Goal: Transaction & Acquisition: Purchase product/service

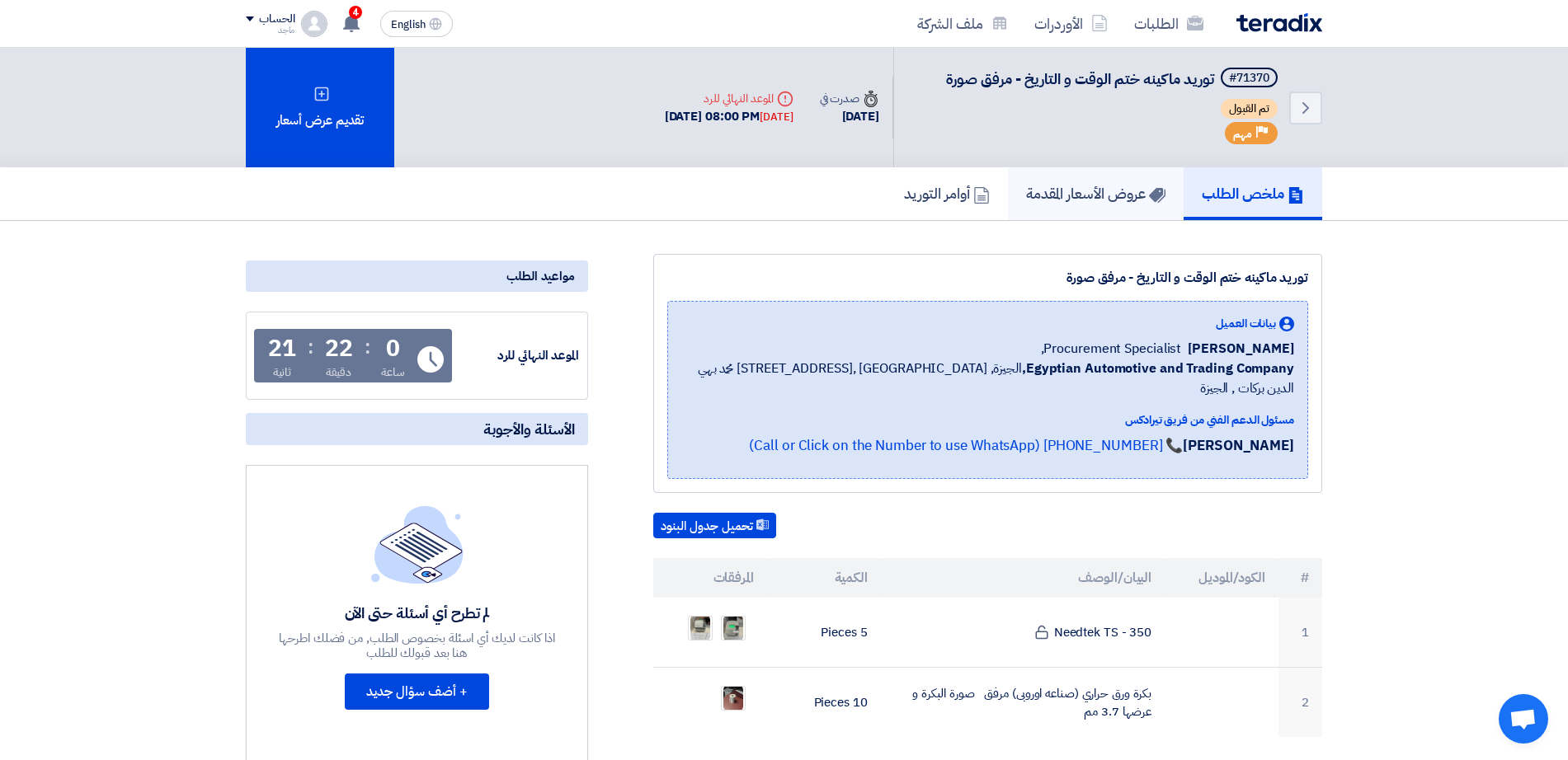
click at [1086, 179] on link "عروض الأسعار المقدمة" at bounding box center [1095, 193] width 176 height 53
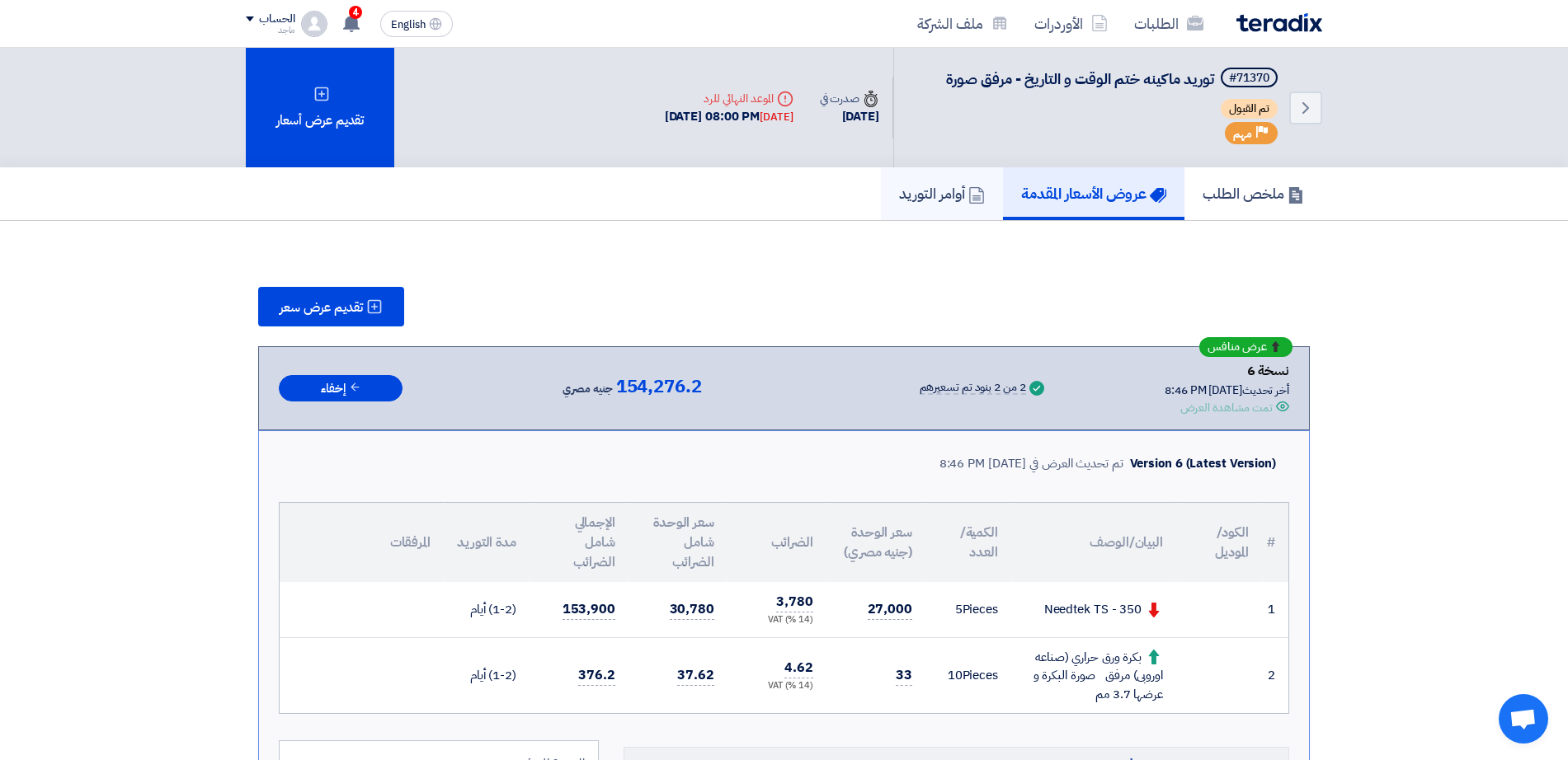
click at [939, 193] on h5 "أوامر التوريد" at bounding box center [942, 193] width 86 height 19
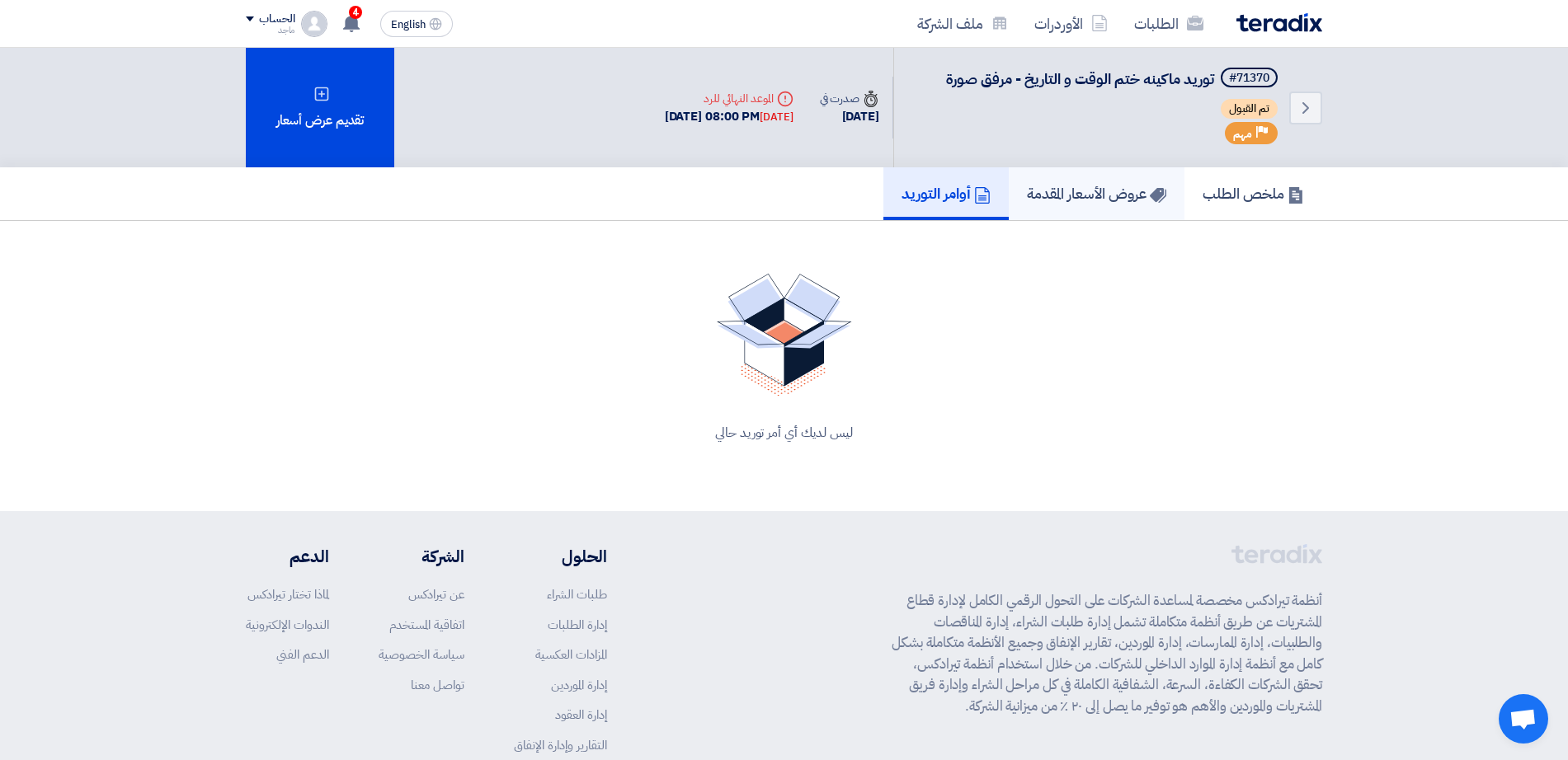
click at [1164, 179] on link "عروض الأسعار المقدمة" at bounding box center [1096, 193] width 176 height 53
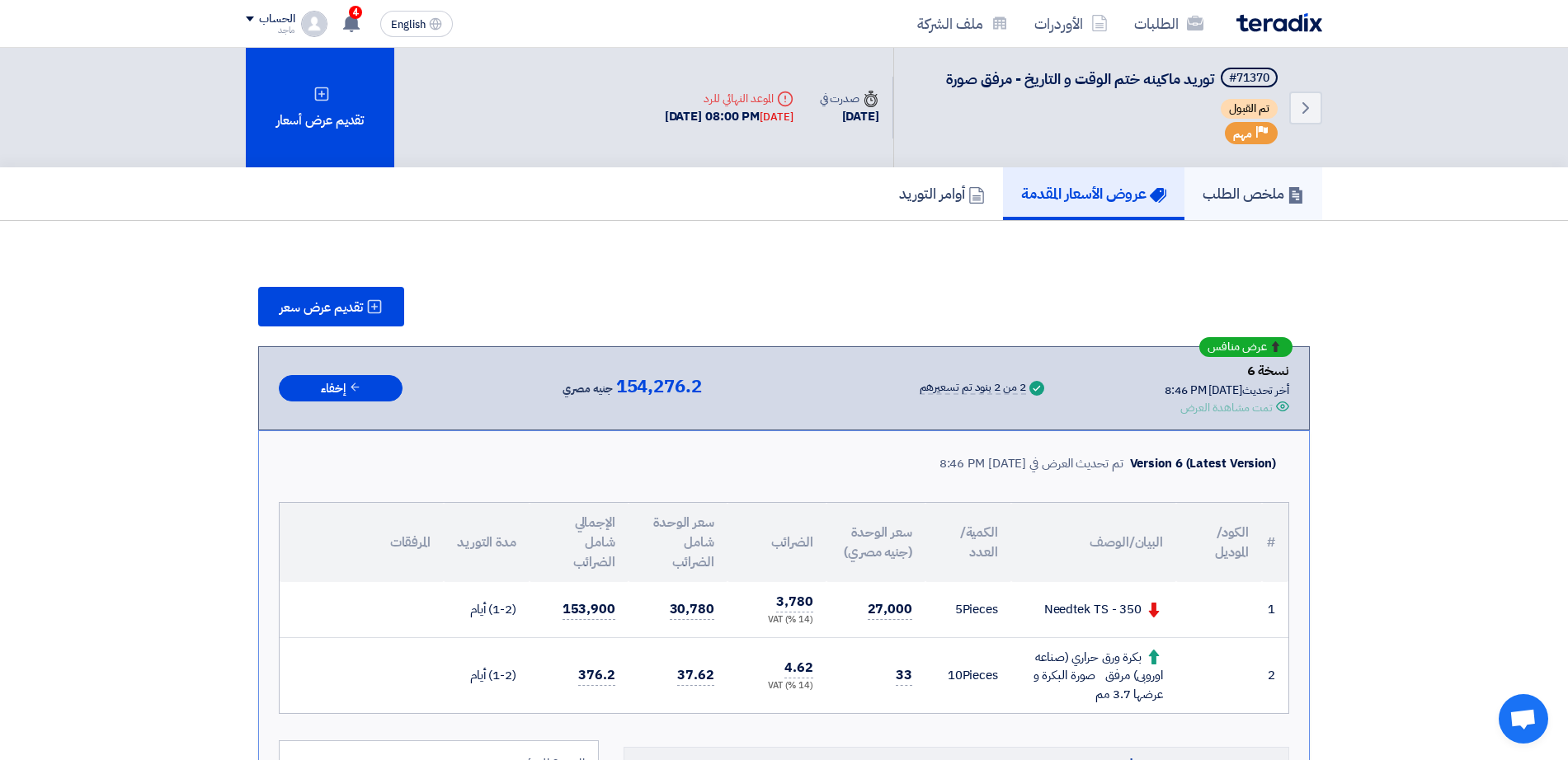
click at [1292, 180] on link "ملخص الطلب" at bounding box center [1253, 193] width 138 height 53
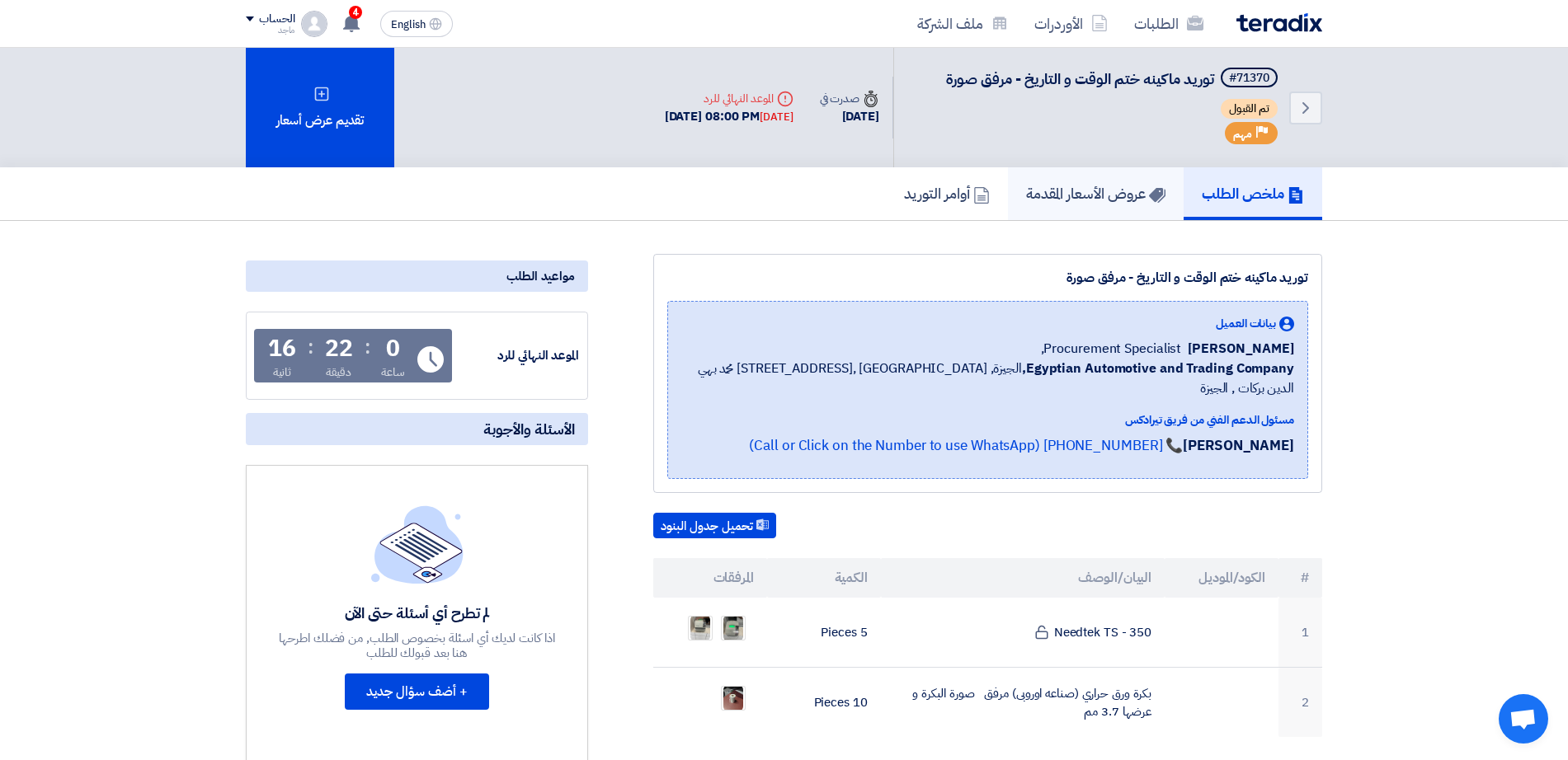
click at [1147, 203] on link "عروض الأسعار المقدمة" at bounding box center [1095, 193] width 176 height 53
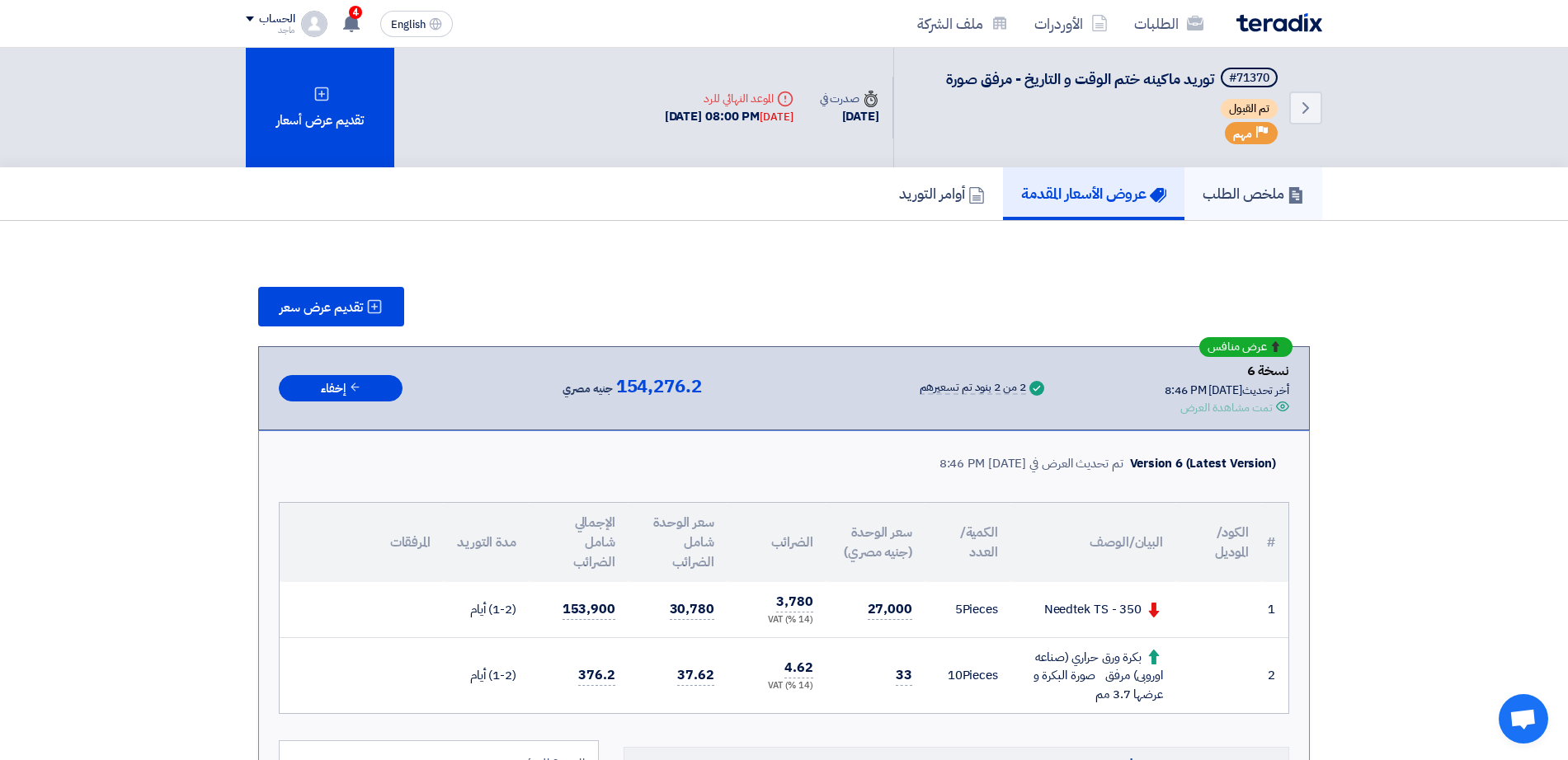
click at [1277, 195] on h5 "ملخص الطلب" at bounding box center [1253, 193] width 102 height 19
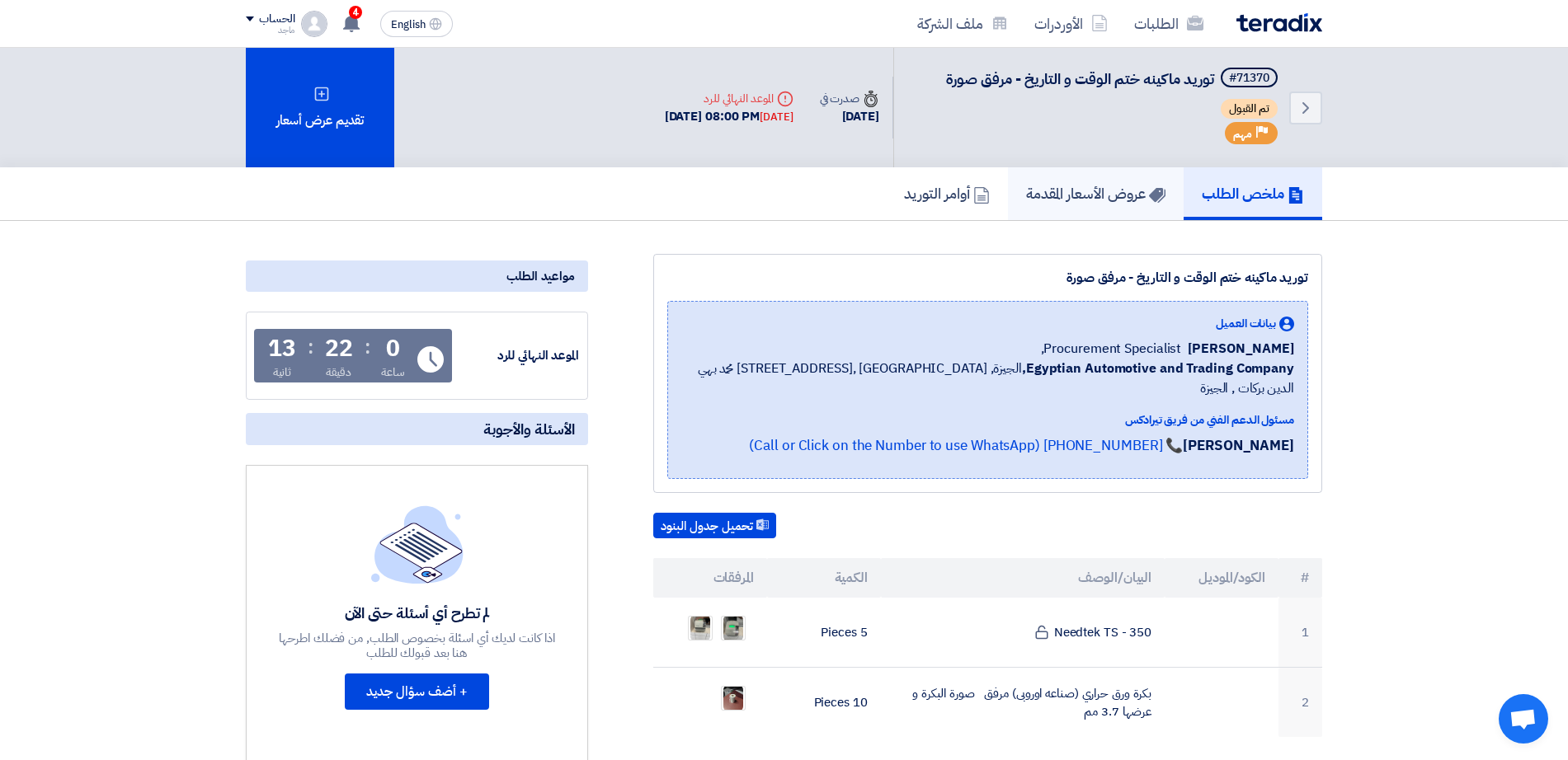
click at [1151, 219] on link "عروض الأسعار المقدمة" at bounding box center [1095, 193] width 176 height 53
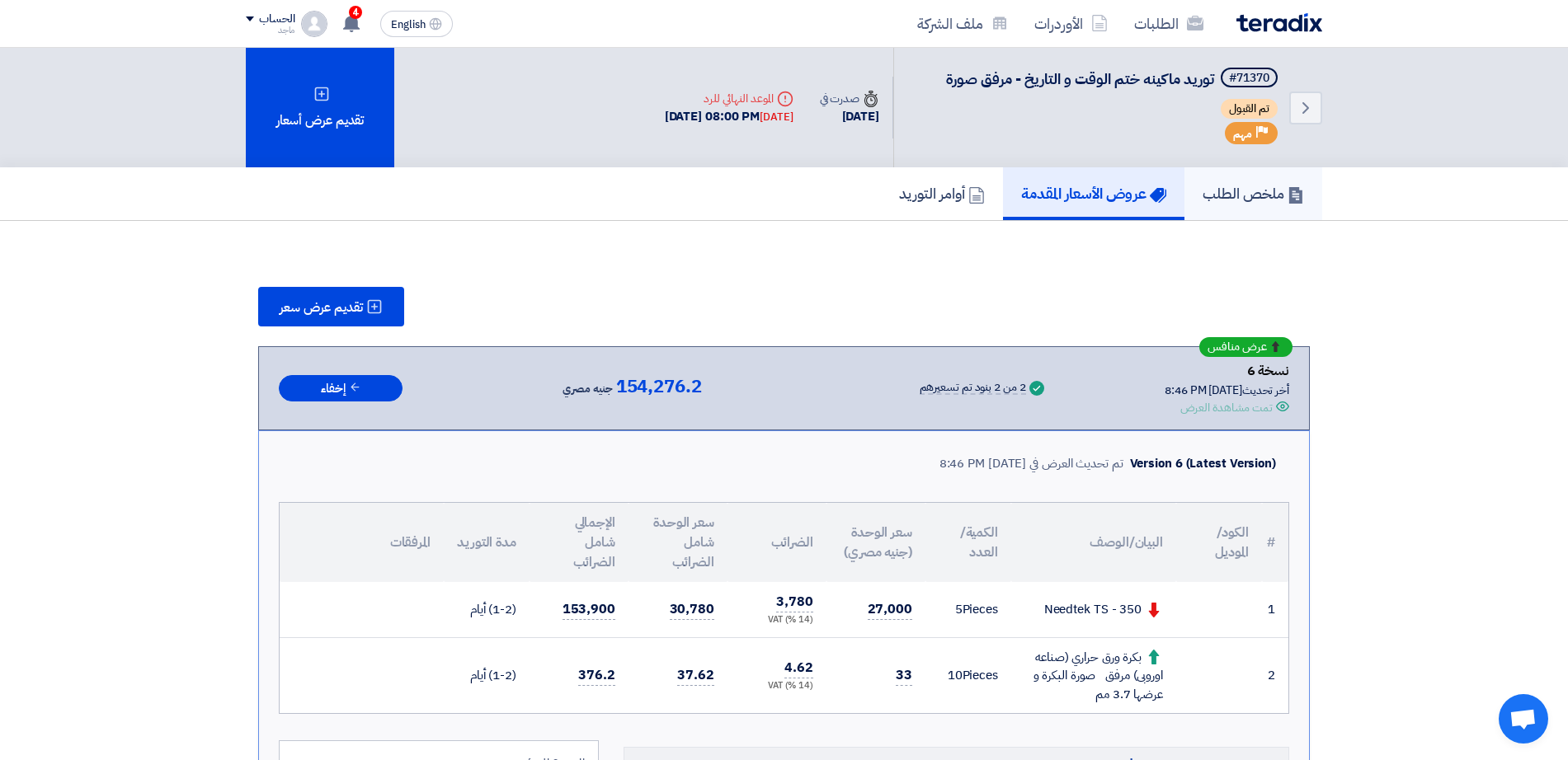
click at [1239, 192] on h5 "ملخص الطلب" at bounding box center [1253, 193] width 102 height 19
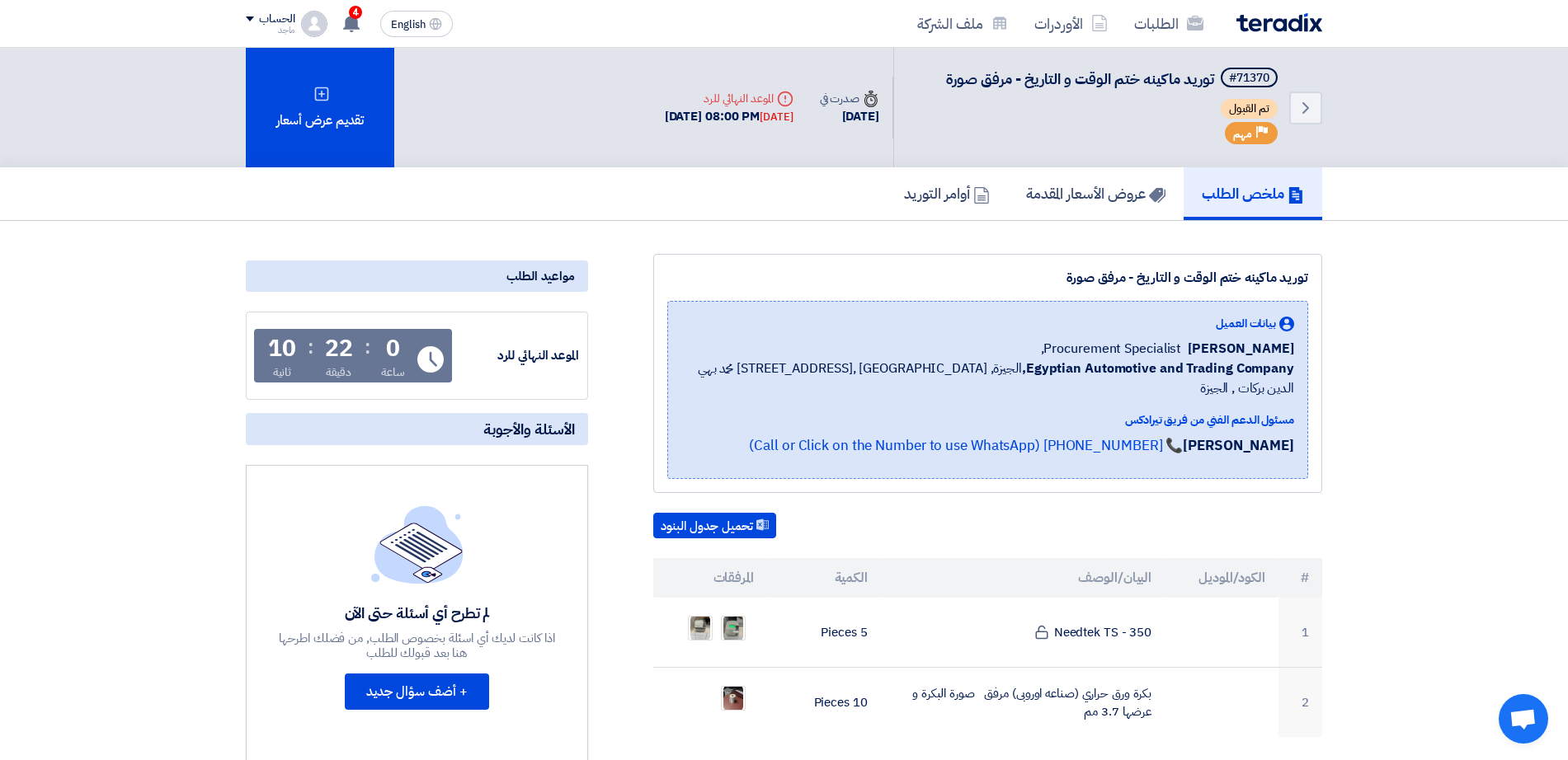
click at [1118, 214] on link "عروض الأسعار المقدمة" at bounding box center [1095, 193] width 176 height 53
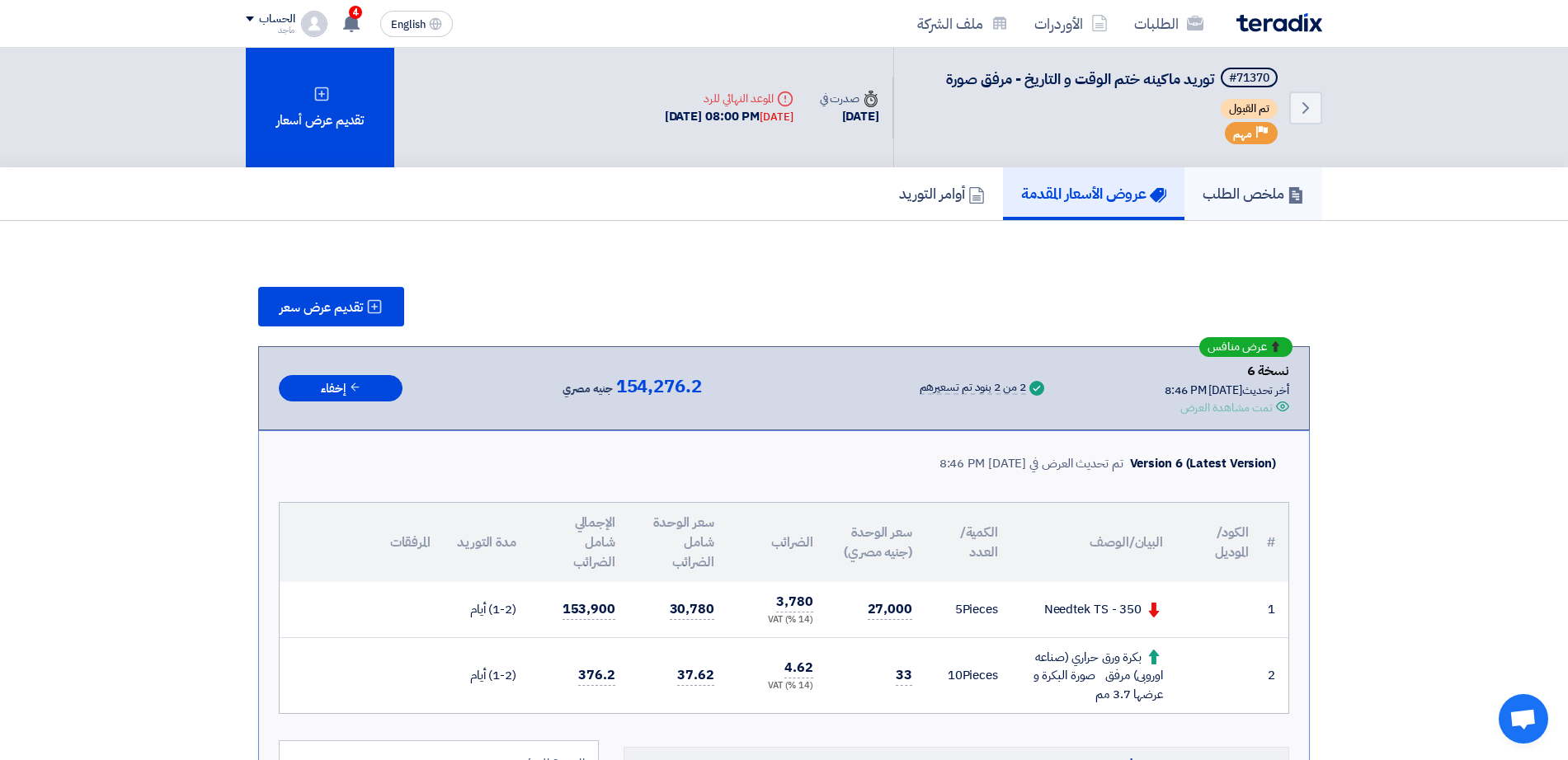
click at [1205, 208] on link "ملخص الطلب" at bounding box center [1253, 193] width 138 height 53
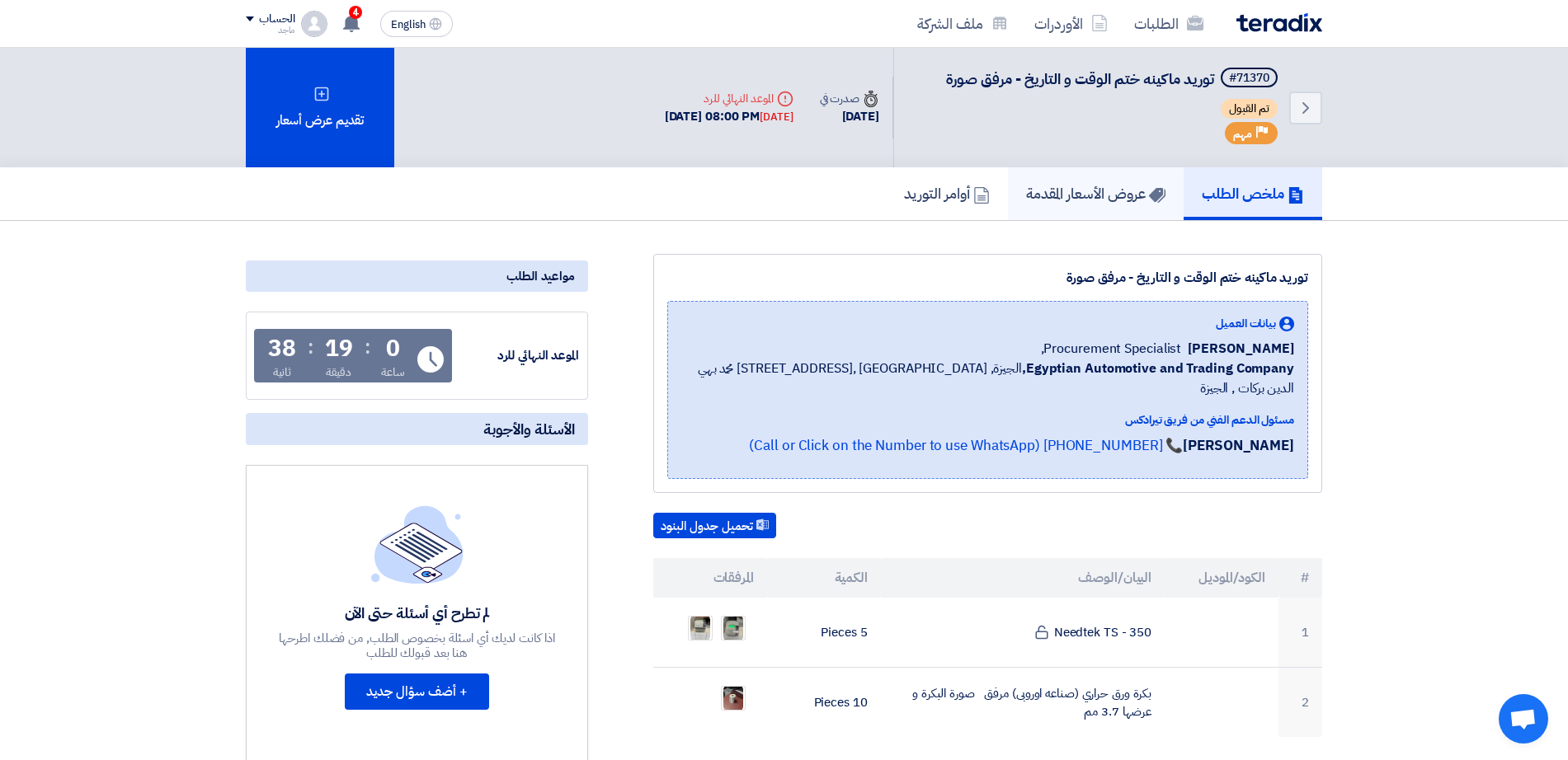
click at [1151, 202] on icon at bounding box center [1157, 196] width 17 height 17
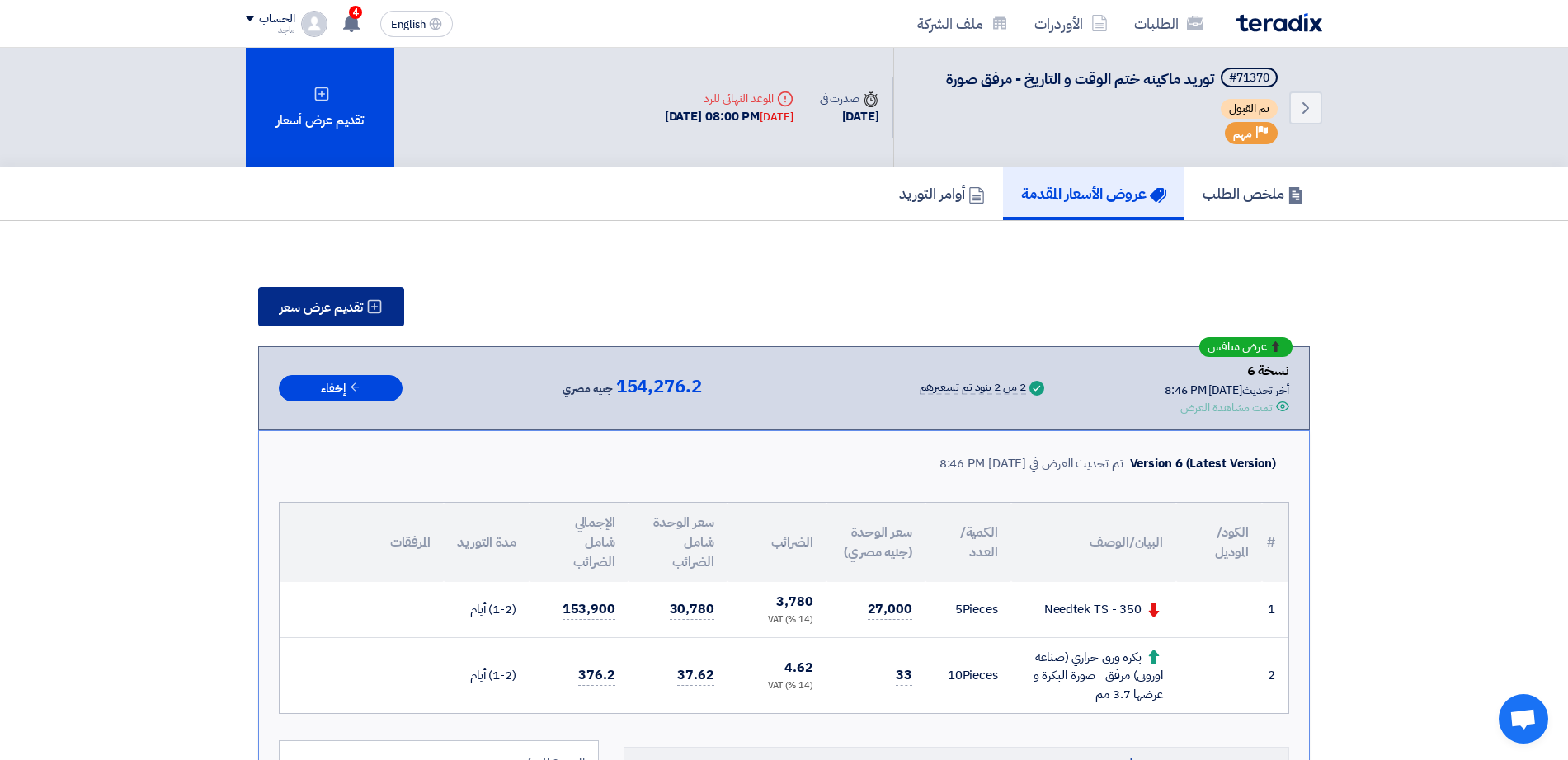
click at [340, 320] on button "تقديم عرض سعر" at bounding box center [331, 306] width 146 height 40
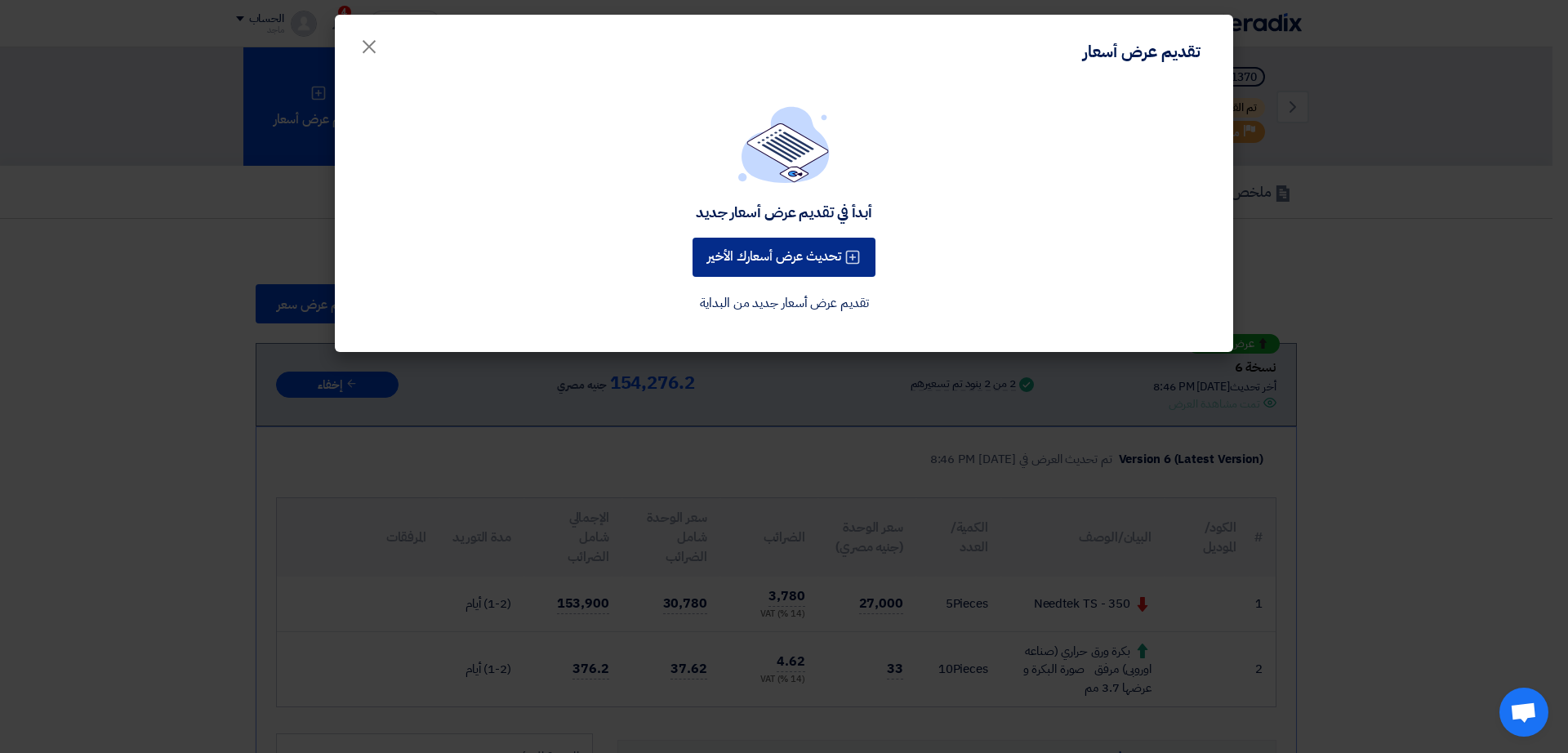
click at [744, 252] on button "تحديث عرض أسعارك الأخير" at bounding box center [784, 257] width 183 height 39
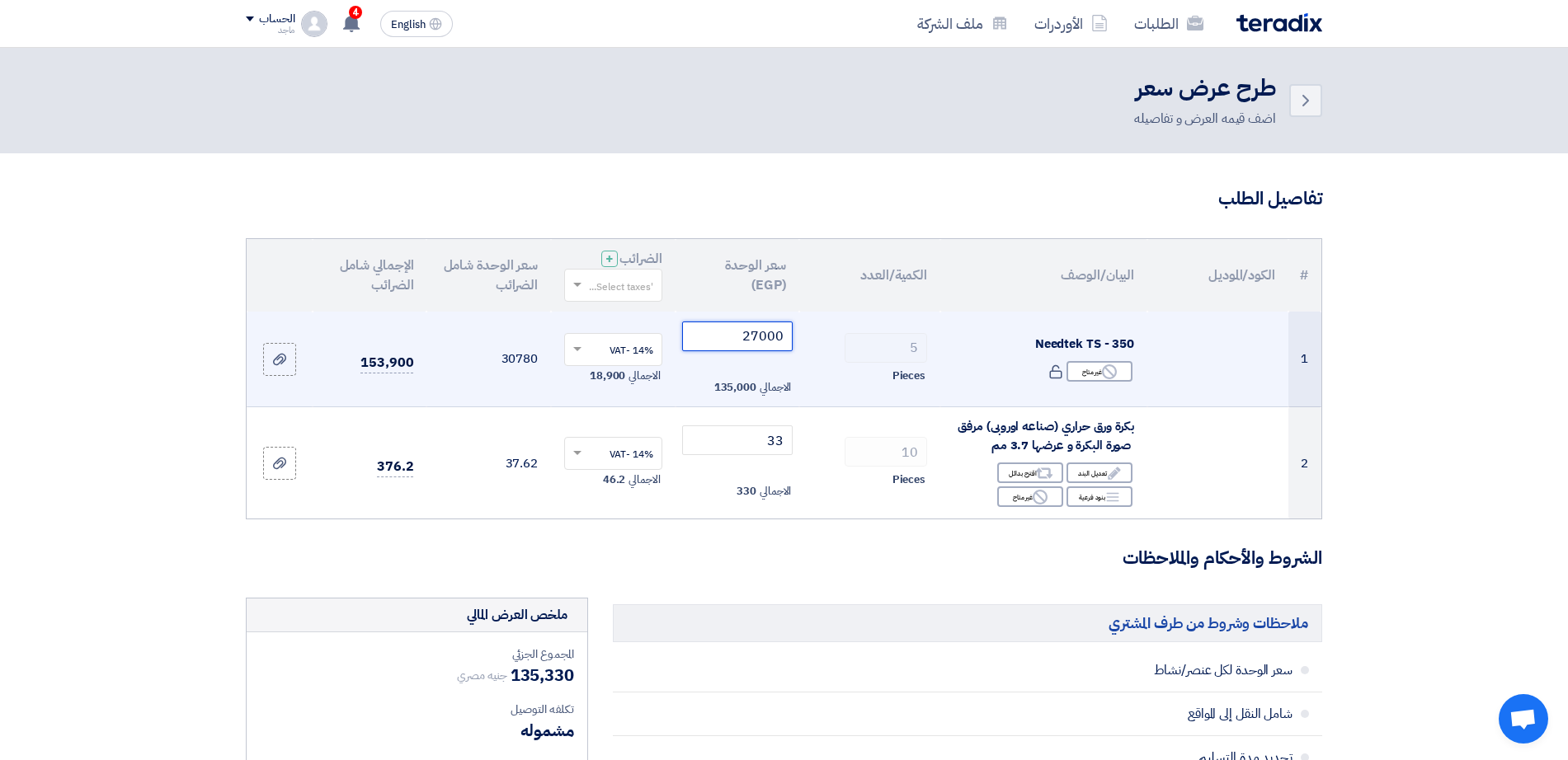
click at [738, 333] on input "27000" at bounding box center [738, 335] width 111 height 29
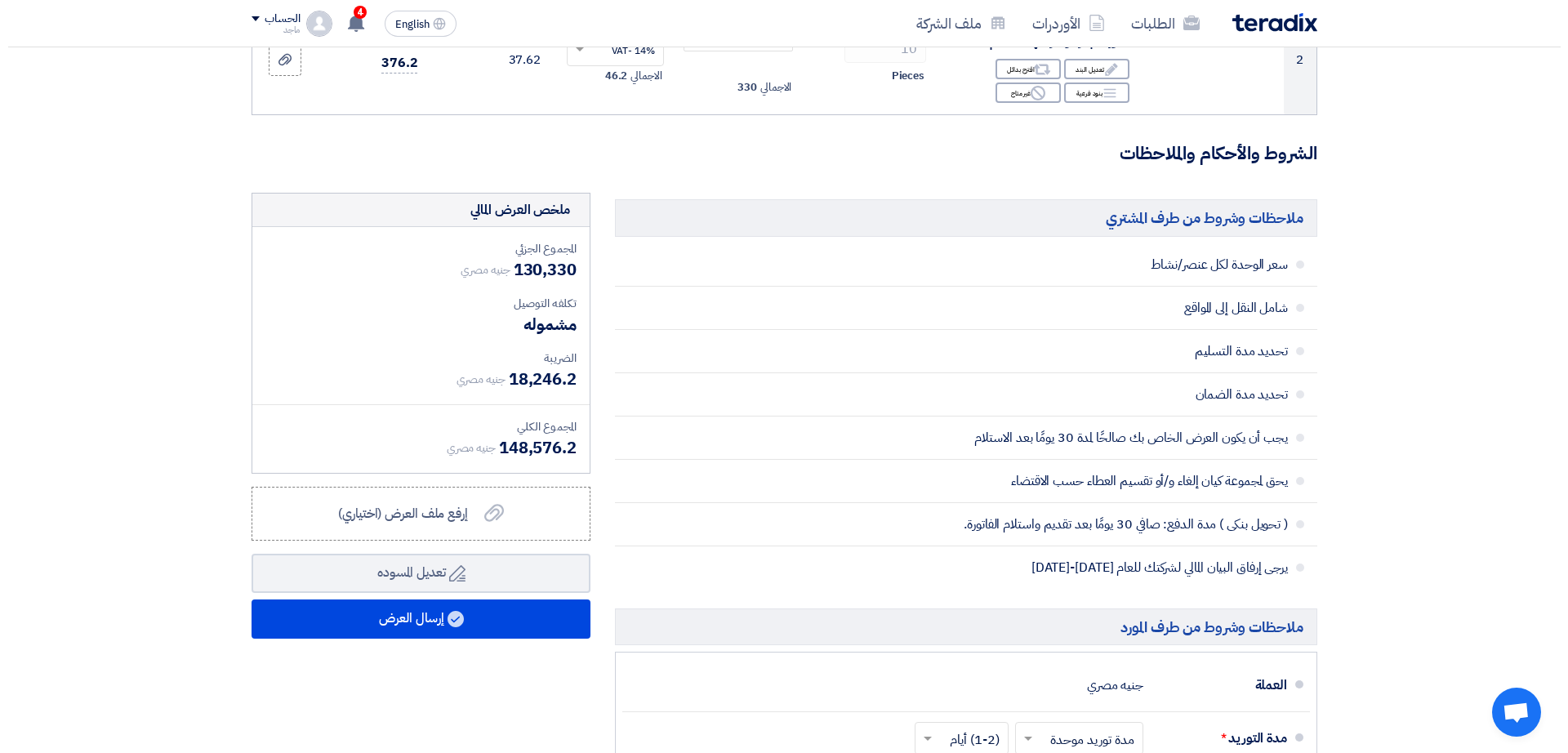
scroll to position [474, 0]
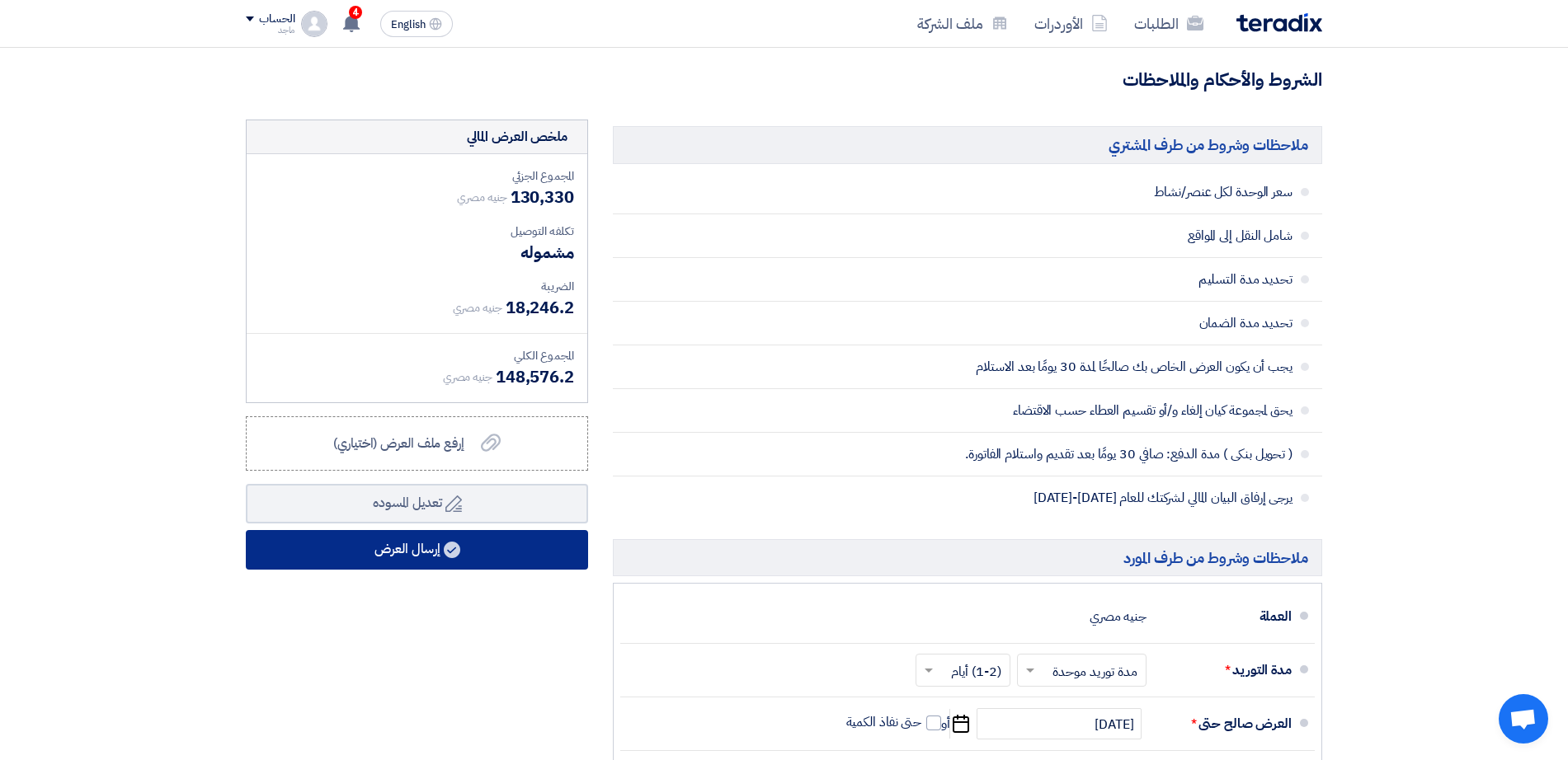
type input "26000"
click at [401, 559] on button "إرسال العرض" at bounding box center [416, 549] width 342 height 40
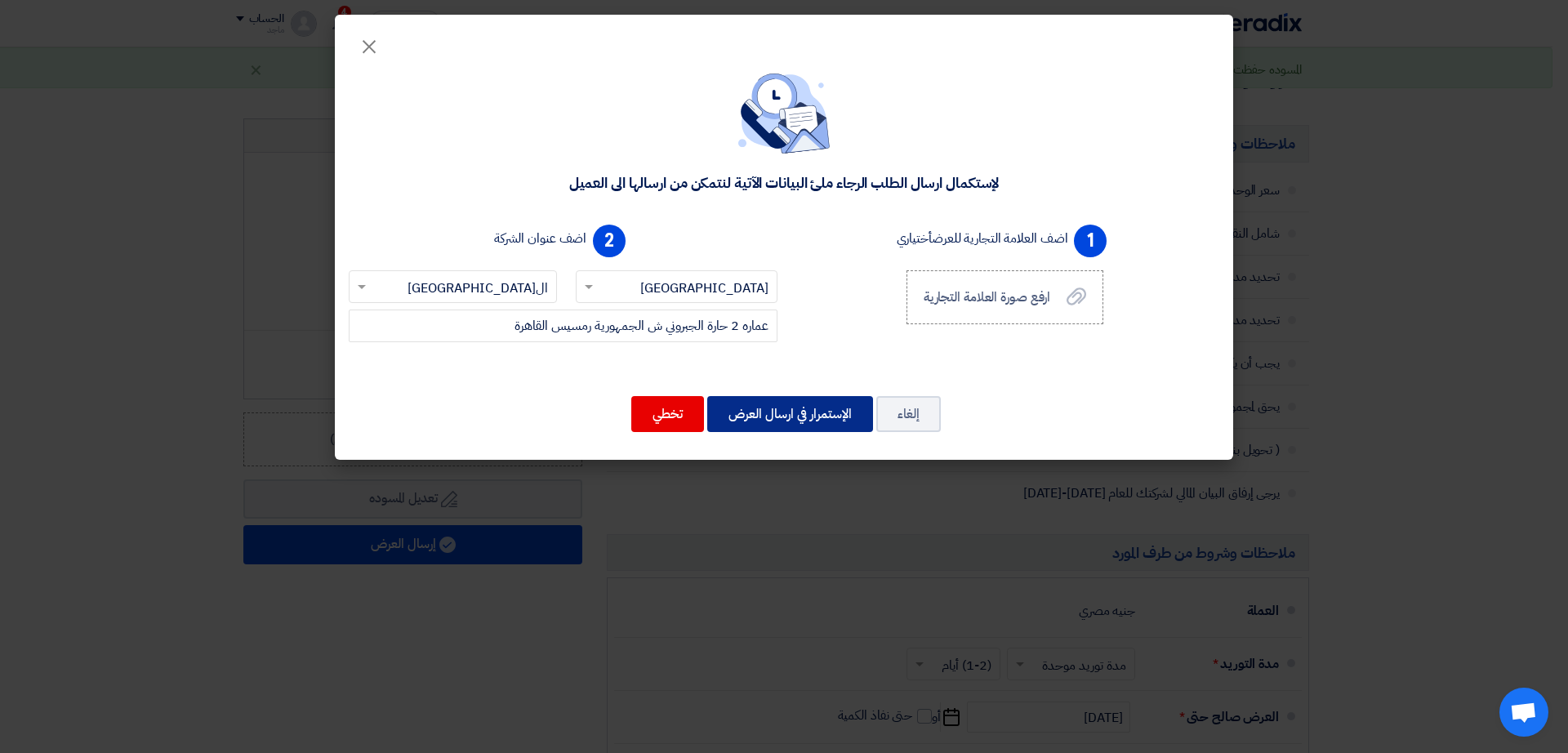
click at [774, 422] on button "الإستمرار في ارسال العرض" at bounding box center [789, 414] width 166 height 36
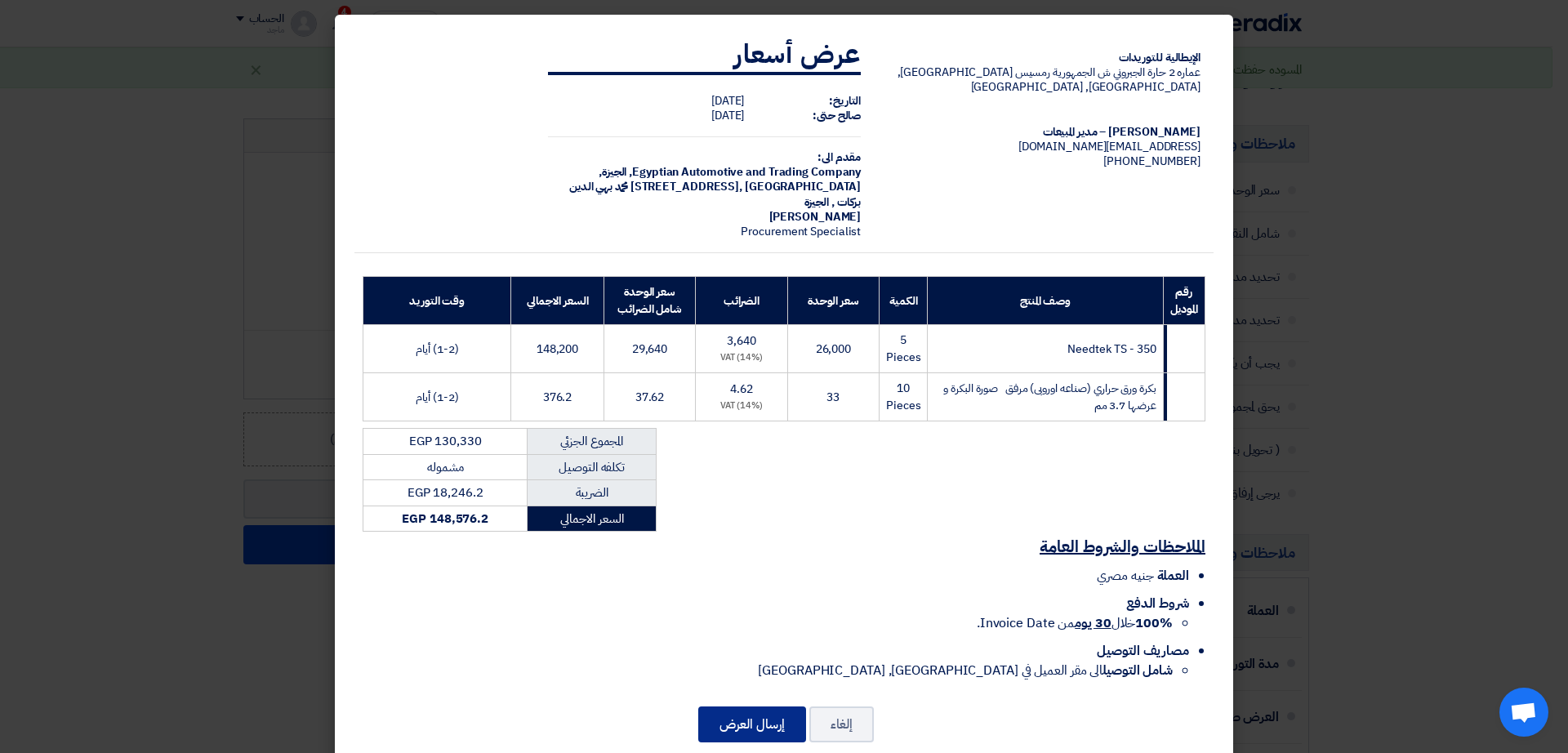
click at [746, 706] on button "إرسال العرض" at bounding box center [751, 724] width 107 height 36
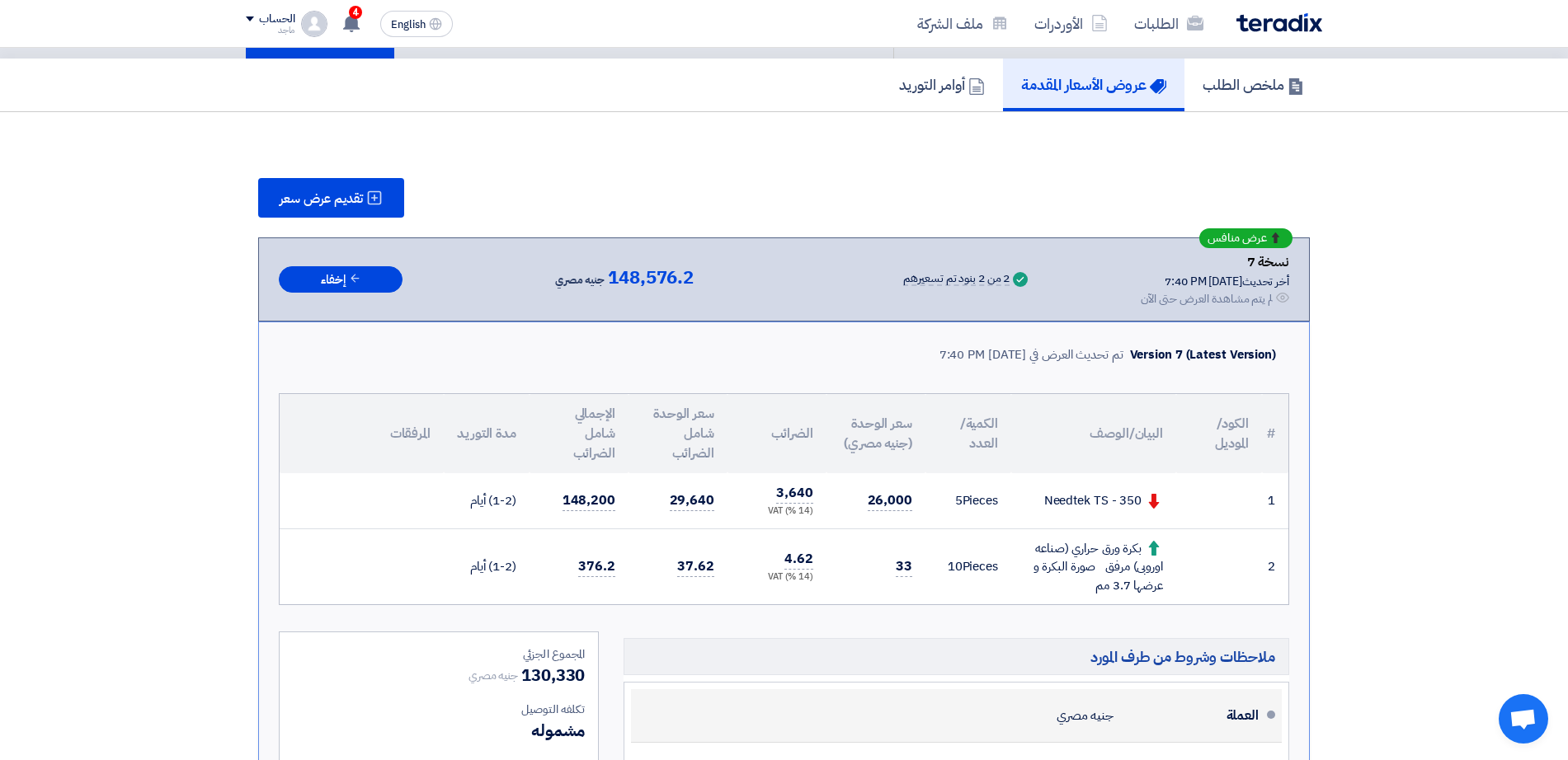
scroll to position [103, 0]
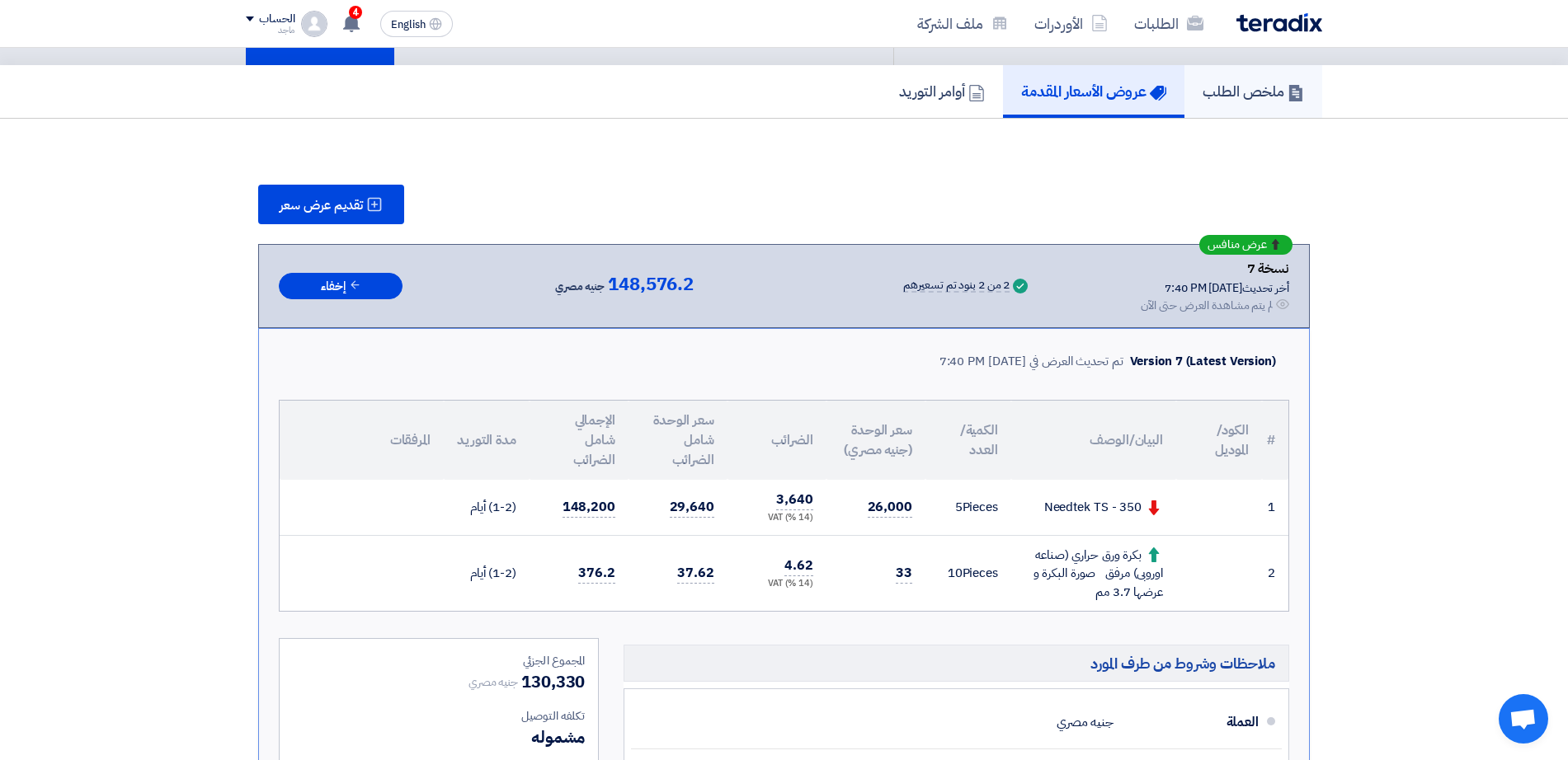
click at [1279, 106] on link "ملخص الطلب" at bounding box center [1253, 91] width 138 height 53
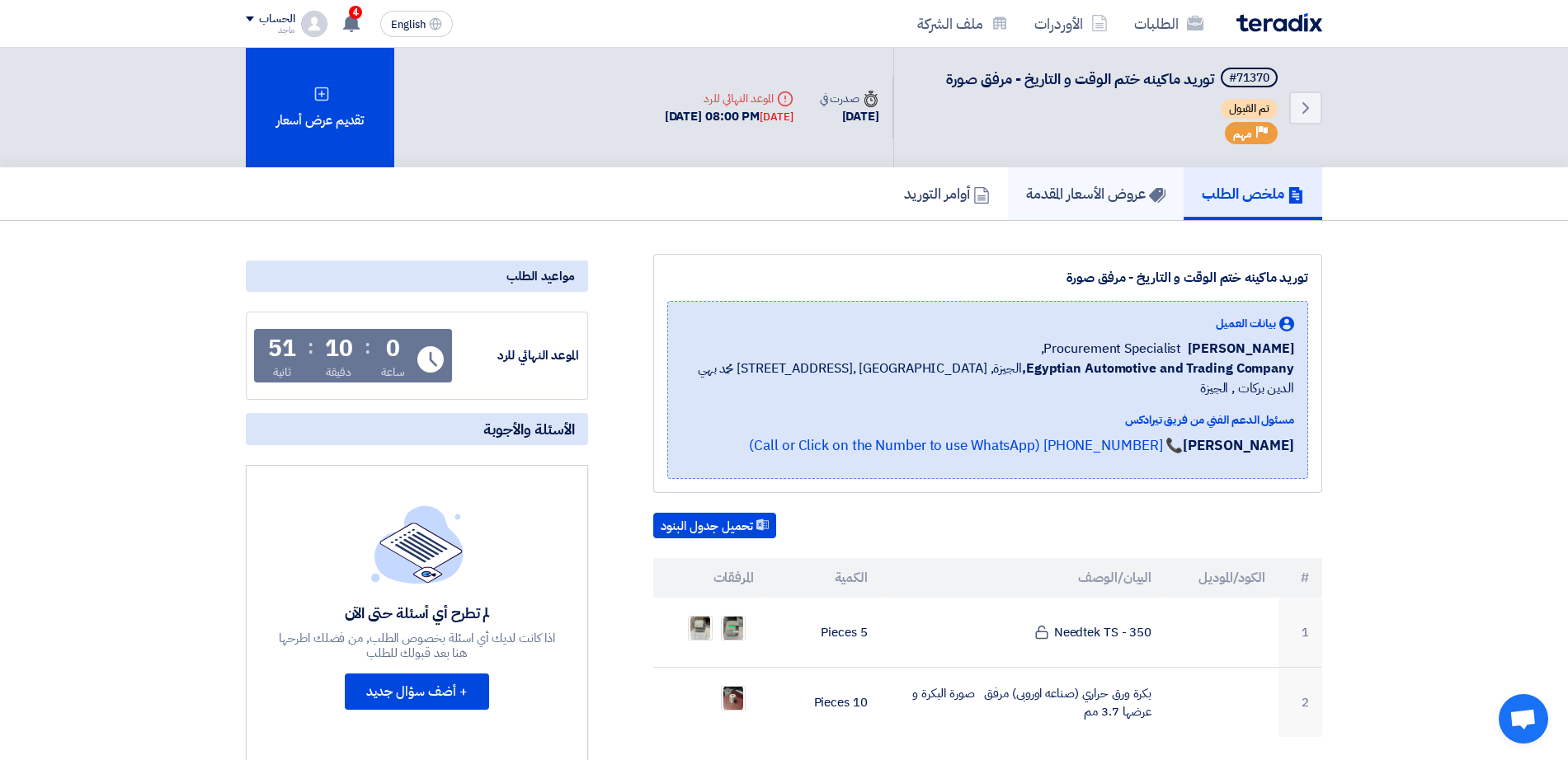
click at [1039, 192] on h5 "عروض الأسعار المقدمة" at bounding box center [1096, 193] width 140 height 19
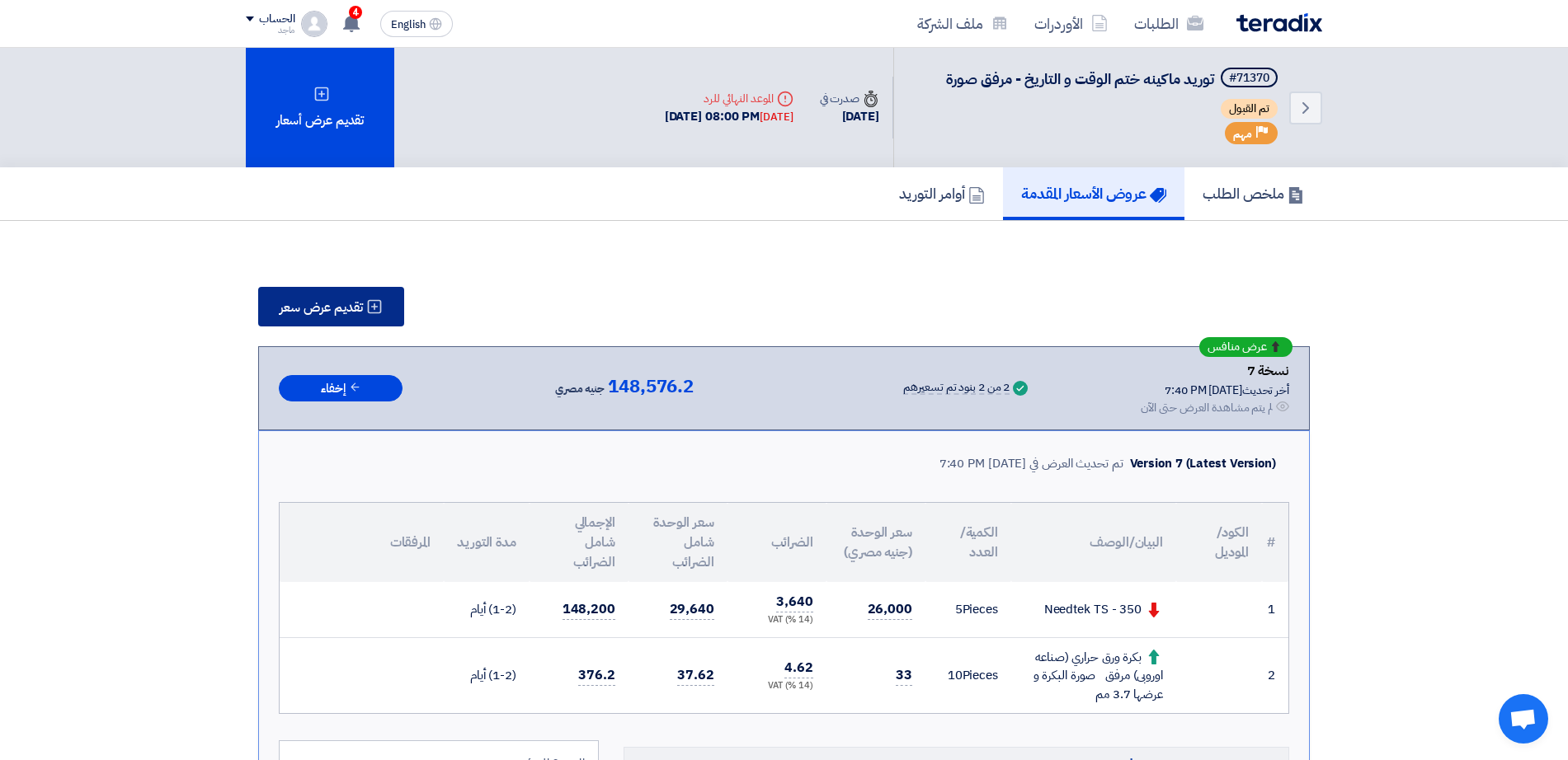
click at [323, 303] on span "تقديم عرض سعر" at bounding box center [320, 308] width 83 height 13
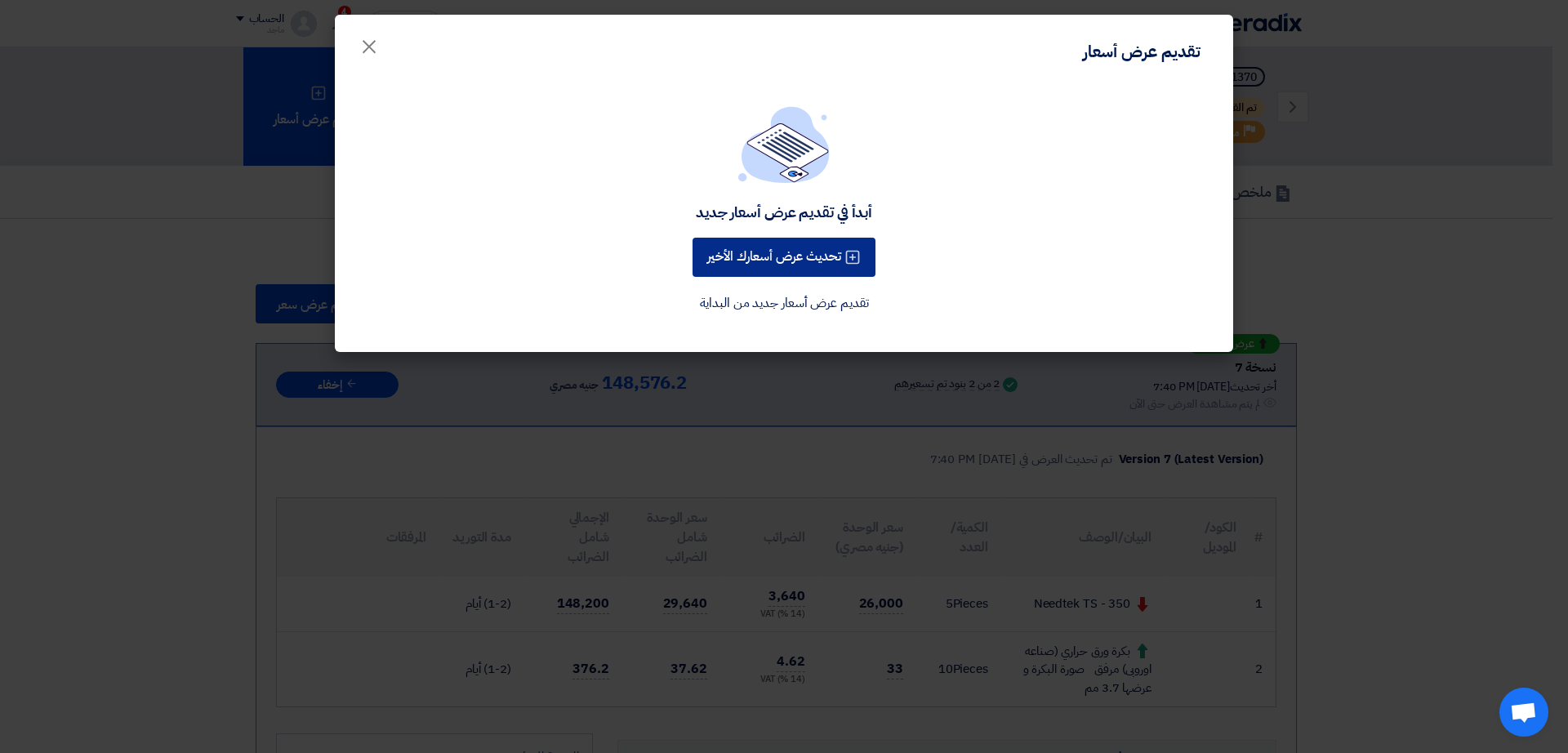
click at [724, 250] on button "تحديث عرض أسعارك الأخير" at bounding box center [784, 257] width 183 height 39
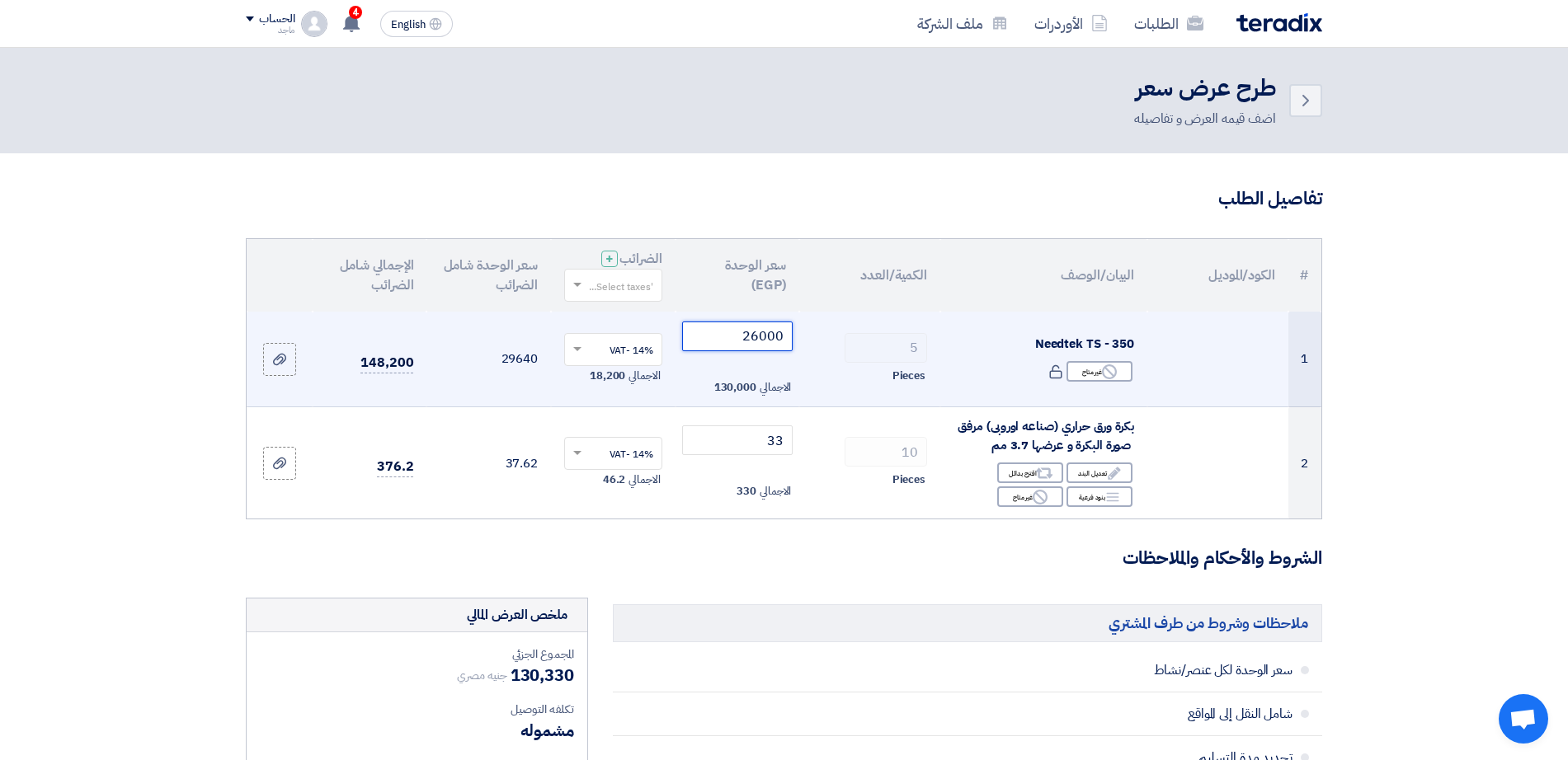
click at [711, 345] on input "26000" at bounding box center [738, 335] width 111 height 29
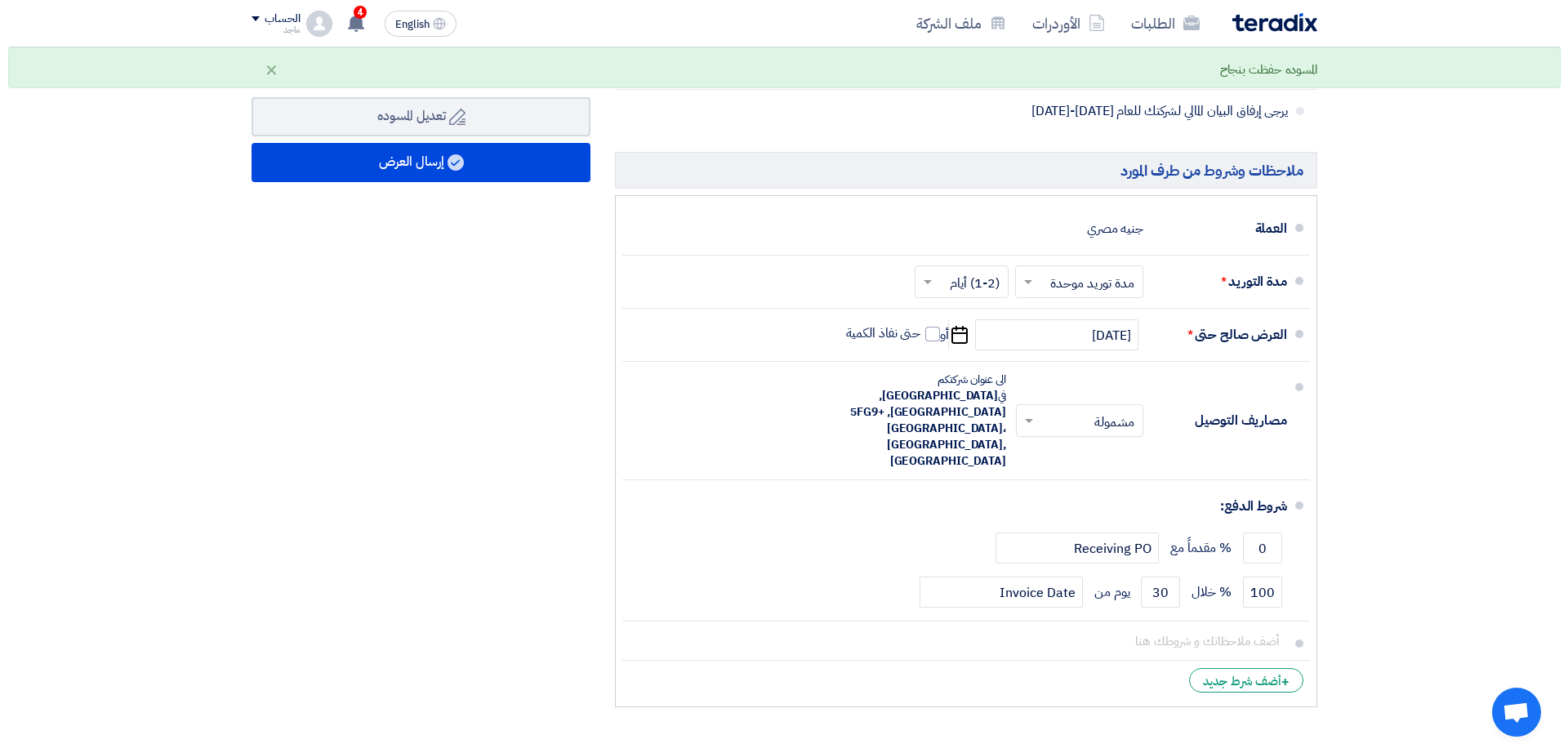
scroll to position [871, 0]
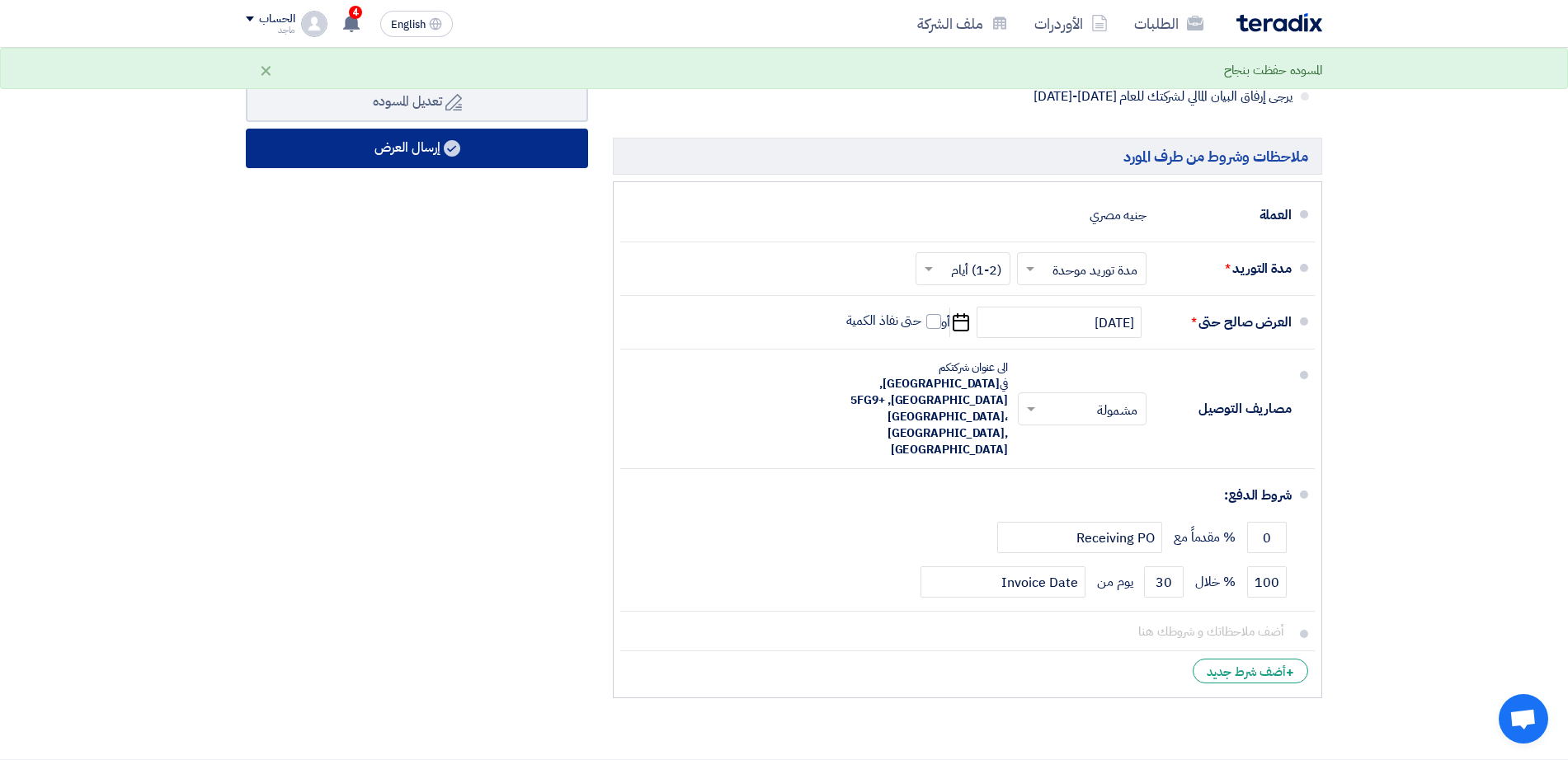
type input "25000"
click at [380, 159] on button "إرسال العرض" at bounding box center [416, 148] width 342 height 40
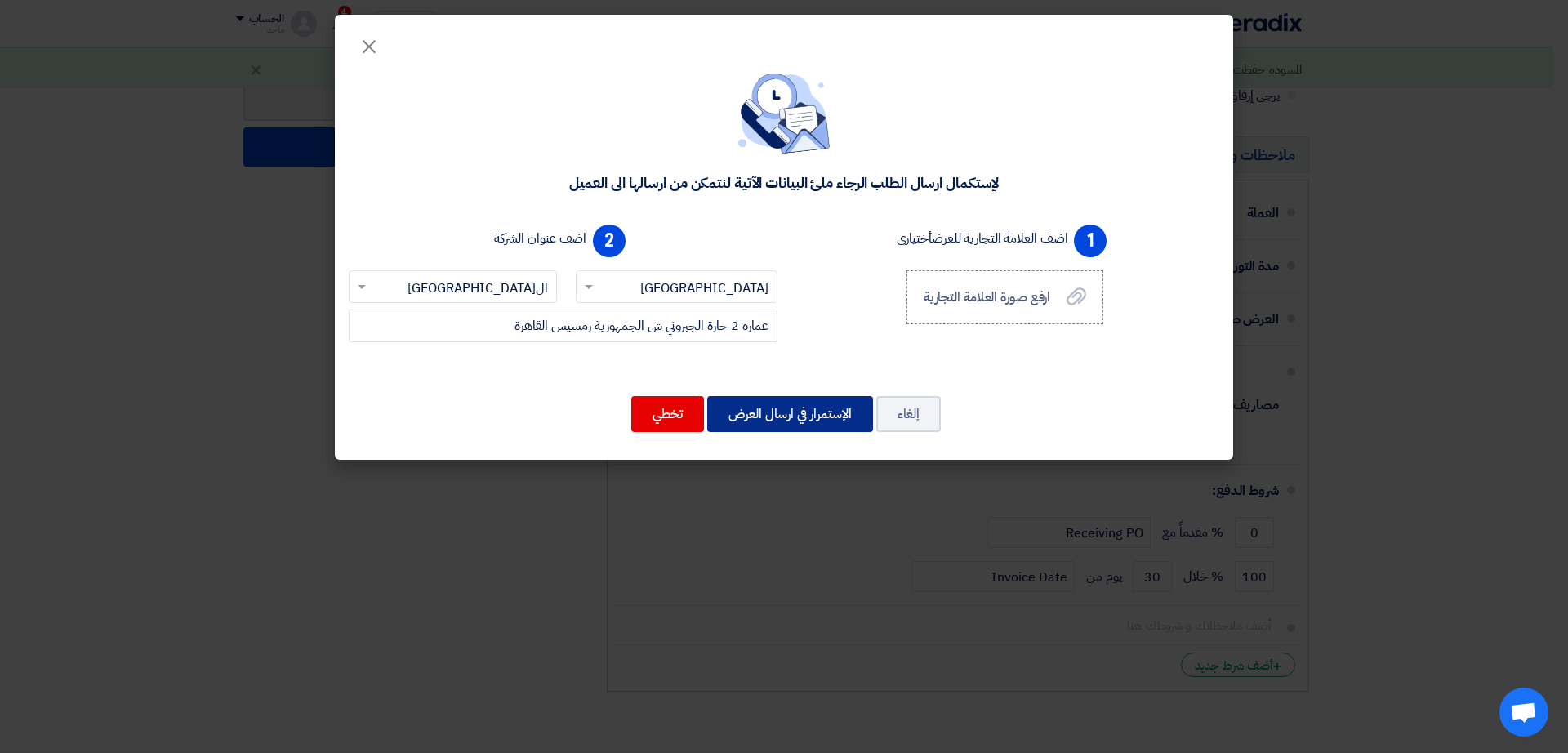
click at [806, 428] on button "الإستمرار في ارسال العرض" at bounding box center [789, 414] width 166 height 36
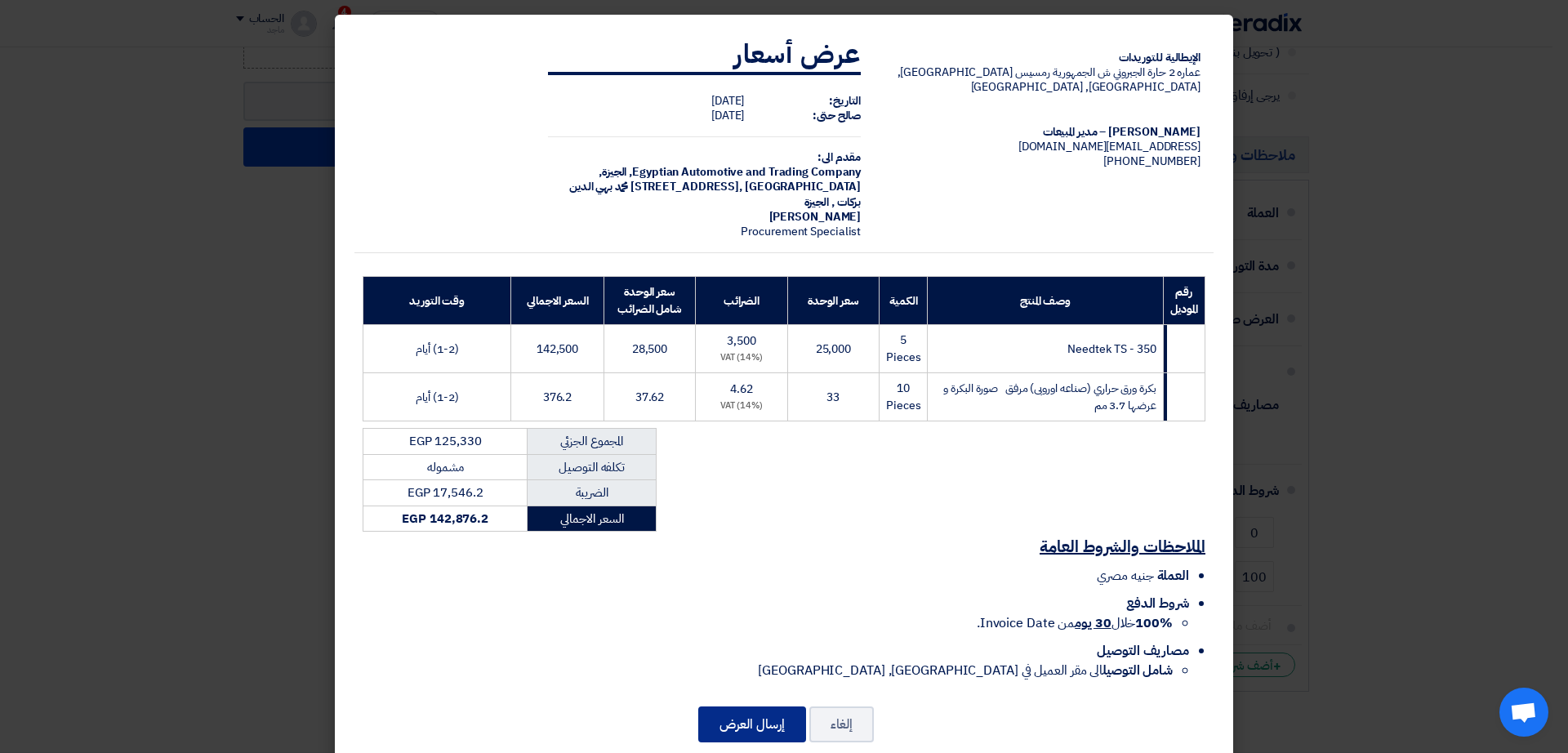
click at [771, 712] on button "إرسال العرض" at bounding box center [751, 724] width 107 height 36
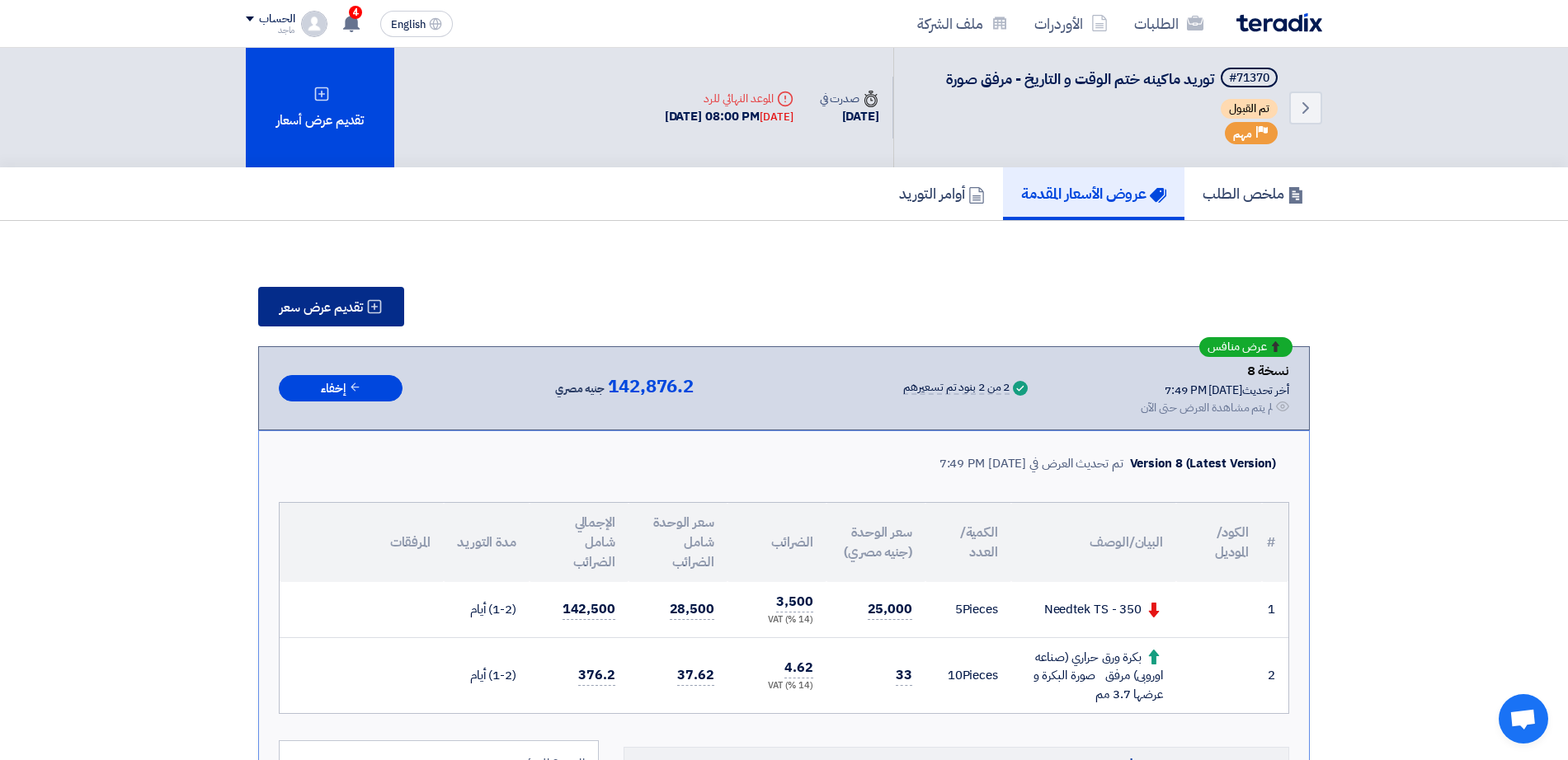
click at [394, 296] on button "تقديم عرض سعر" at bounding box center [331, 306] width 146 height 40
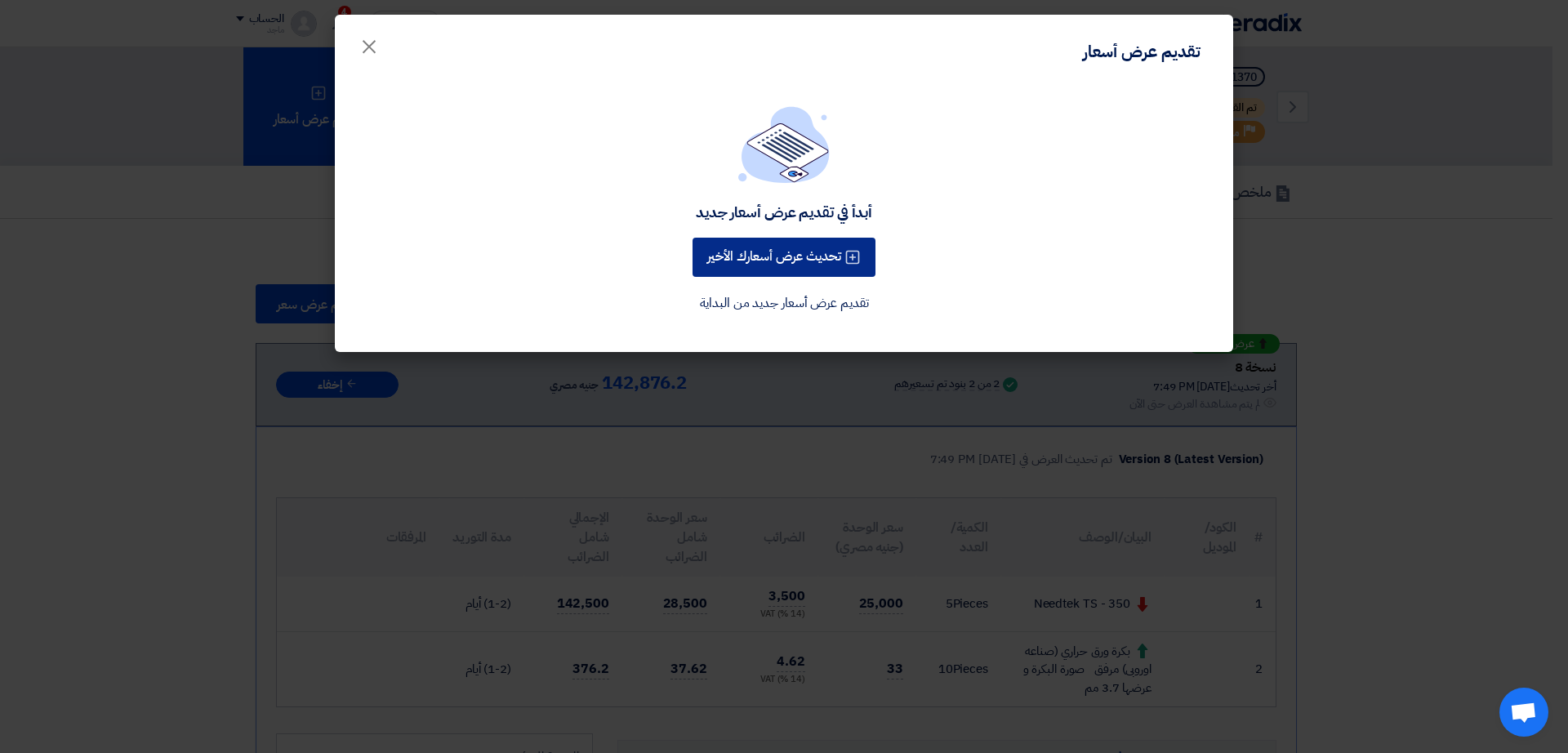
click at [729, 265] on button "تحديث عرض أسعارك الأخير" at bounding box center [784, 257] width 183 height 39
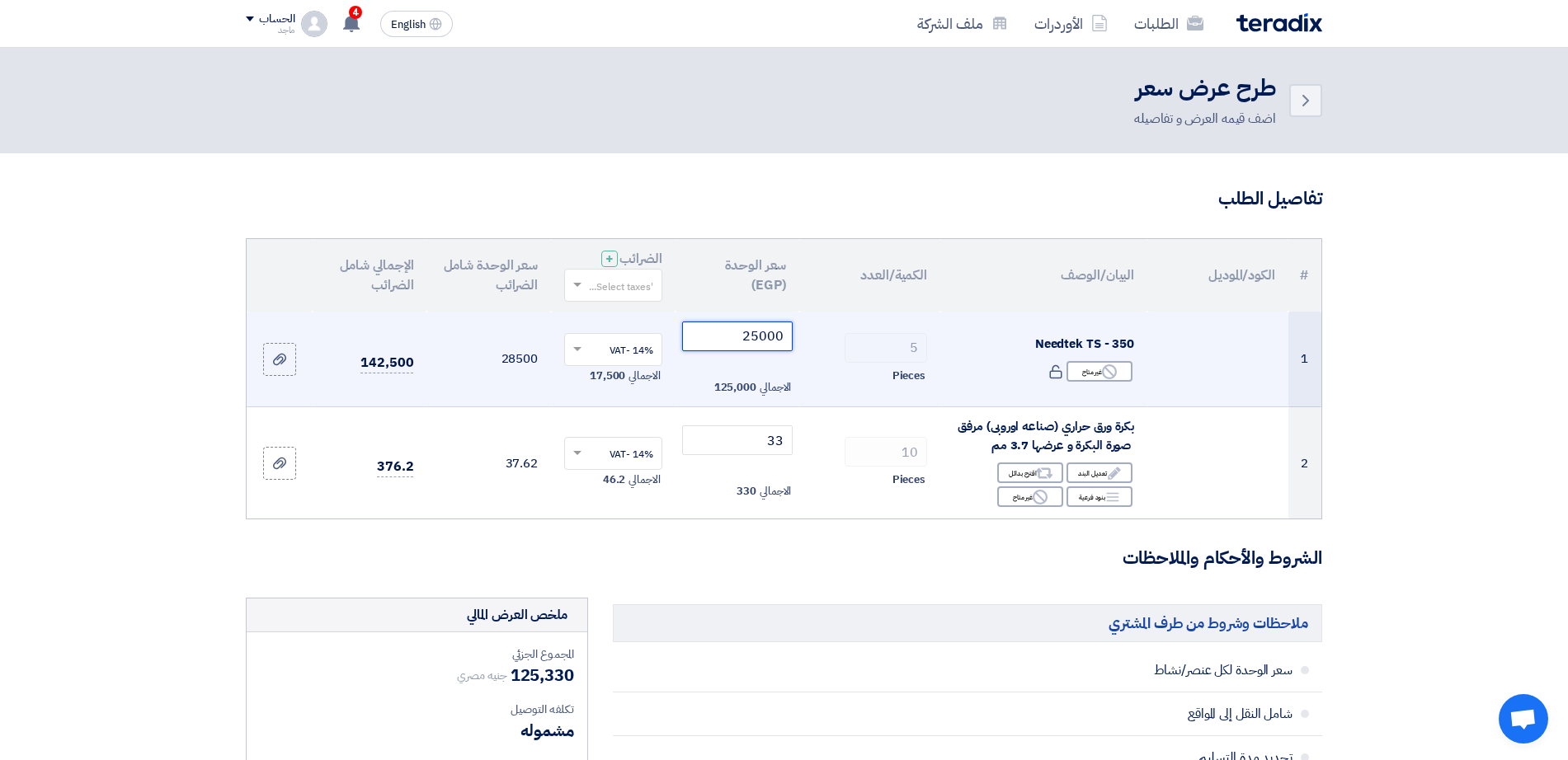
click at [698, 340] on input "25000" at bounding box center [738, 335] width 111 height 29
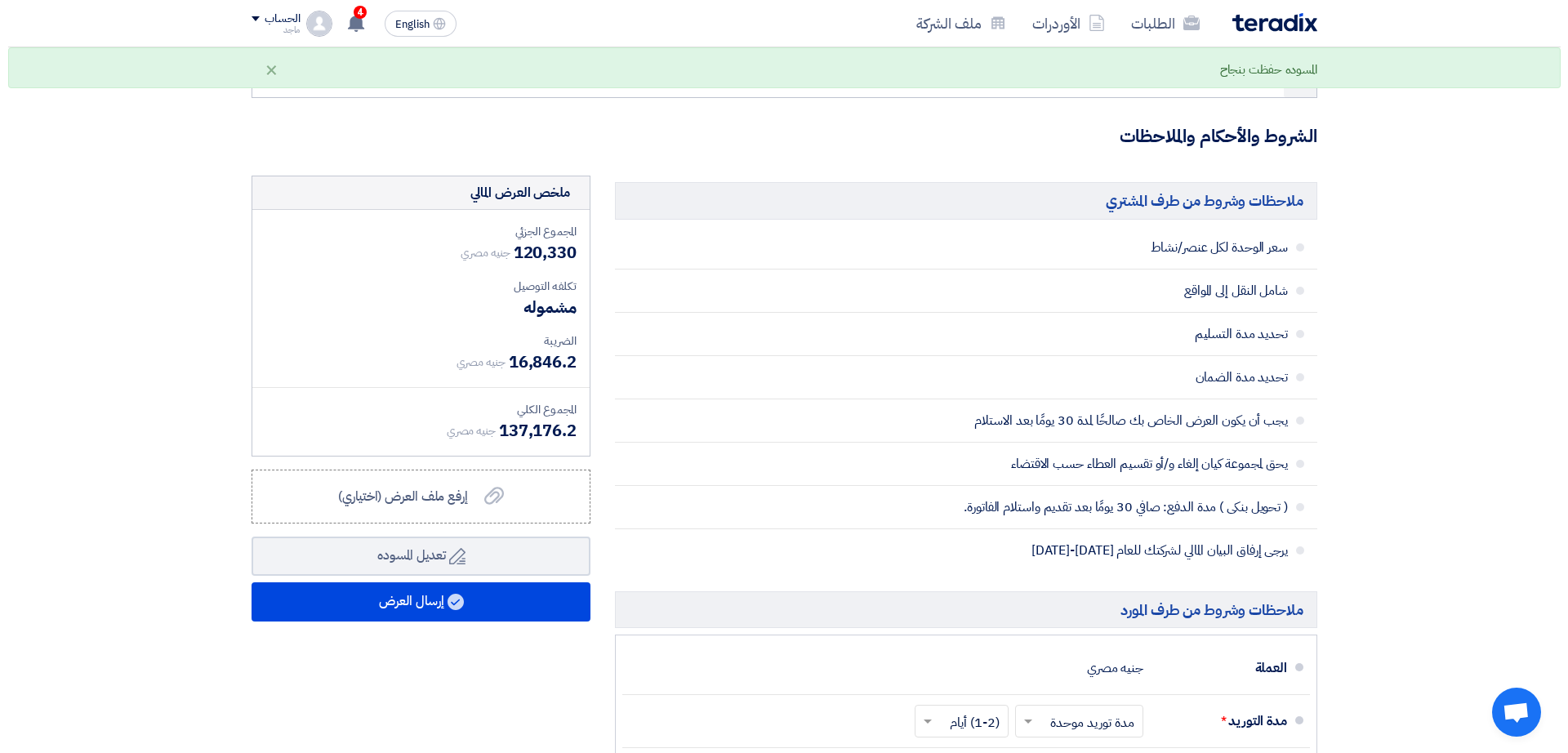
scroll to position [424, 0]
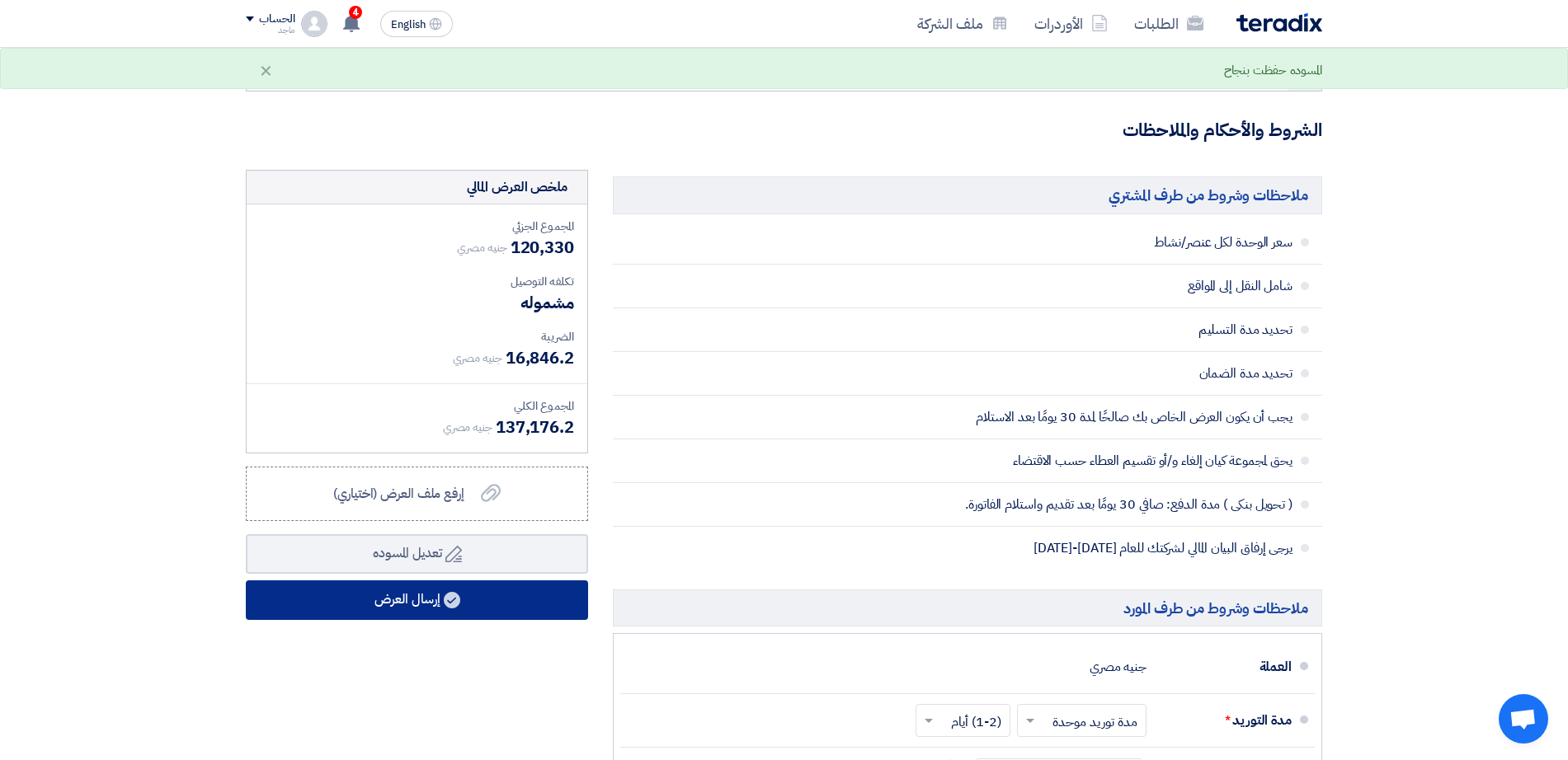
type input "24000"
click at [356, 607] on button "إرسال العرض" at bounding box center [416, 599] width 342 height 40
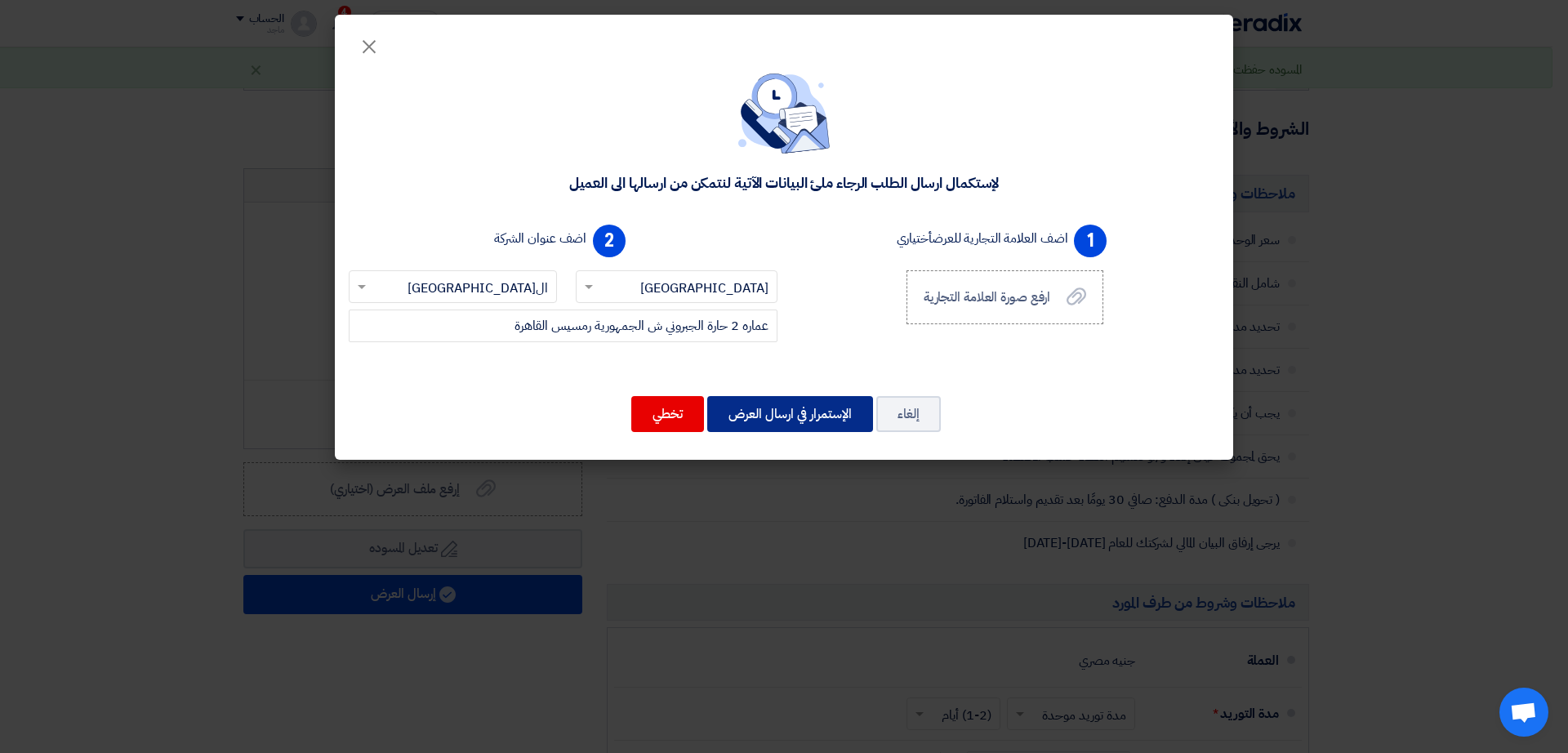
click at [778, 405] on button "الإستمرار في ارسال العرض" at bounding box center [789, 414] width 166 height 36
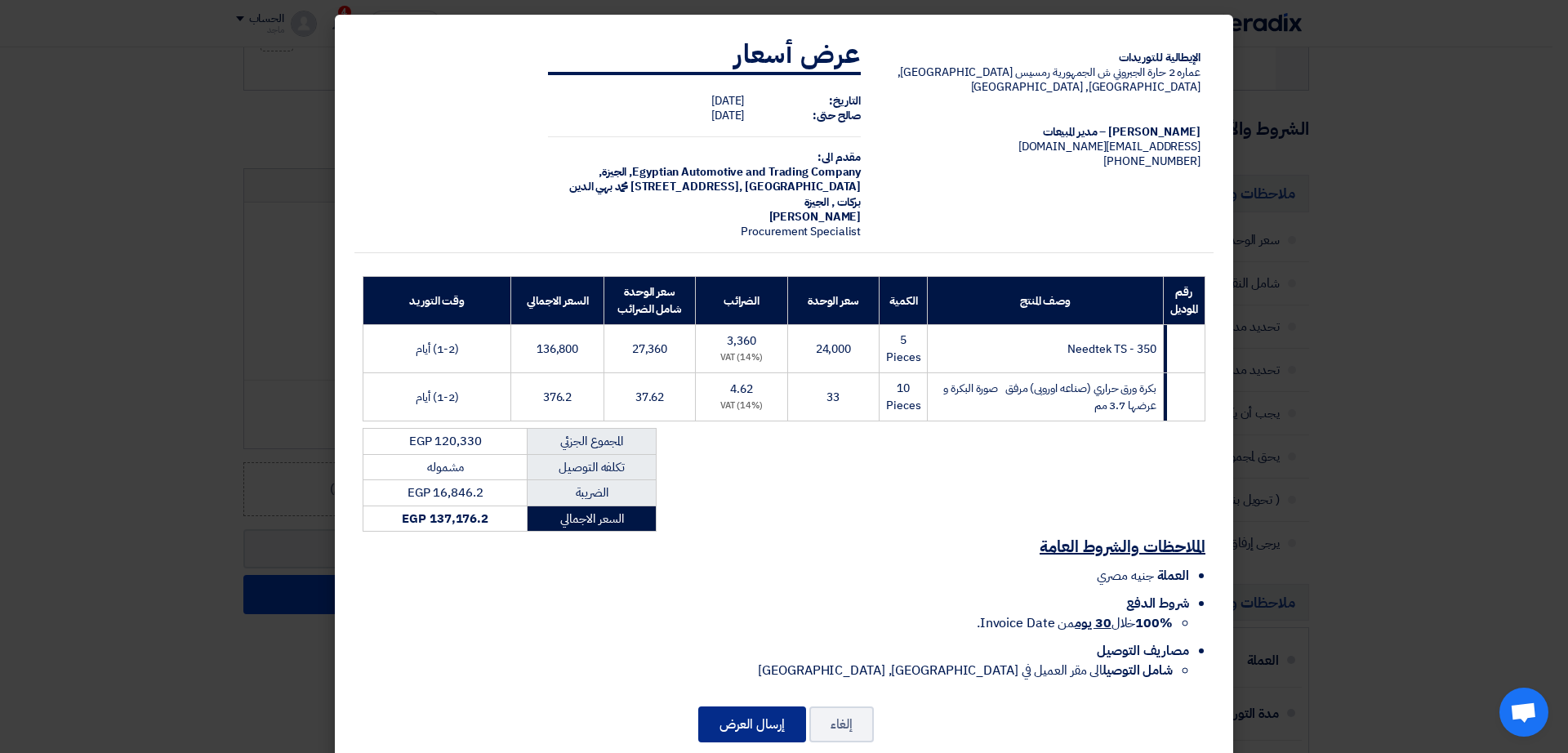
click at [759, 710] on button "إرسال العرض" at bounding box center [751, 724] width 107 height 36
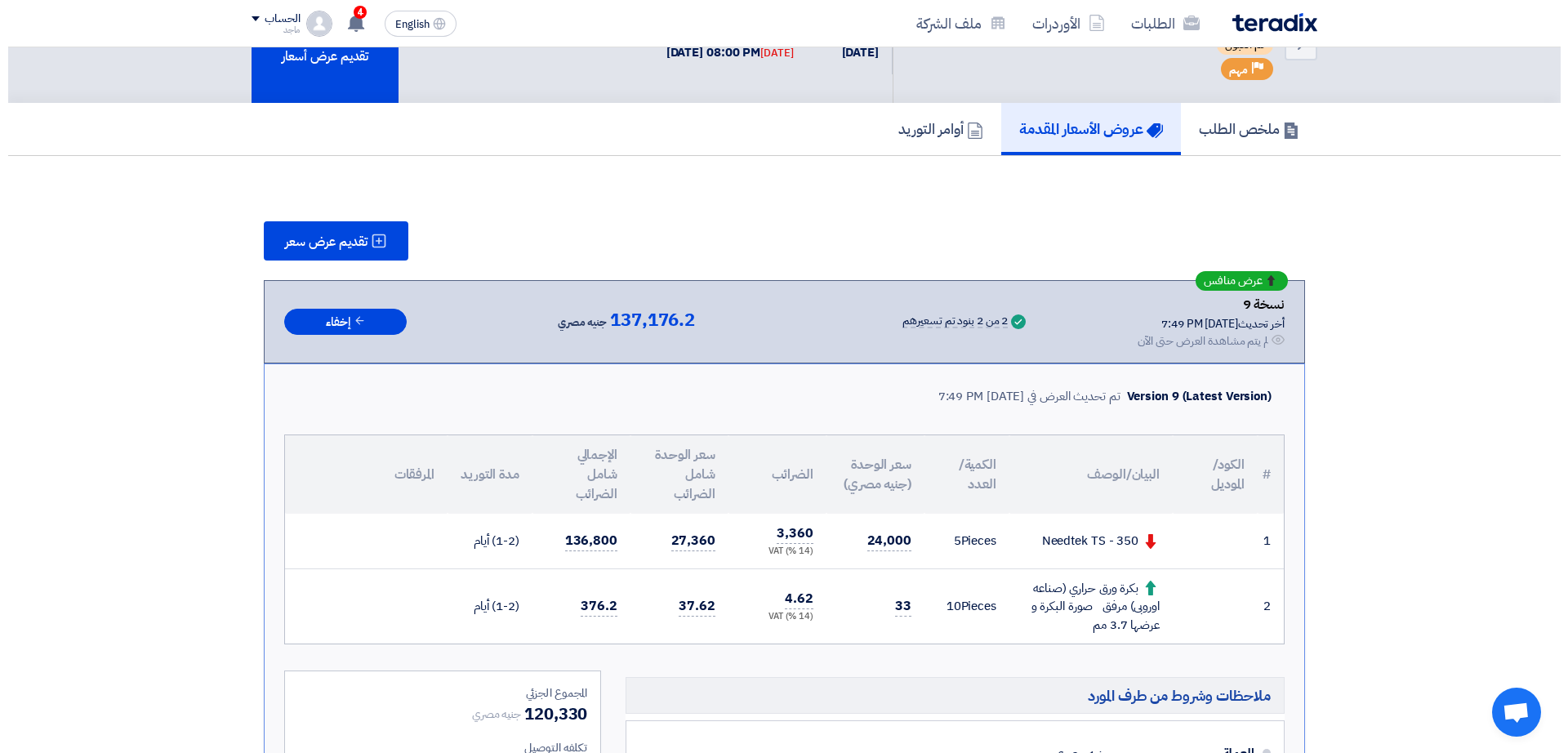
scroll to position [63, 0]
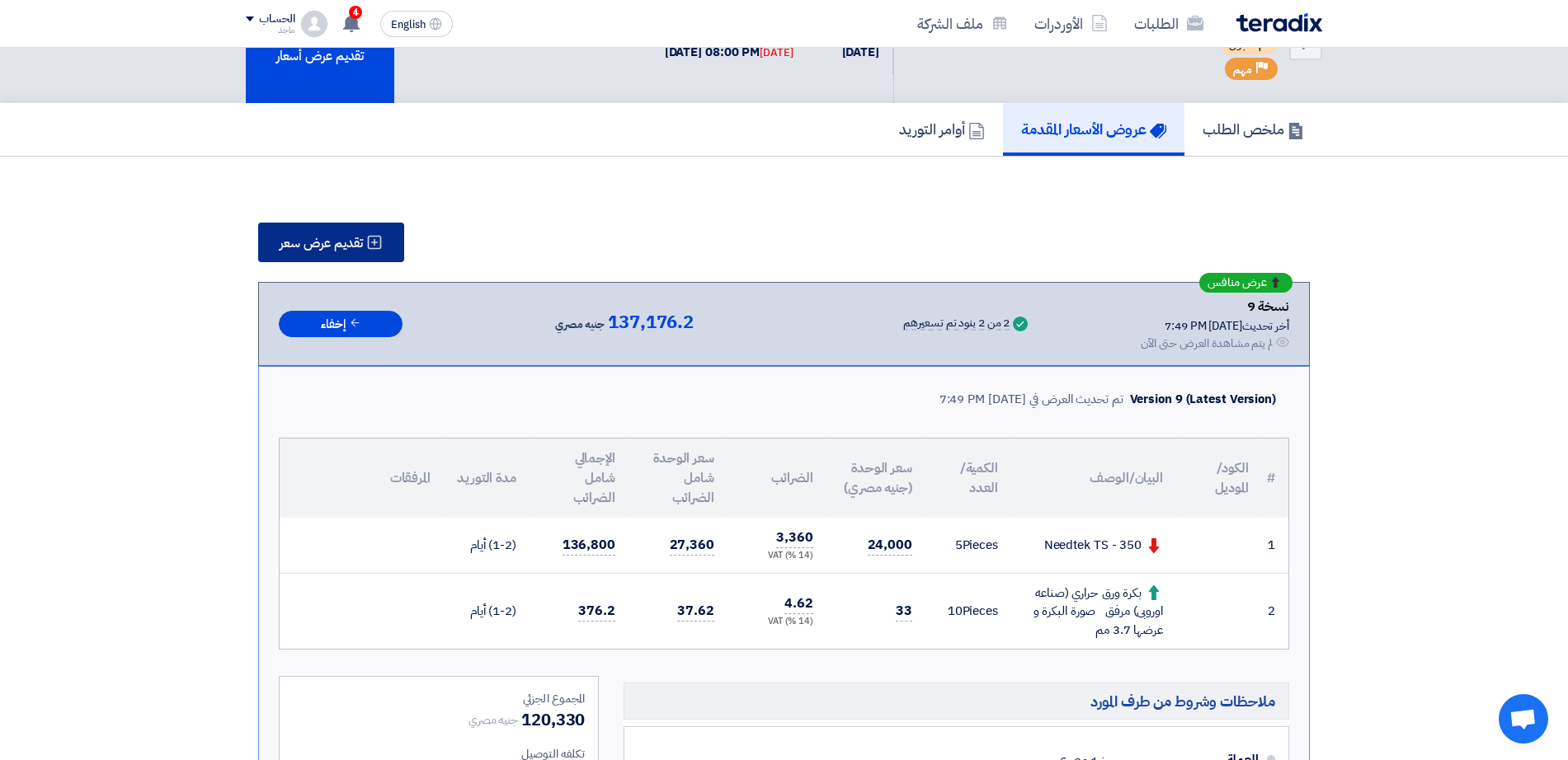
click at [322, 232] on button "تقديم عرض سعر" at bounding box center [331, 242] width 146 height 40
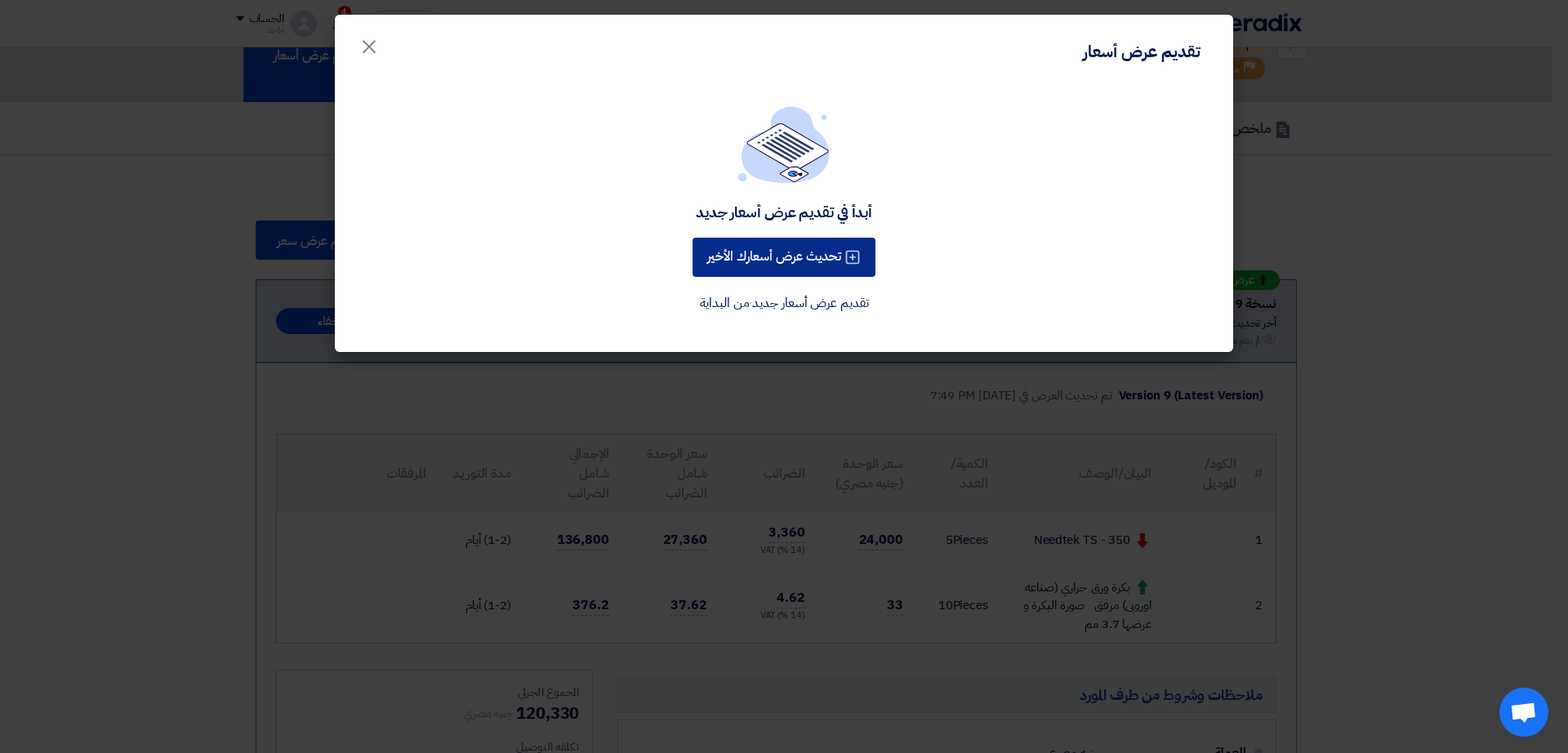
click at [776, 249] on button "تحديث عرض أسعارك الأخير" at bounding box center [784, 257] width 183 height 39
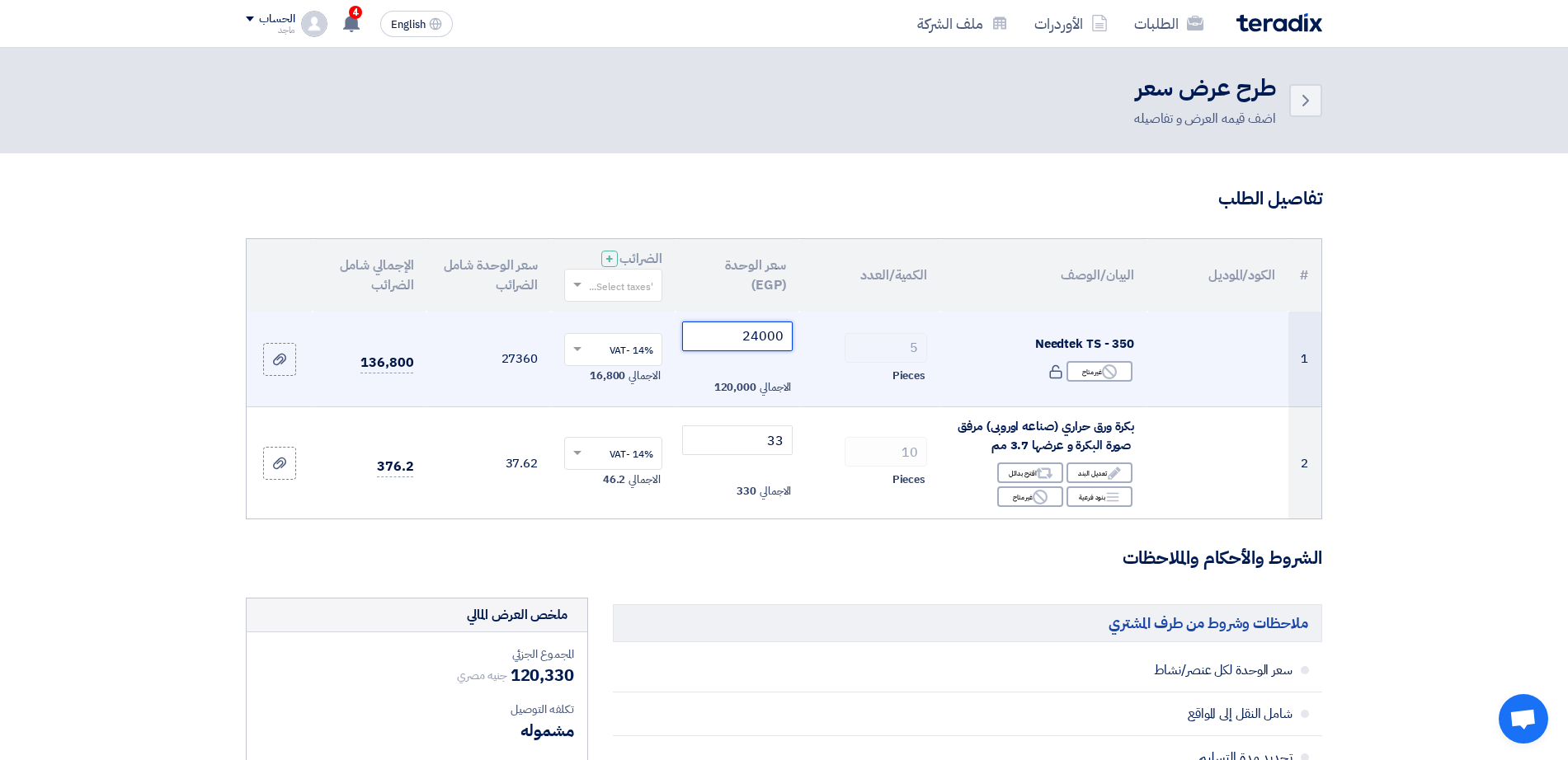
click at [718, 332] on input "24000" at bounding box center [738, 335] width 111 height 29
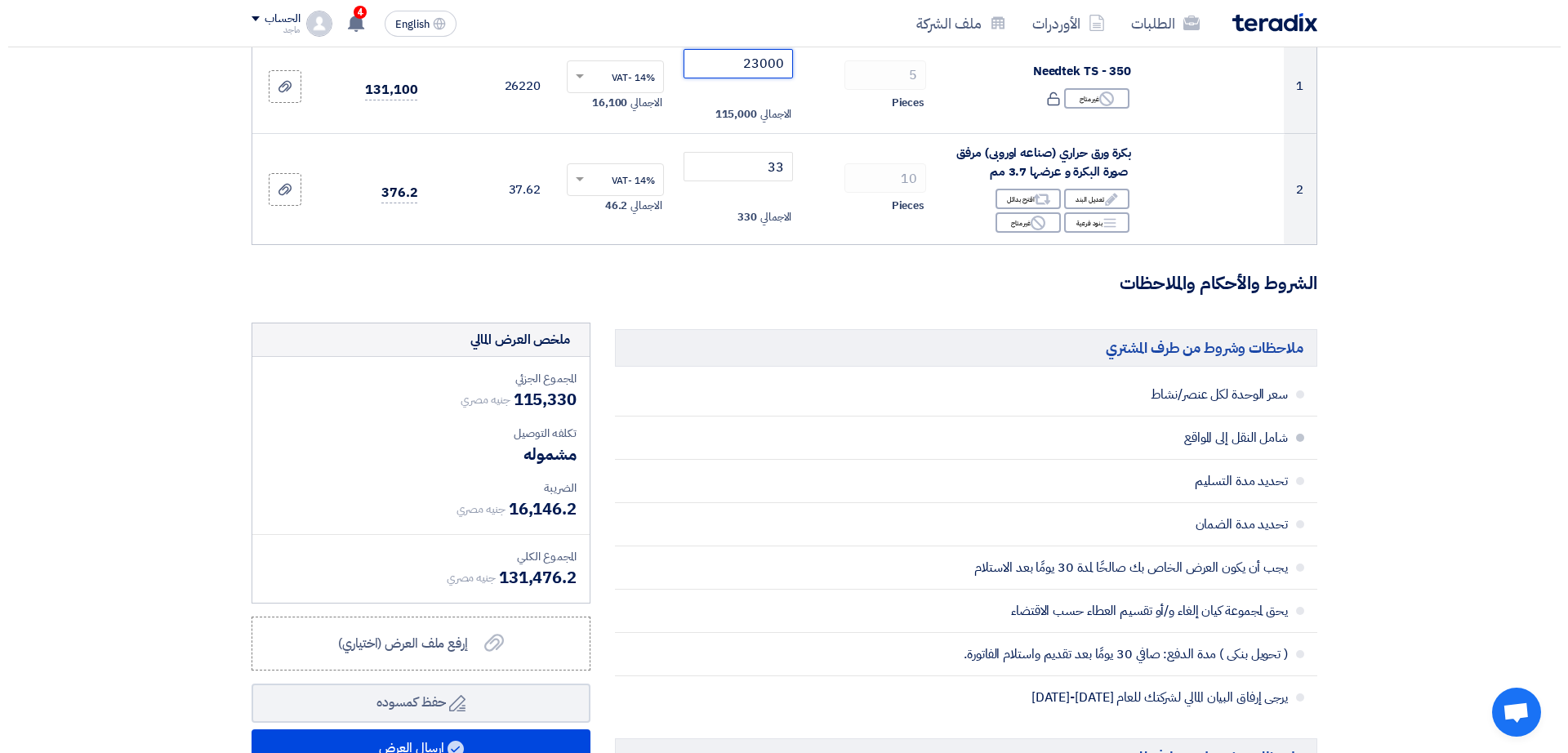
scroll to position [366, 0]
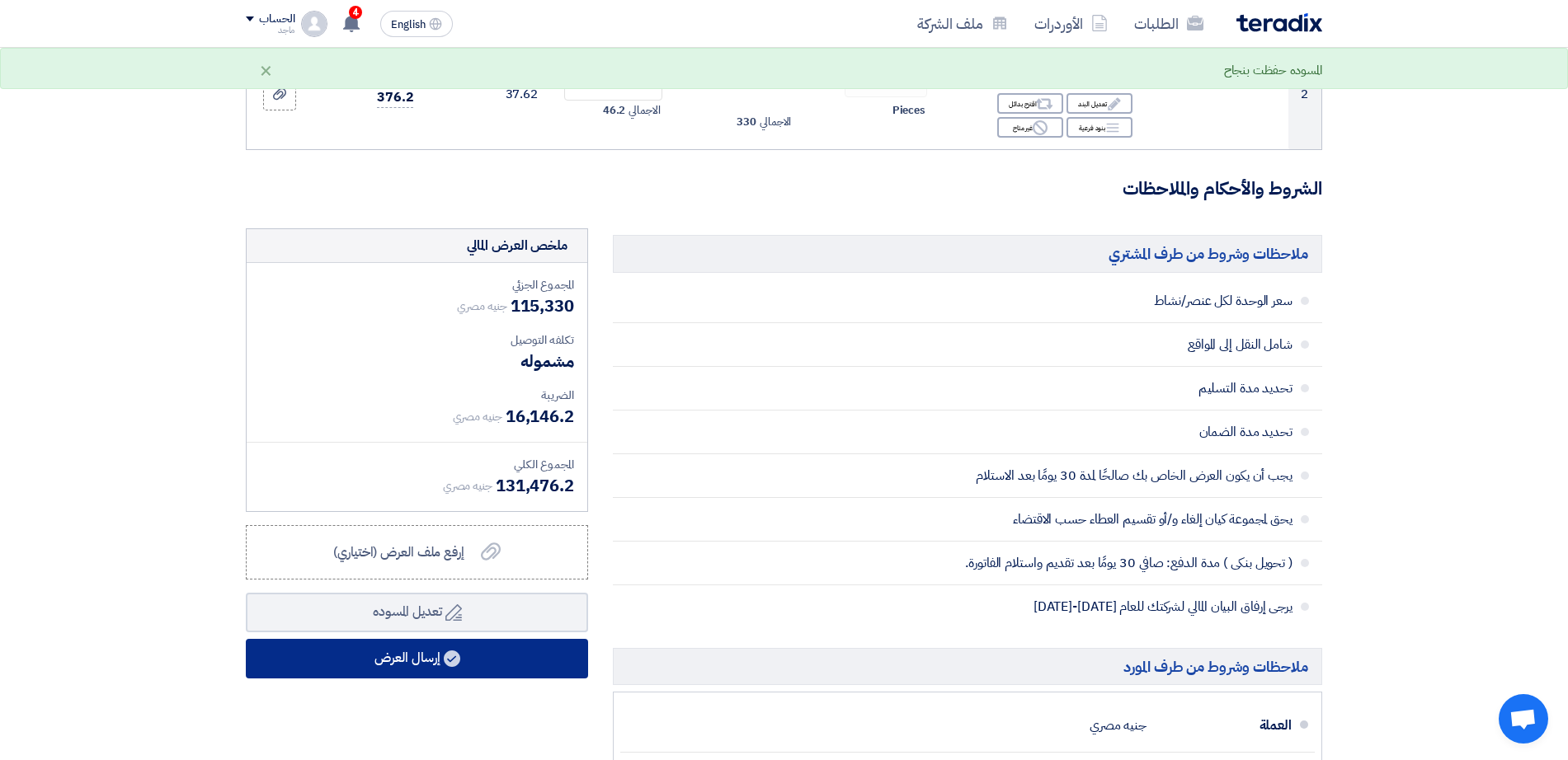
type input "23000"
click at [554, 673] on button "إرسال العرض" at bounding box center [416, 658] width 342 height 40
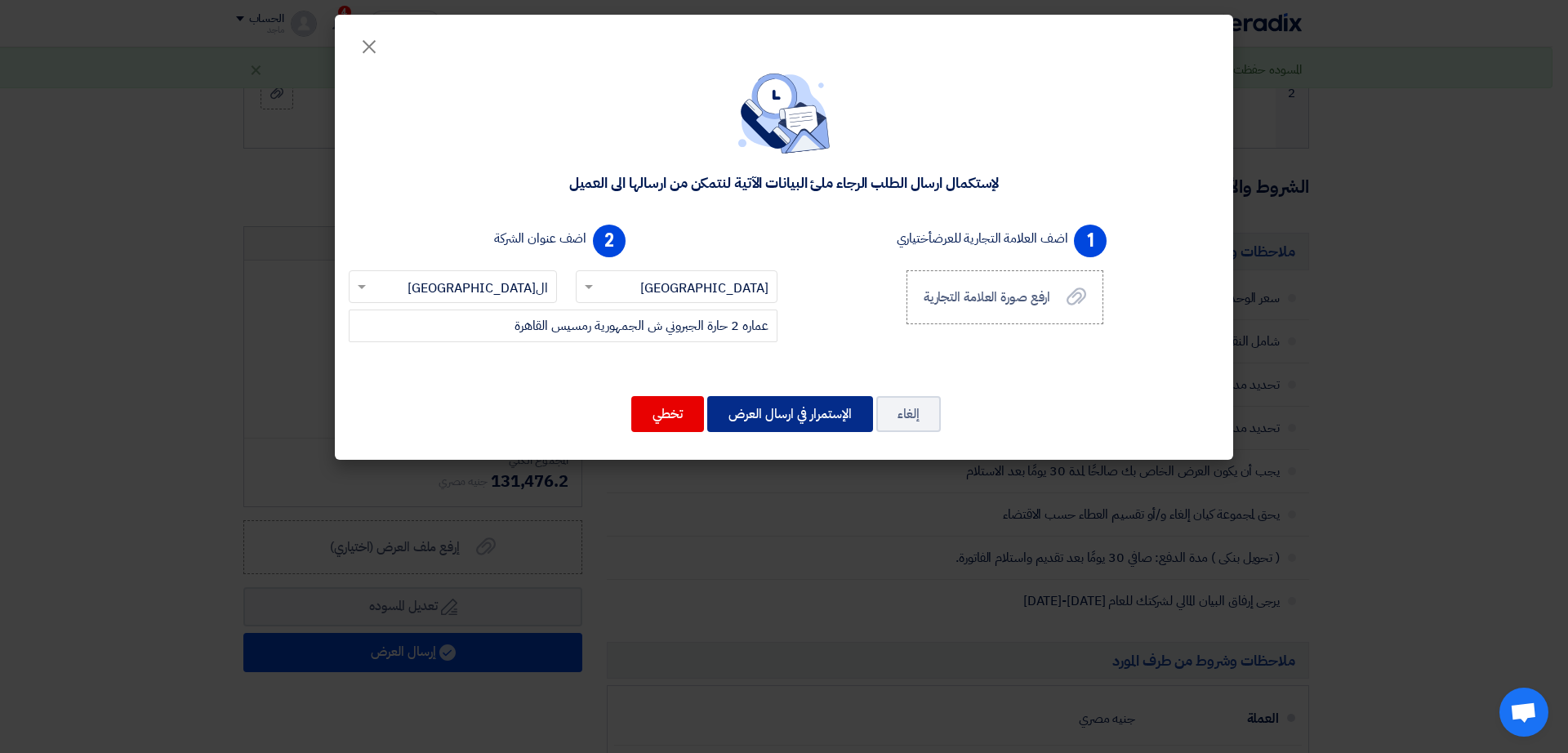
click at [803, 402] on button "الإستمرار في ارسال العرض" at bounding box center [789, 414] width 166 height 36
click at [791, 406] on button "الإستمرار في ارسال العرض" at bounding box center [789, 414] width 166 height 36
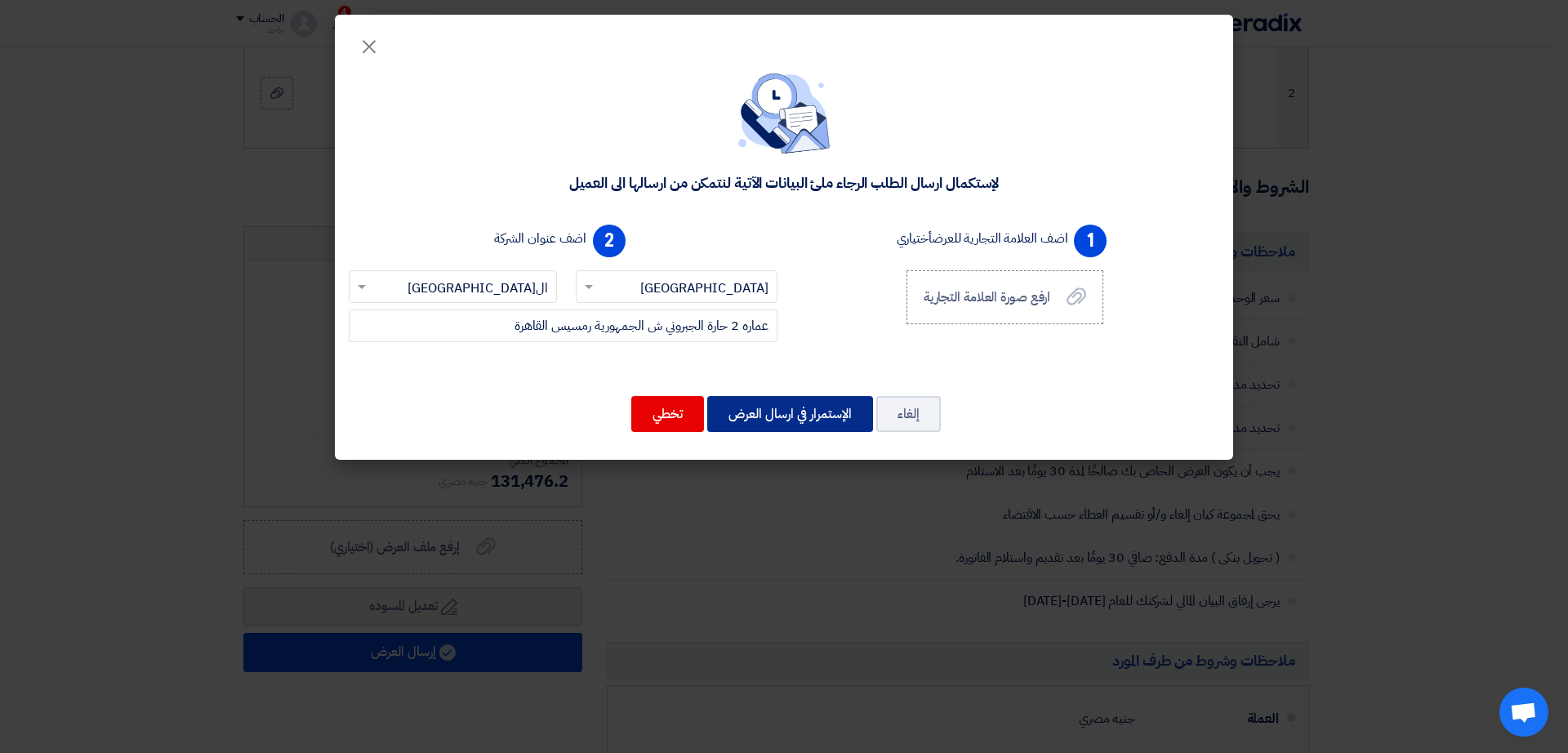
click at [791, 406] on button "الإستمرار في ارسال العرض" at bounding box center [789, 414] width 166 height 36
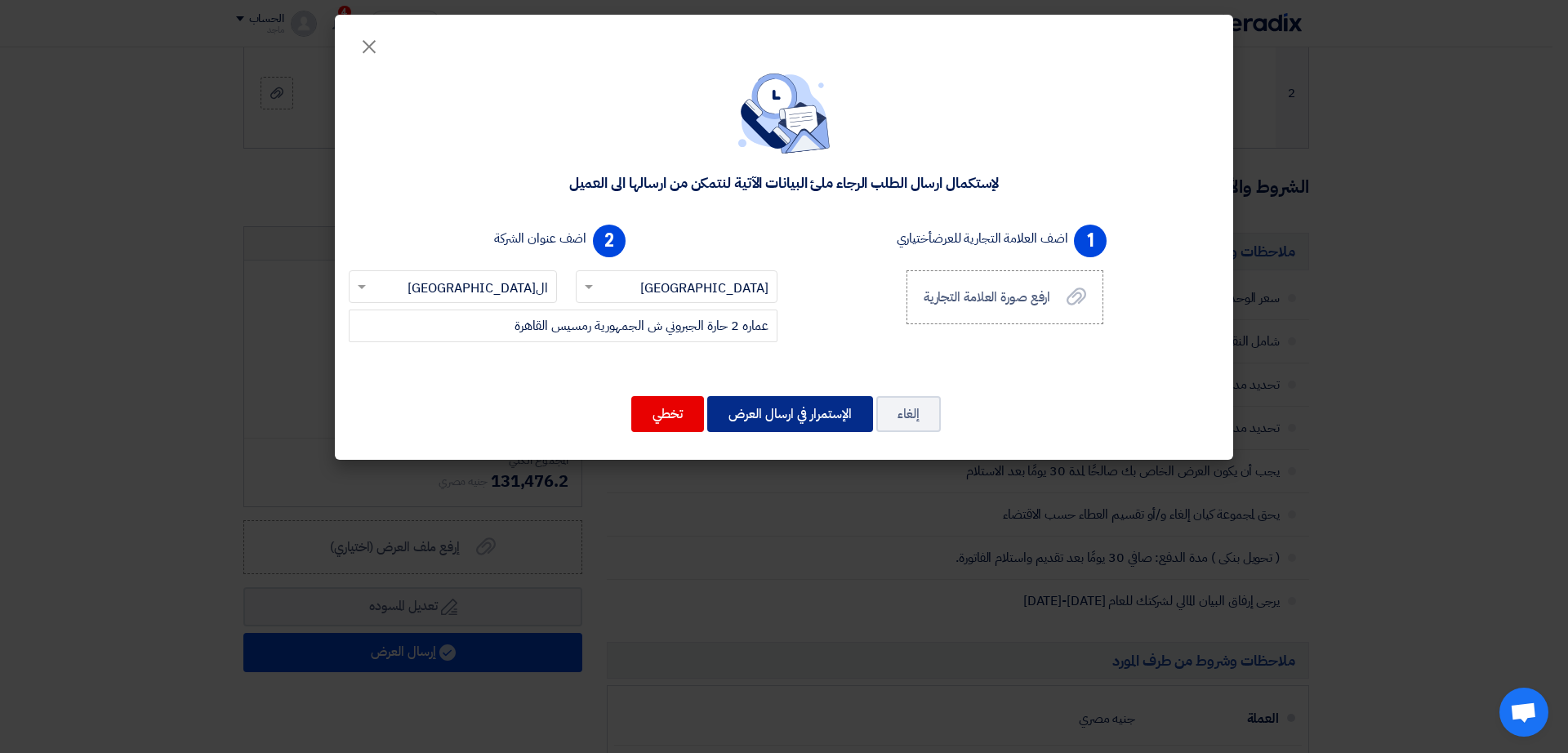
click at [791, 406] on button "الإستمرار في ارسال العرض" at bounding box center [789, 414] width 166 height 36
click at [719, 558] on modal-container "× لإستكمال ارسال الطلب الرجاء ملئ البيانات الآتية لنتمكن من ارسالها الى العميل …" at bounding box center [784, 376] width 1568 height 753
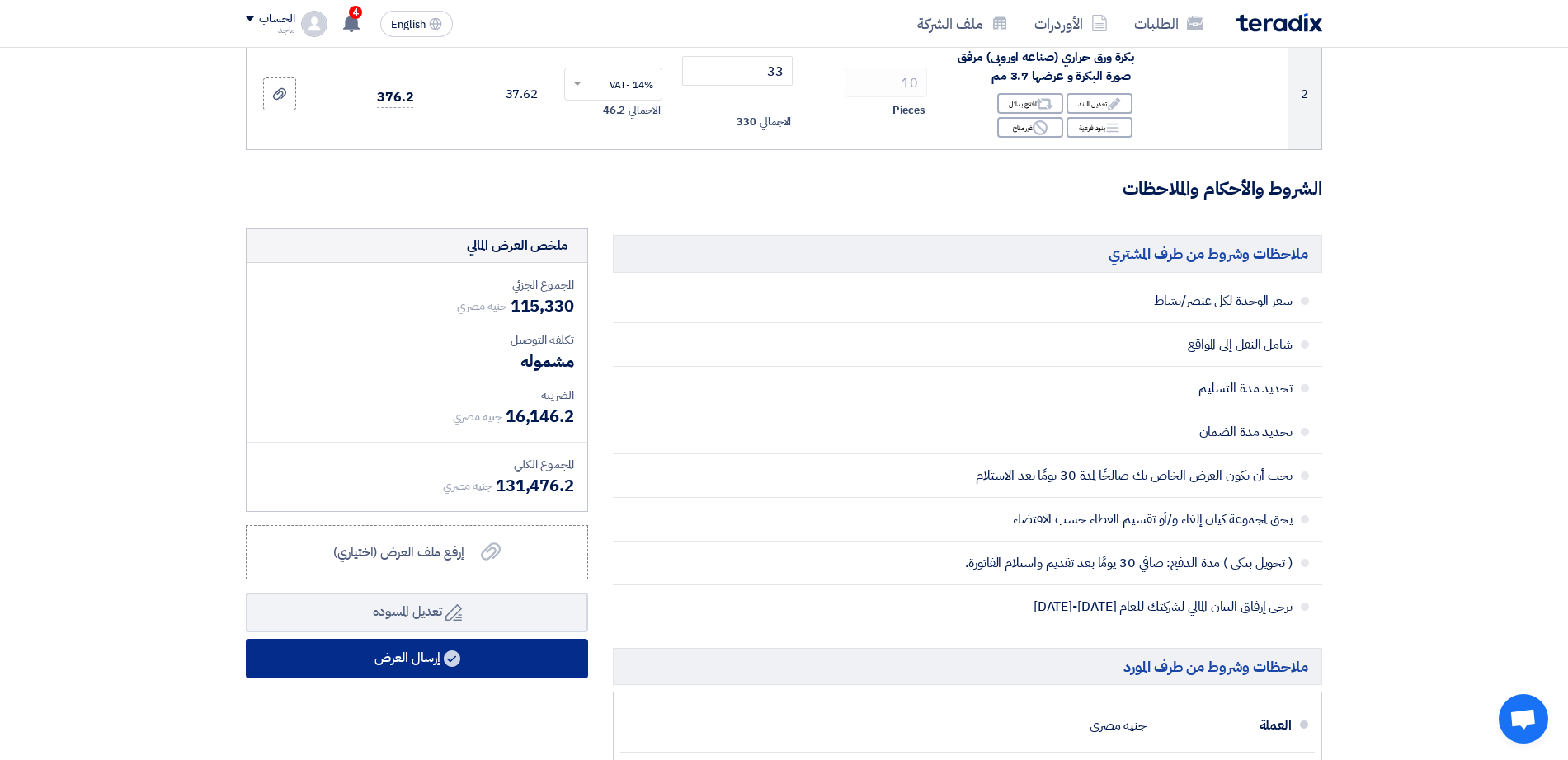
click at [548, 673] on button "إرسال العرض" at bounding box center [416, 658] width 342 height 40
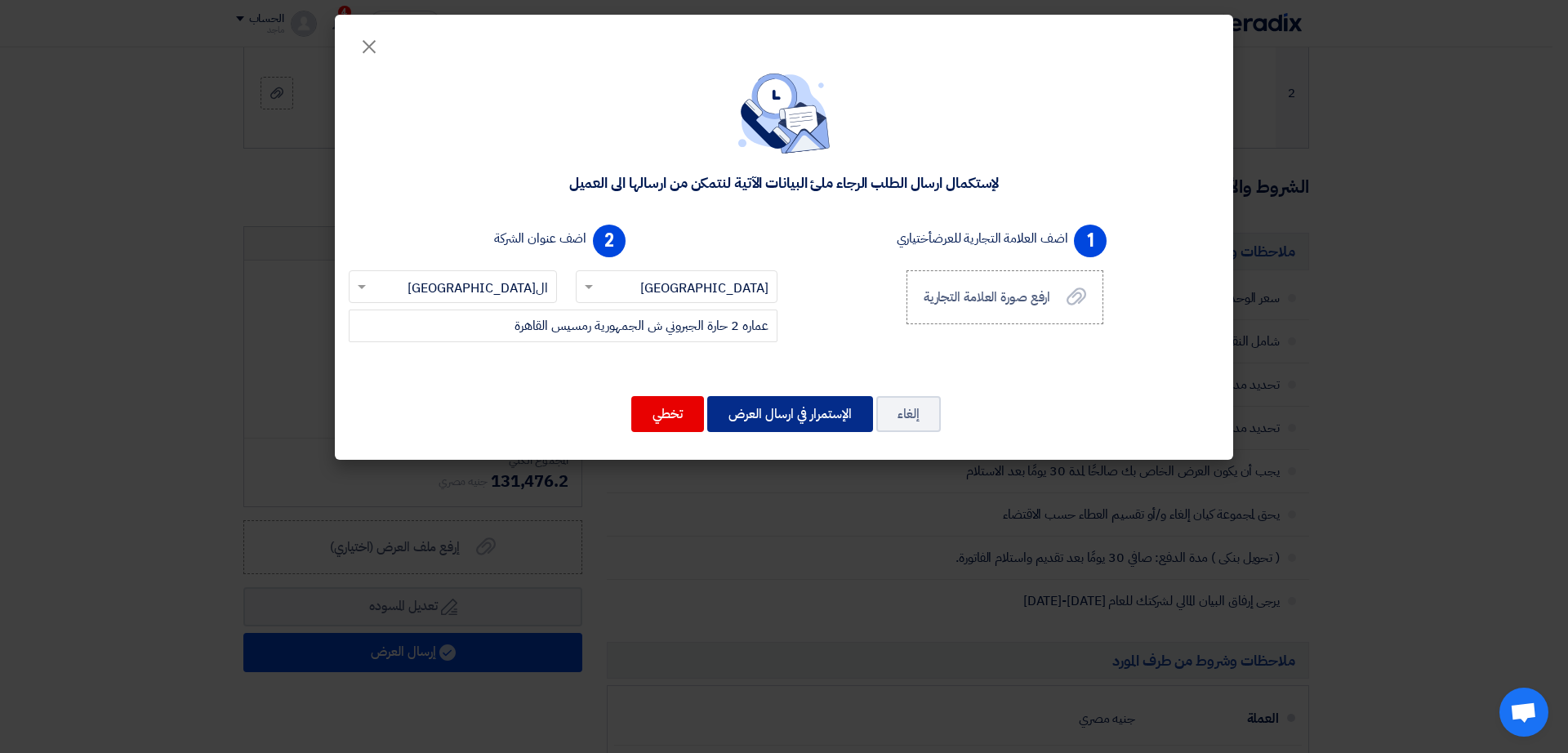
click at [815, 412] on button "الإستمرار في ارسال العرض" at bounding box center [789, 414] width 166 height 36
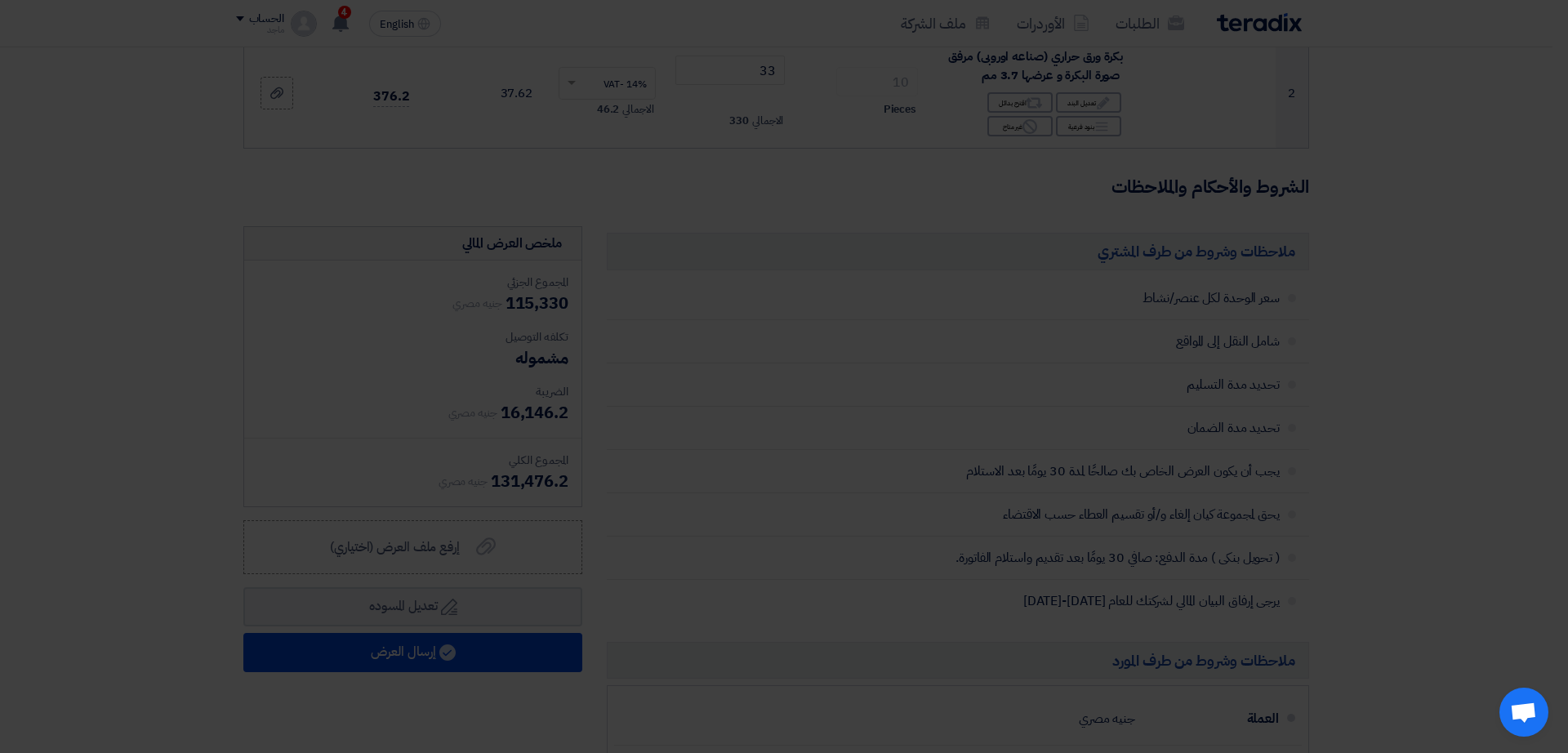
click at [815, 412] on div "الإيطالية للتوريدات عماره 2 حارة الجبروني ش الجمهورية رمسيس القاهرة, القاهرة, E…" at bounding box center [784, 317] width 859 height 670
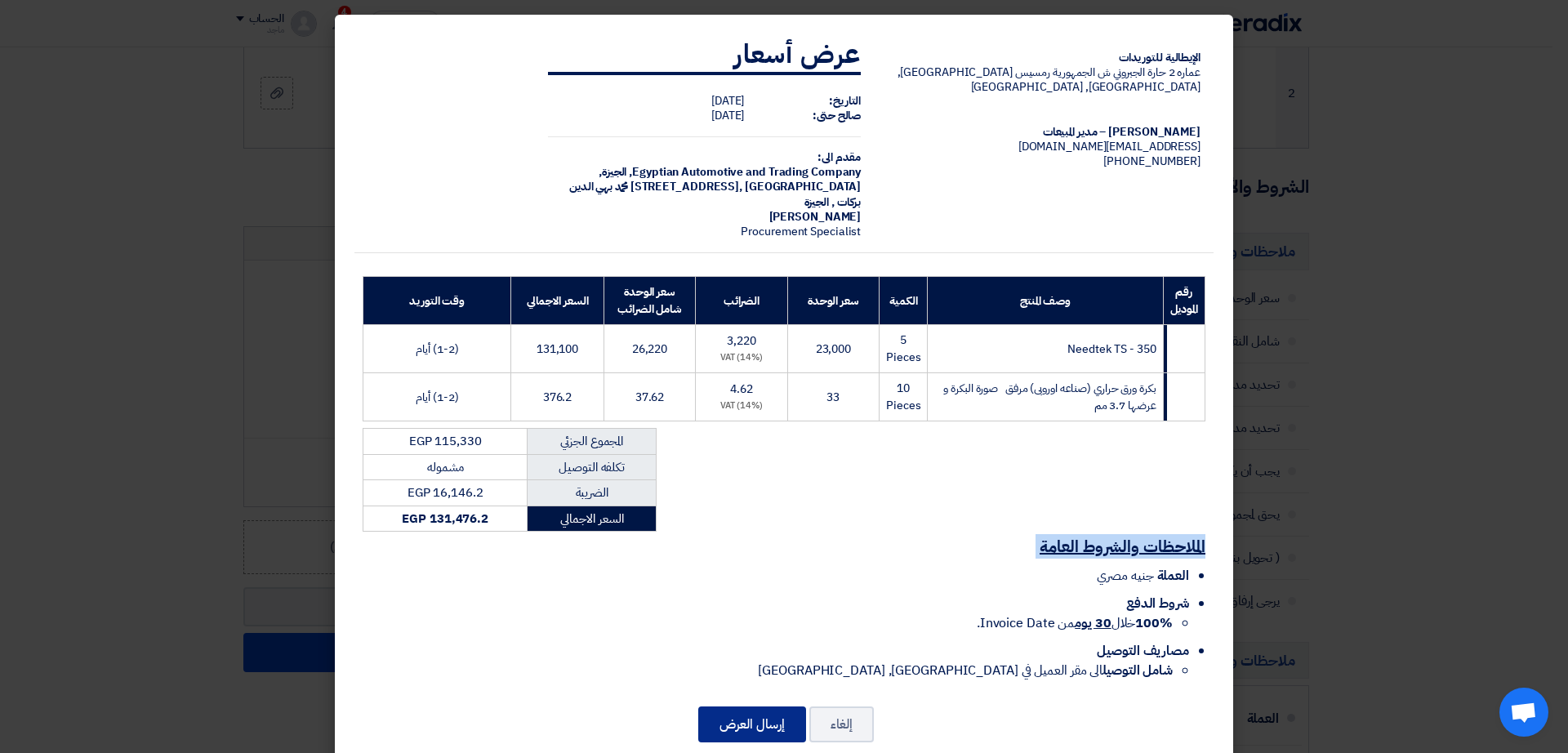
click at [774, 711] on button "إرسال العرض" at bounding box center [751, 724] width 107 height 36
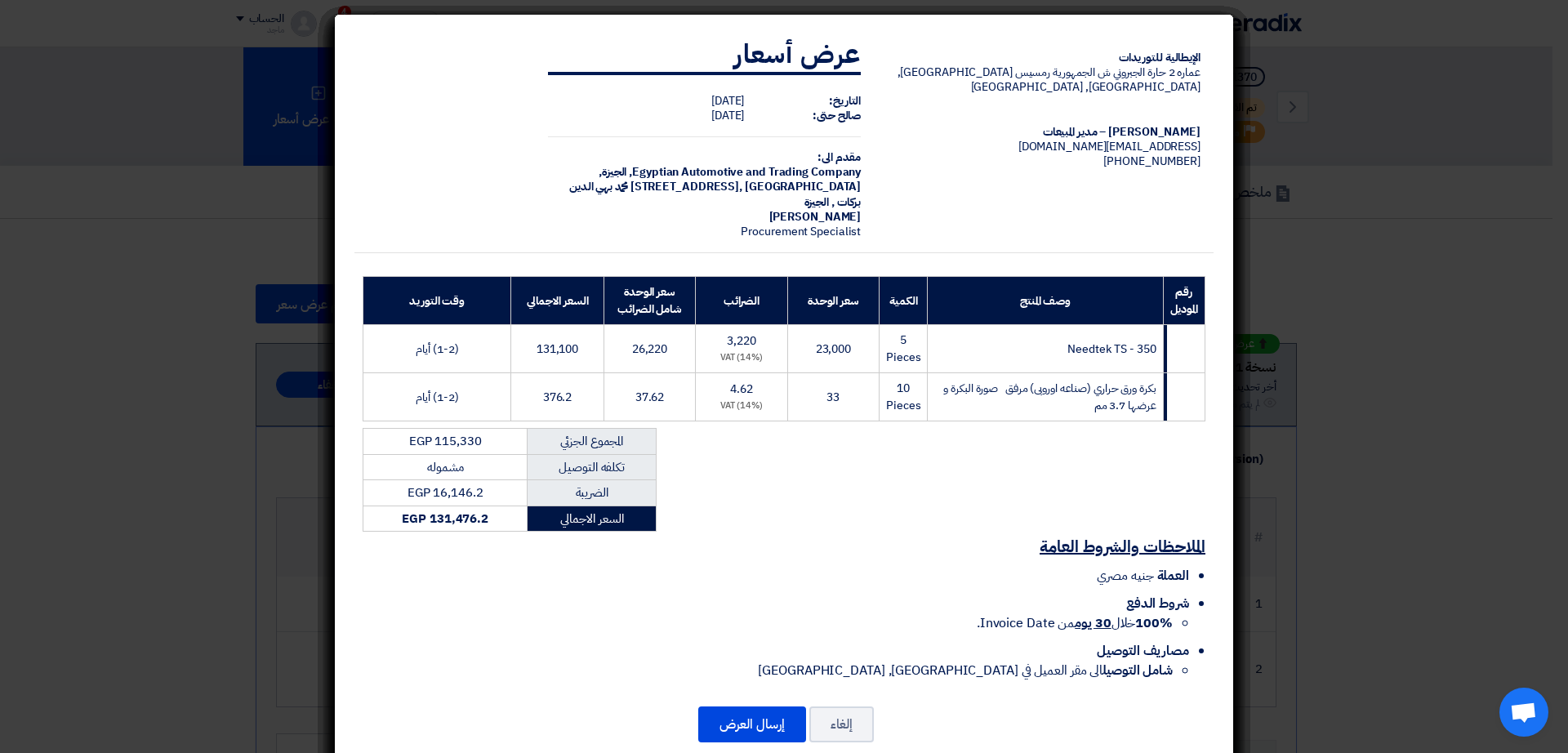
click at [1413, 699] on modal-container "الإيطالية للتوريدات عماره 2 حارة الجبروني ش الجمهورية رمسيس القاهرة, القاهرة, E…" at bounding box center [784, 376] width 1568 height 753
click at [1378, 581] on modal-container "الإيطالية للتوريدات عماره 2 حارة الجبروني ش الجمهورية رمسيس القاهرة, القاهرة, E…" at bounding box center [784, 376] width 1568 height 753
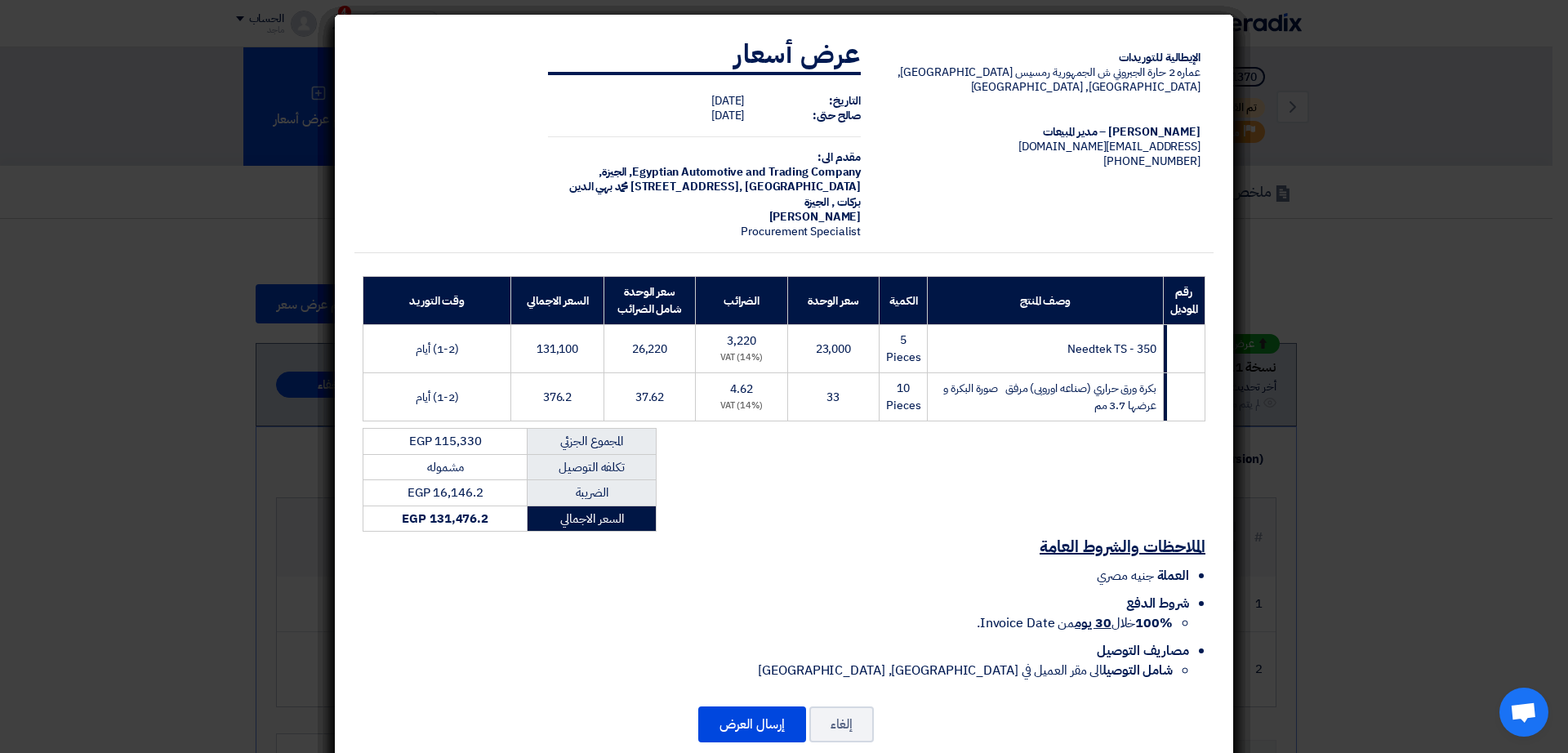
click at [1378, 581] on modal-container "الإيطالية للتوريدات عماره 2 حارة الجبروني ش الجمهورية رمسيس القاهرة, القاهرة, E…" at bounding box center [784, 376] width 1568 height 753
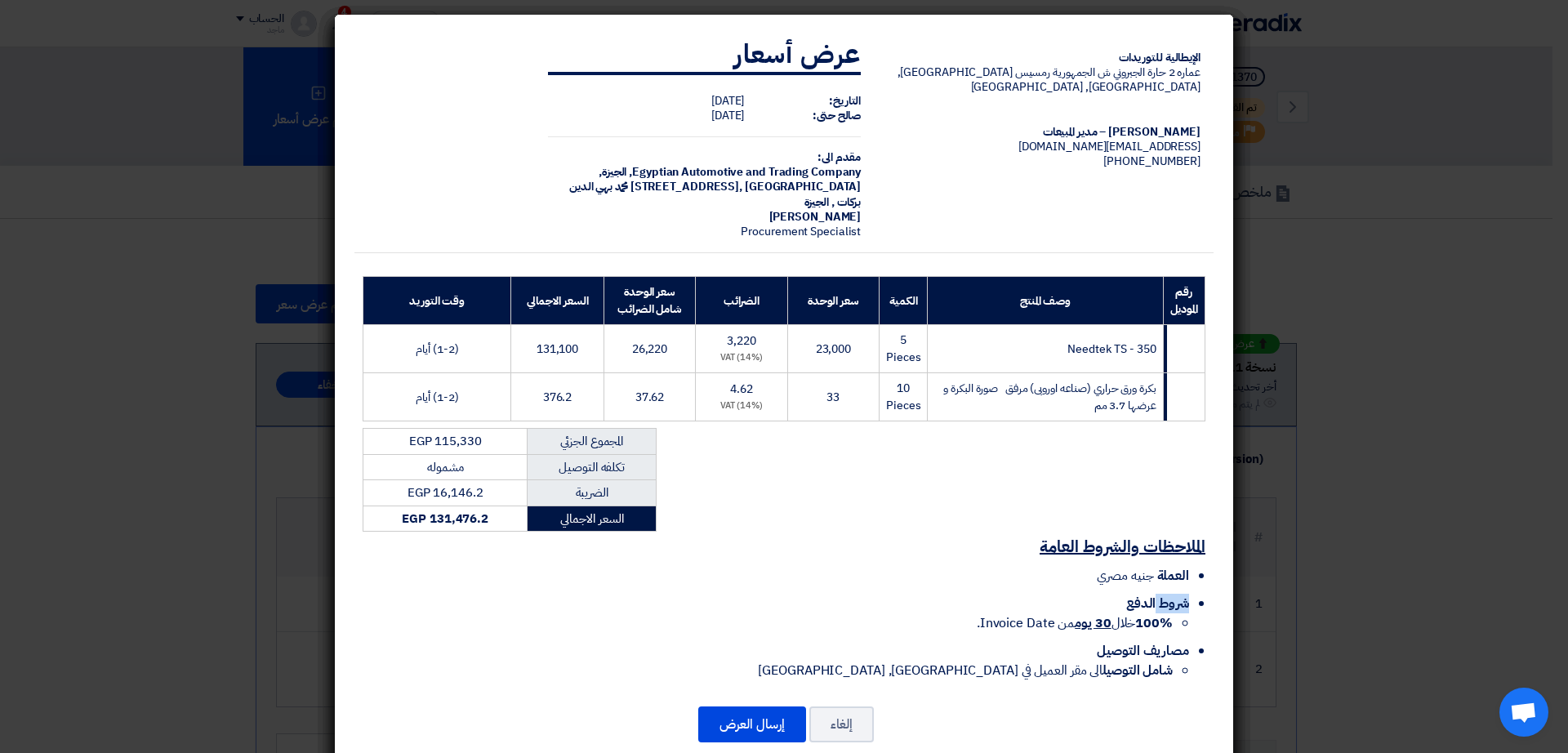
click at [1378, 581] on modal-container "الإيطالية للتوريدات عماره 2 حارة الجبروني ش الجمهورية رمسيس القاهرة, القاهرة, E…" at bounding box center [784, 376] width 1568 height 753
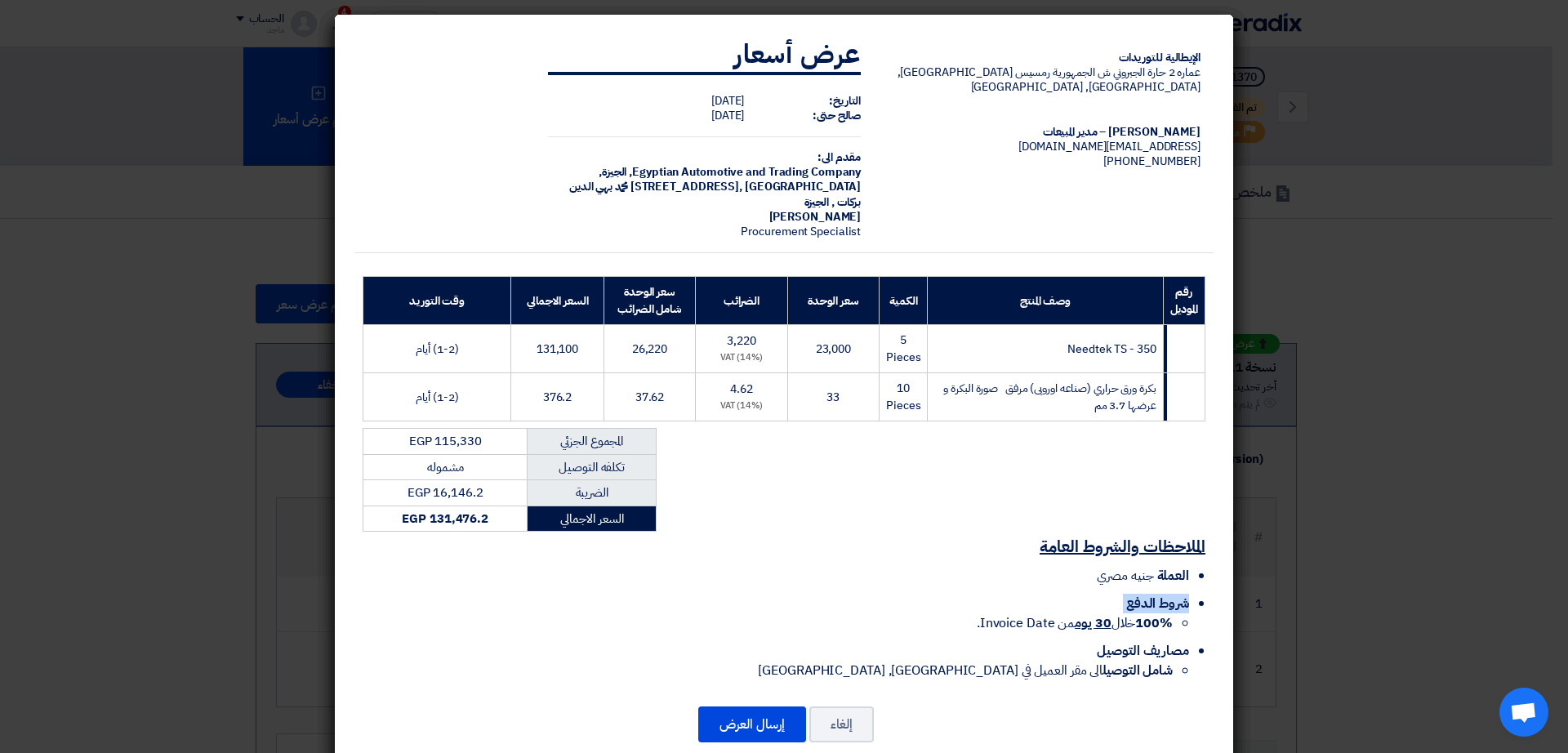
click at [1378, 581] on modal-container "الإيطالية للتوريدات عماره 2 حارة الجبروني ش الجمهورية رمسيس القاهرة, القاهرة, E…" at bounding box center [784, 376] width 1568 height 753
click at [287, 596] on modal-container "الإيطالية للتوريدات عماره 2 حارة الجبروني ش الجمهورية رمسيس القاهرة, القاهرة, E…" at bounding box center [784, 376] width 1568 height 753
click at [719, 721] on button "إرسال العرض" at bounding box center [751, 724] width 107 height 36
click at [248, 712] on modal-container "الإيطالية للتوريدات عماره 2 حارة الجبروني ش الجمهورية رمسيس القاهرة, القاهرة, E…" at bounding box center [784, 376] width 1568 height 753
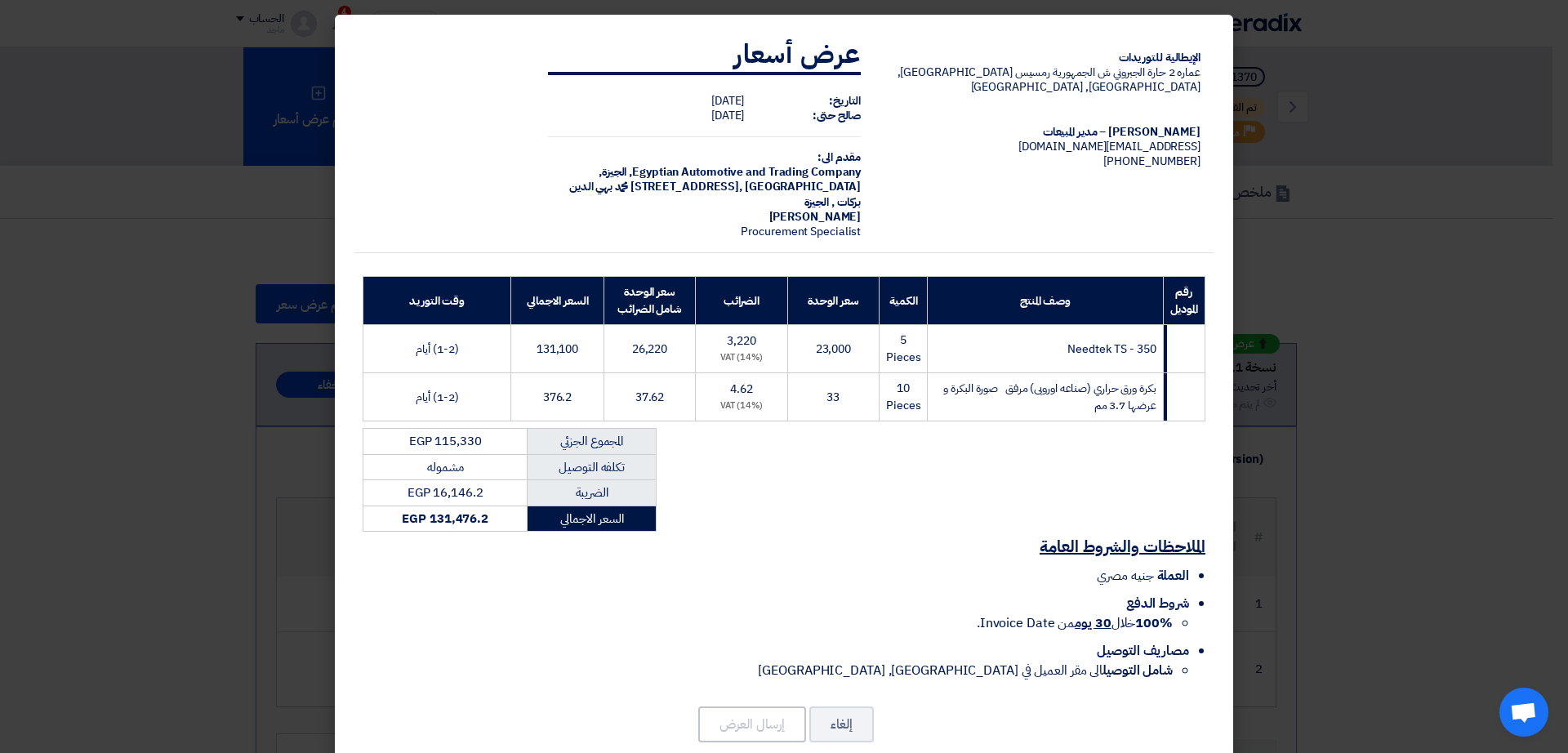
click at [248, 712] on modal-container "الإيطالية للتوريدات عماره 2 حارة الجبروني ش الجمهورية رمسيس القاهرة, القاهرة, E…" at bounding box center [784, 376] width 1568 height 753
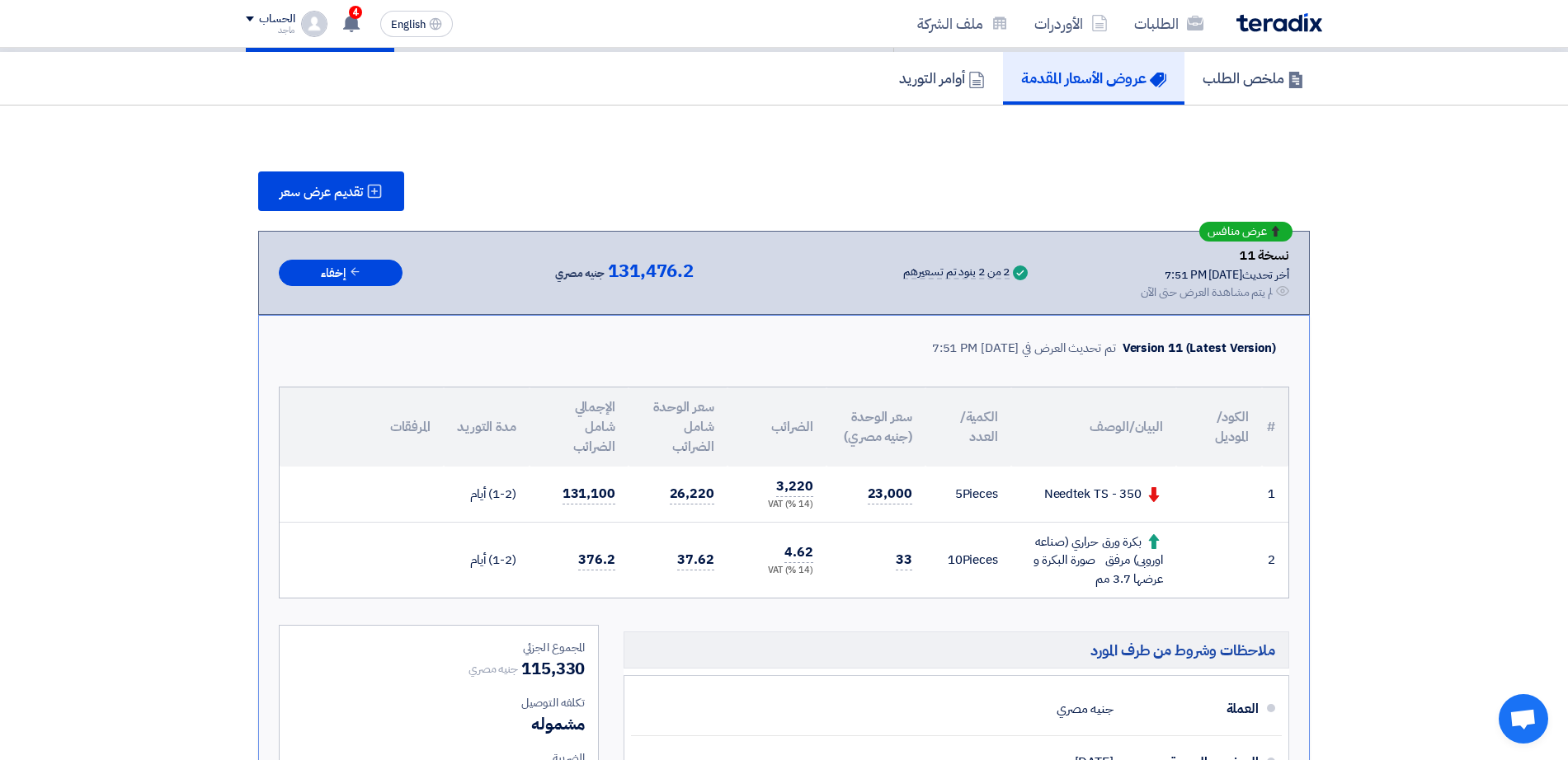
scroll to position [156, 0]
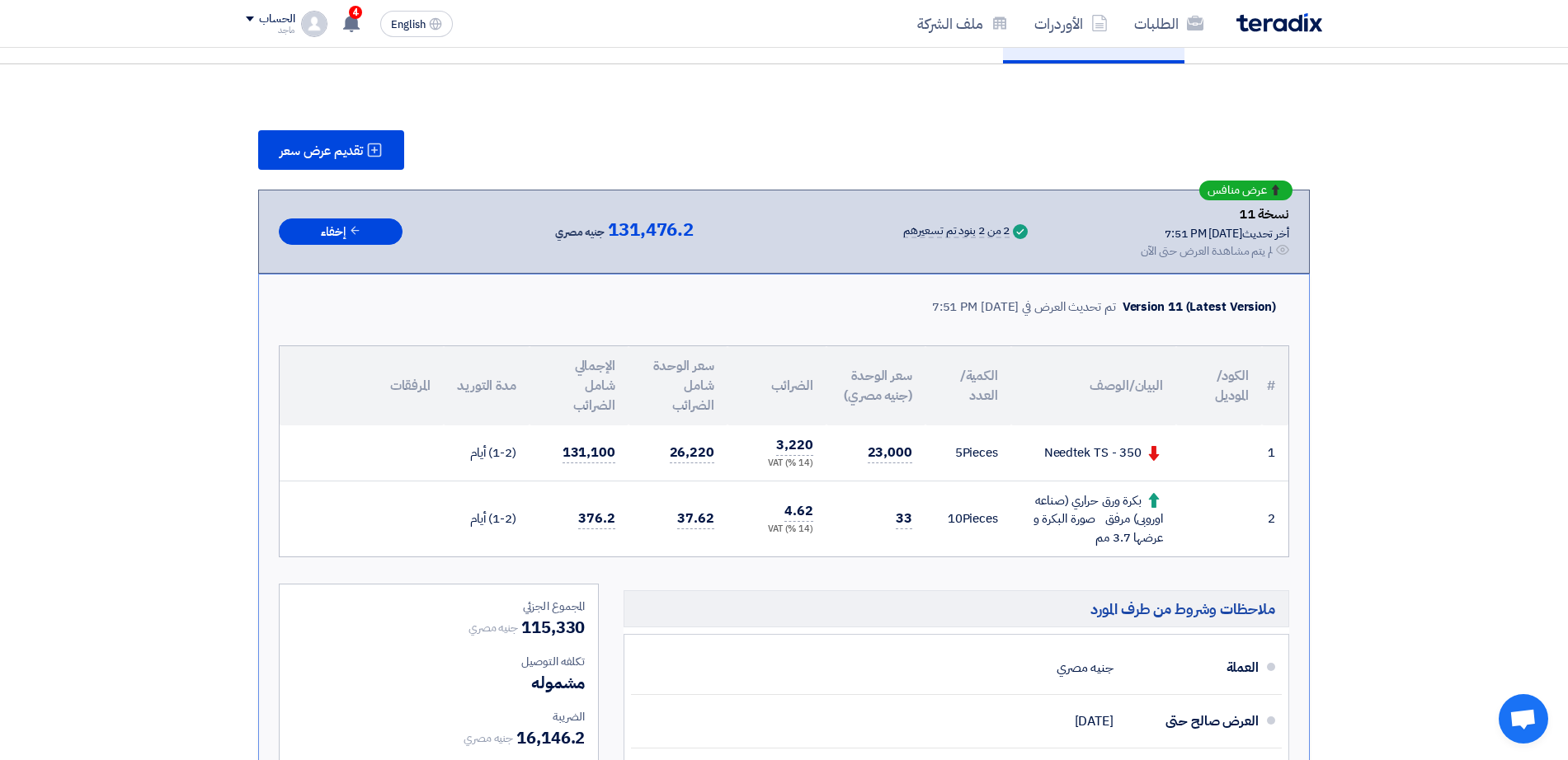
click at [1165, 447] on td "Needtek TS - 350" at bounding box center [1094, 453] width 165 height 55
drag, startPoint x: 1165, startPoint y: 447, endPoint x: 1131, endPoint y: 471, distance: 41.6
drag, startPoint x: 1131, startPoint y: 471, endPoint x: 1172, endPoint y: 446, distance: 48.0
click at [1172, 446] on td "Needtek TS - 350" at bounding box center [1094, 453] width 165 height 55
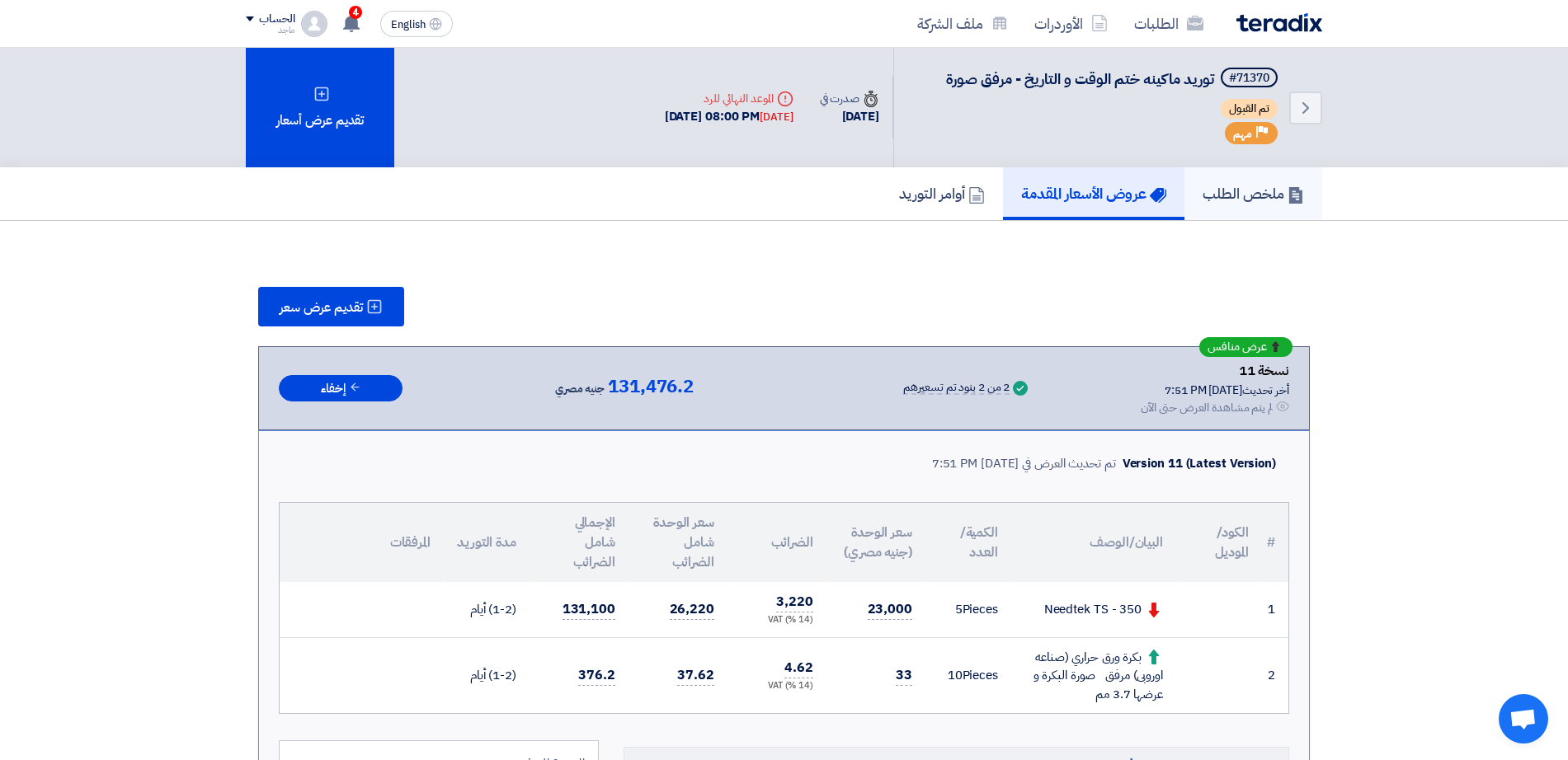
click at [1230, 198] on h5 "ملخص الطلب" at bounding box center [1253, 193] width 102 height 19
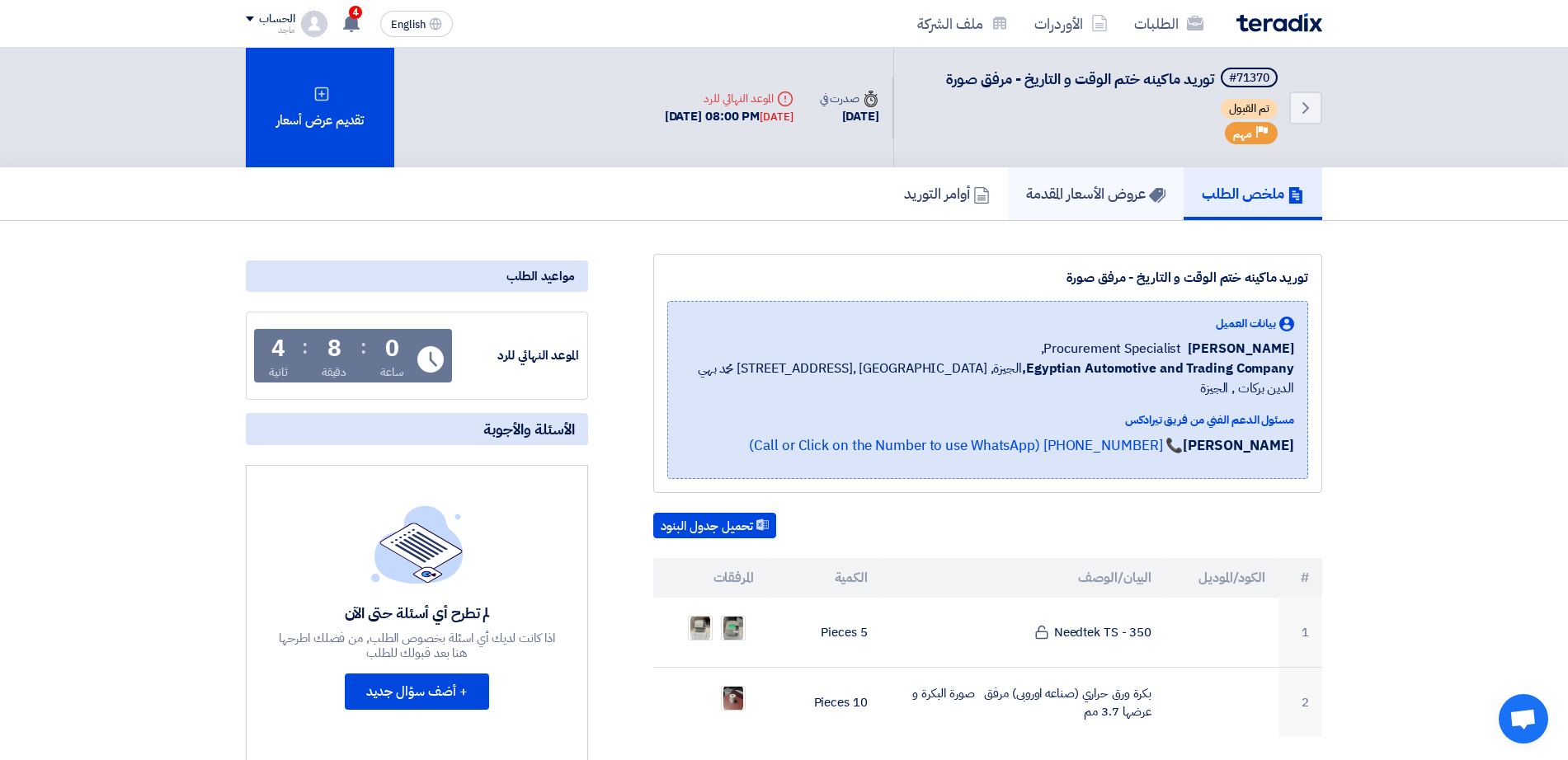
click at [1114, 184] on h5 "عروض الأسعار المقدمة" at bounding box center [1096, 193] width 140 height 19
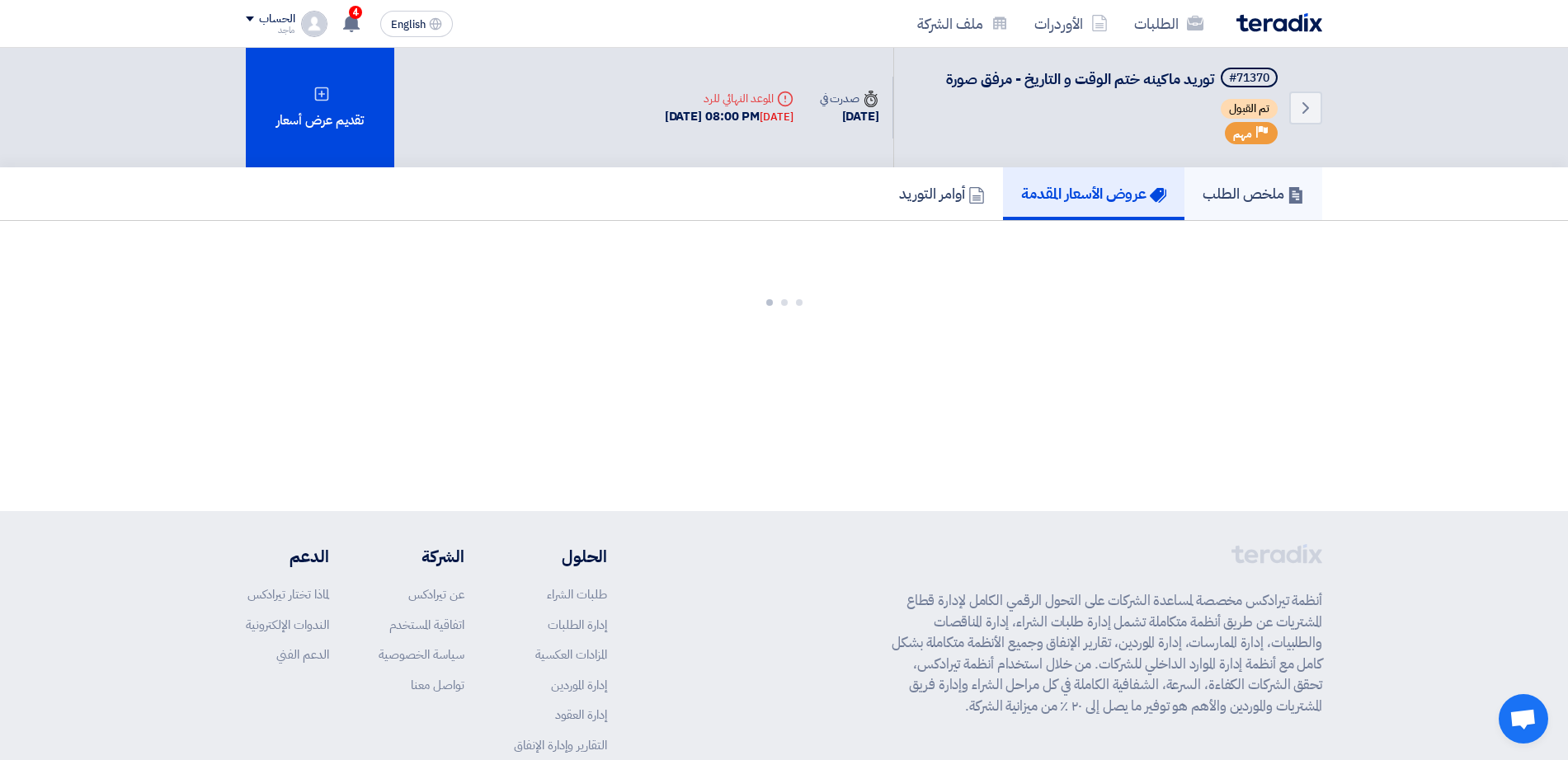
click at [1235, 212] on link "ملخص الطلب" at bounding box center [1253, 193] width 138 height 53
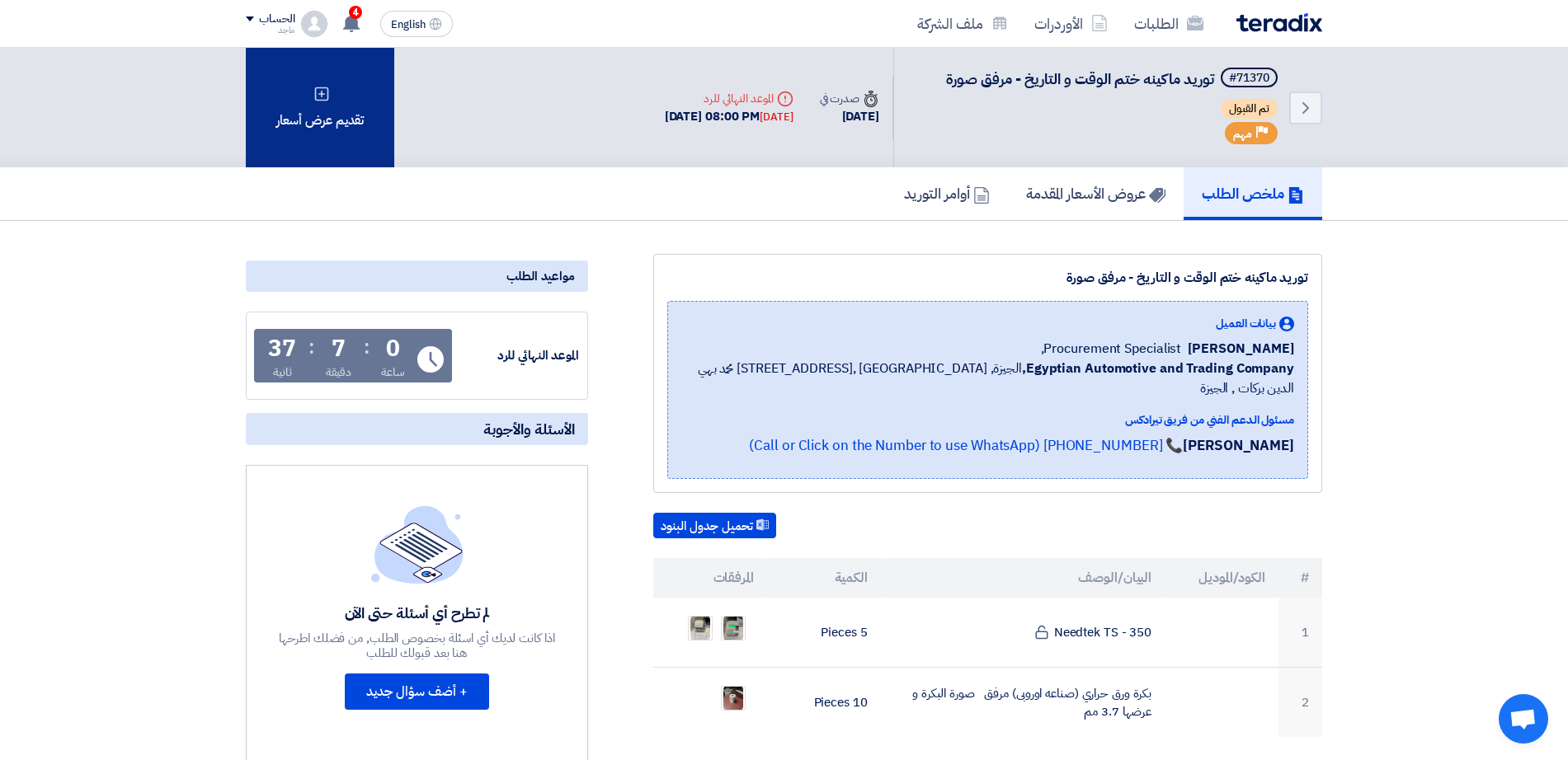
click at [337, 83] on div "تقديم عرض أسعار" at bounding box center [320, 108] width 148 height 119
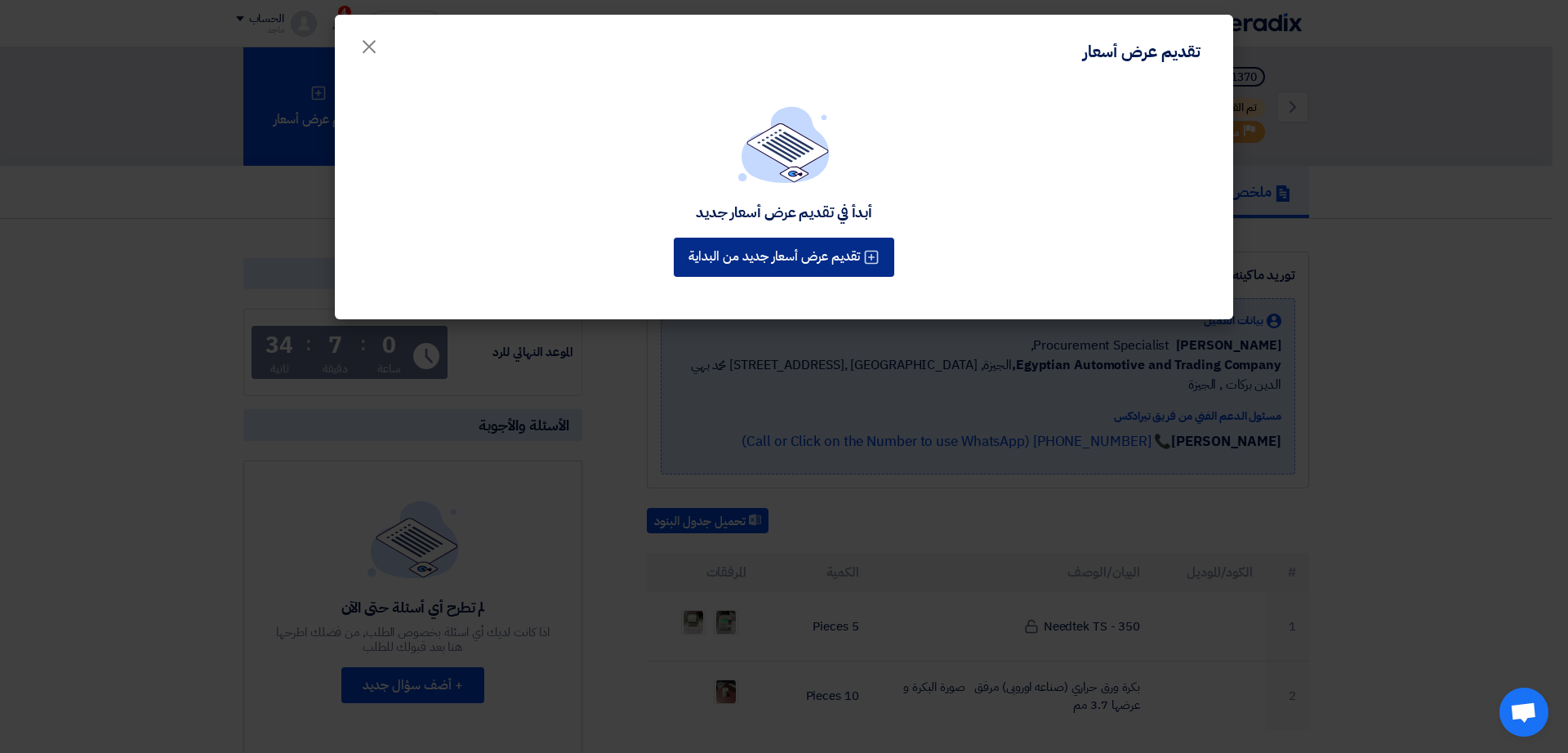
click at [740, 250] on button "تقديم عرض أسعار جديد من البداية" at bounding box center [784, 257] width 221 height 39
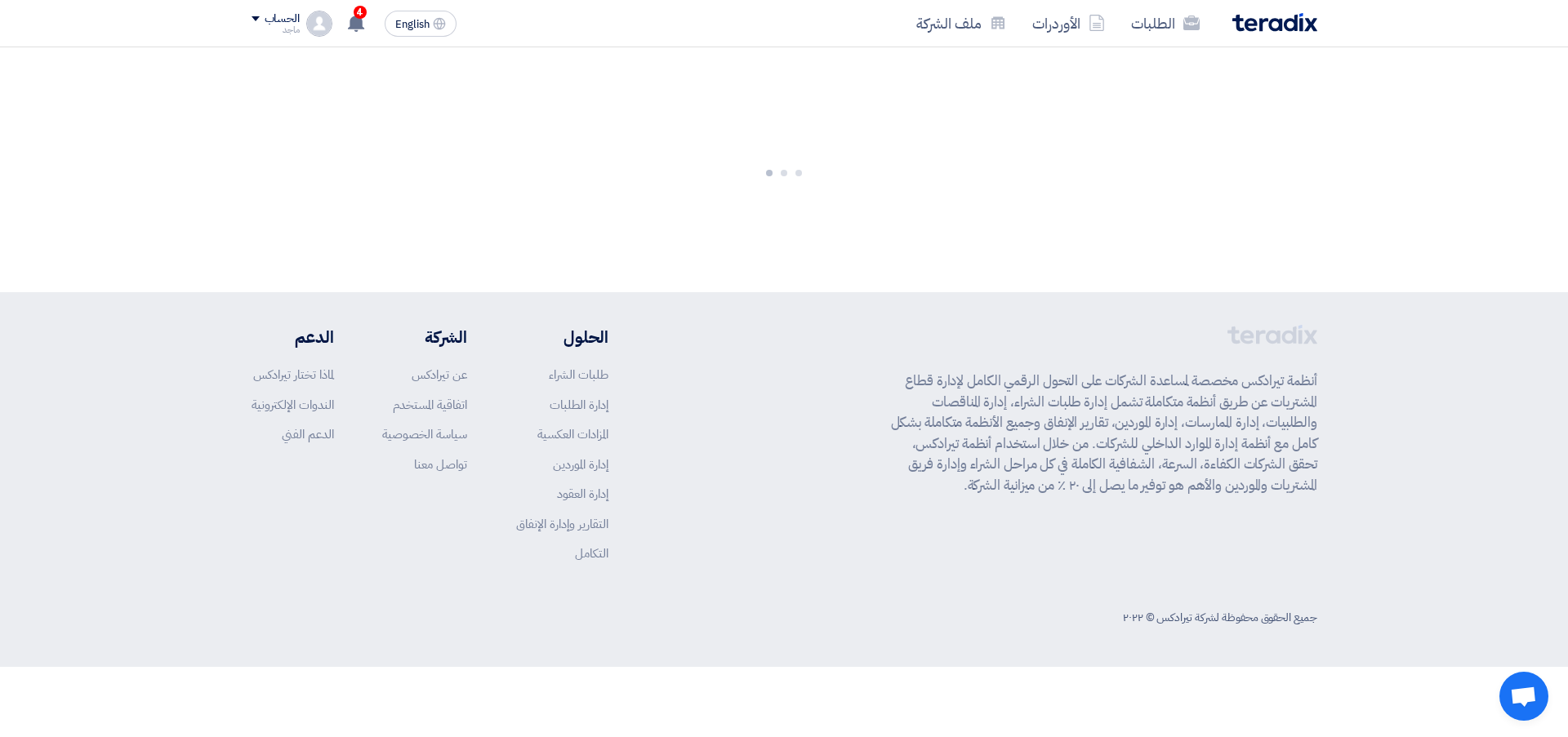
click at [505, 142] on div at bounding box center [784, 170] width 1568 height 245
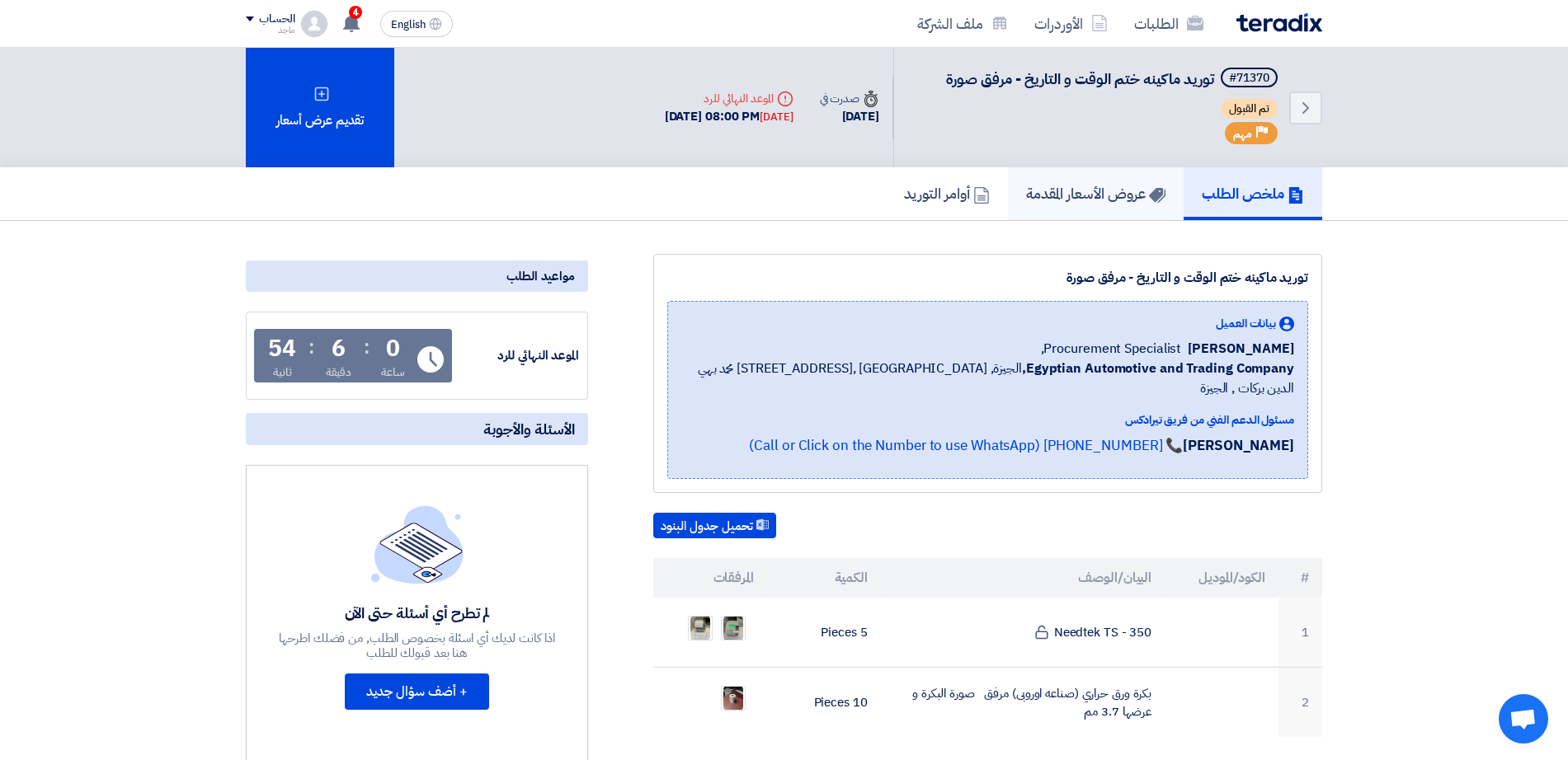
click at [1069, 209] on link "عروض الأسعار المقدمة" at bounding box center [1095, 193] width 176 height 53
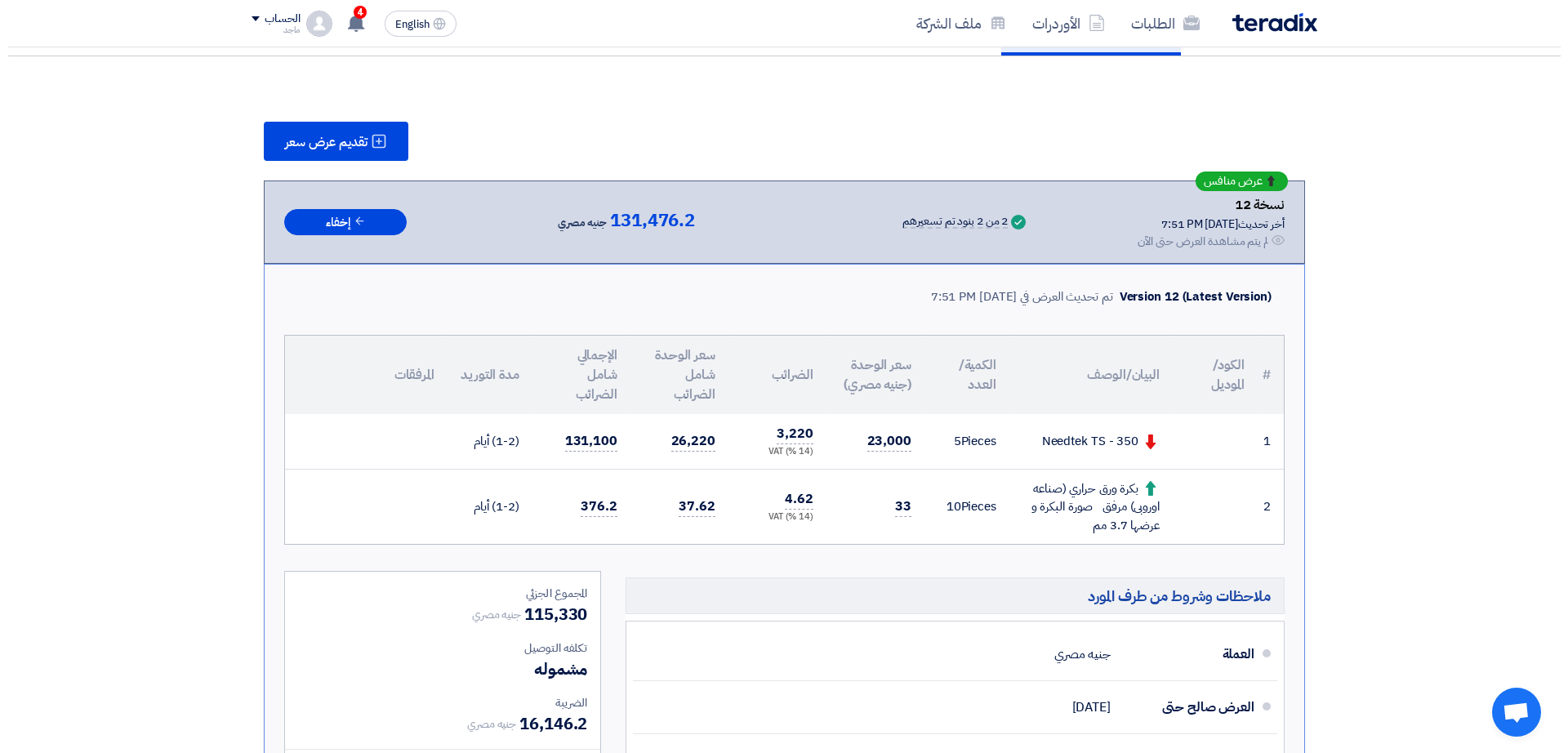
scroll to position [159, 0]
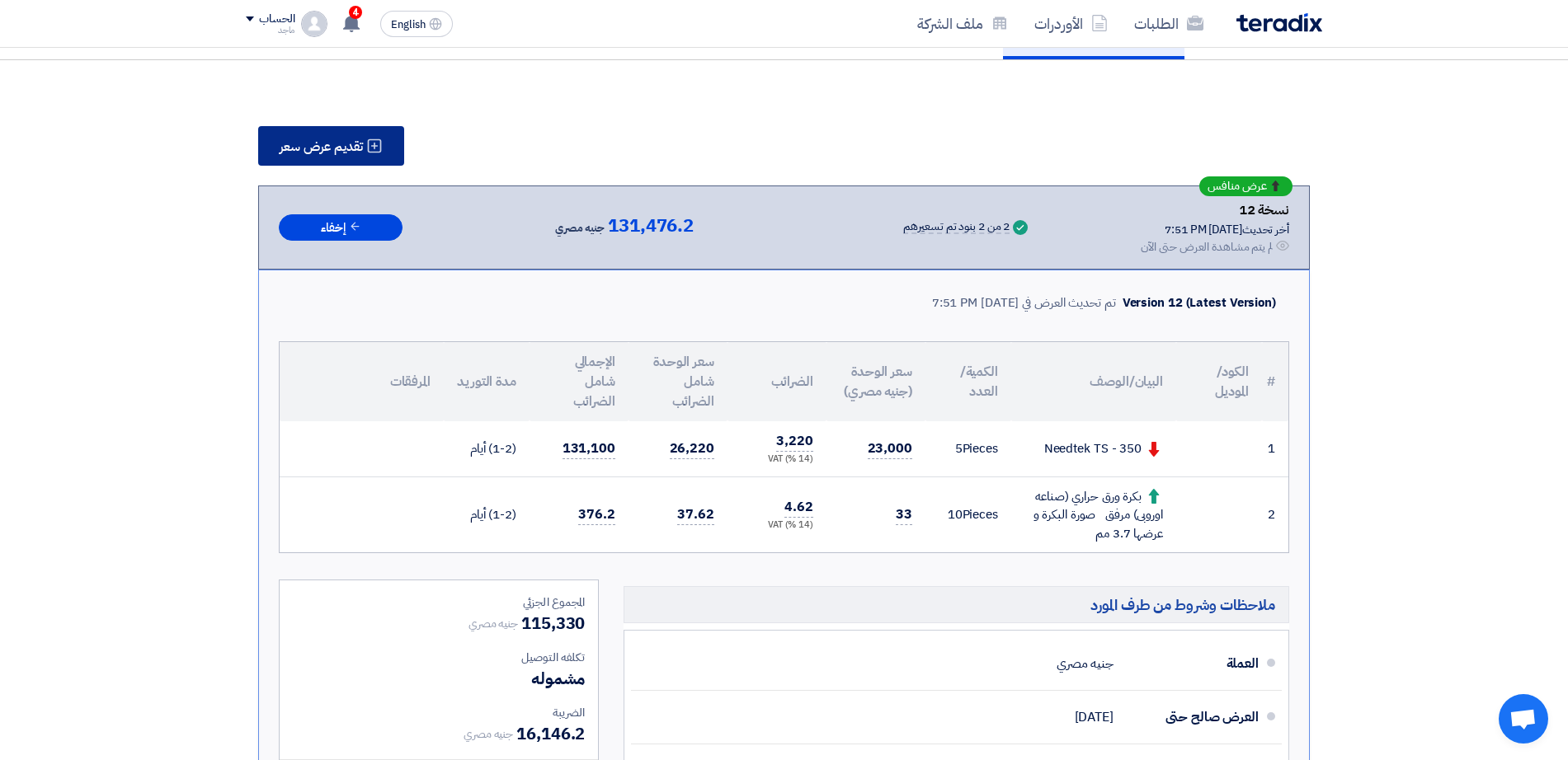
click at [383, 159] on button "تقديم عرض سعر" at bounding box center [331, 145] width 146 height 40
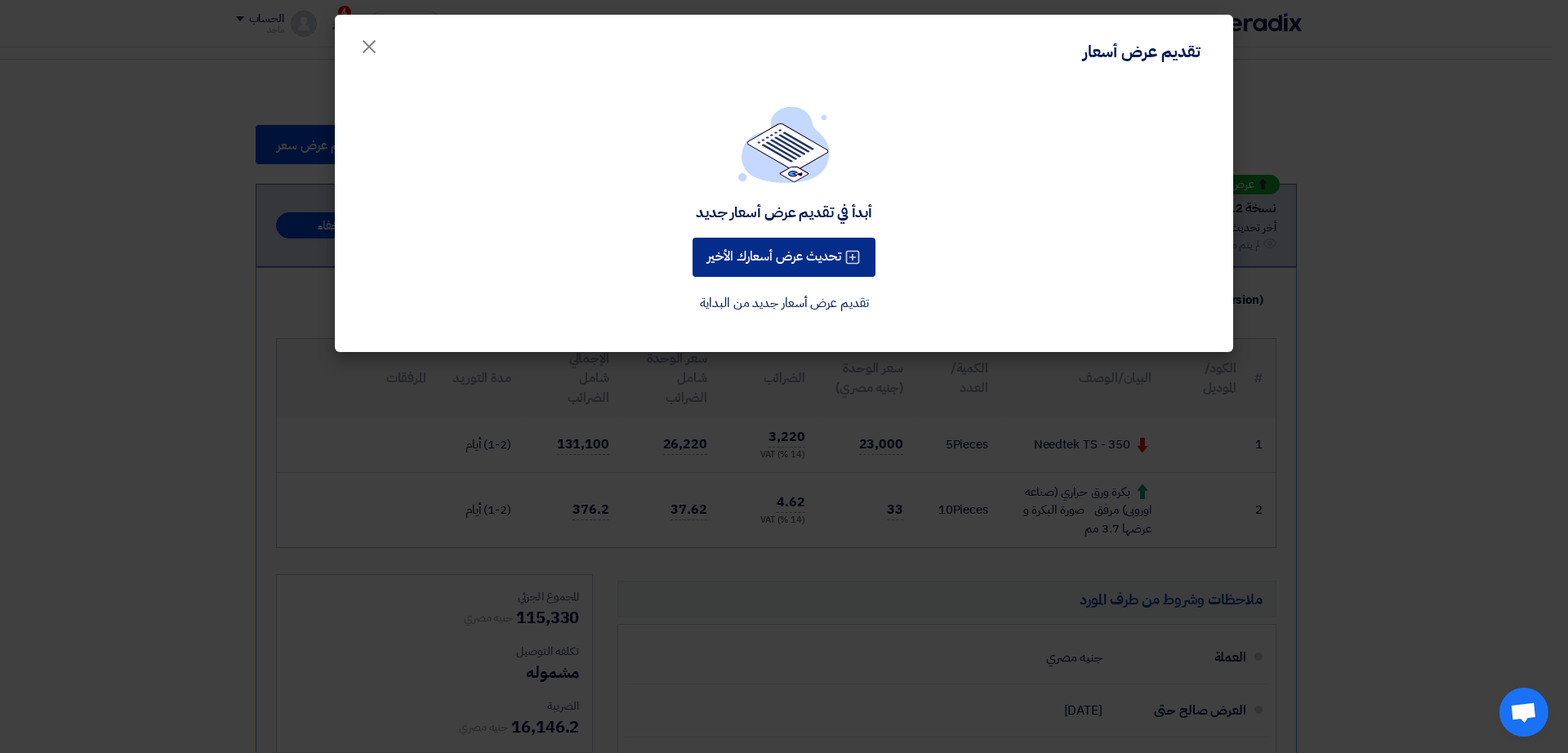
click at [772, 272] on button "تحديث عرض أسعارك الأخير" at bounding box center [784, 257] width 183 height 39
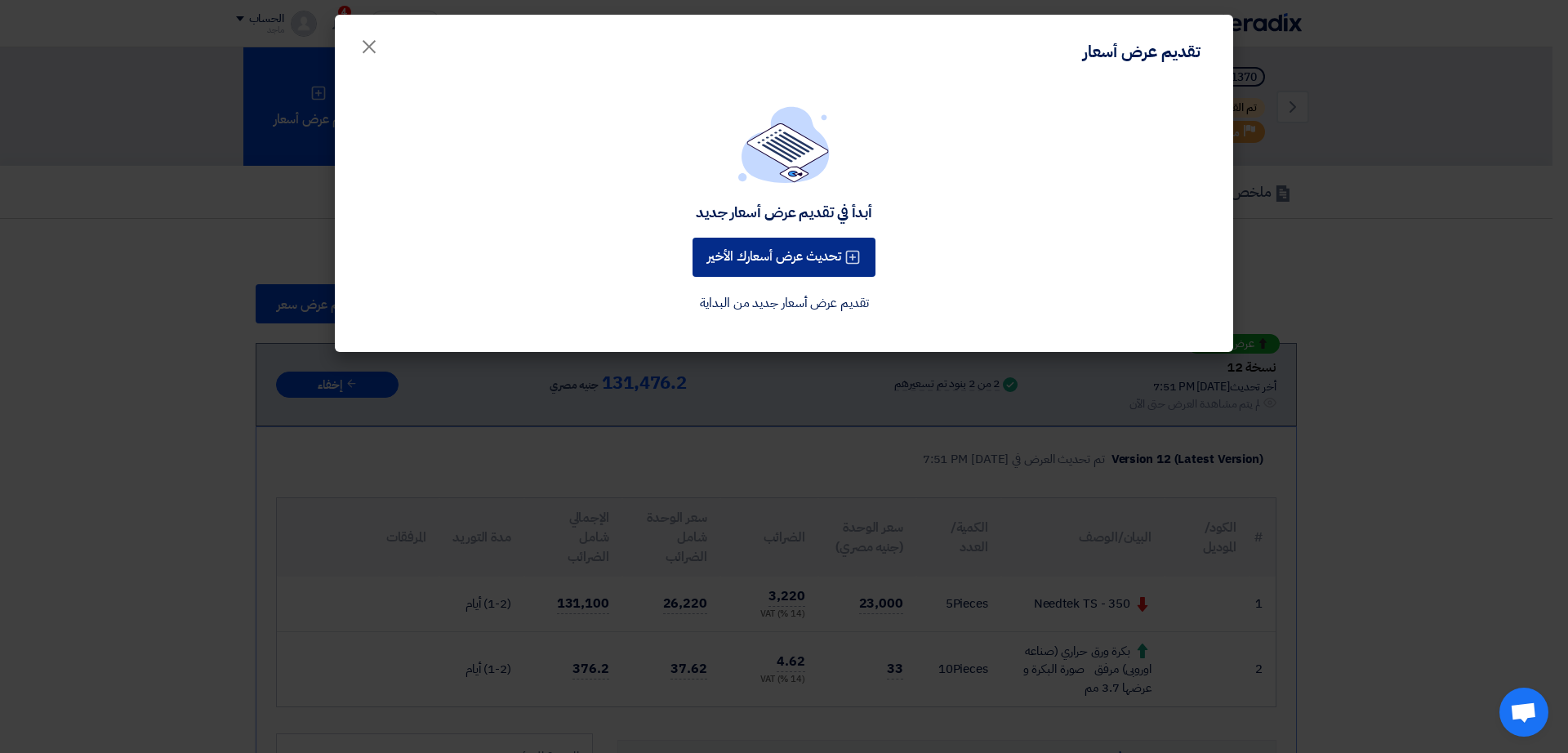
click at [772, 272] on div "أبدأ في تقديم عرض أسعار جديد تحديث عرض أسعارك الأخير تقديم عرض أسعار جديد من ال…" at bounding box center [784, 209] width 859 height 207
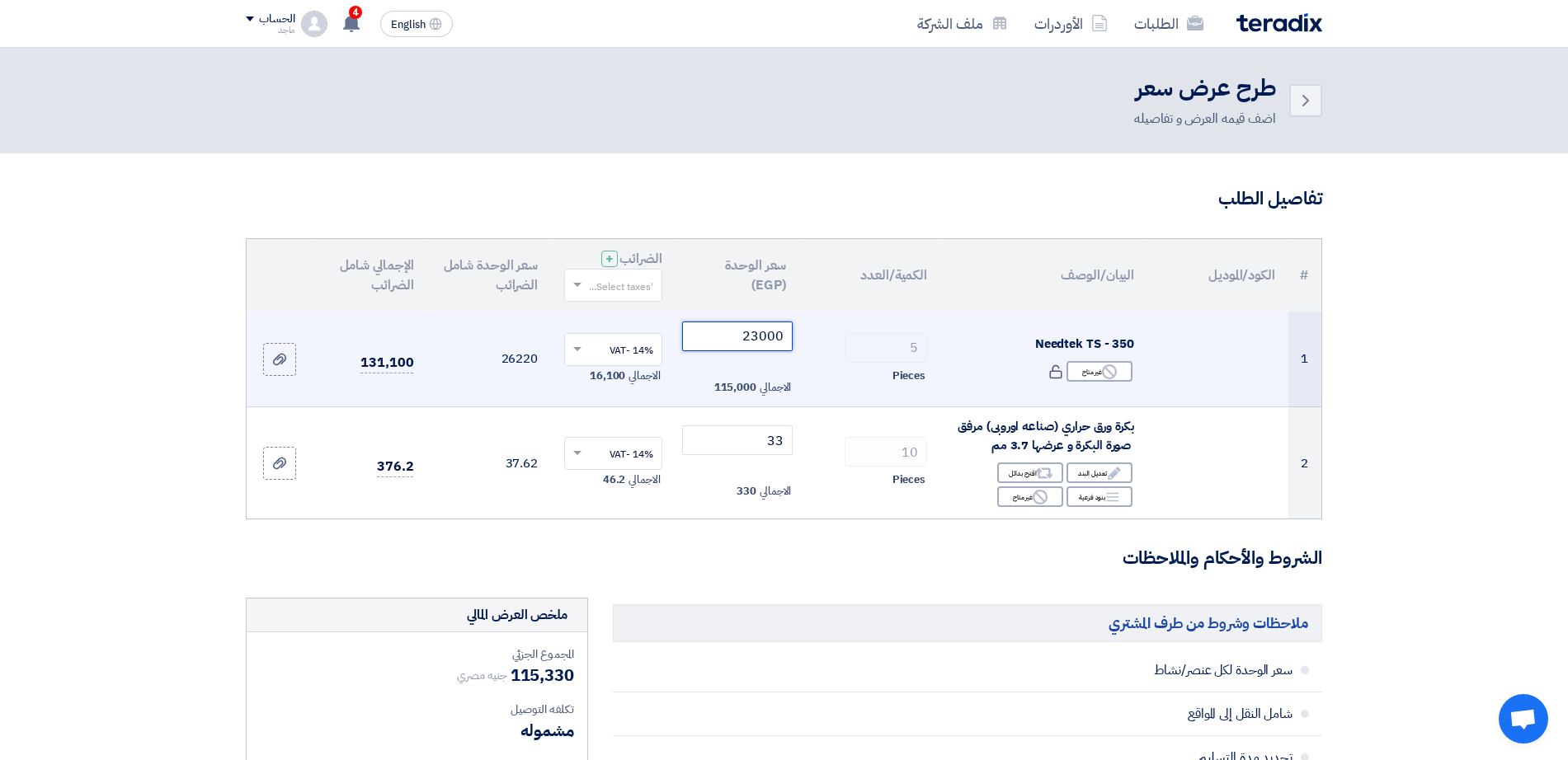
click at [738, 326] on input "23000" at bounding box center [738, 335] width 111 height 29
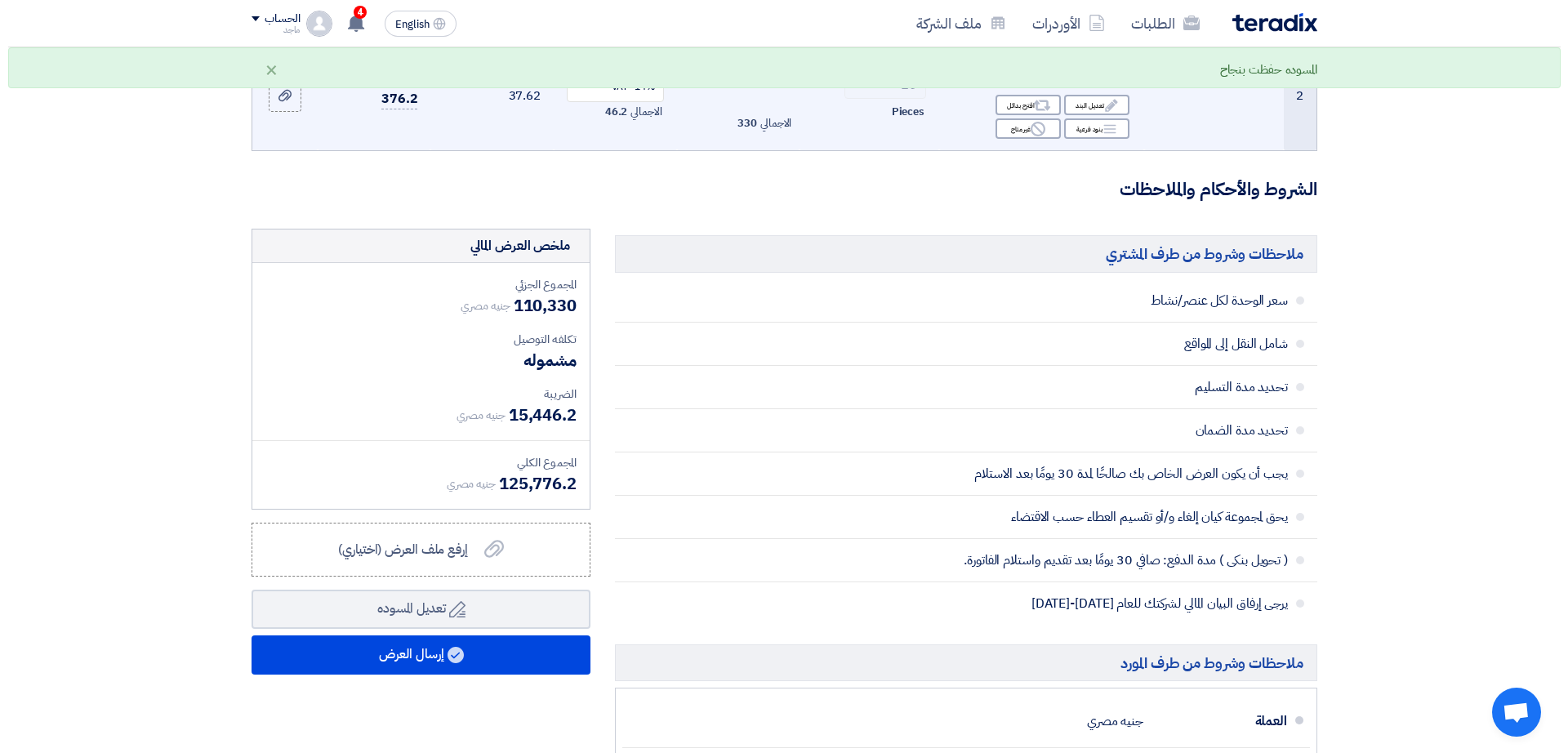
scroll to position [372, 0]
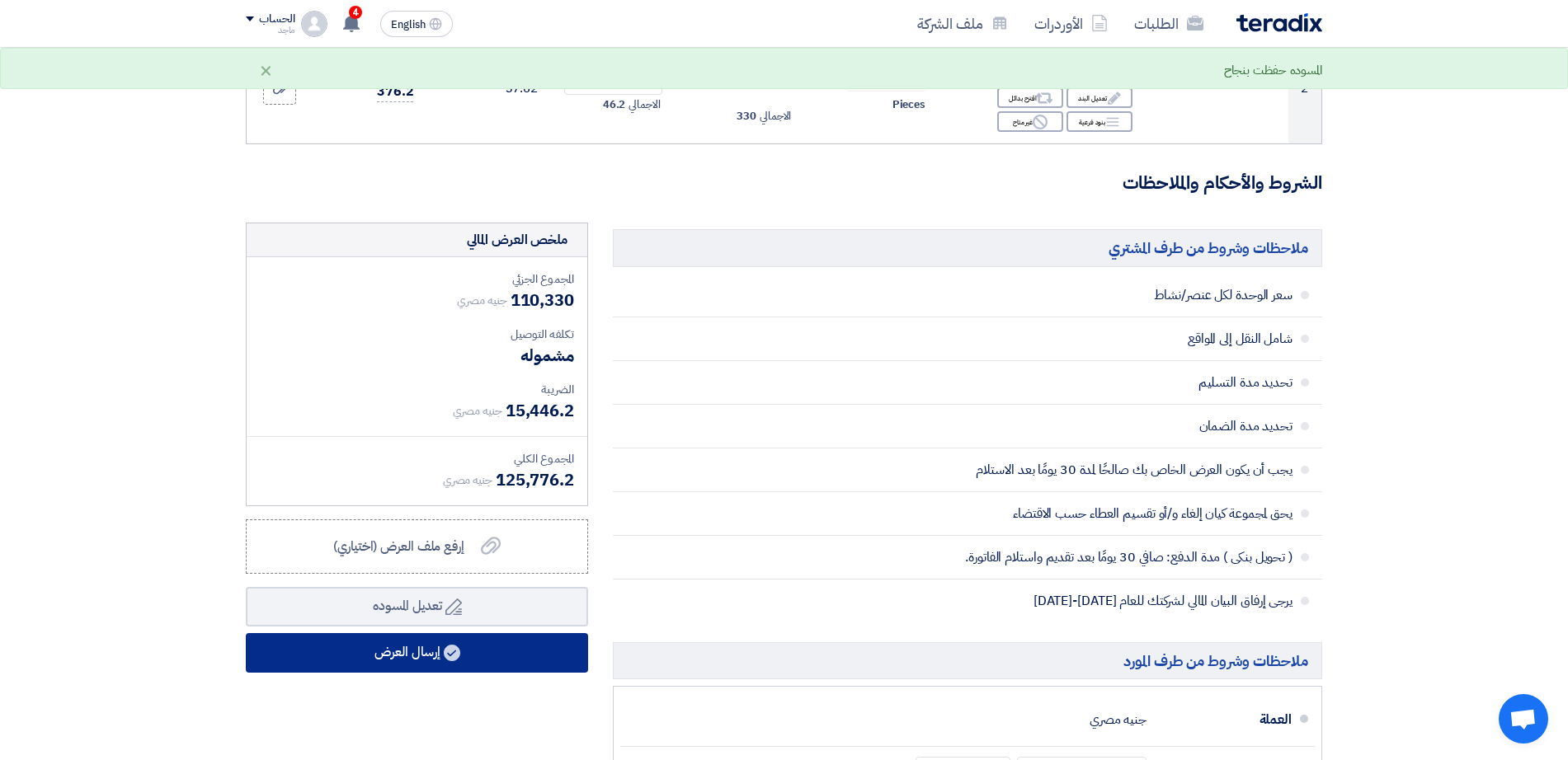
type input "22000"
click at [486, 656] on button "إرسال العرض" at bounding box center [416, 652] width 342 height 40
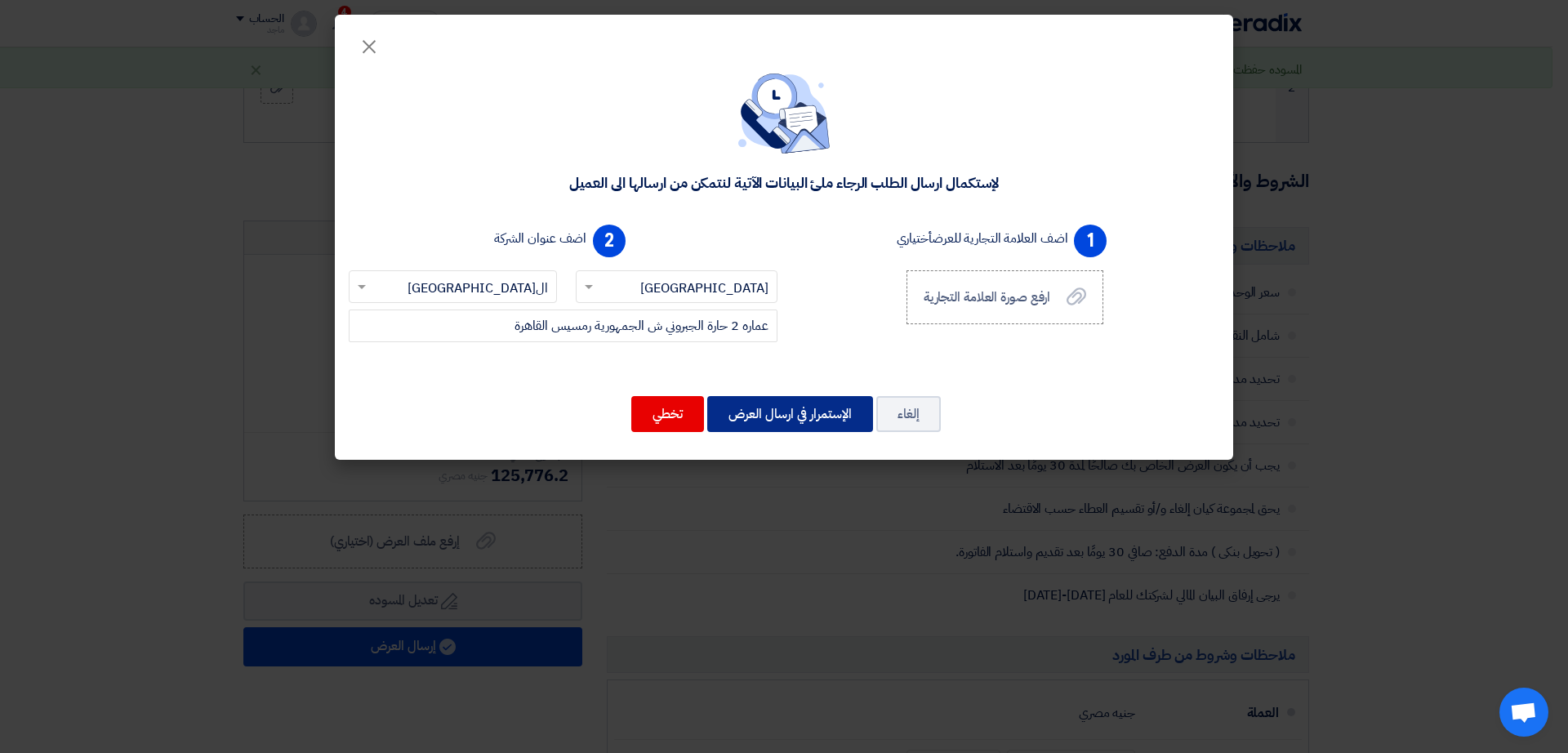
click at [748, 415] on button "الإستمرار في ارسال العرض" at bounding box center [789, 414] width 166 height 36
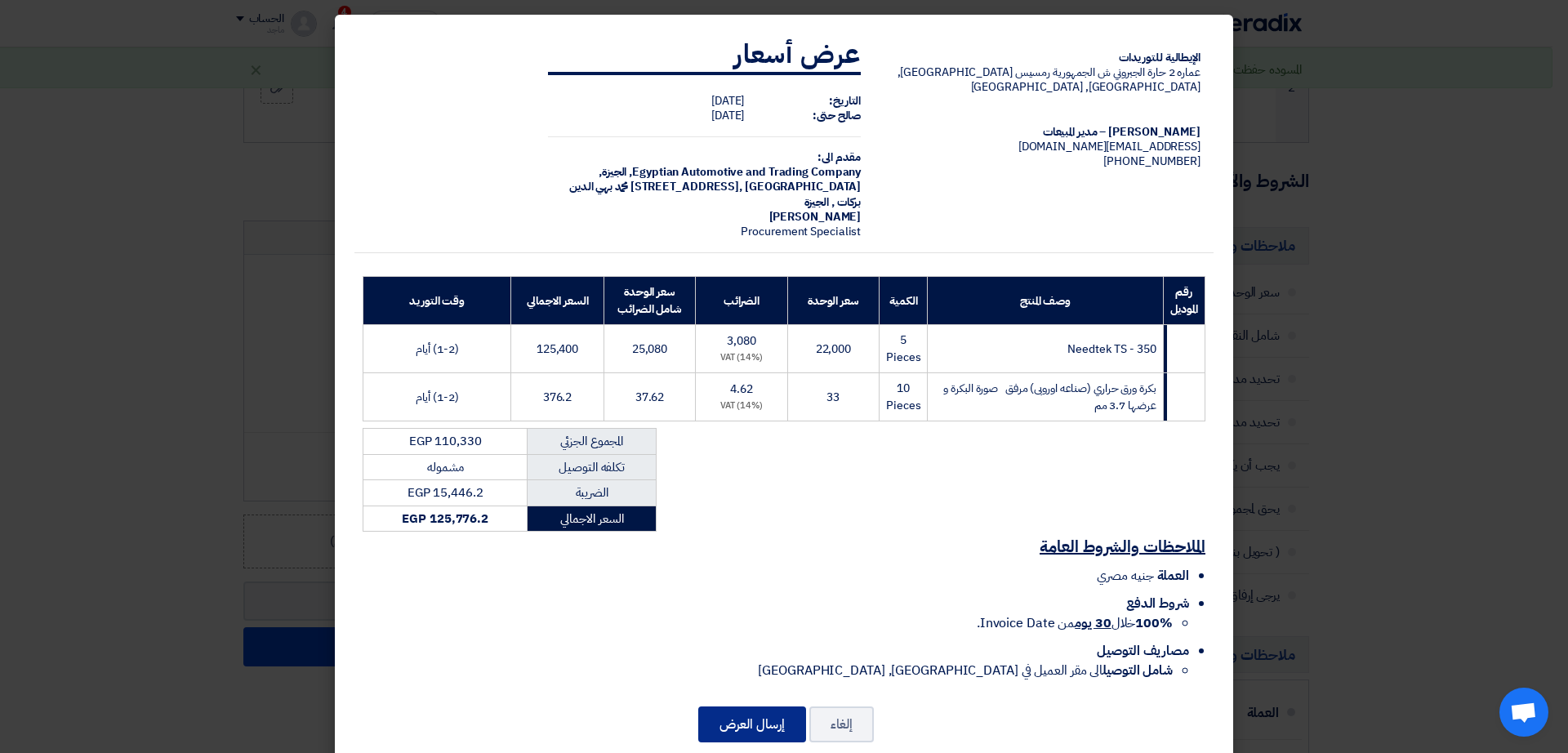
click at [744, 711] on button "إرسال العرض" at bounding box center [751, 724] width 107 height 36
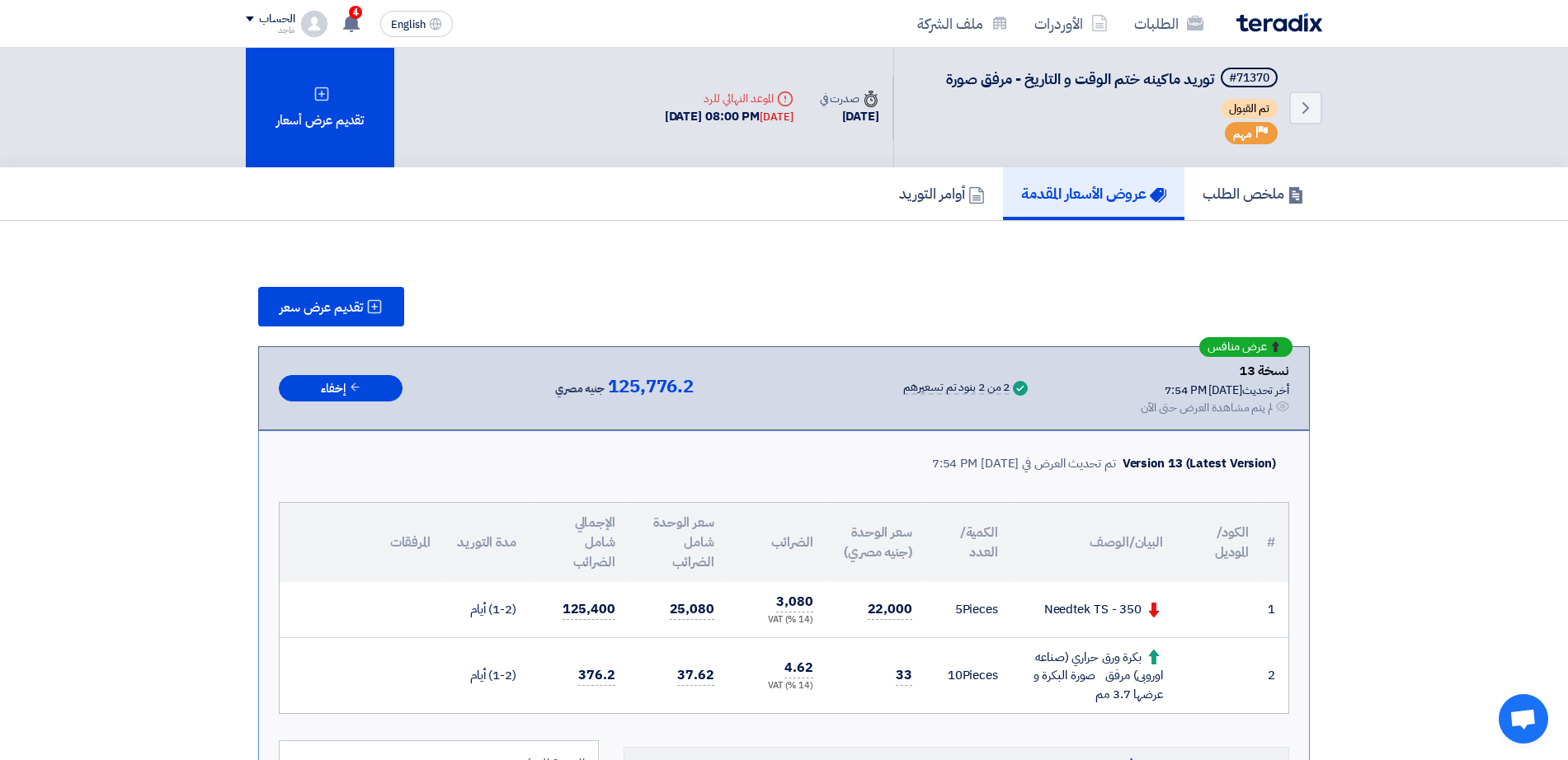
click at [961, 525] on th "الكمية/العدد" at bounding box center [968, 542] width 86 height 79
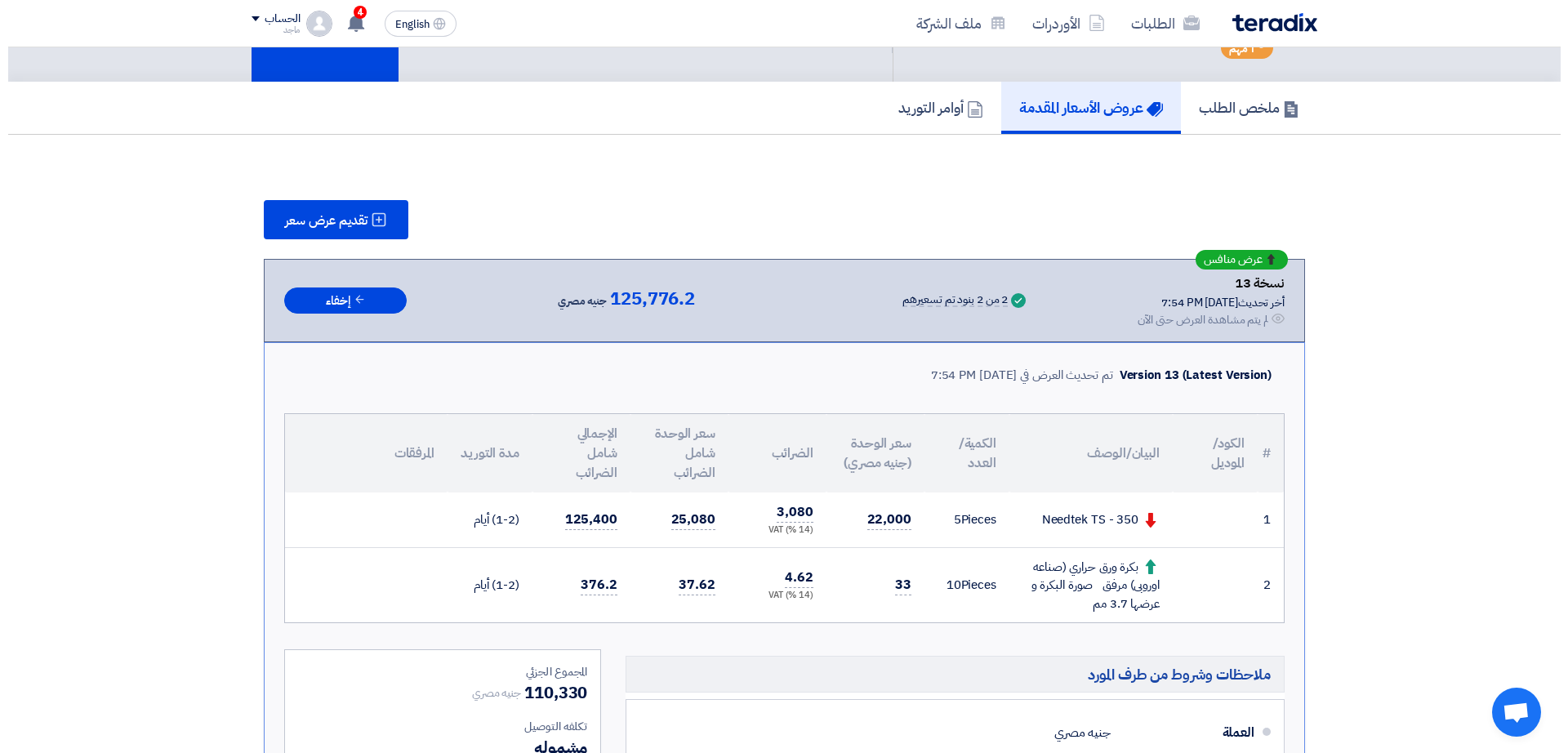
scroll to position [102, 0]
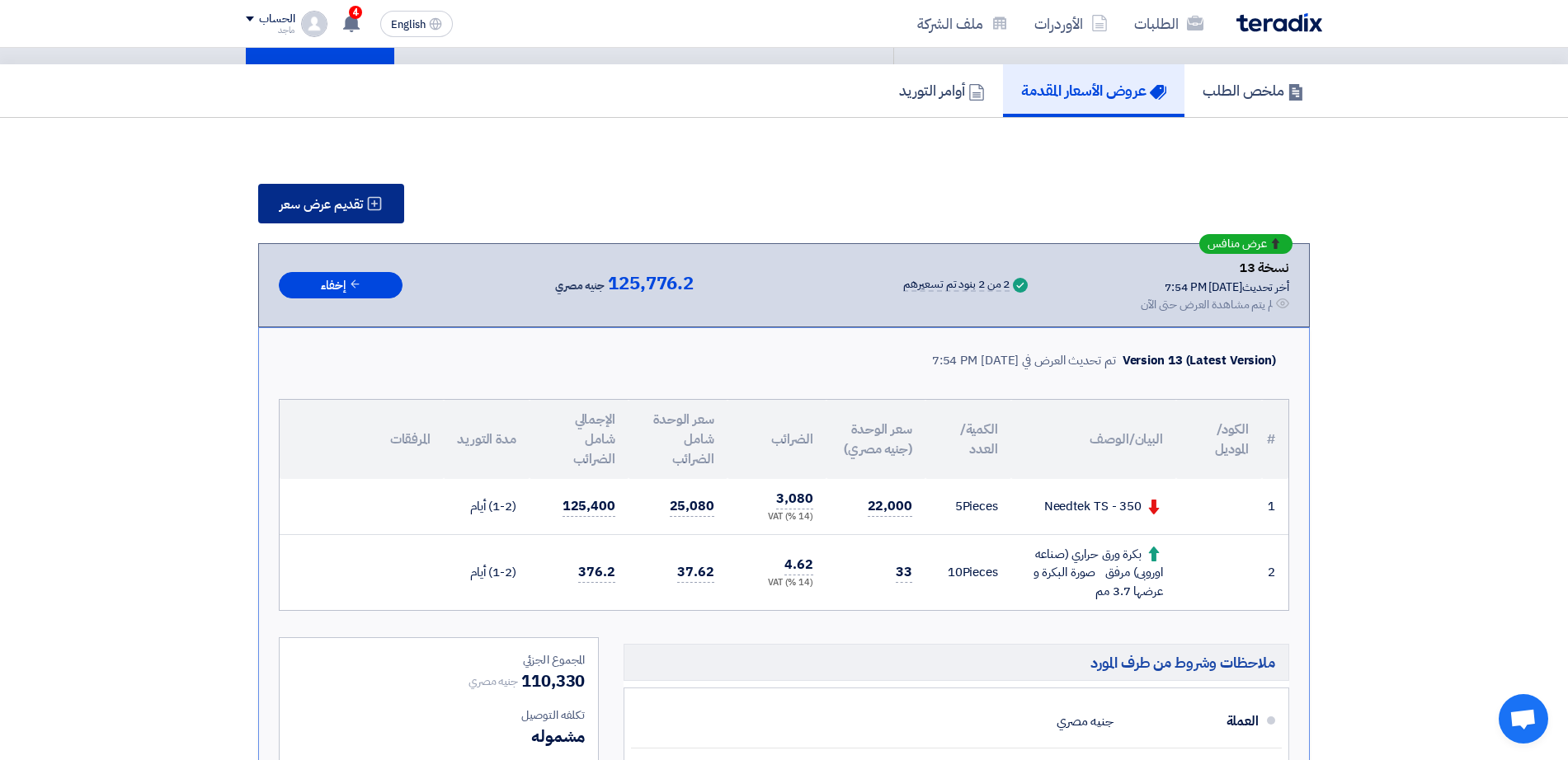
click at [344, 204] on span "تقديم عرض سعر" at bounding box center [320, 204] width 83 height 13
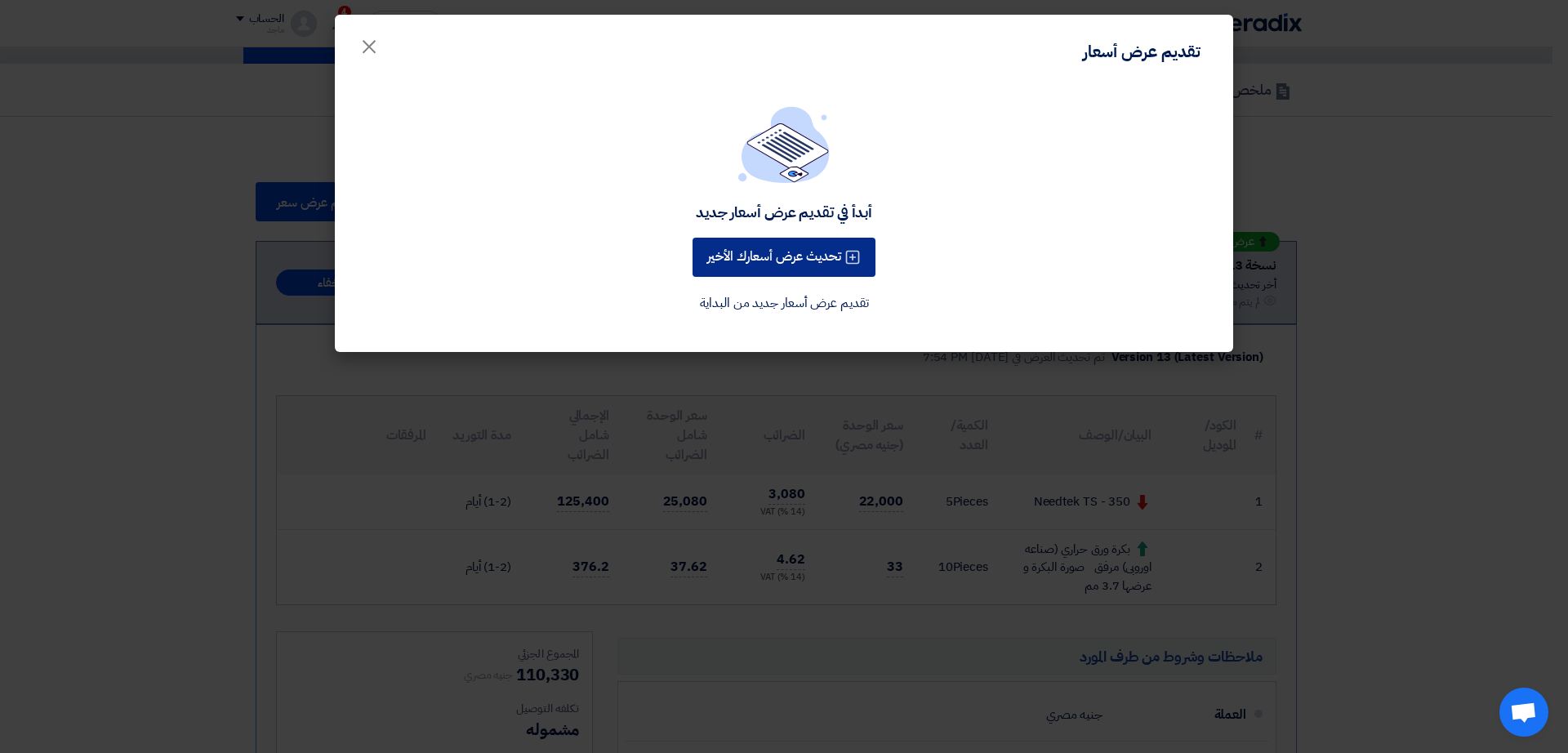
click at [721, 272] on button "تحديث عرض أسعارك الأخير" at bounding box center [784, 257] width 183 height 39
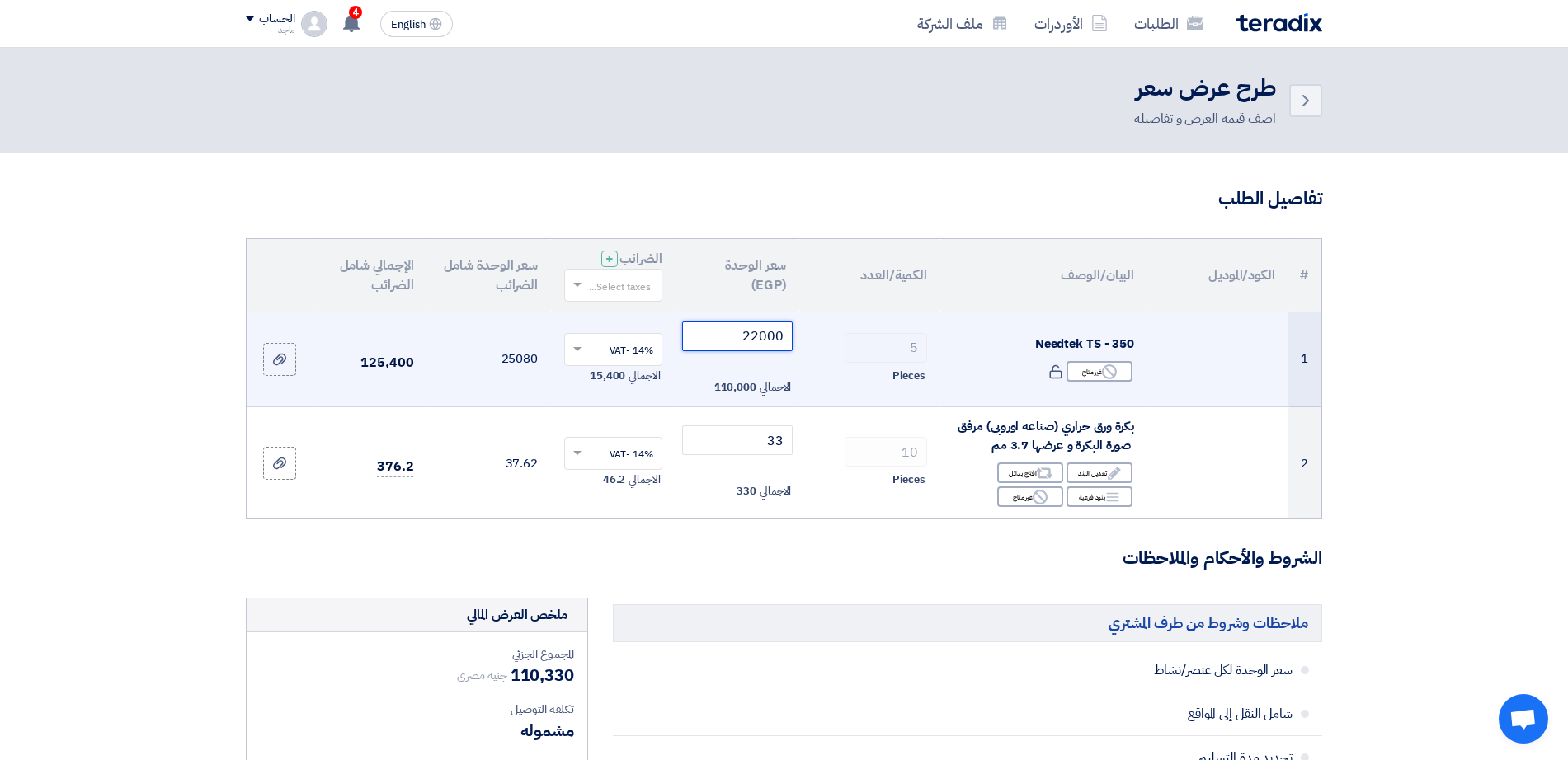
click at [741, 335] on input "22000" at bounding box center [738, 335] width 111 height 29
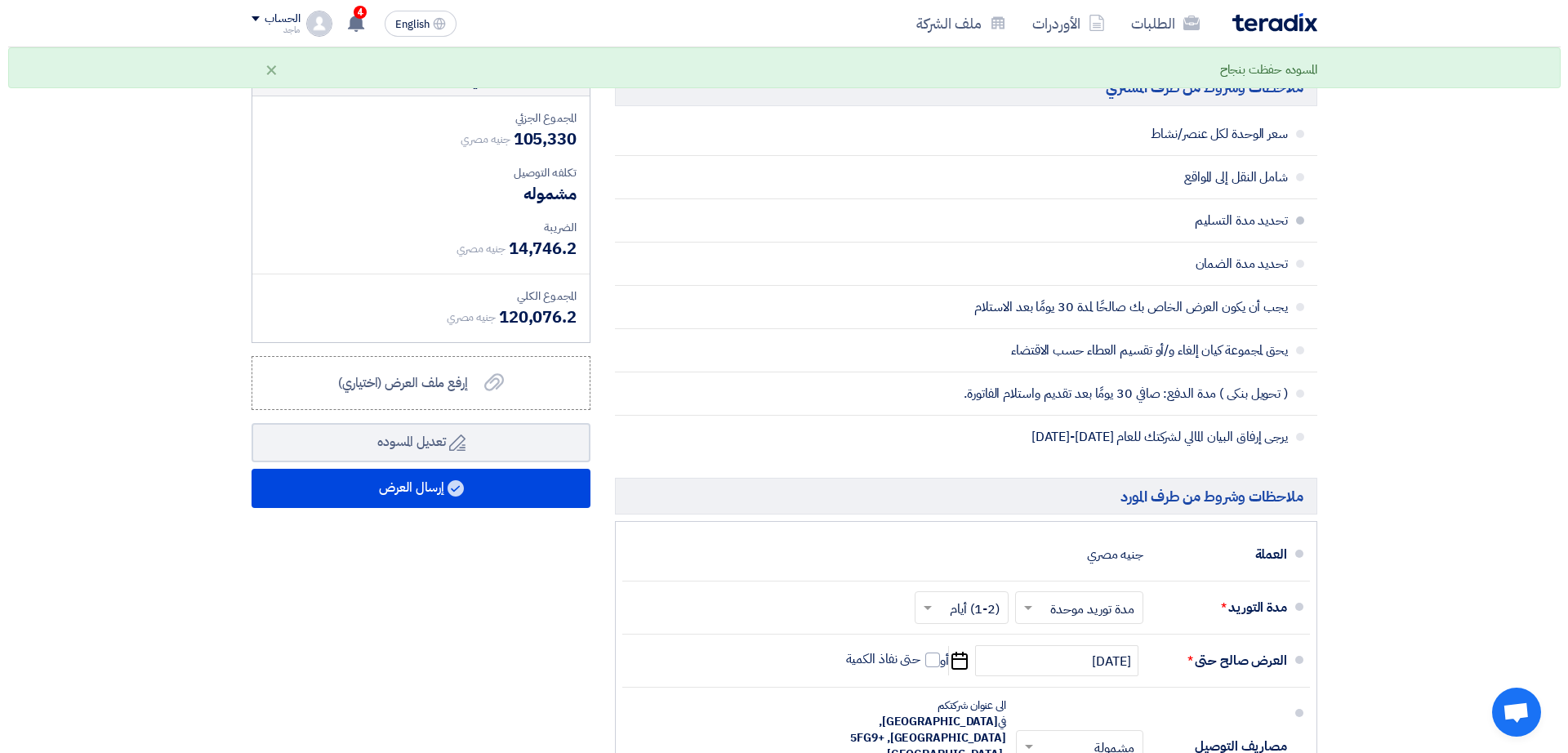
scroll to position [536, 0]
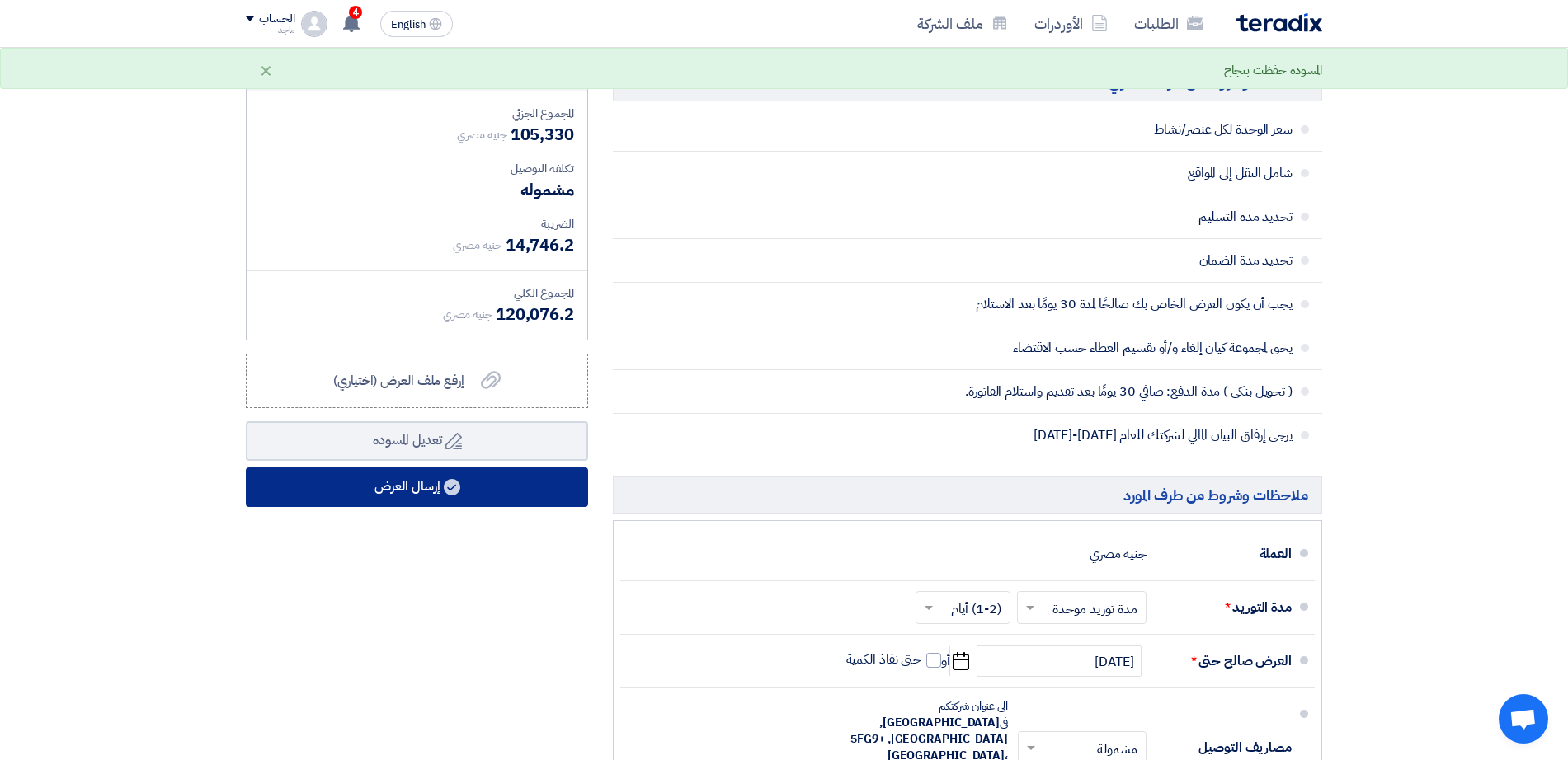
type input "21000"
click at [469, 497] on button "إرسال العرض" at bounding box center [416, 487] width 342 height 40
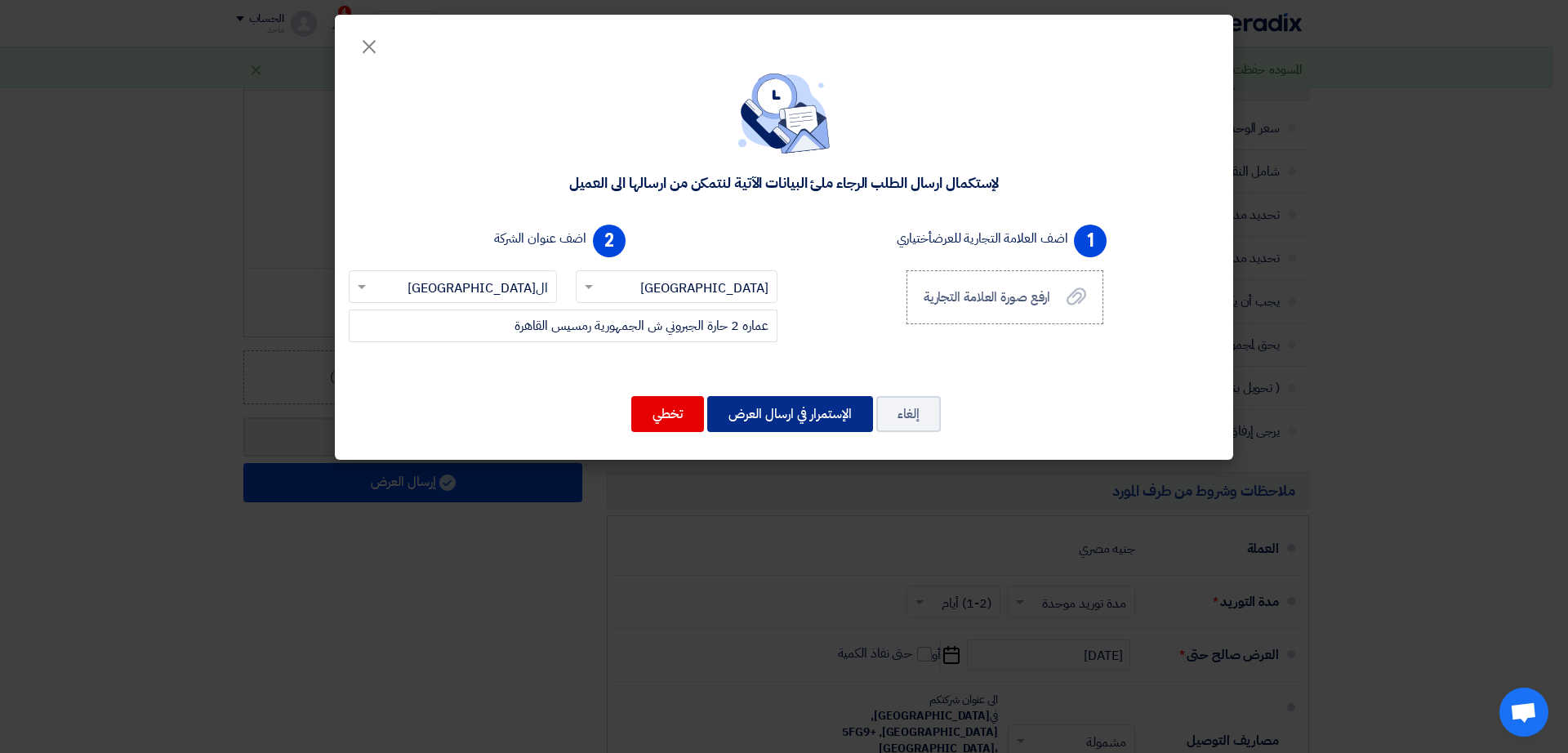
click at [759, 400] on button "الإستمرار في ارسال العرض" at bounding box center [789, 414] width 166 height 36
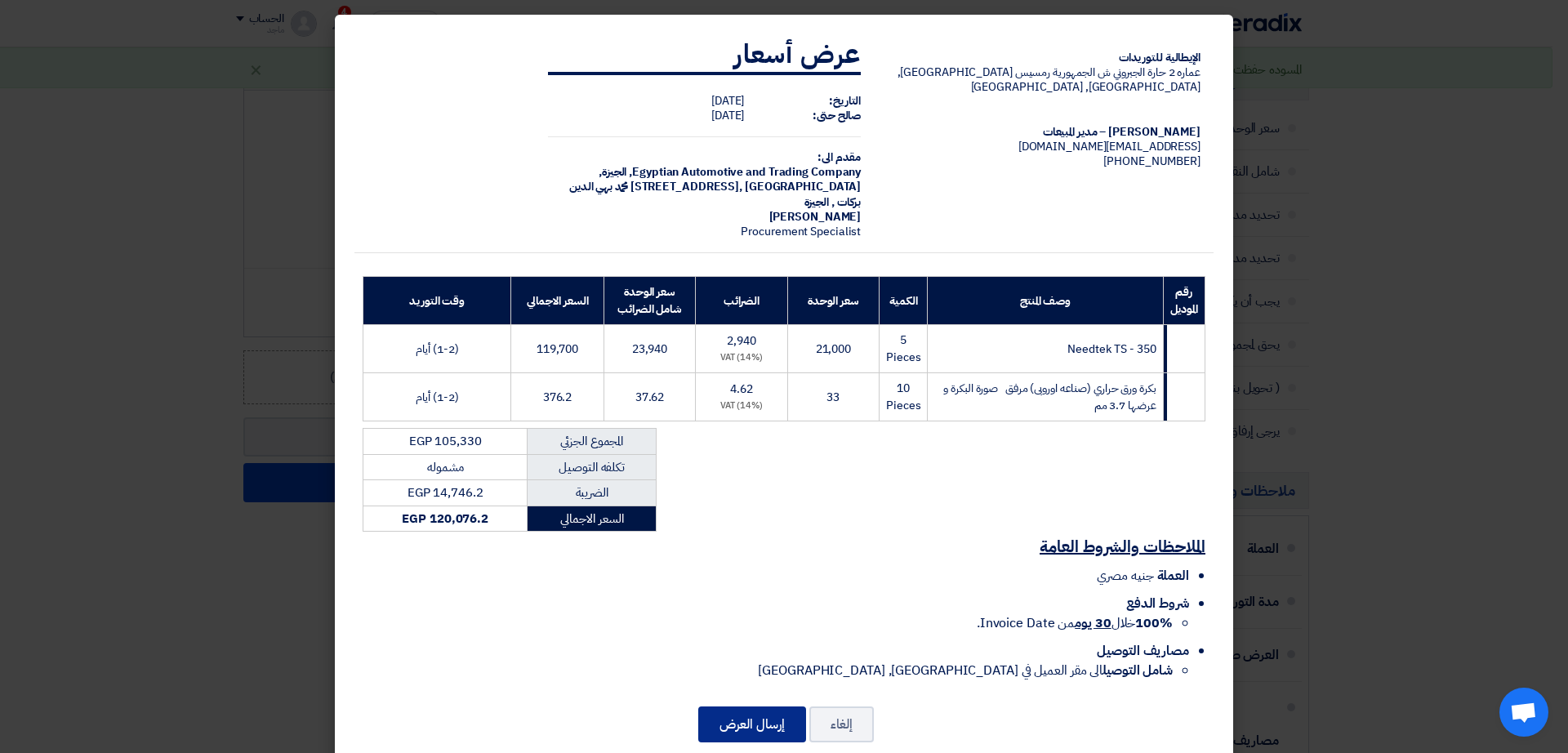
click at [752, 706] on button "إرسال العرض" at bounding box center [751, 724] width 107 height 36
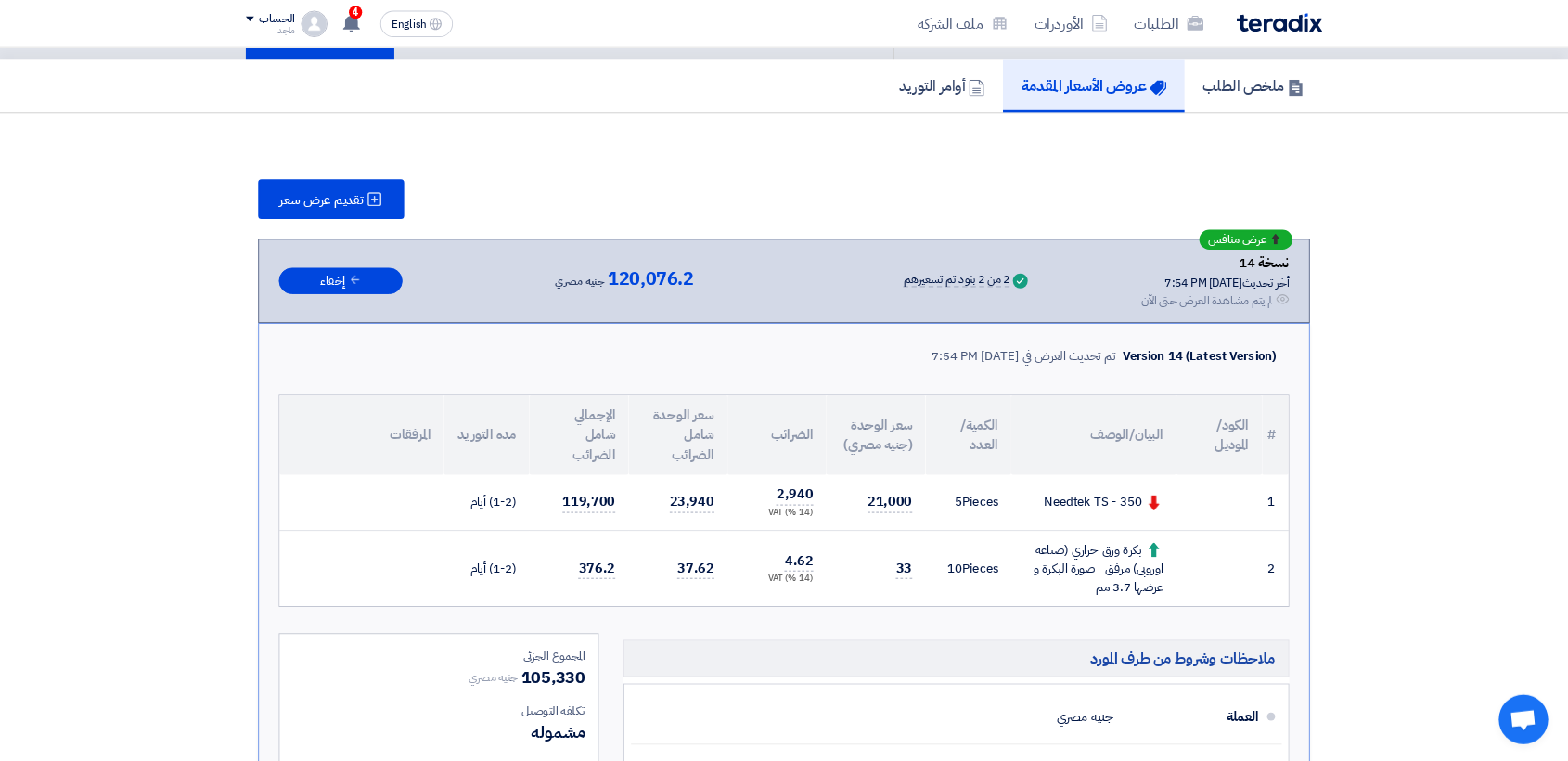
scroll to position [119, 0]
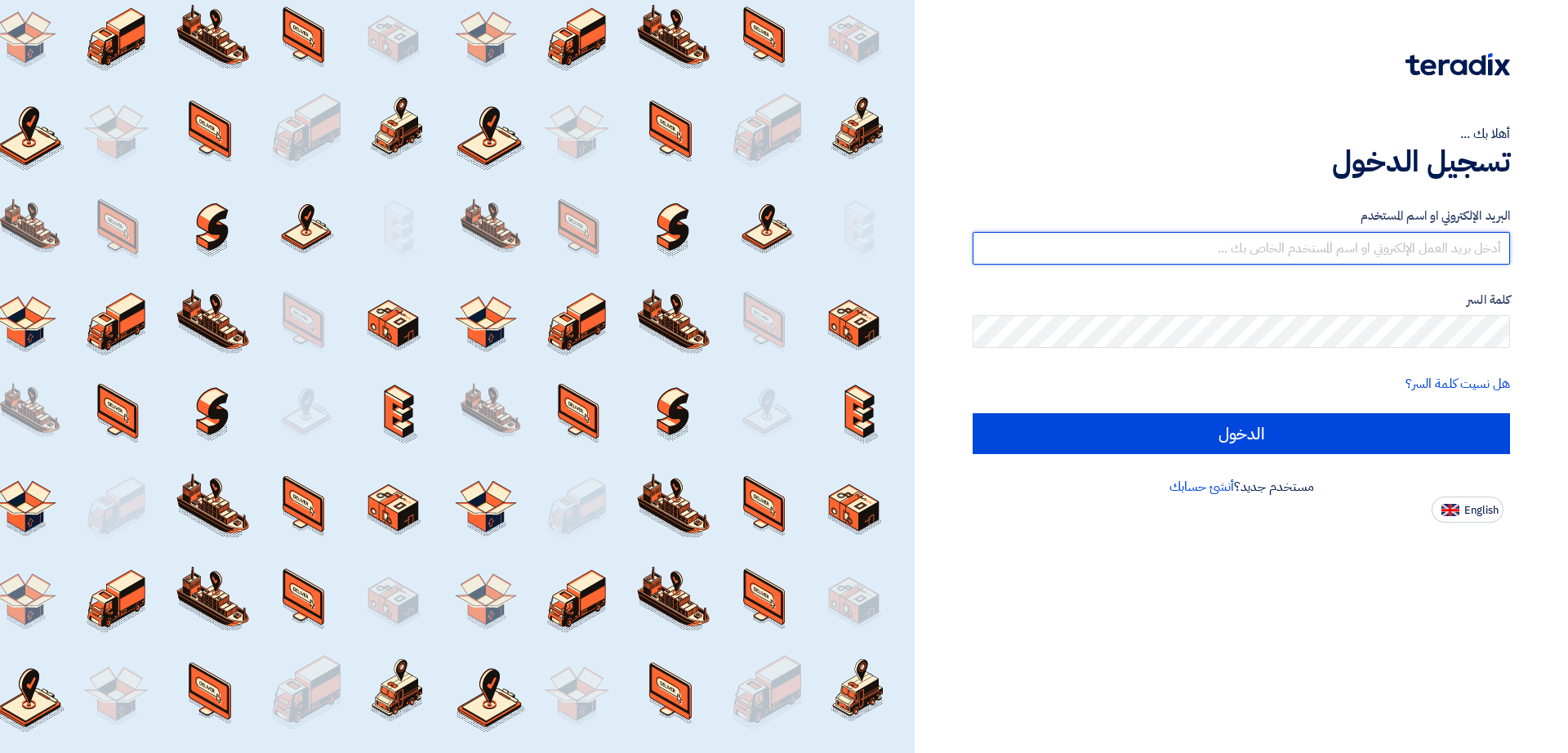
type input "[EMAIL_ADDRESS][DOMAIN_NAME]"
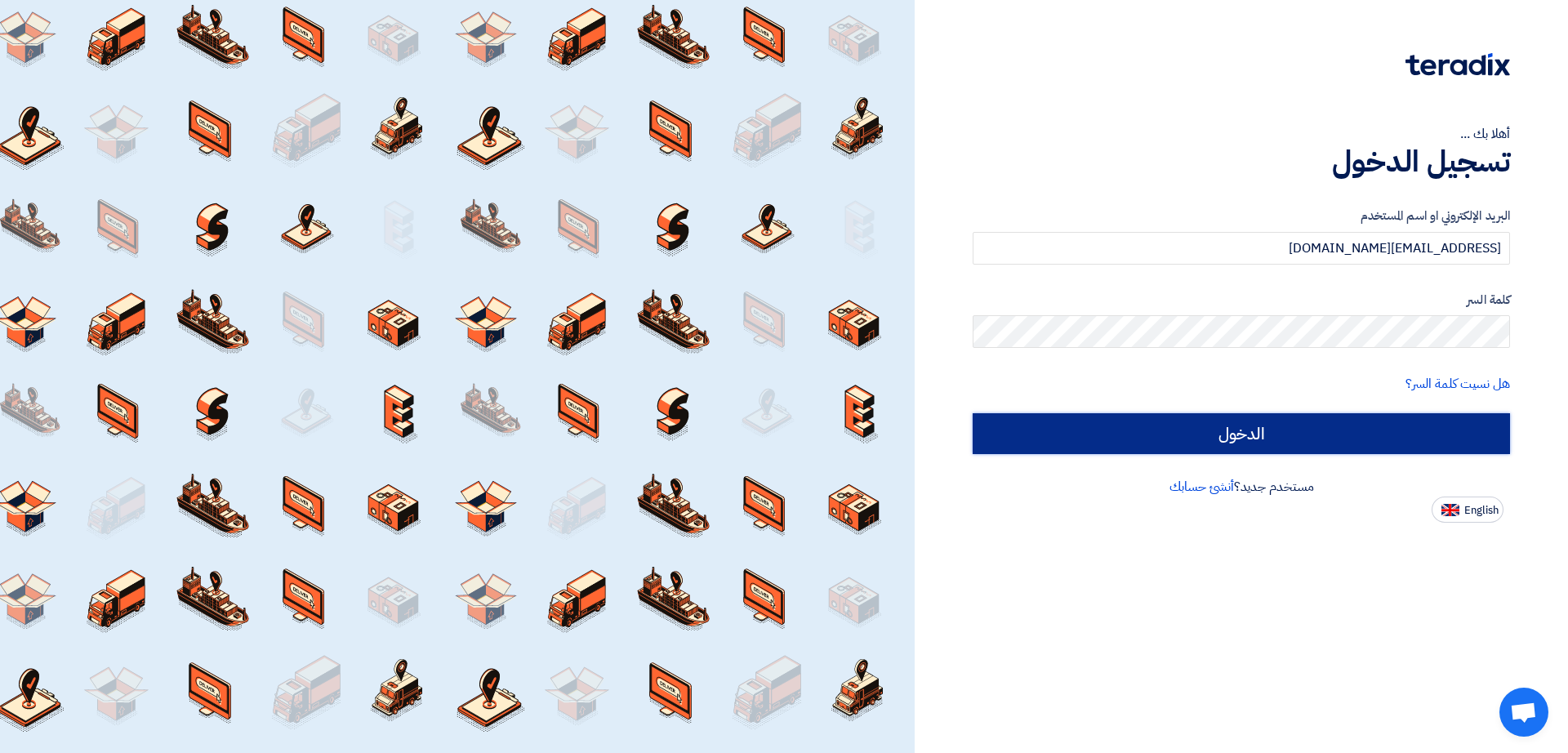
click at [1062, 429] on input "الدخول" at bounding box center [1241, 433] width 537 height 41
click at [1126, 441] on input "الدخول" at bounding box center [1241, 433] width 537 height 41
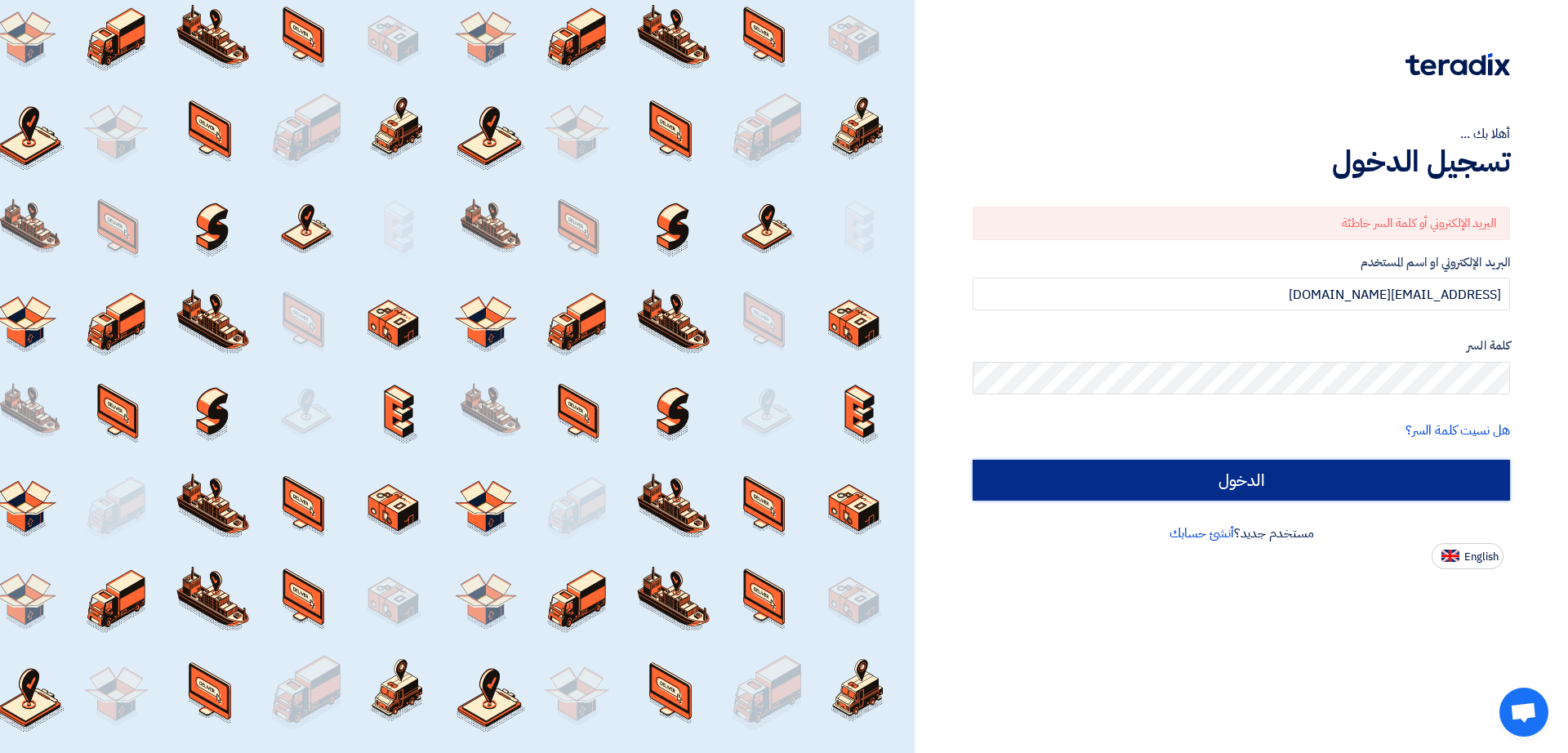
click at [1020, 481] on input "الدخول" at bounding box center [1241, 480] width 537 height 41
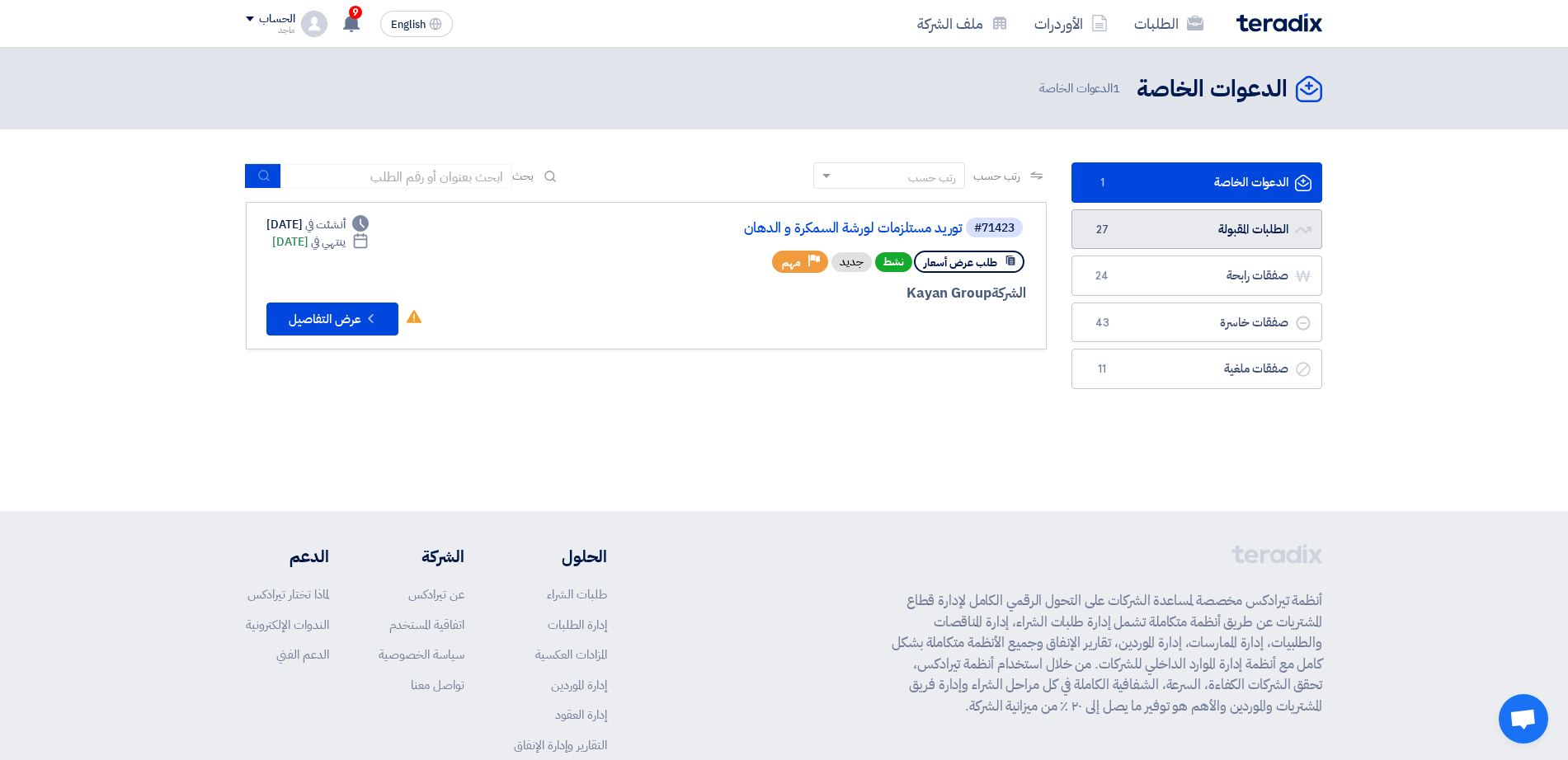
click at [1184, 235] on link "الطلبات المقبولة الطلبات المقبولة 27" at bounding box center [1197, 230] width 251 height 40
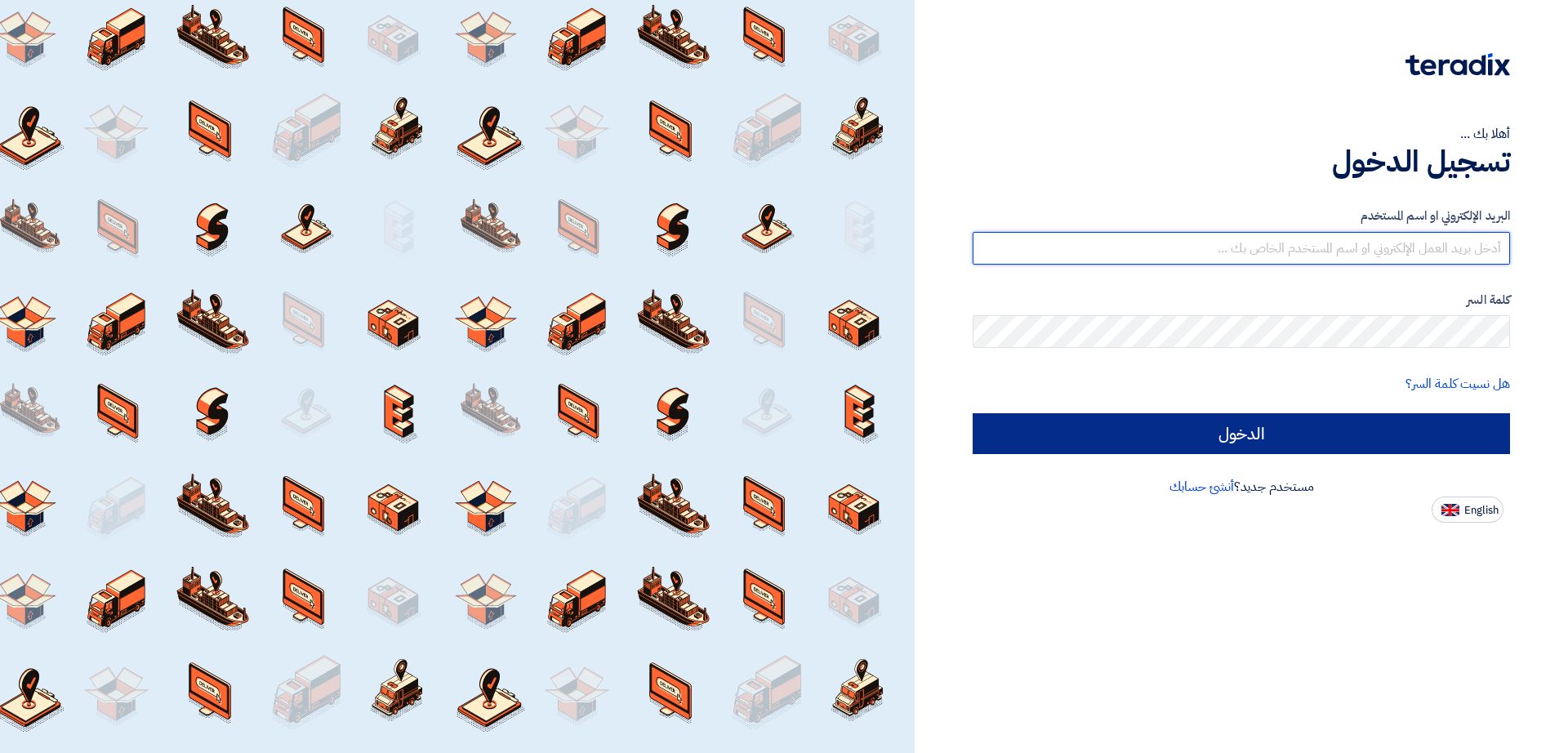
type input "italyaco2030@gmail.com"
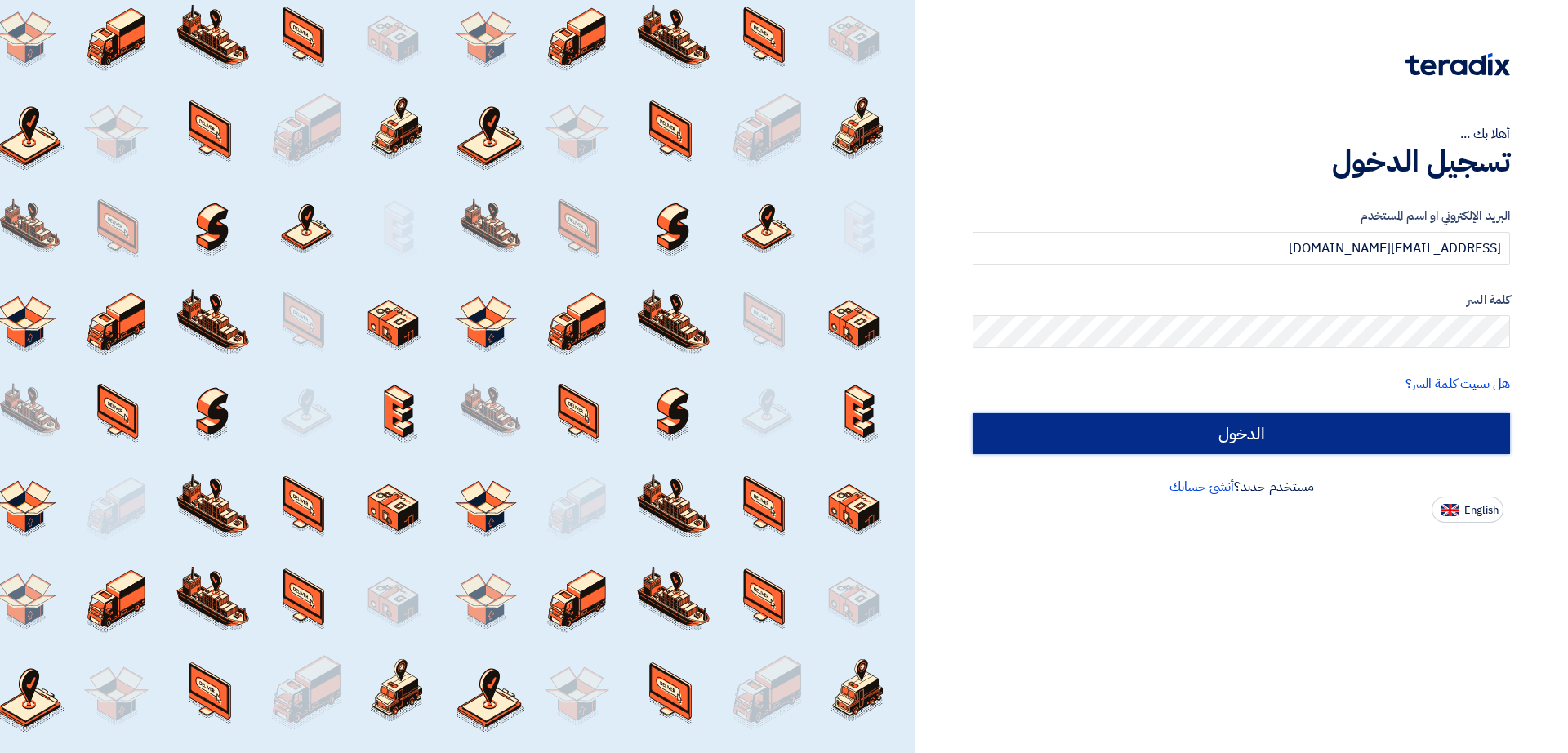
click at [1061, 429] on input "الدخول" at bounding box center [1241, 433] width 537 height 41
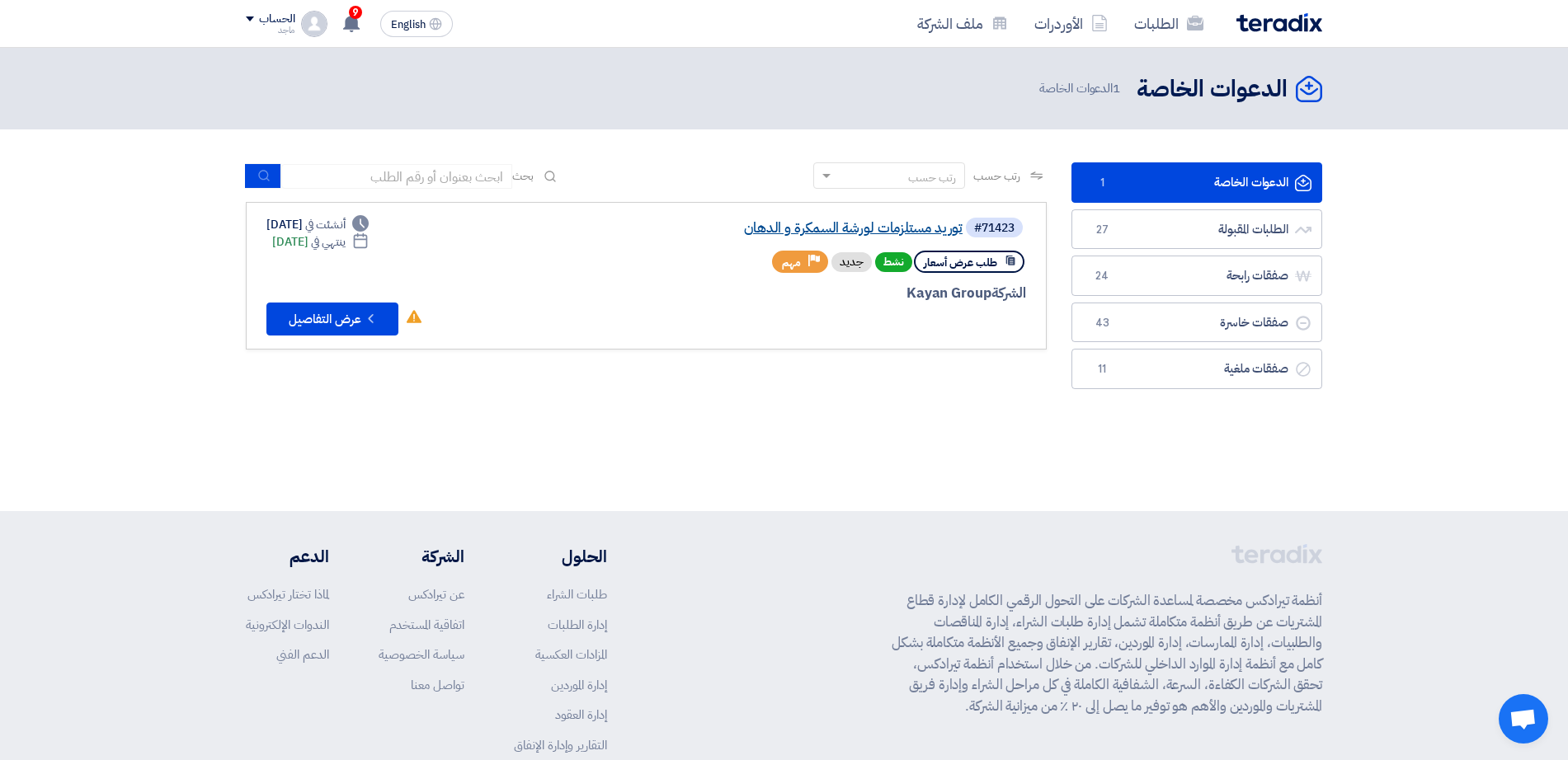
click at [815, 231] on link "توريد مستلزمات لورشة السمكرة و الدهان" at bounding box center [797, 229] width 330 height 15
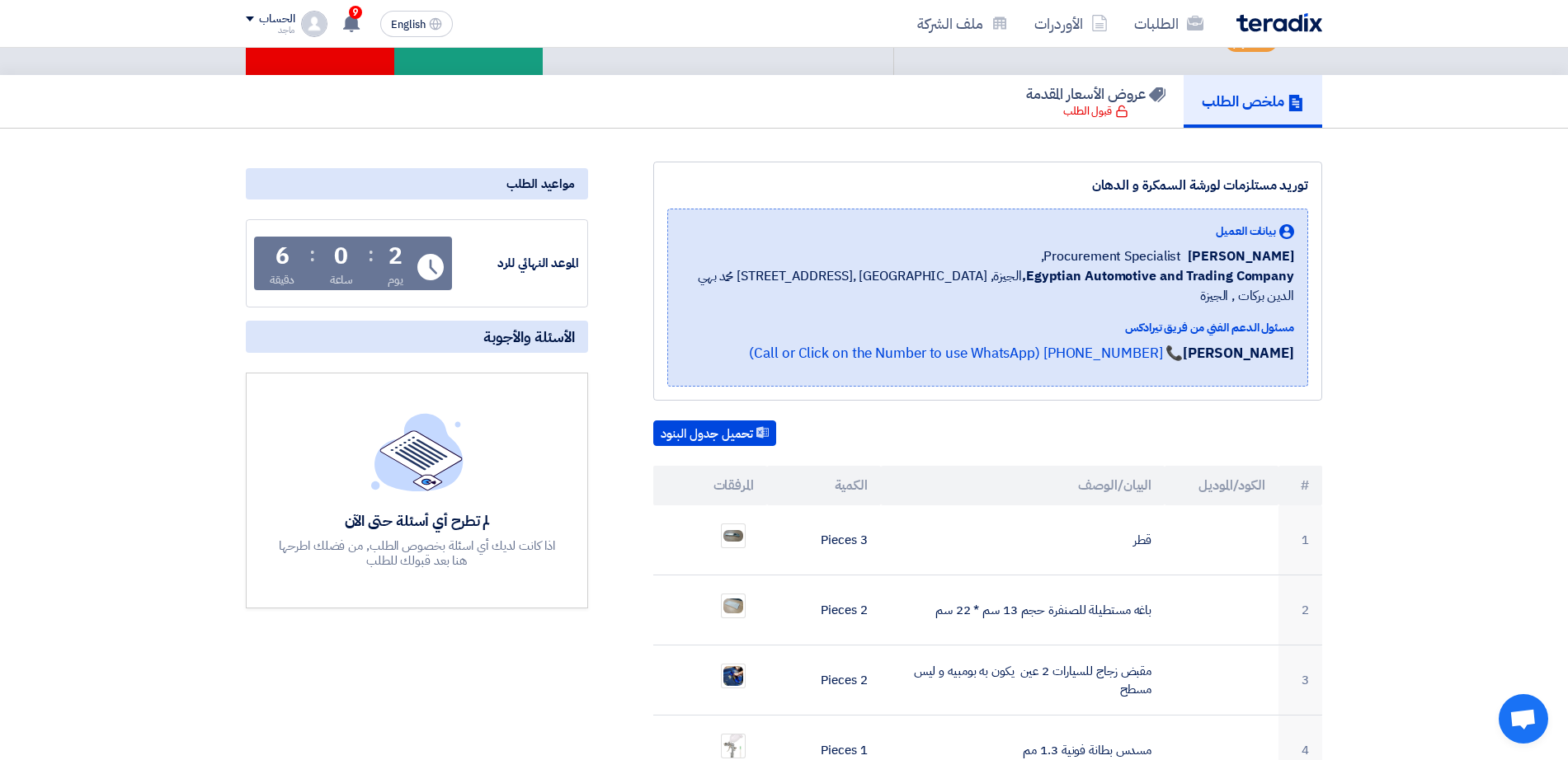
scroll to position [164, 0]
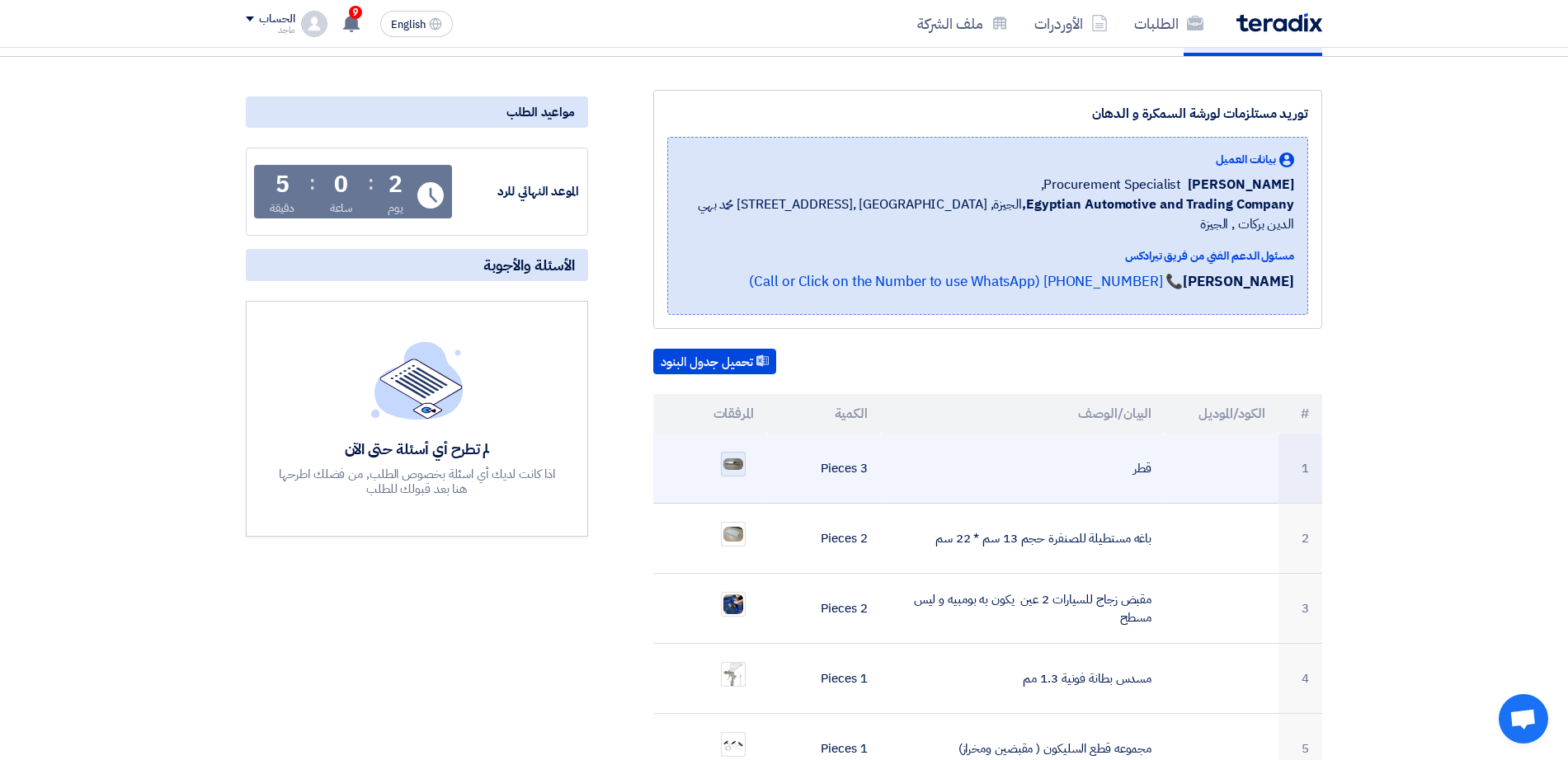
click at [721, 451] on div at bounding box center [733, 463] width 24 height 24
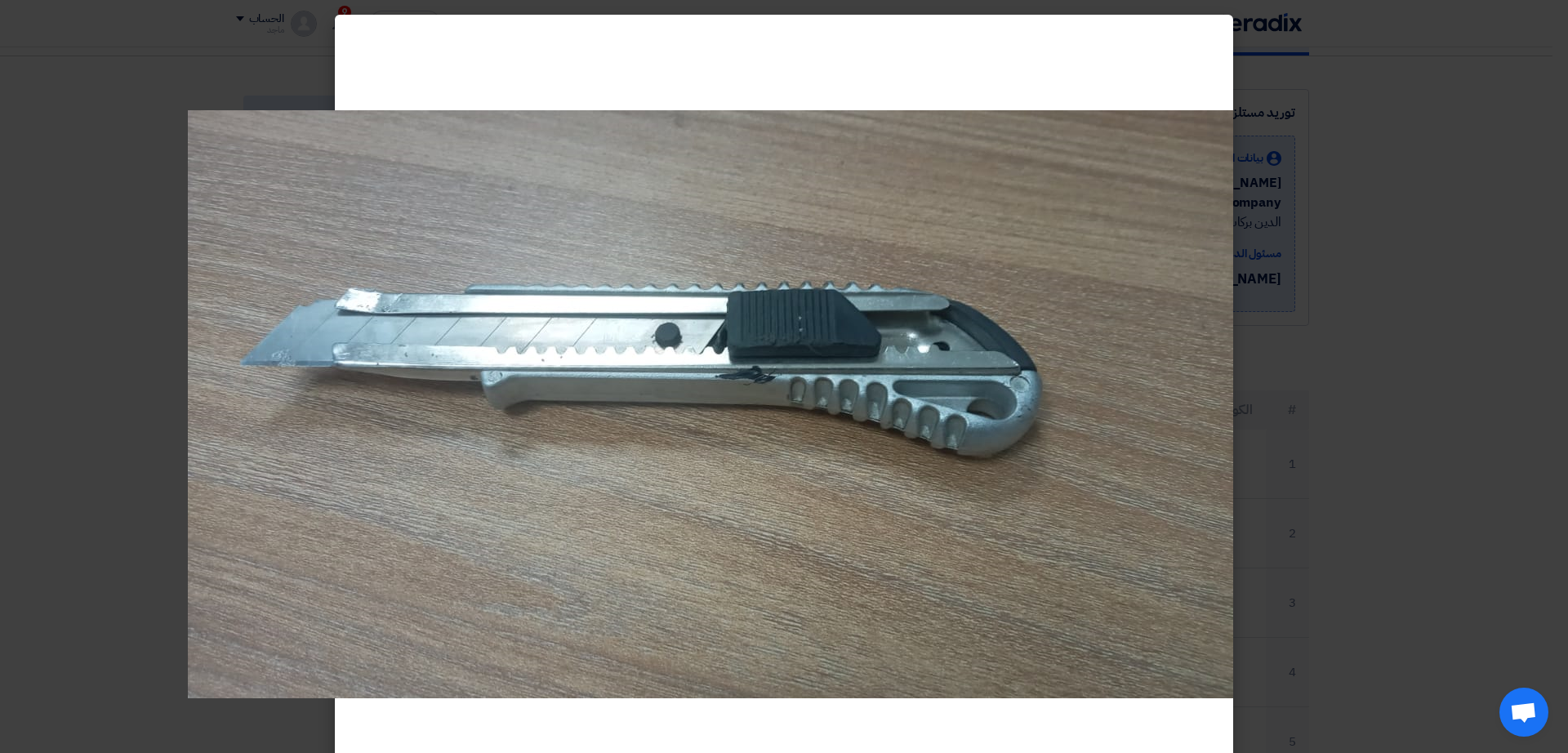
click at [1198, 451] on img at bounding box center [710, 404] width 1045 height 588
click at [1456, 471] on modal-container at bounding box center [784, 376] width 1568 height 753
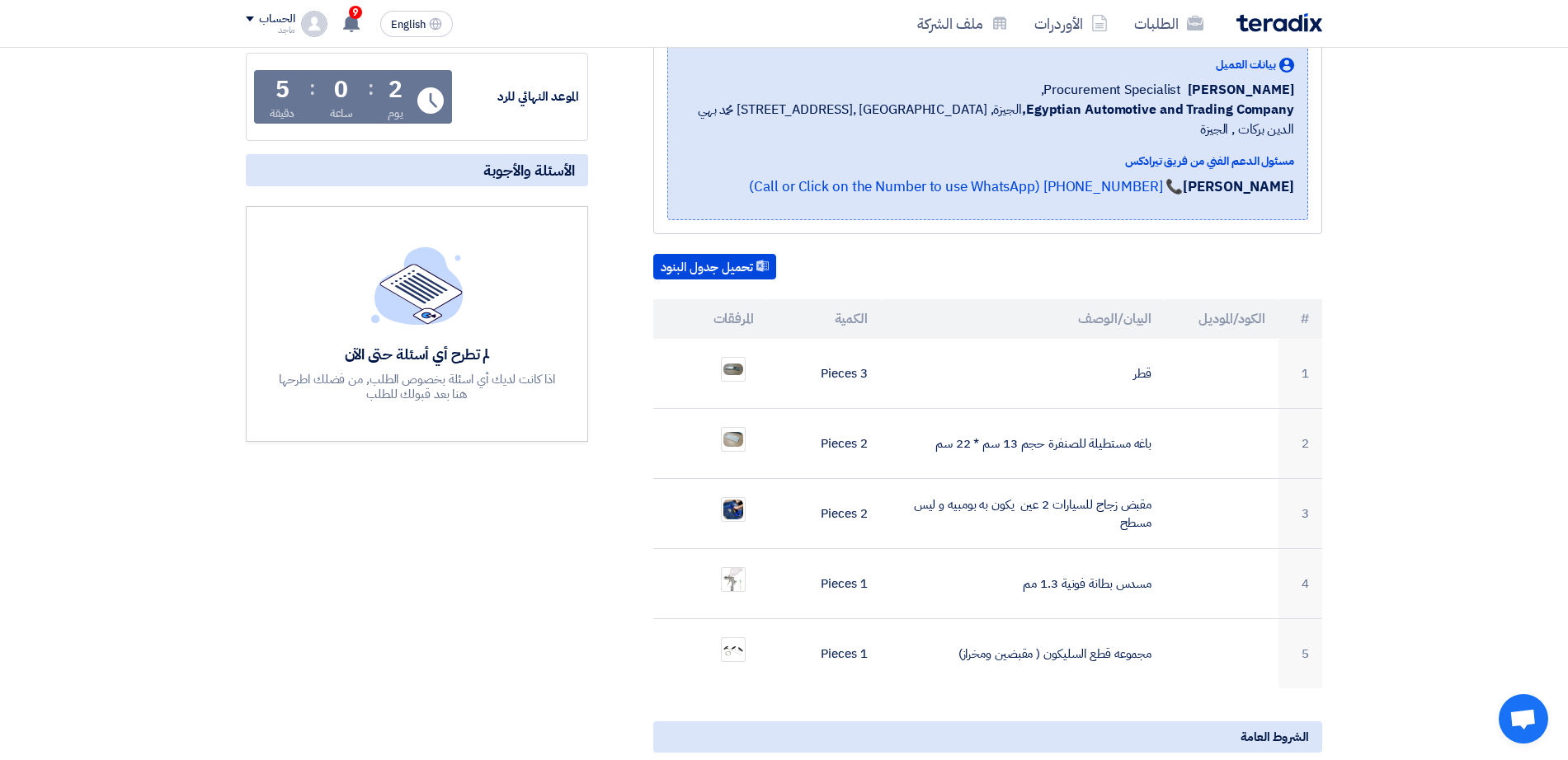
scroll to position [271, 0]
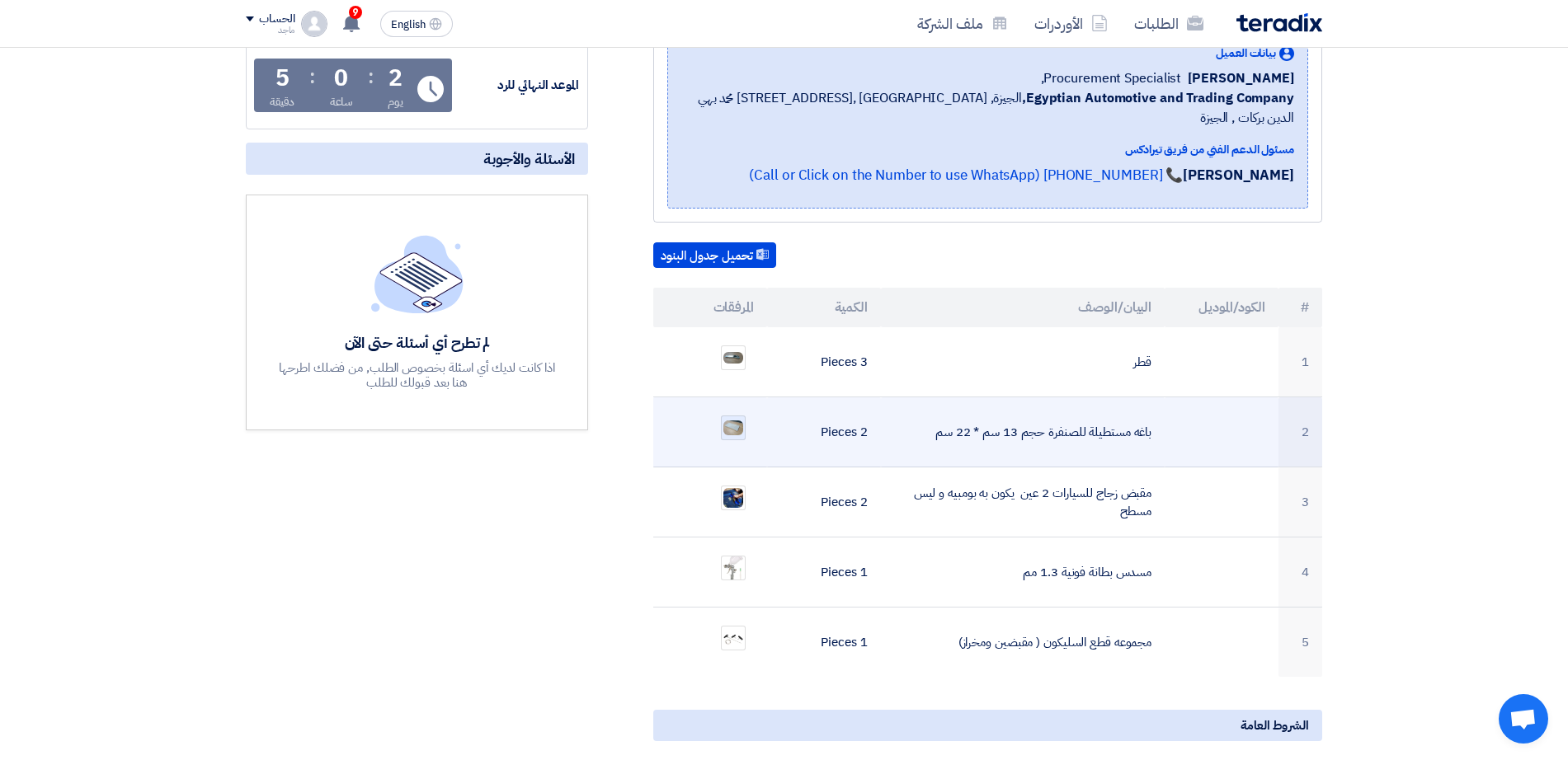
click at [726, 419] on img at bounding box center [733, 428] width 23 height 18
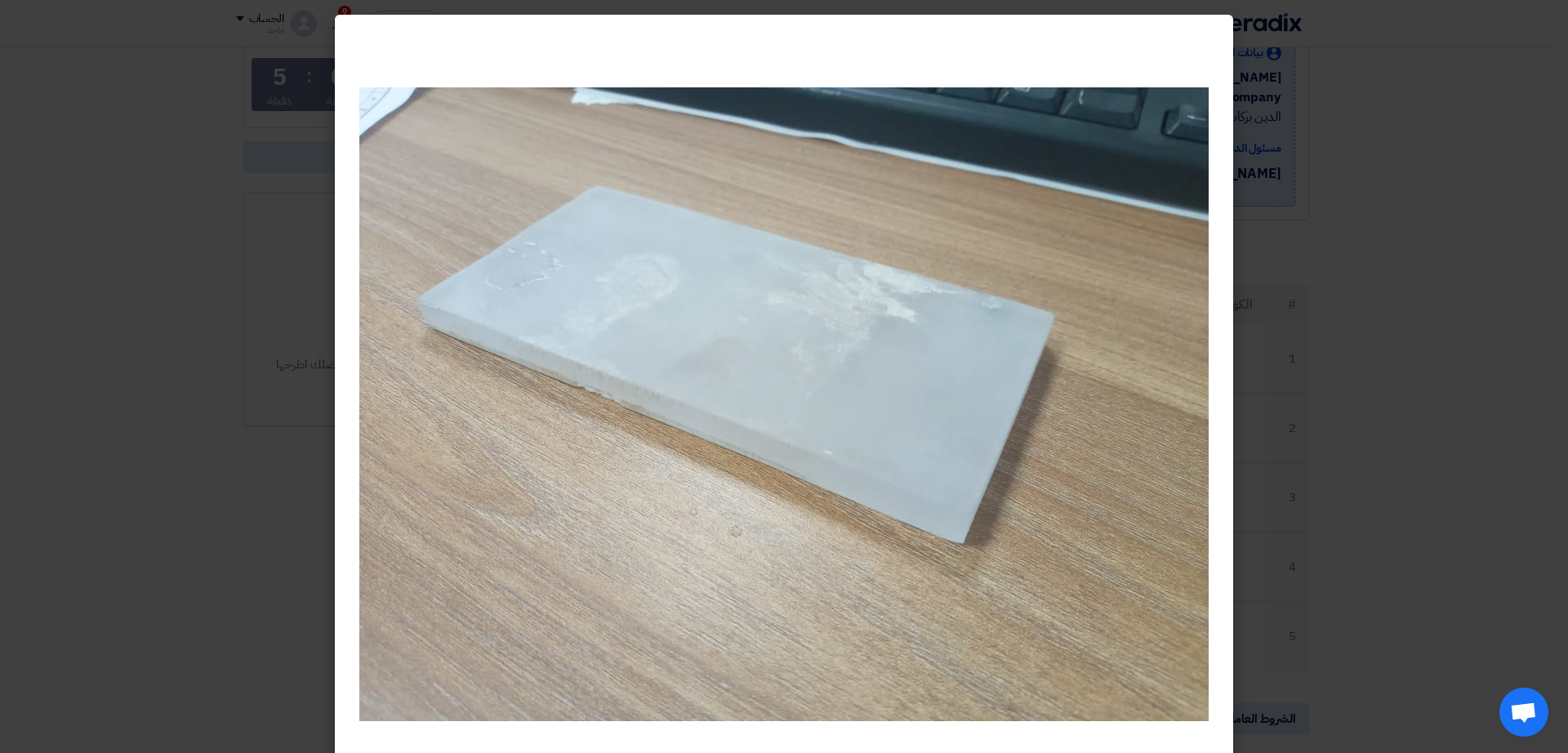
click at [1342, 480] on modal-container at bounding box center [784, 376] width 1568 height 753
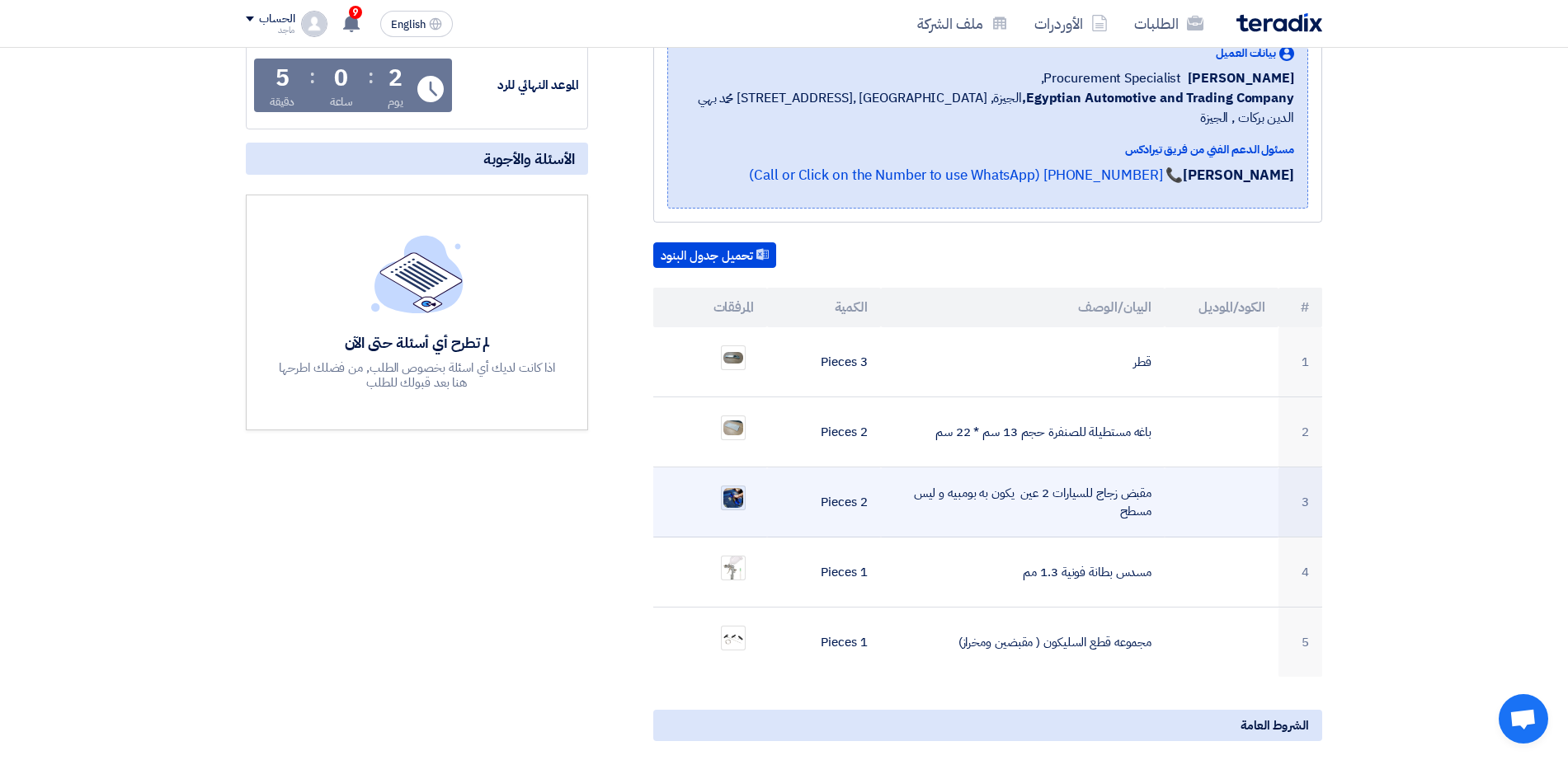
click at [735, 487] on img at bounding box center [733, 498] width 23 height 23
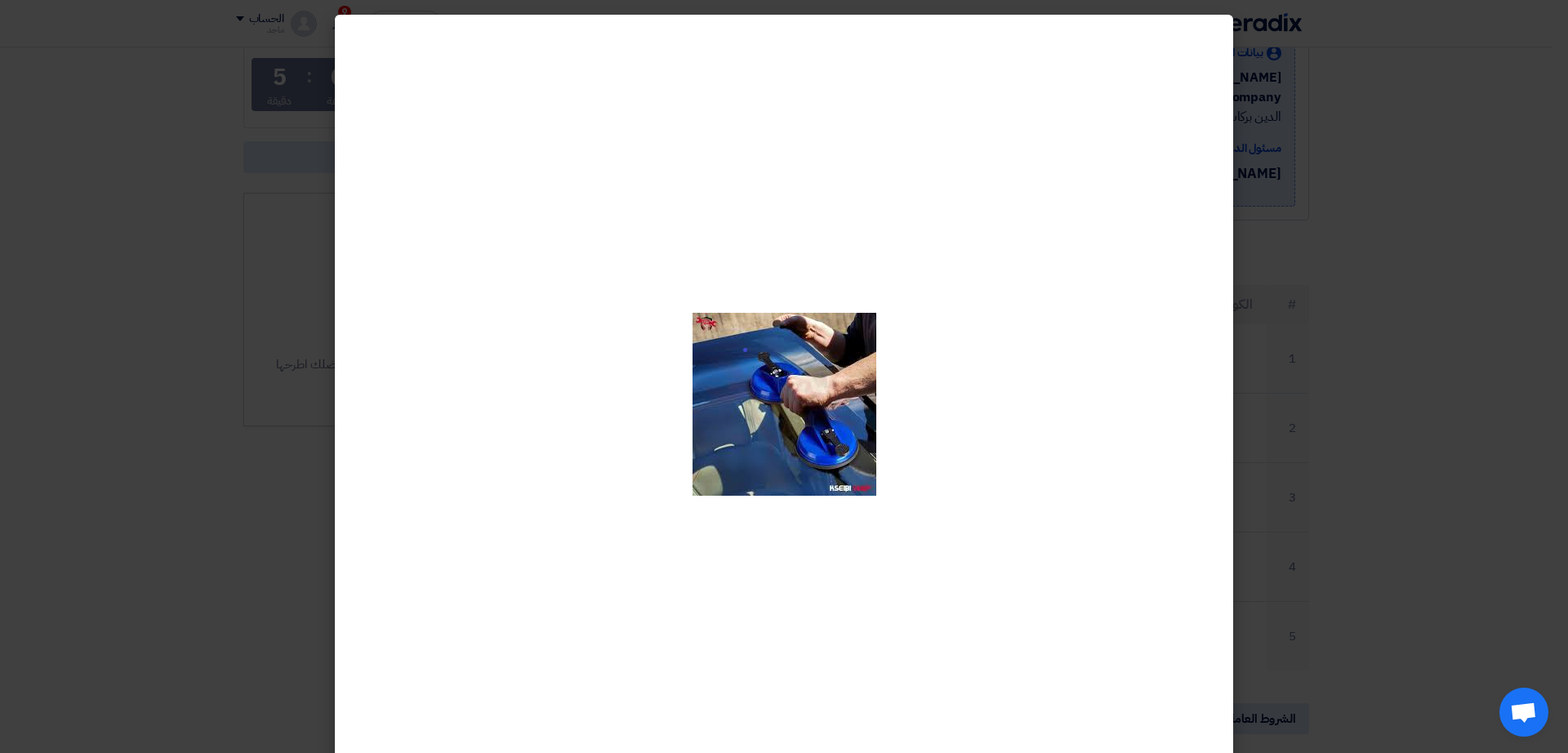
click at [1421, 444] on modal-container at bounding box center [784, 376] width 1568 height 753
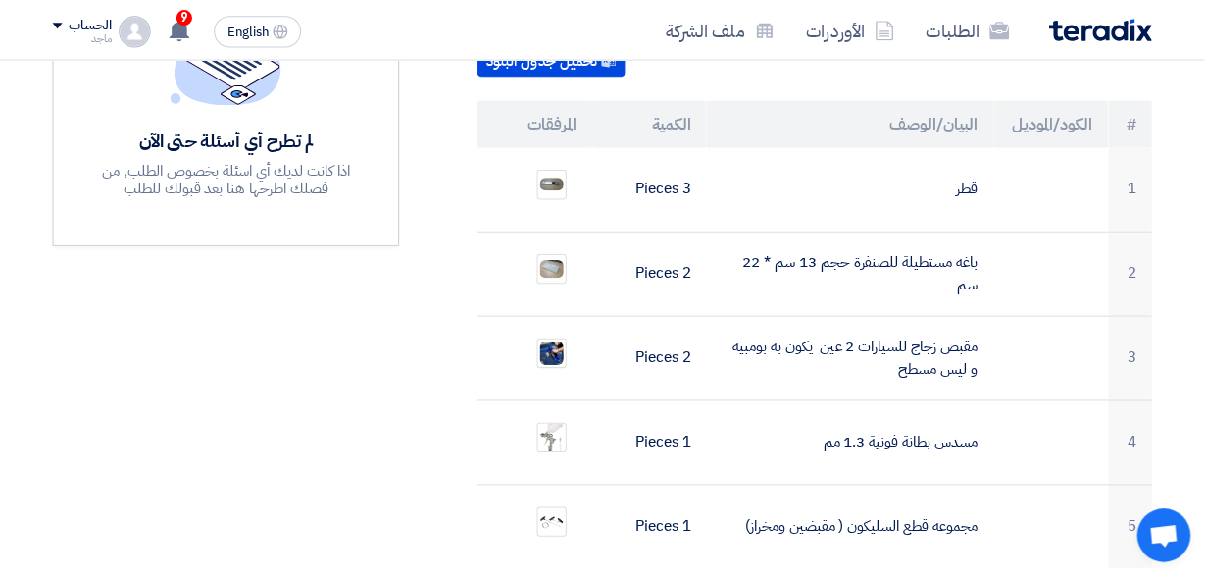
scroll to position [621, 0]
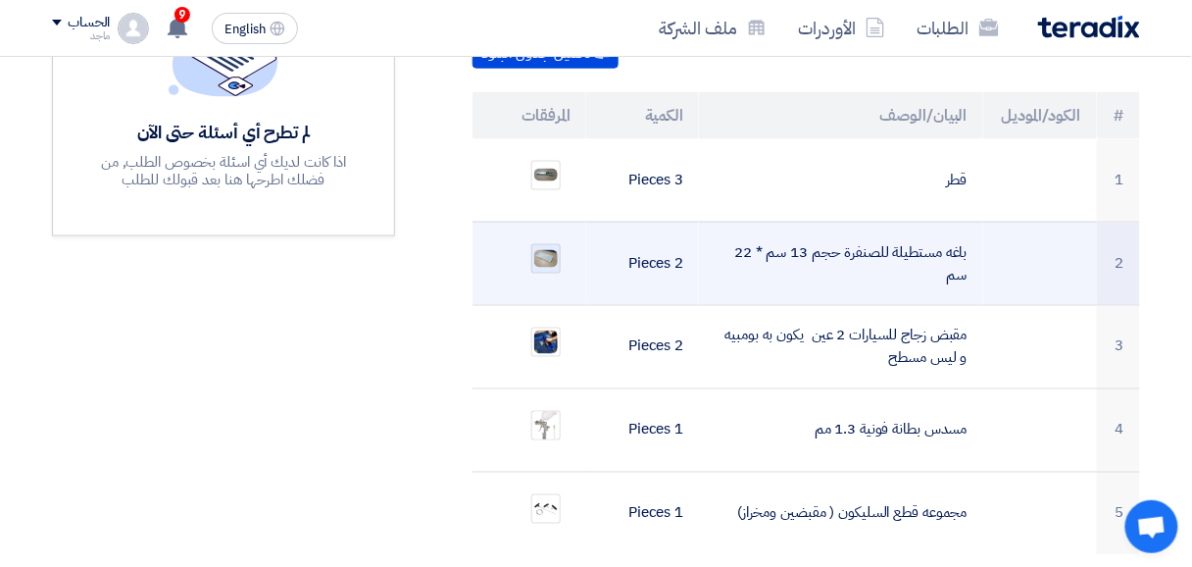
click at [556, 248] on img at bounding box center [545, 259] width 27 height 22
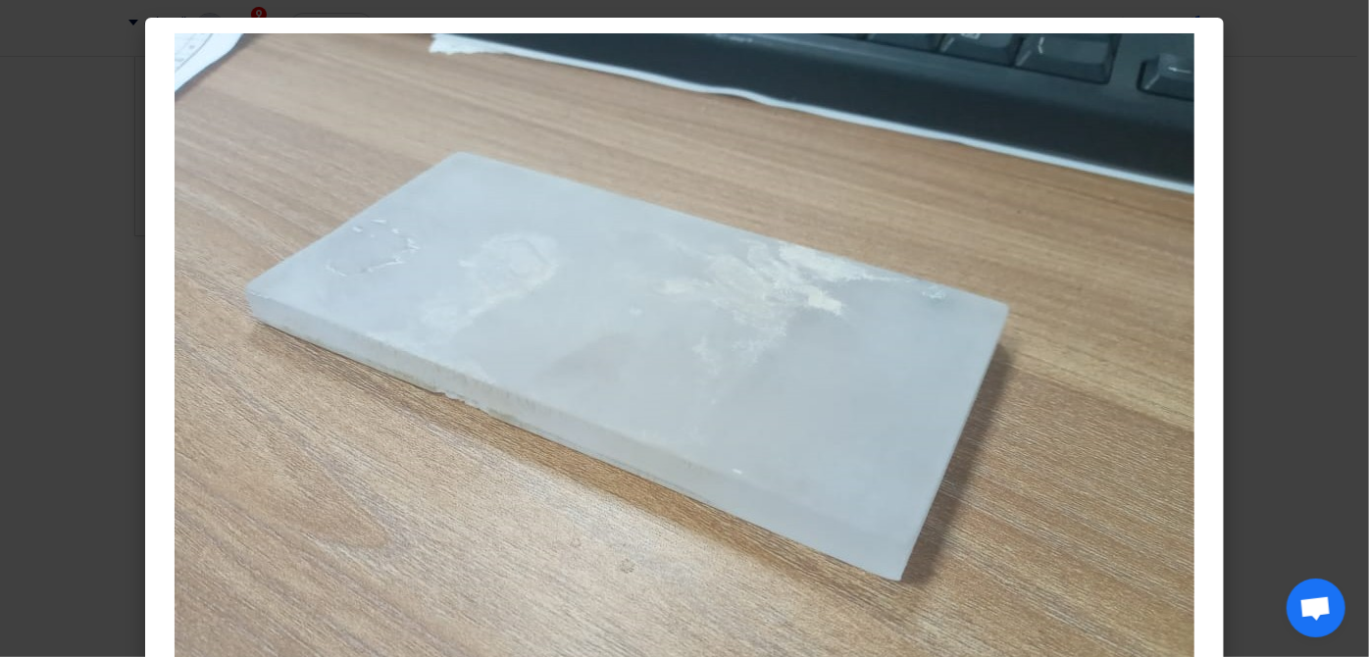
click at [112, 554] on modal-container at bounding box center [684, 328] width 1369 height 657
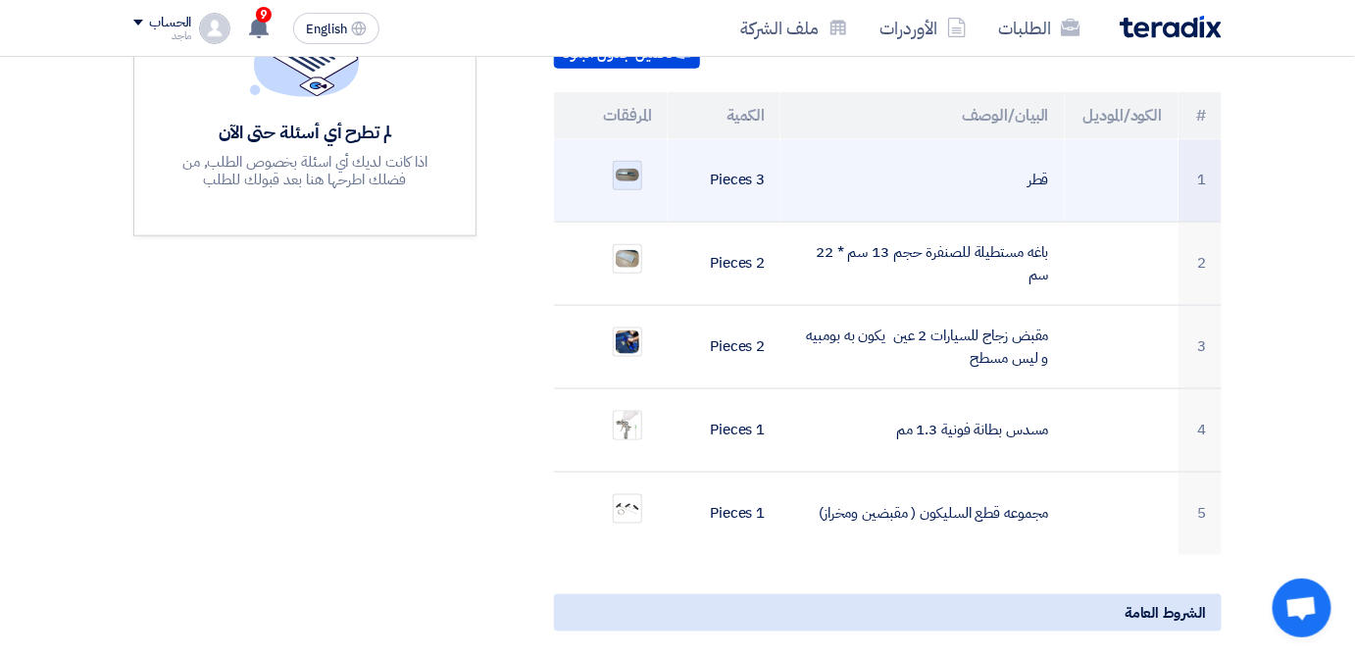
click at [617, 161] on div at bounding box center [627, 175] width 29 height 29
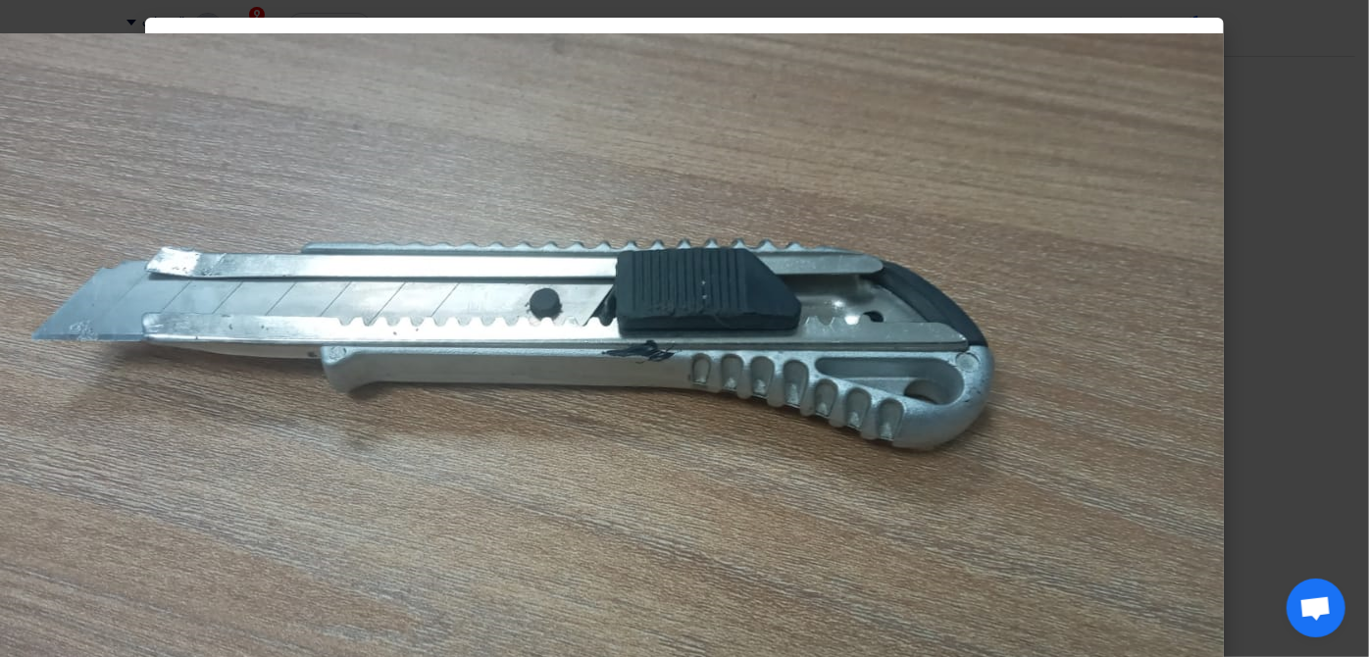
click at [355, 343] on img at bounding box center [596, 386] width 1255 height 706
click at [1368, 556] on modal-container at bounding box center [684, 328] width 1369 height 657
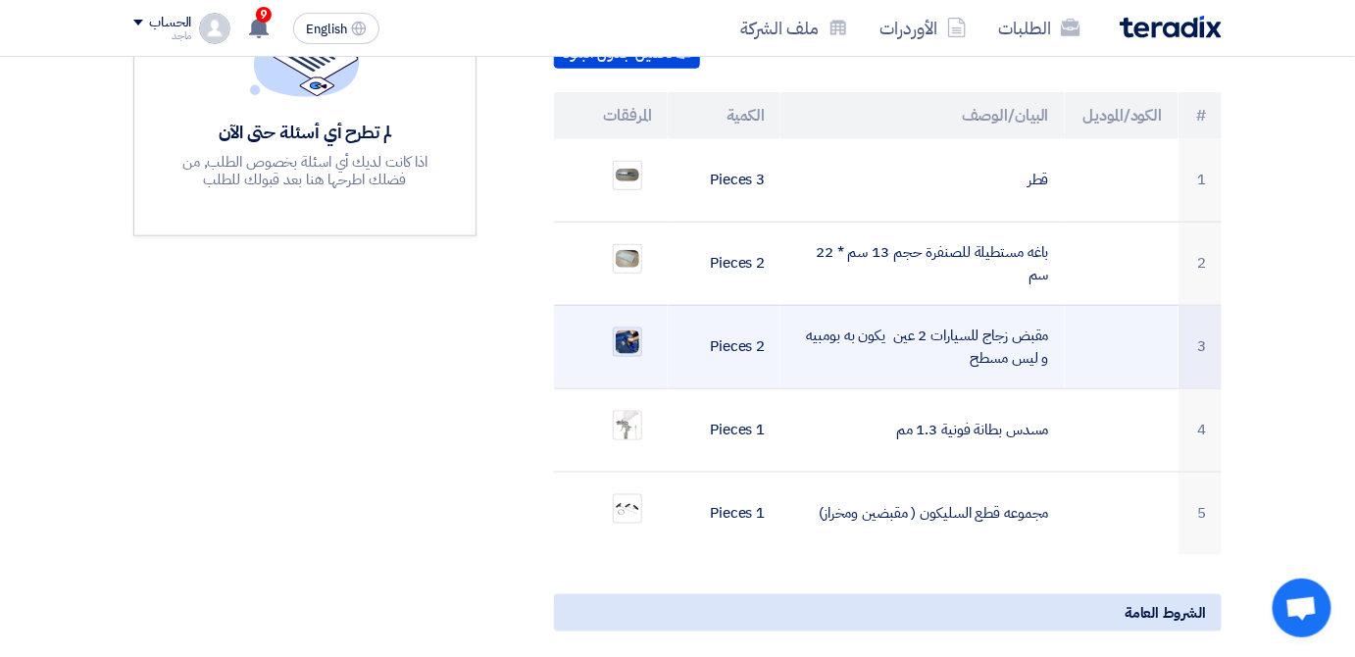
click at [618, 328] on img at bounding box center [627, 341] width 27 height 27
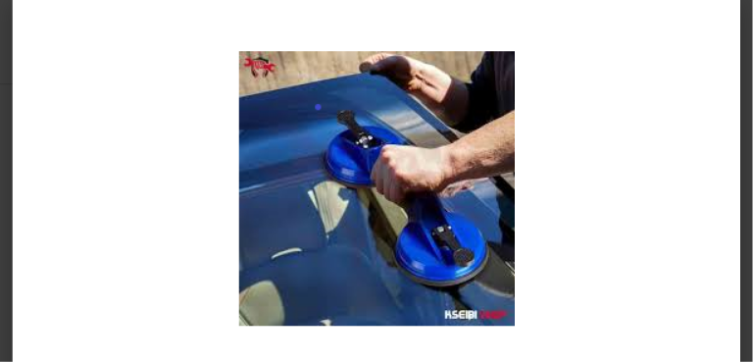
scroll to position [26, 0]
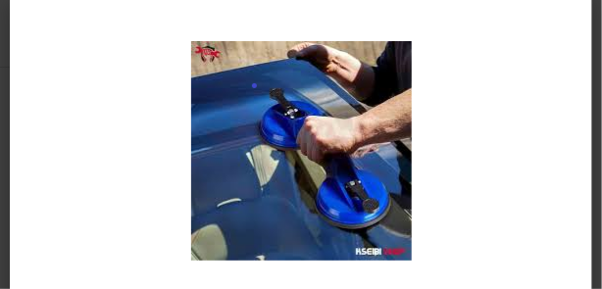
click at [415, 266] on div at bounding box center [301, 151] width 582 height 321
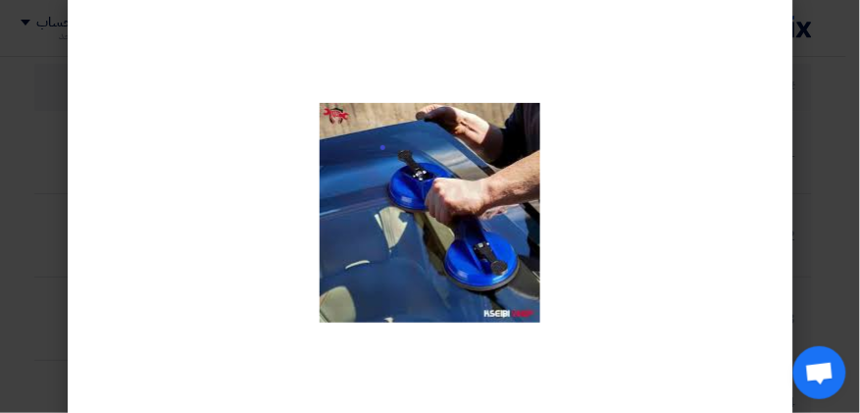
click at [57, 381] on modal-container at bounding box center [430, 206] width 860 height 413
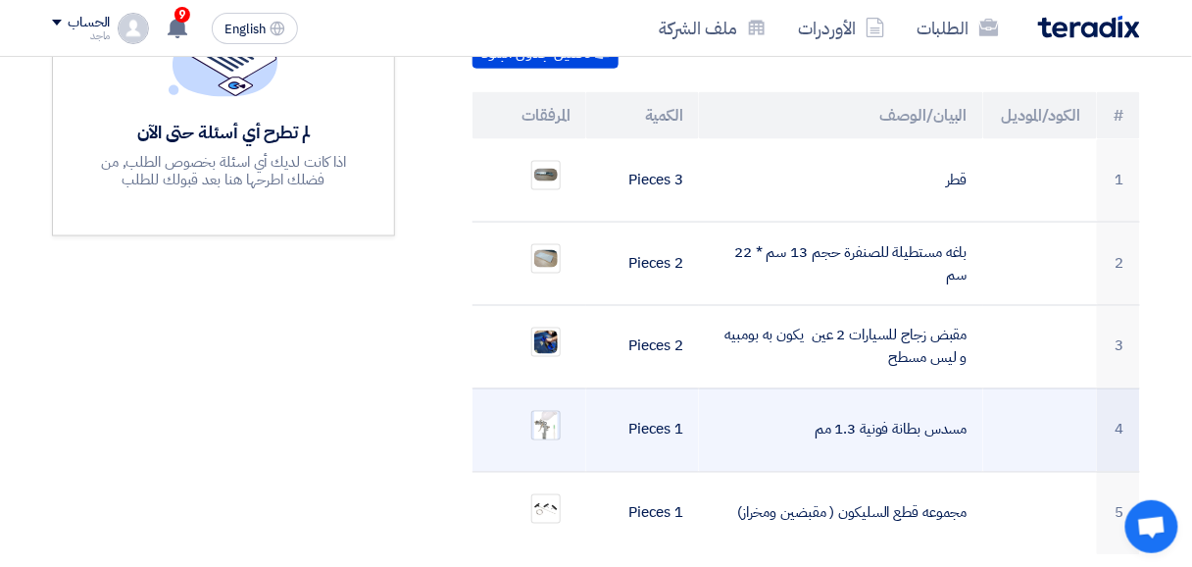
click at [556, 408] on img at bounding box center [545, 425] width 27 height 44
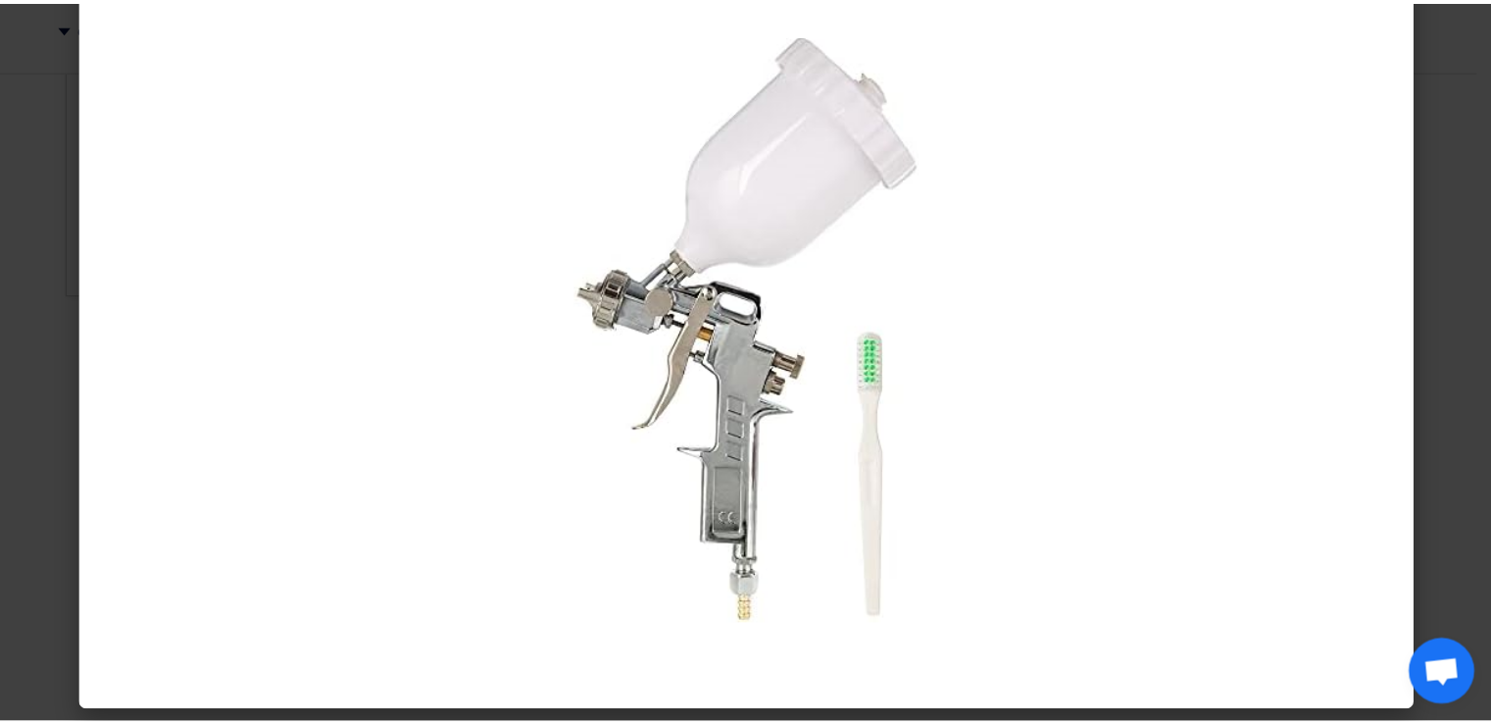
scroll to position [60, 0]
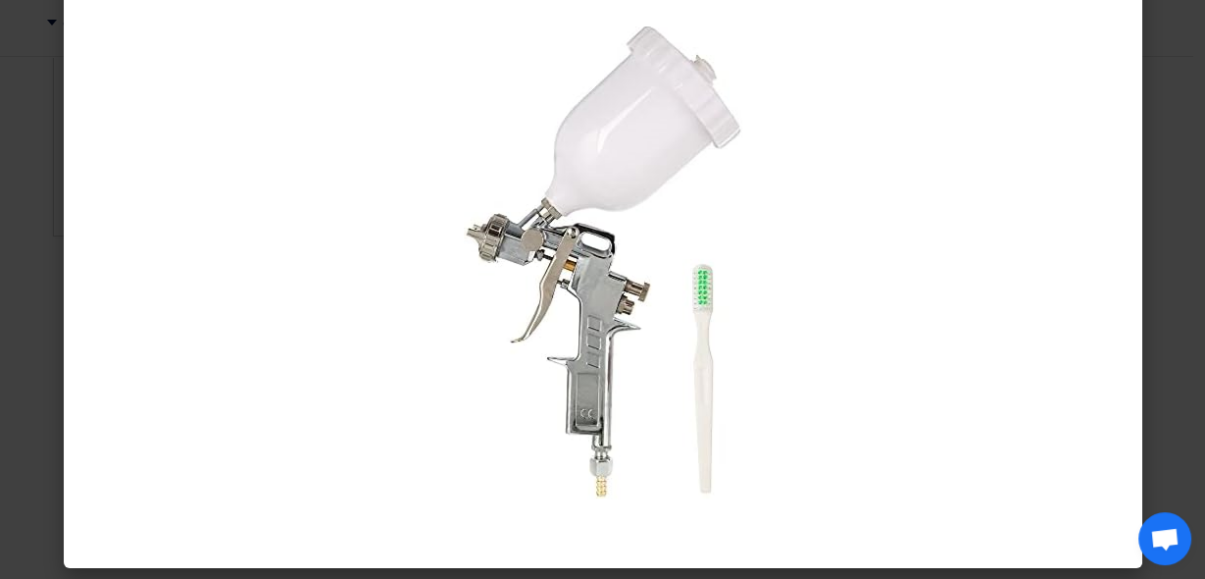
click at [26, 508] on modal-container at bounding box center [602, 289] width 1205 height 579
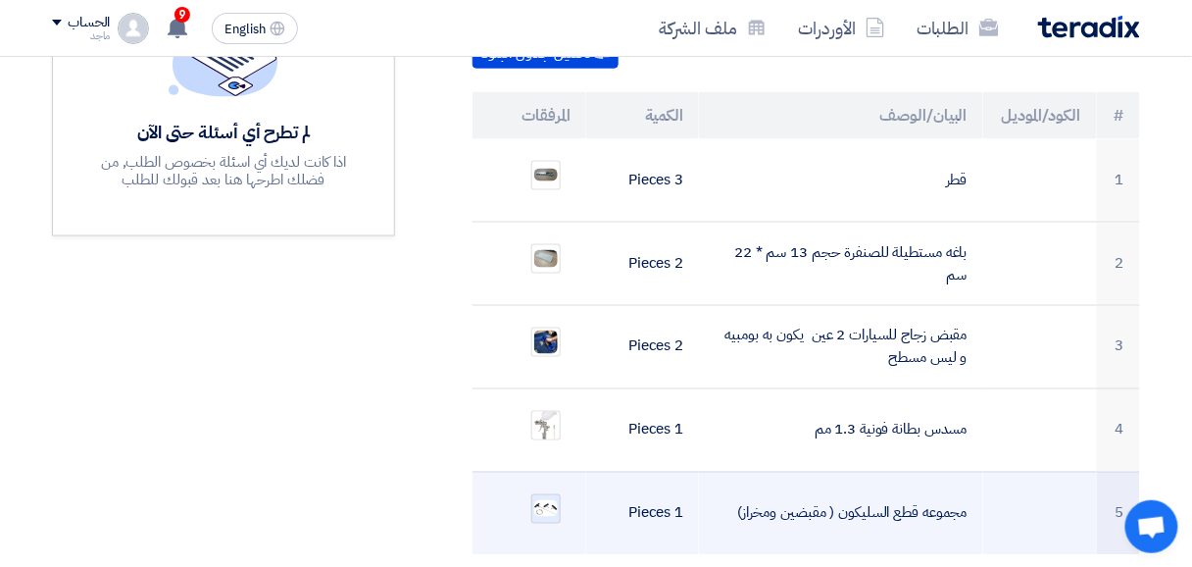
click at [538, 498] on img at bounding box center [545, 508] width 27 height 21
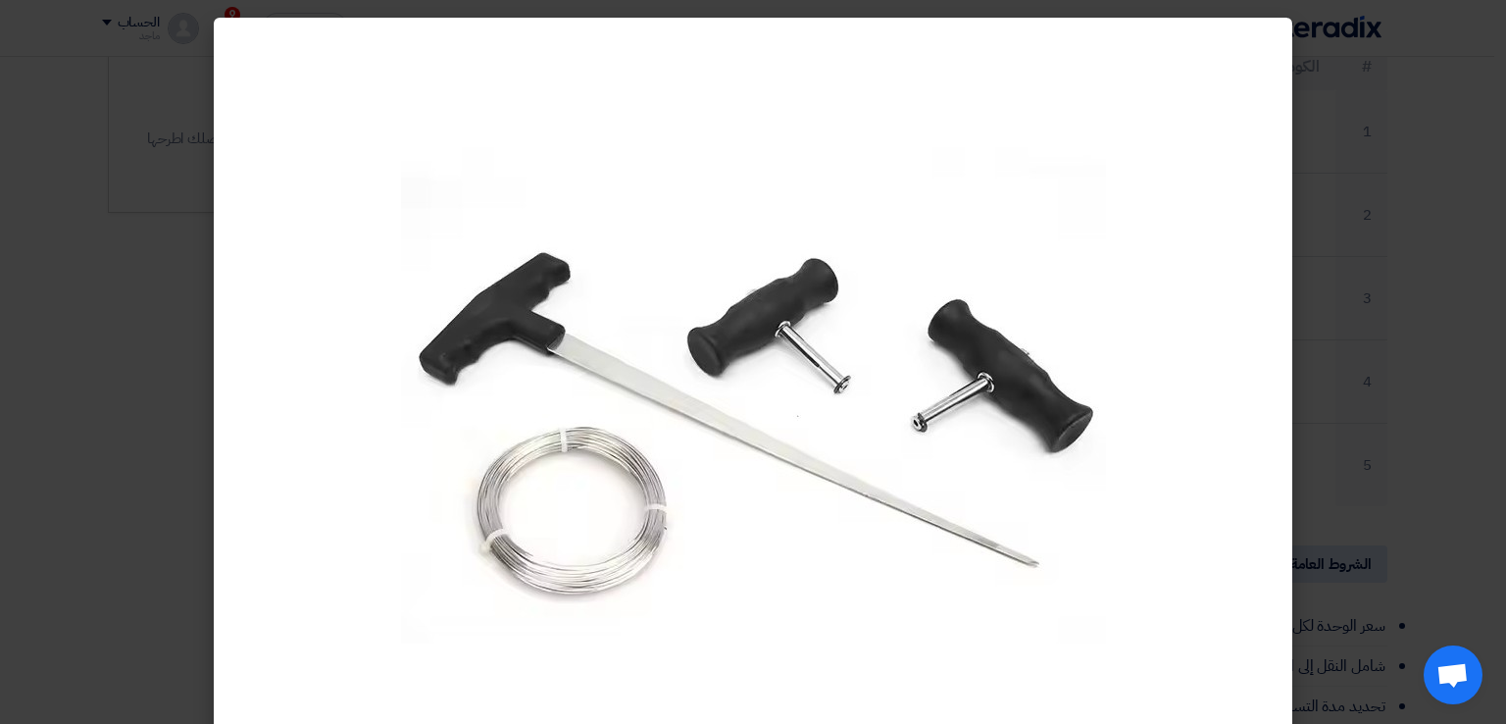
click at [60, 597] on modal-container at bounding box center [753, 362] width 1506 height 724
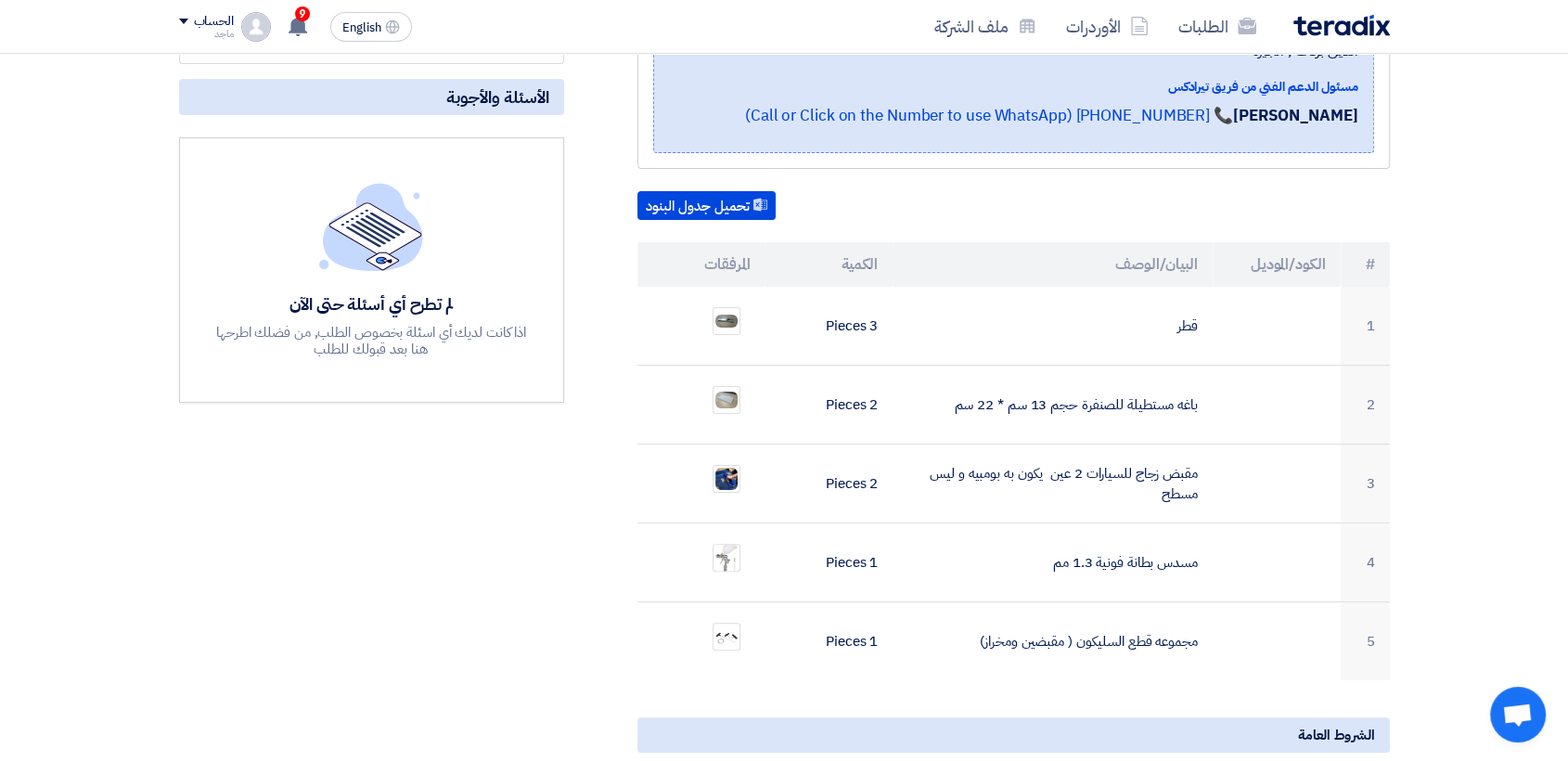
scroll to position [387, 0]
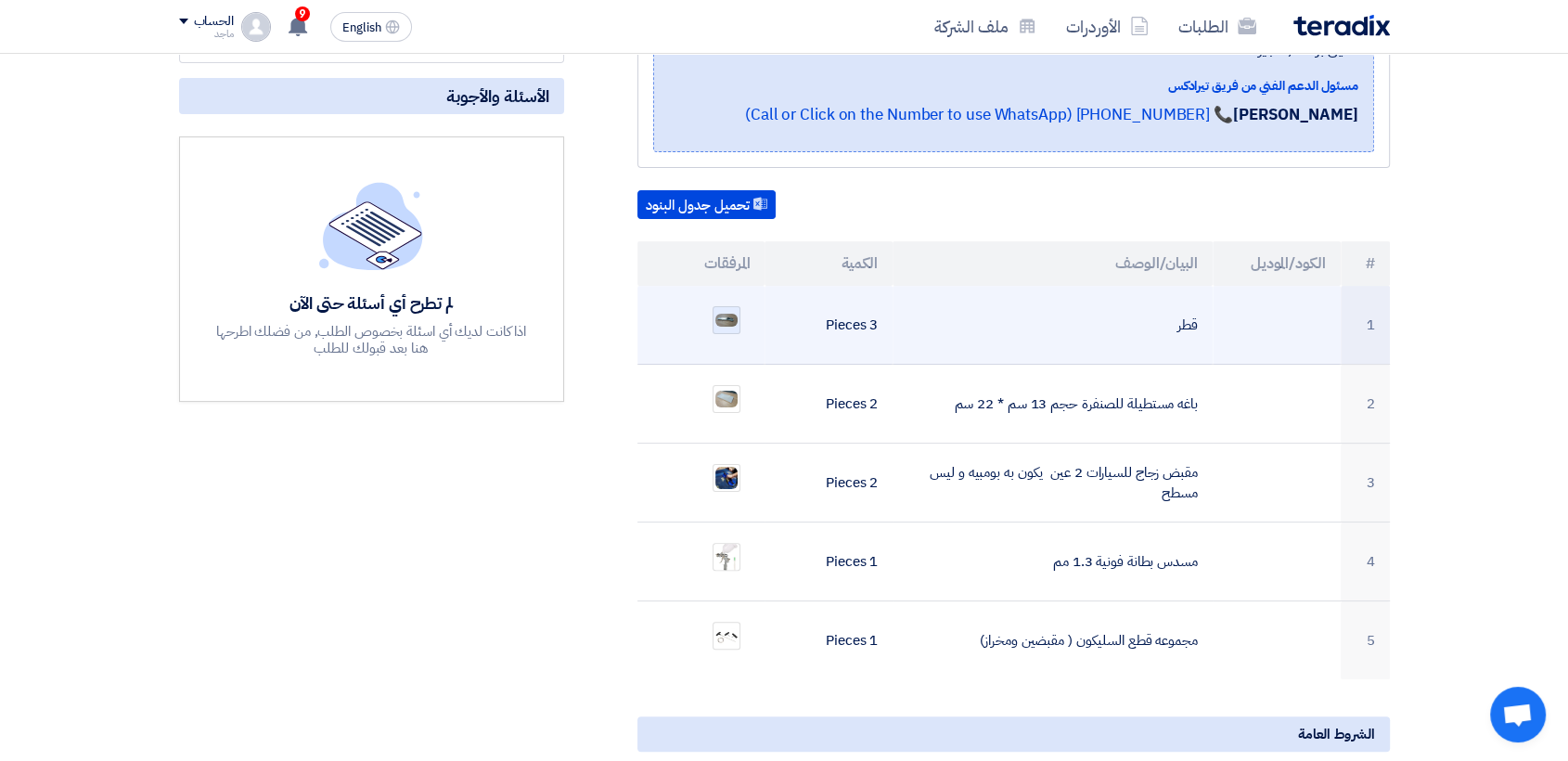
click at [725, 311] on img at bounding box center [726, 320] width 26 height 17
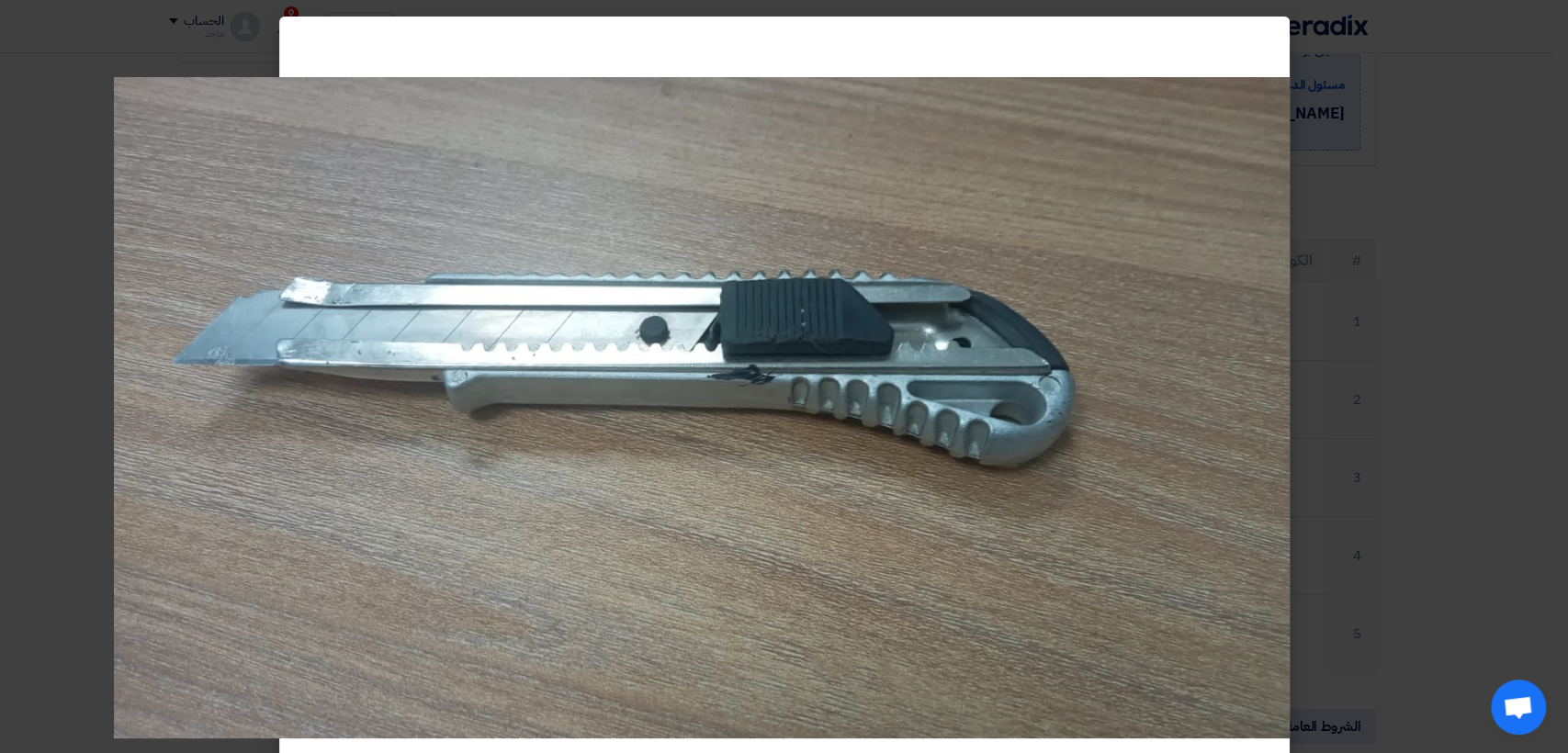
click at [1456, 305] on modal-container at bounding box center [784, 376] width 1568 height 753
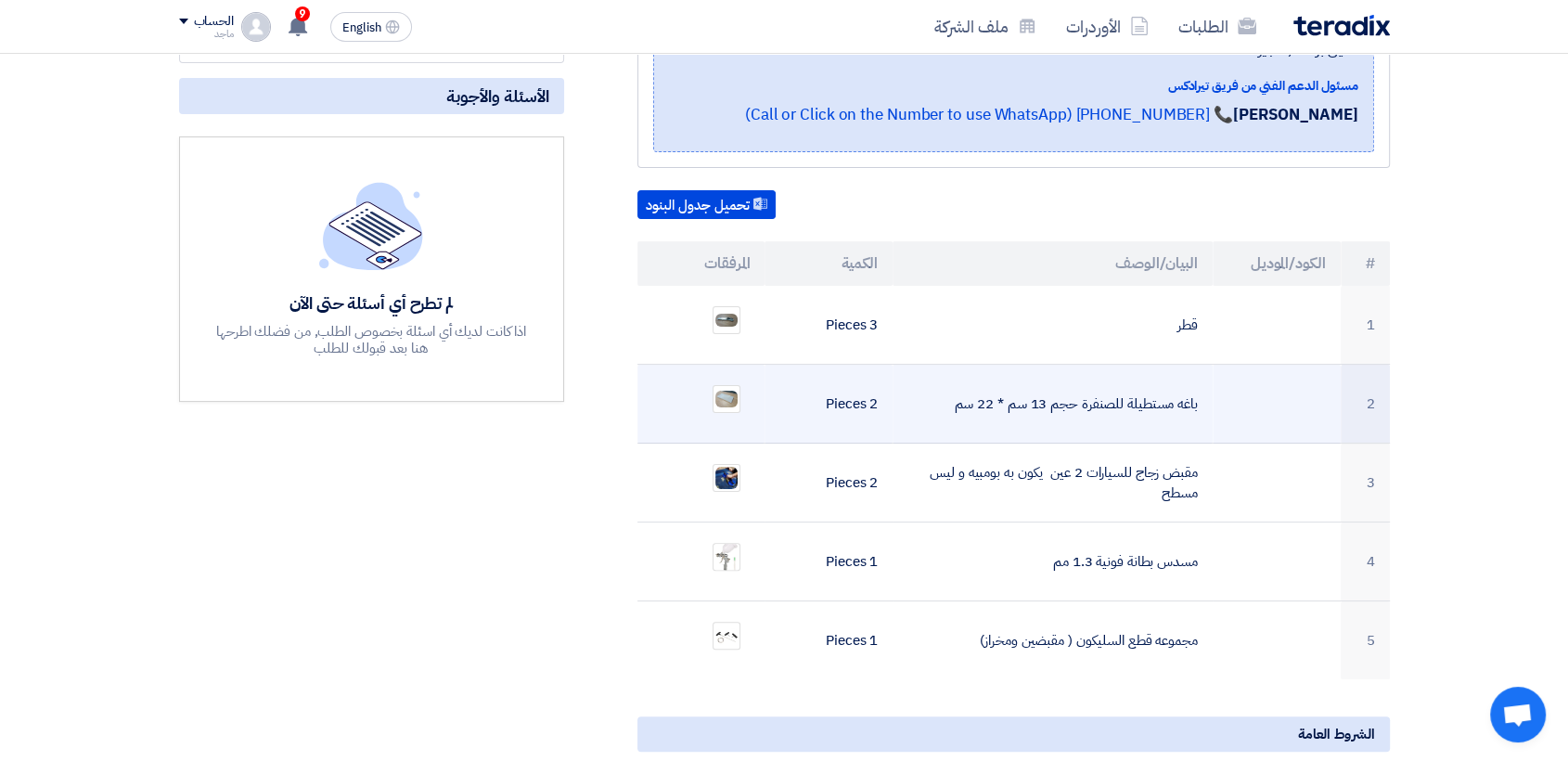
click at [1002, 378] on td "باغه مستطيلة للصنفرة حجم 13 سم * 22 سم" at bounding box center [1052, 403] width 320 height 79
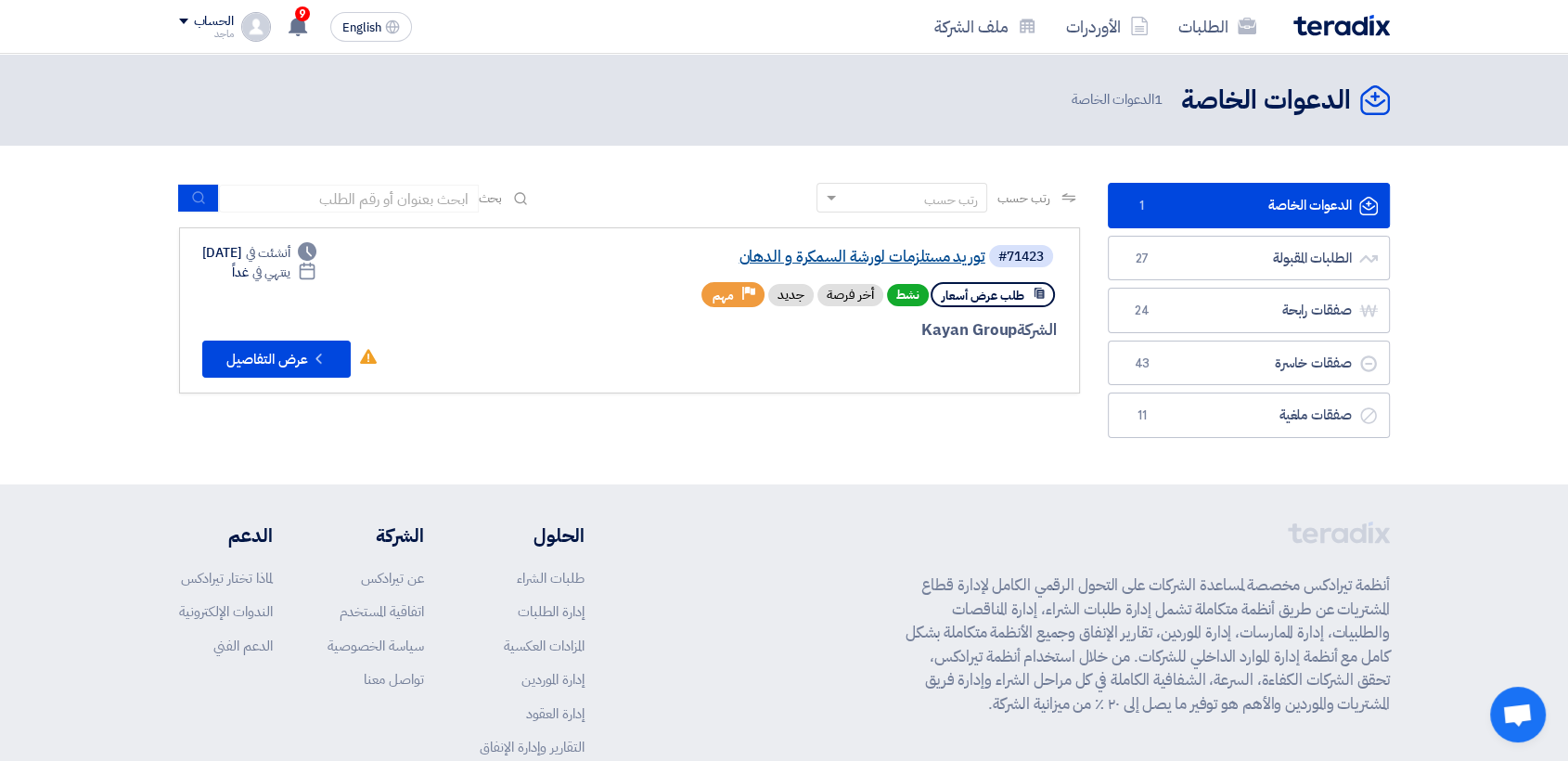
click at [869, 254] on link "توريد مستلزمات لورشة السمكرة و الدهان" at bounding box center [800, 257] width 371 height 17
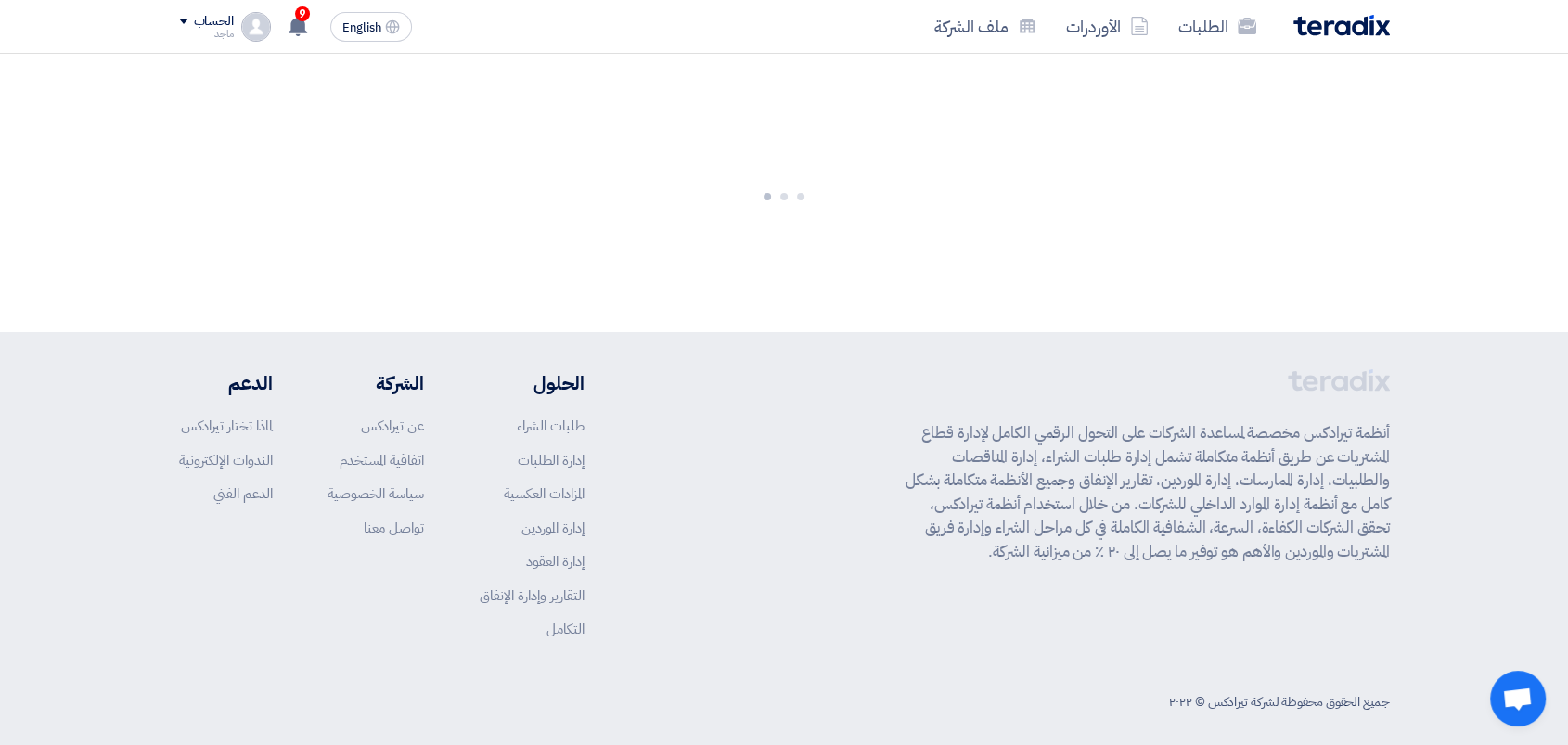
click at [869, 254] on div at bounding box center [784, 193] width 1568 height 278
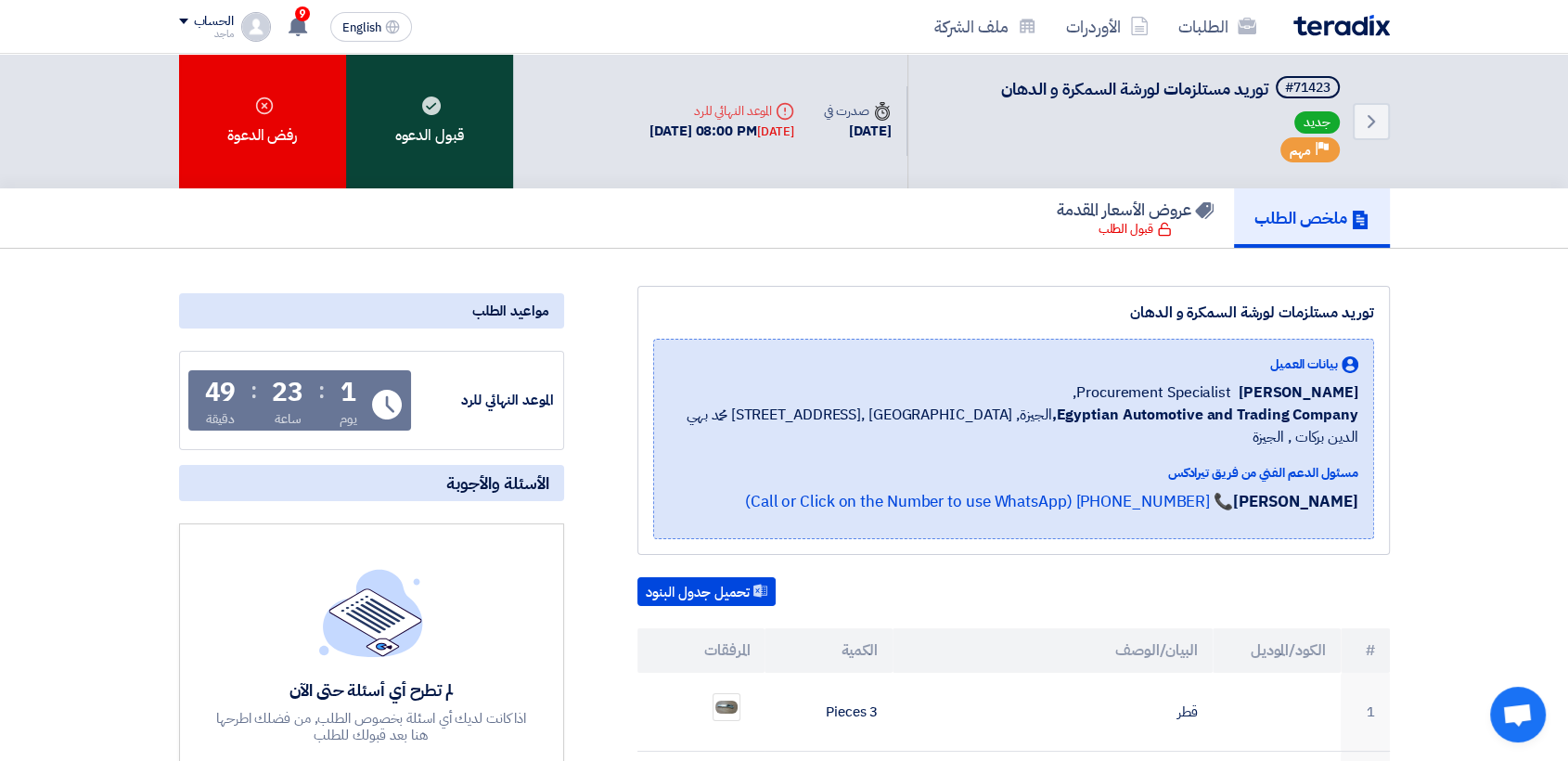
click at [436, 116] on div "قبول الدعوه" at bounding box center [430, 121] width 167 height 134
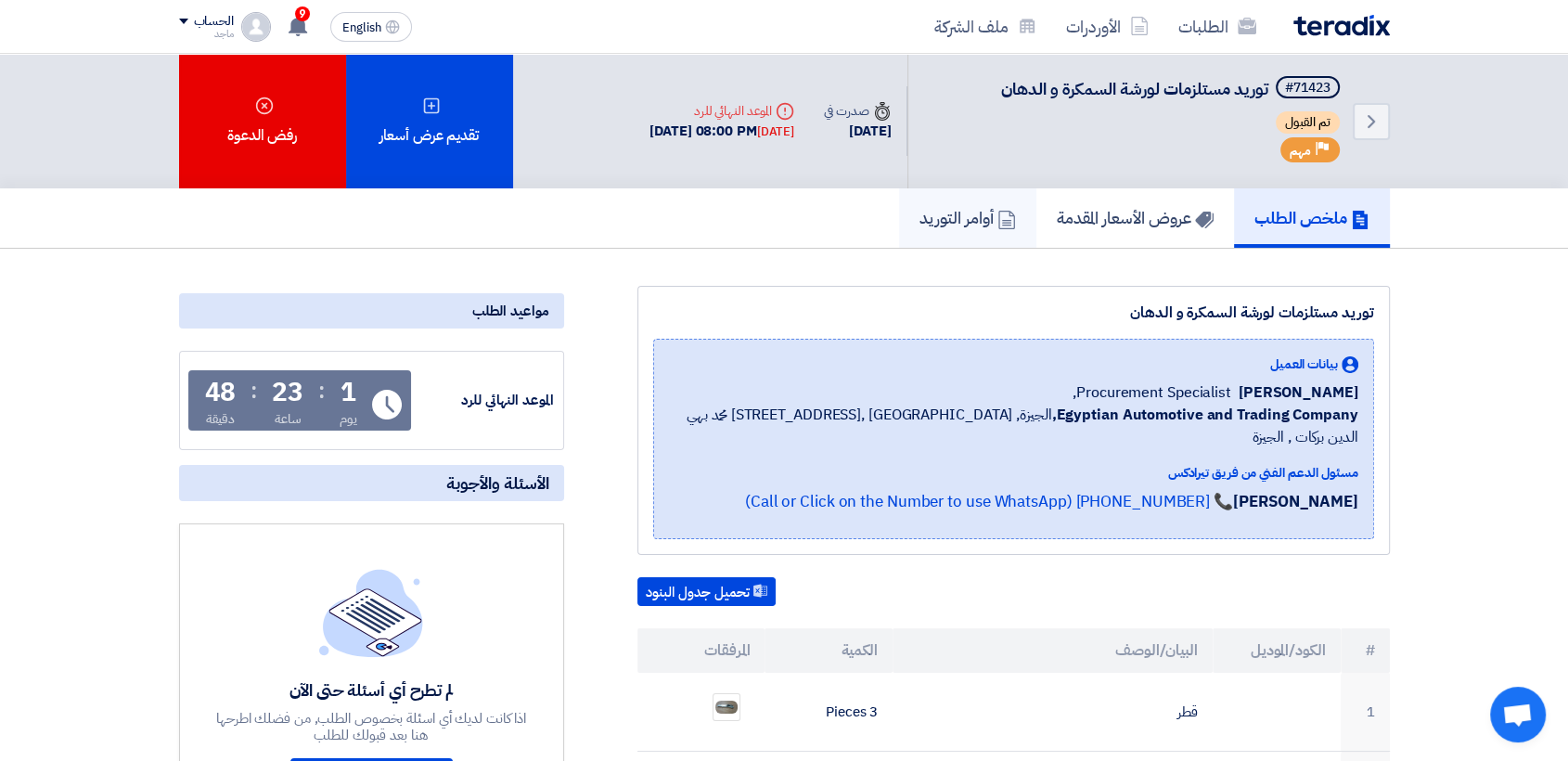
click at [941, 224] on h5 "أوامر التوريد" at bounding box center [968, 218] width 97 height 22
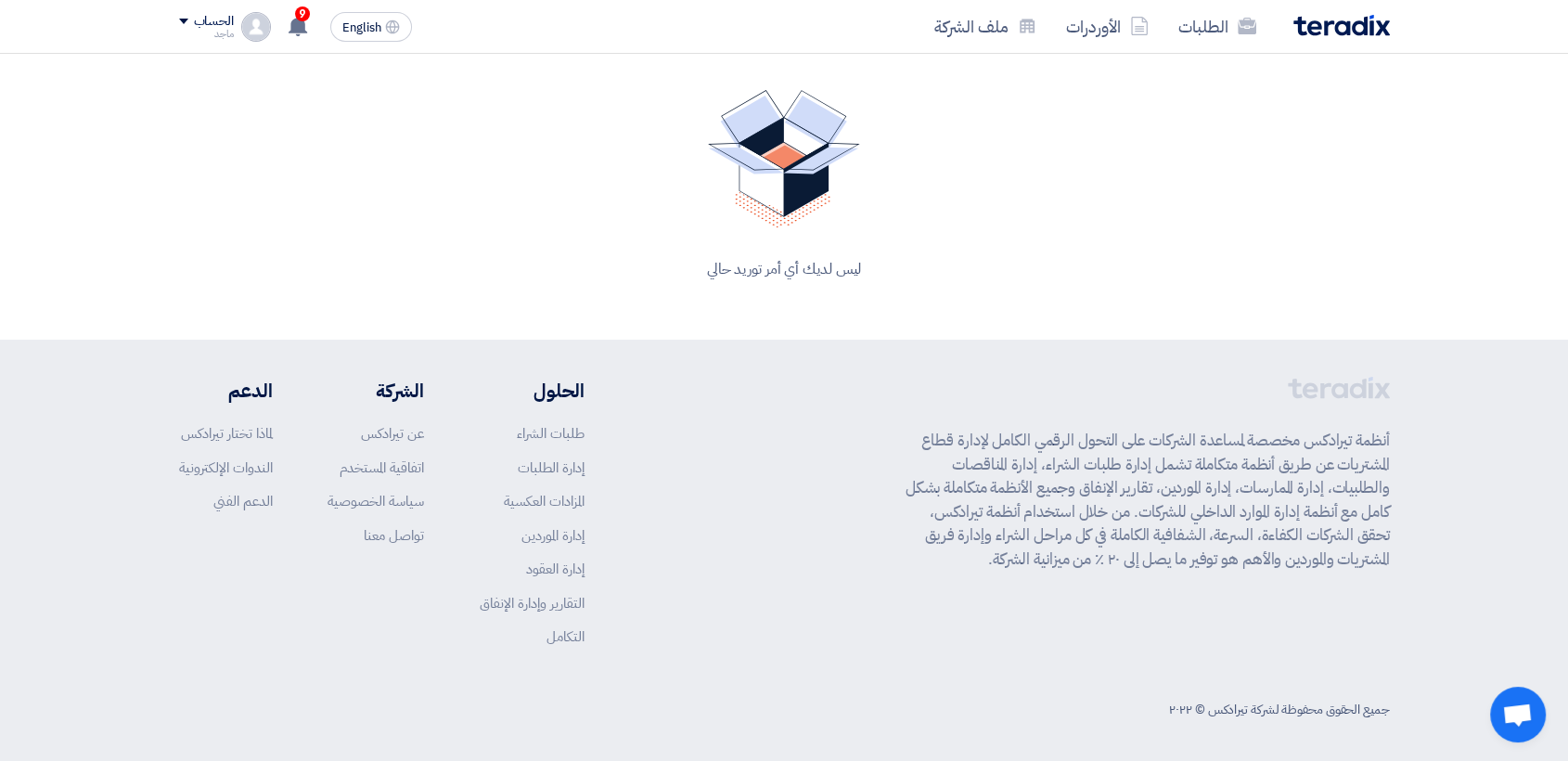
scroll to position [221, 0]
click at [1196, 30] on link "الطلبات" at bounding box center [1218, 27] width 108 height 44
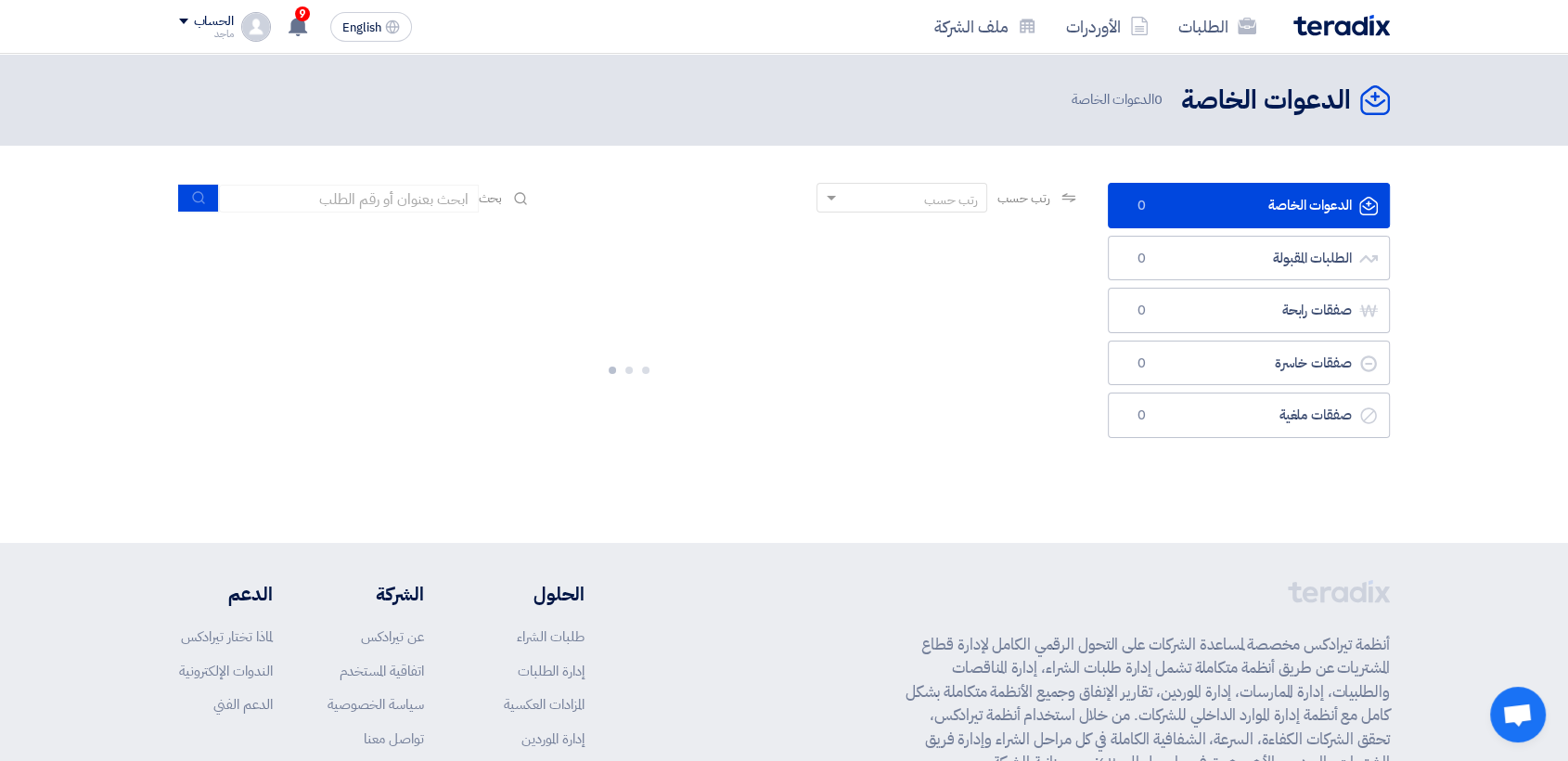
click at [1196, 30] on link "الطلبات" at bounding box center [1218, 27] width 108 height 44
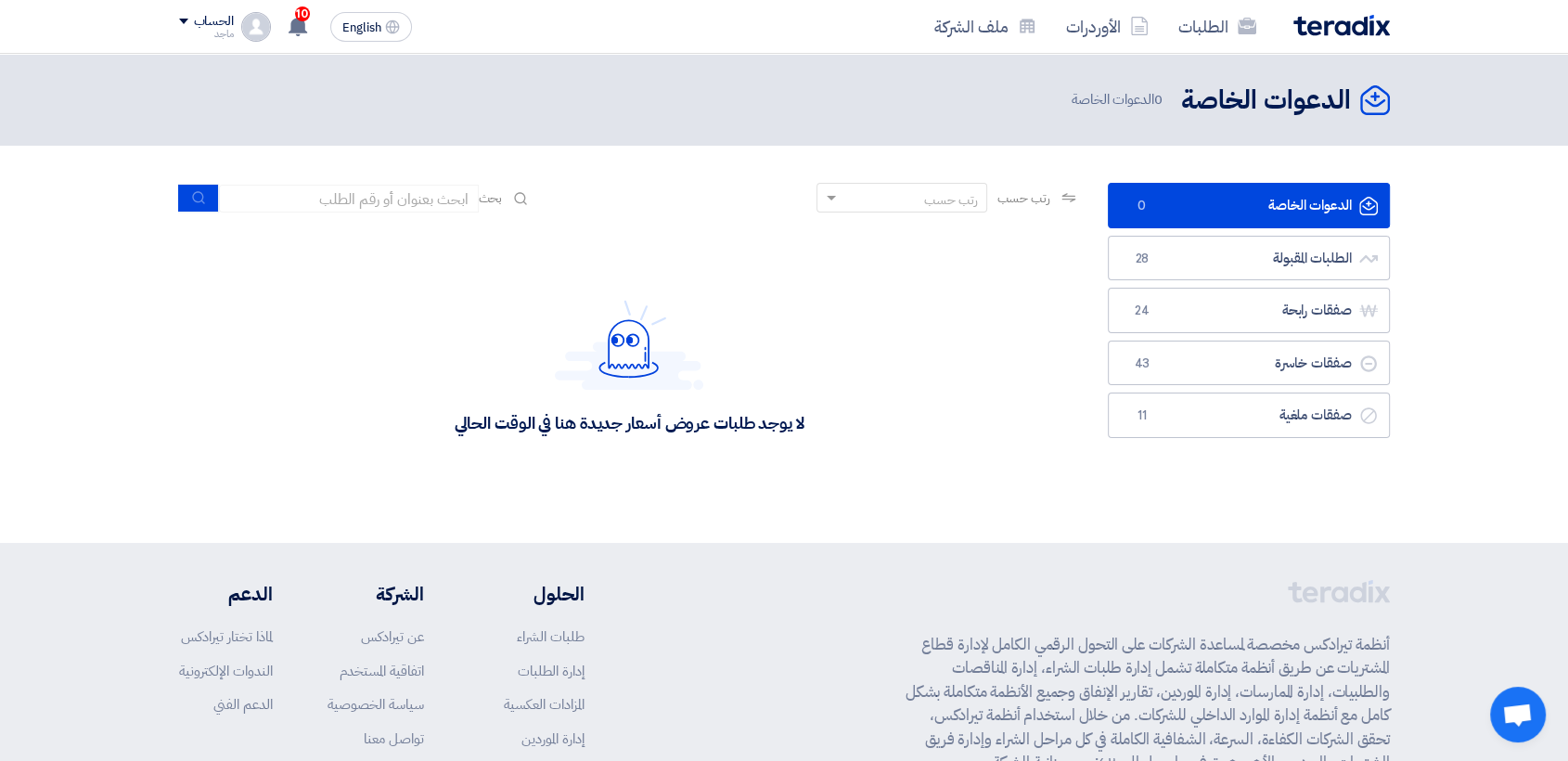
click at [284, 297] on div "لا يوجد طلبات عروض أسعار جديدة هنا في الوقت الحالي" at bounding box center [629, 366] width 901 height 278
click at [55, 32] on nav "الطلبات الأوردرات ملف الشركة English EN 10 تم نشر طلب عروض أسعار جديد - شاهد ال…" at bounding box center [784, 27] width 1568 height 54
click at [79, 61] on header "الدعوات الخاصة الدعوات الخاصة 0 الدعوات الخاصة" at bounding box center [784, 99] width 1568 height 92
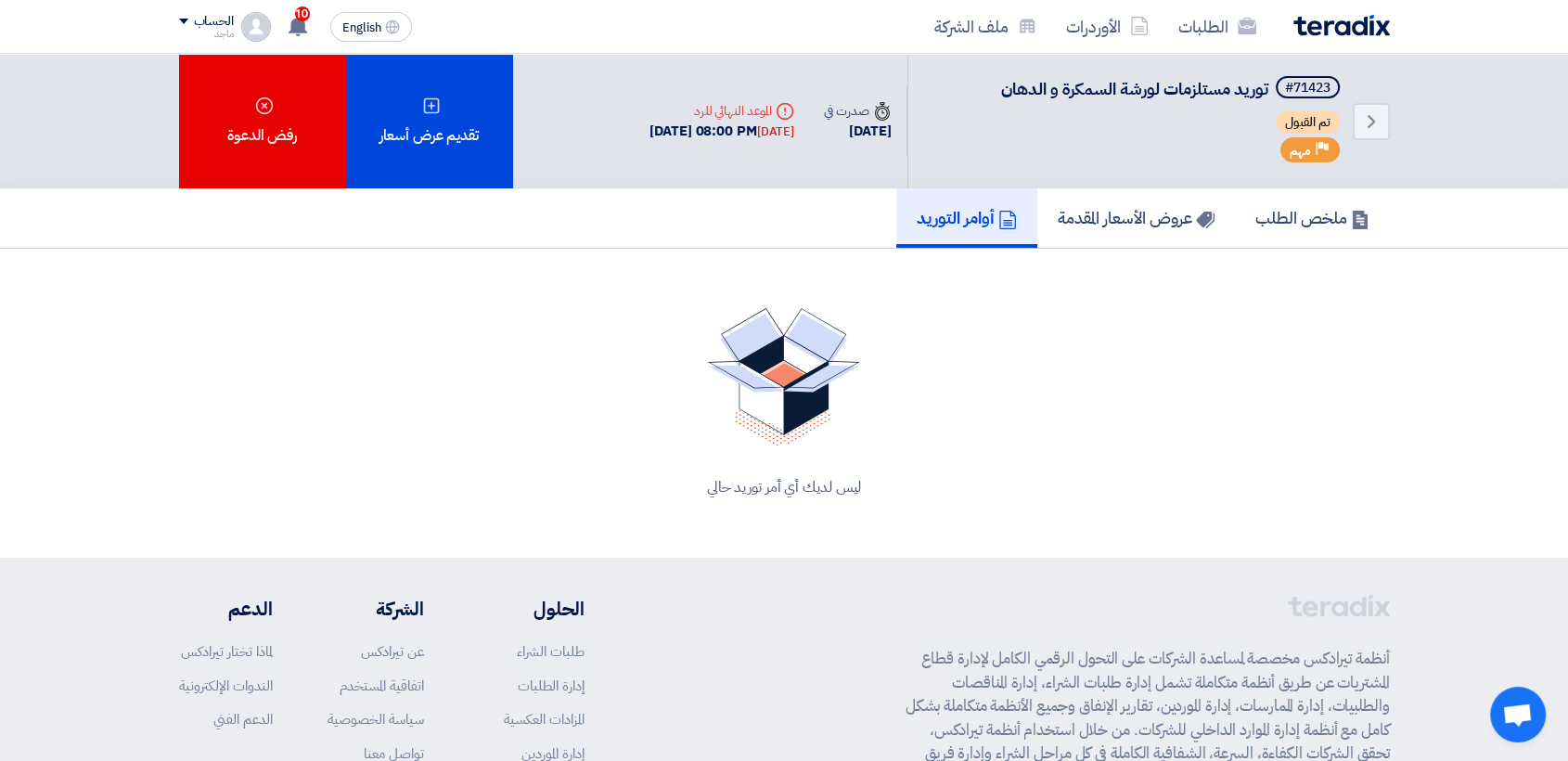
click at [946, 218] on h5 "أوامر التوريد" at bounding box center [967, 218] width 100 height 22
click at [971, 221] on h5 "أوامر التوريد" at bounding box center [967, 218] width 100 height 22
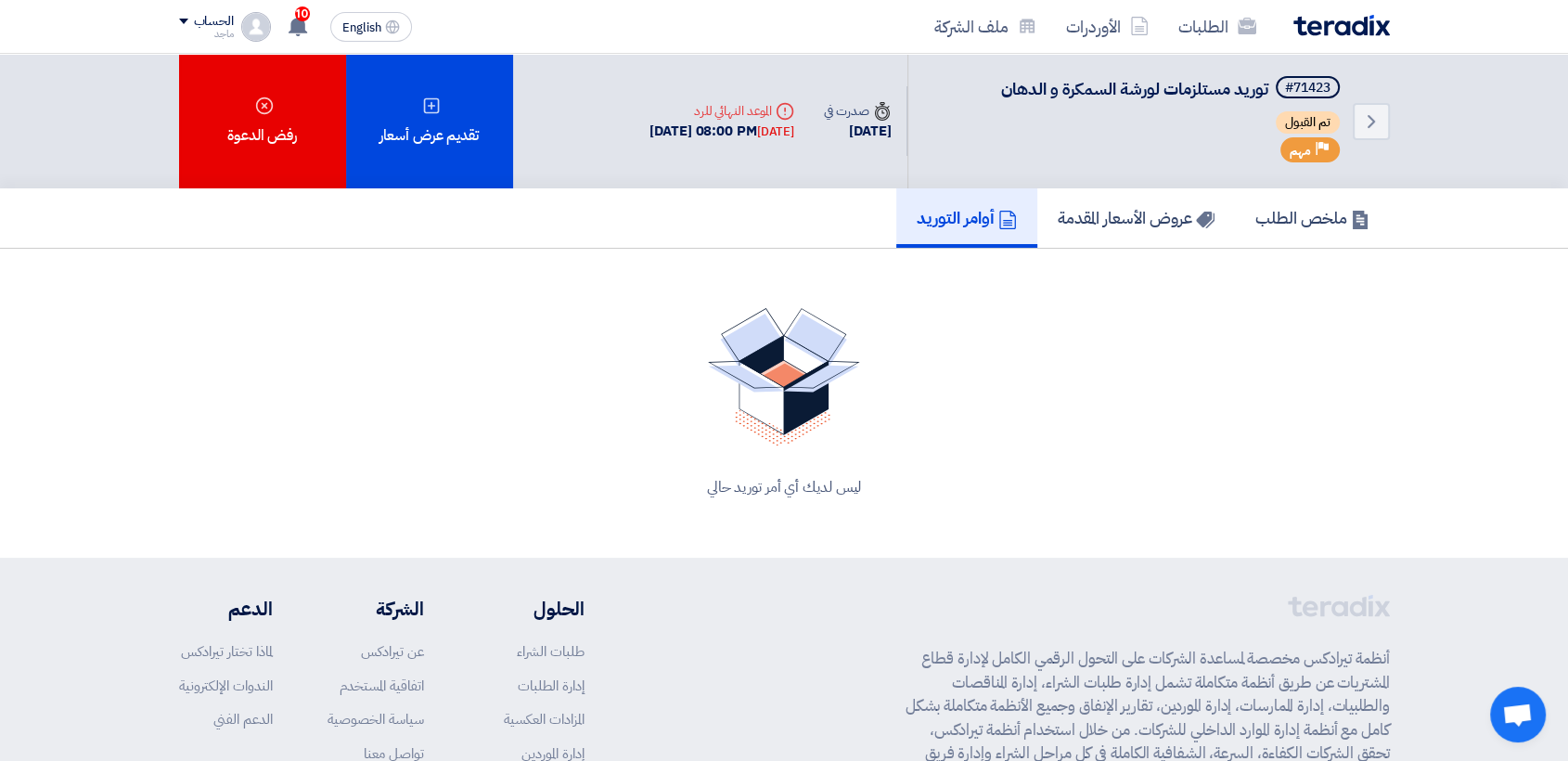
click at [971, 221] on h5 "أوامر التوريد" at bounding box center [967, 218] width 100 height 22
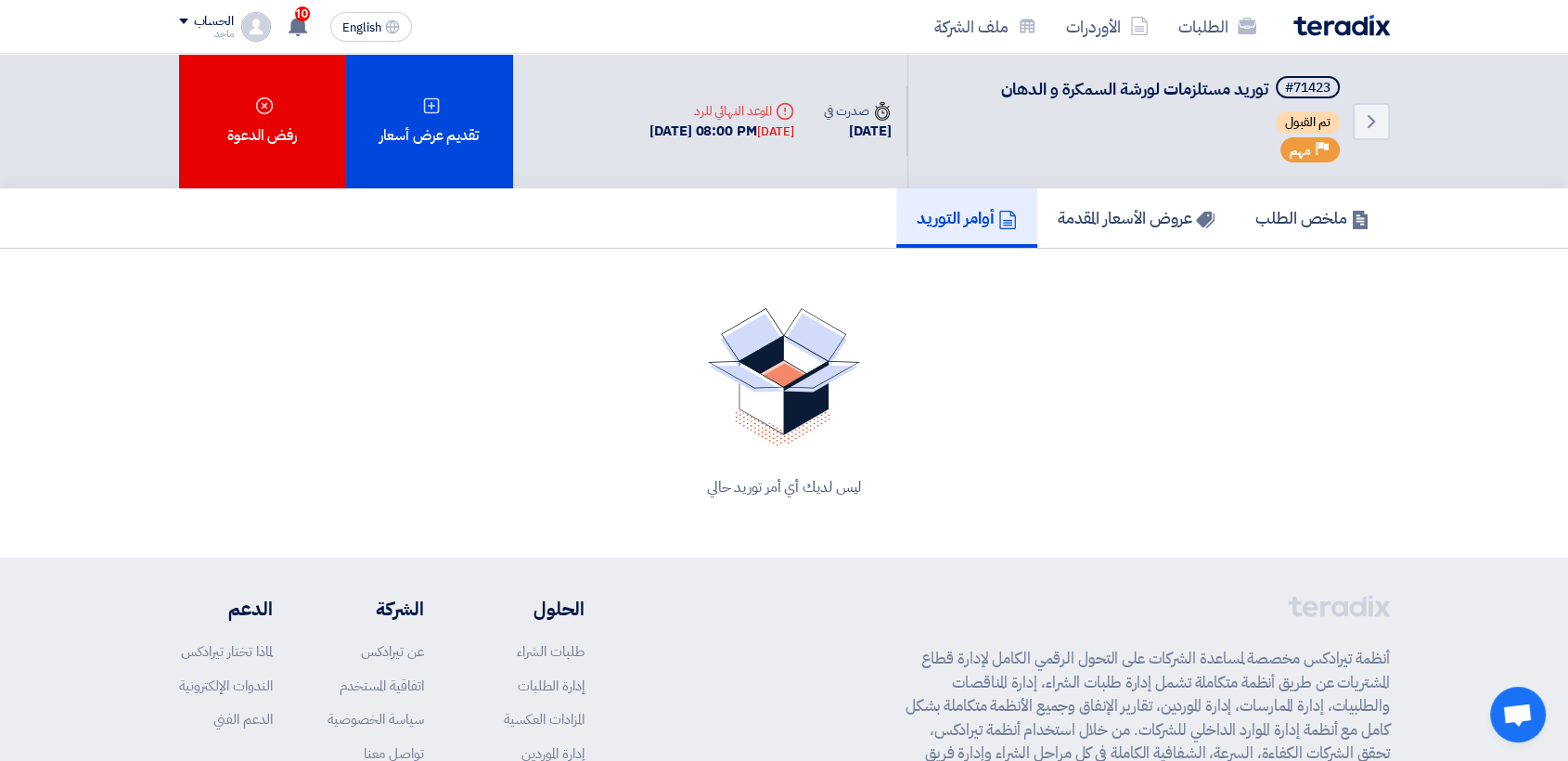
click at [971, 221] on h5 "أوامر التوريد" at bounding box center [967, 218] width 100 height 22
click at [970, 221] on h5 "أوامر التوريد" at bounding box center [967, 218] width 100 height 22
click at [928, 213] on h5 "أوامر التوريد" at bounding box center [967, 218] width 100 height 22
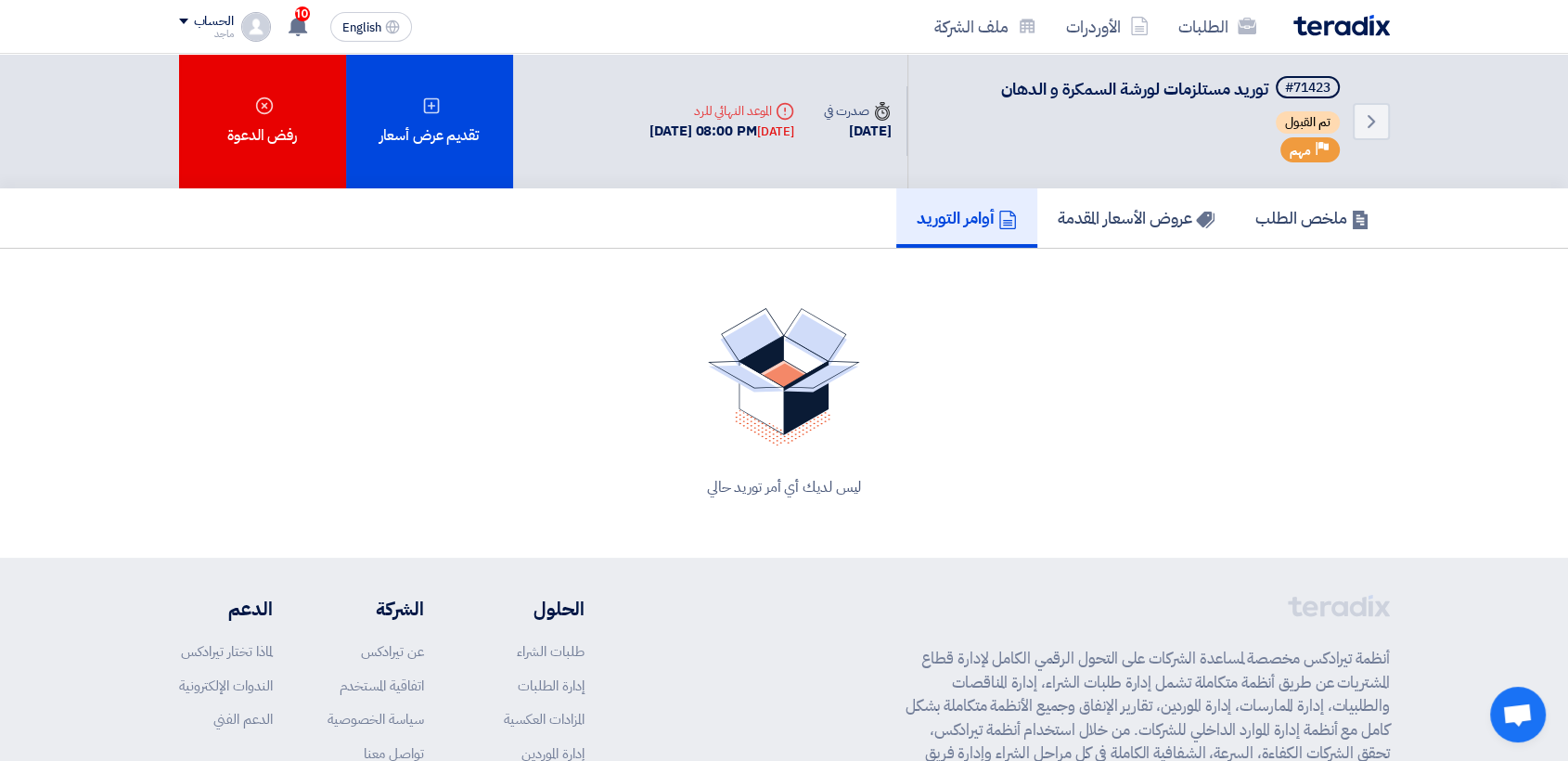
click at [928, 213] on h5 "أوامر التوريد" at bounding box center [967, 218] width 100 height 22
click at [802, 373] on img at bounding box center [784, 378] width 152 height 138
click at [772, 492] on div "ليس لديك أي أمر توريد حالي" at bounding box center [784, 487] width 1167 height 23
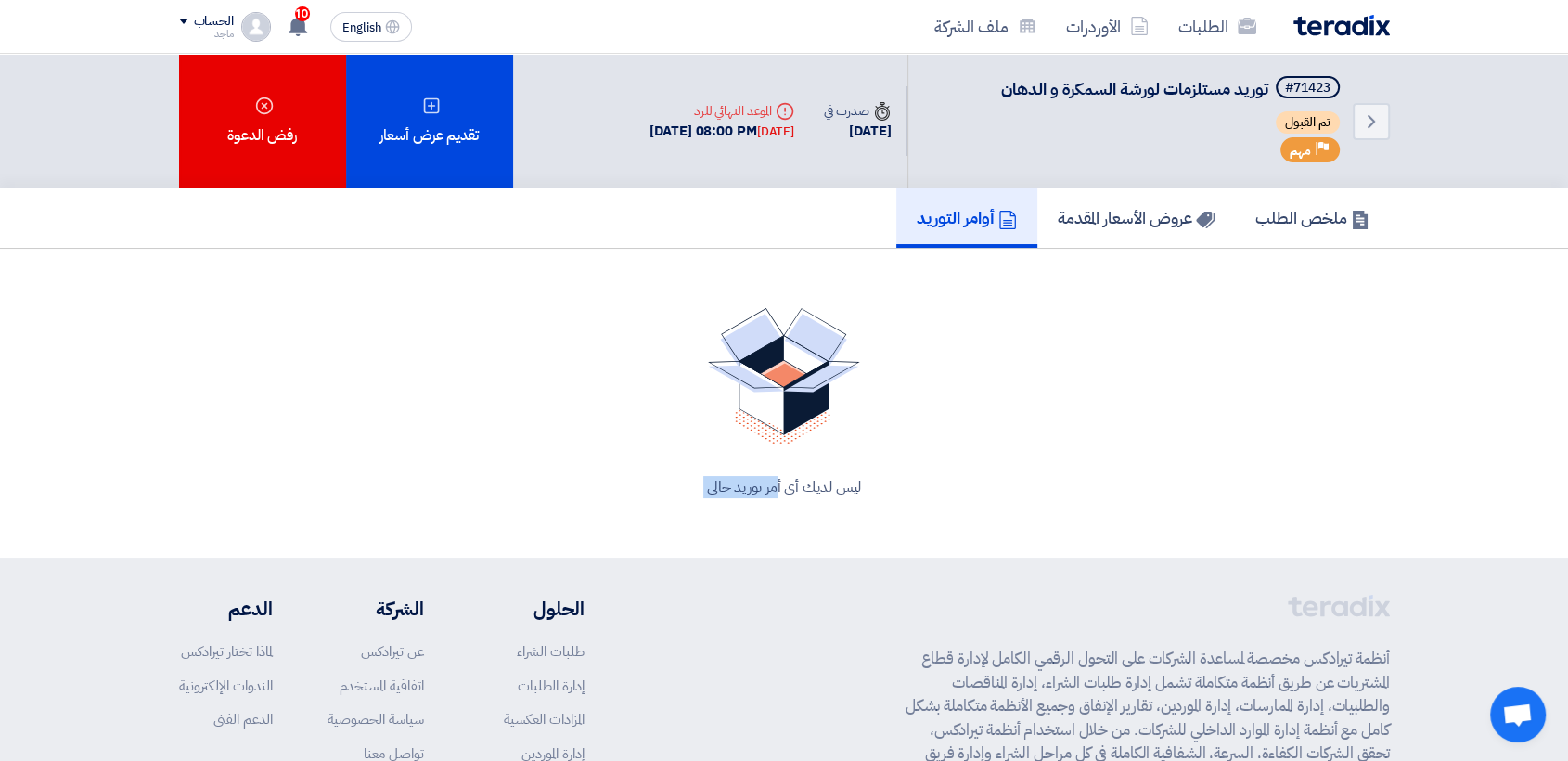
click at [772, 492] on div "ليس لديك أي أمر توريد حالي" at bounding box center [784, 487] width 1167 height 23
click at [193, 414] on div "ليس لديك أي أمر توريد حالي" at bounding box center [784, 403] width 1211 height 235
click at [1135, 96] on span "توريد مستلزمات لورشة السمكرة و الدهان" at bounding box center [1135, 88] width 267 height 25
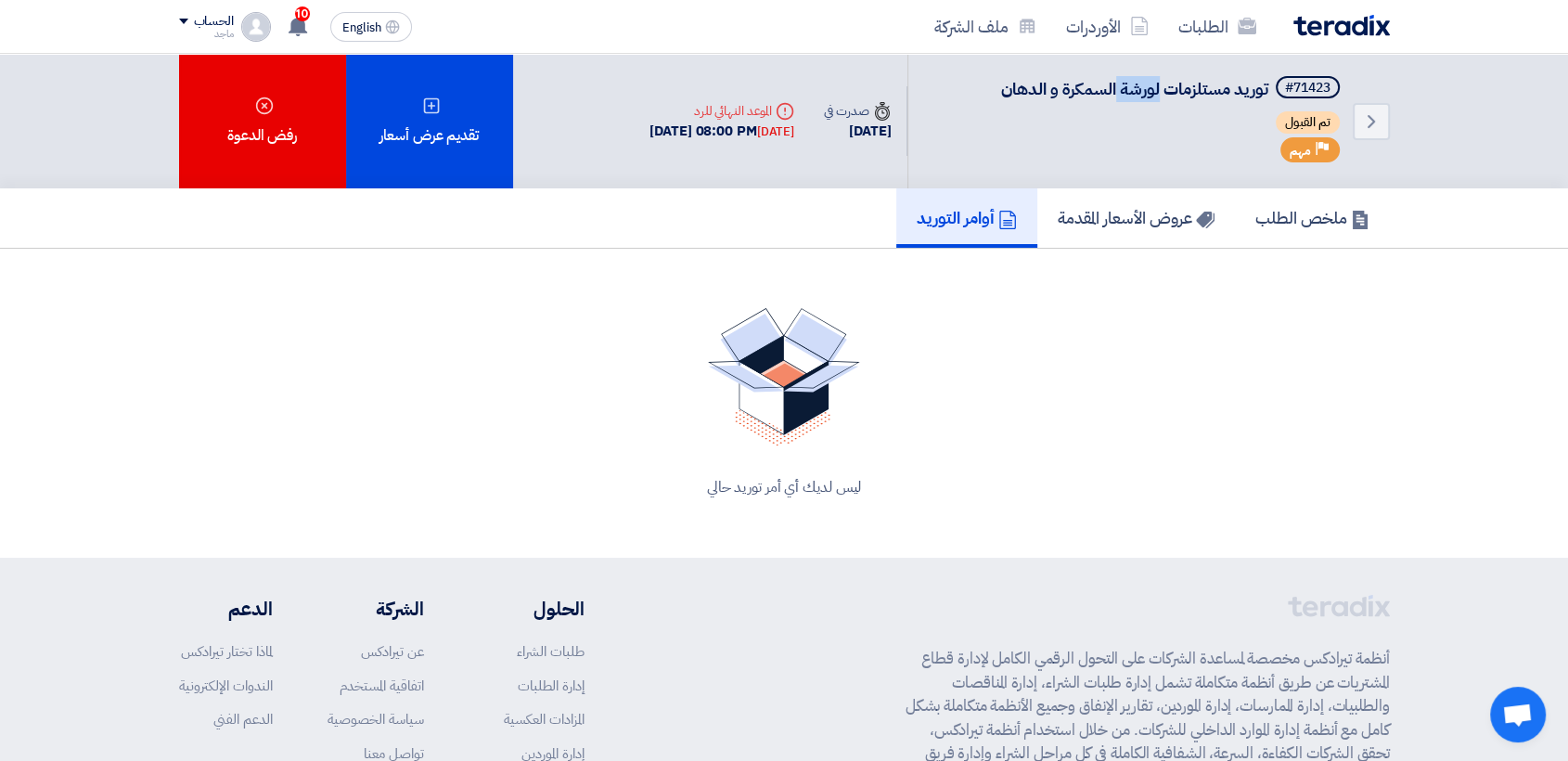
click at [1135, 96] on span "توريد مستلزمات لورشة السمكرة و الدهان" at bounding box center [1135, 88] width 267 height 25
click at [176, 524] on section "ليس لديك أي أمر توريد حالي" at bounding box center [784, 403] width 1568 height 310
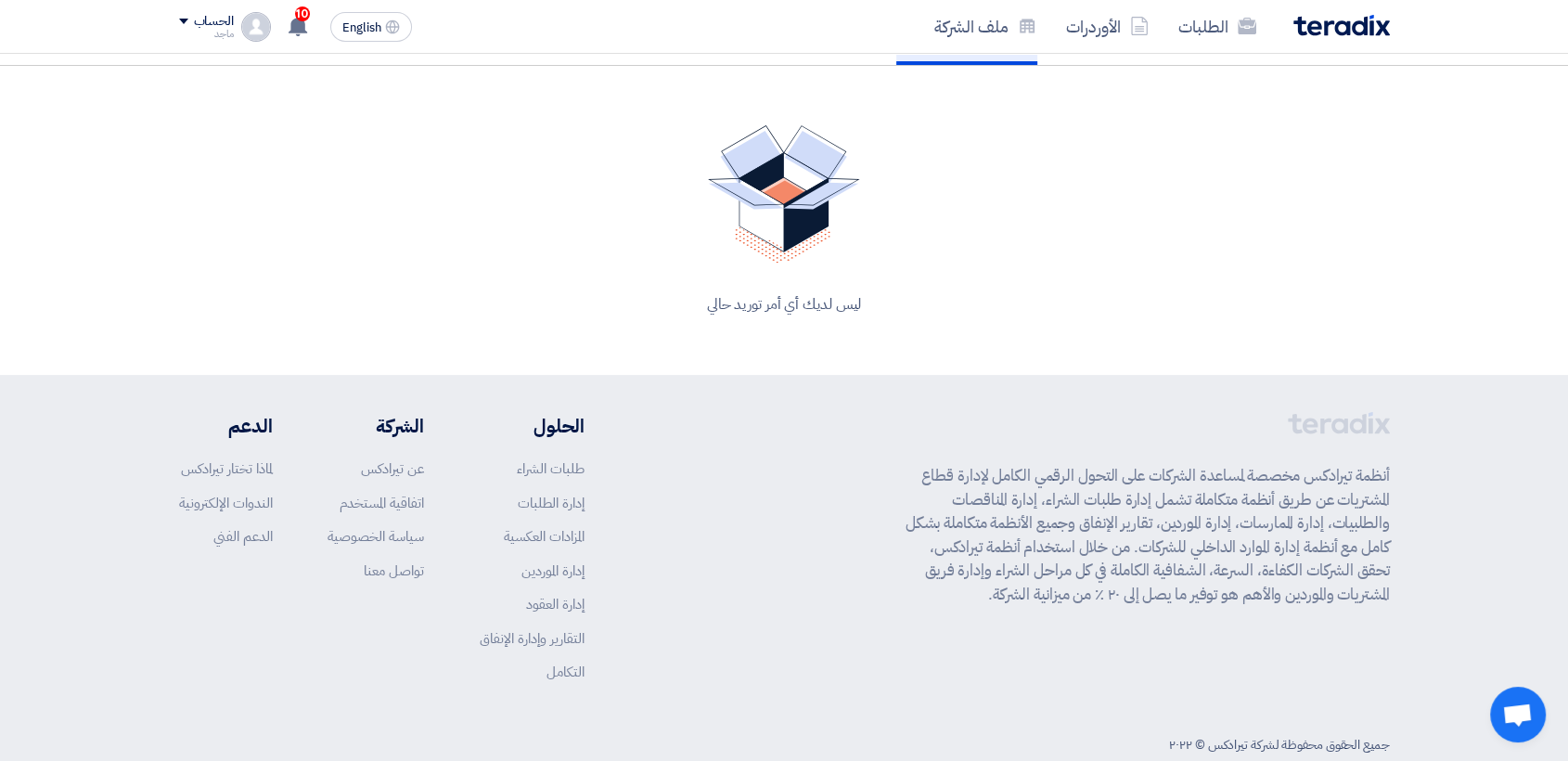
scroll to position [221, 0]
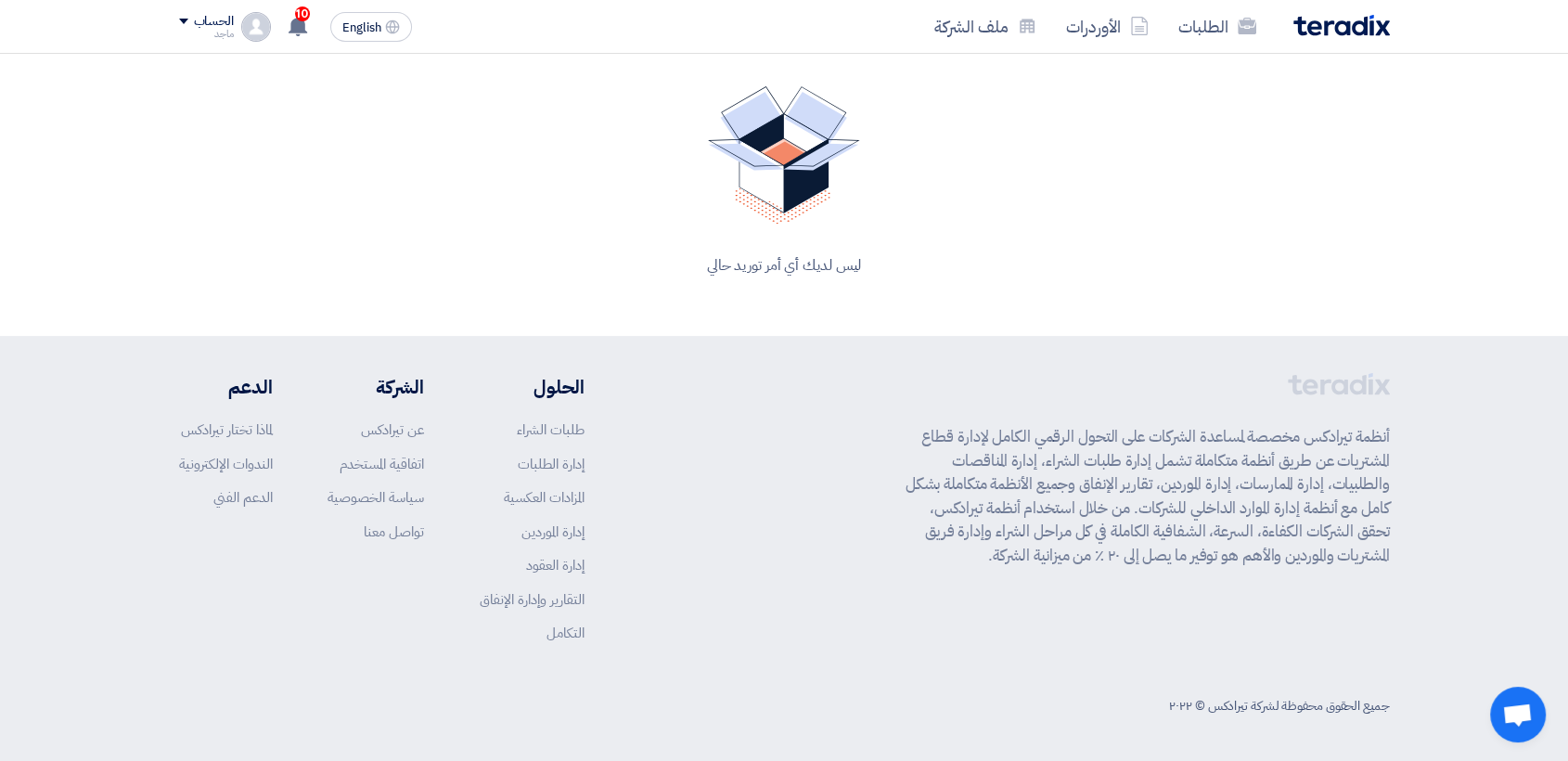
click at [338, 255] on div "ليس لديك أي أمر توريد حالي" at bounding box center [784, 266] width 1167 height 23
click at [451, 266] on div "ليس لديك أي أمر توريد حالي" at bounding box center [784, 266] width 1167 height 23
click at [86, 166] on section "ليس لديك أي أمر توريد حالي" at bounding box center [784, 181] width 1568 height 310
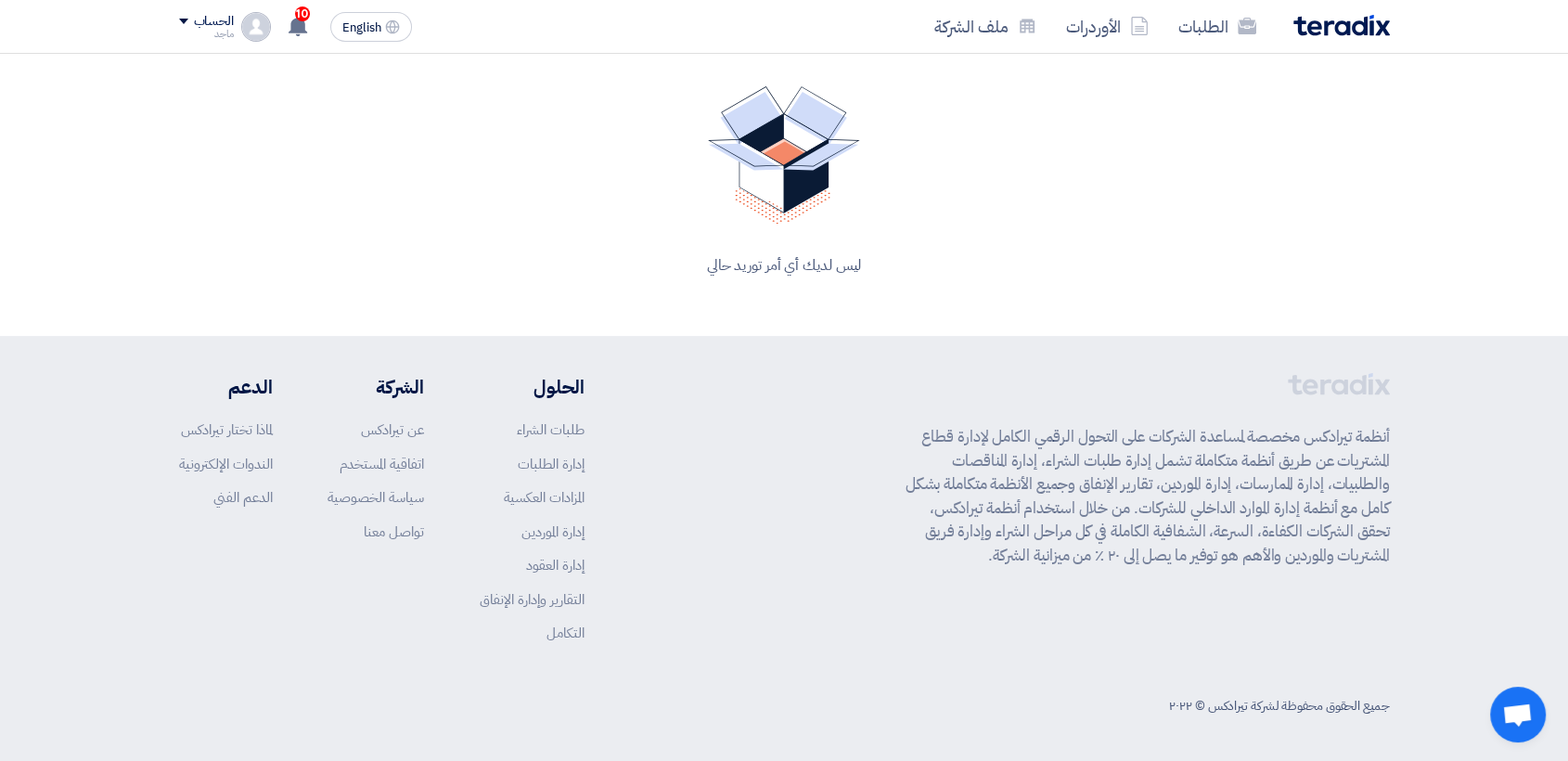
click at [0, 533] on footer "أنظمة تيرادكس مخصصة لمساعدة الشركات على التحول الرقمي الكامل لإدارة قطاع المشتر…" at bounding box center [784, 549] width 1568 height 426
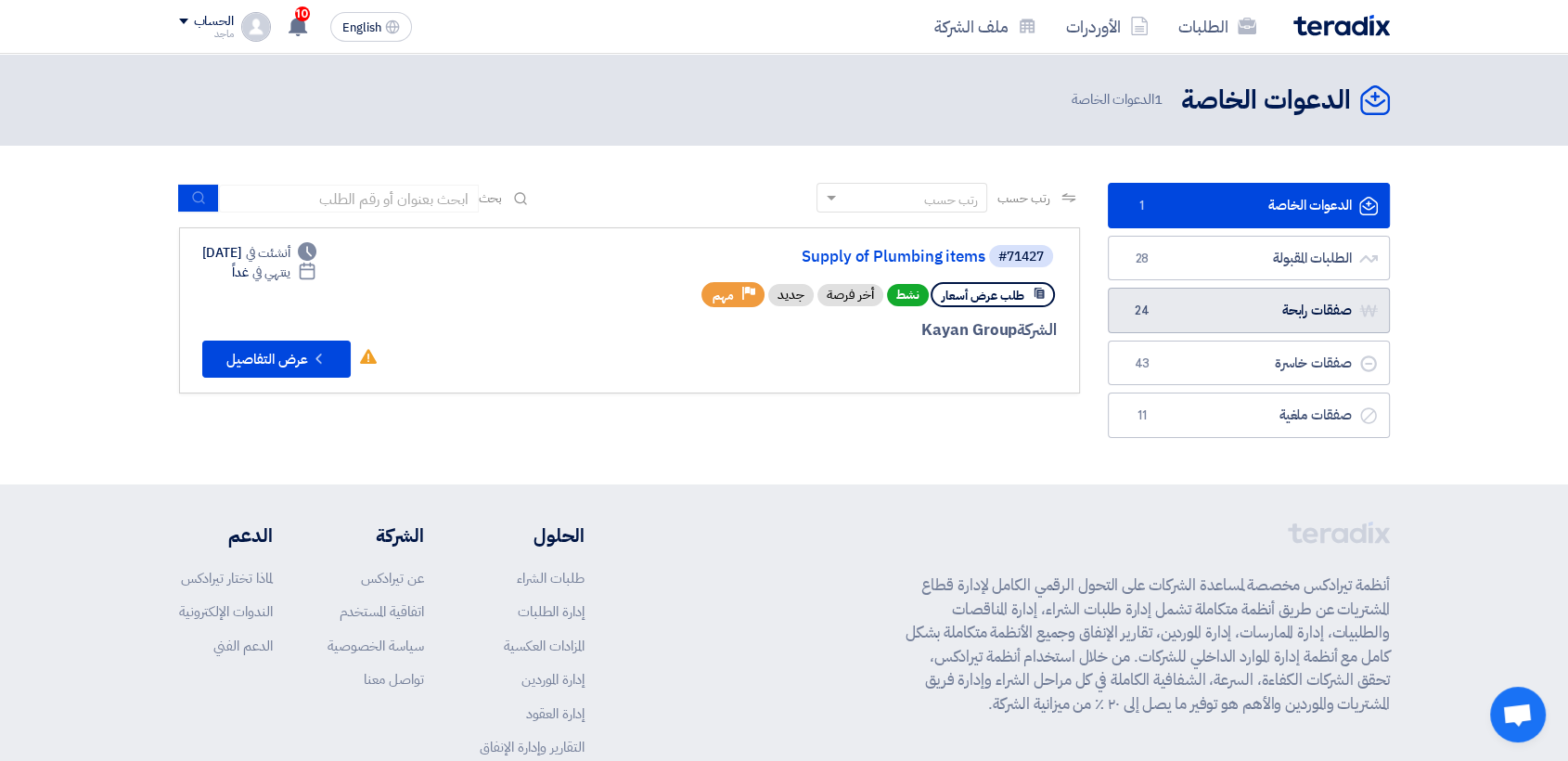
click at [1189, 306] on link "صفقات رابحة صفقات رابحة 24" at bounding box center [1249, 310] width 282 height 45
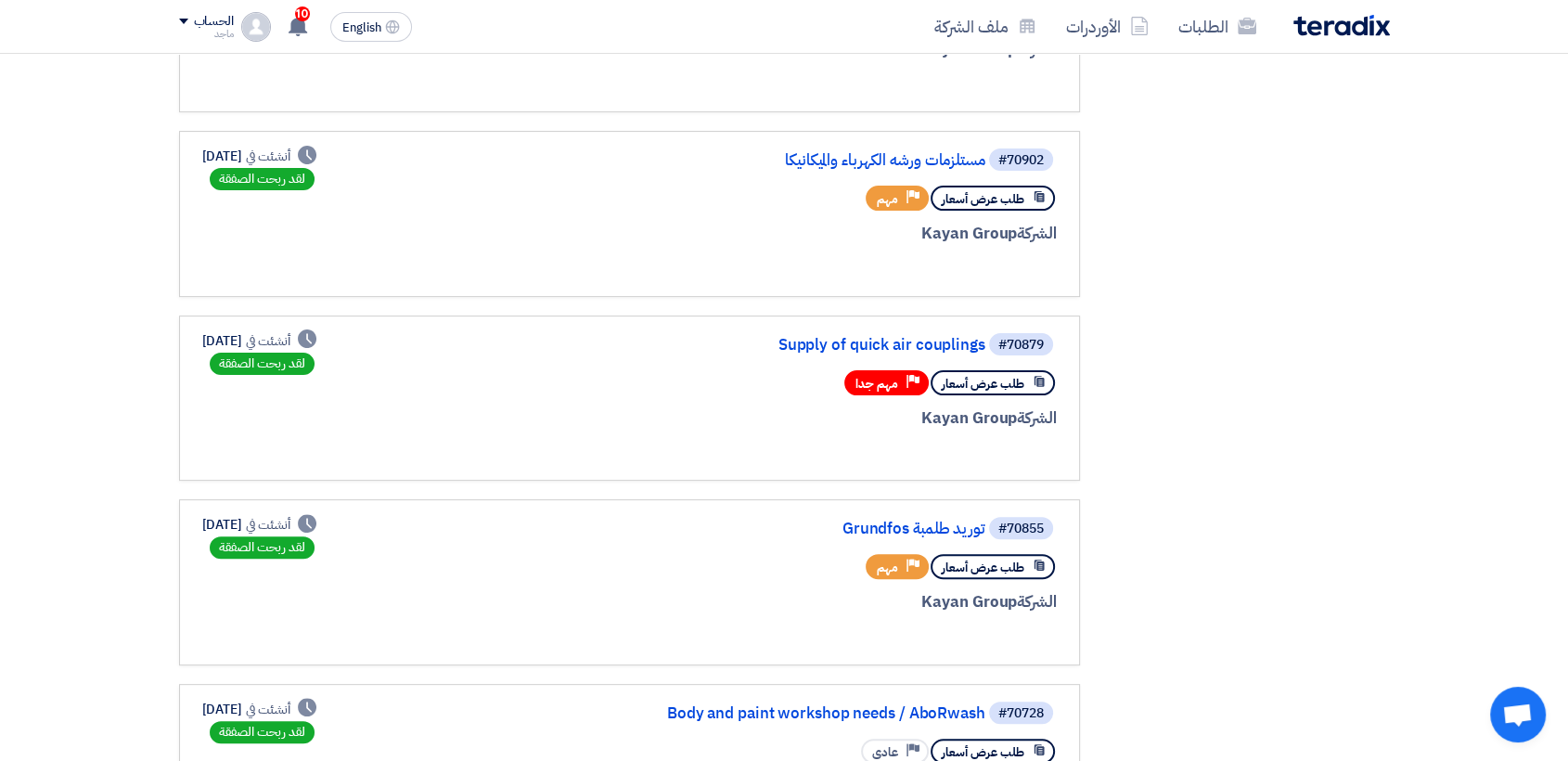
scroll to position [467, 0]
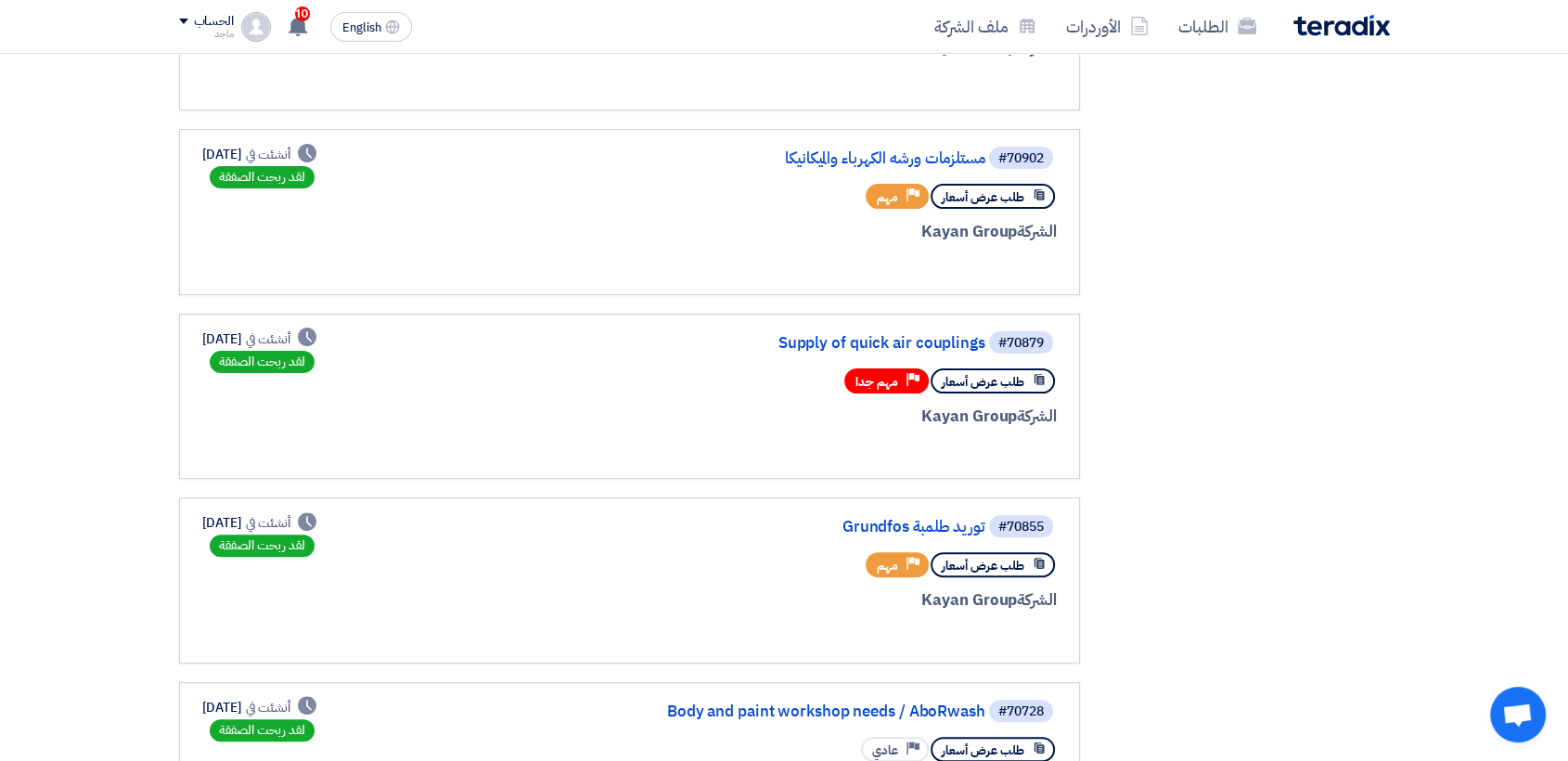
click at [975, 380] on span "طلب عرض أسعار" at bounding box center [982, 381] width 82 height 18
click at [959, 345] on link "Supply of quick air couplings" at bounding box center [800, 344] width 371 height 17
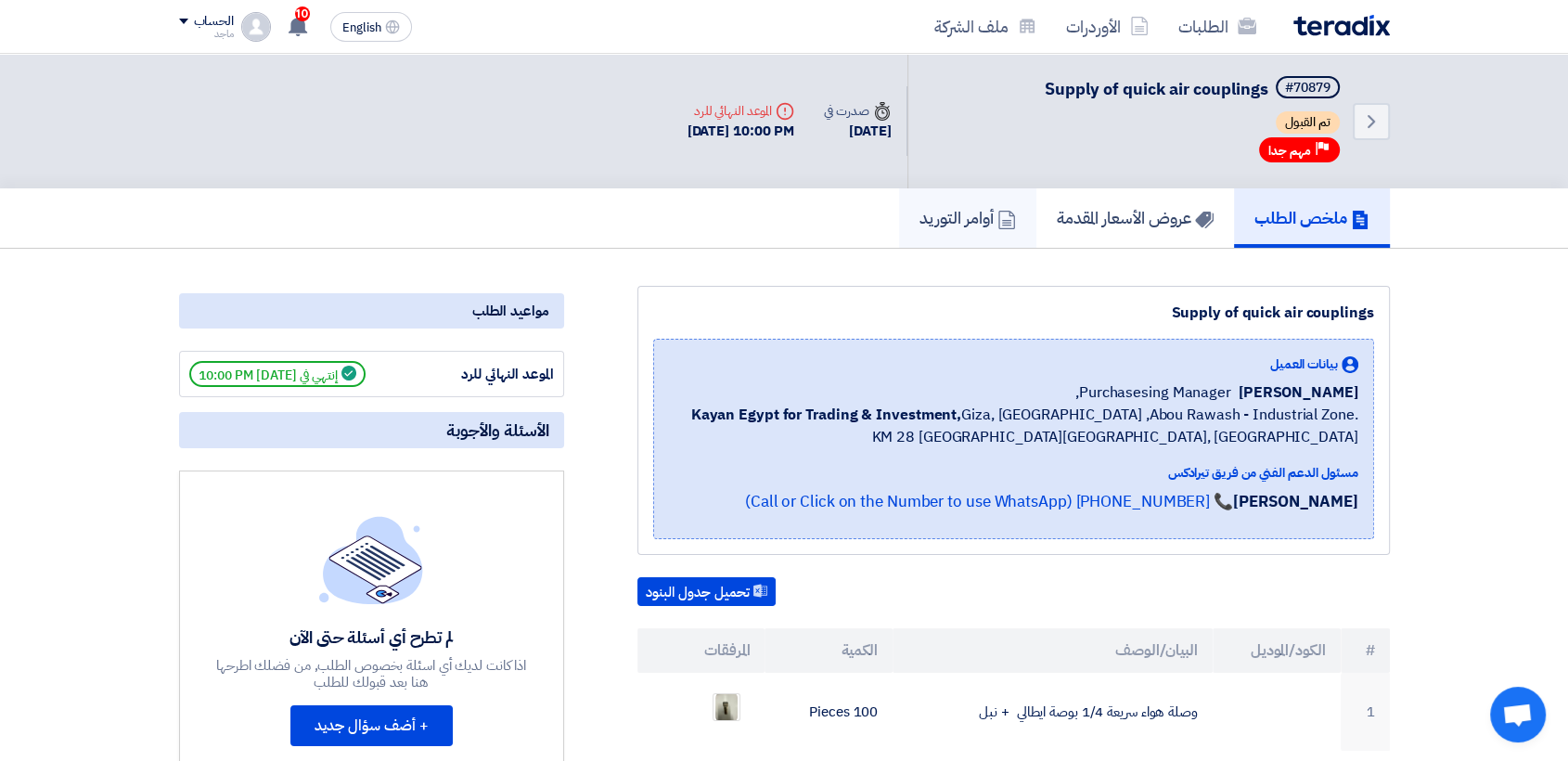
click at [965, 211] on h5 "أوامر التوريد" at bounding box center [968, 218] width 97 height 22
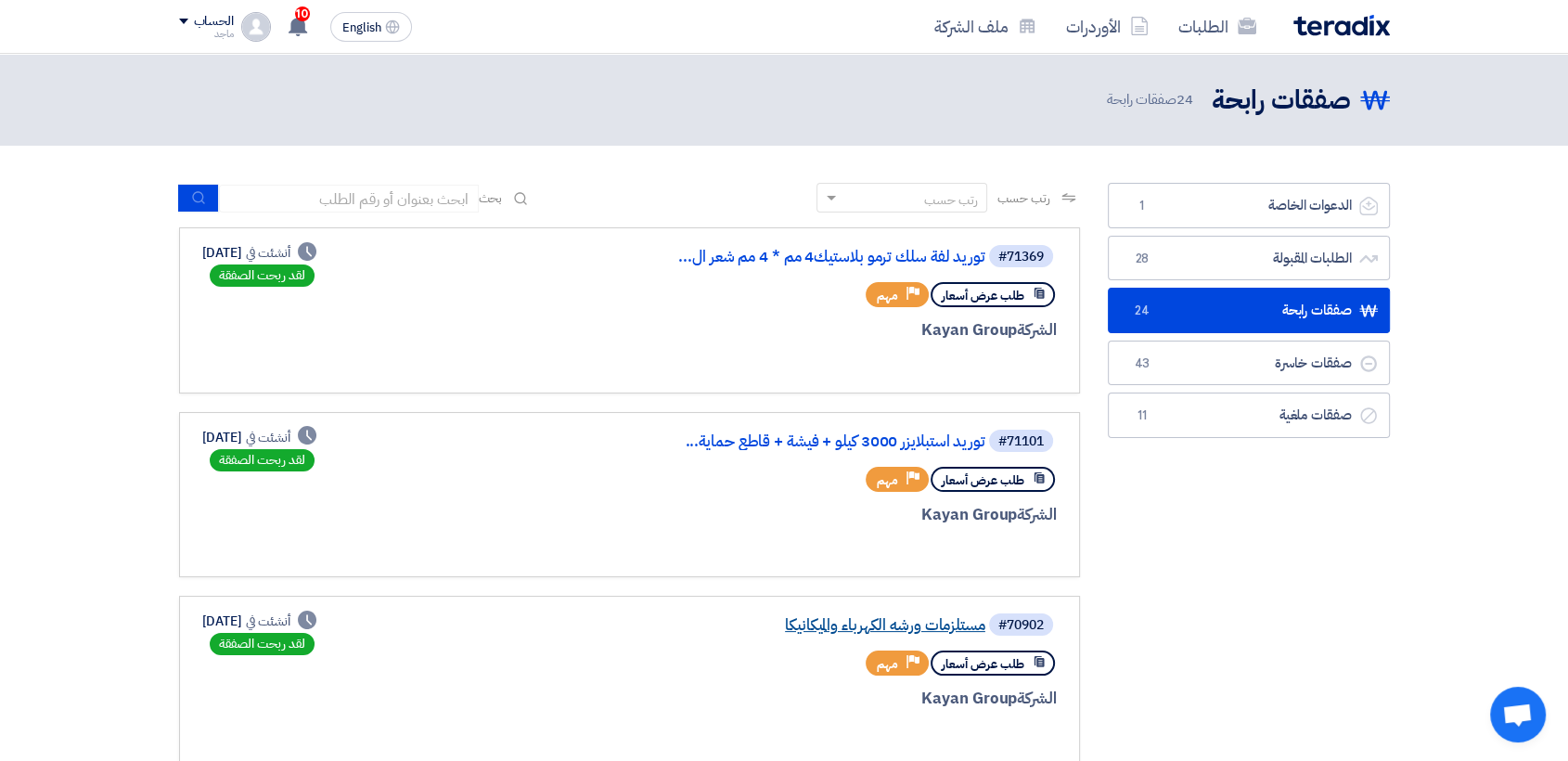
click at [909, 628] on link "مستلزمات ورشه الكهرباء والميكانيكا" at bounding box center [800, 626] width 371 height 17
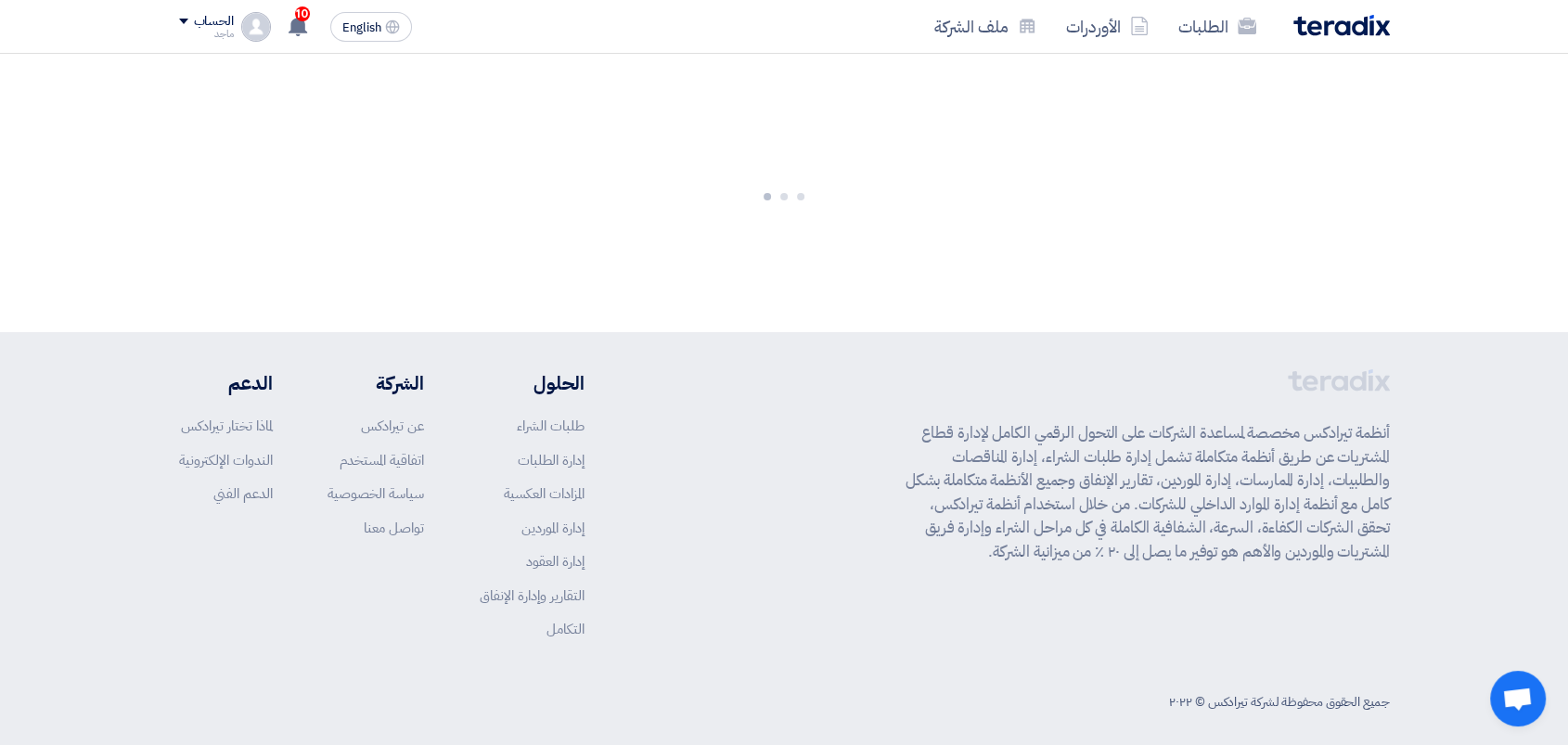
click at [909, 629] on div "أنظمة تيرادكس مخصصة لمساعدة الشركات على التحول الرقمي الكامل لإدارة قطاع المشتر…" at bounding box center [1148, 519] width 484 height 299
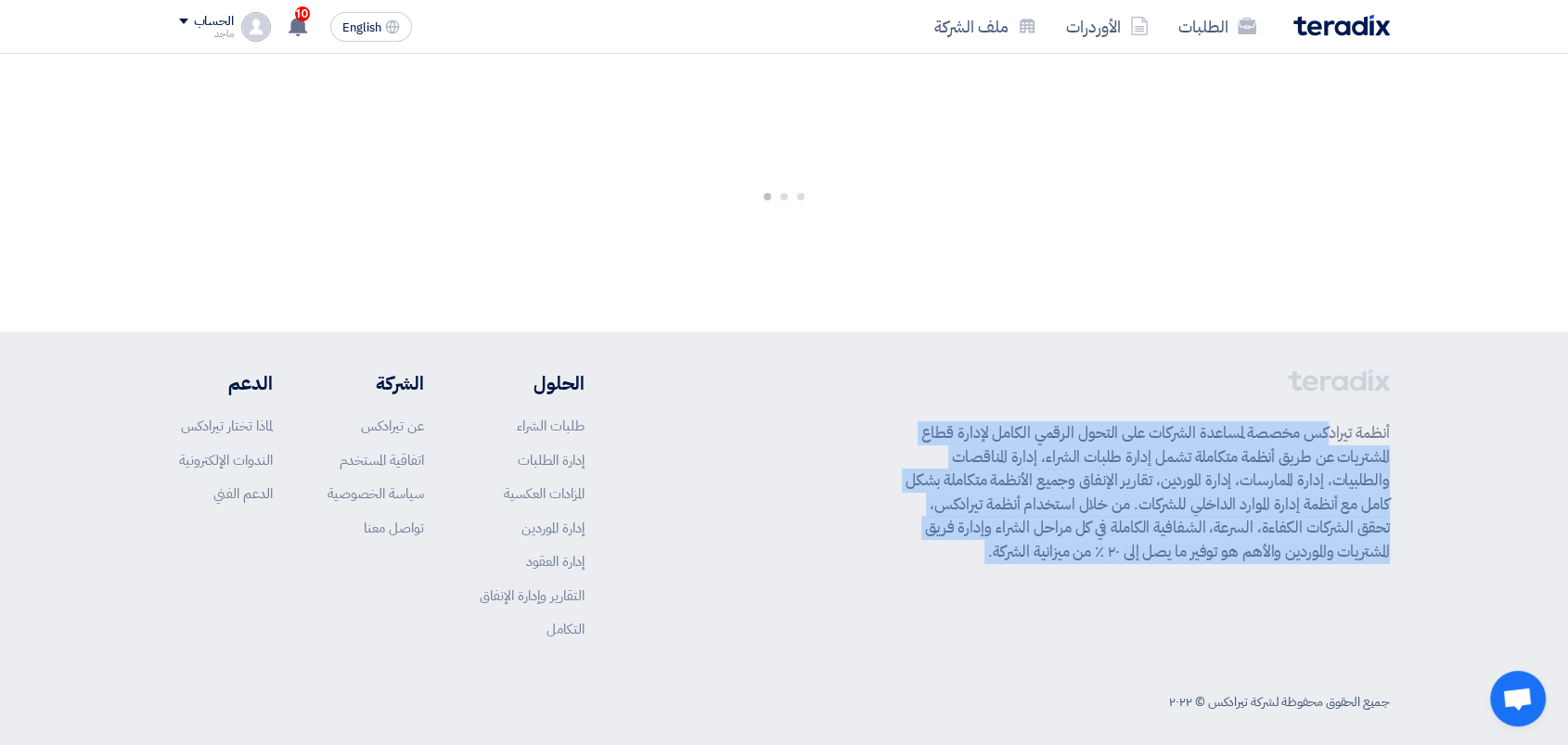
click at [909, 629] on app-shell "الطلبات الأوردرات ملف الشركة English EN 10 تم نشر طلب عروض أسعار جديد - شاهد ال…" at bounding box center [784, 406] width 1568 height 704
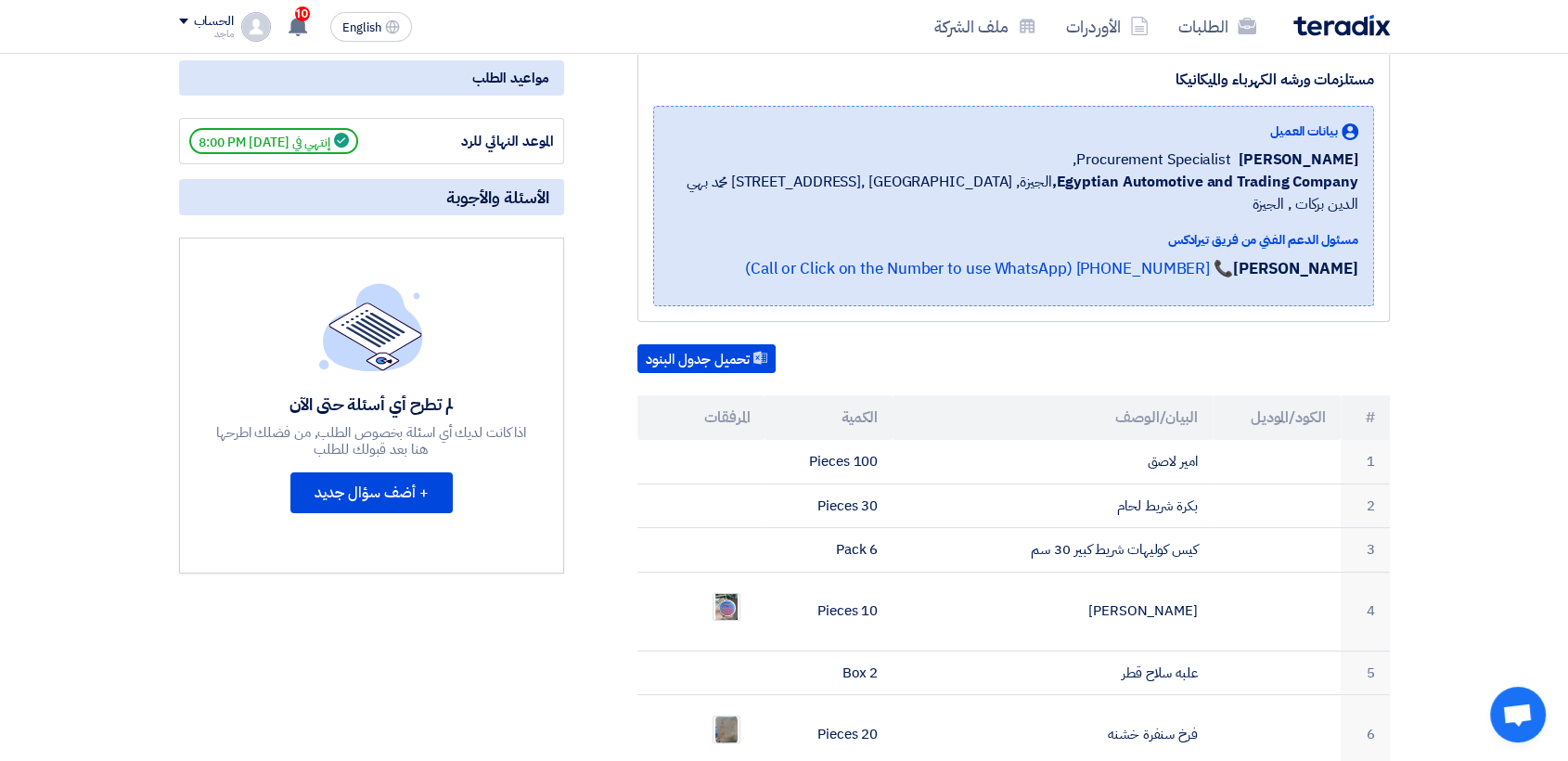
scroll to position [457, 0]
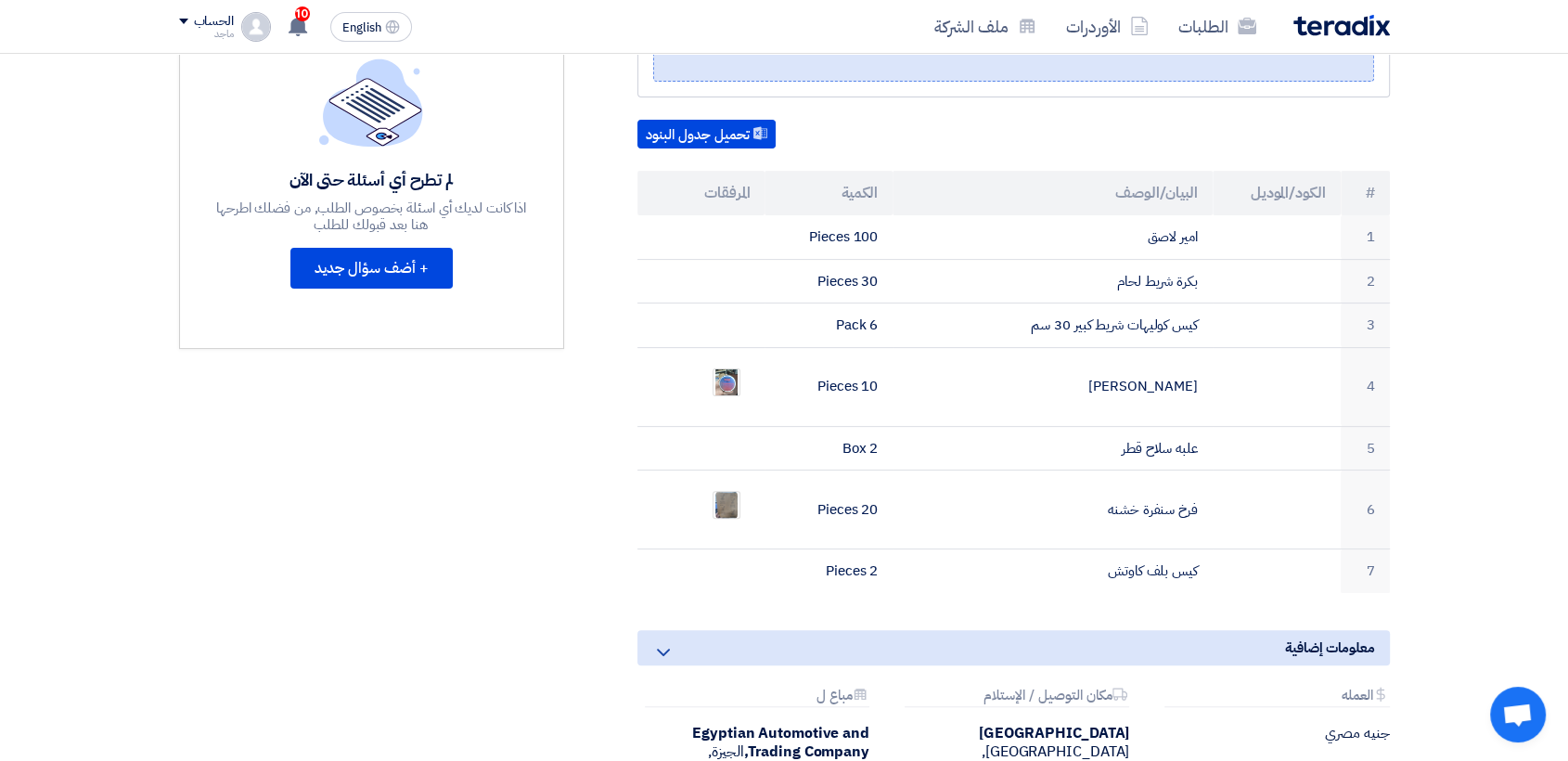
drag, startPoint x: 909, startPoint y: 616, endPoint x: 713, endPoint y: 583, distance: 198.8
click at [713, 583] on div "مستلزمات ورشه الكهرباء والميكانيكا بيانات العميل Fady Mahmoud Procurement Speci…" at bounding box center [991, 345] width 826 height 1033
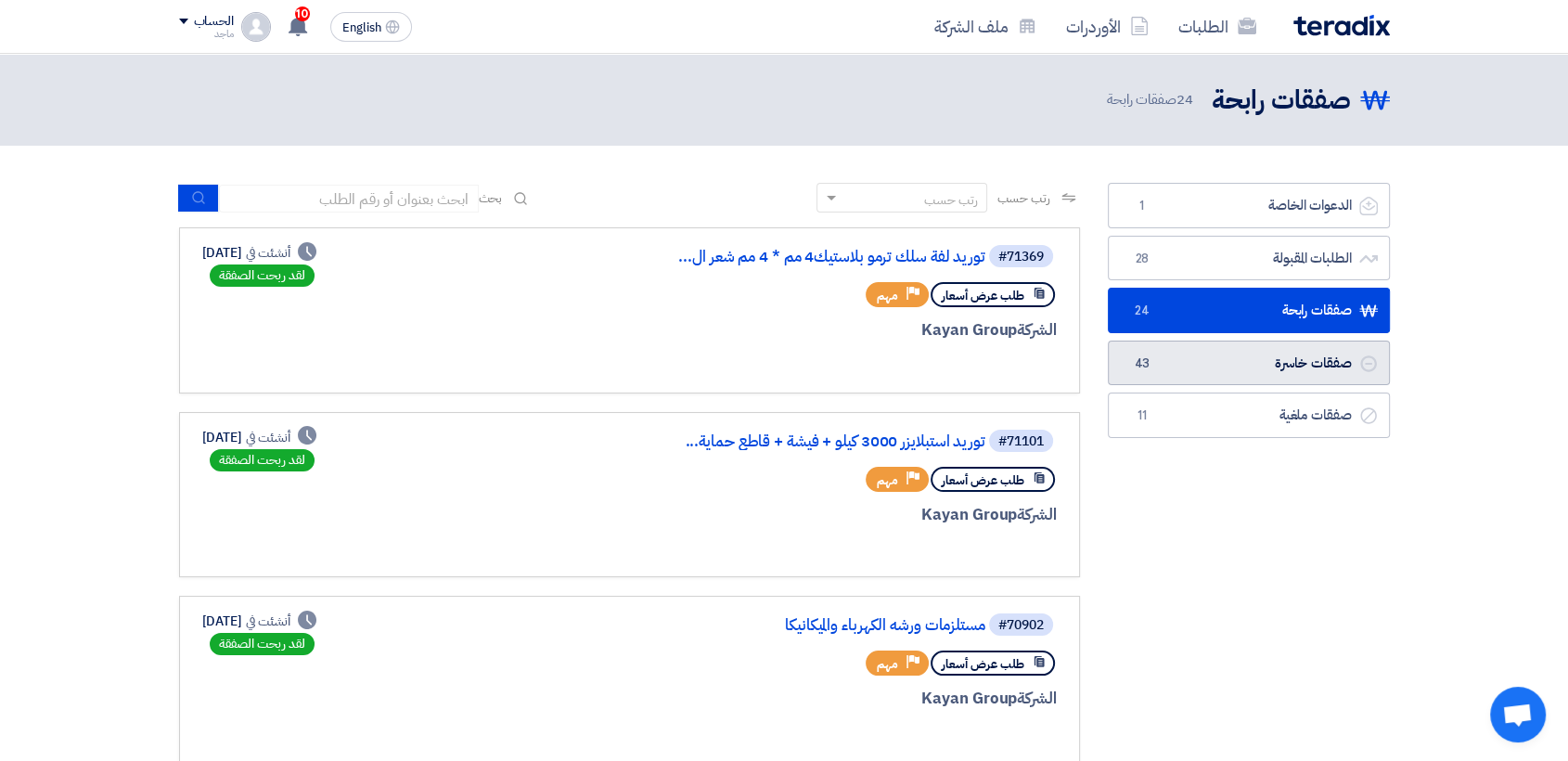
click at [1159, 362] on link "صفقات خاسرة صفقات خاسرة 43" at bounding box center [1249, 363] width 282 height 45
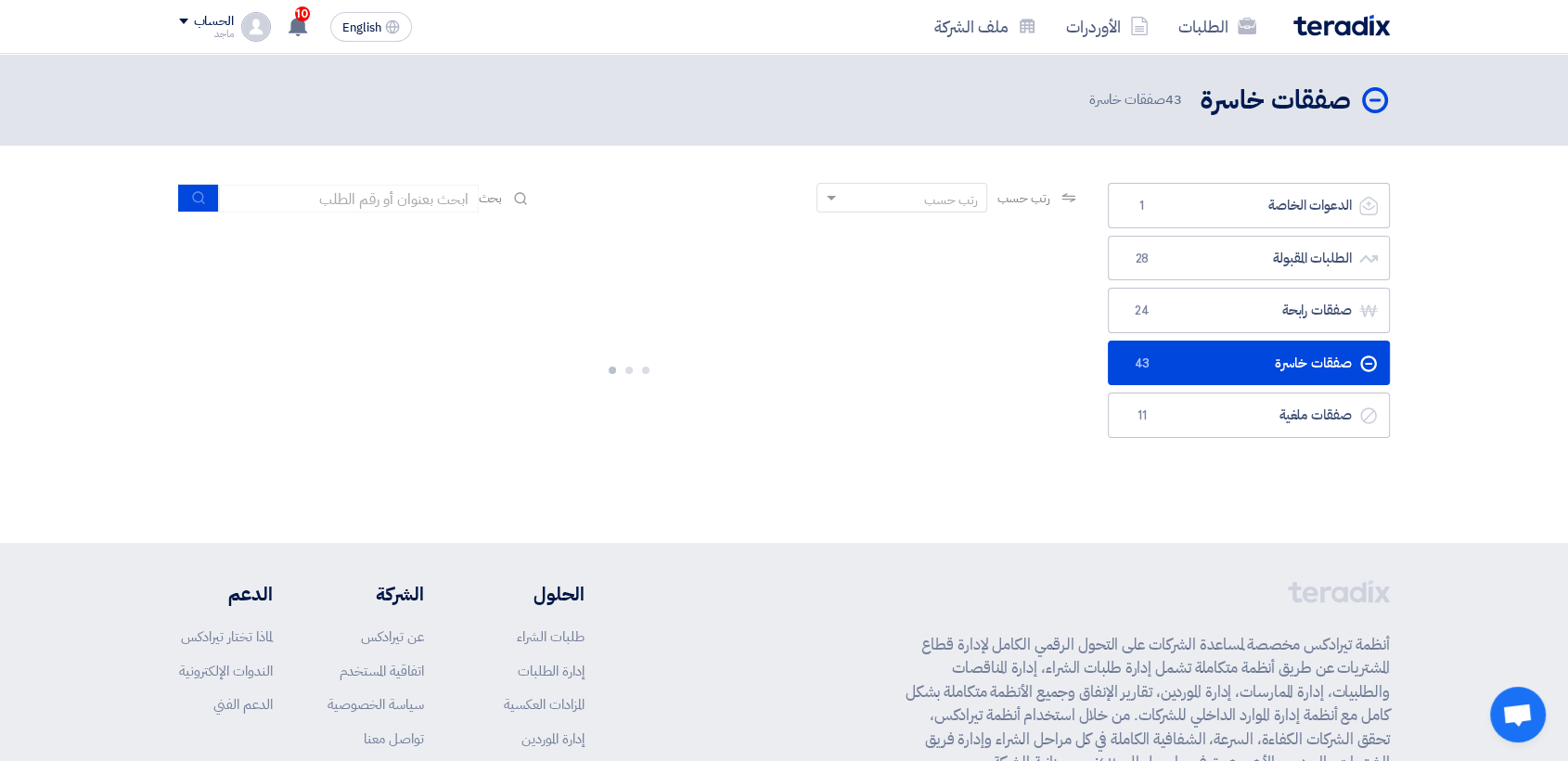
click at [1159, 362] on link "صفقات خاسرة صفقات خاسرة 43" at bounding box center [1249, 363] width 282 height 45
click at [1313, 358] on link "صفقات خاسرة صفقات خاسرة 43" at bounding box center [1249, 363] width 282 height 45
click at [1133, 367] on span "43" at bounding box center [1142, 364] width 23 height 19
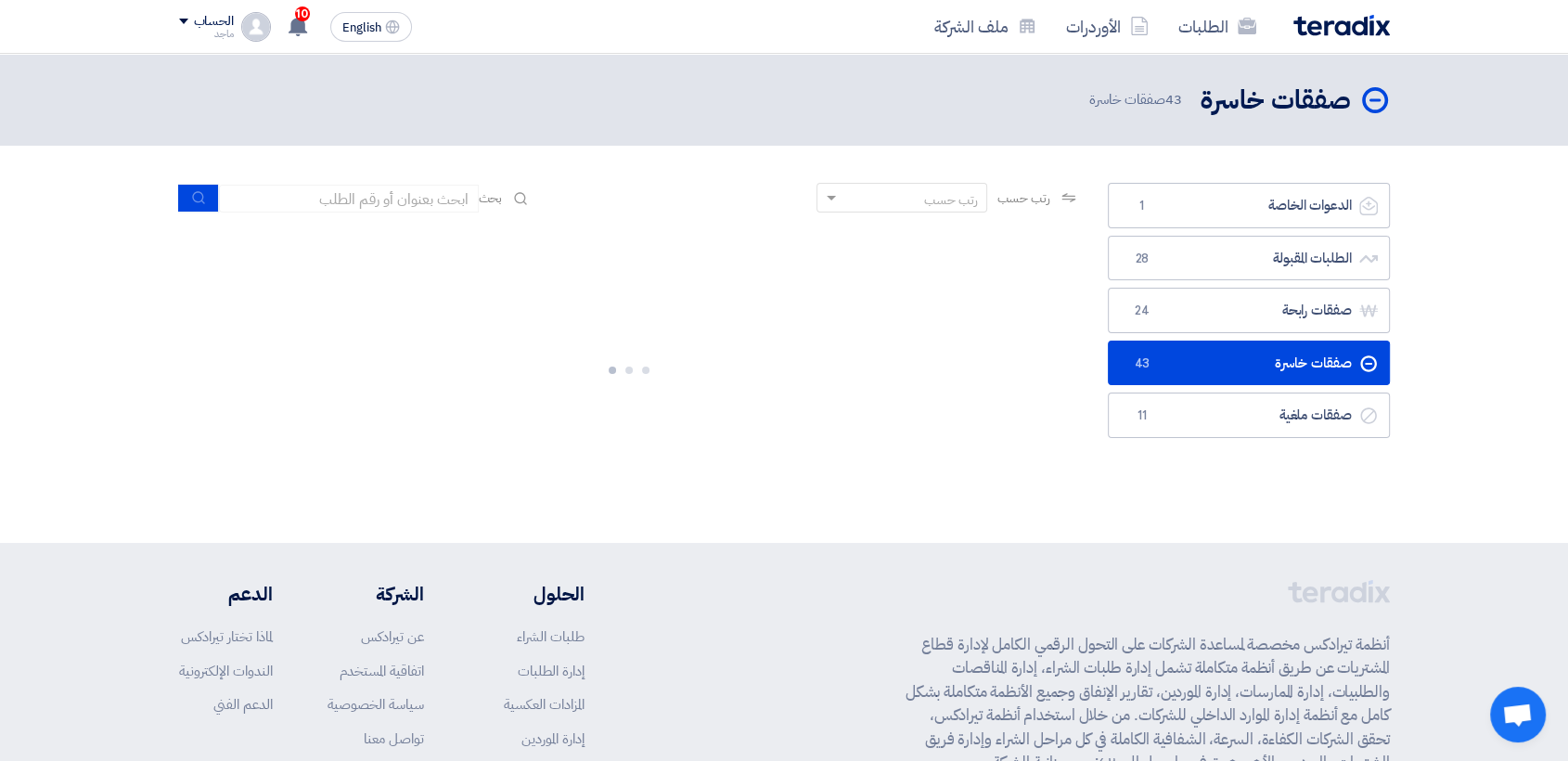
click at [1133, 367] on span "43" at bounding box center [1142, 364] width 23 height 19
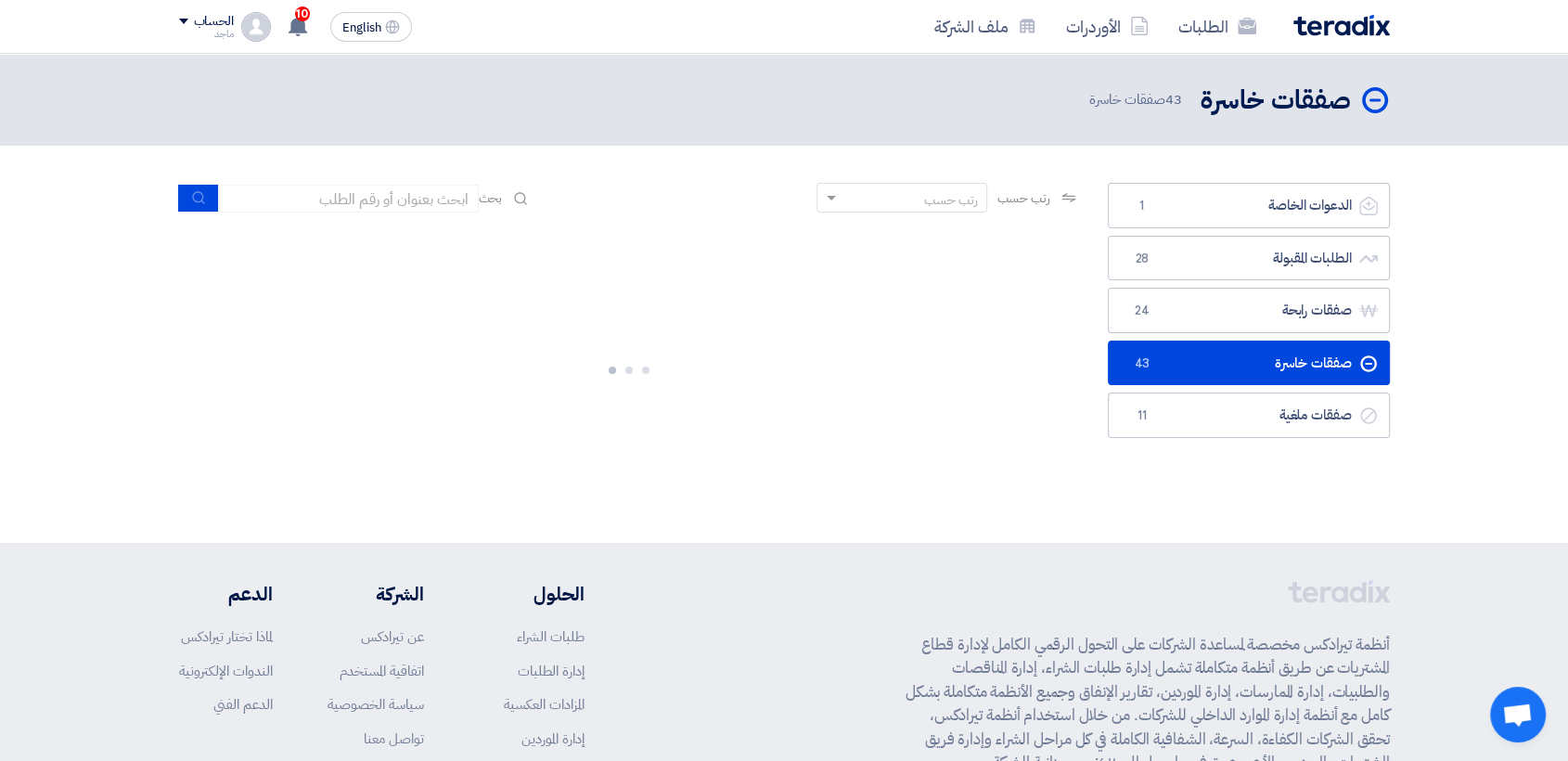
click at [1136, 362] on span "43" at bounding box center [1142, 364] width 23 height 19
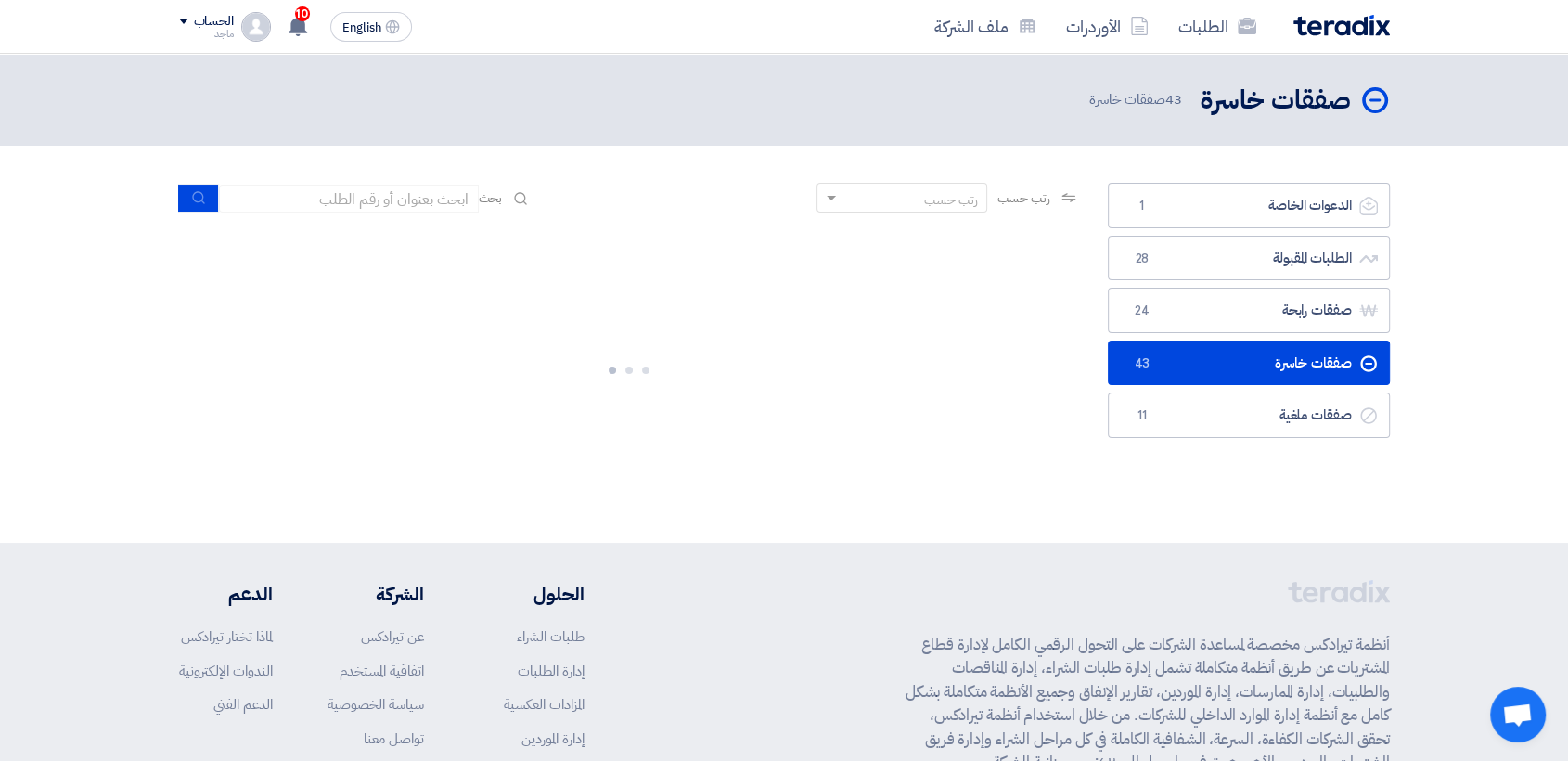
click at [1136, 362] on span "43" at bounding box center [1142, 364] width 23 height 19
click at [1199, 259] on link "الطلبات المقبولة الطلبات المقبولة 28" at bounding box center [1249, 258] width 282 height 45
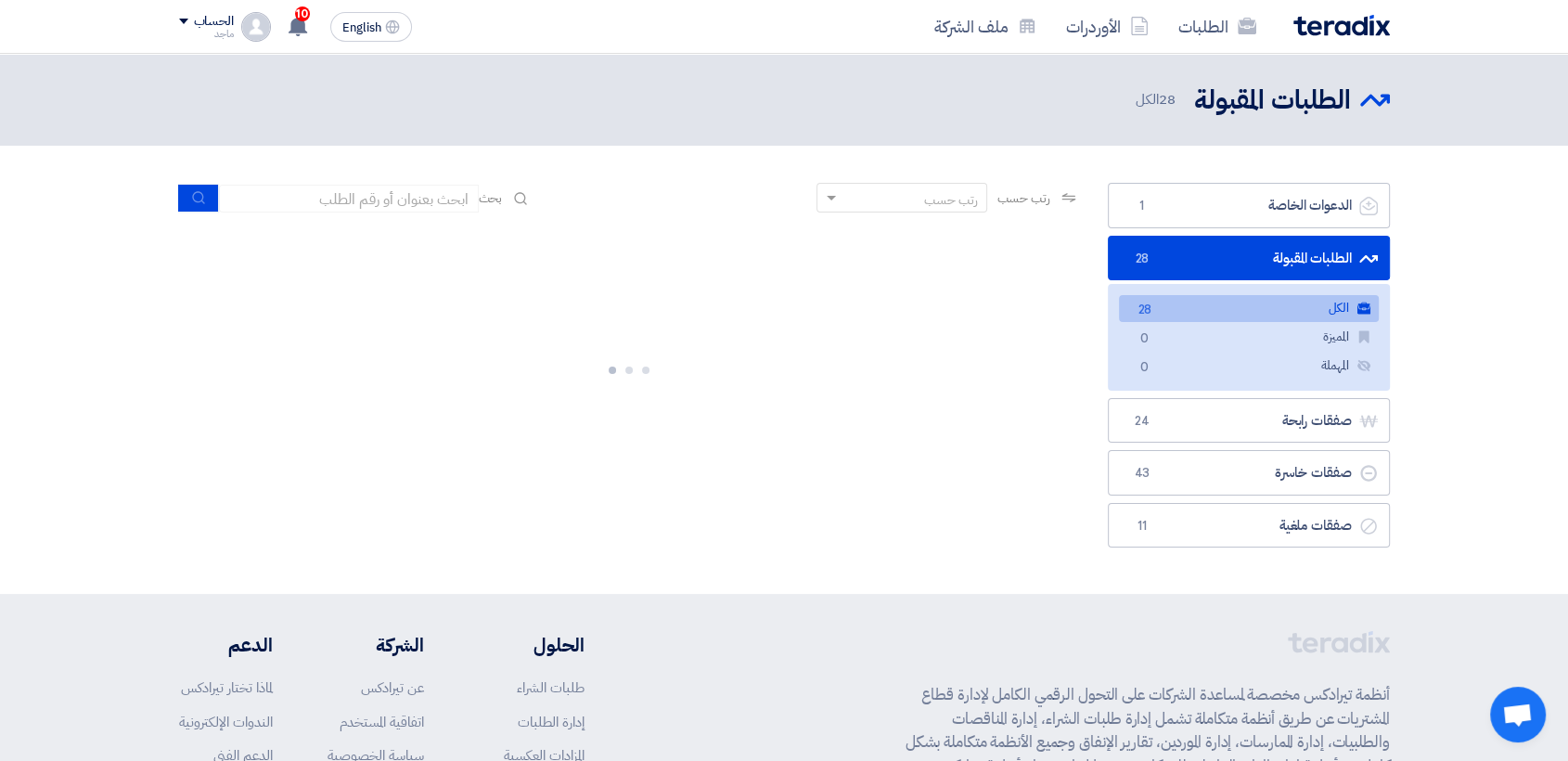
click at [1199, 259] on link "الطلبات المقبولة الطلبات المقبولة 28" at bounding box center [1249, 258] width 282 height 45
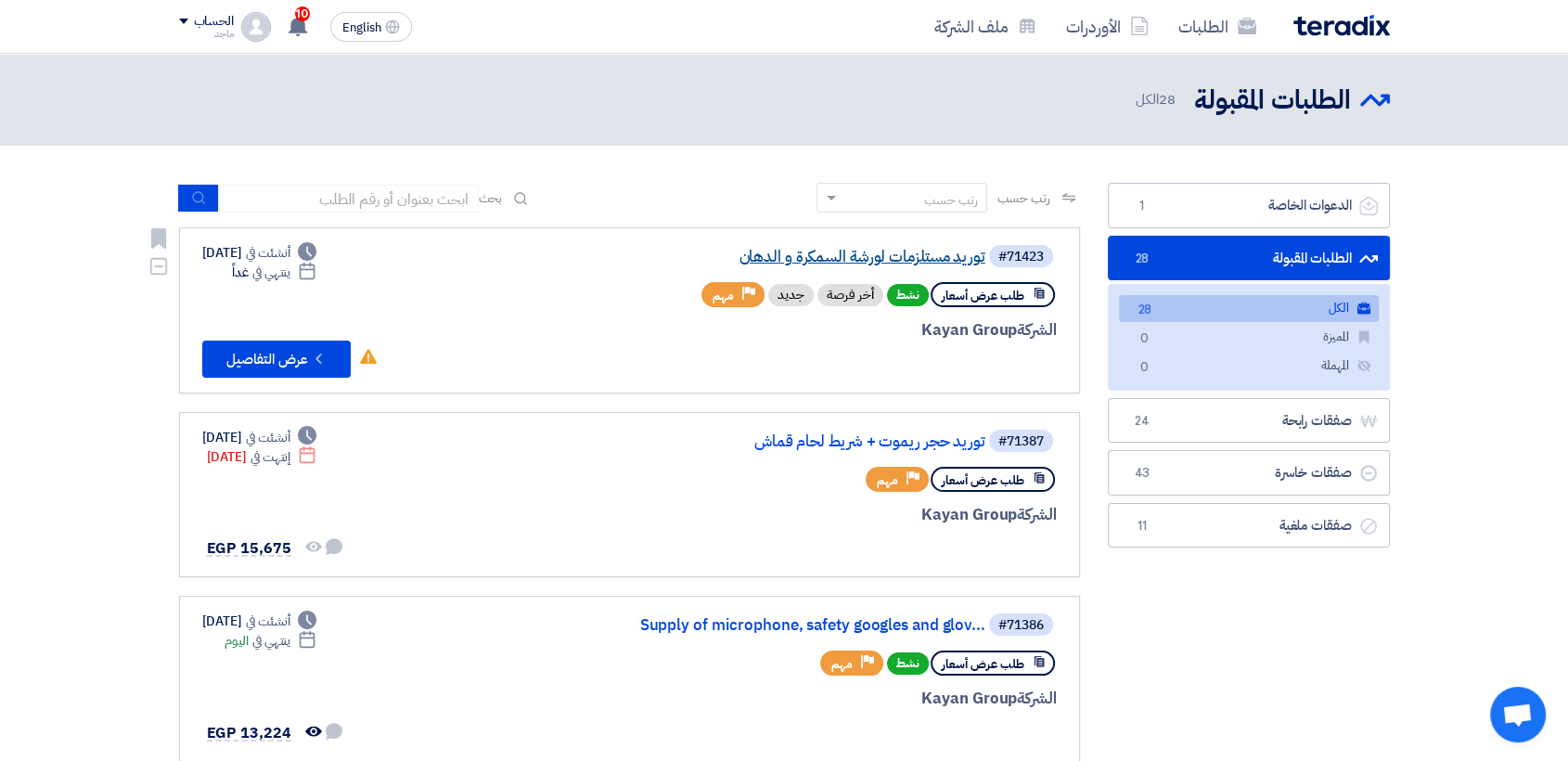
click at [901, 262] on link "توريد مستلزمات لورشة السمكرة و الدهان" at bounding box center [800, 257] width 371 height 17
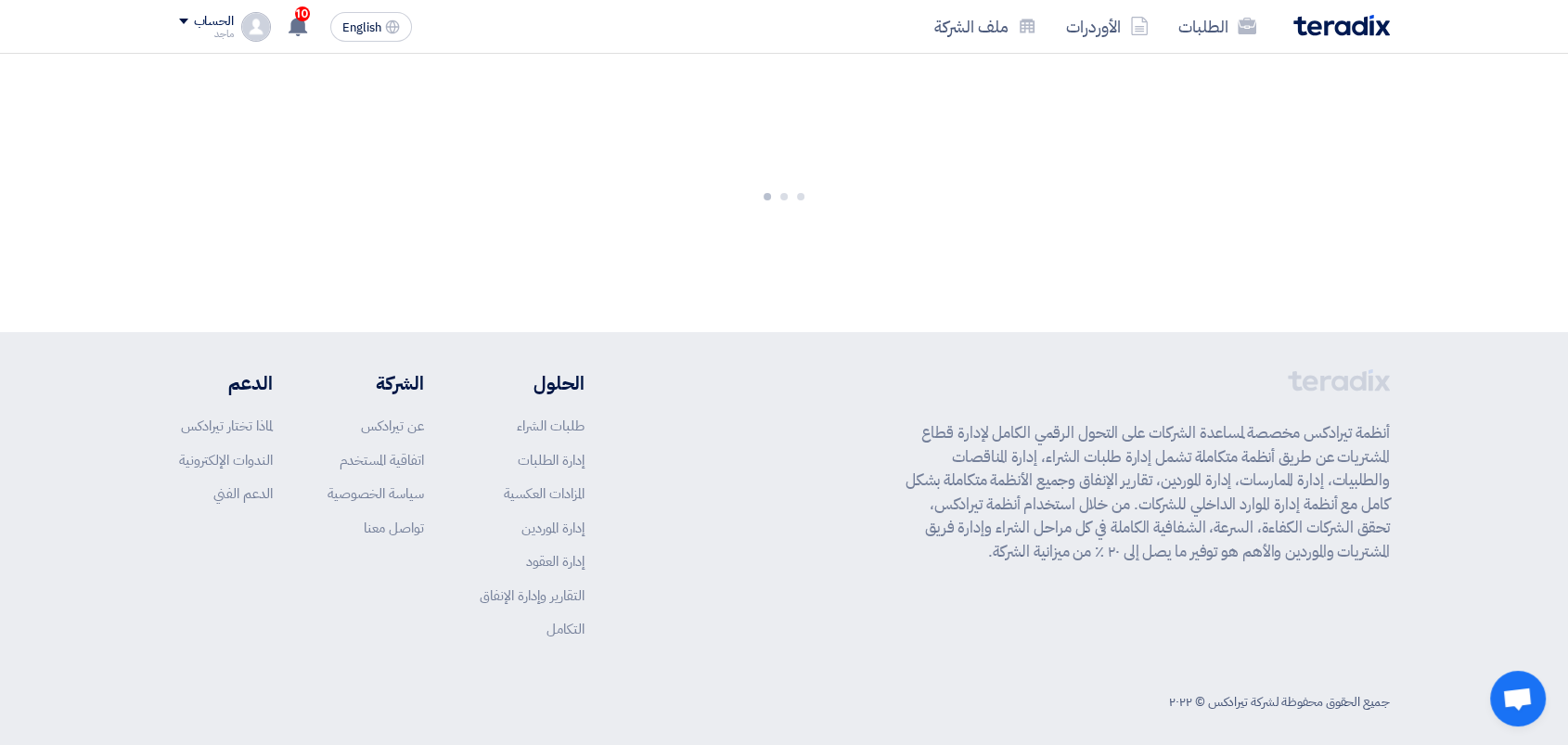
click at [901, 262] on div at bounding box center [784, 193] width 1568 height 278
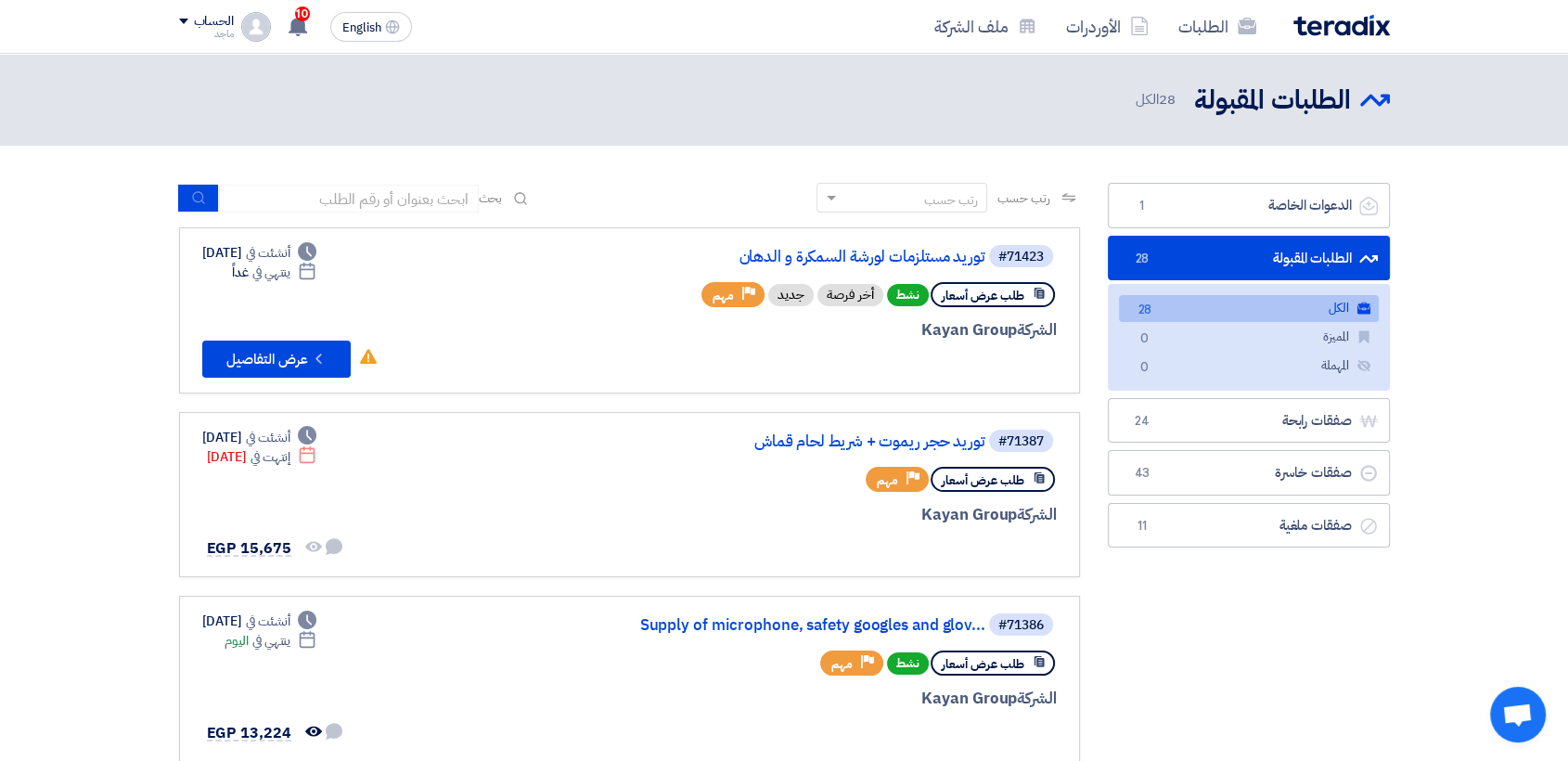
click at [951, 444] on link "توريد حجر ريموت + شريط لحام قماش" at bounding box center [800, 442] width 371 height 17
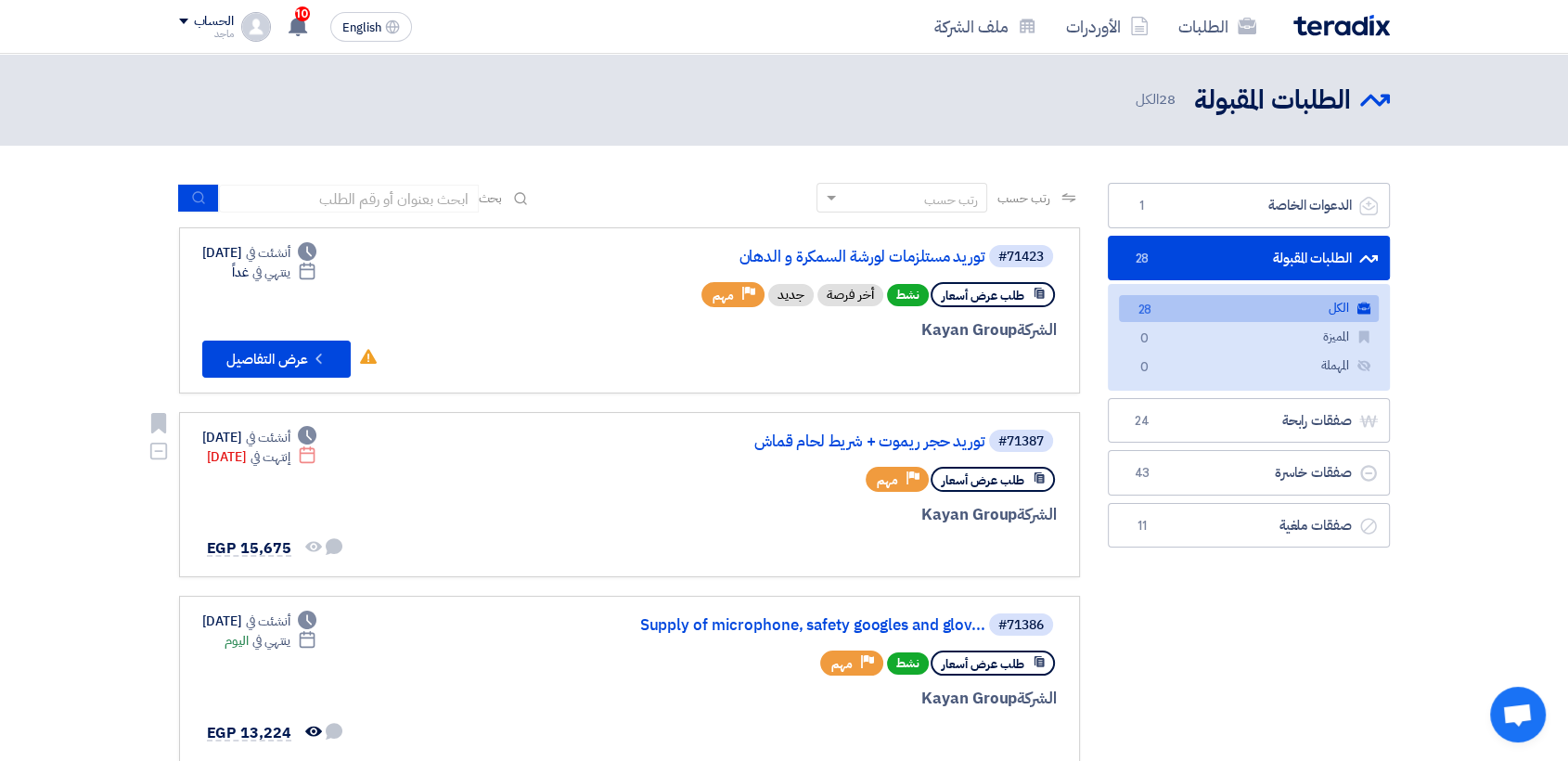
click at [676, 430] on div "#71387 توريد حجر ريموت + شريط لحام قماش" at bounding box center [834, 440] width 447 height 26
click at [766, 624] on link "Supply of microphone, safety googles and glov..." at bounding box center [800, 626] width 371 height 17
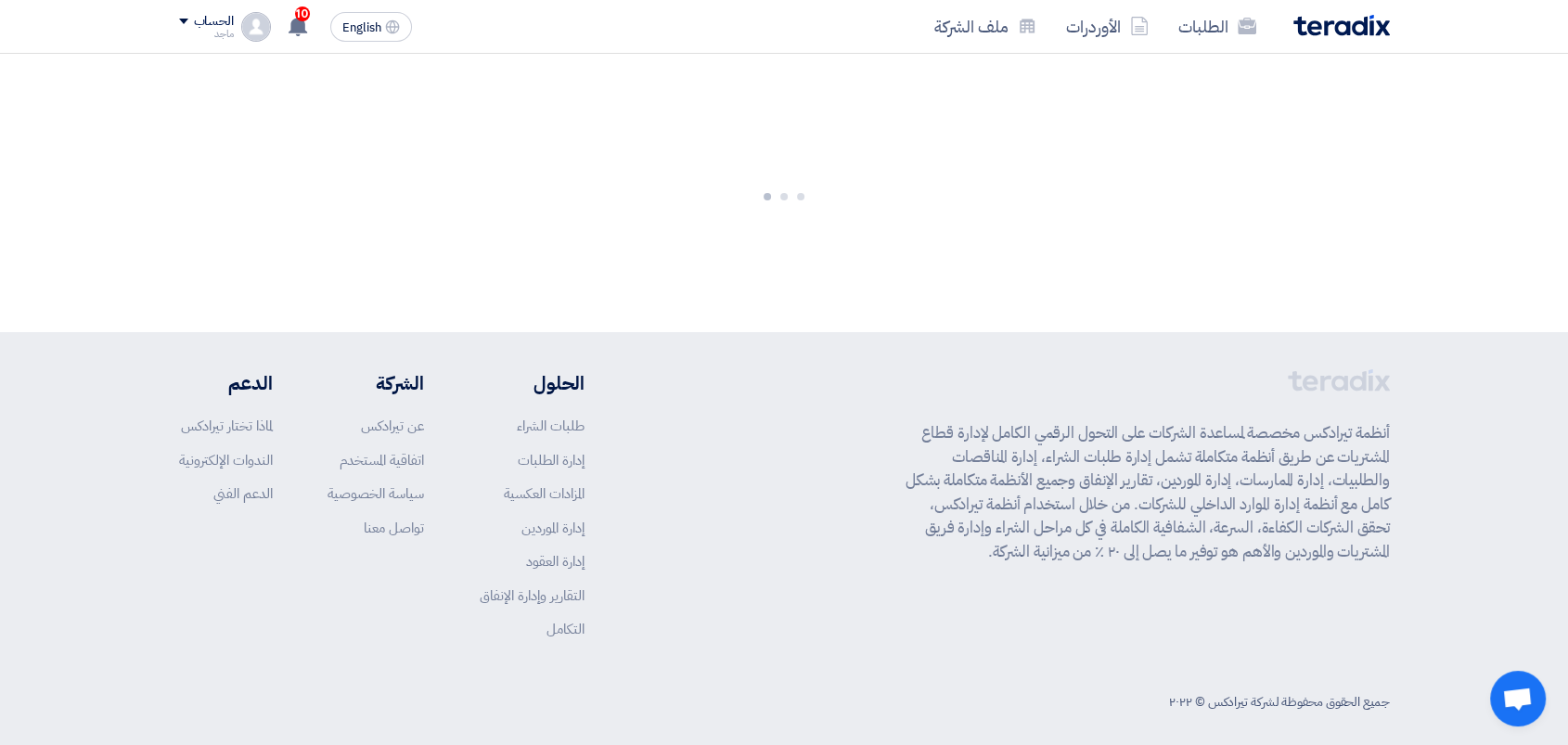
click at [766, 624] on div "أنظمة تيرادكس مخصصة لمساعدة الشركات على التحول الرقمي الكامل لإدارة قطاع المشتر…" at bounding box center [784, 519] width 1211 height 299
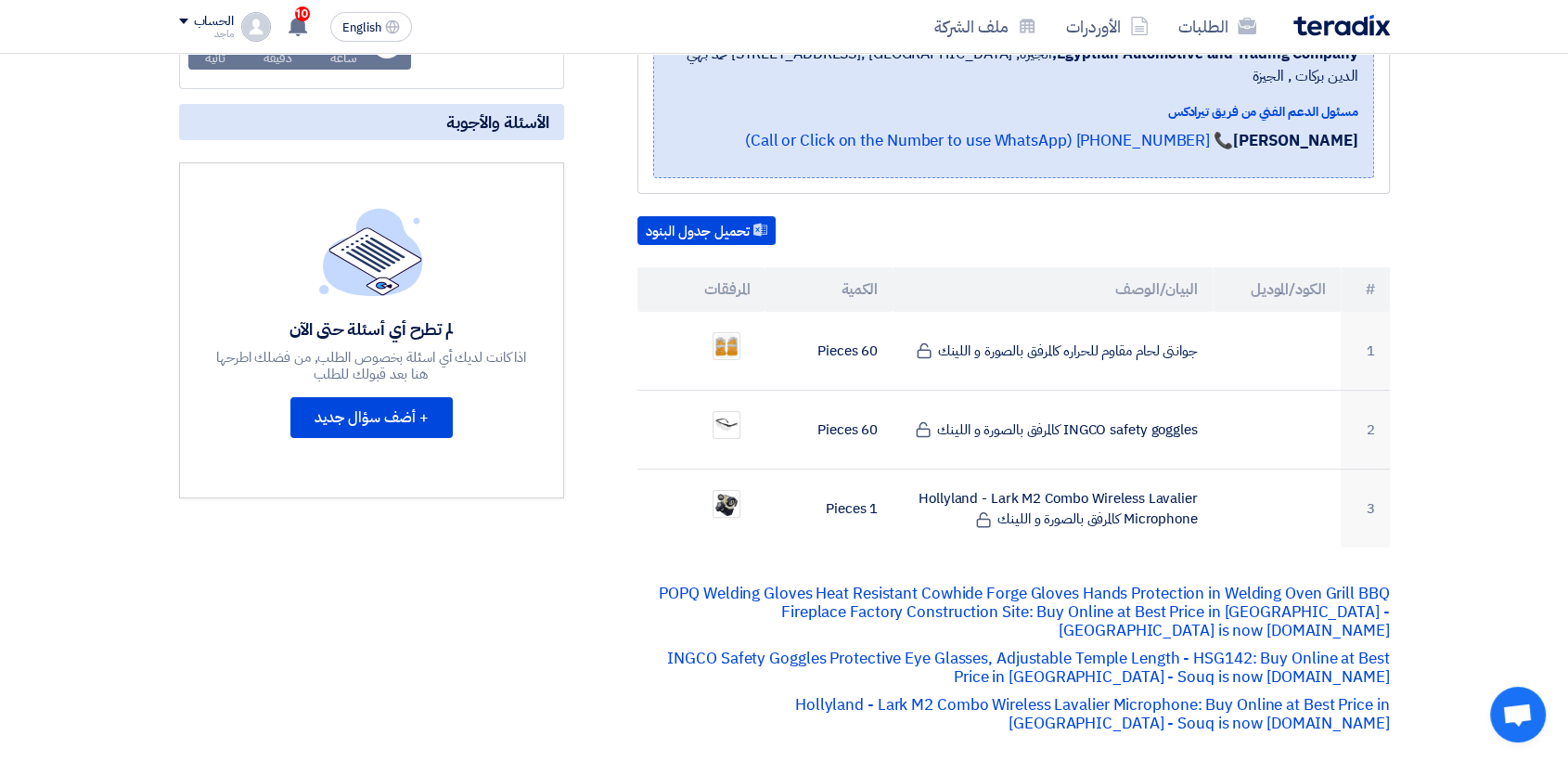
scroll to position [379, 0]
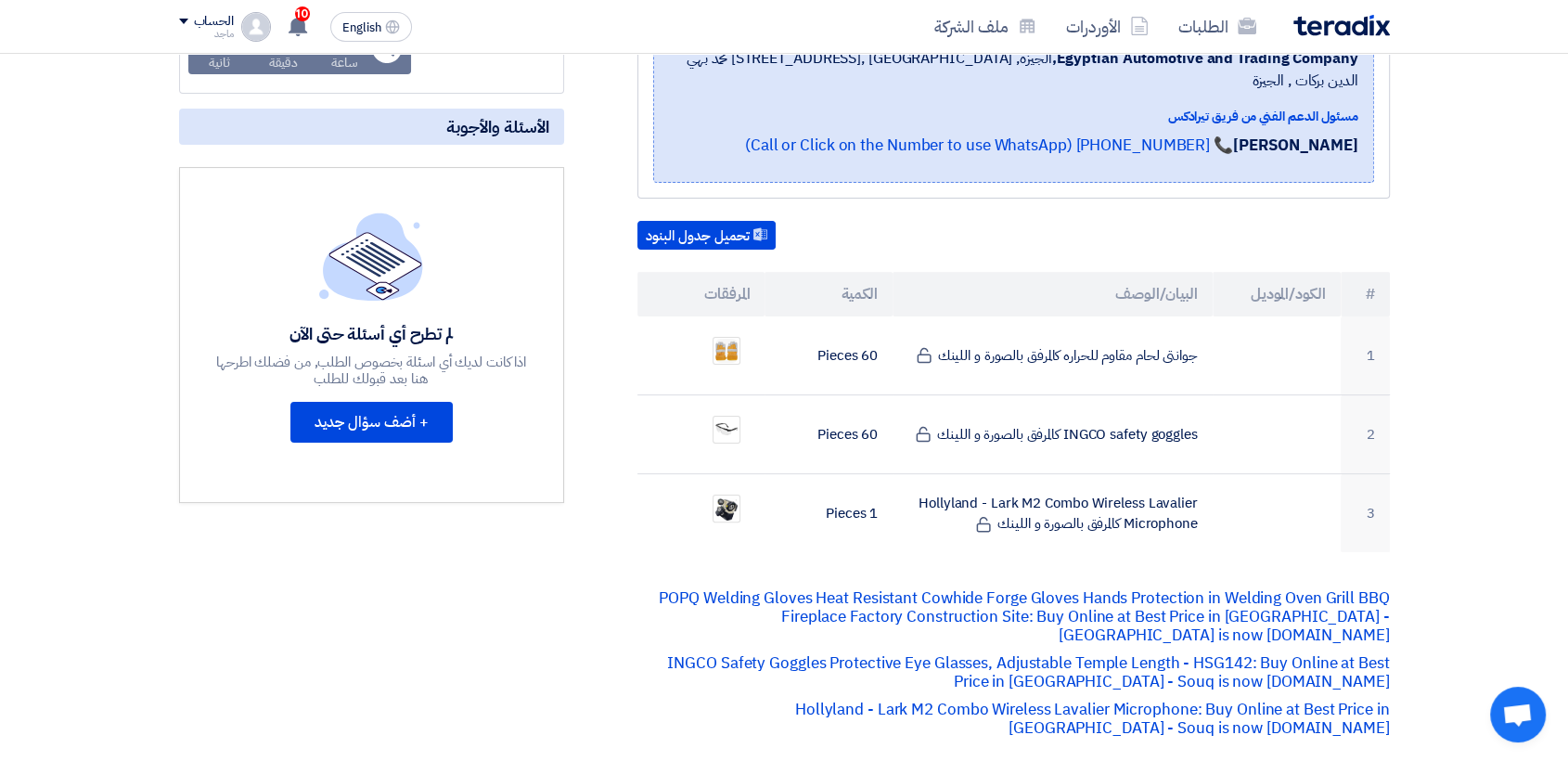
click at [80, 430] on section "Supply of microphone, safety googles and gloves بيانات العميل Fady Mahmoud Proc…" at bounding box center [784, 681] width 1568 height 1579
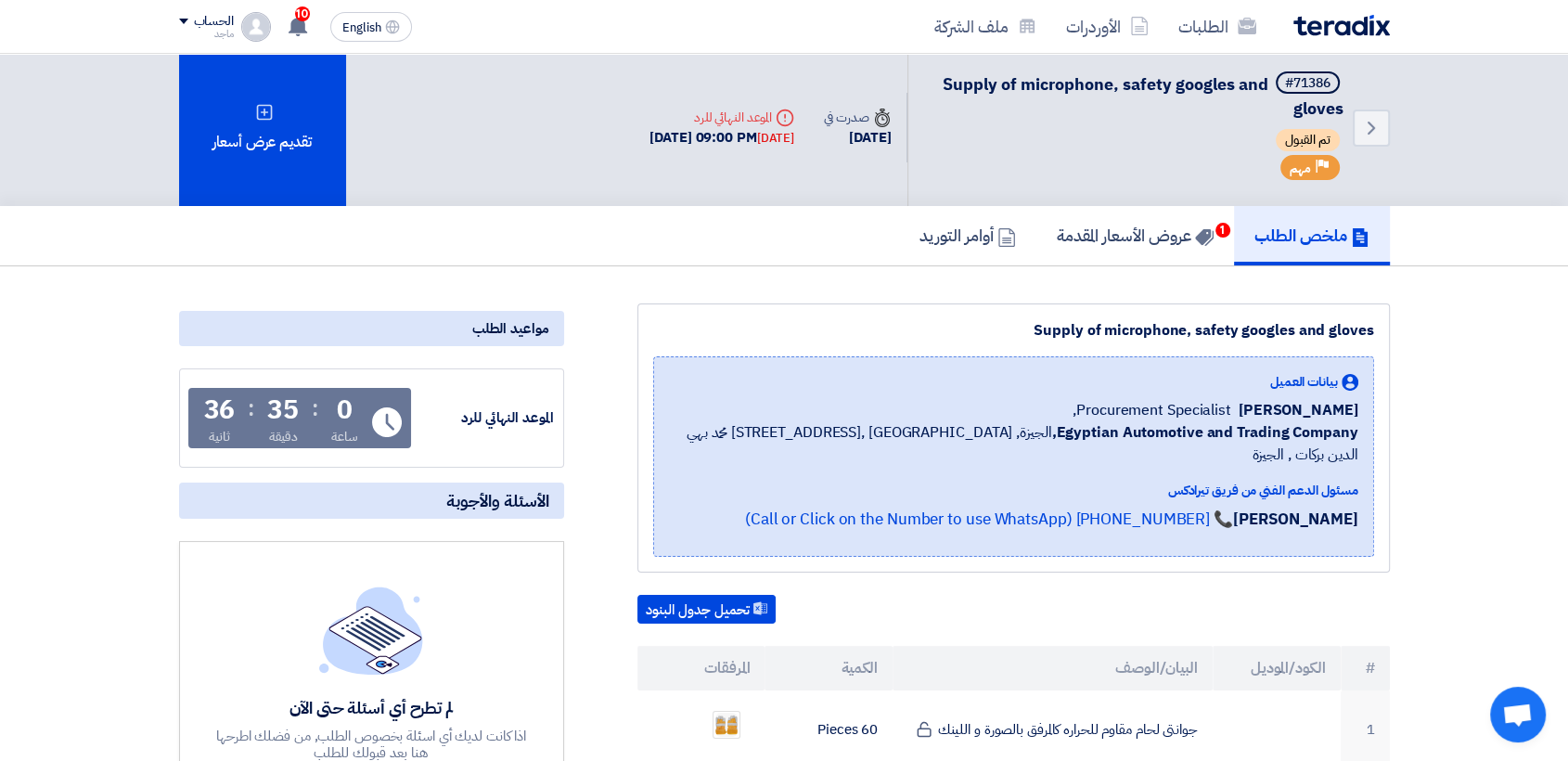
scroll to position [0, 0]
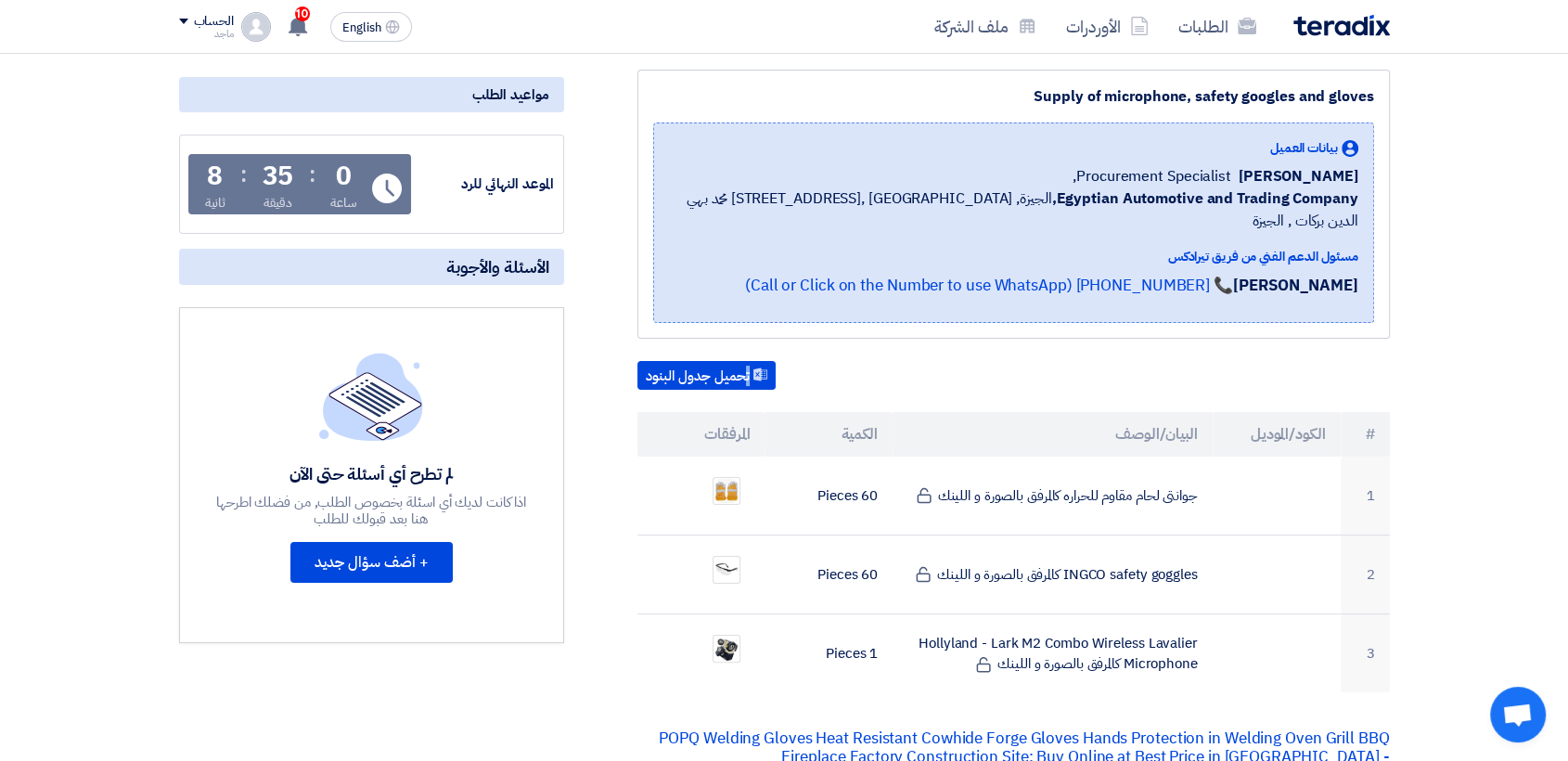
scroll to position [238, 0]
click at [356, 500] on div "اذا كانت لديك أي اسئلة بخصوص الطلب, من فضلك اطرحها هنا بعد قبولك للطلب" at bounding box center [371, 511] width 315 height 33
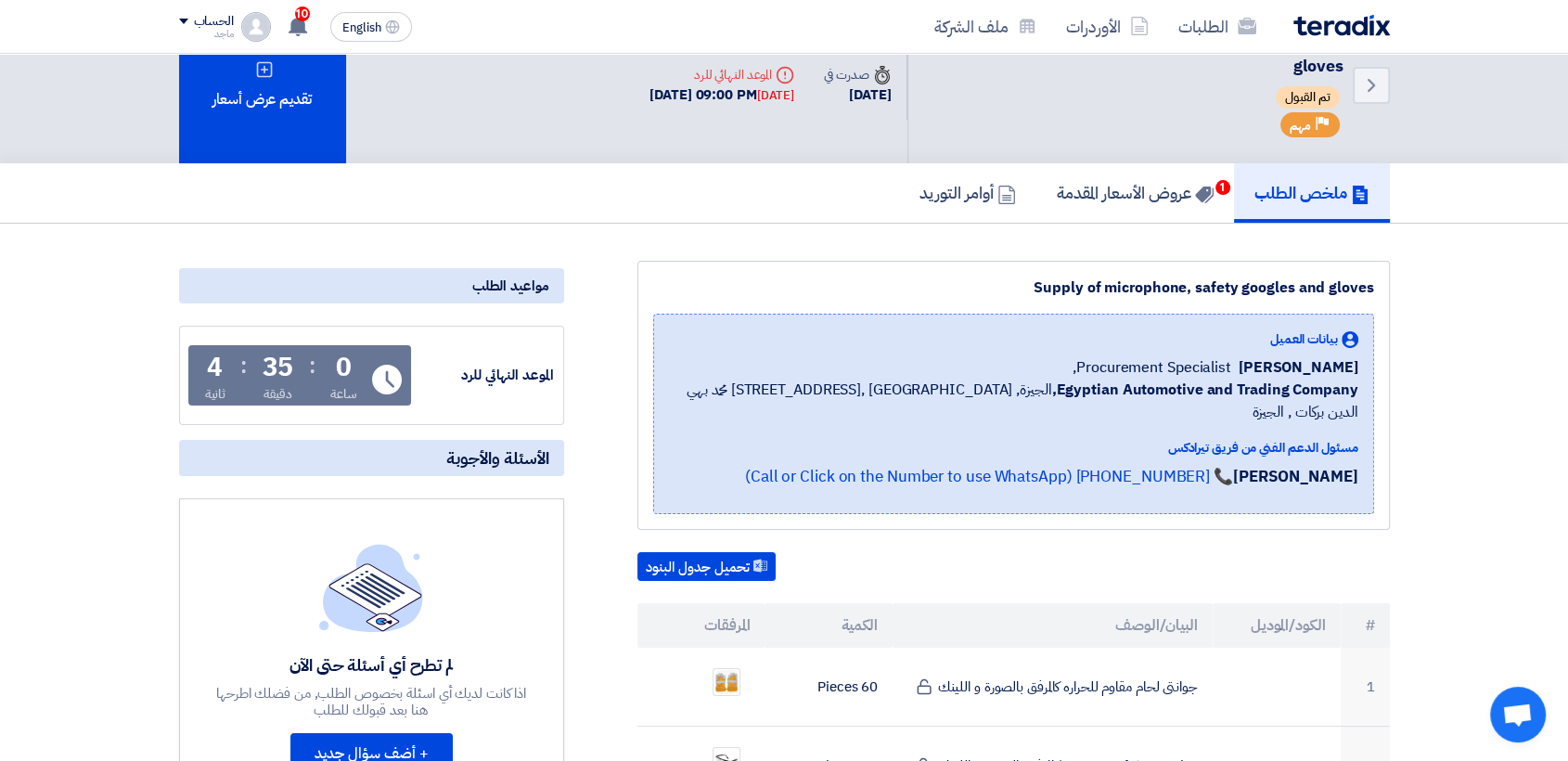
scroll to position [0, 0]
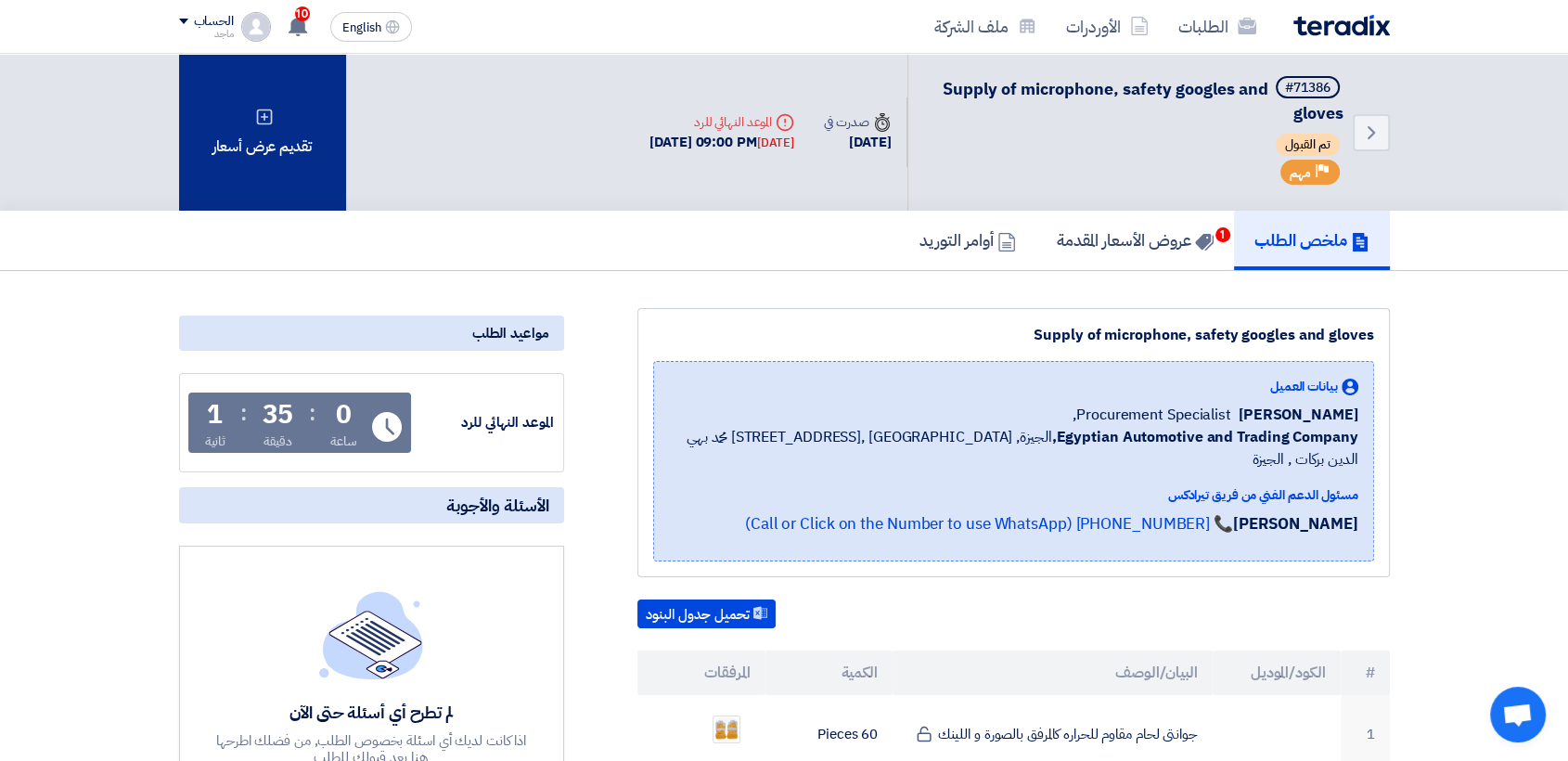
click at [298, 127] on div "تقديم عرض أسعار" at bounding box center [262, 133] width 167 height 157
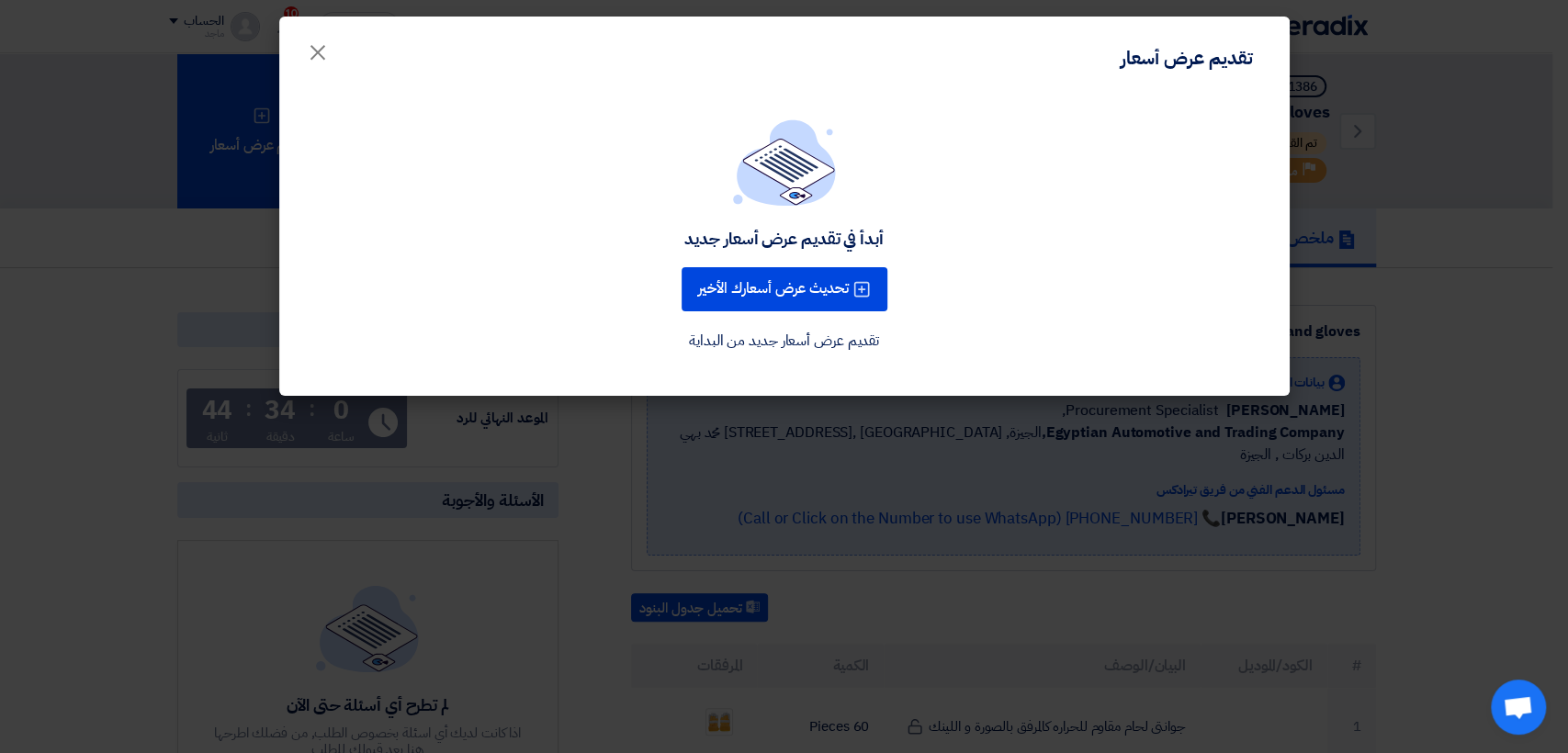
click at [50, 549] on modal-container "تقديم عرض أسعار × أبدأ في تقديم عرض أسعار جديد تحديث عرض أسعارك الأخير تقديم عر…" at bounding box center [784, 376] width 1568 height 753
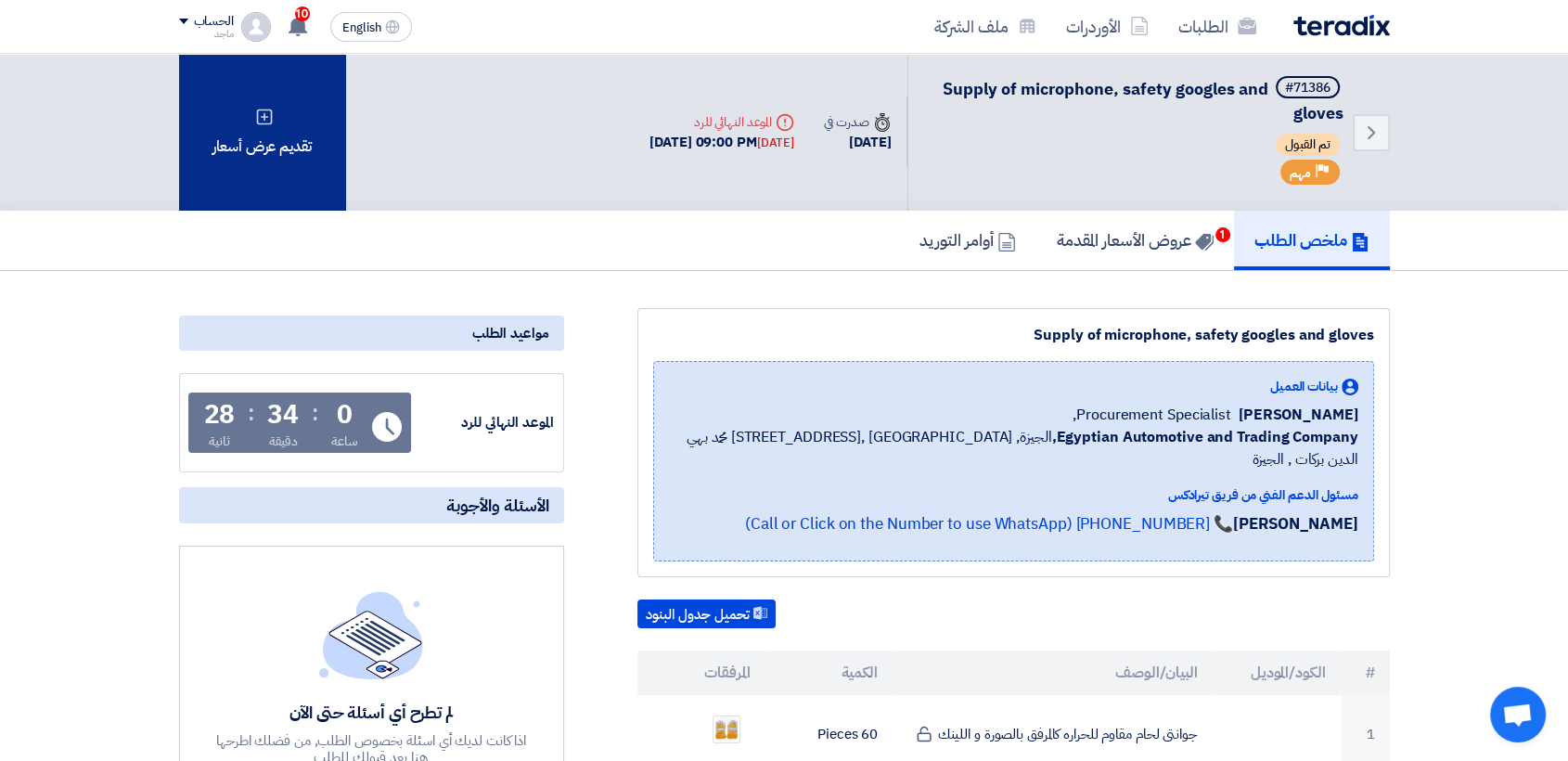
click at [277, 141] on div "تقديم عرض أسعار" at bounding box center [262, 133] width 167 height 157
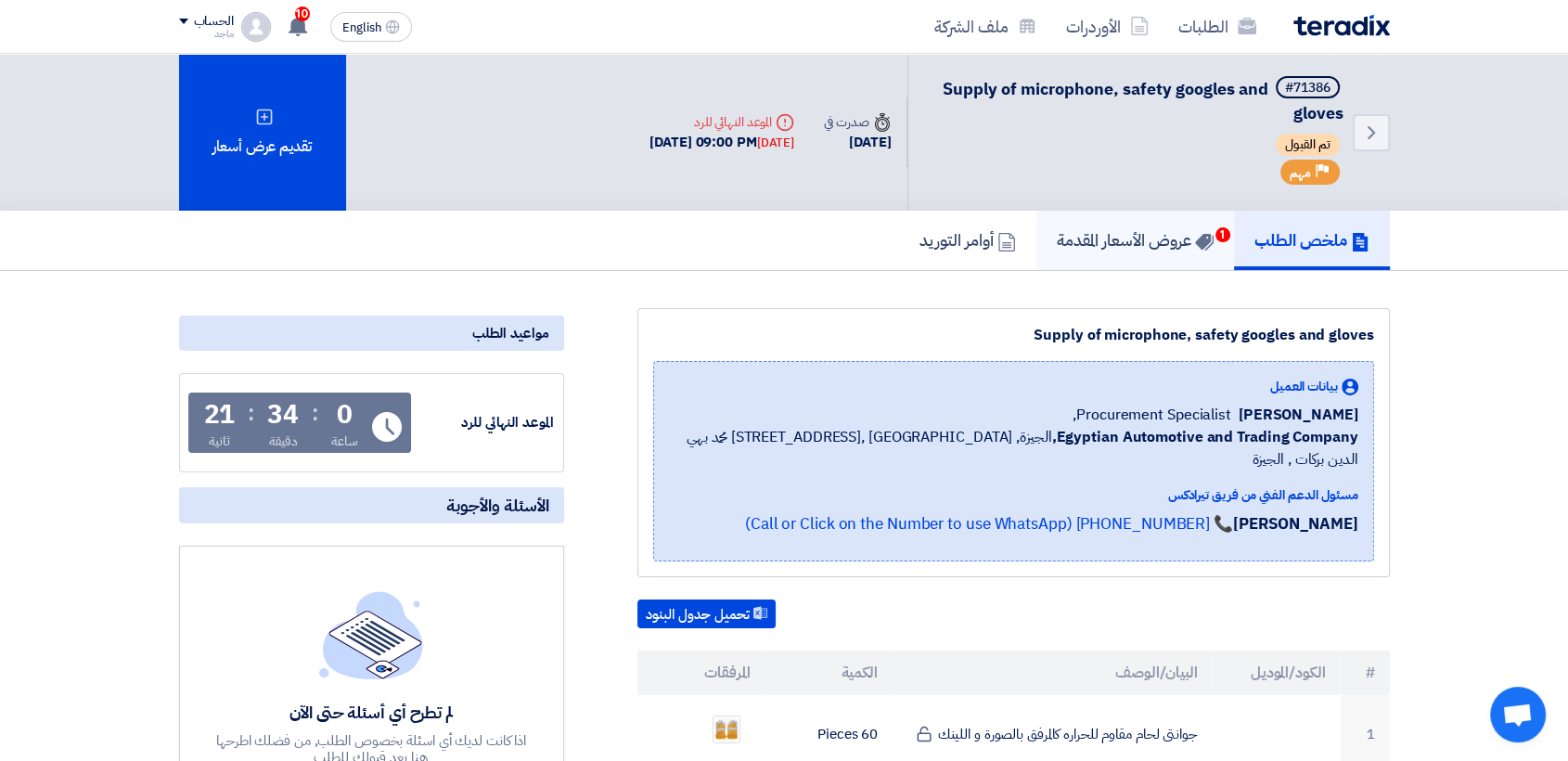
click at [1106, 248] on h5 "عروض الأسعار المقدمة 1" at bounding box center [1136, 239] width 157 height 22
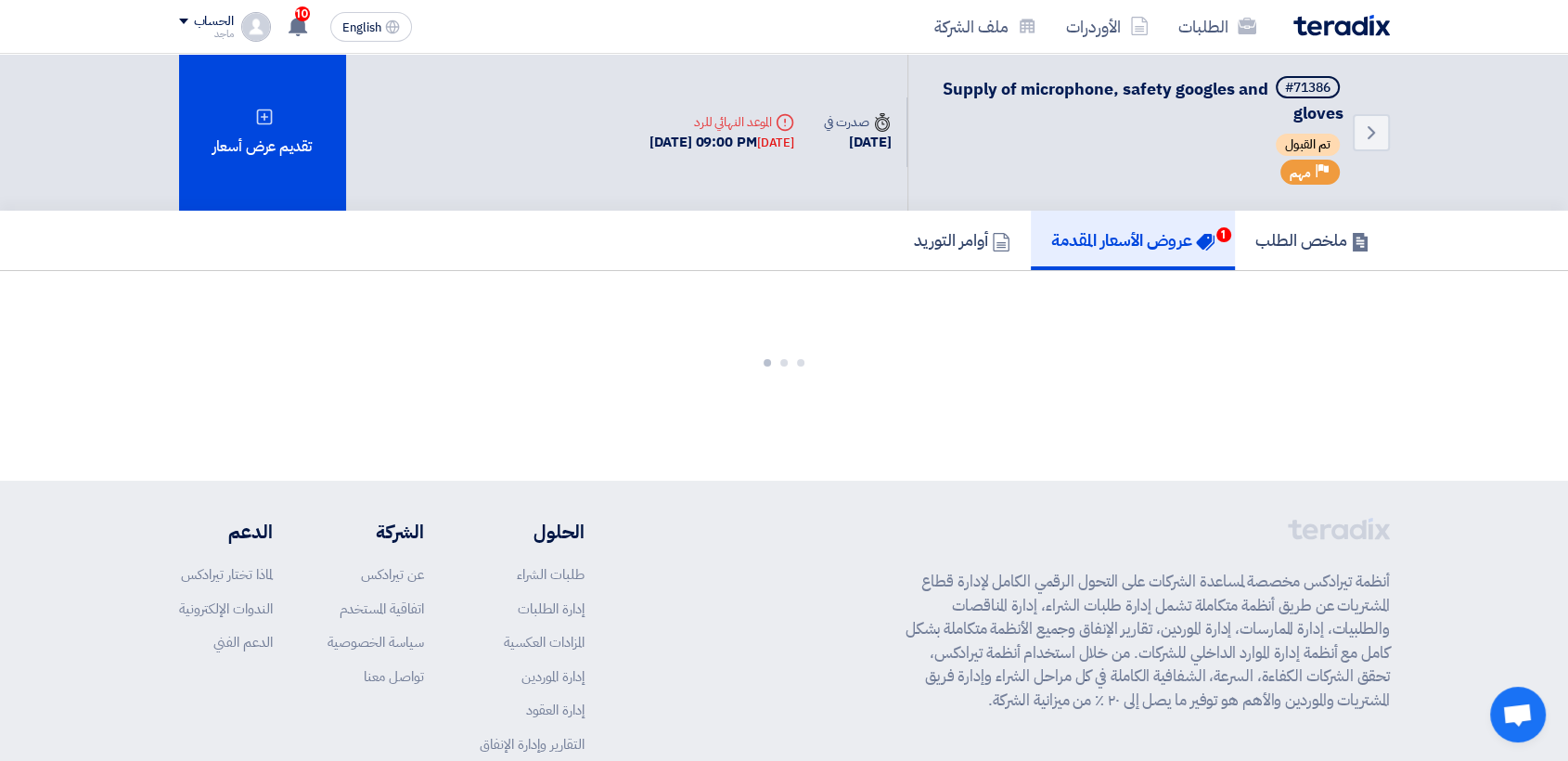
click at [1106, 248] on h5 "عروض الأسعار المقدمة 1" at bounding box center [1133, 239] width 164 height 22
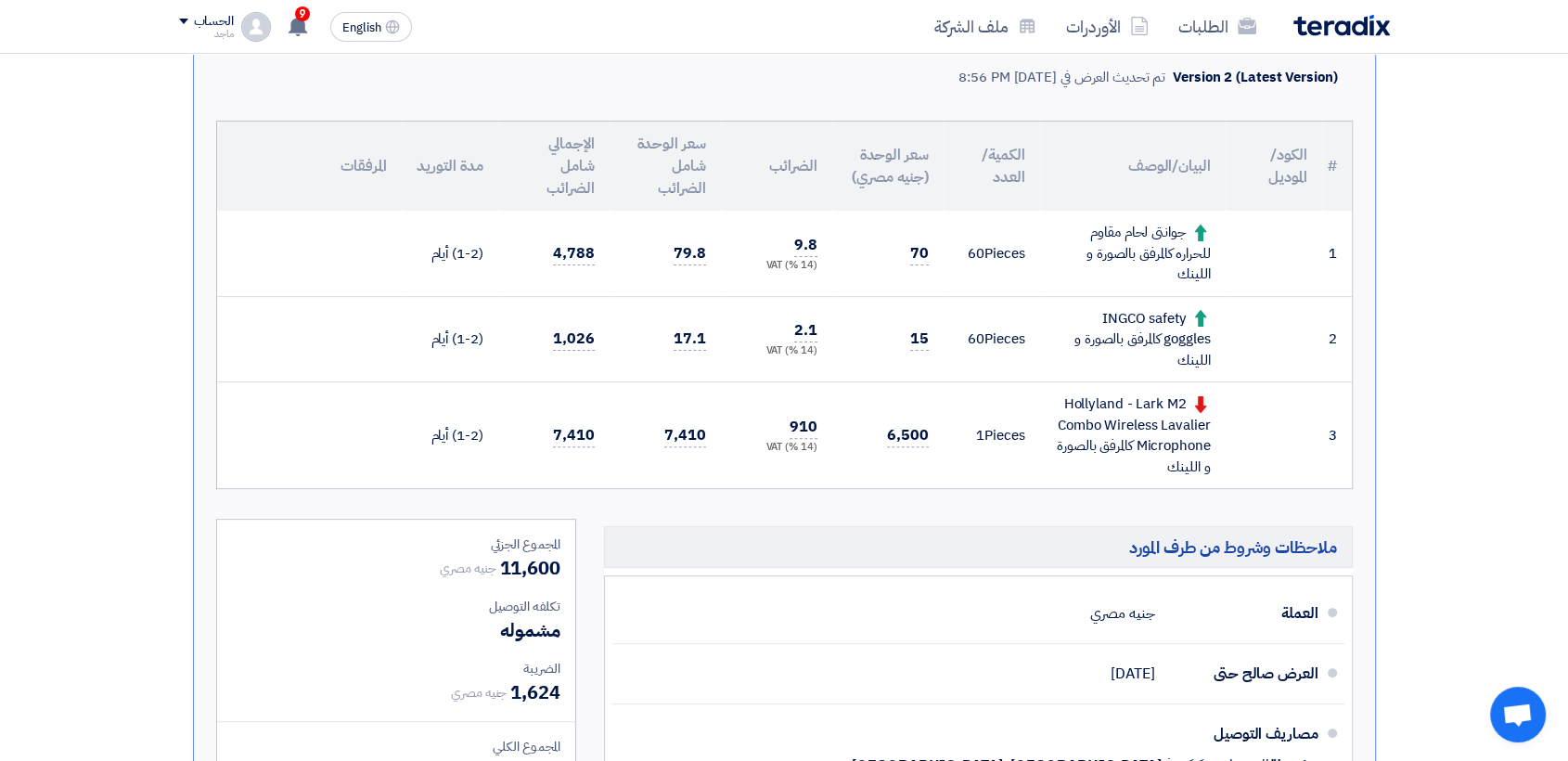
scroll to position [418, 0]
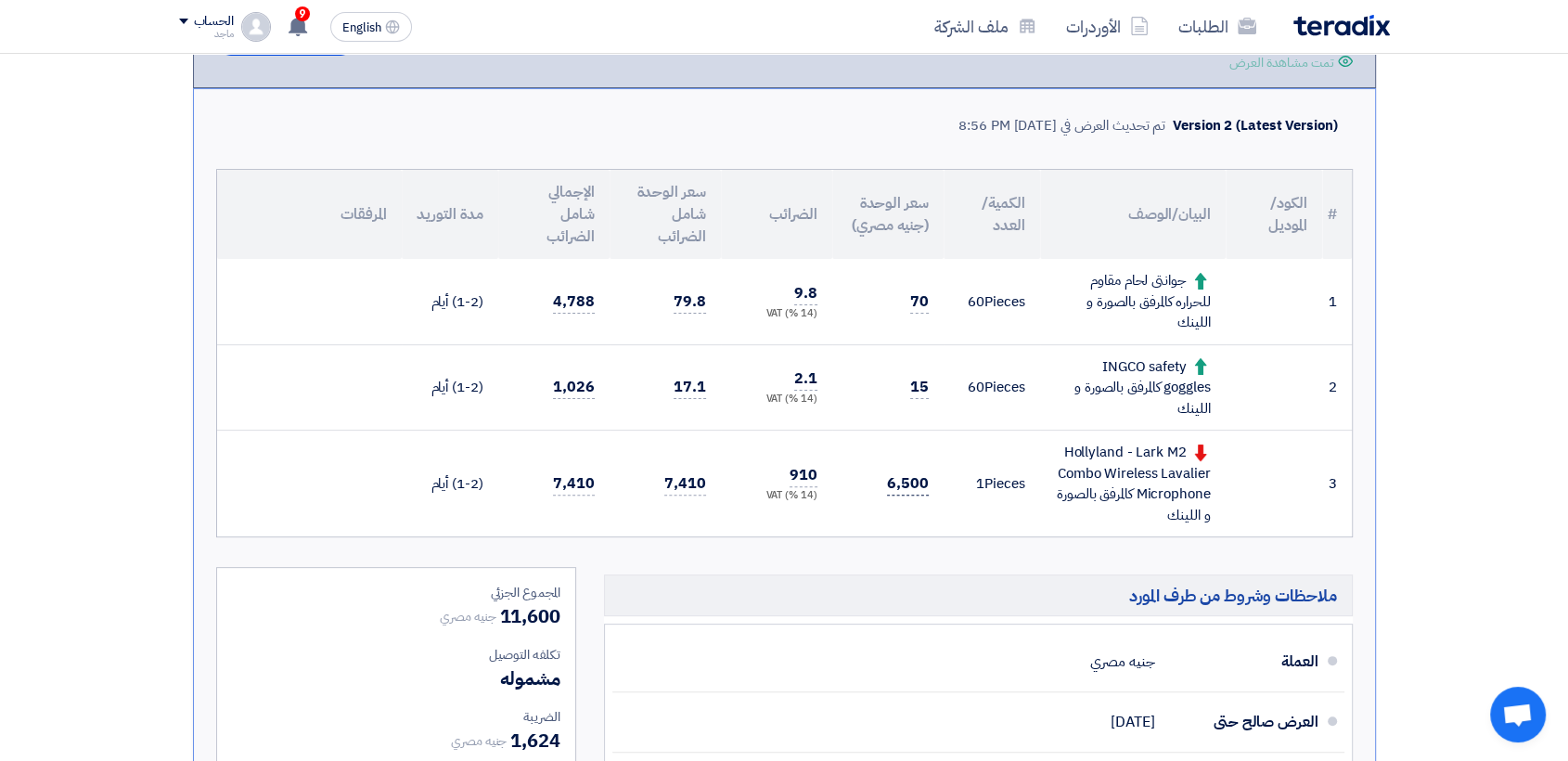
click at [900, 489] on span "6,500" at bounding box center [907, 484] width 42 height 24
click at [930, 491] on td "6,500" at bounding box center [889, 484] width 112 height 107
click at [908, 490] on span "6,500" at bounding box center [907, 484] width 42 height 24
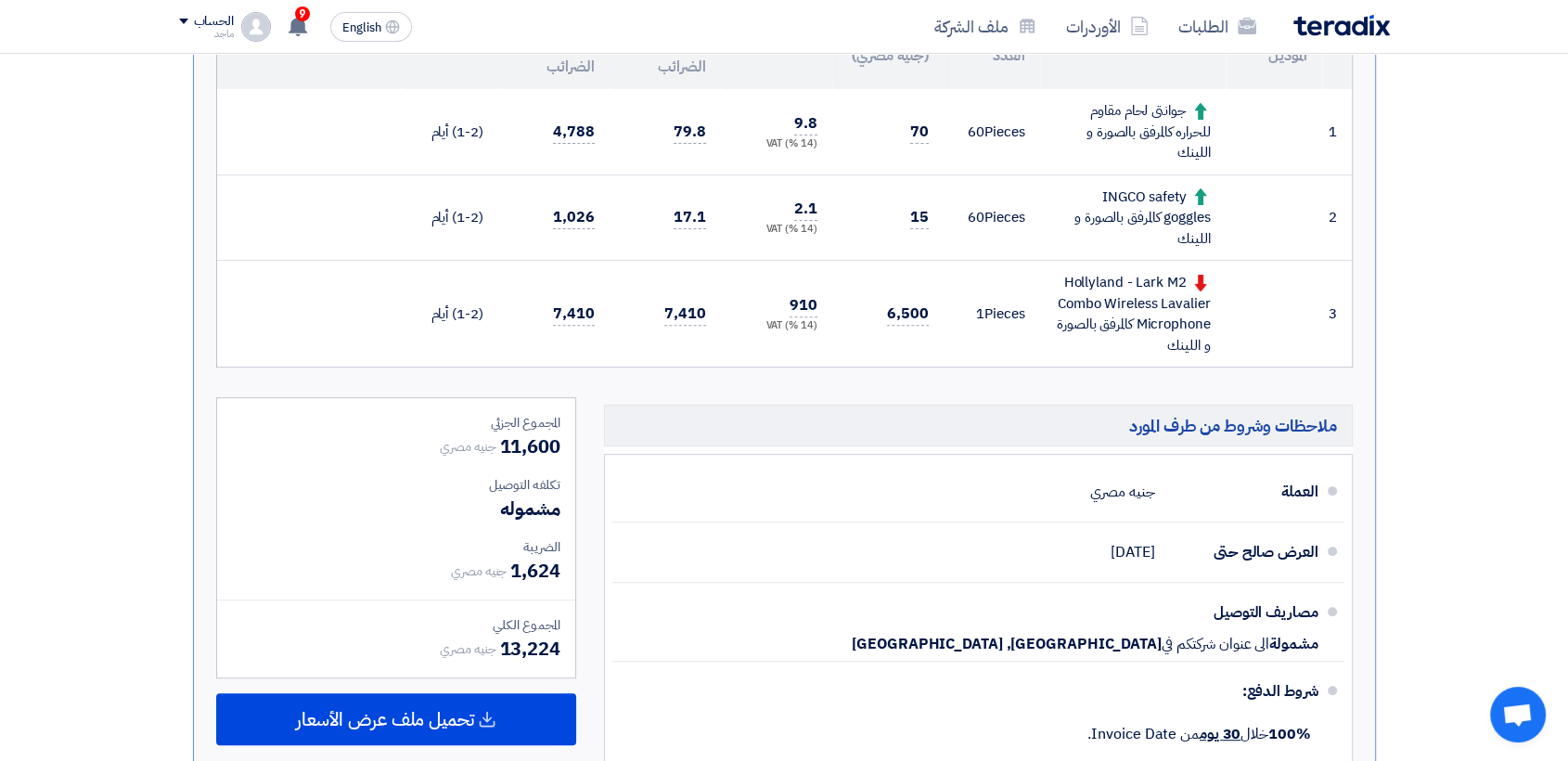
scroll to position [628, 0]
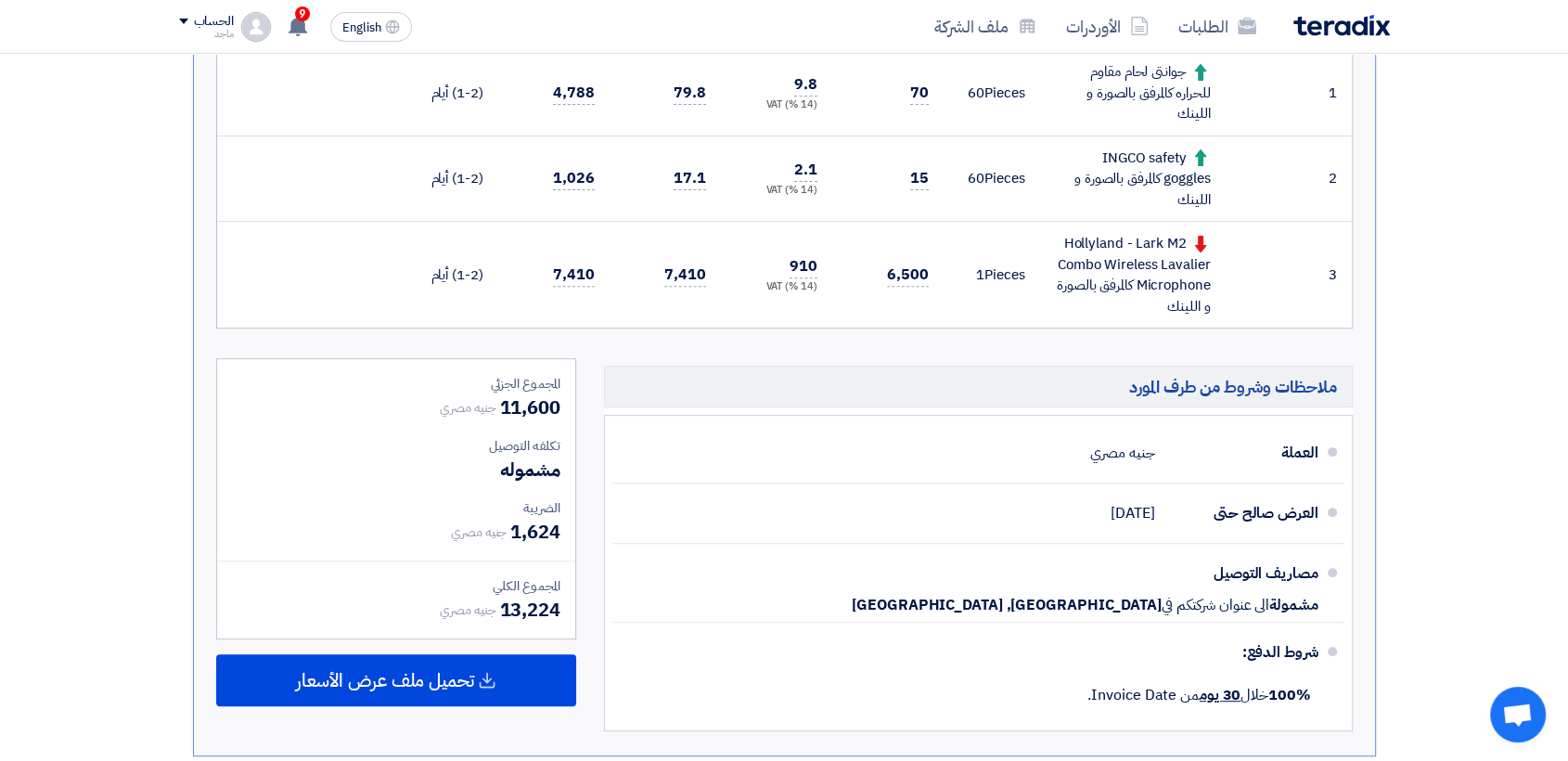
click at [27, 441] on section "تقديم عرض سعر عرض منافس نسخة 2 أخر تحديث 13 Sep 2025, 8:56 PM Offer is Seen تمت…" at bounding box center [784, 295] width 1568 height 1304
click at [56, 295] on section "تقديم عرض سعر عرض منافس نسخة 2 أخر تحديث 13 Sep 2025, 8:56 PM Offer is Seen تمت…" at bounding box center [784, 295] width 1568 height 1304
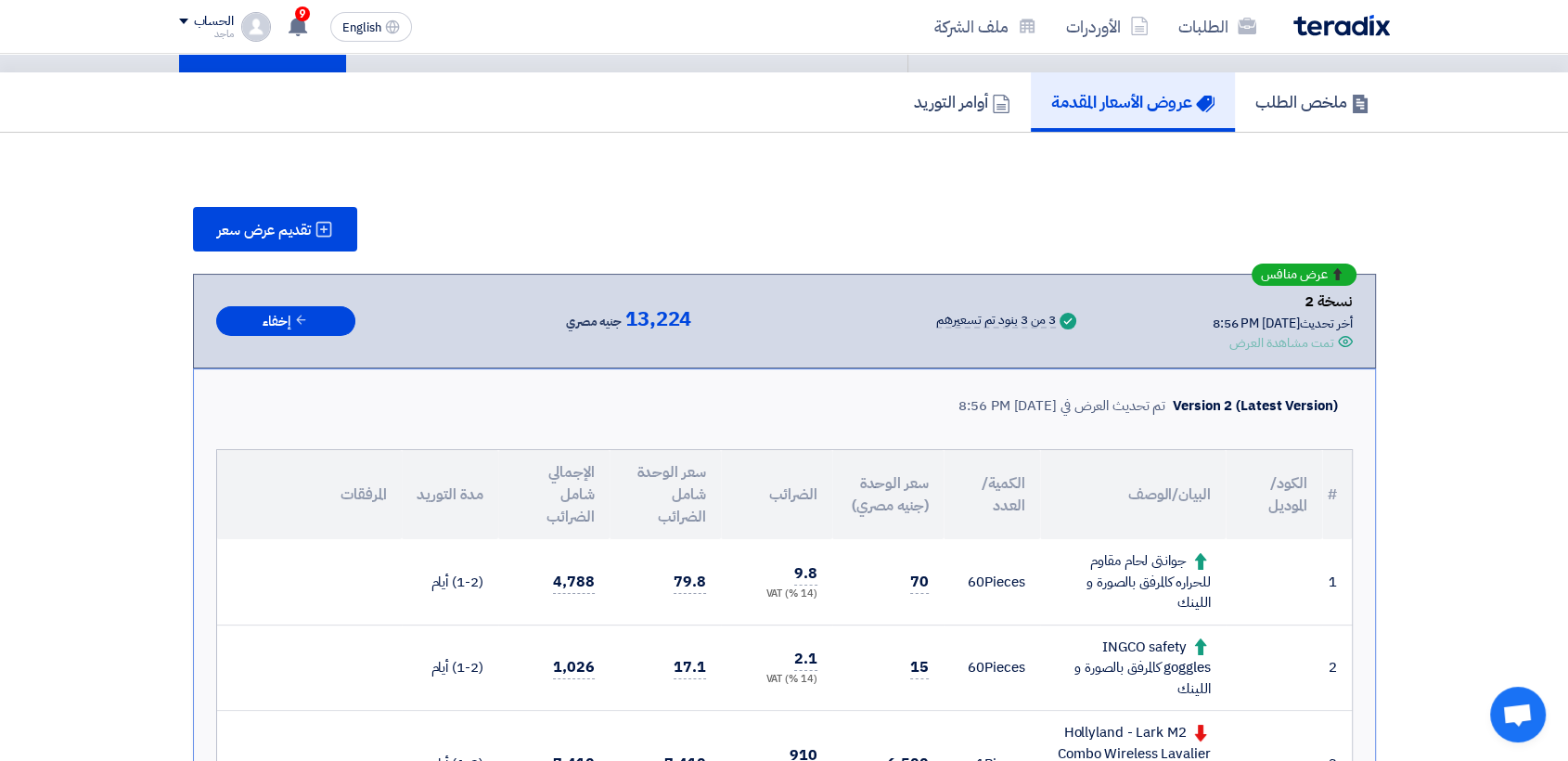
scroll to position [0, 0]
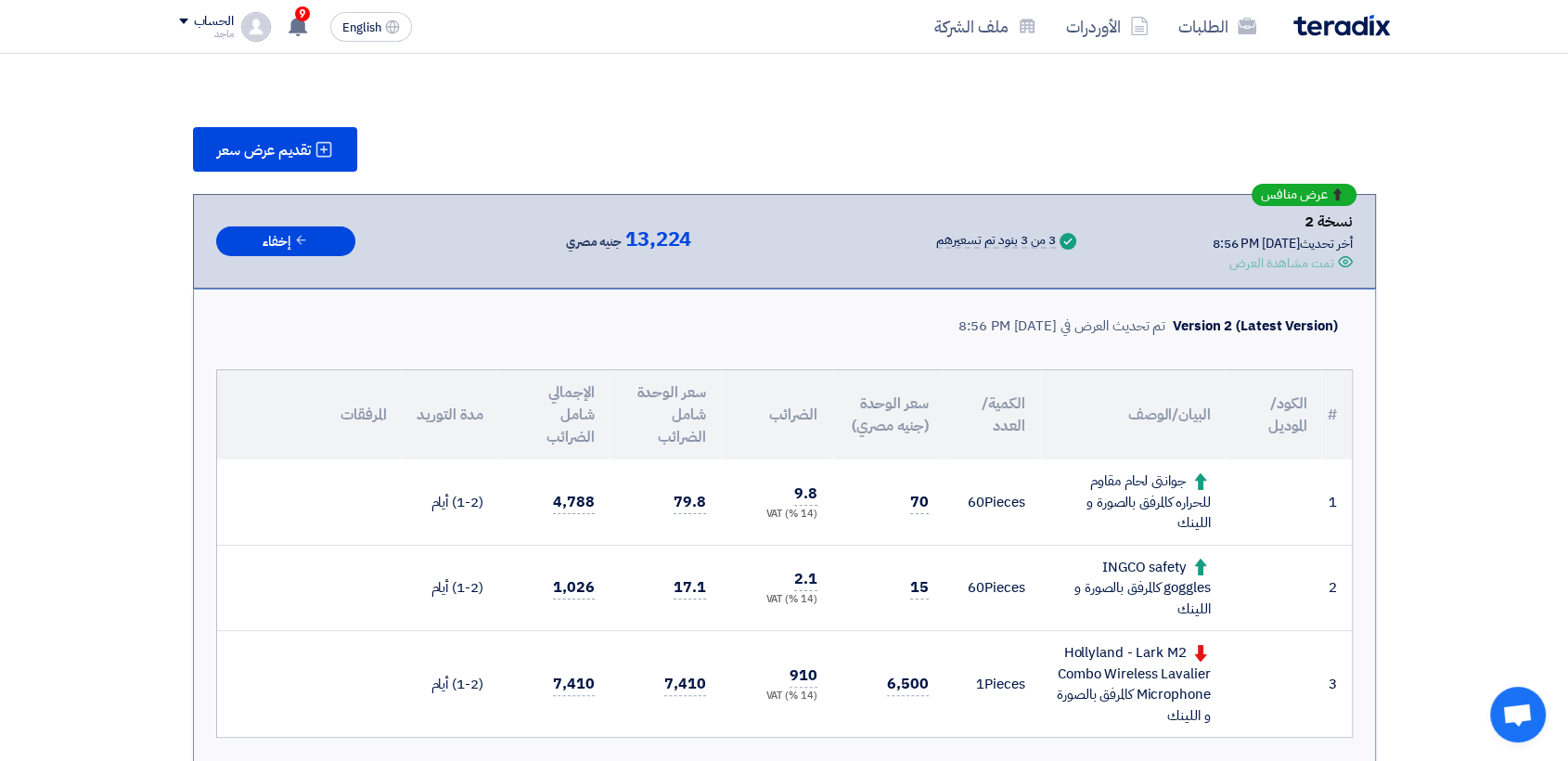
click at [627, 508] on td "79.8" at bounding box center [665, 502] width 112 height 85
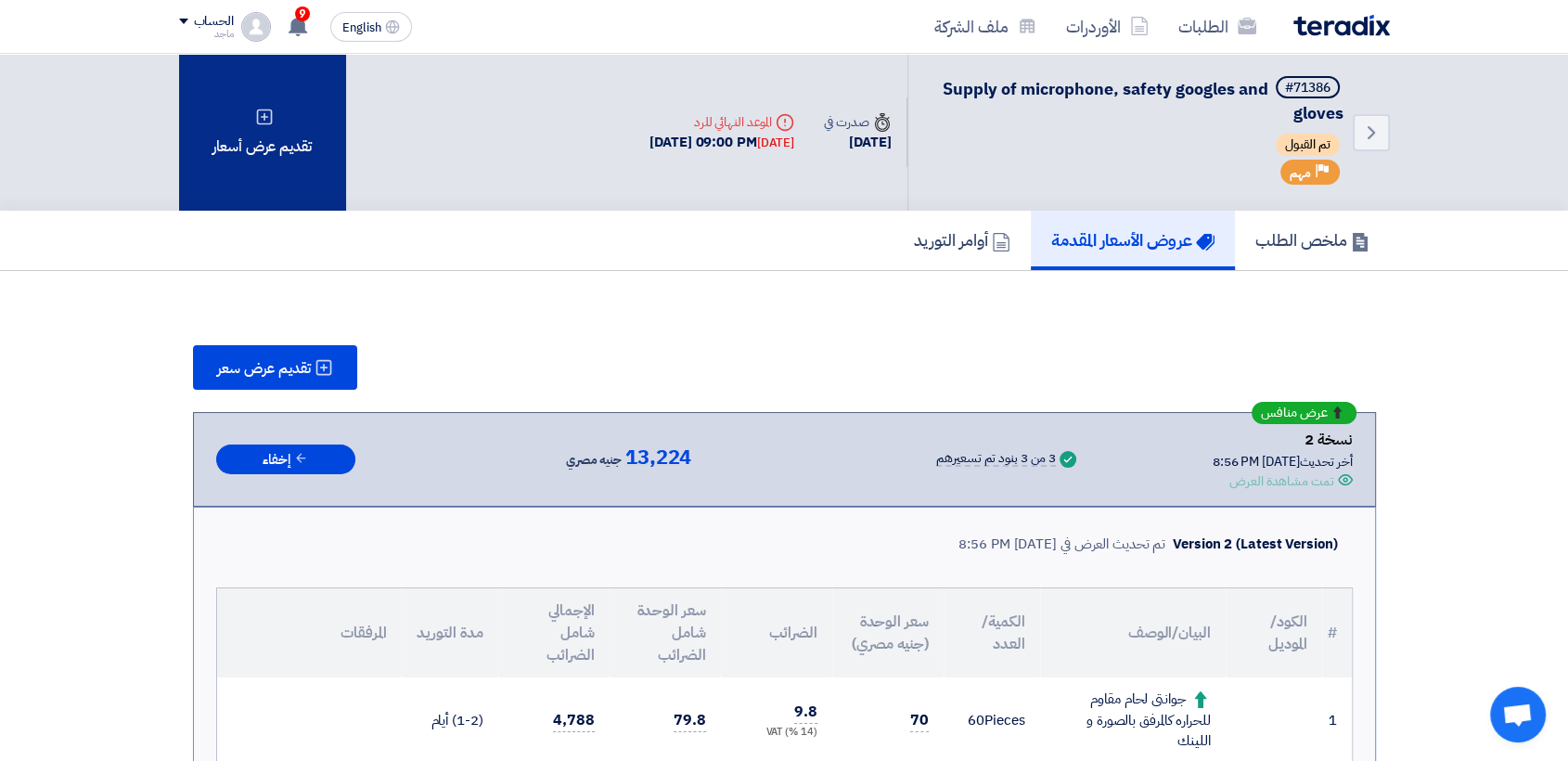
click at [235, 163] on div "تقديم عرض أسعار" at bounding box center [262, 133] width 167 height 157
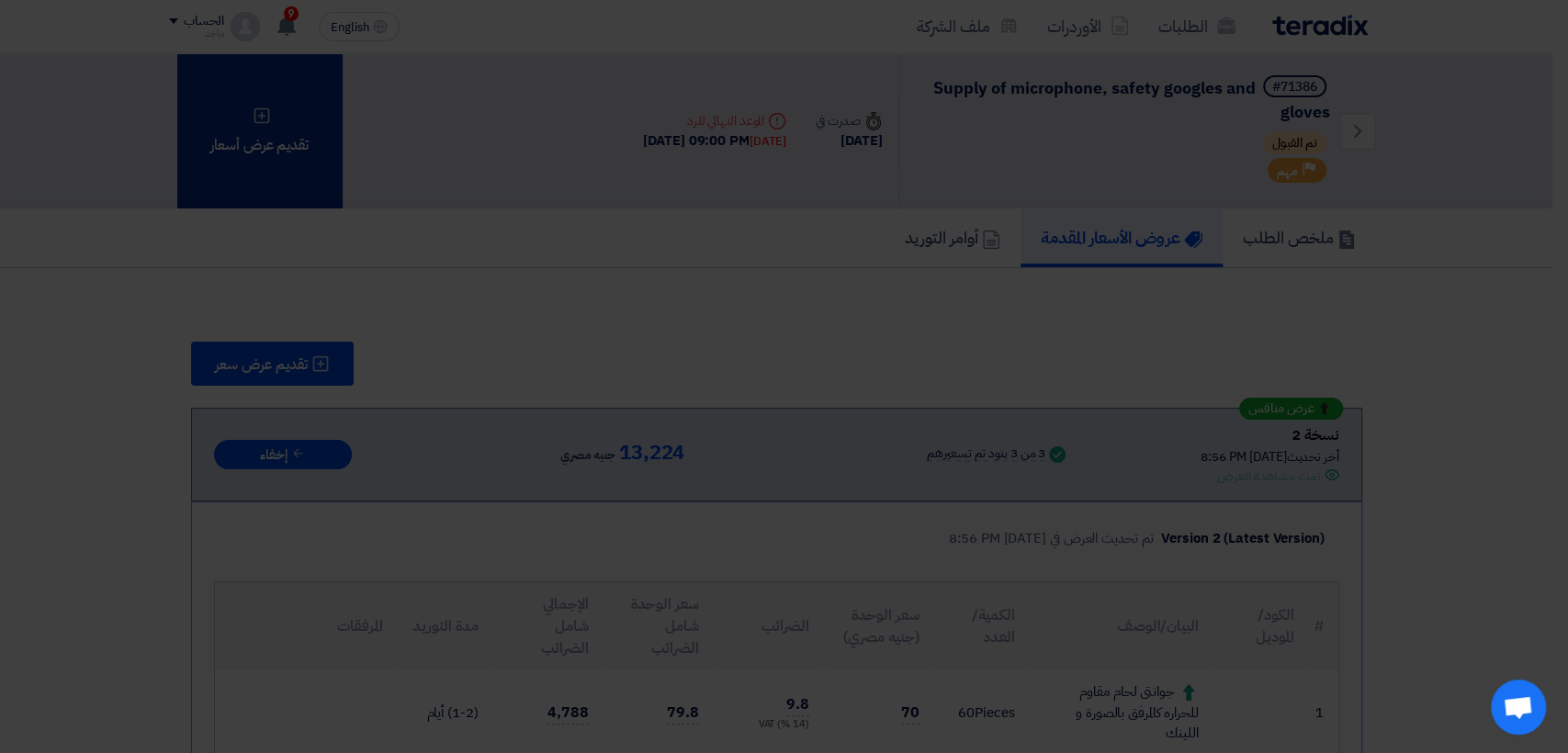
click at [232, 161] on modal-container "تقديم عرض أسعار × أبدأ في تقديم عرض أسعار جديد تقديم عرض أسعار جديد من البداية" at bounding box center [784, 376] width 1568 height 753
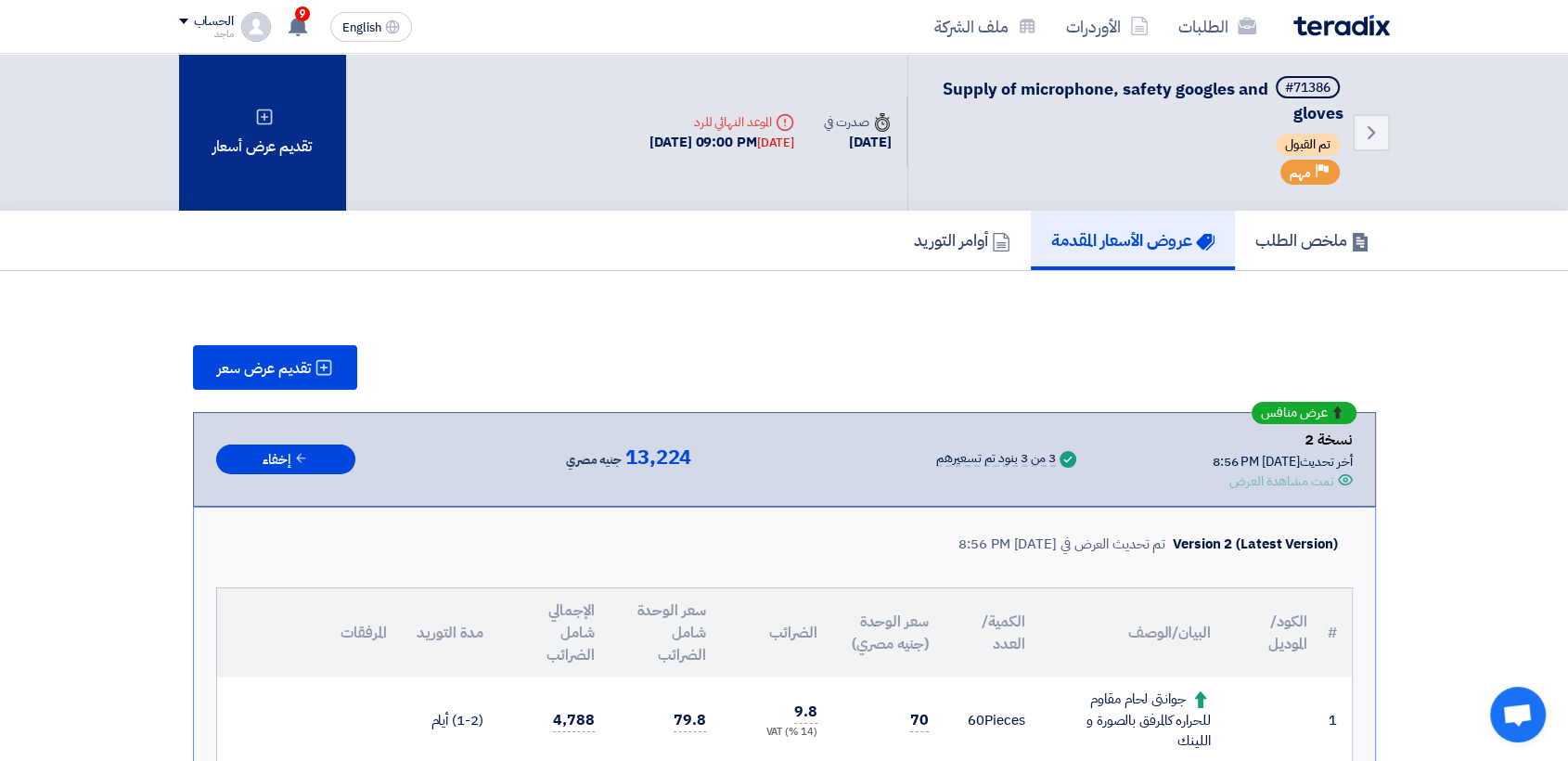
click at [257, 96] on div "تقديم عرض أسعار" at bounding box center [262, 133] width 167 height 157
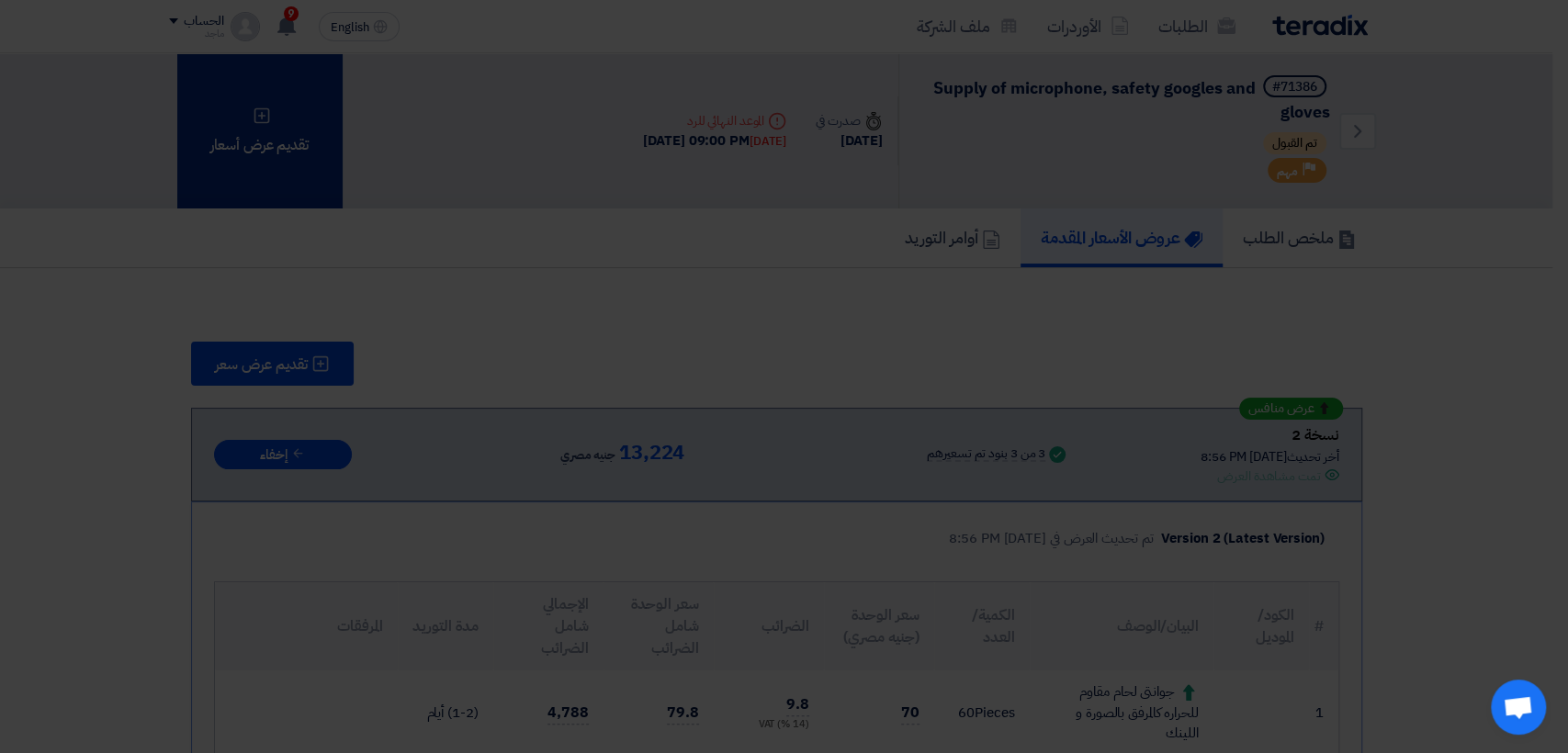
click at [255, 95] on modal-container "تقديم عرض أسعار × أبدأ في تقديم عرض أسعار جديد تقديم عرض أسعار جديد من البداية" at bounding box center [784, 376] width 1568 height 753
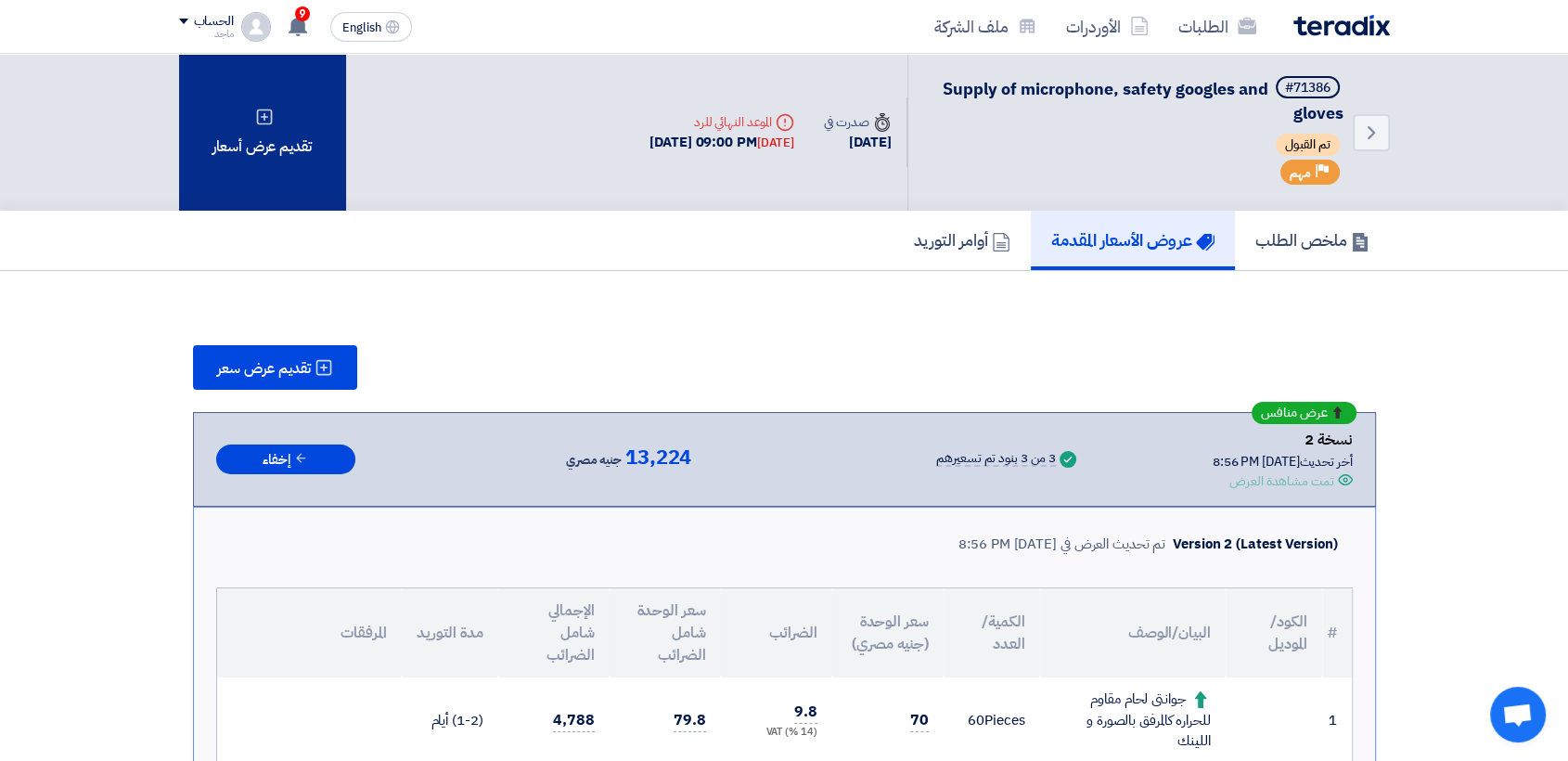
click at [266, 127] on div "تقديم عرض أسعار" at bounding box center [262, 133] width 167 height 157
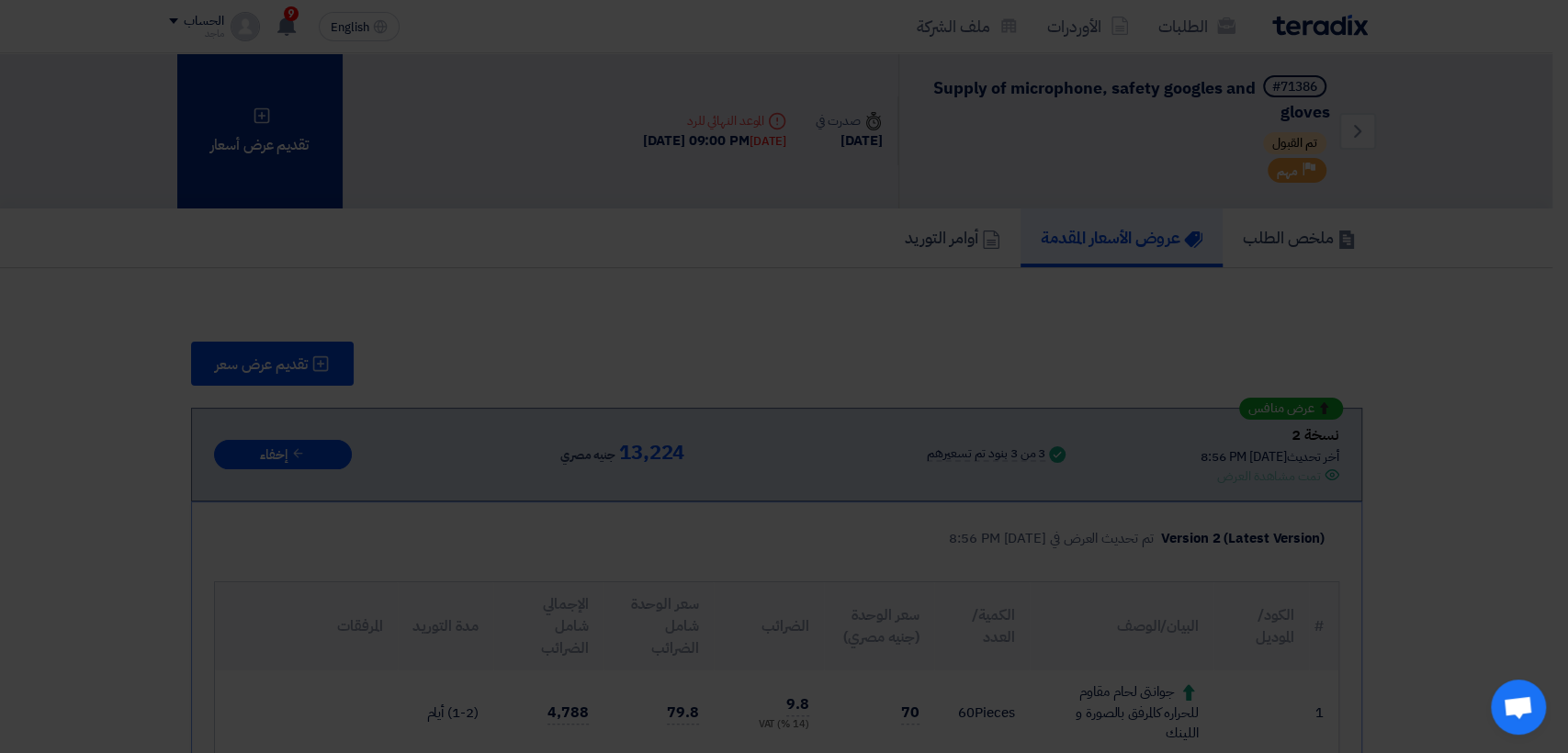
click at [263, 126] on modal-container "تقديم عرض أسعار × أبدأ في تقديم عرض أسعار جديد تقديم عرض أسعار جديد من البداية" at bounding box center [784, 376] width 1568 height 753
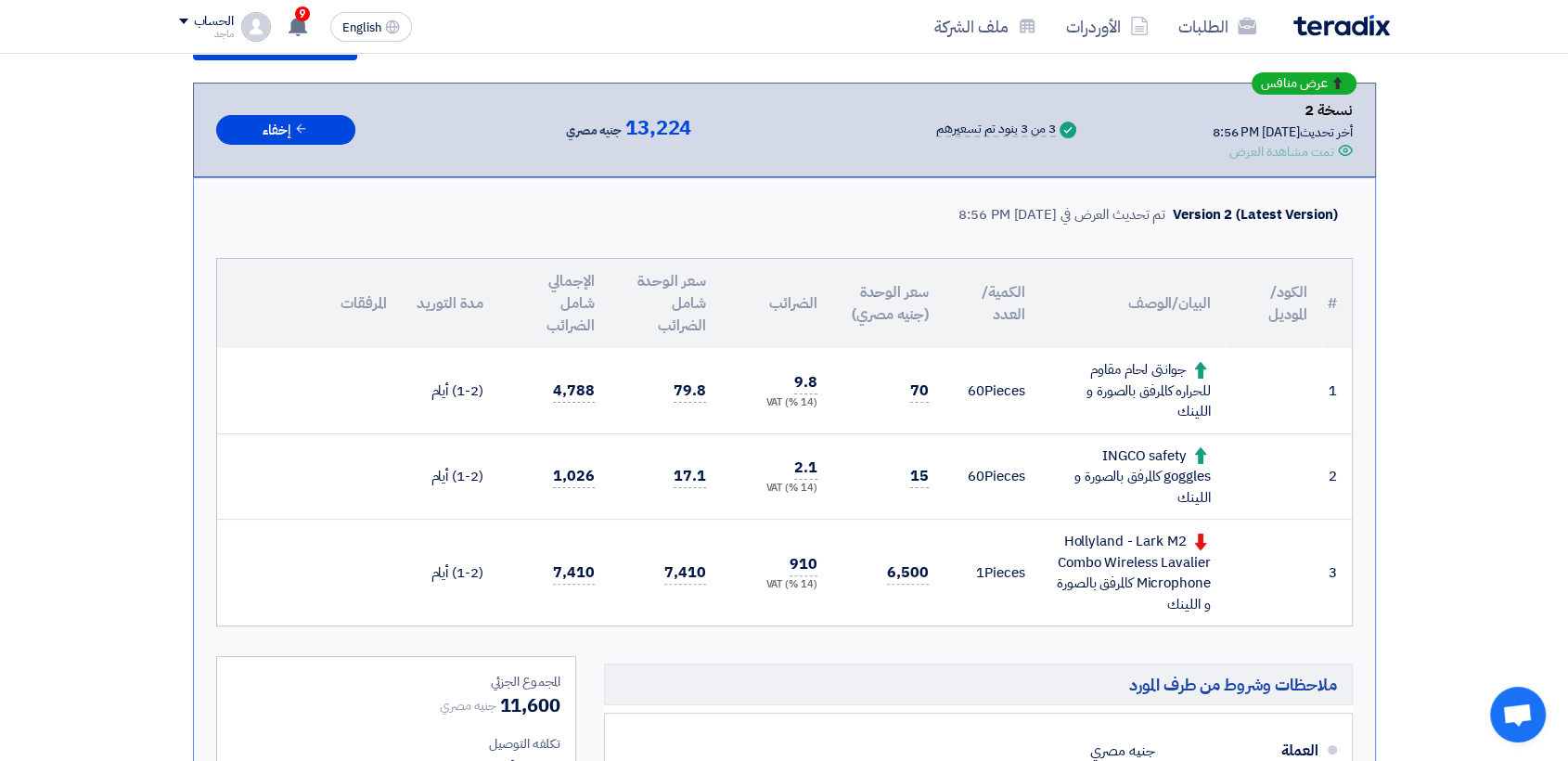
scroll to position [327, 0]
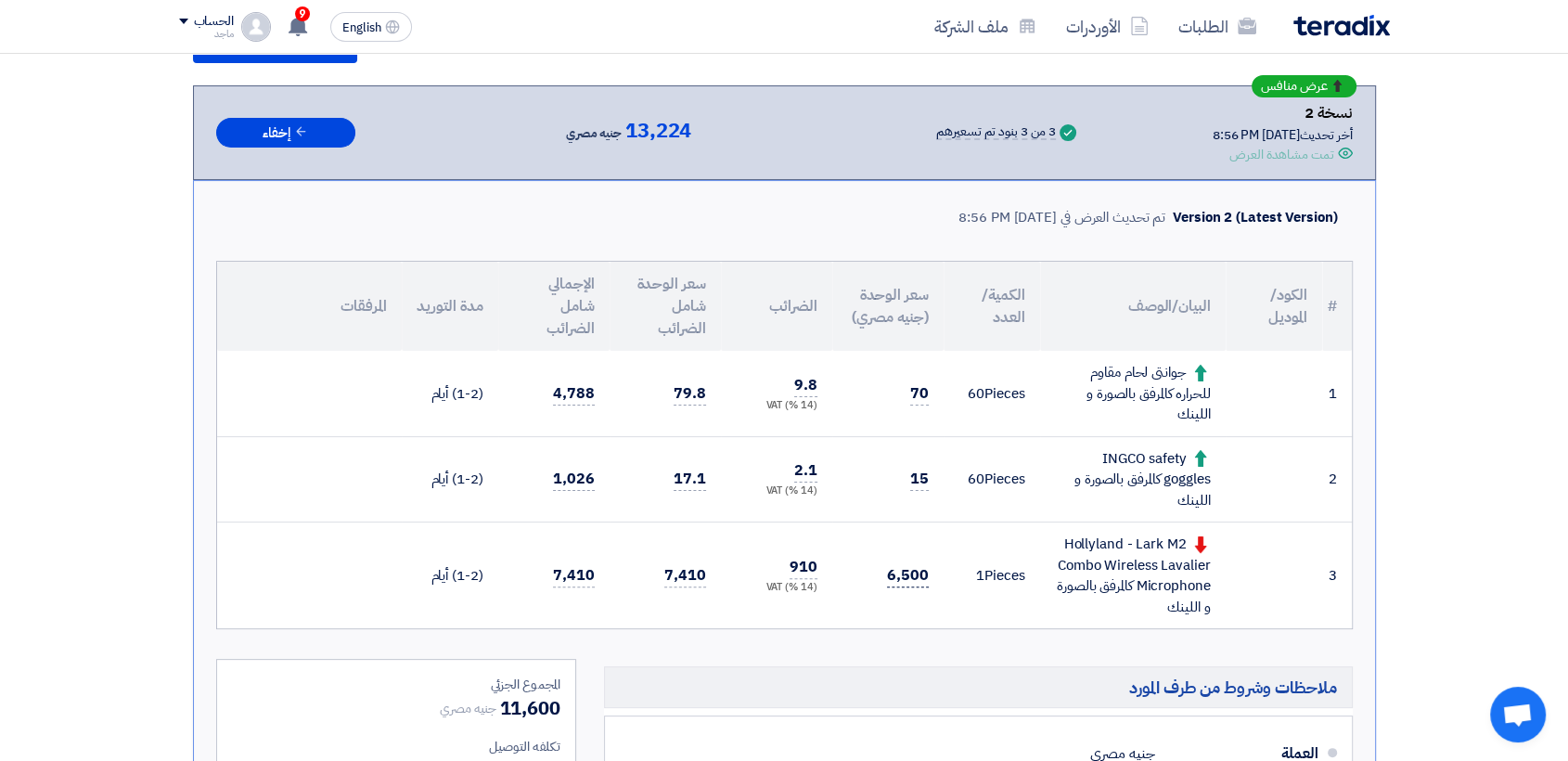
click at [898, 566] on span "6,500" at bounding box center [907, 575] width 42 height 24
click at [898, 575] on span "6,500" at bounding box center [907, 575] width 42 height 24
click at [156, 524] on section "تقديم عرض سعر عرض منافس نسخة 2 أخر تحديث 13 Sep 2025, 8:56 PM Offer is Seen تمت…" at bounding box center [784, 596] width 1568 height 1304
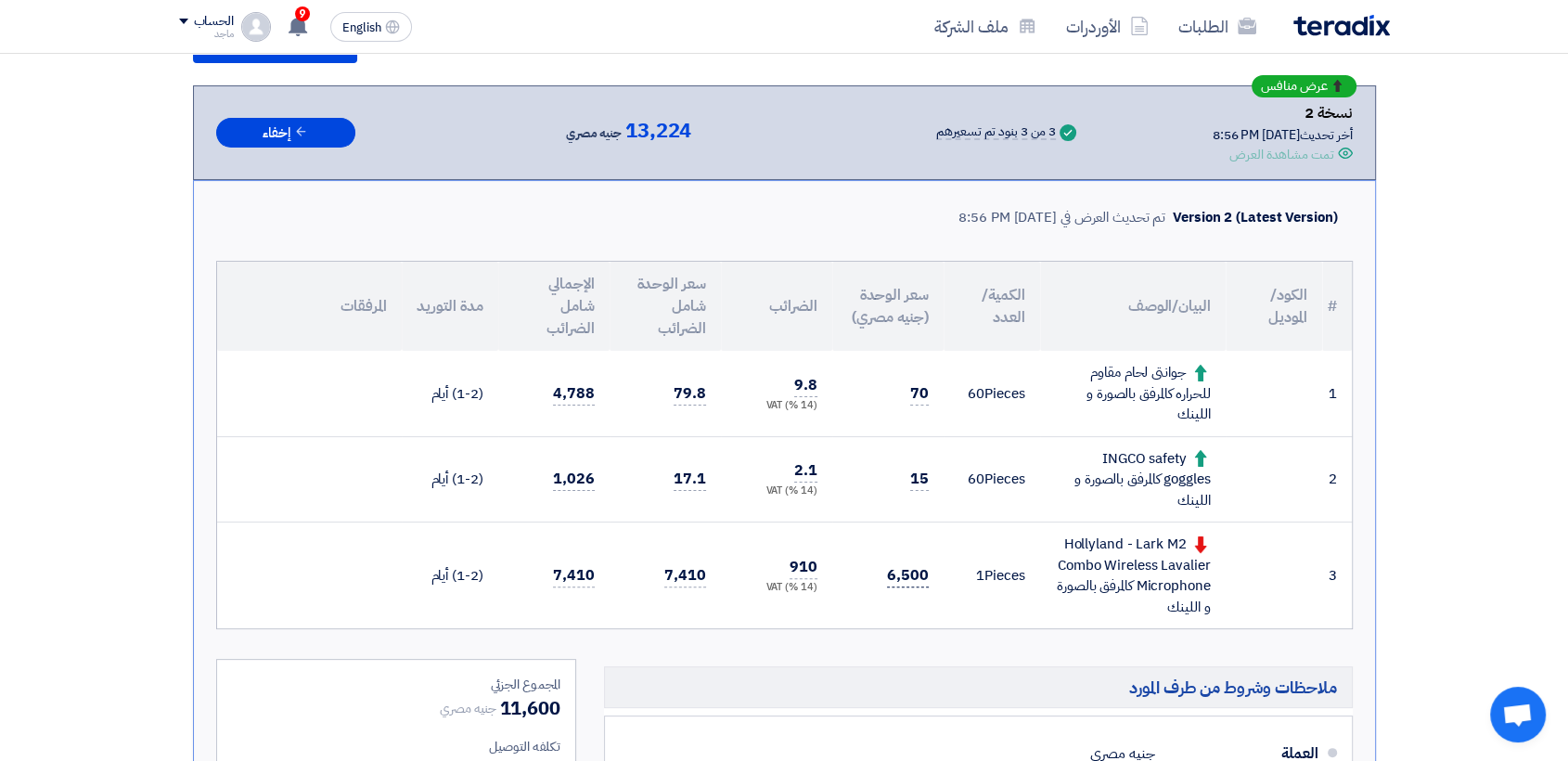
click at [914, 575] on span "6,500" at bounding box center [907, 575] width 42 height 24
click at [91, 479] on section "تقديم عرض سعر عرض منافس نسخة 2 أخر تحديث 13 Sep 2025, 8:56 PM Offer is Seen تمت…" at bounding box center [784, 596] width 1568 height 1304
click at [69, 444] on section "تقديم عرض سعر عرض منافس نسخة 2 أخر تحديث 13 Sep 2025, 8:56 PM Offer is Seen تمت…" at bounding box center [784, 596] width 1568 height 1304
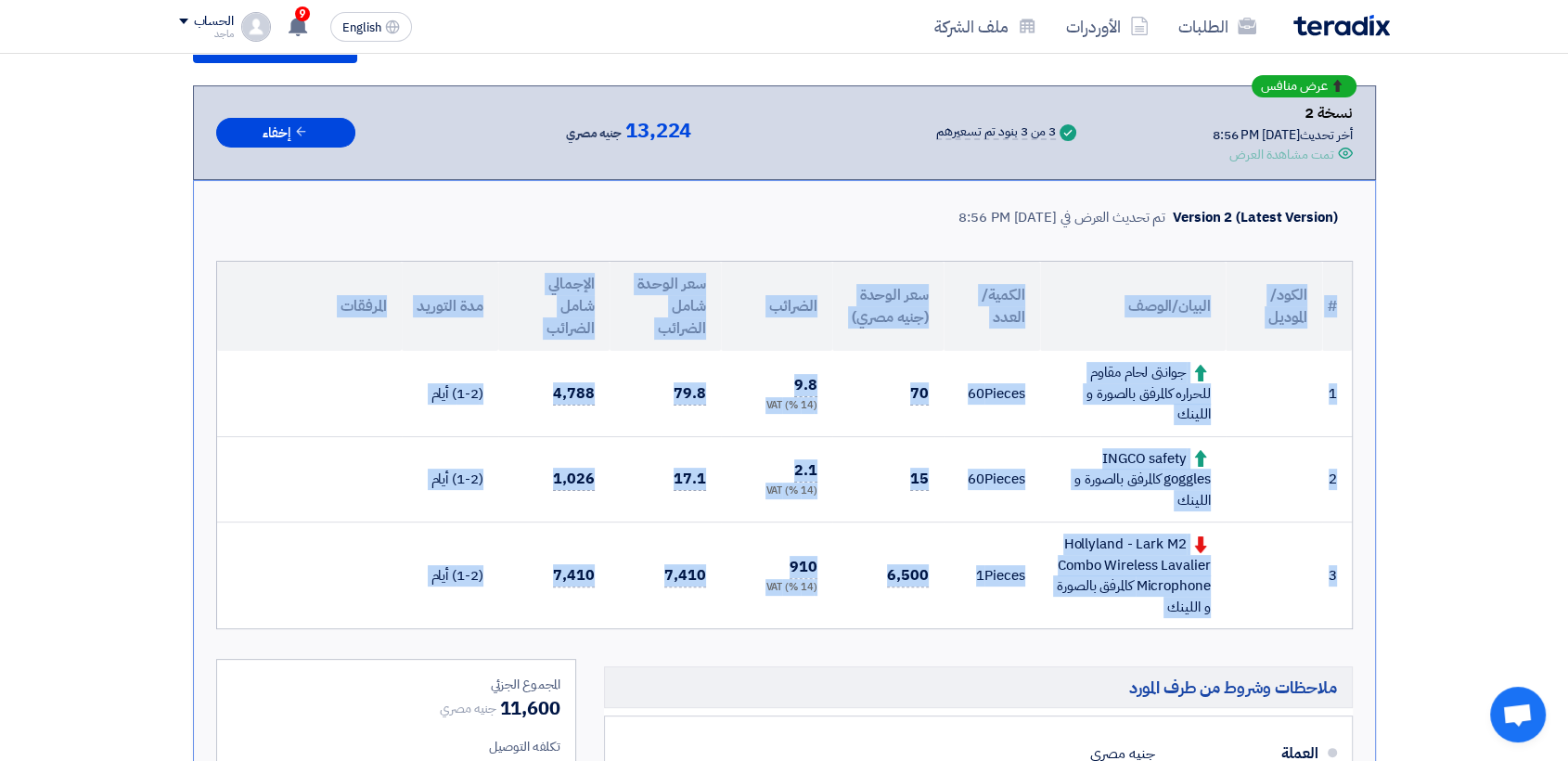
click at [69, 444] on section "تقديم عرض سعر عرض منافس نسخة 2 أخر تحديث 13 Sep 2025, 8:56 PM Offer is Seen تمت…" at bounding box center [784, 596] width 1568 height 1304
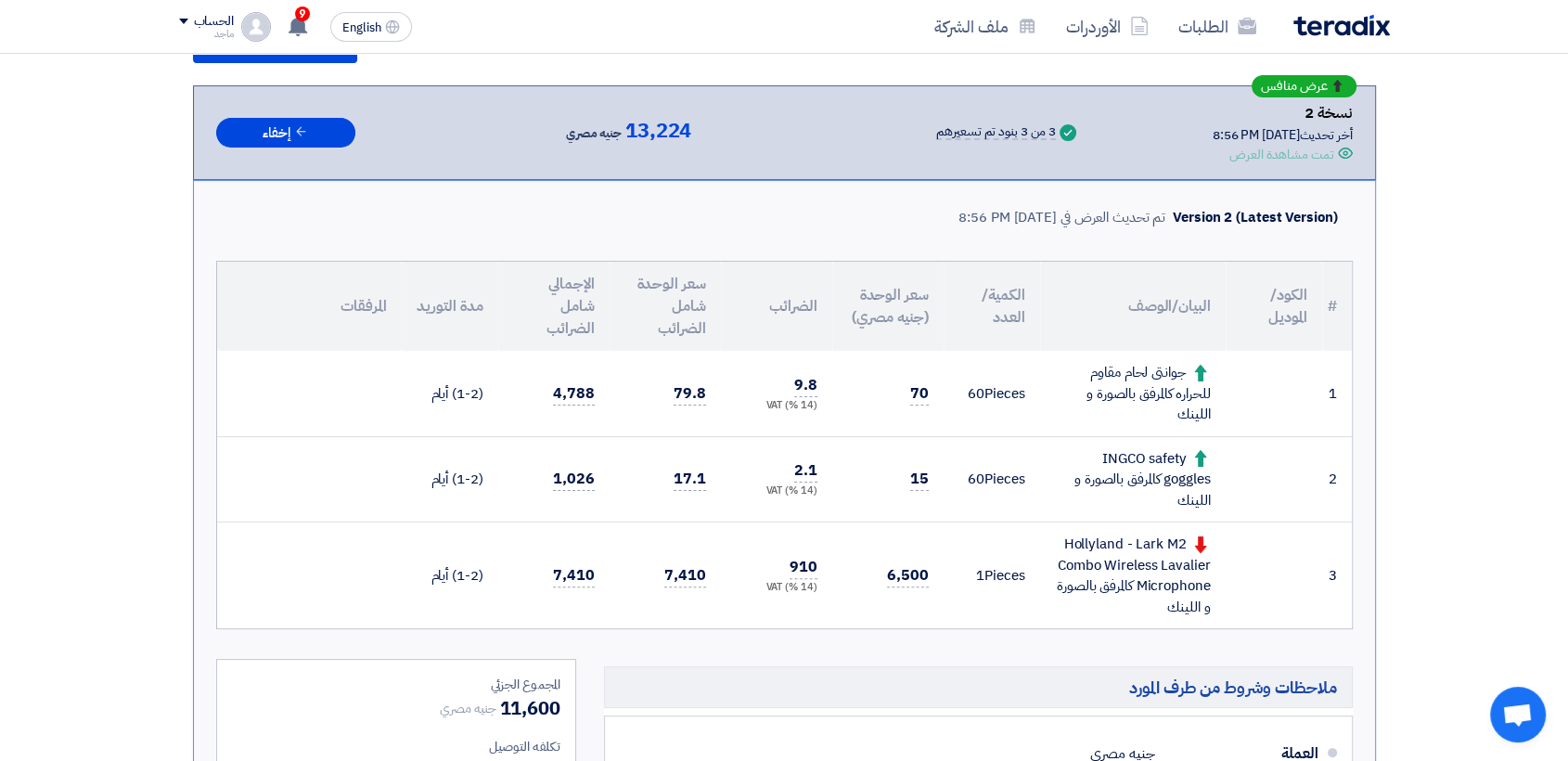
click at [1517, 224] on section "تقديم عرض سعر عرض منافس نسخة 2 أخر تحديث 13 Sep 2025, 8:56 PM Offer is Seen تمت…" at bounding box center [784, 596] width 1568 height 1304
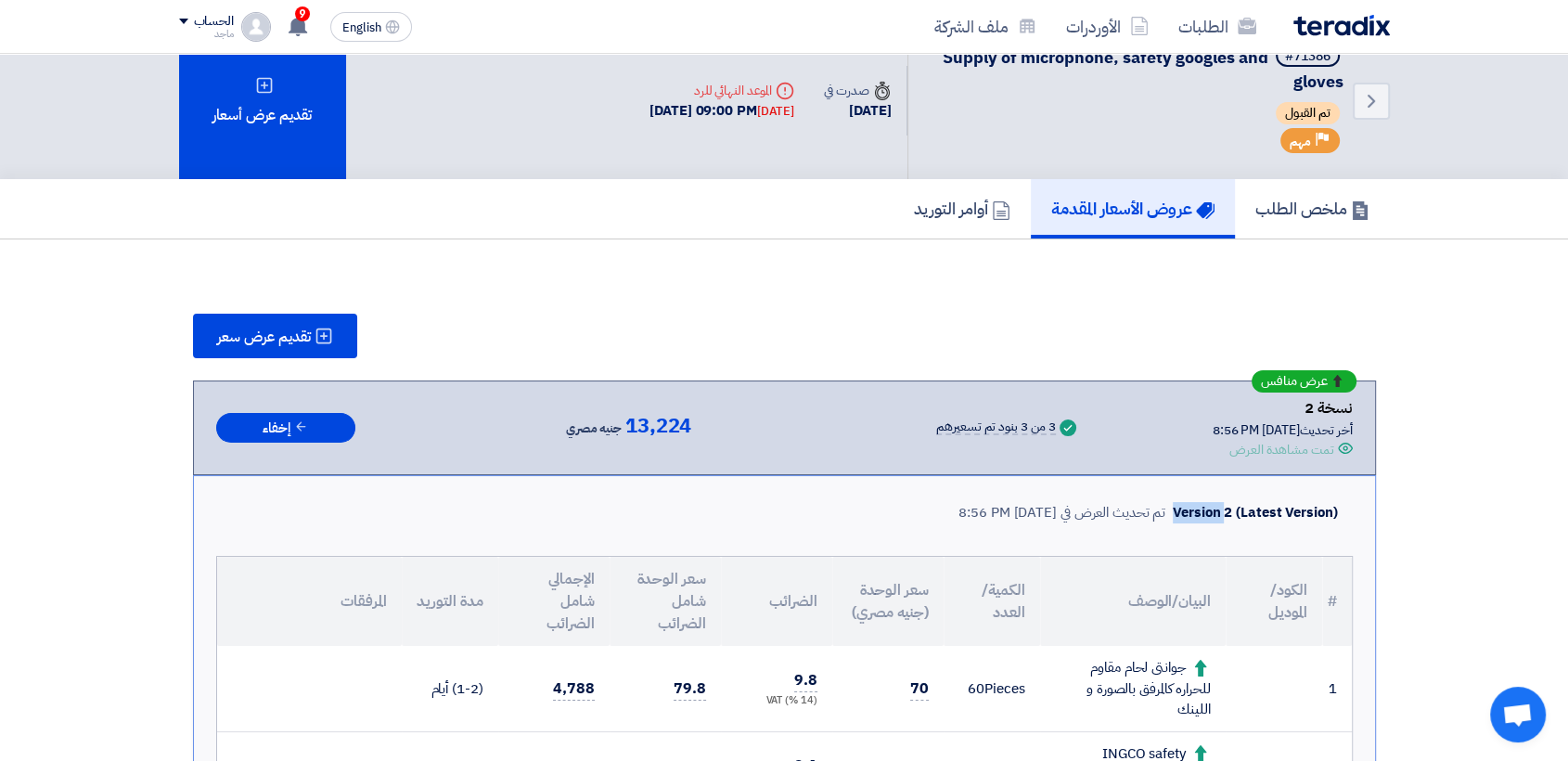
scroll to position [0, 0]
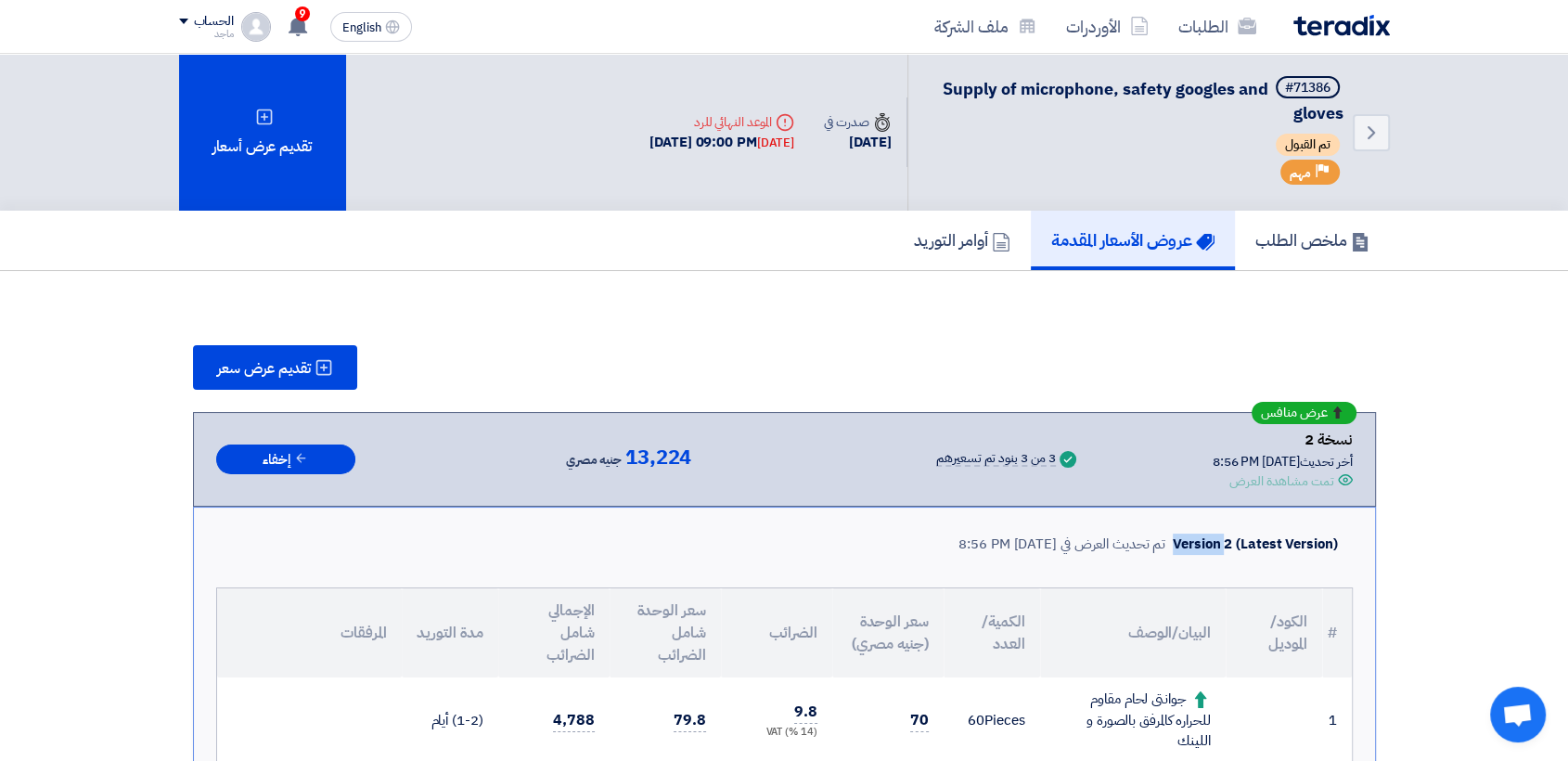
click at [1095, 251] on h5 "عروض الأسعار المقدمة" at bounding box center [1133, 239] width 164 height 22
click at [1116, 237] on h5 "عروض الأسعار المقدمة" at bounding box center [1133, 239] width 164 height 22
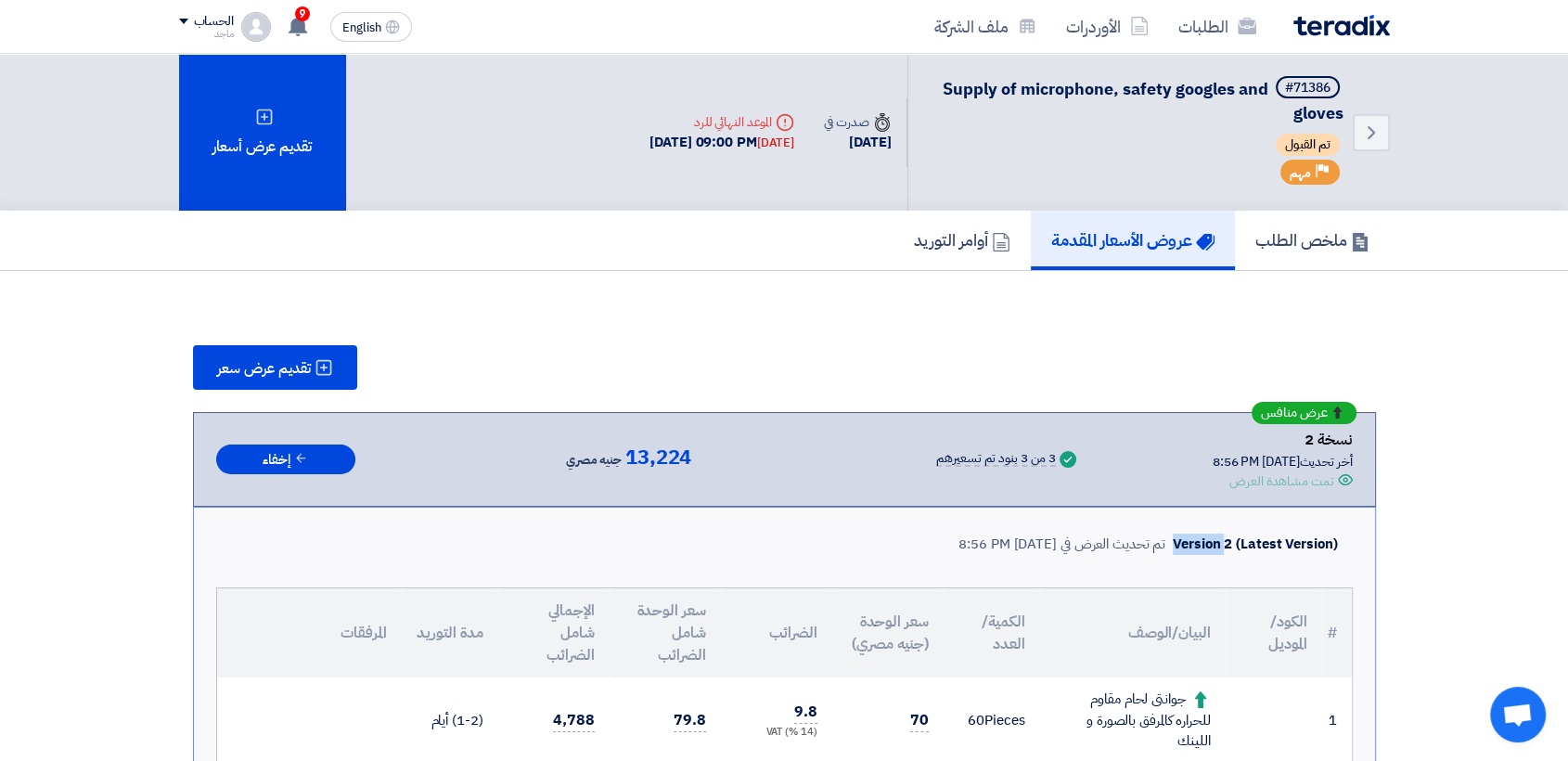
click at [1163, 238] on h5 "عروض الأسعار المقدمة" at bounding box center [1133, 239] width 164 height 22
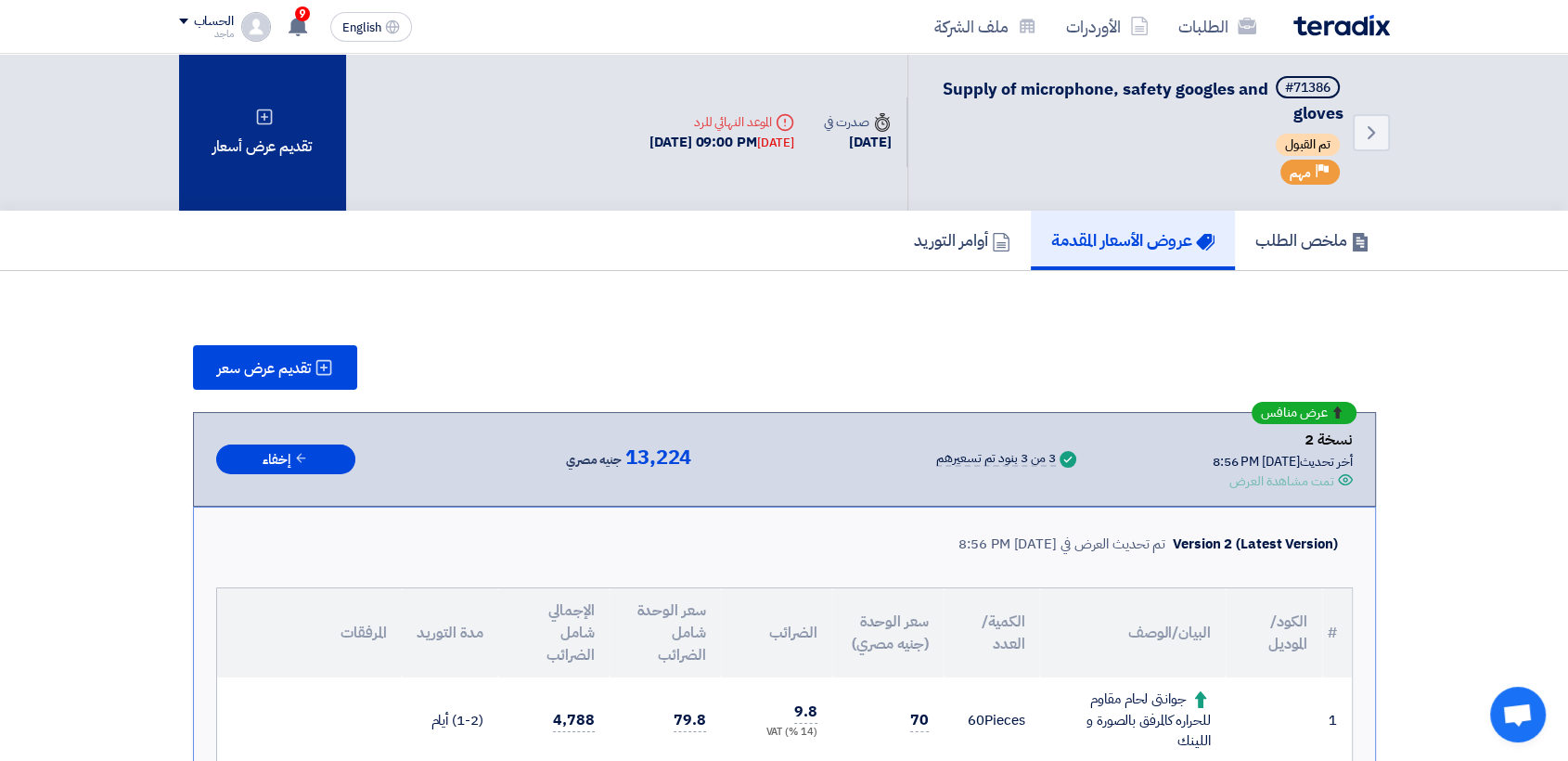
click at [232, 116] on div "تقديم عرض أسعار" at bounding box center [262, 133] width 167 height 157
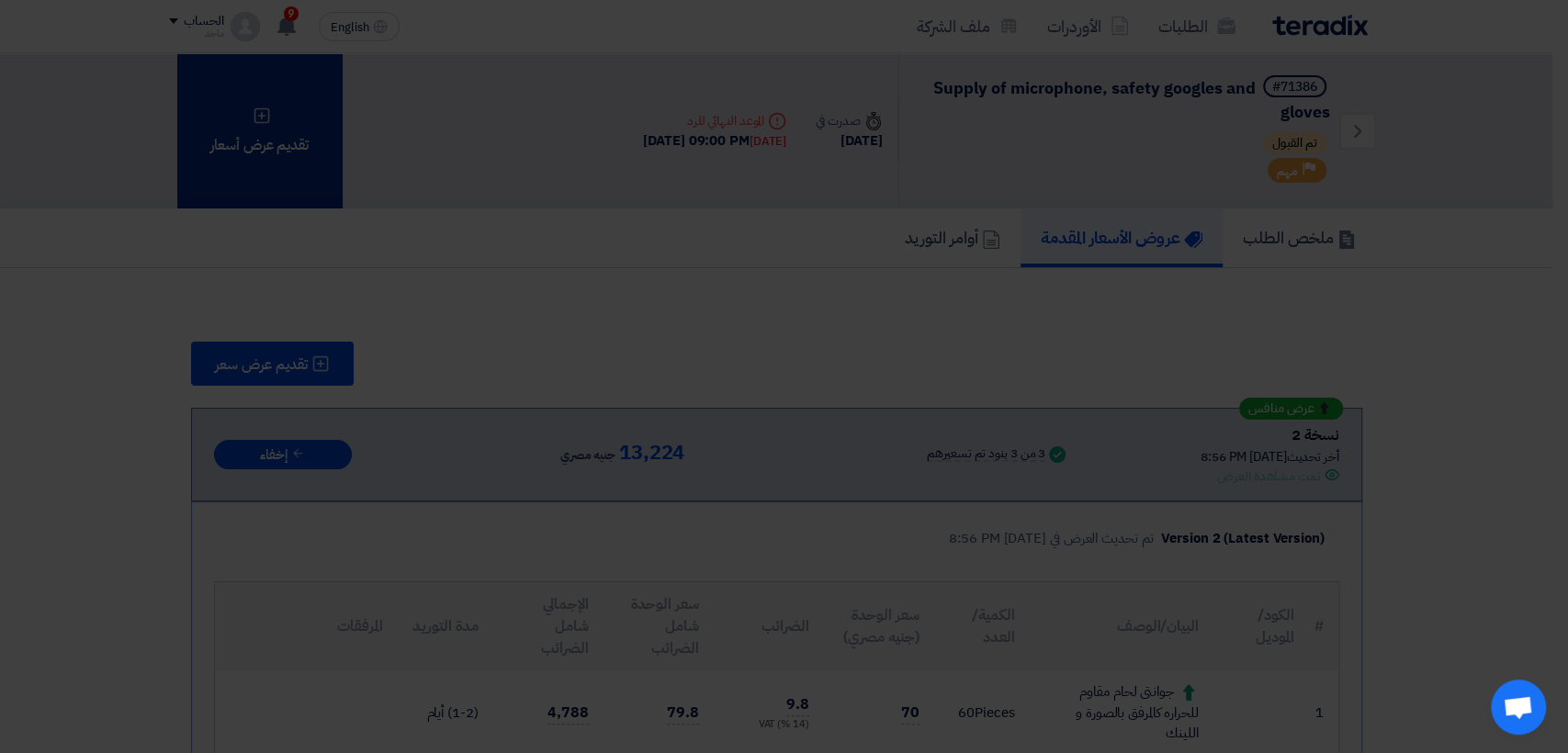
click at [229, 115] on modal-container "تقديم عرض أسعار × أبدأ في تقديم عرض أسعار جديد تقديم عرض أسعار جديد من البداية" at bounding box center [784, 376] width 1568 height 753
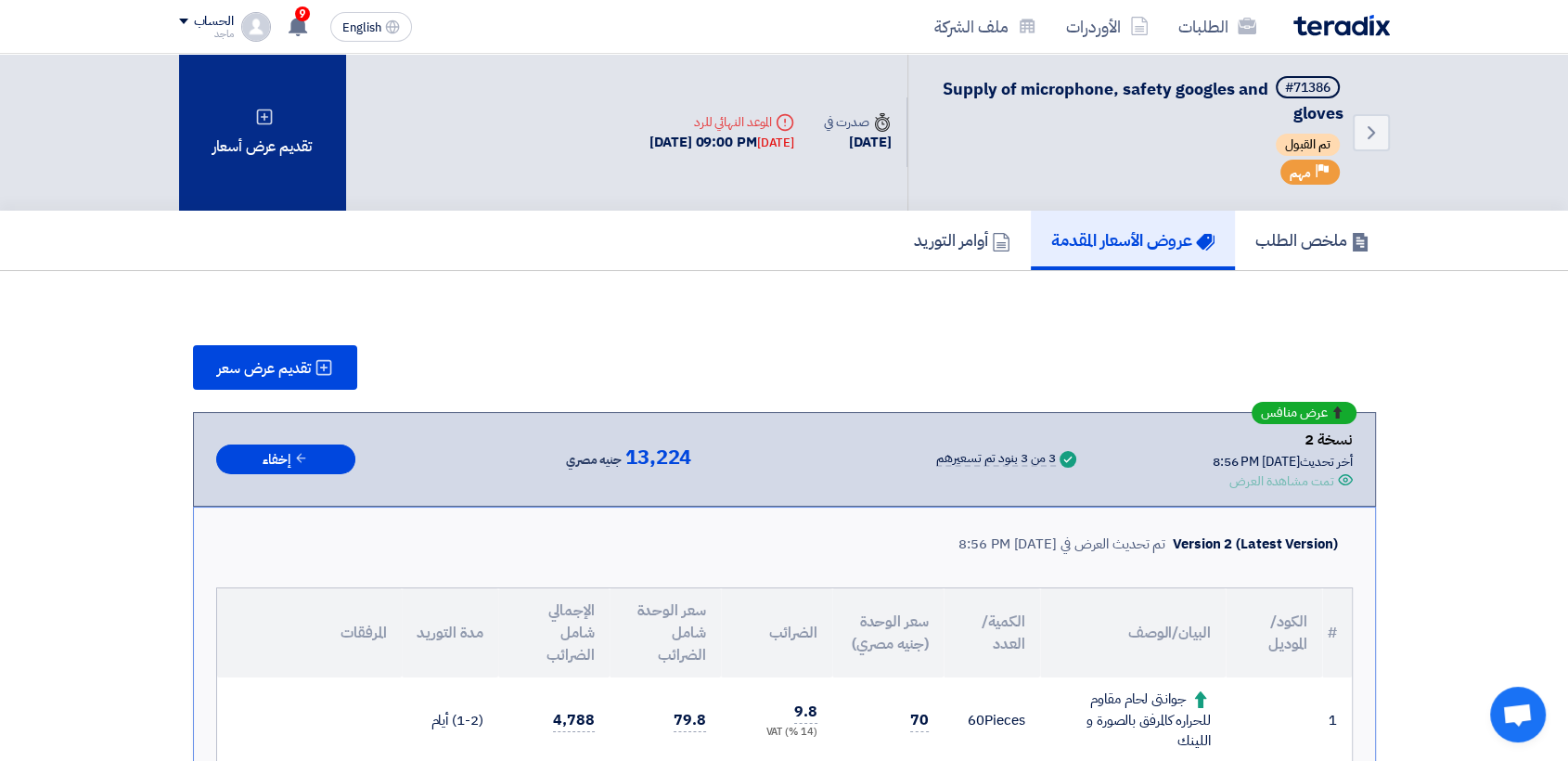
click at [252, 166] on div "تقديم عرض أسعار" at bounding box center [262, 133] width 167 height 157
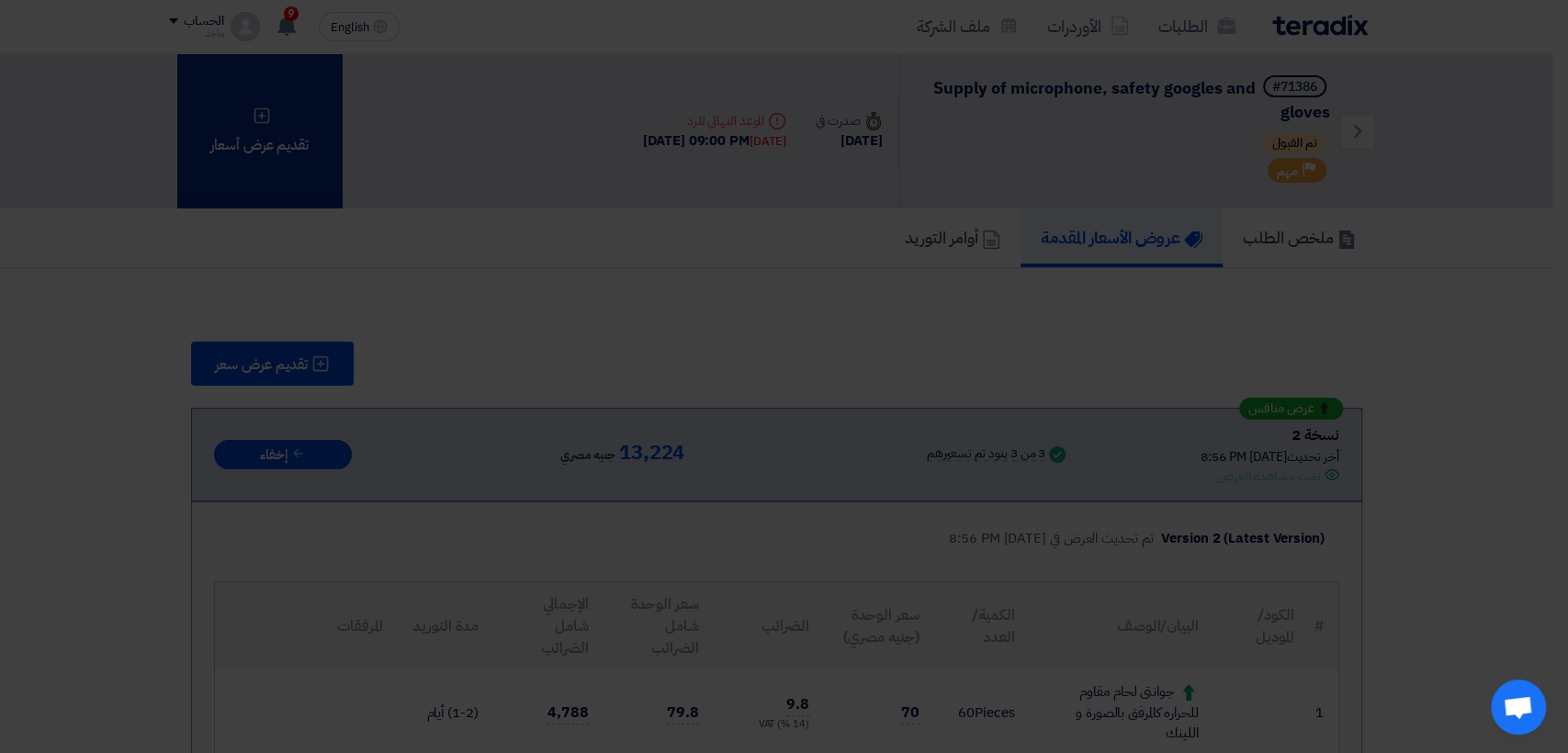
click at [249, 164] on modal-container "تقديم عرض أسعار × أبدأ في تقديم عرض أسعار جديد تقديم عرض أسعار جديد من البداية" at bounding box center [784, 376] width 1568 height 753
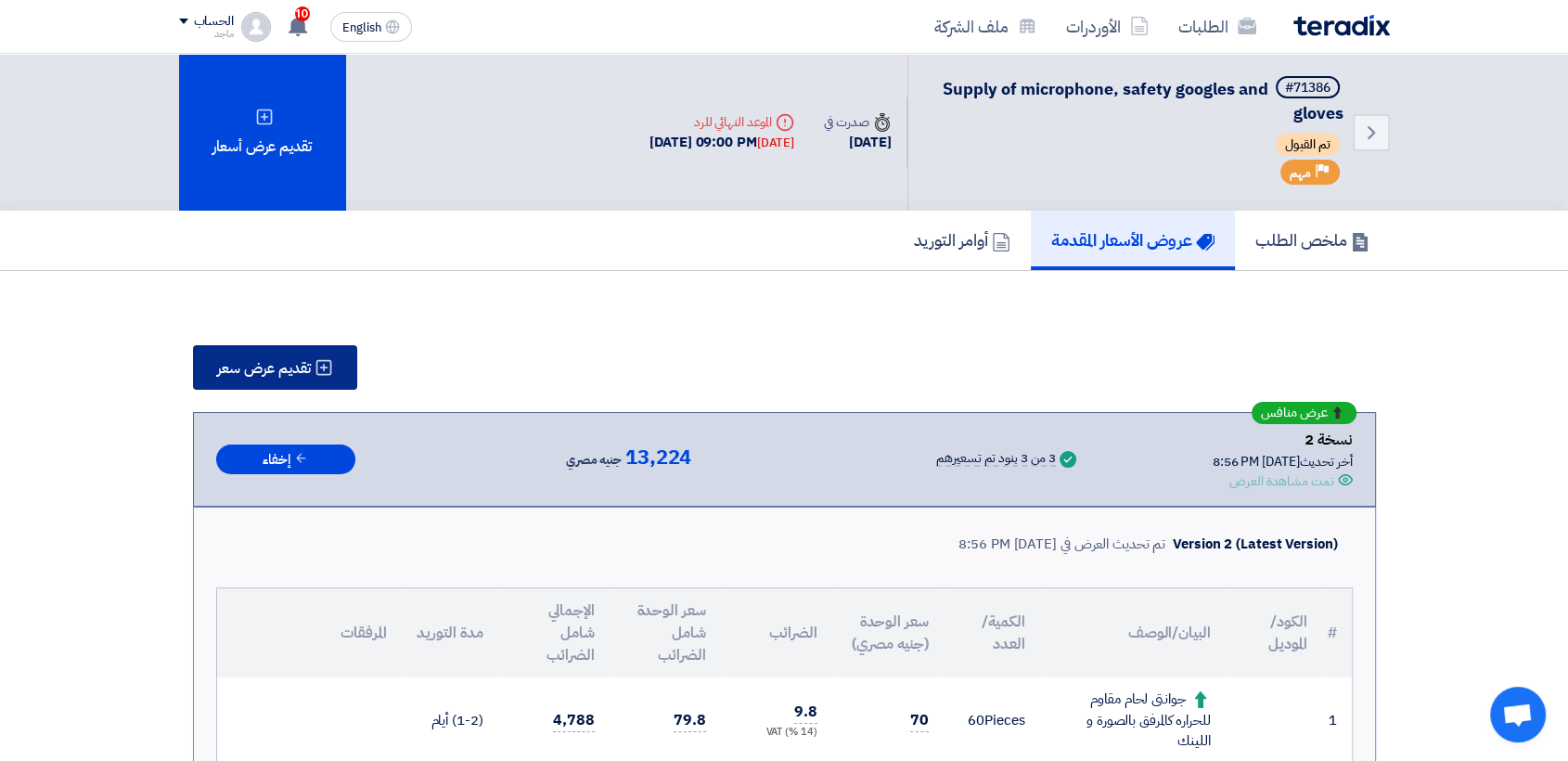
click at [300, 363] on span "تقديم عرض سعر" at bounding box center [263, 368] width 94 height 15
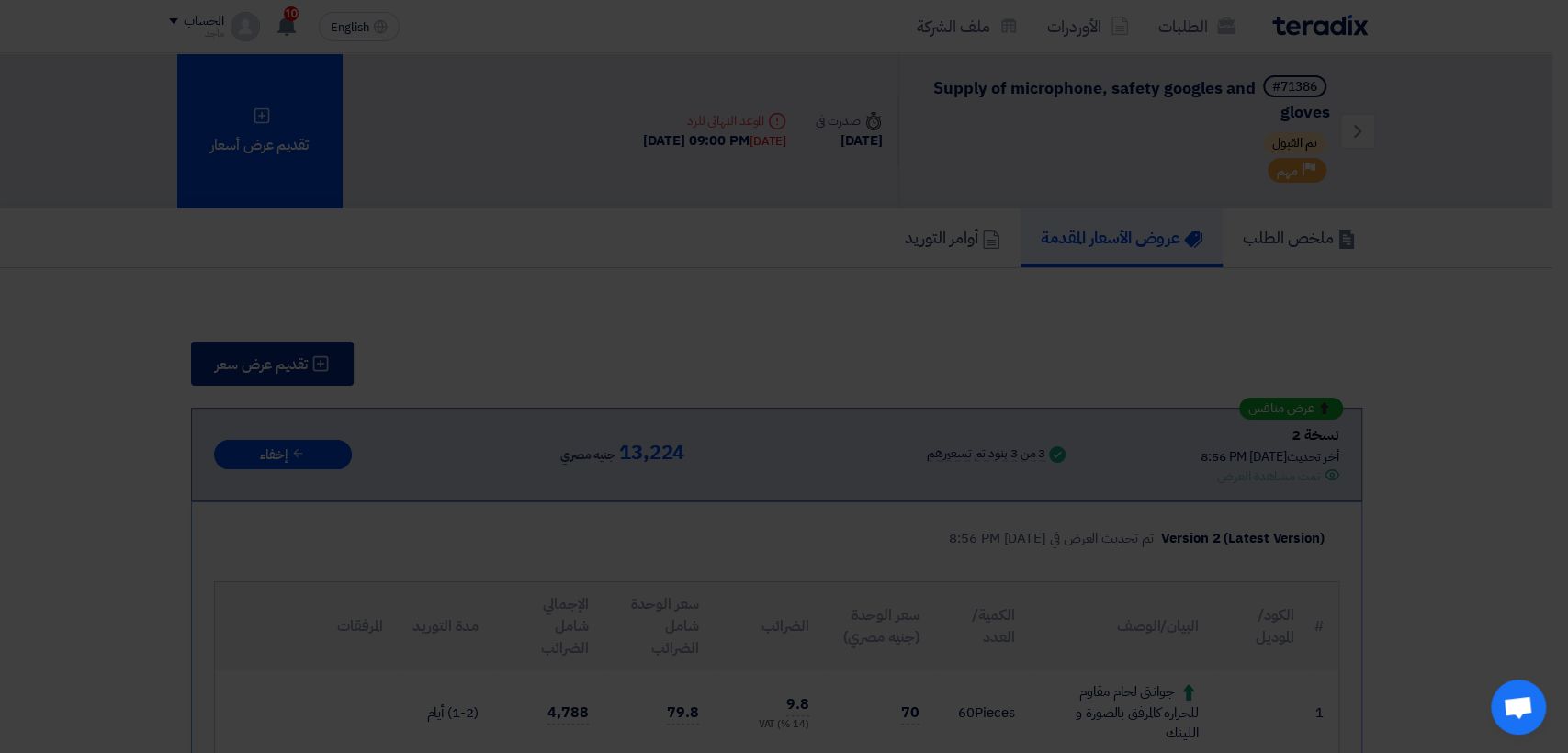
click at [297, 359] on modal-container "تقديم عرض أسعار × أبدأ في تقديم عرض أسعار جديد تقديم عرض أسعار جديد من البداية" at bounding box center [784, 376] width 1568 height 753
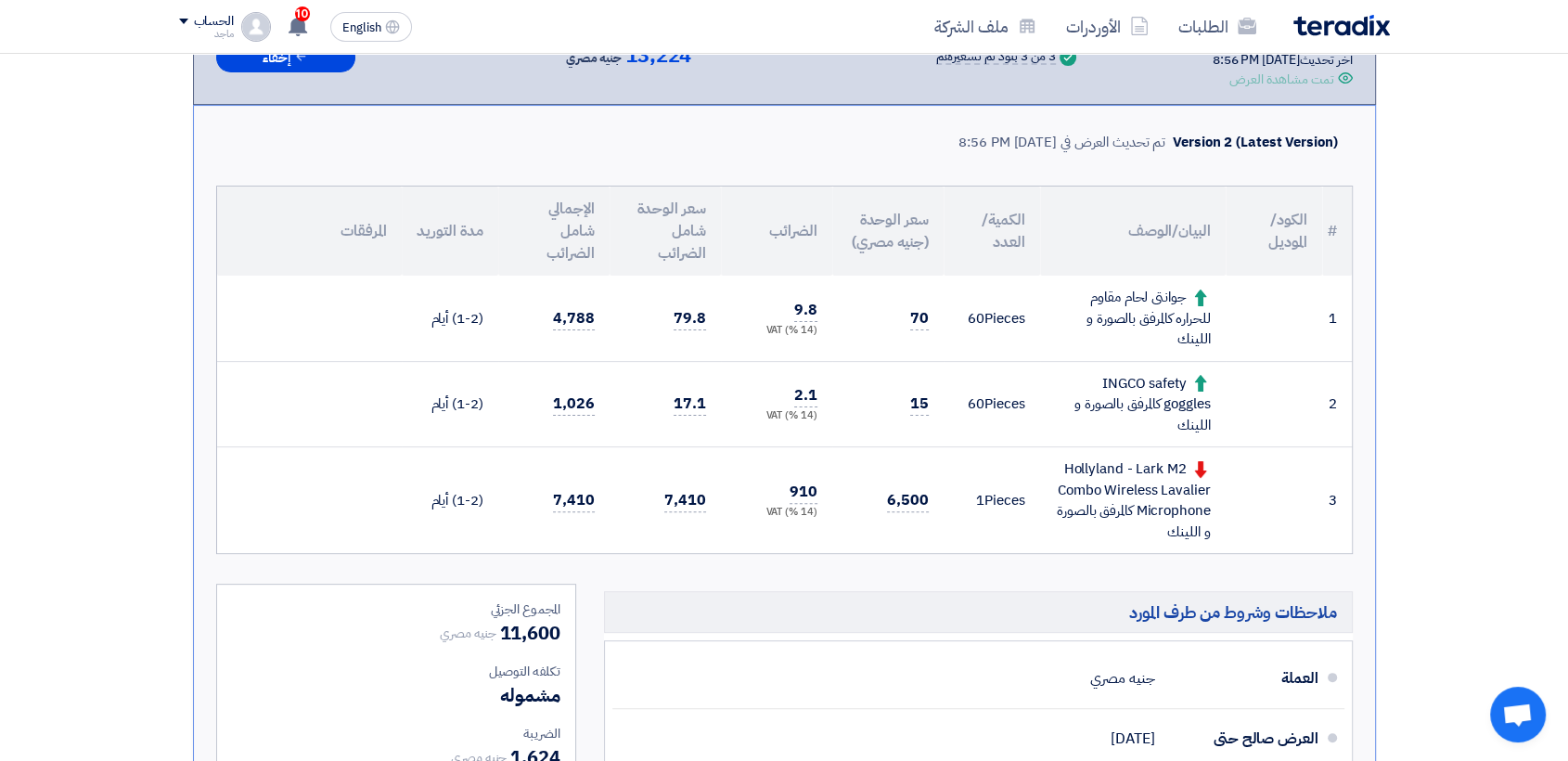
scroll to position [394, 0]
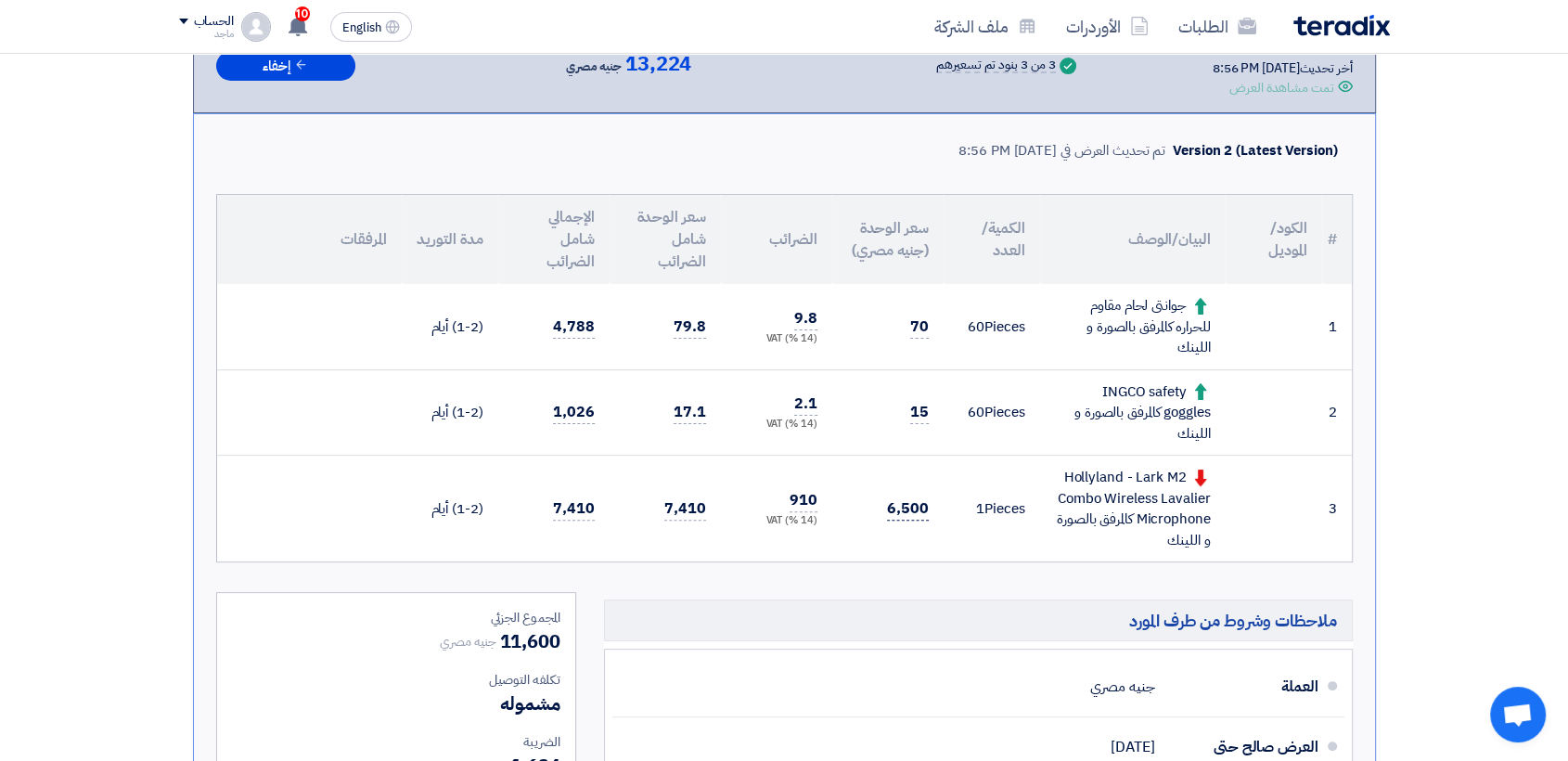
click at [896, 512] on span "6,500" at bounding box center [907, 509] width 42 height 24
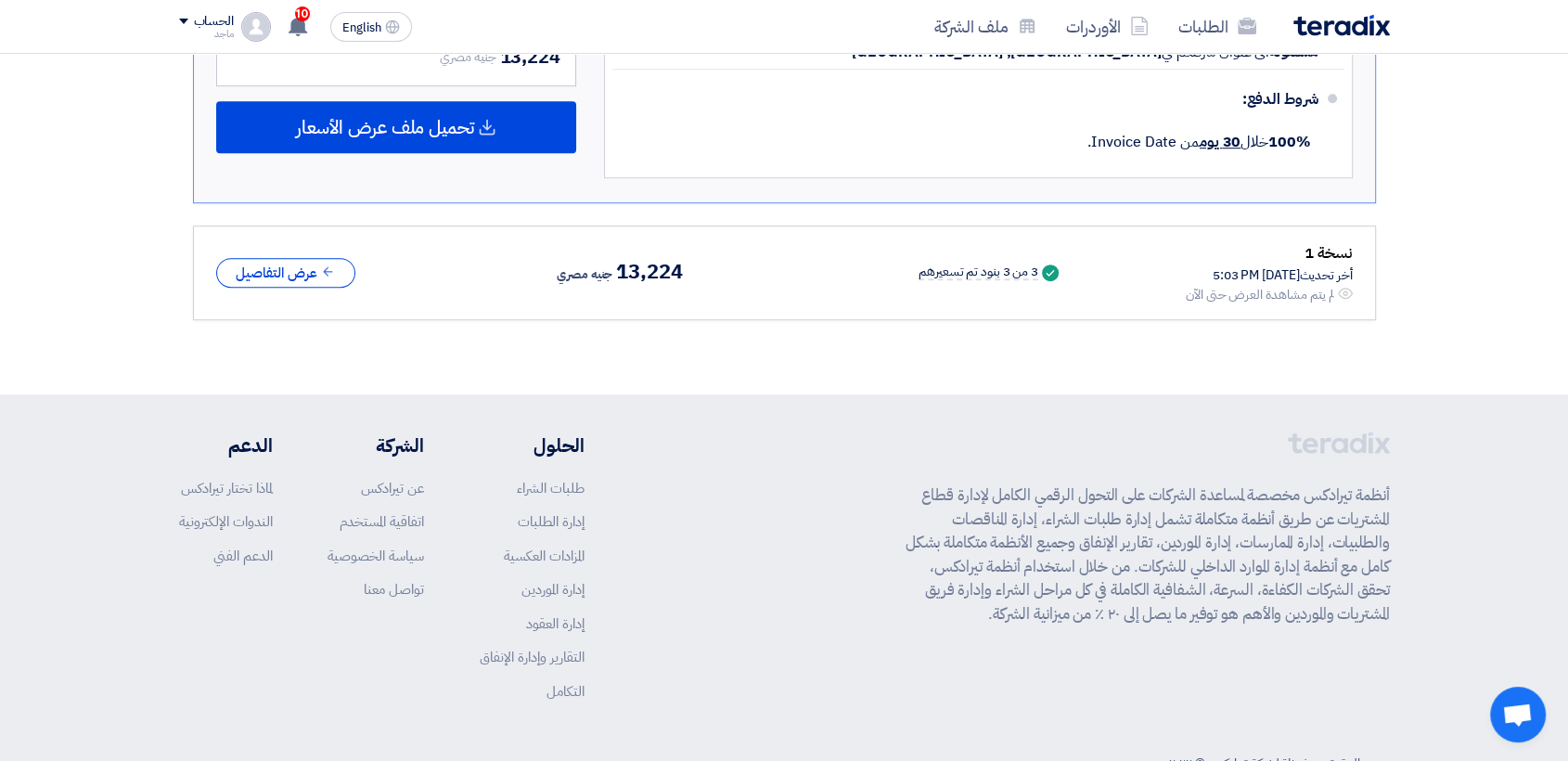
scroll to position [1236, 0]
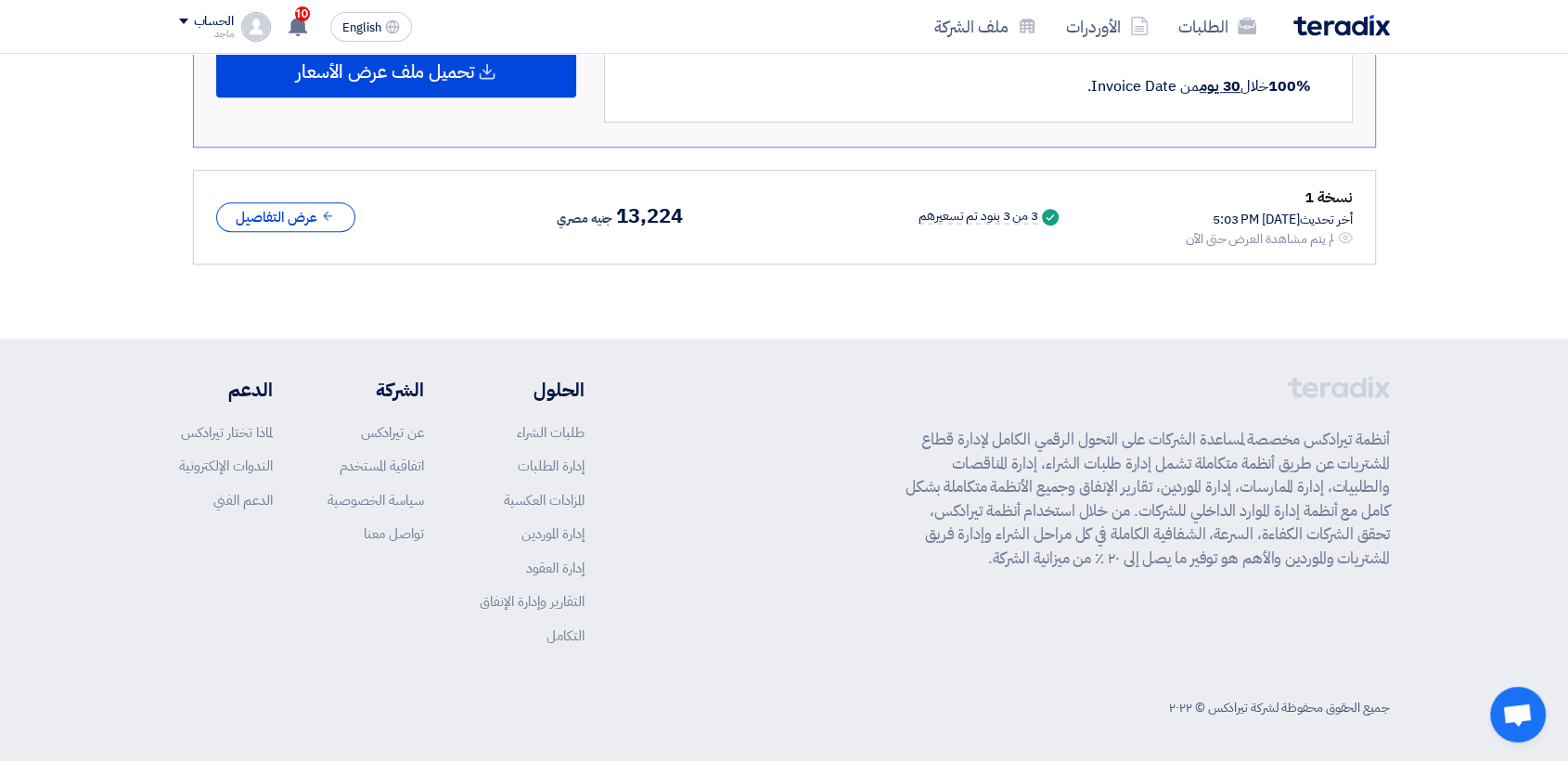
click at [70, 469] on footer "أنظمة تيرادكس مخصصة لمساعدة الشركات على التحول الرقمي الكامل لإدارة قطاع المشتر…" at bounding box center [784, 552] width 1568 height 426
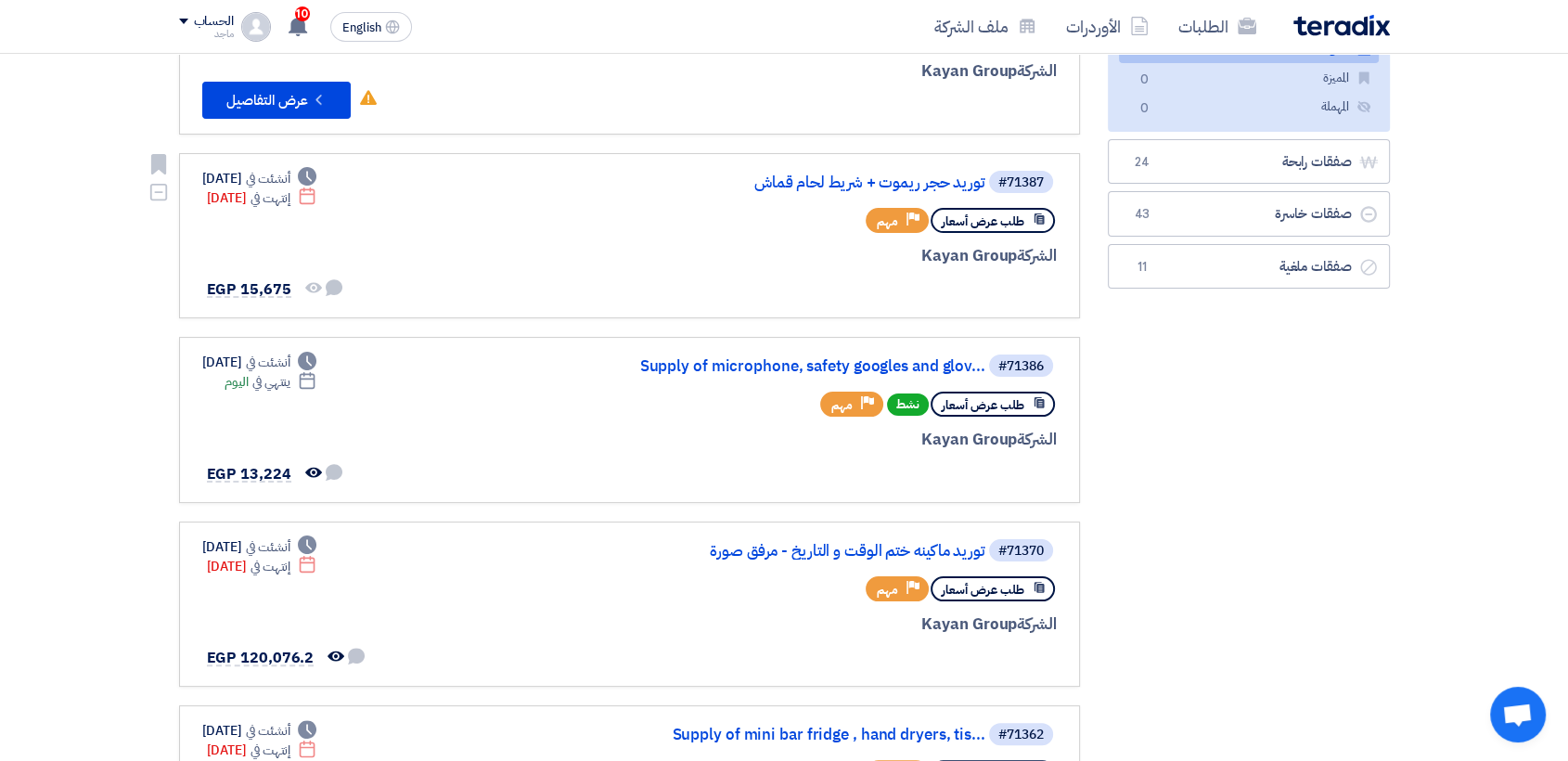
scroll to position [300, 0]
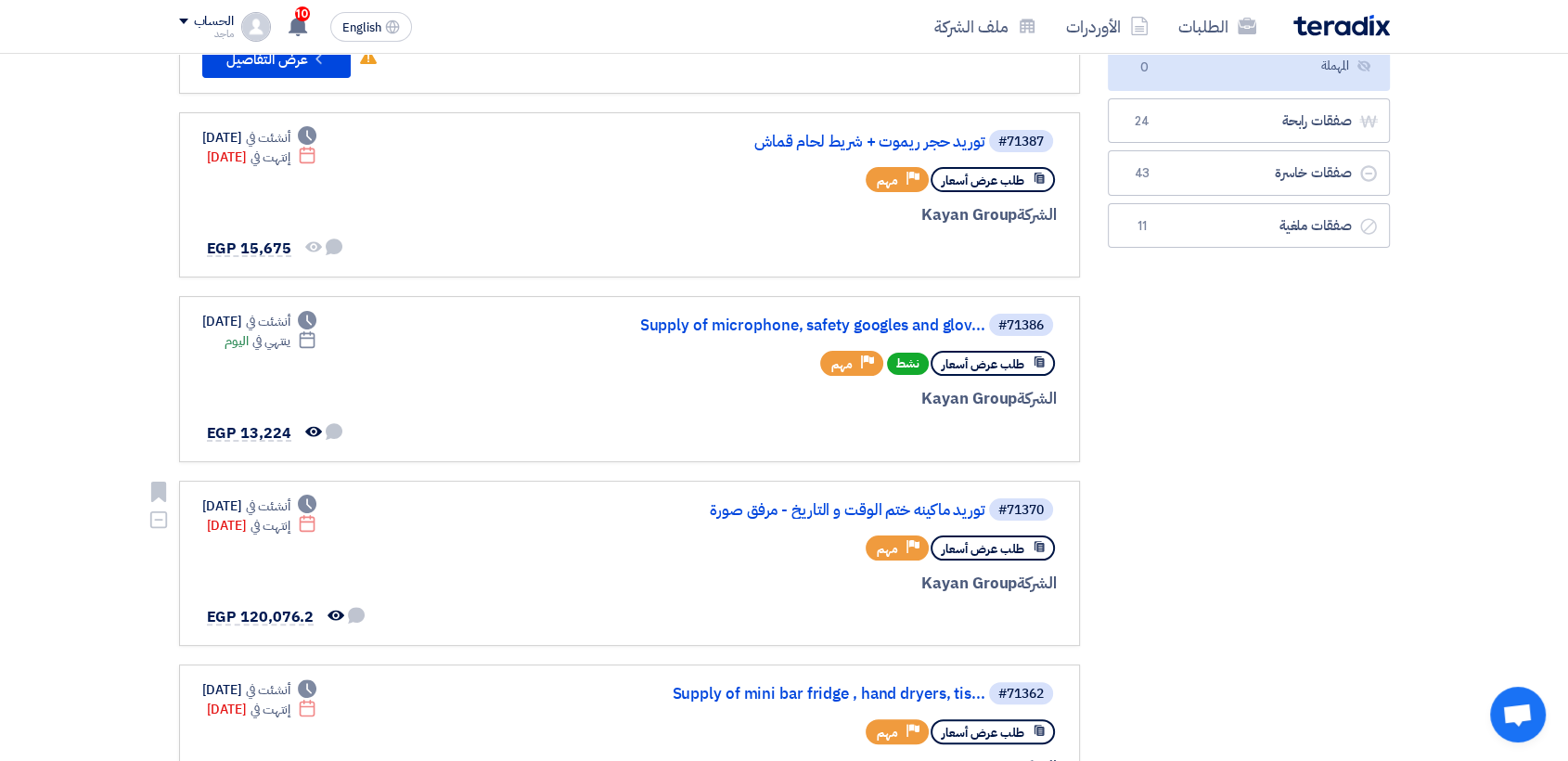
click at [435, 499] on div "#71370 توريد ماكينه ختم الوقت و التاريخ - مرفق صورة طلب عرض أسعار Priority مهم …" at bounding box center [629, 564] width 854 height 134
click at [846, 142] on link "توريد حجر ريموت + شريط لحام قماش" at bounding box center [800, 142] width 371 height 17
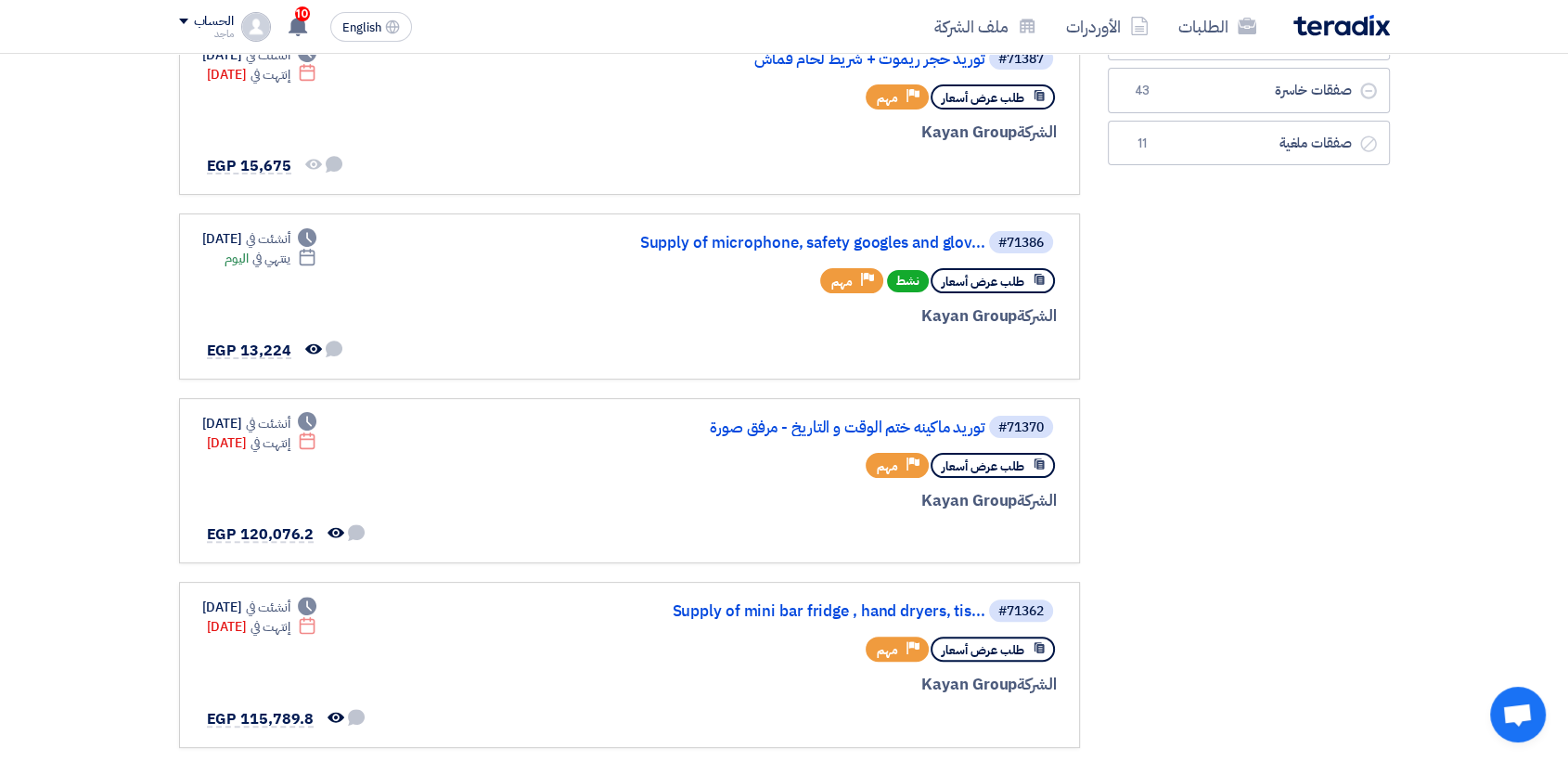
scroll to position [452, 0]
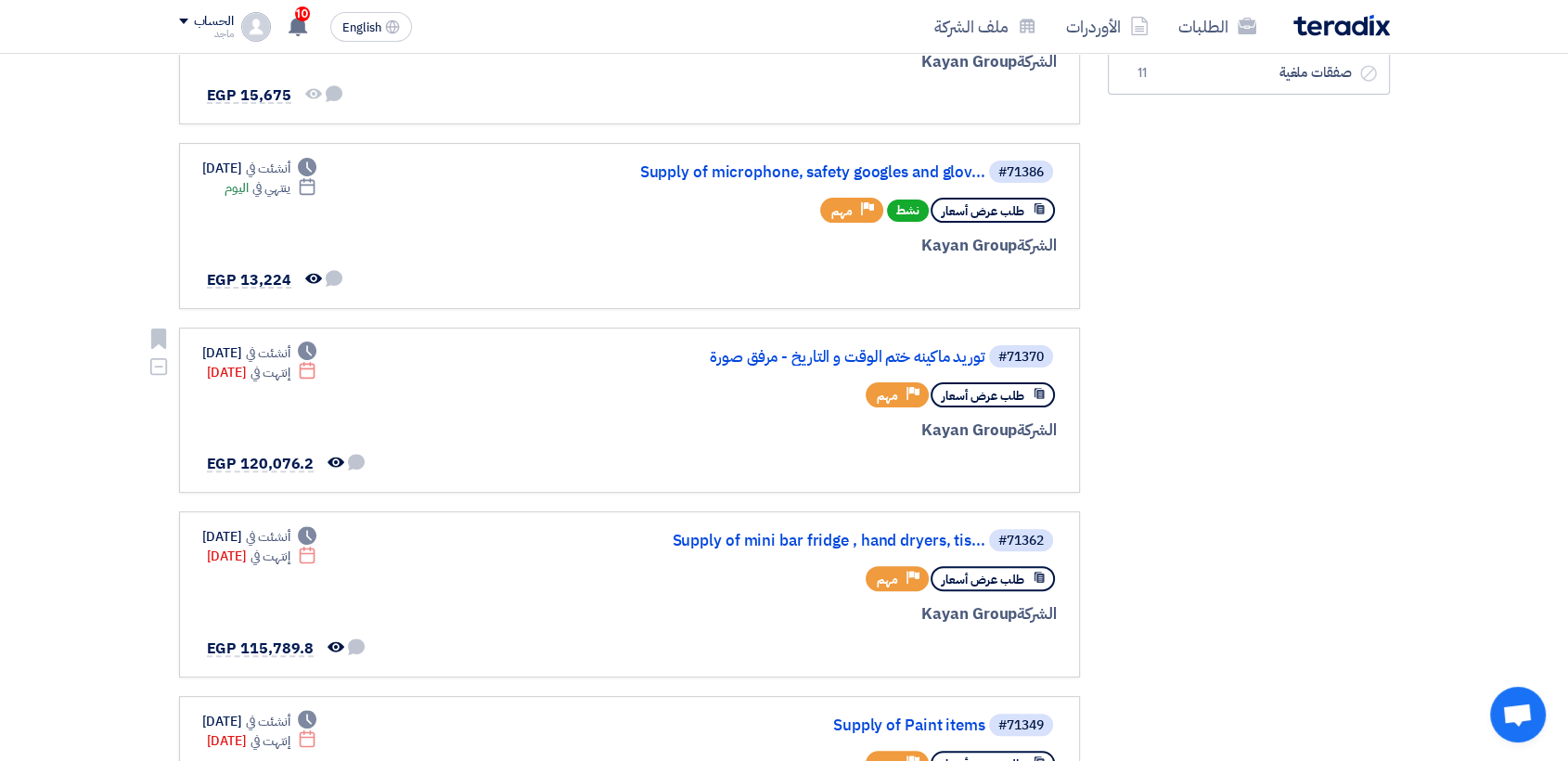
click at [785, 368] on div "#71370 توريد ماكينه ختم الوقت و التاريخ - مرفق صورة طلب عرض أسعار Priority مهم …" at bounding box center [834, 411] width 447 height 134
click at [962, 399] on span "طلب عرض أسعار" at bounding box center [982, 396] width 82 height 18
click at [612, 466] on div at bounding box center [834, 464] width 447 height 26
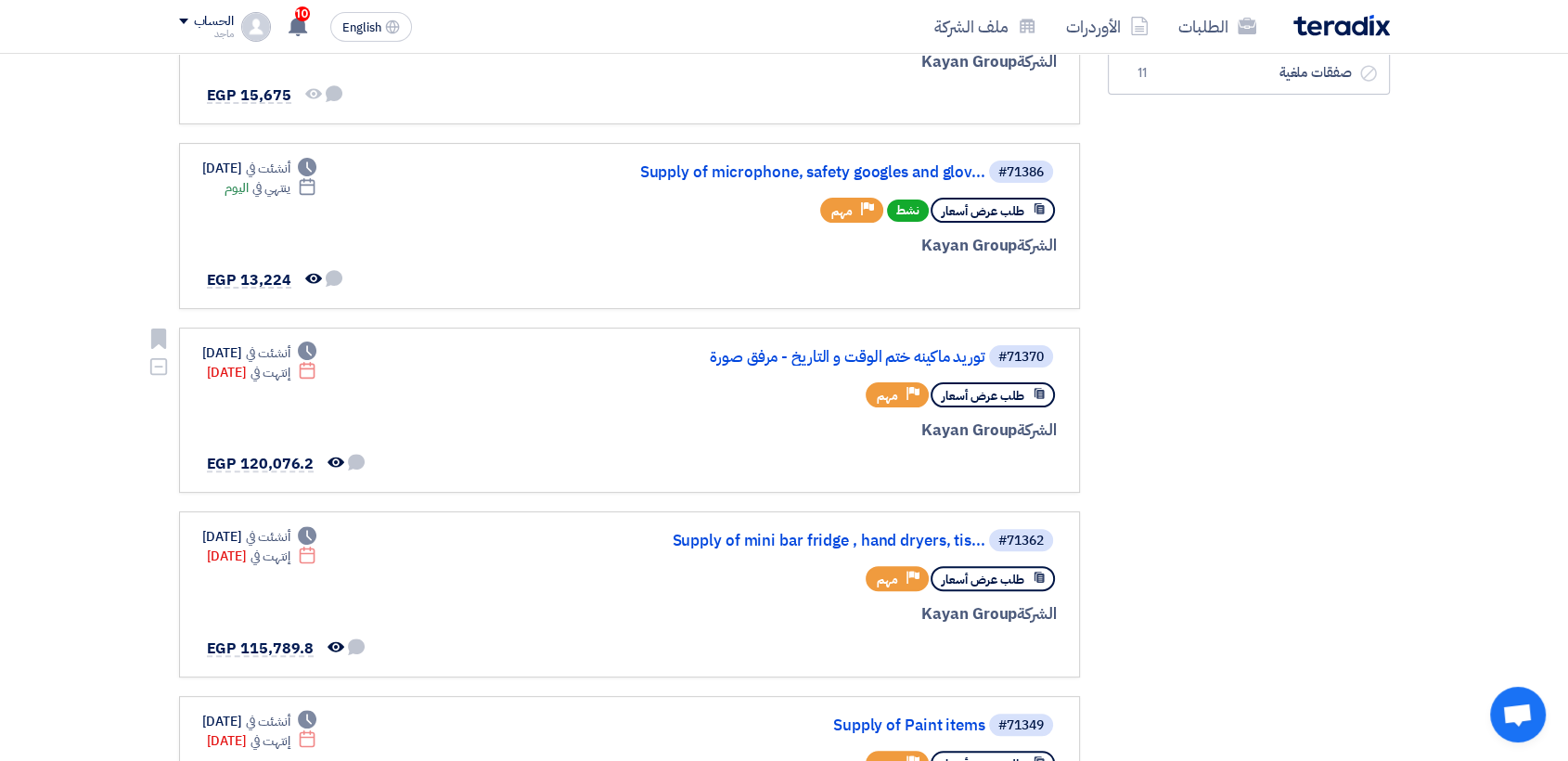
click at [610, 442] on div "#71370 توريد ماكينه ختم الوقت و التاريخ - مرفق صورة طلب عرض أسعار Priority مهم …" at bounding box center [834, 411] width 447 height 134
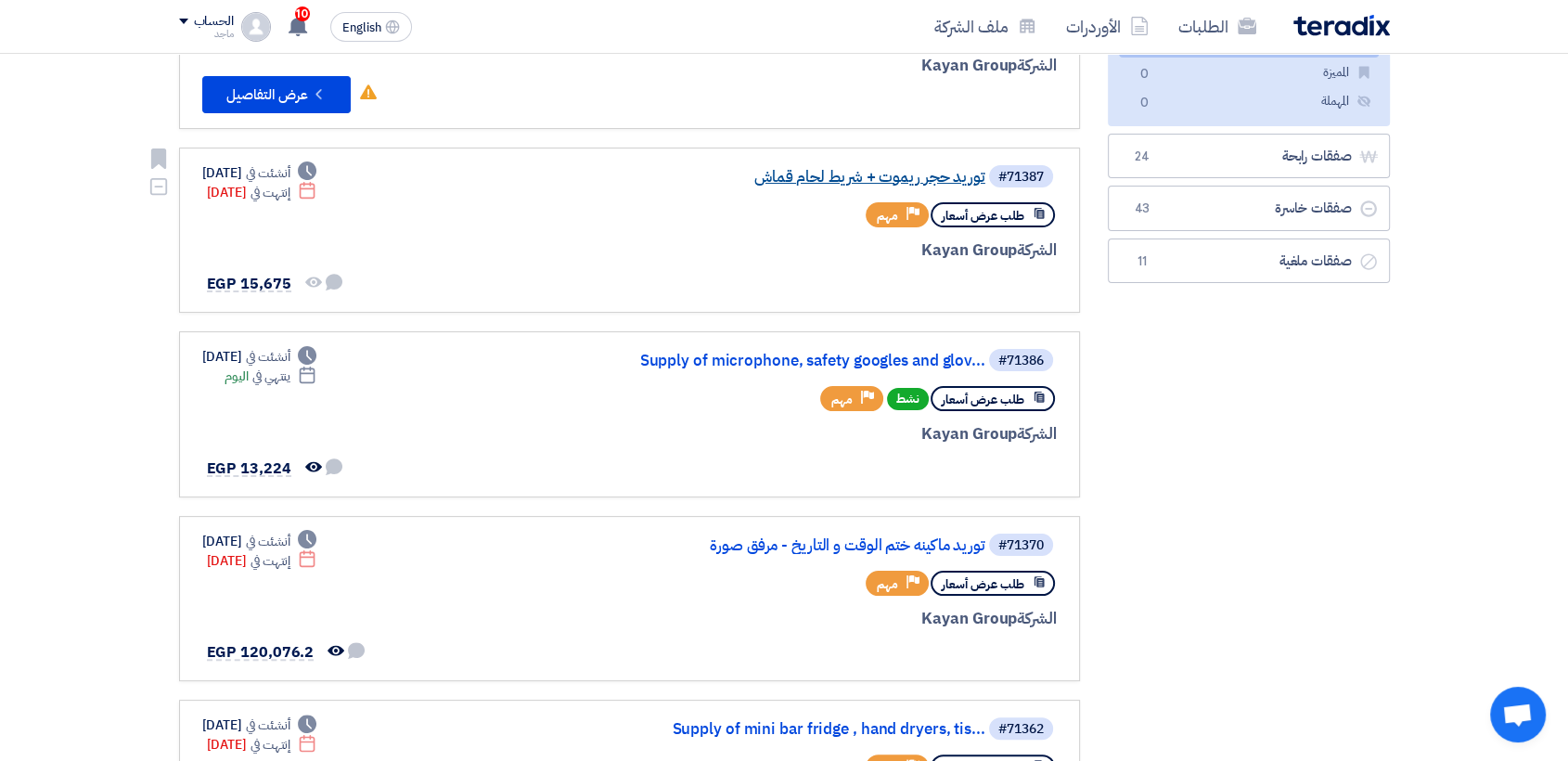
scroll to position [274, 0]
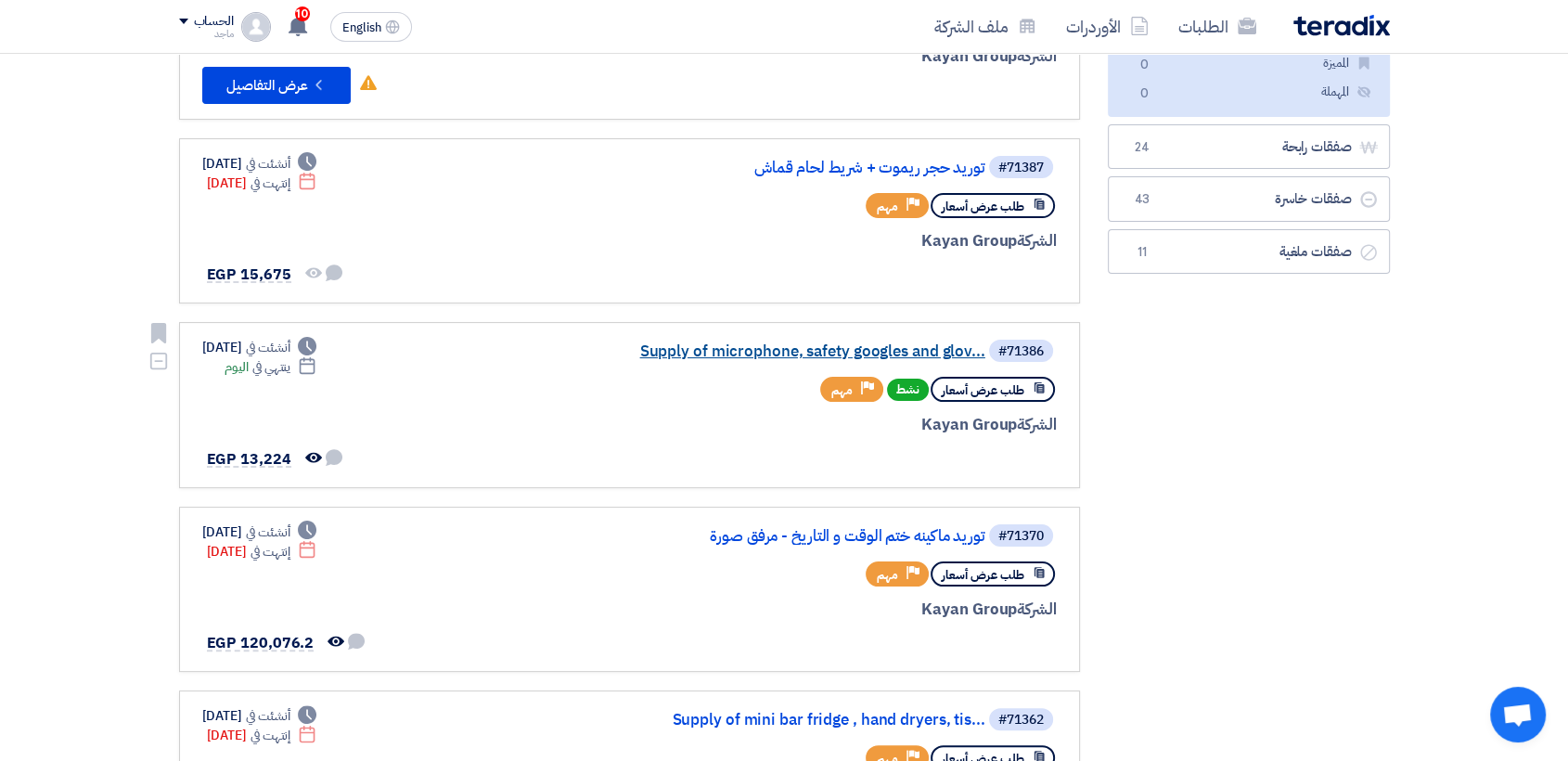
click at [819, 353] on link "Supply of microphone, safety googles and glov..." at bounding box center [800, 352] width 371 height 17
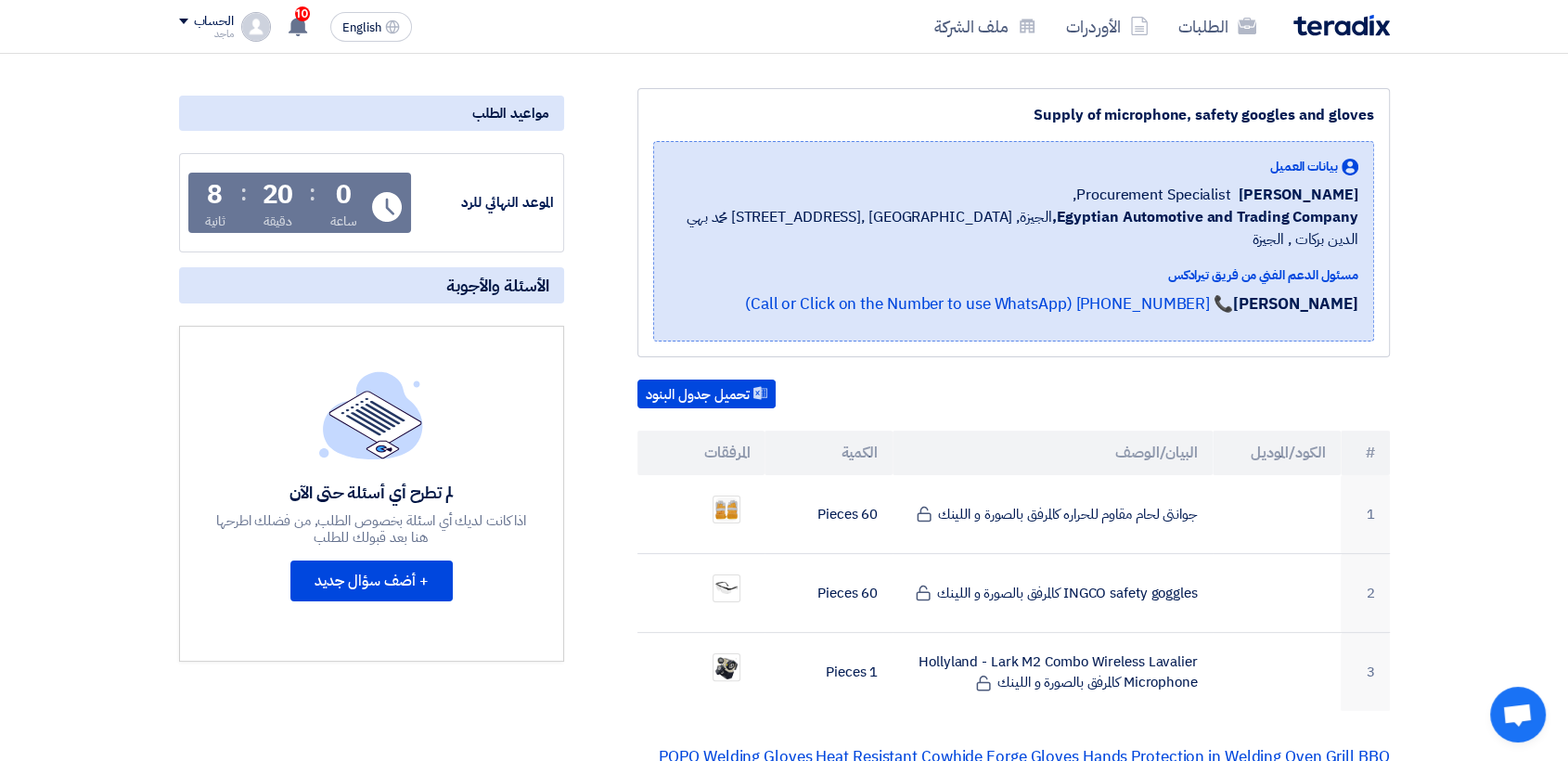
scroll to position [245, 0]
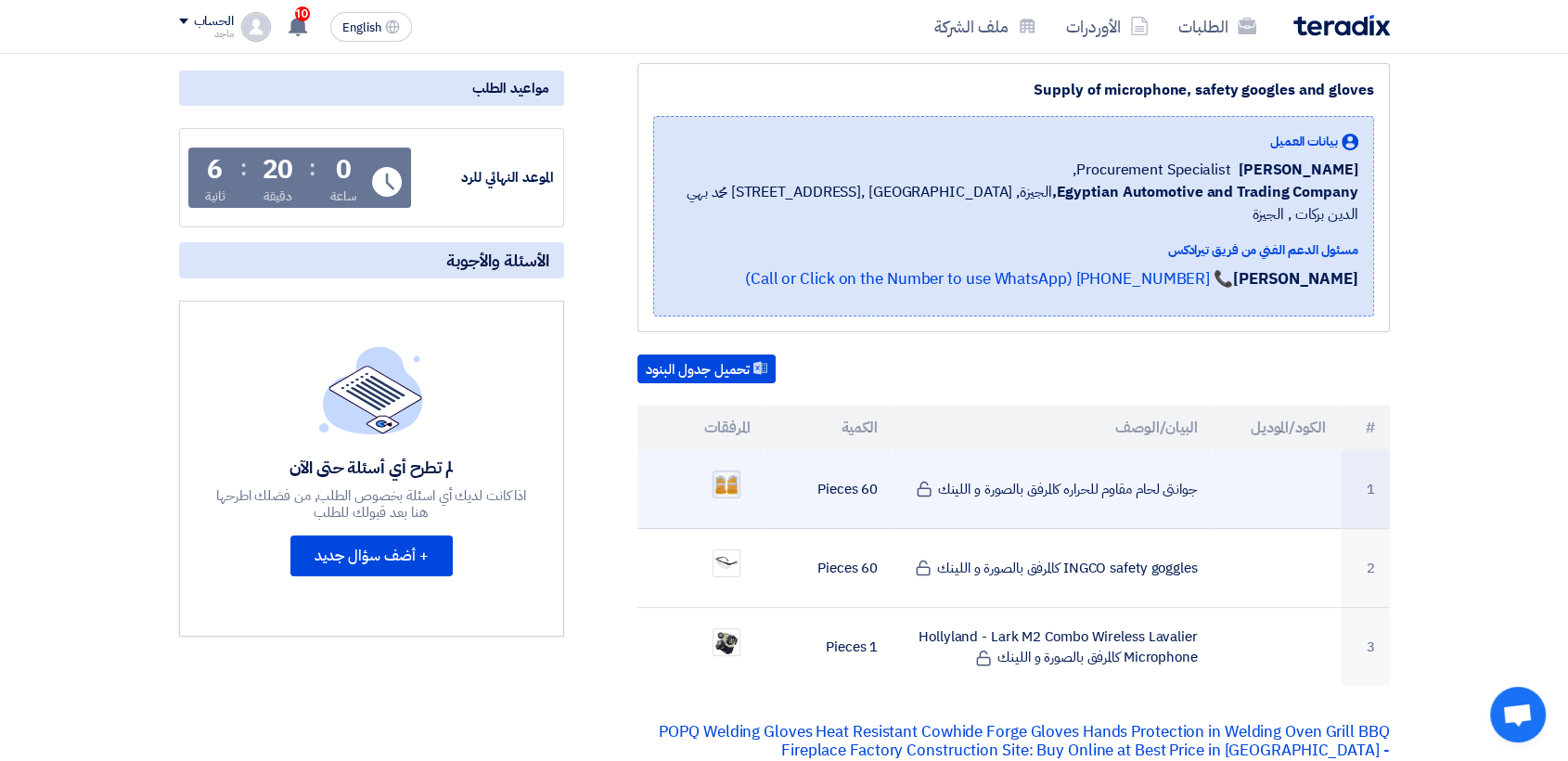
click at [732, 470] on img at bounding box center [726, 485] width 26 height 28
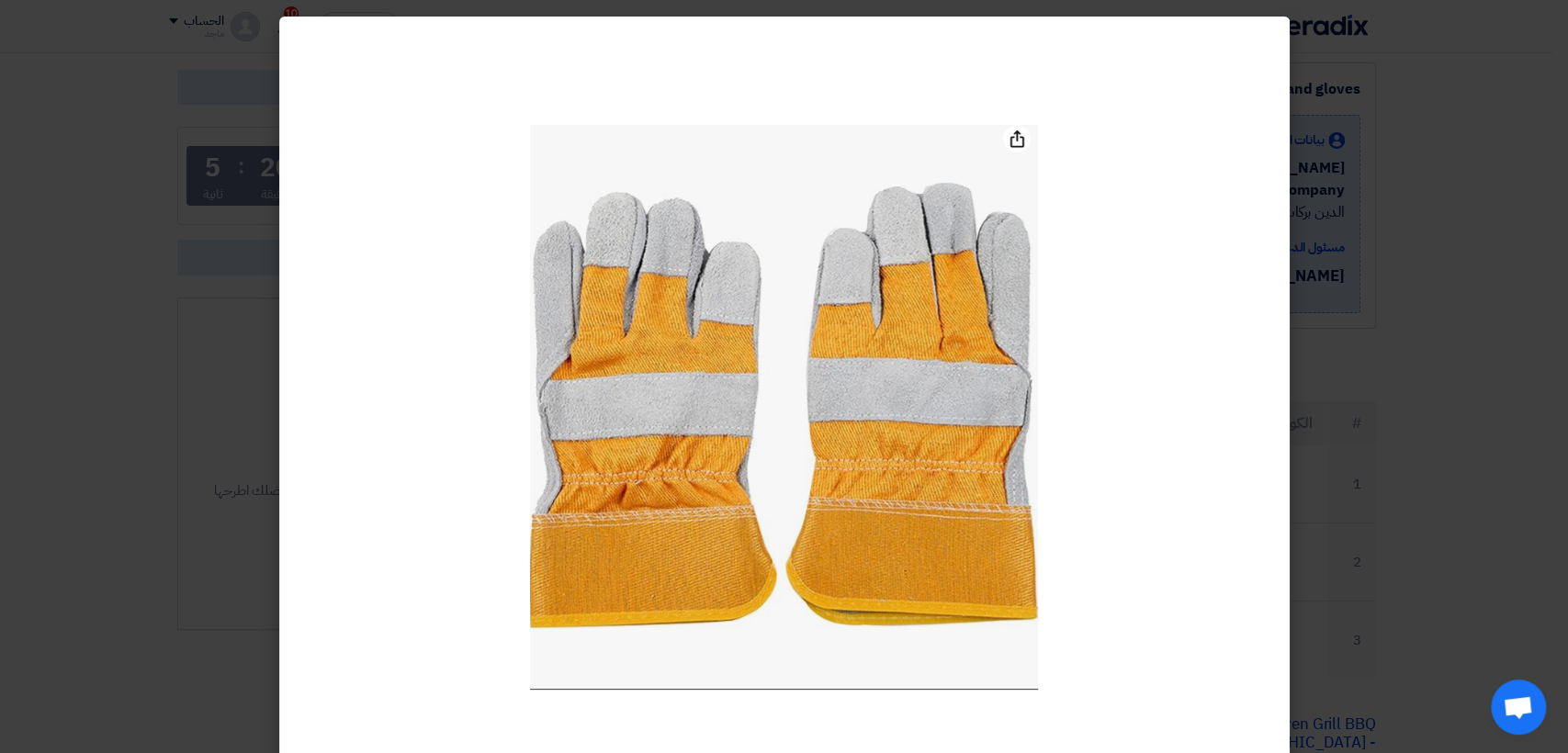
click at [1396, 317] on modal-container at bounding box center [784, 376] width 1568 height 753
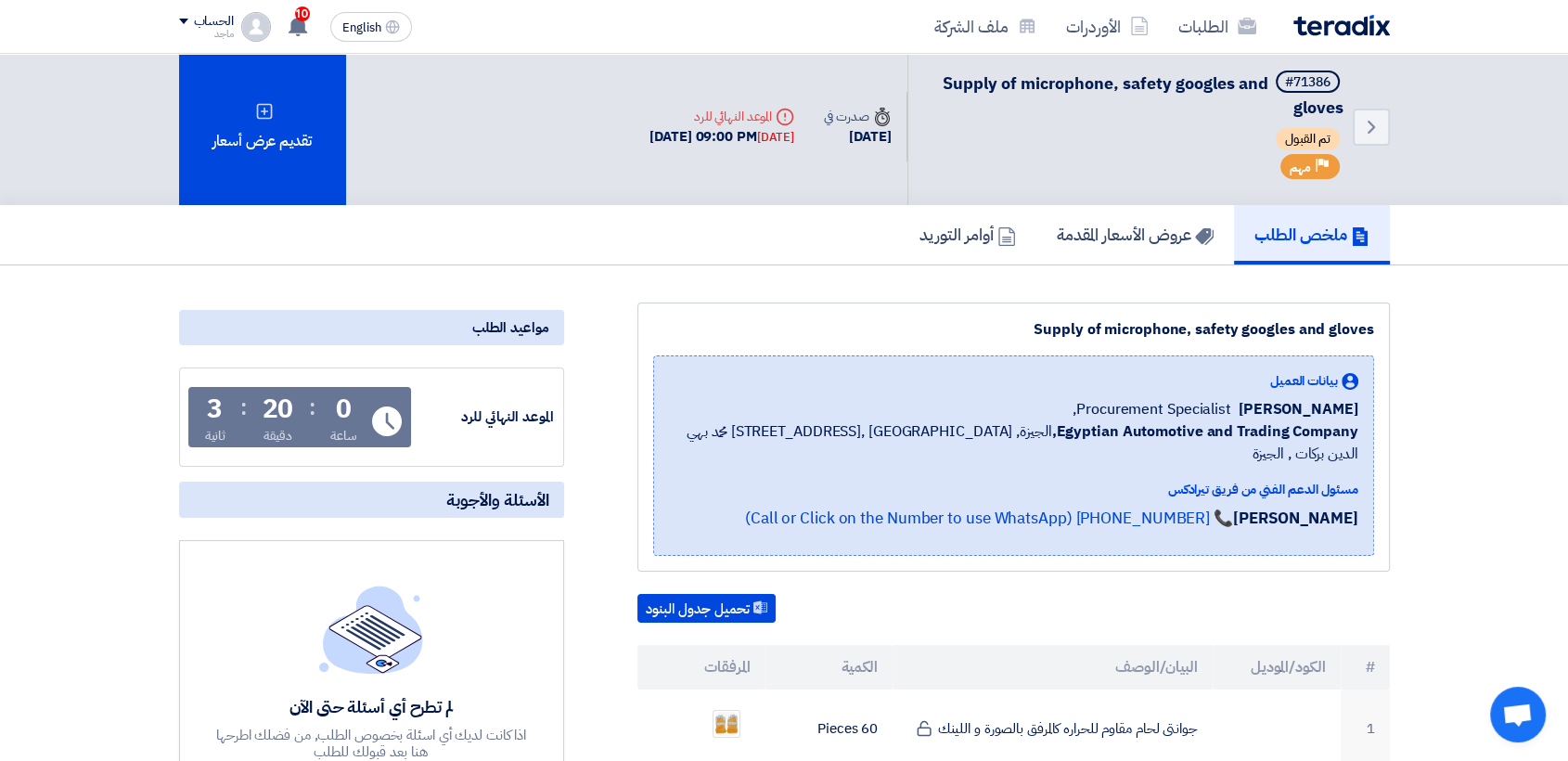
scroll to position [0, 0]
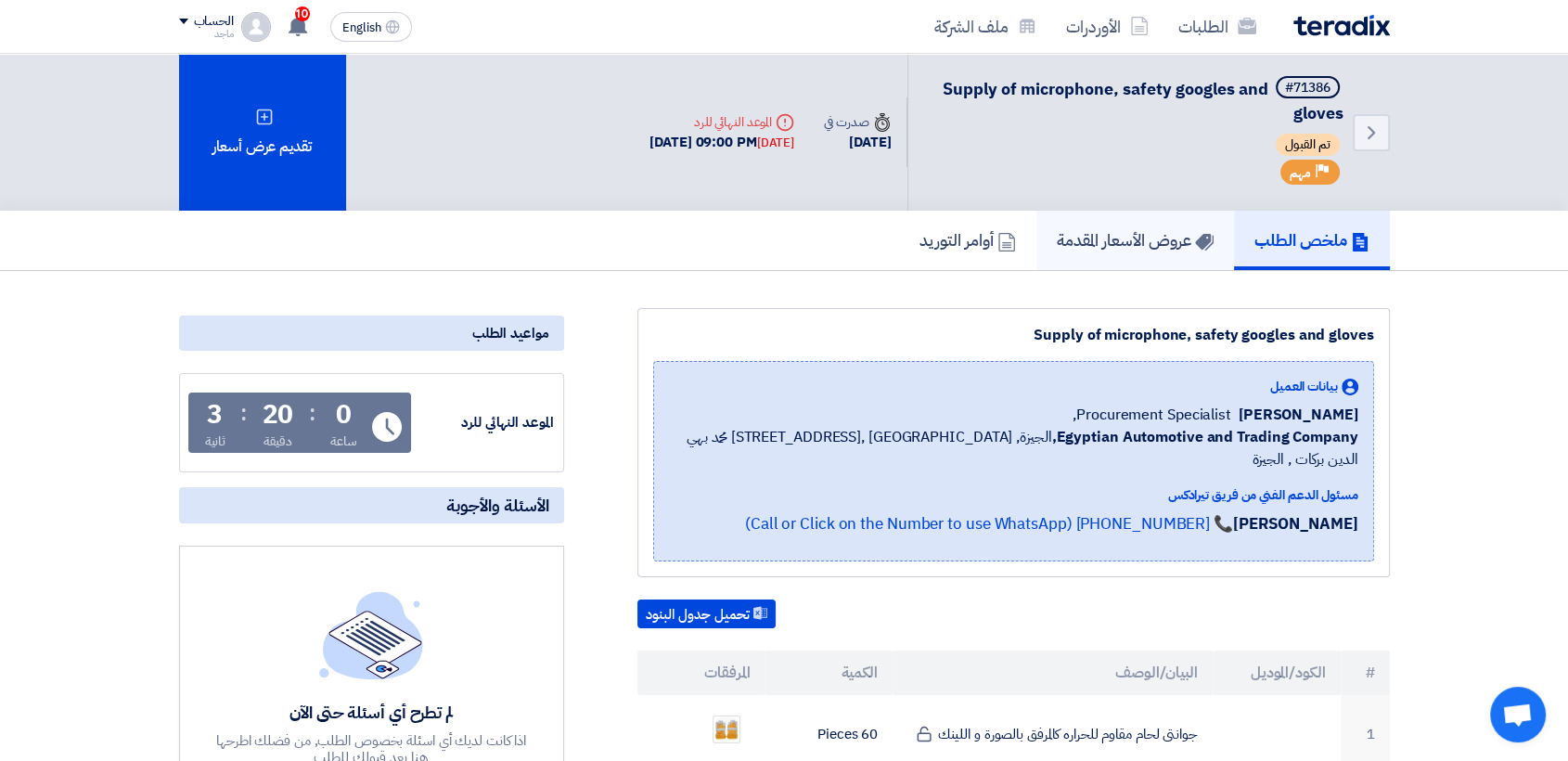
click at [1092, 257] on link "عروض الأسعار المقدمة" at bounding box center [1135, 240] width 198 height 60
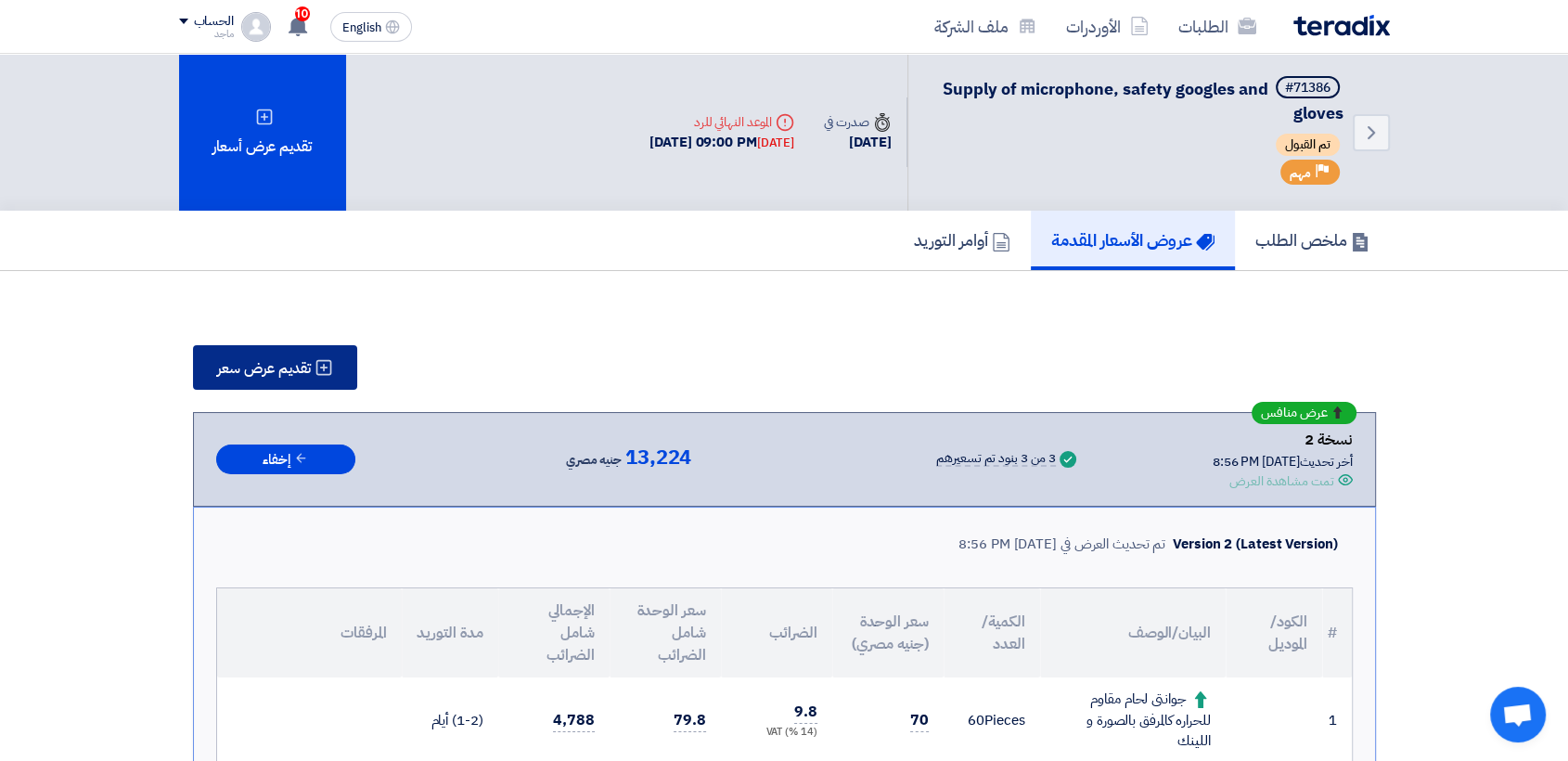
click at [312, 364] on button "تقديم عرض سعر" at bounding box center [275, 367] width 165 height 44
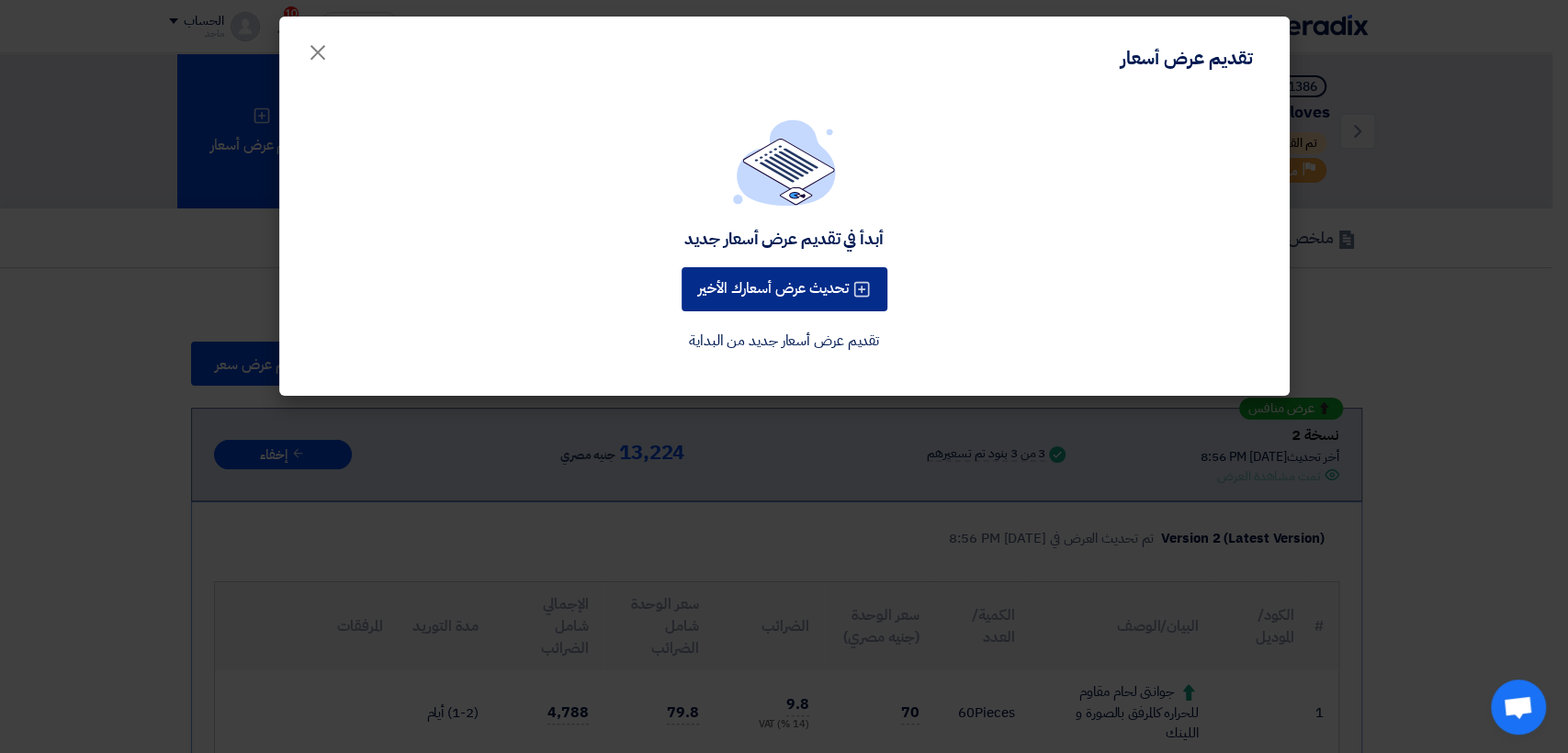
click at [786, 296] on button "تحديث عرض أسعارك الأخير" at bounding box center [785, 288] width 206 height 44
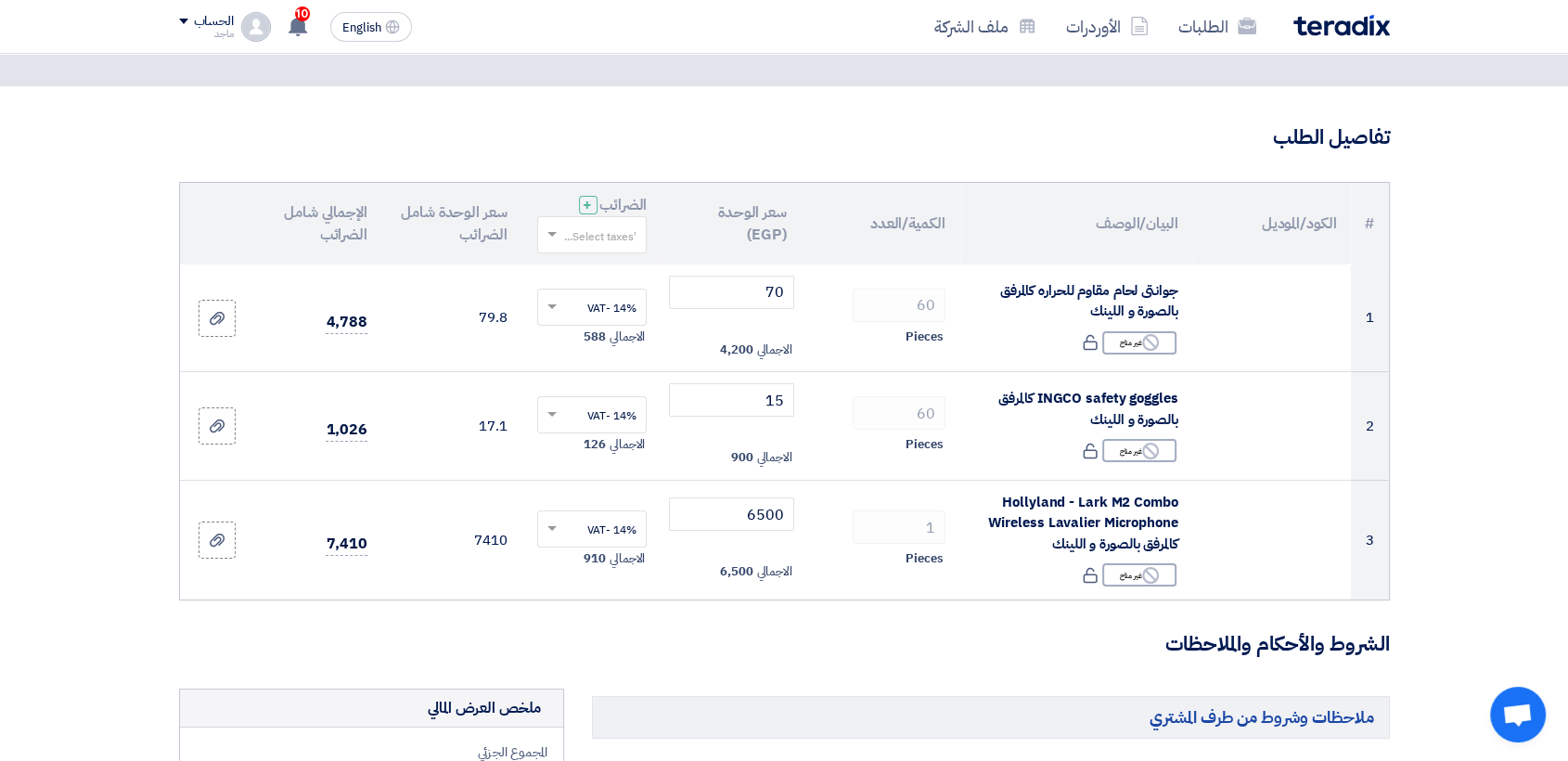
scroll to position [119, 0]
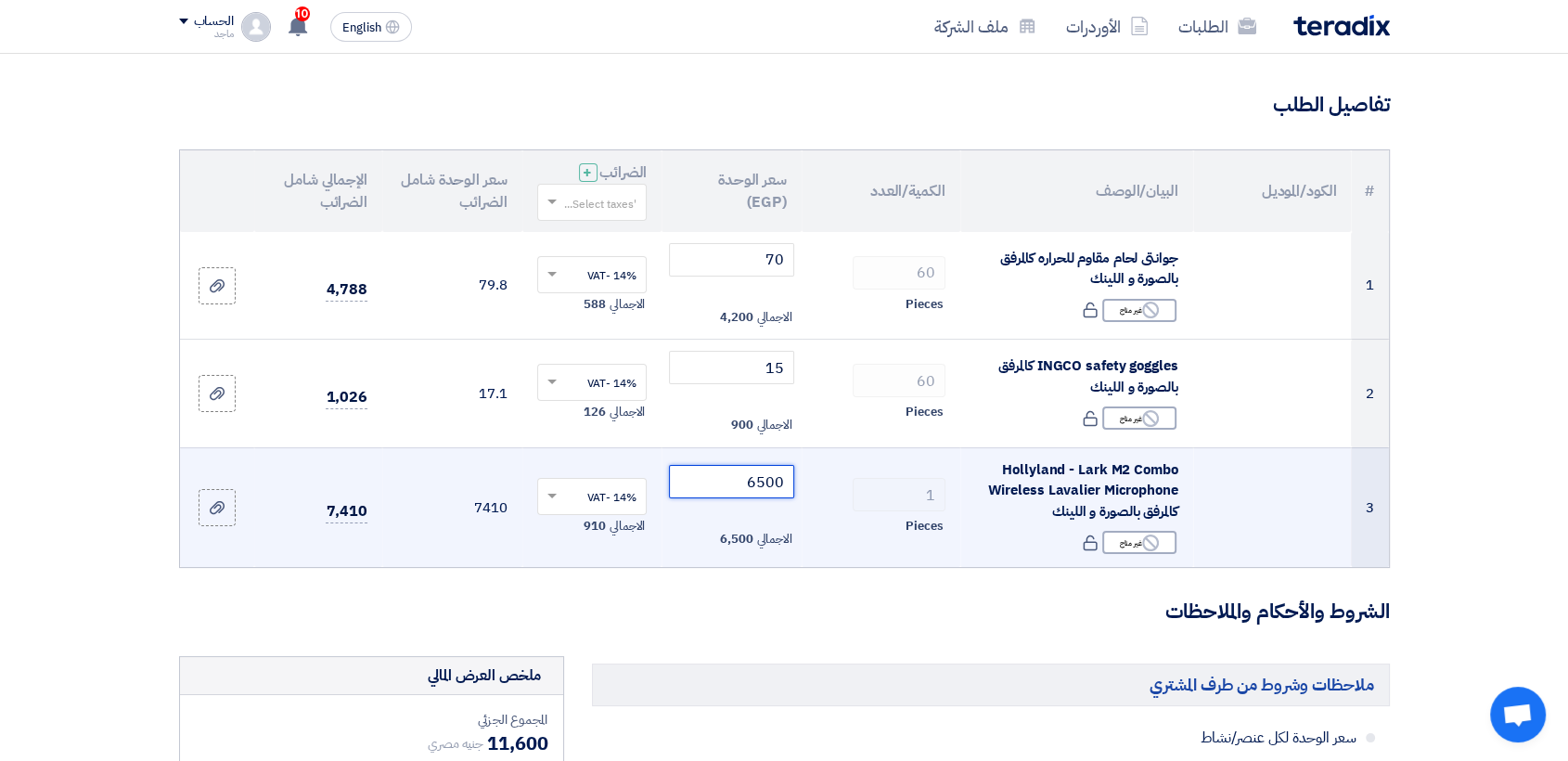
click at [726, 472] on input "6500" at bounding box center [731, 481] width 125 height 33
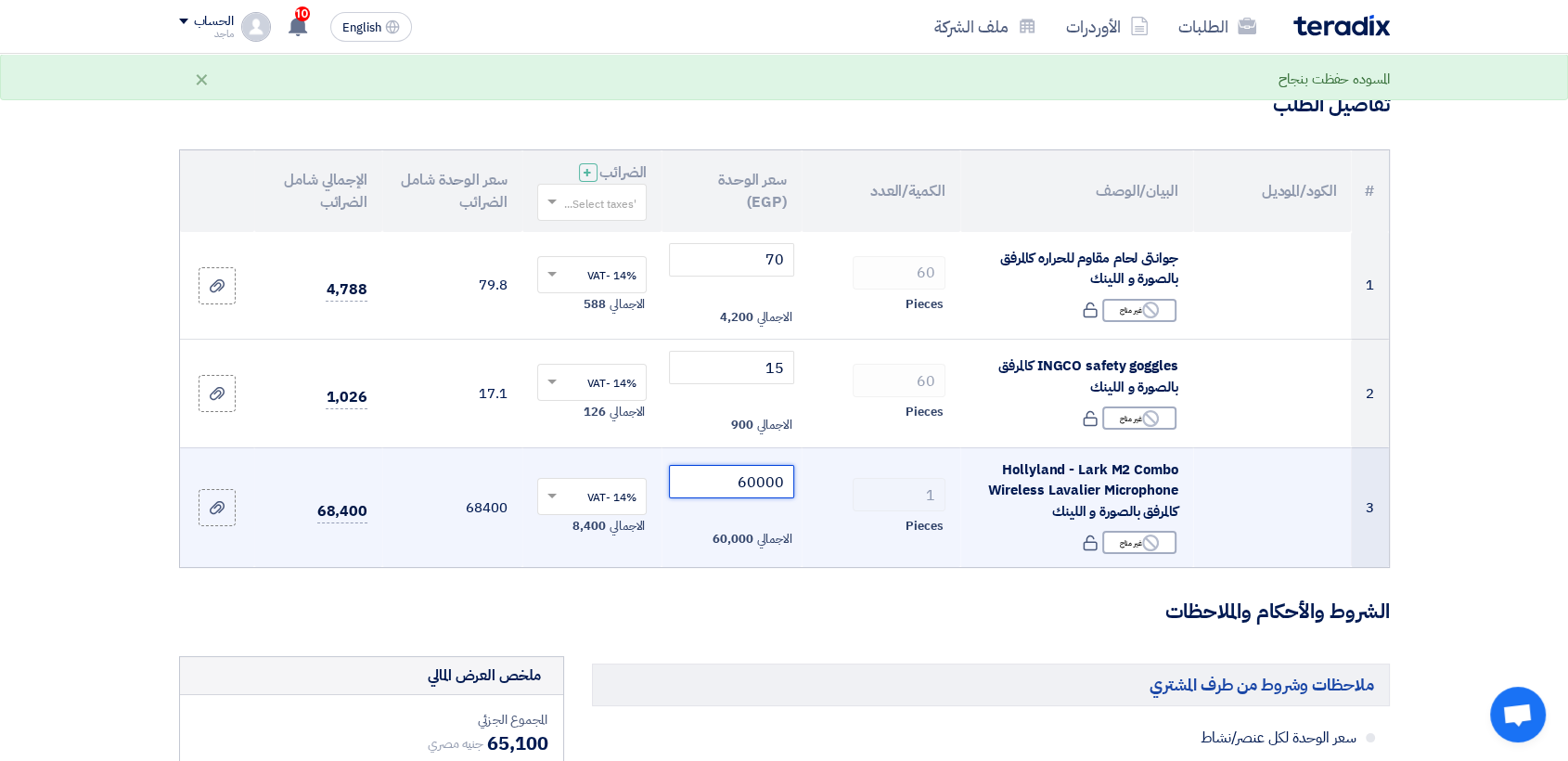
type input "6000"
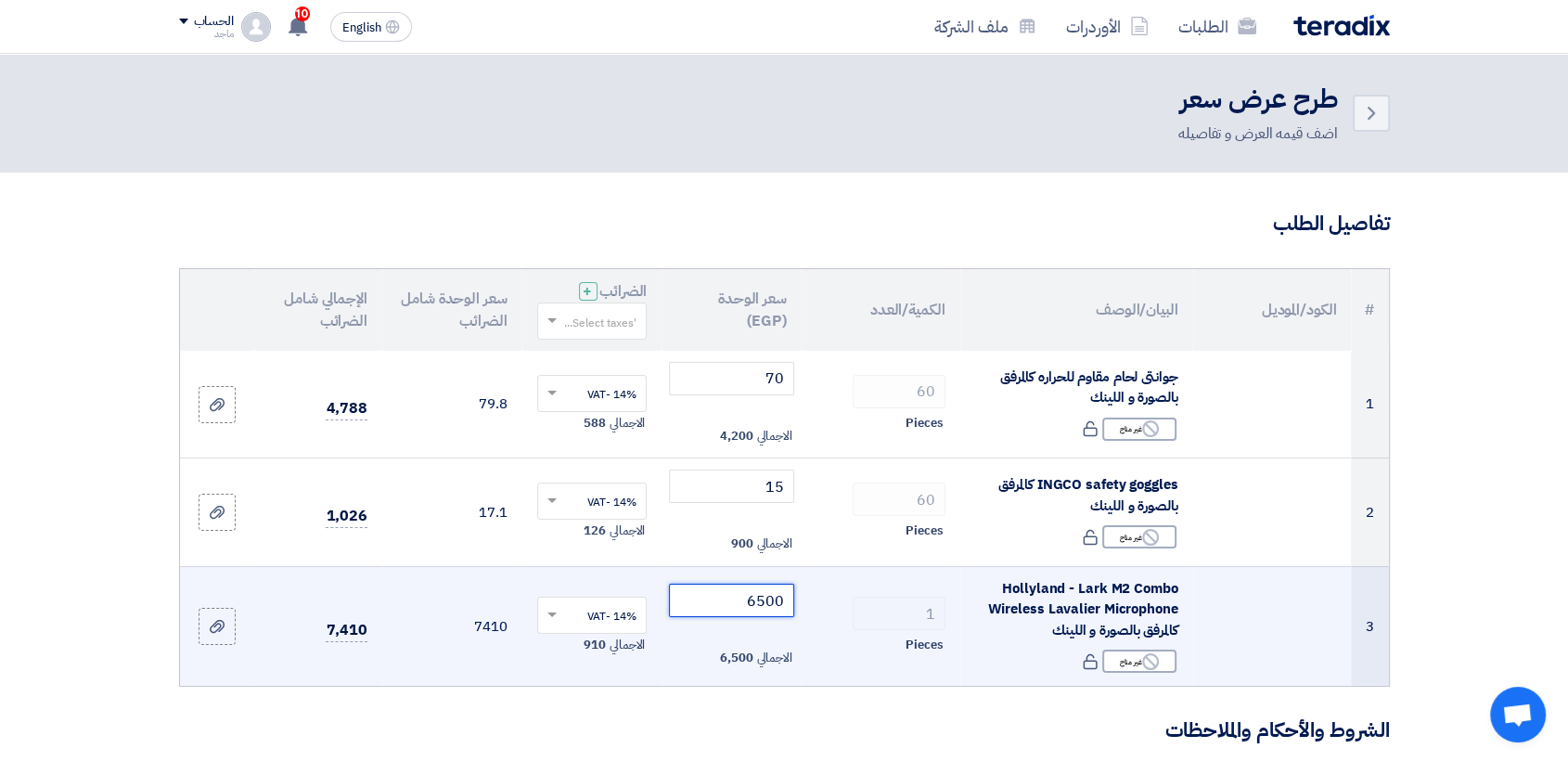
click at [689, 595] on input "6500" at bounding box center [731, 600] width 125 height 33
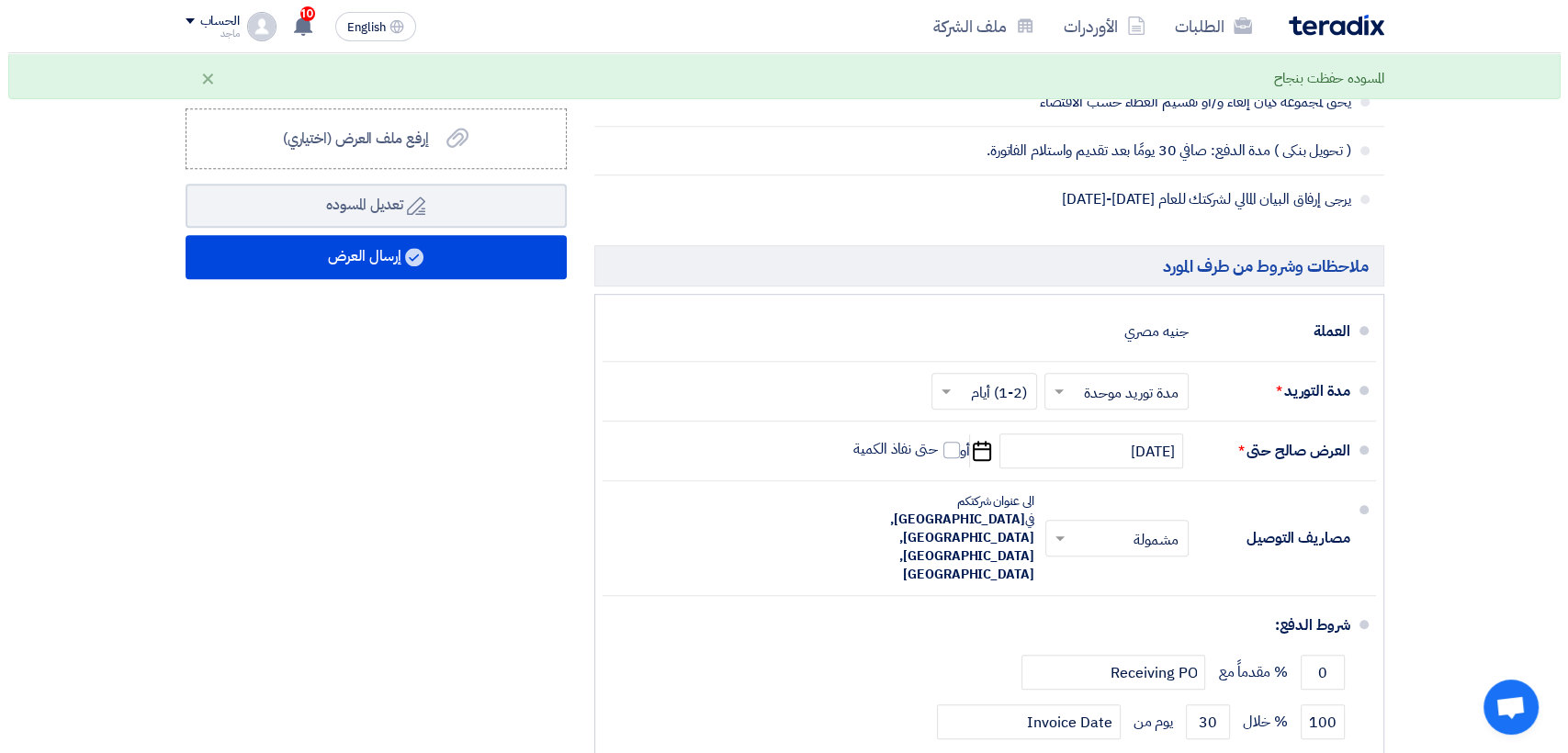
scroll to position [938, 0]
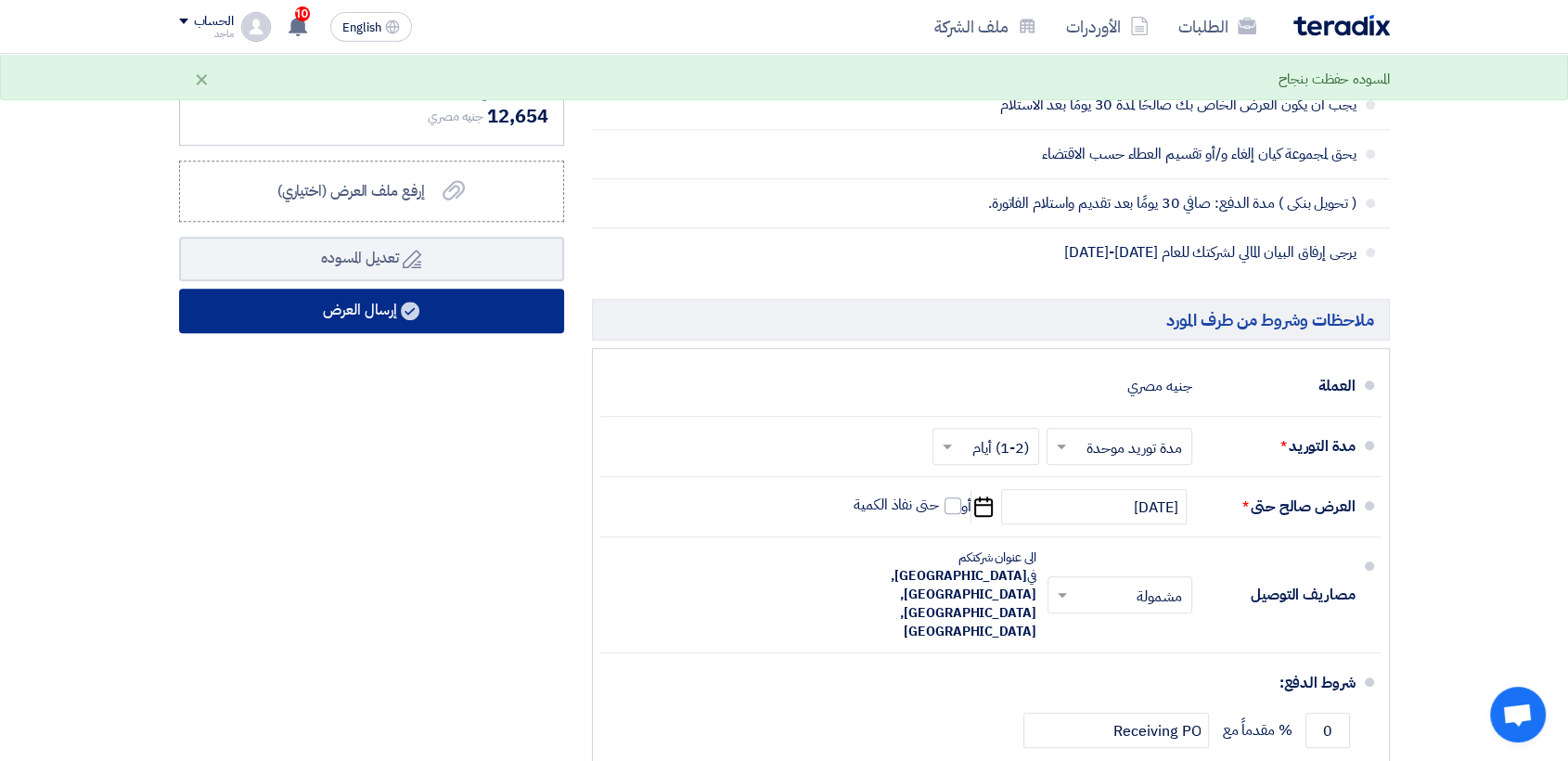
type input "6000"
click at [335, 323] on button "إرسال العرض" at bounding box center [371, 310] width 385 height 44
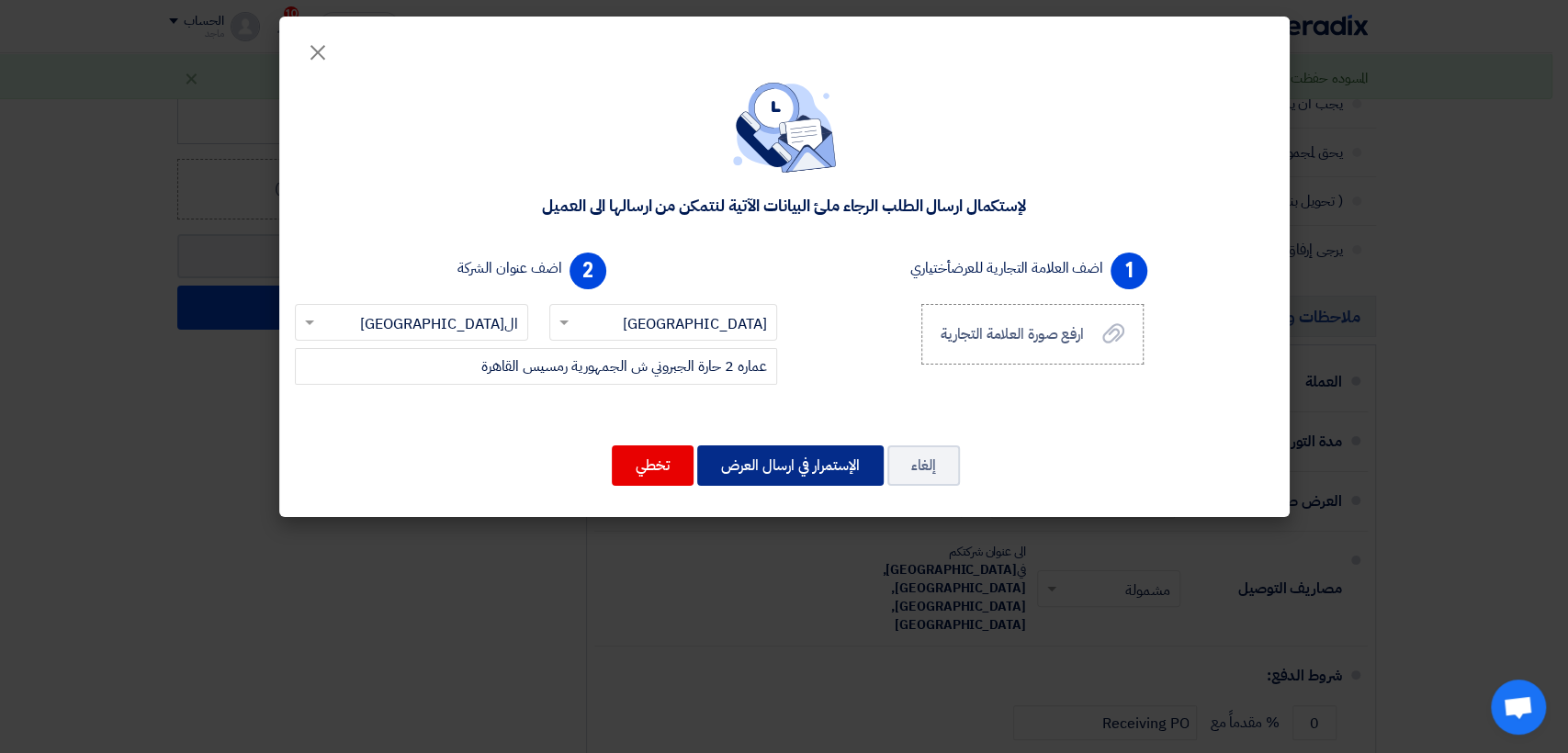
click at [780, 474] on button "الإستمرار في ارسال العرض" at bounding box center [790, 465] width 186 height 40
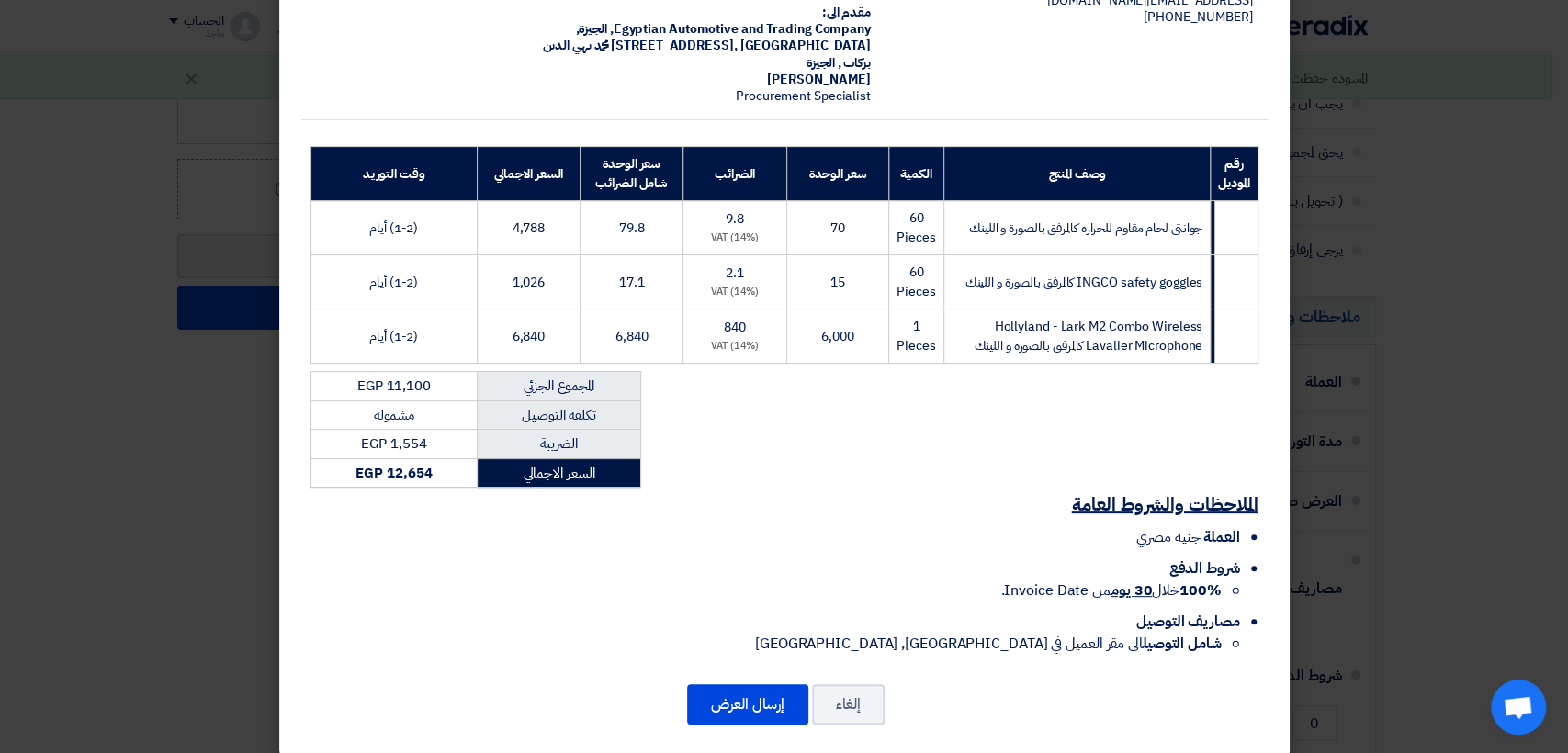
scroll to position [154, 0]
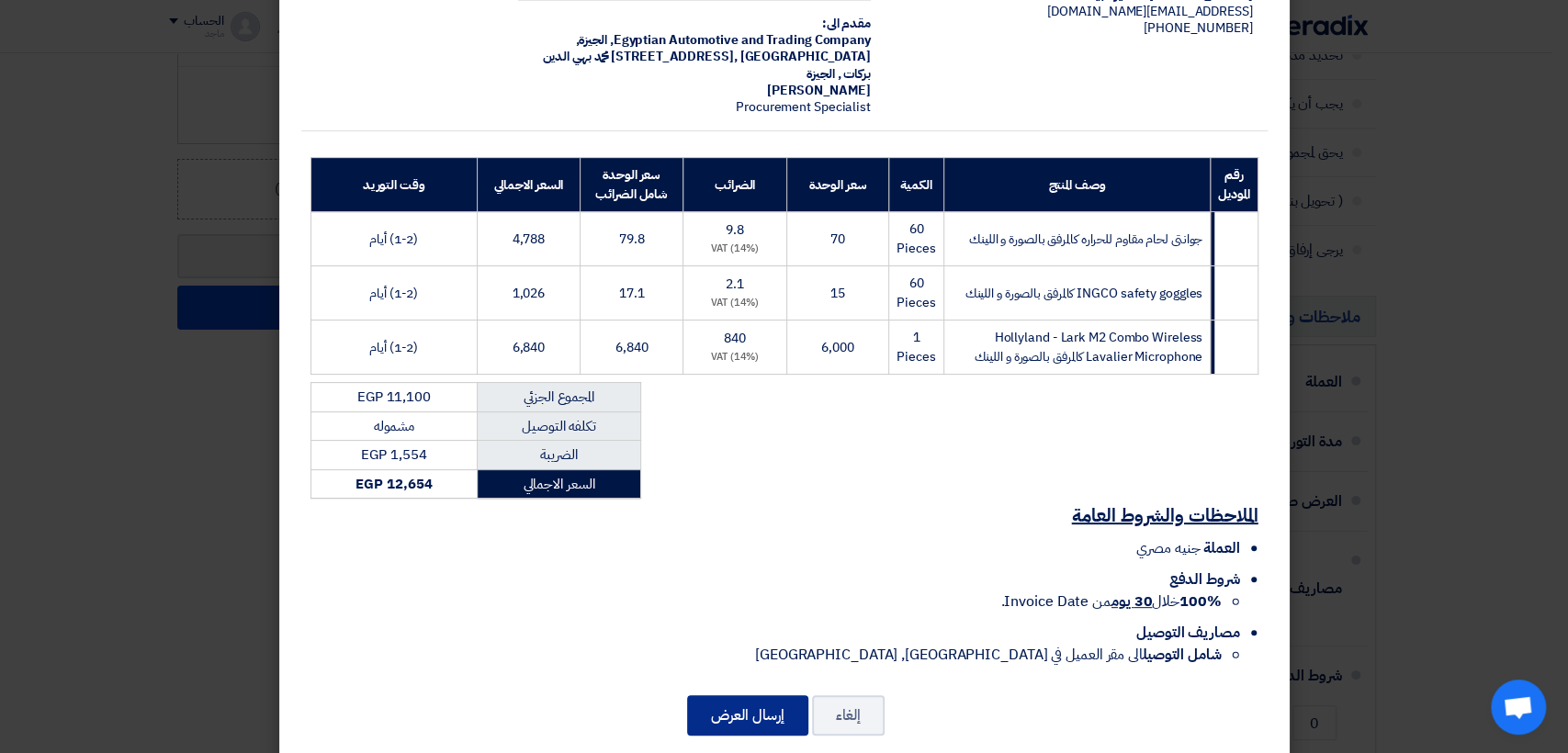
click at [742, 695] on button "إرسال العرض" at bounding box center [747, 715] width 121 height 40
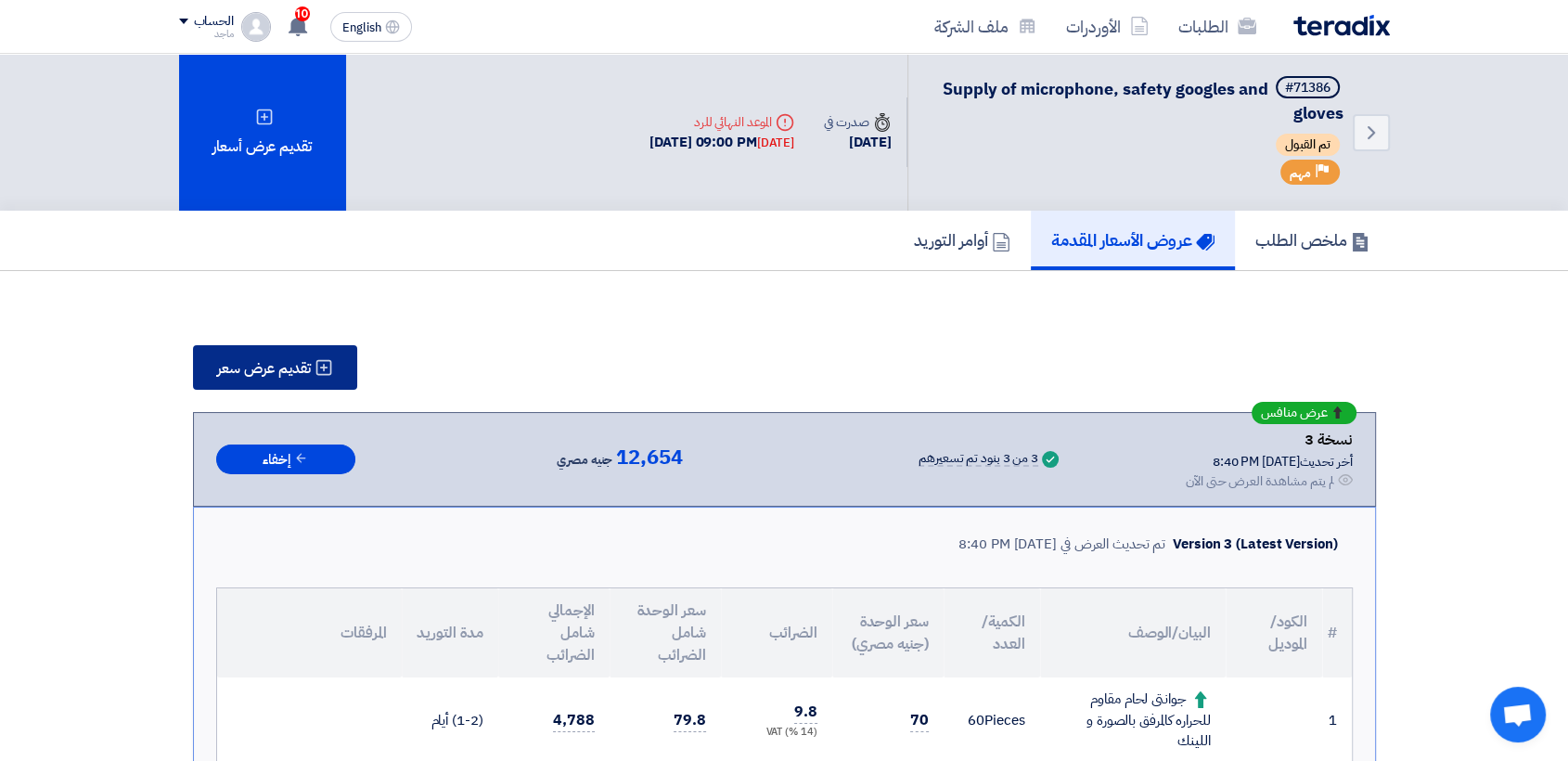
click at [250, 352] on button "تقديم عرض سعر" at bounding box center [275, 367] width 165 height 44
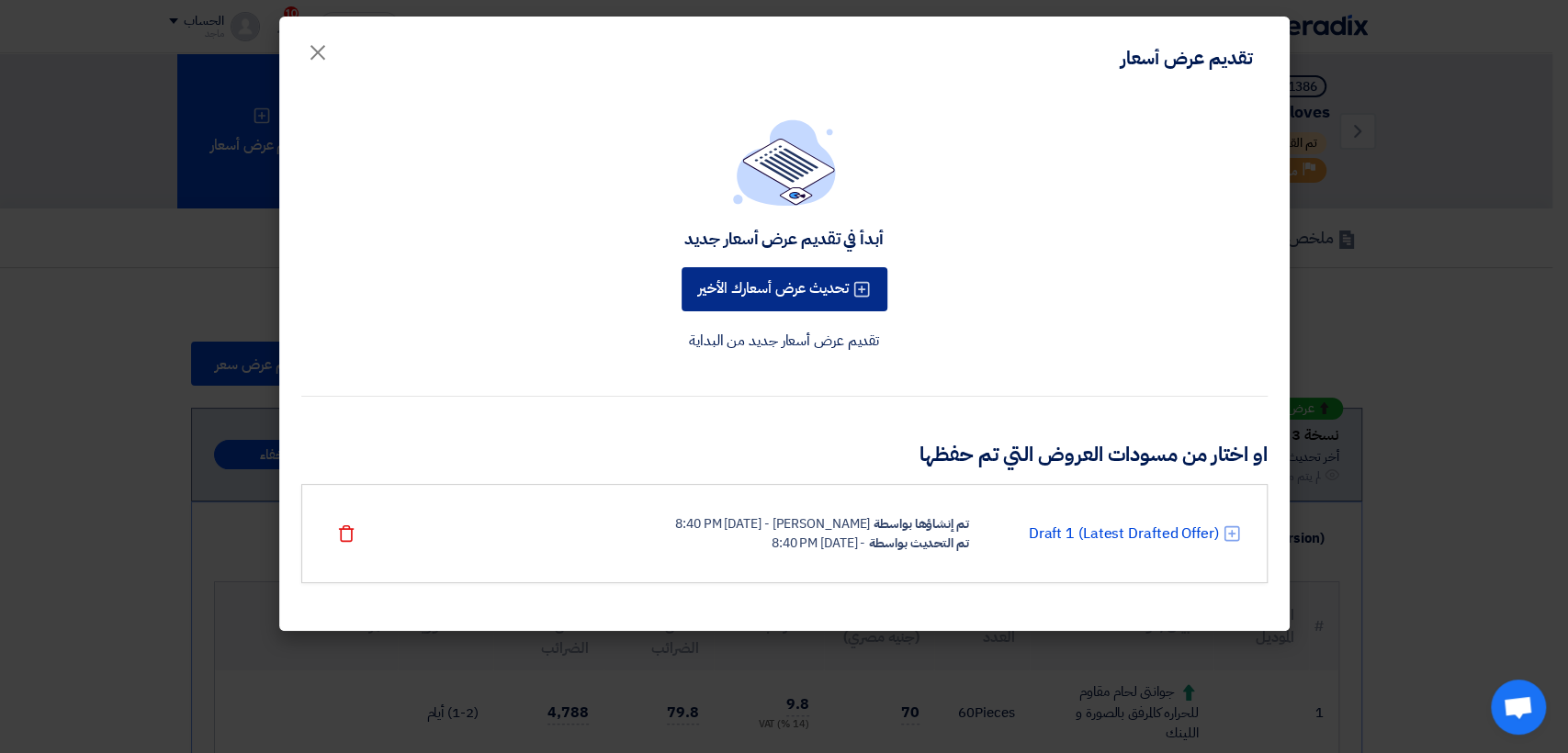
click at [718, 291] on button "تحديث عرض أسعارك الأخير" at bounding box center [785, 288] width 206 height 44
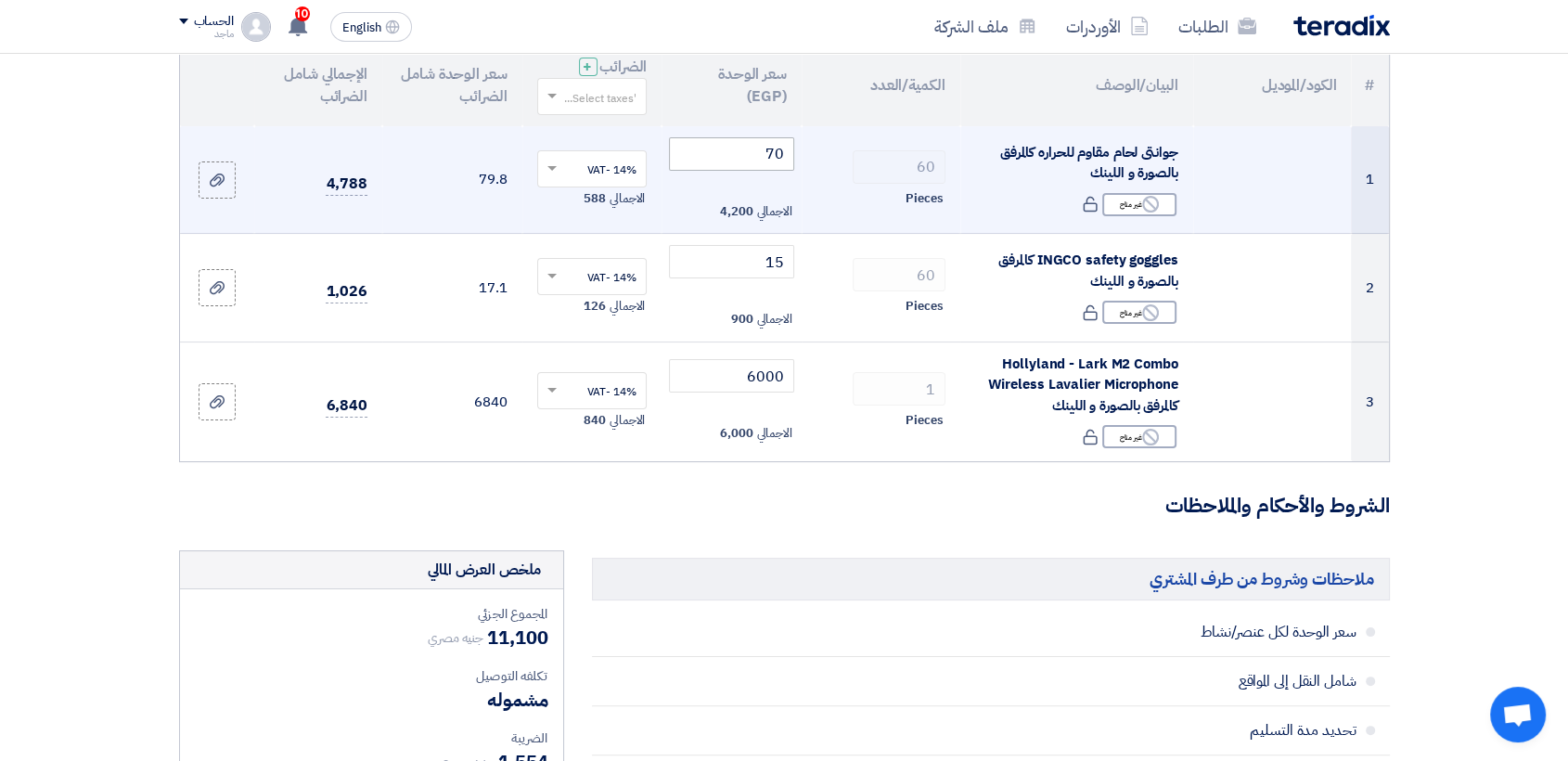
scroll to position [267, 0]
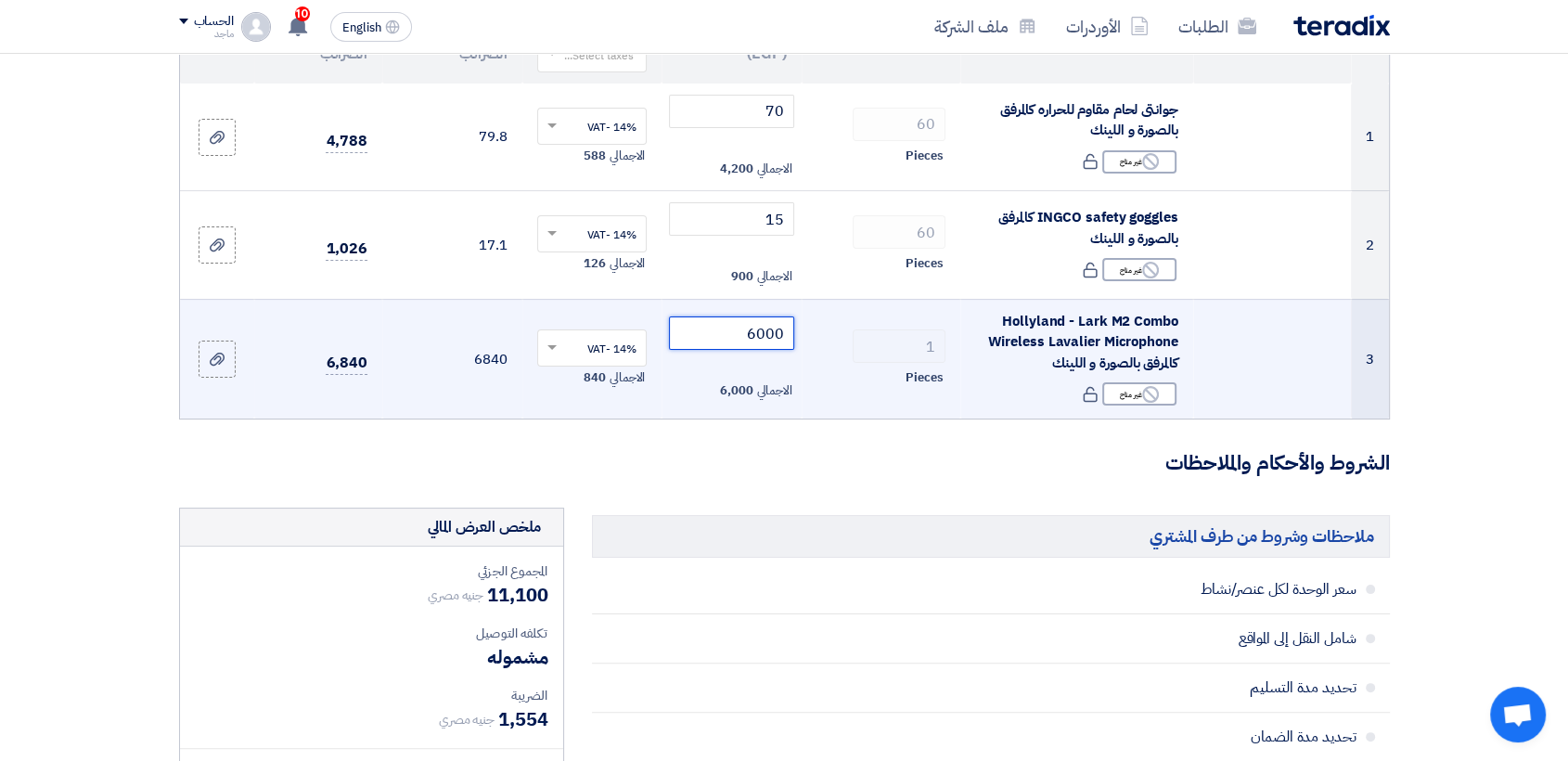
click at [731, 332] on input "6000" at bounding box center [731, 332] width 125 height 33
type input "6"
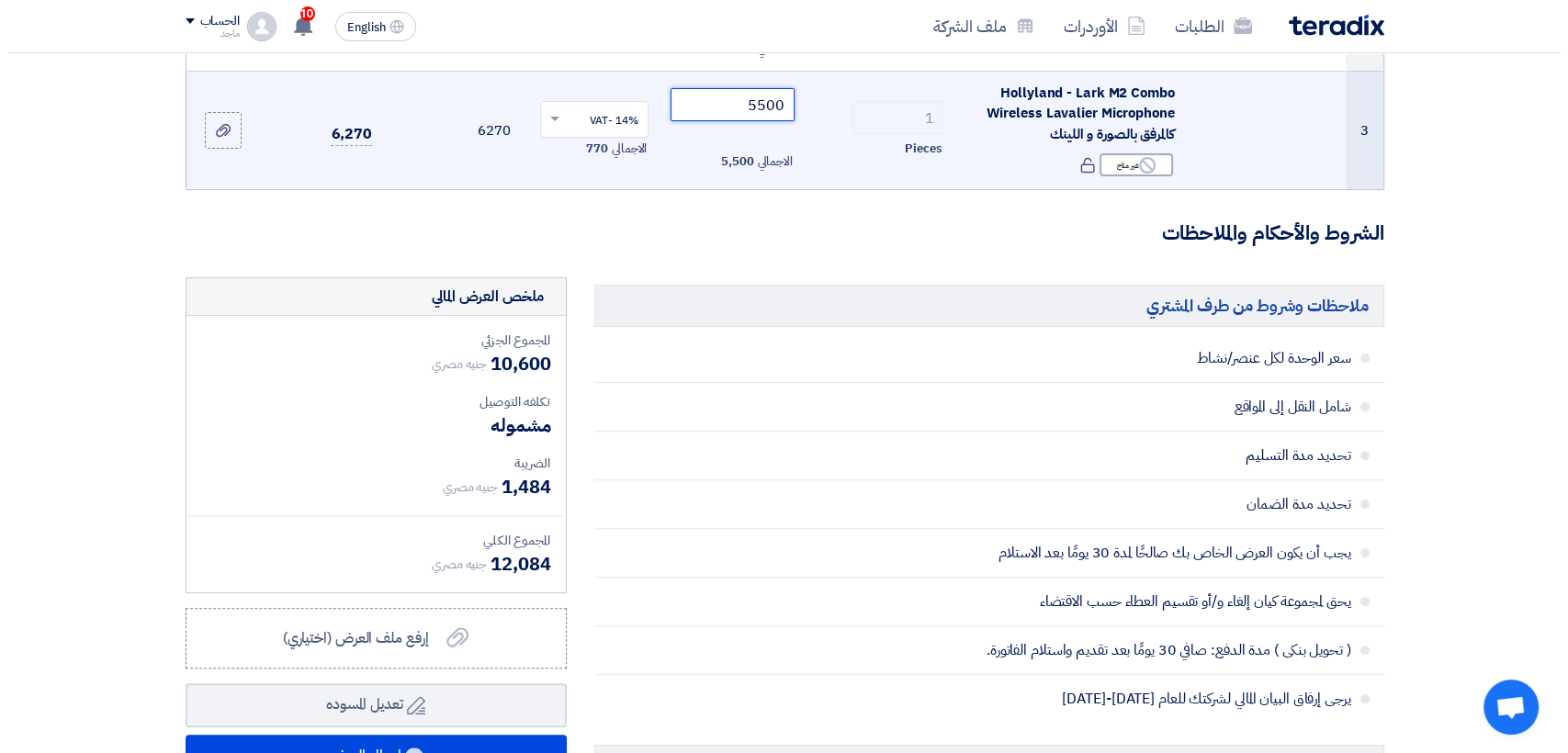
scroll to position [498, 0]
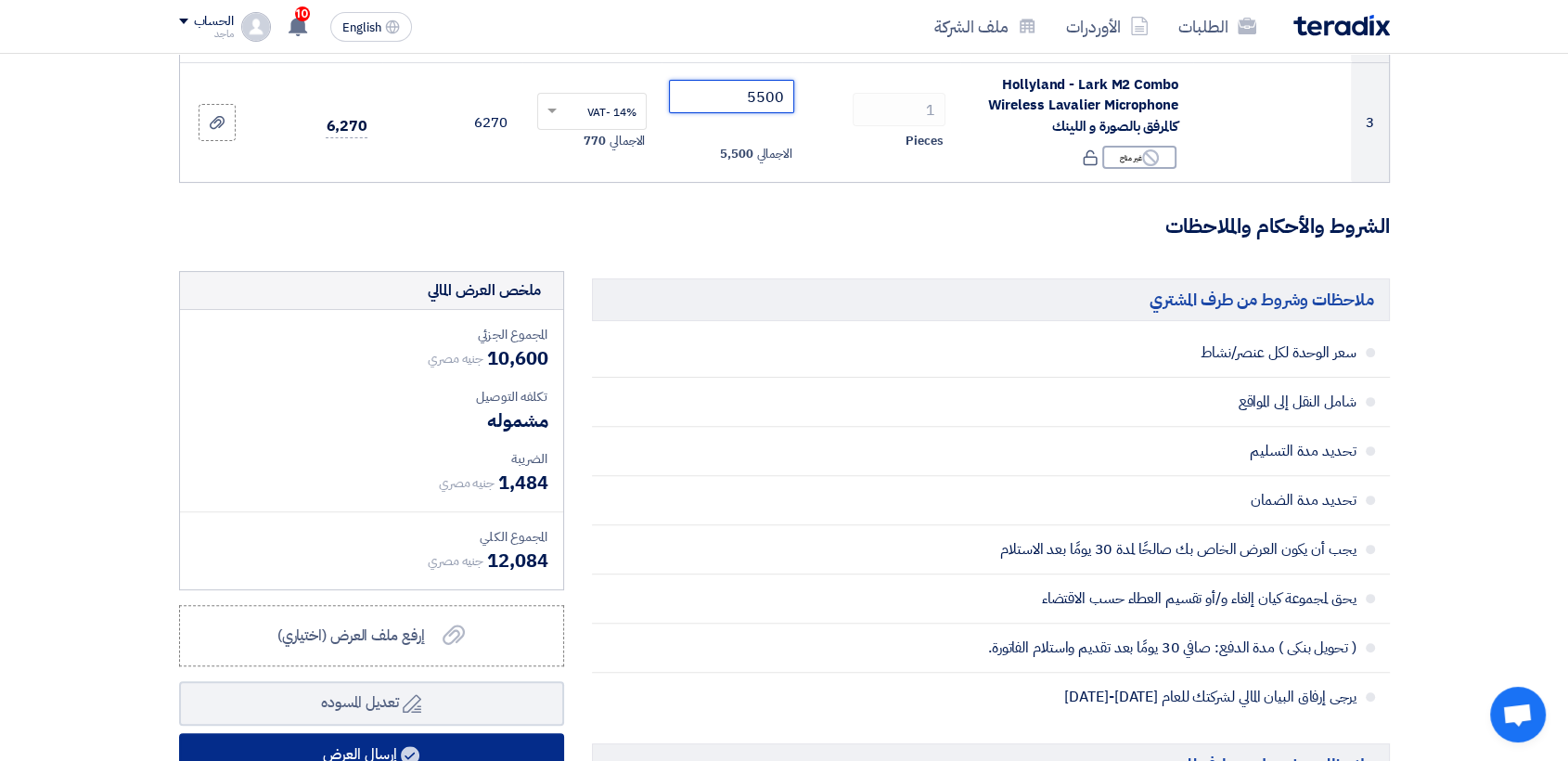
type input "5500"
click at [299, 737] on button "إرسال العرض" at bounding box center [371, 755] width 385 height 44
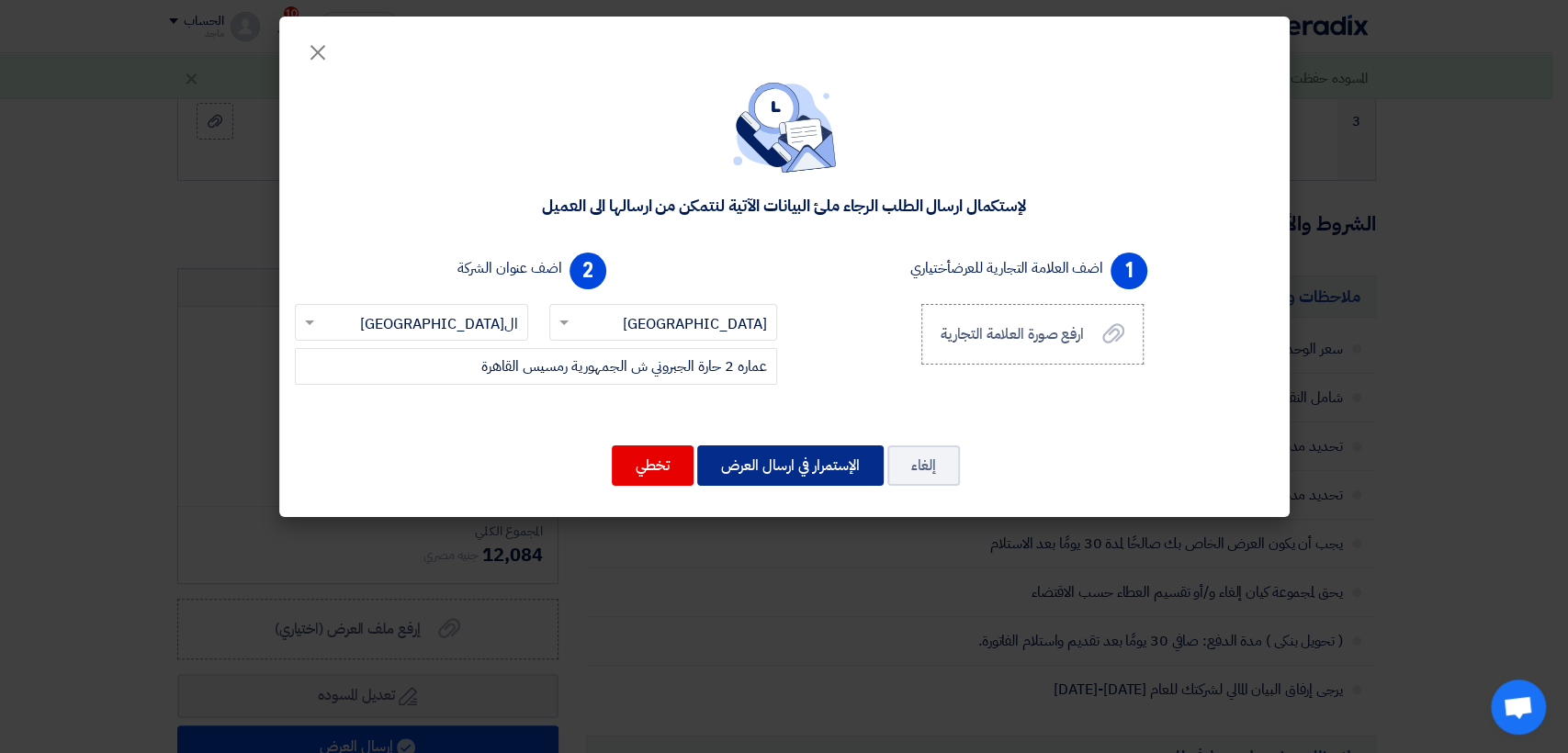
click at [775, 475] on button "الإستمرار في ارسال العرض" at bounding box center [790, 465] width 186 height 40
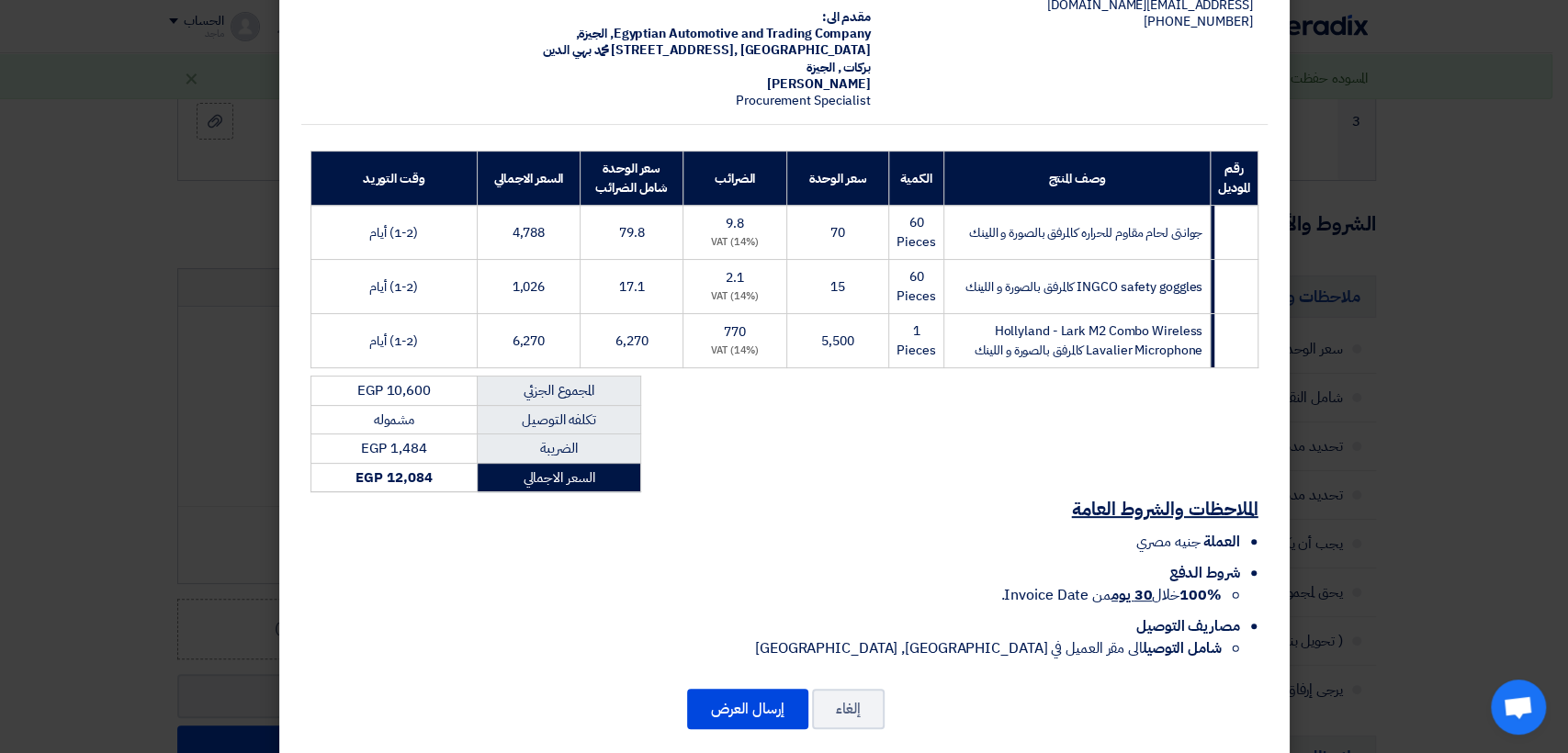
scroll to position [165, 0]
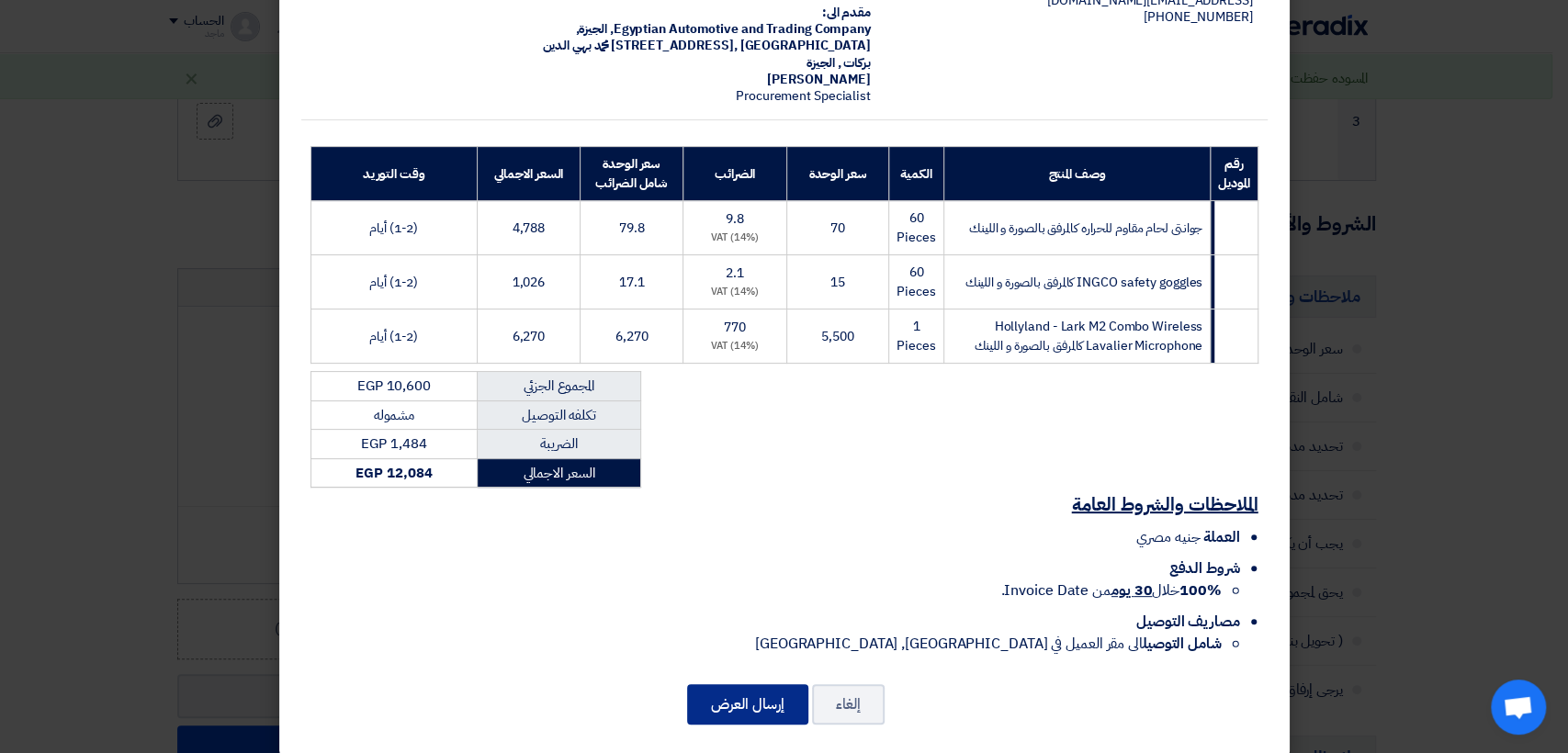
click at [784, 684] on button "إرسال العرض" at bounding box center [747, 703] width 121 height 40
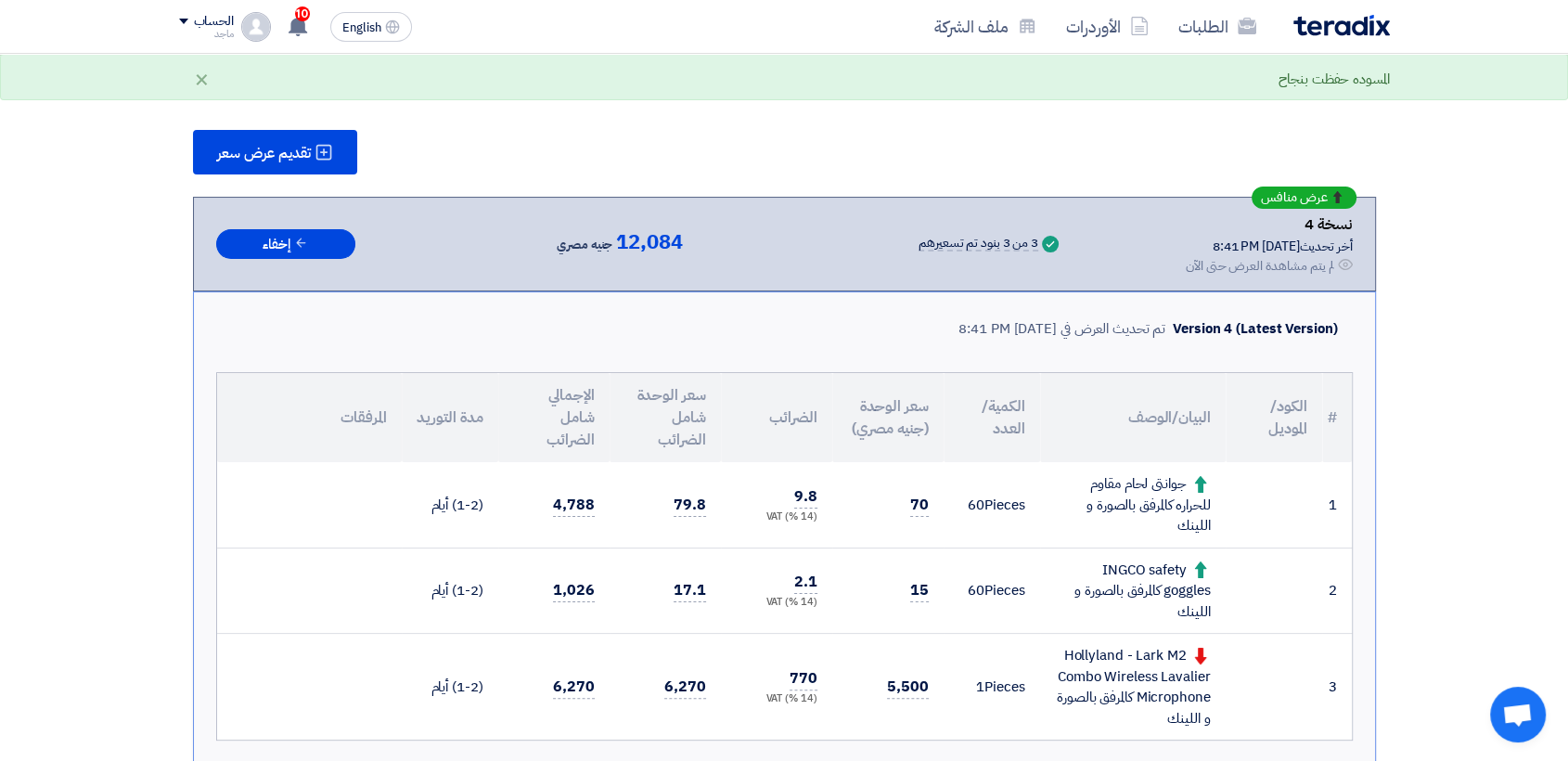
scroll to position [215, 0]
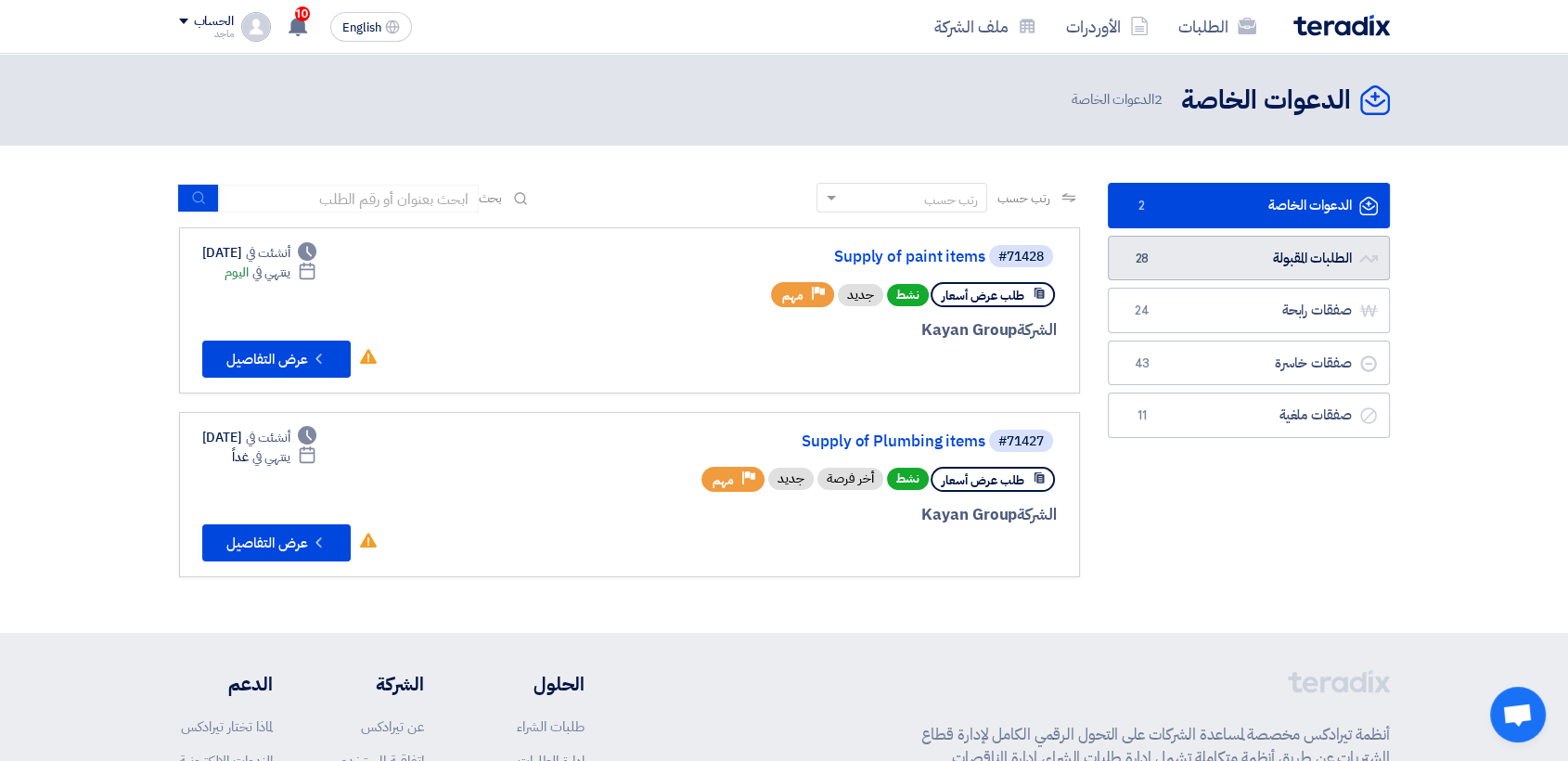
click at [1172, 273] on link "الطلبات المقبولة الطلبات المقبولة 28" at bounding box center [1249, 258] width 282 height 45
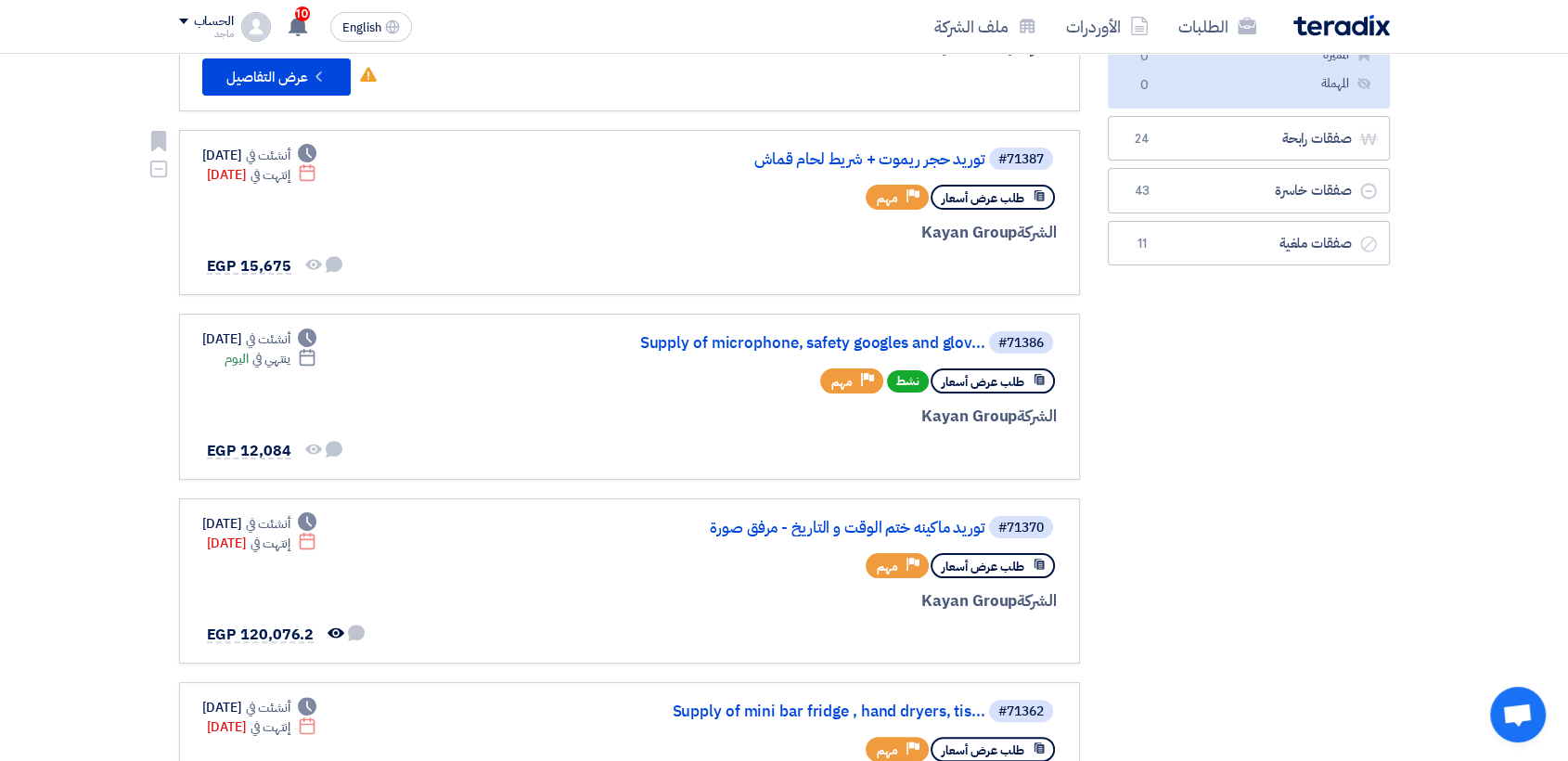
scroll to position [316, 0]
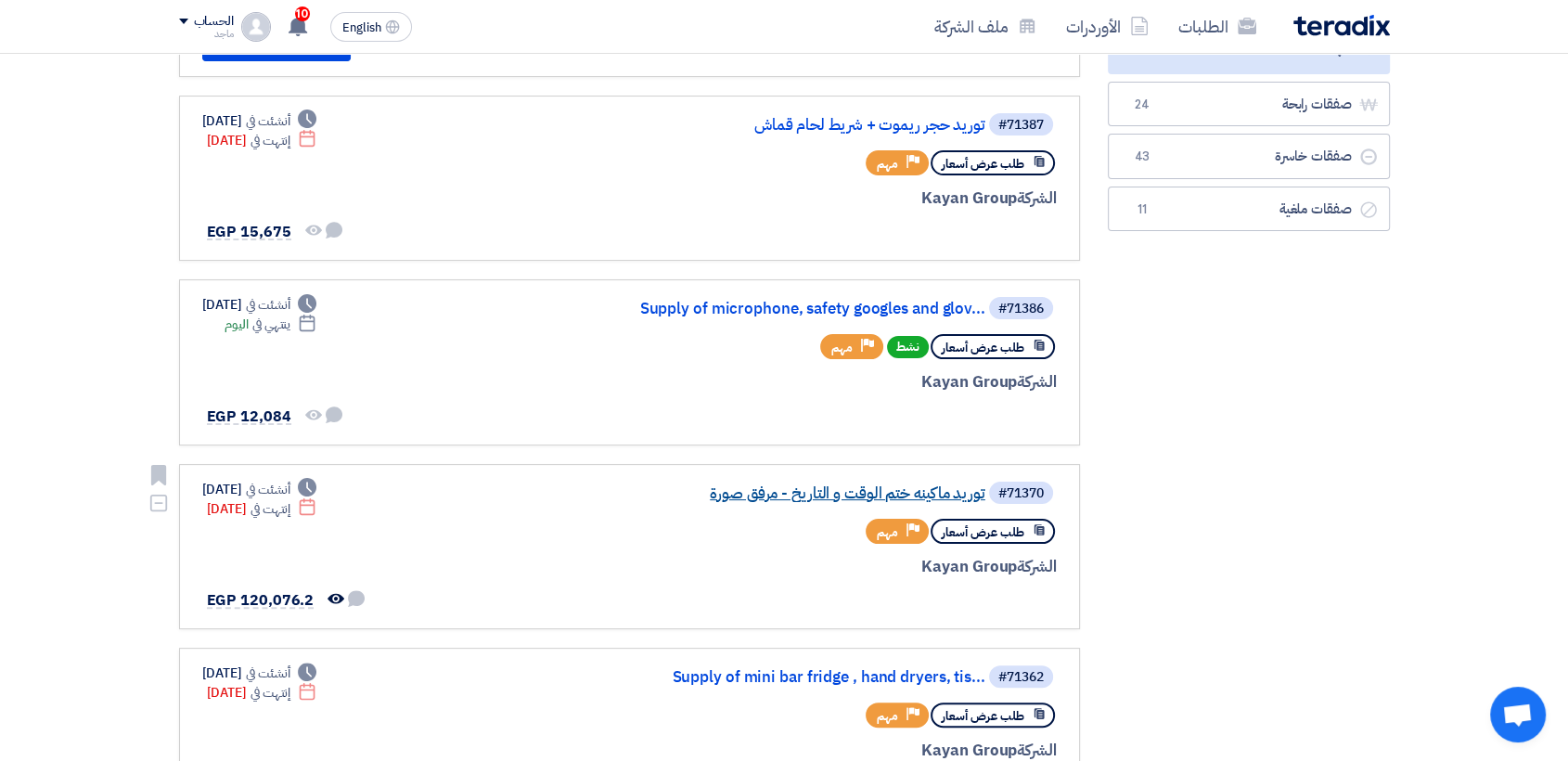
click at [778, 497] on link "توريد ماكينه ختم الوقت و التاريخ - مرفق صورة" at bounding box center [800, 494] width 371 height 17
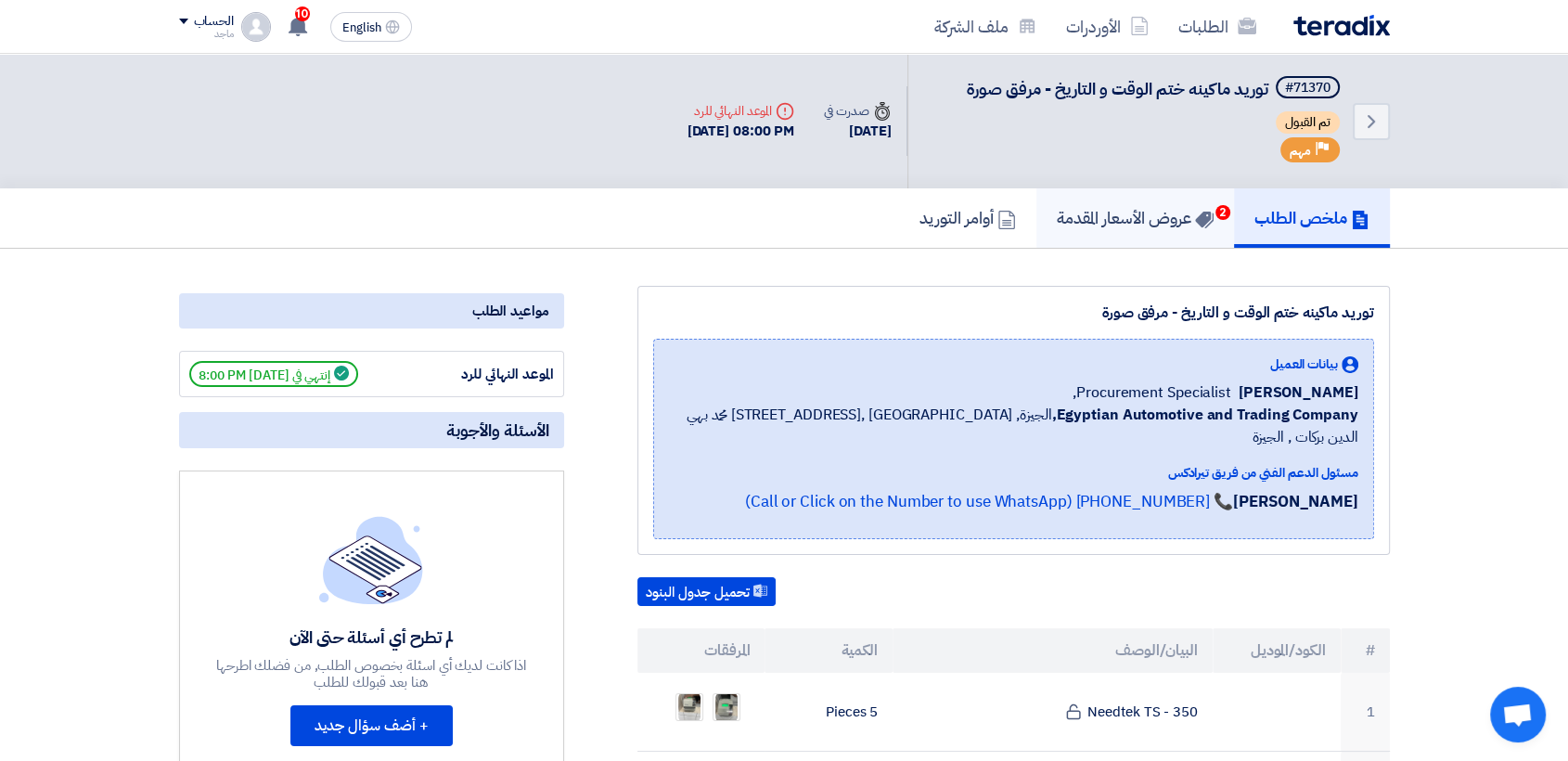
click at [1058, 207] on h5 "عروض الأسعار المقدمة 2" at bounding box center [1136, 218] width 157 height 22
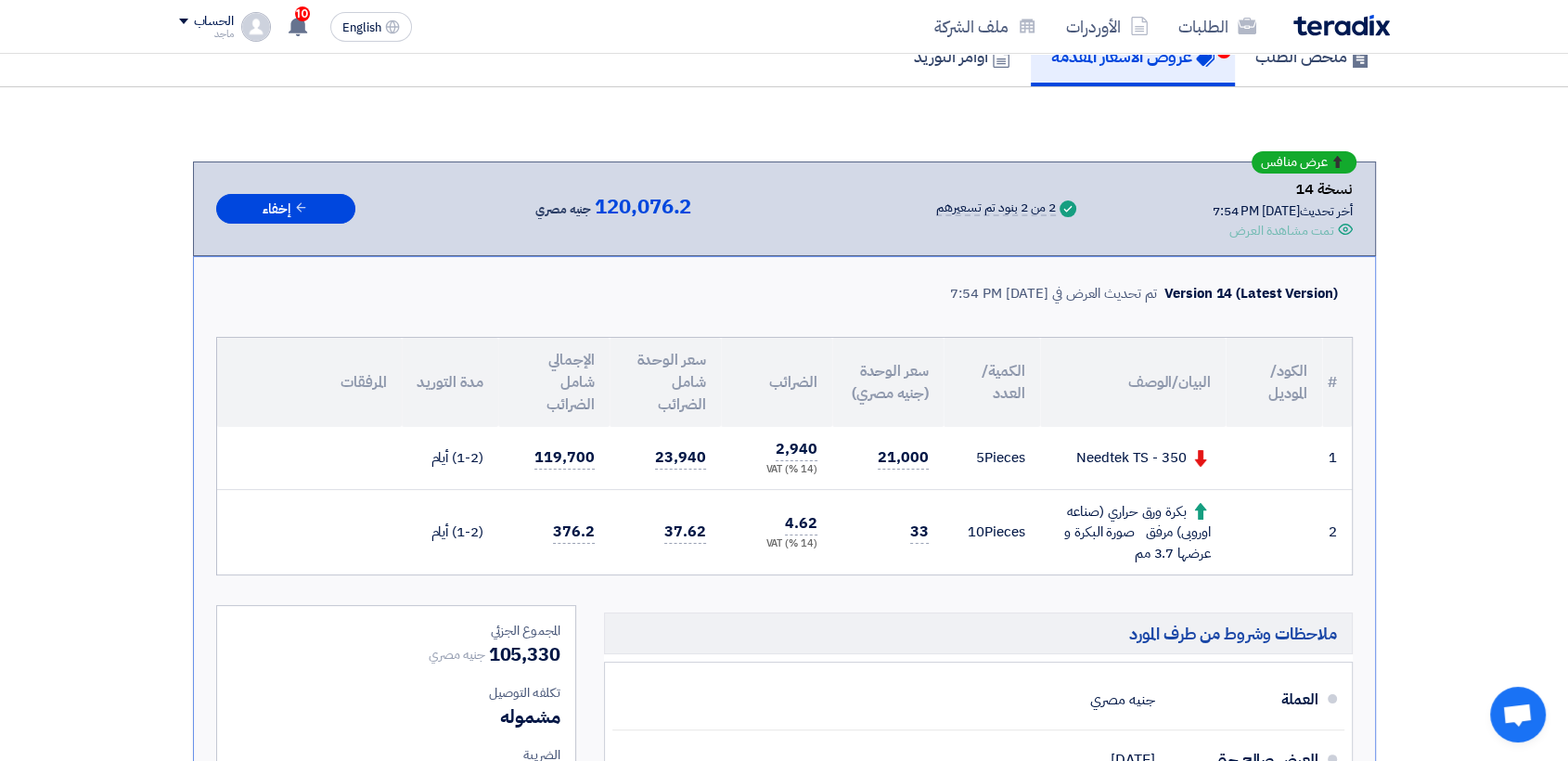
scroll to position [62, 0]
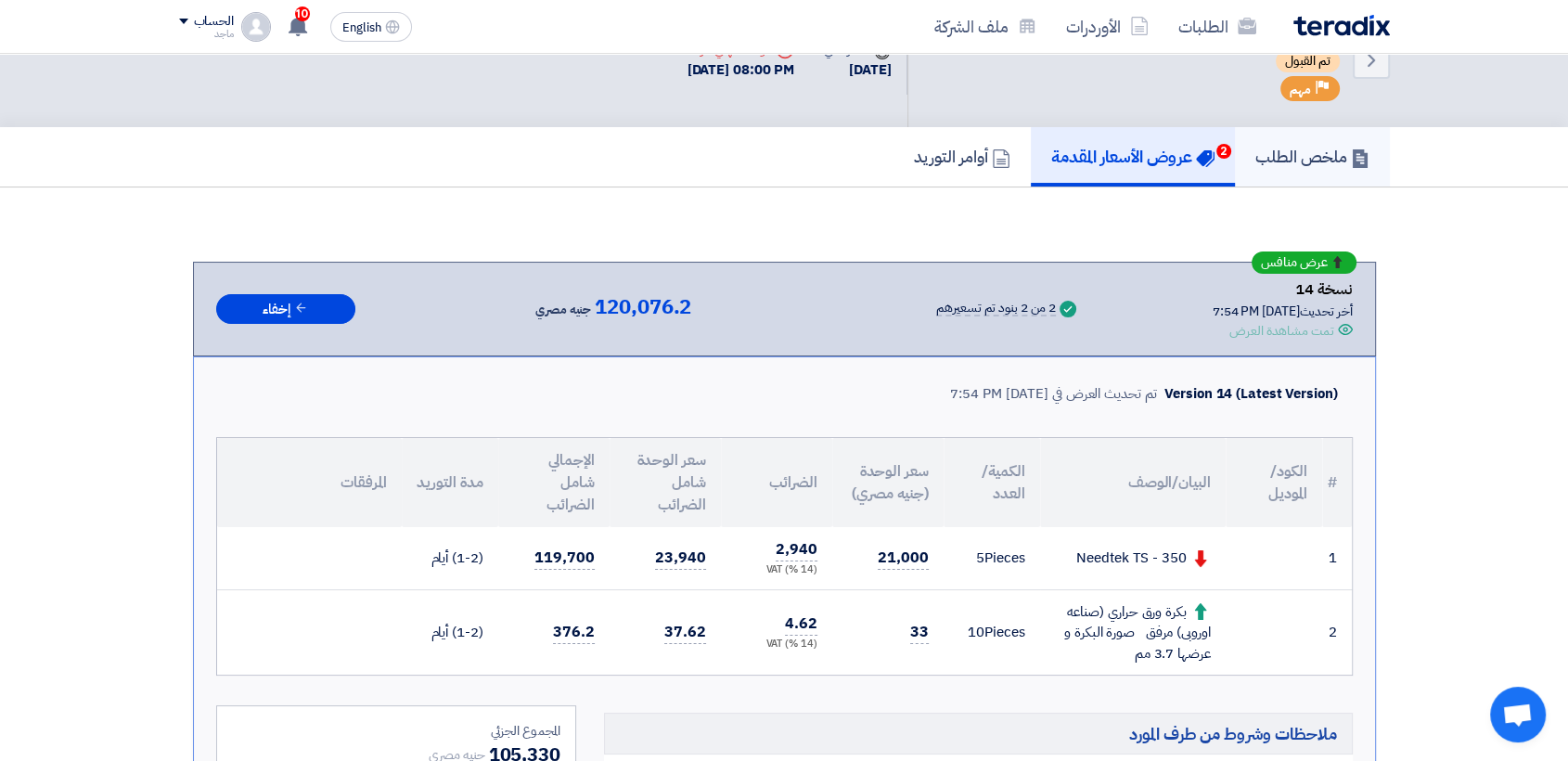
click at [1348, 150] on h5 "ملخص الطلب" at bounding box center [1313, 156] width 115 height 22
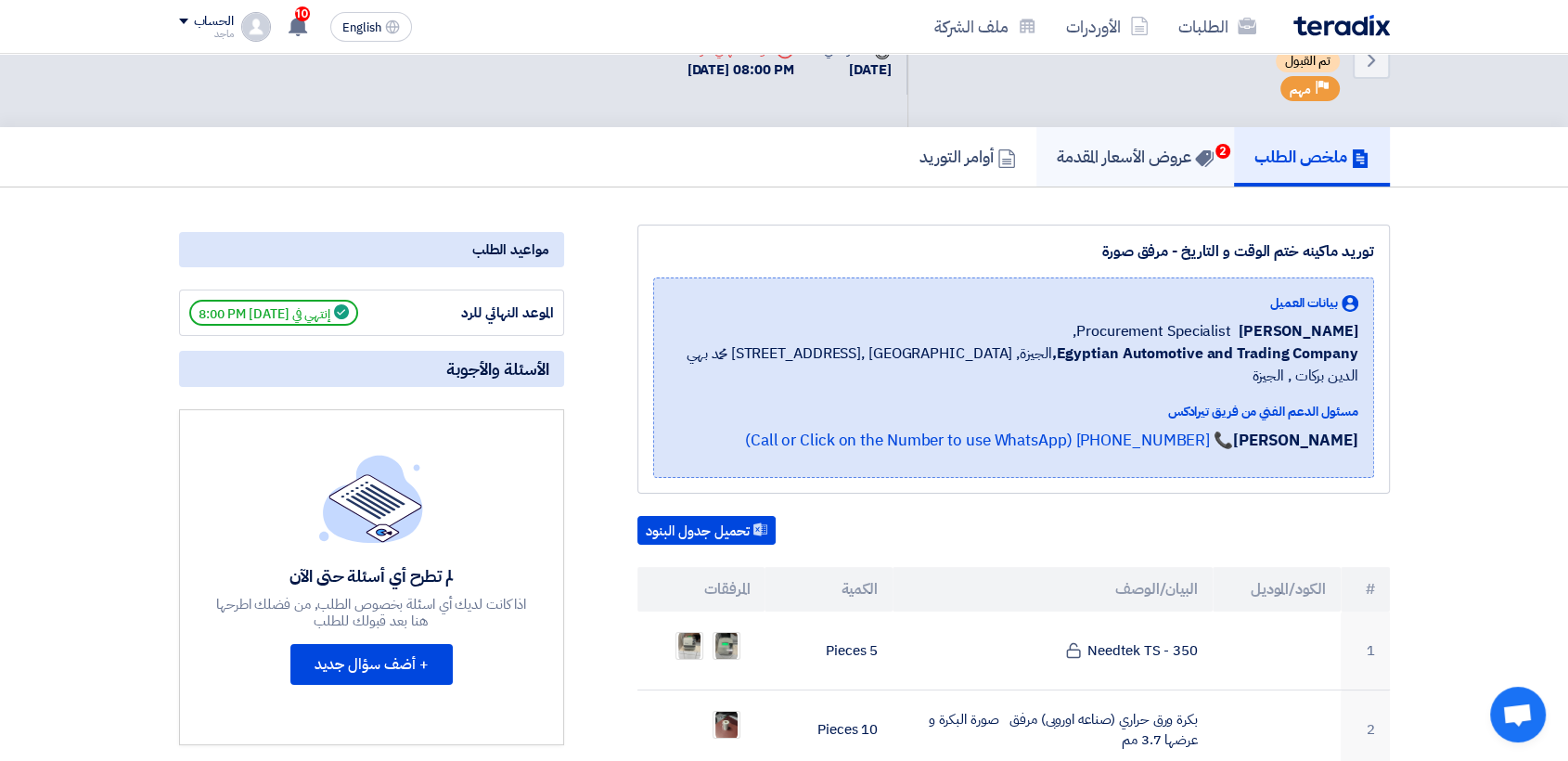
click at [1177, 149] on h5 "عروض الأسعار المقدمة 2" at bounding box center [1136, 156] width 157 height 22
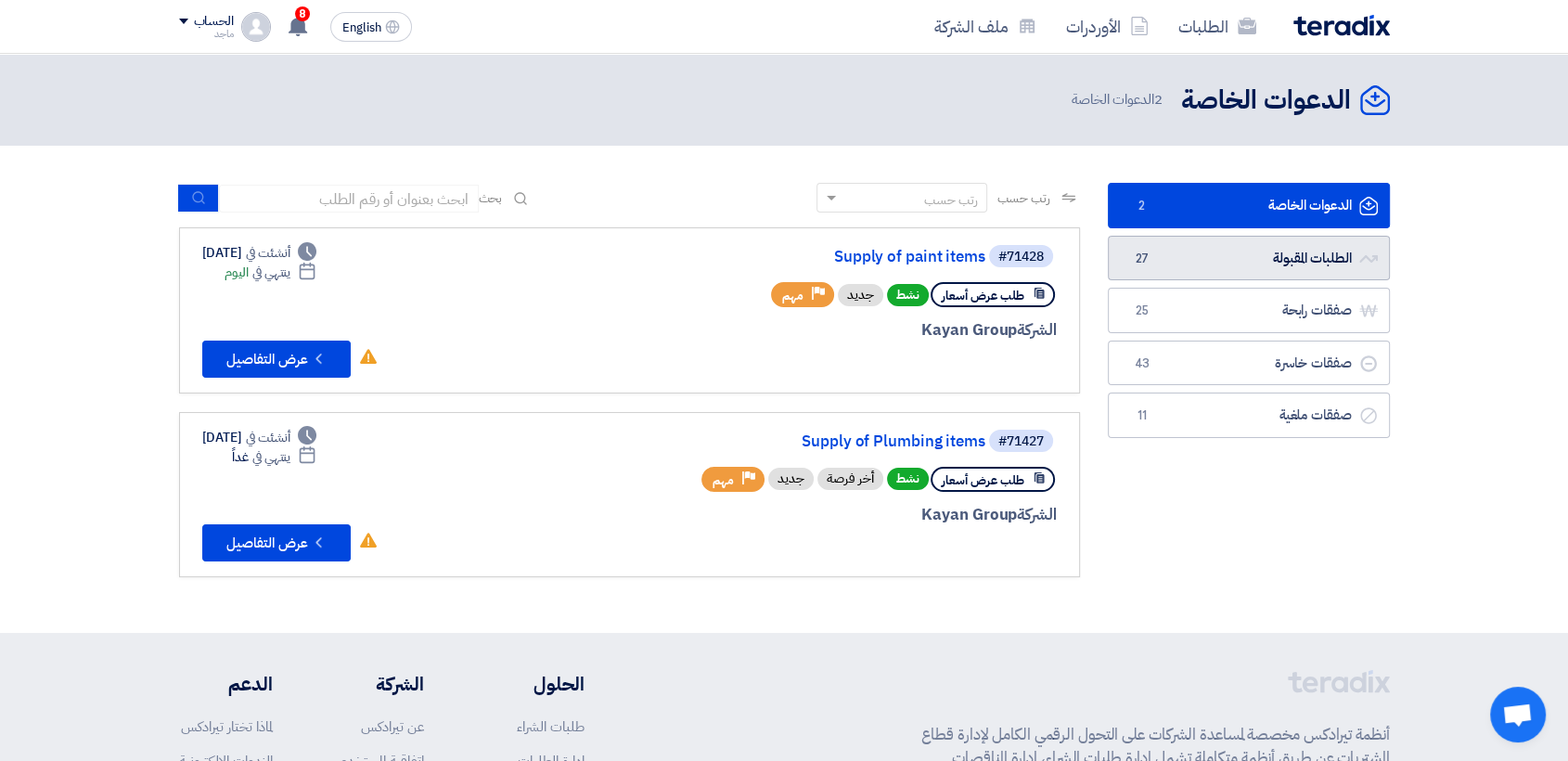
click at [1199, 266] on link "الطلبات المقبولة الطلبات المقبولة 27" at bounding box center [1249, 258] width 282 height 45
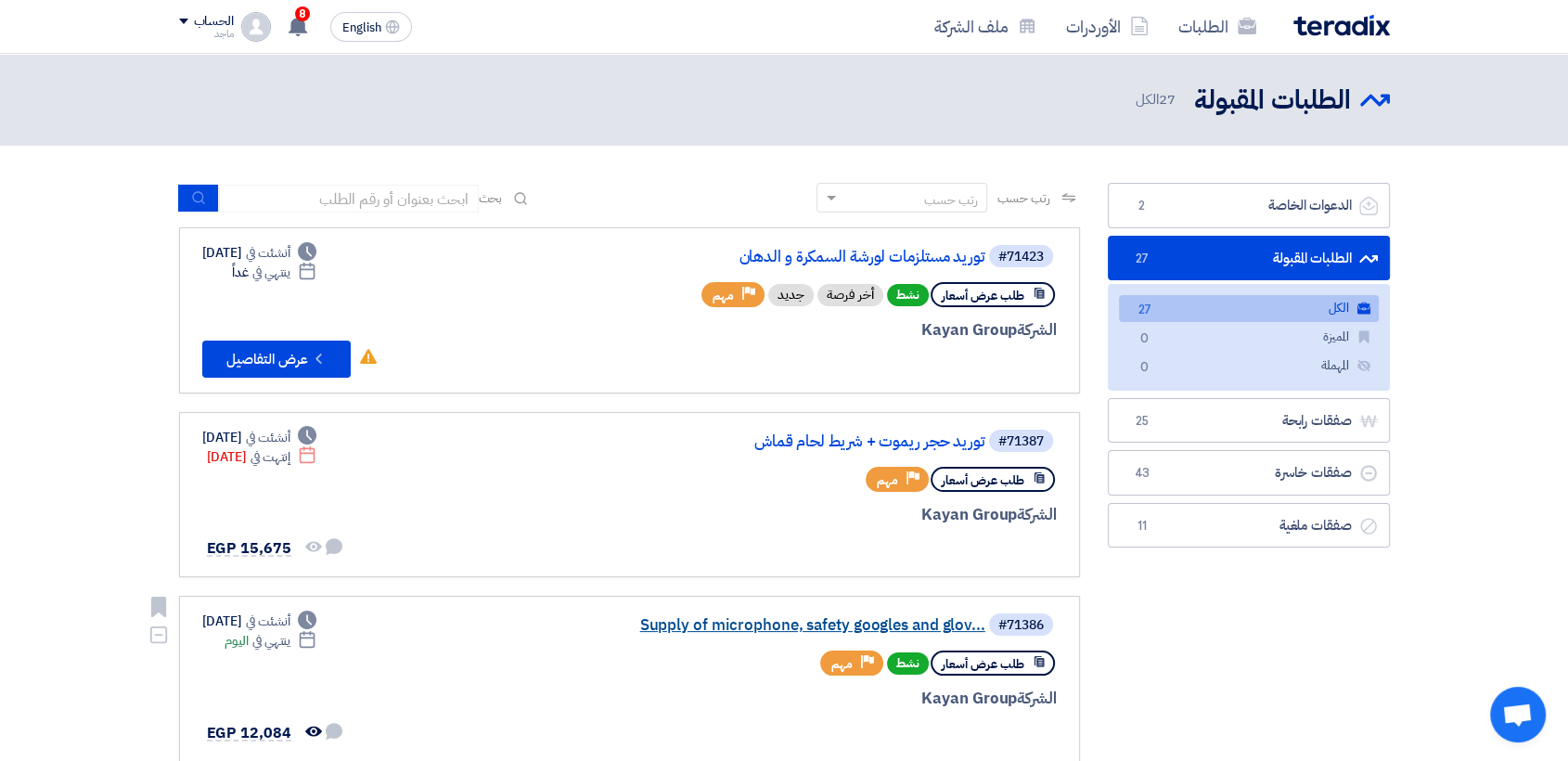
click at [809, 626] on link "Supply of microphone, safety googles and glov..." at bounding box center [800, 626] width 371 height 17
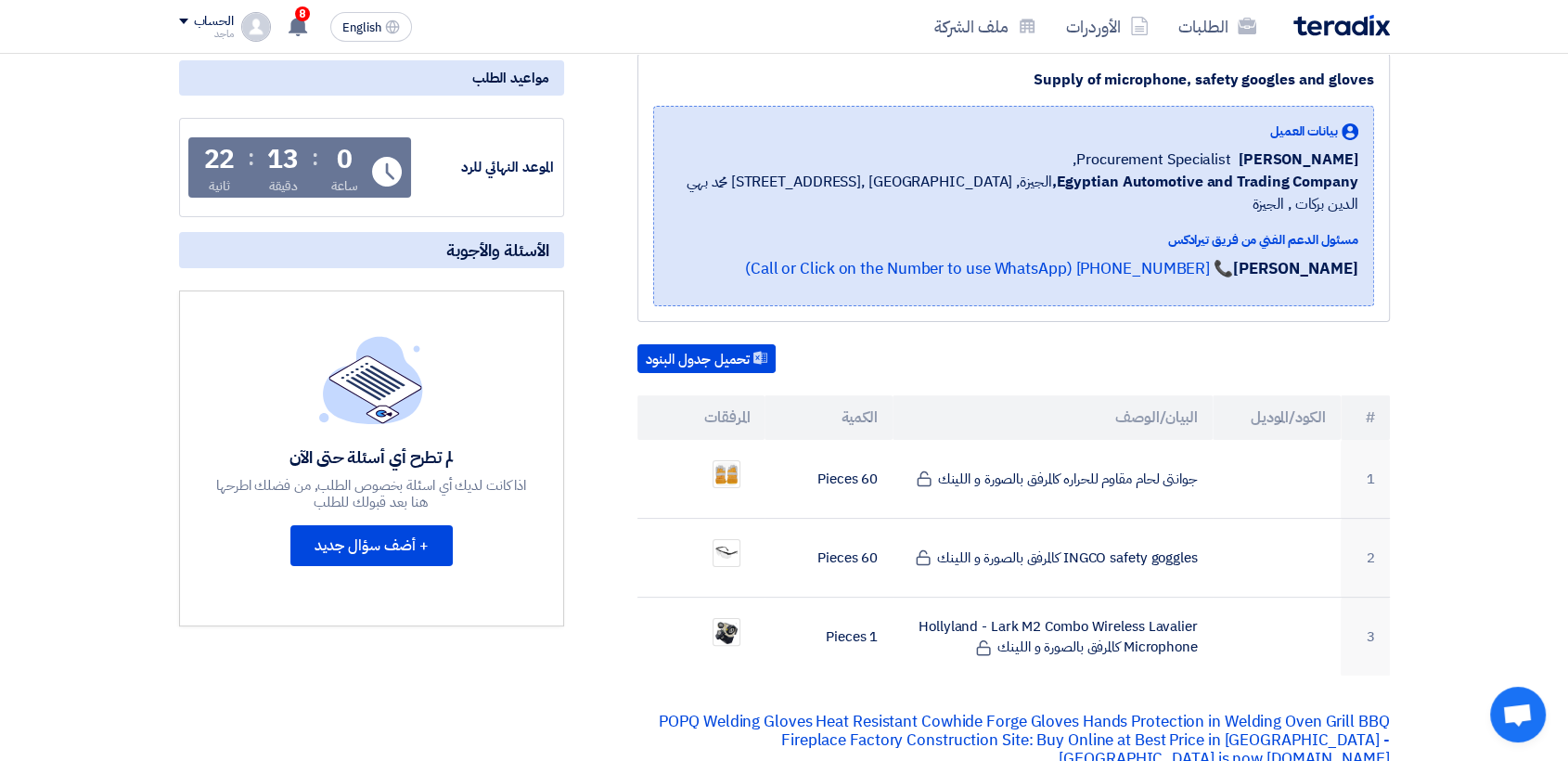
scroll to position [290, 0]
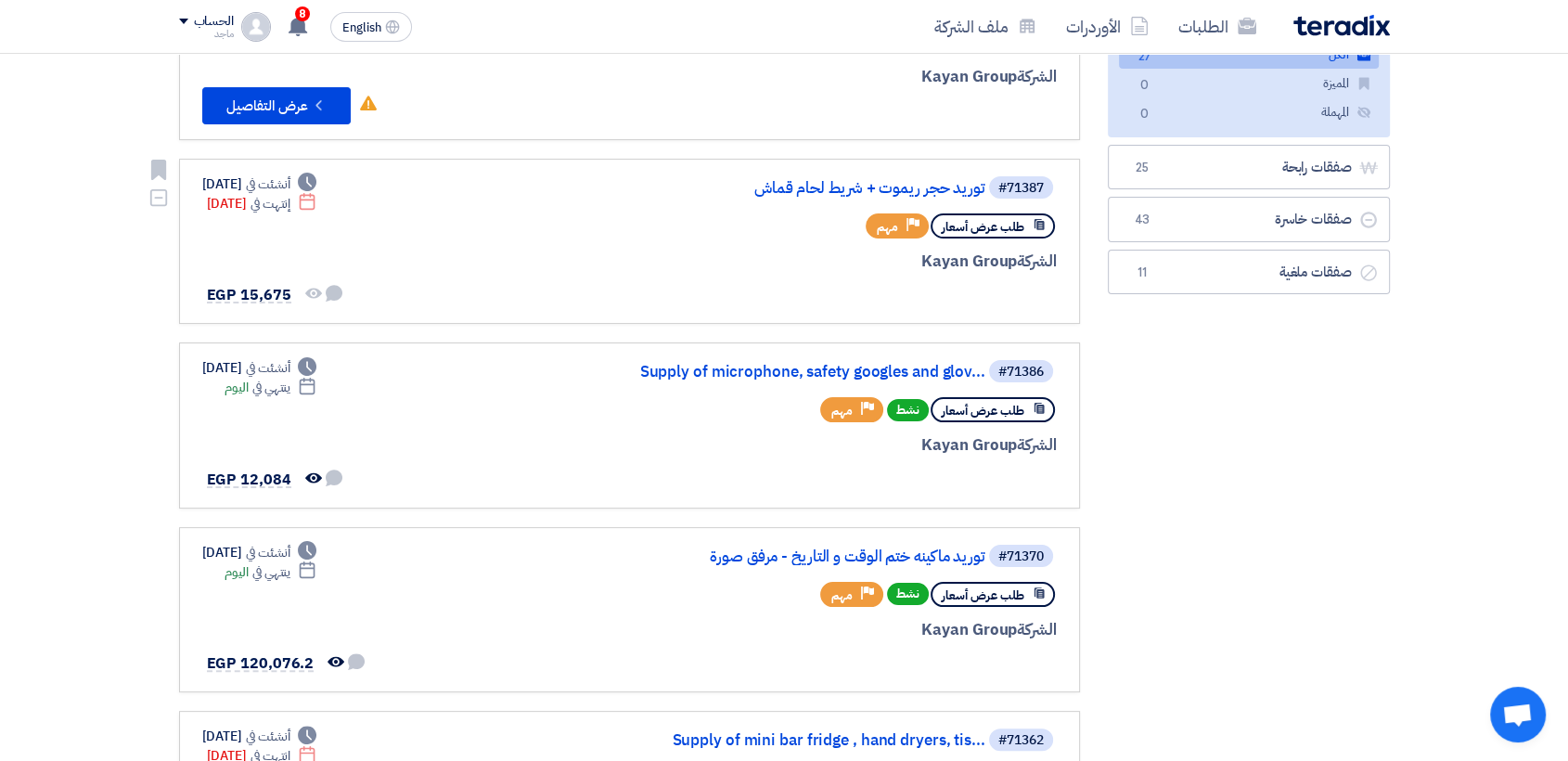
scroll to position [266, 0]
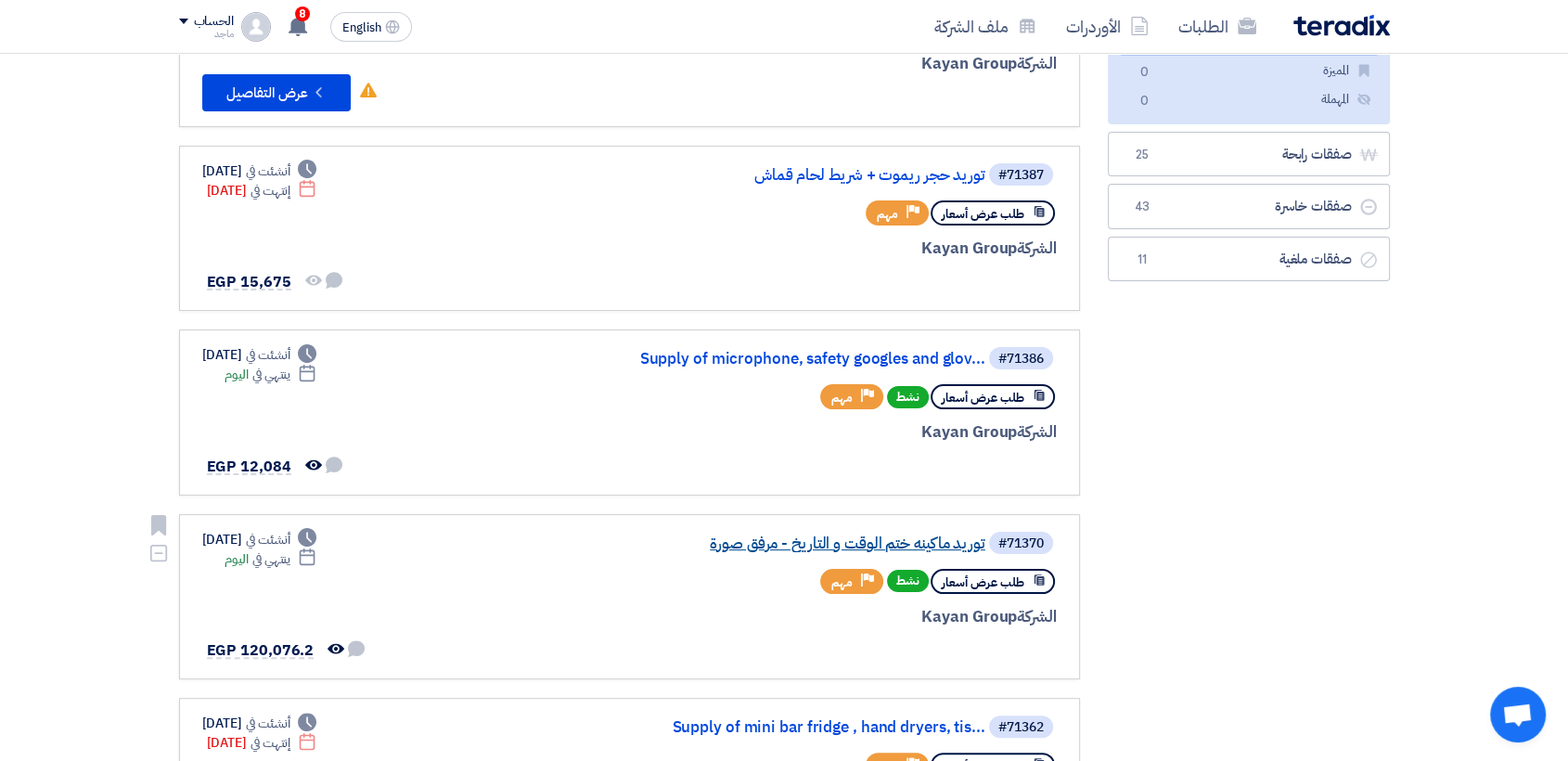
click at [755, 549] on link "توريد ماكينه ختم الوقت و التاريخ - مرفق صورة" at bounding box center [800, 544] width 371 height 17
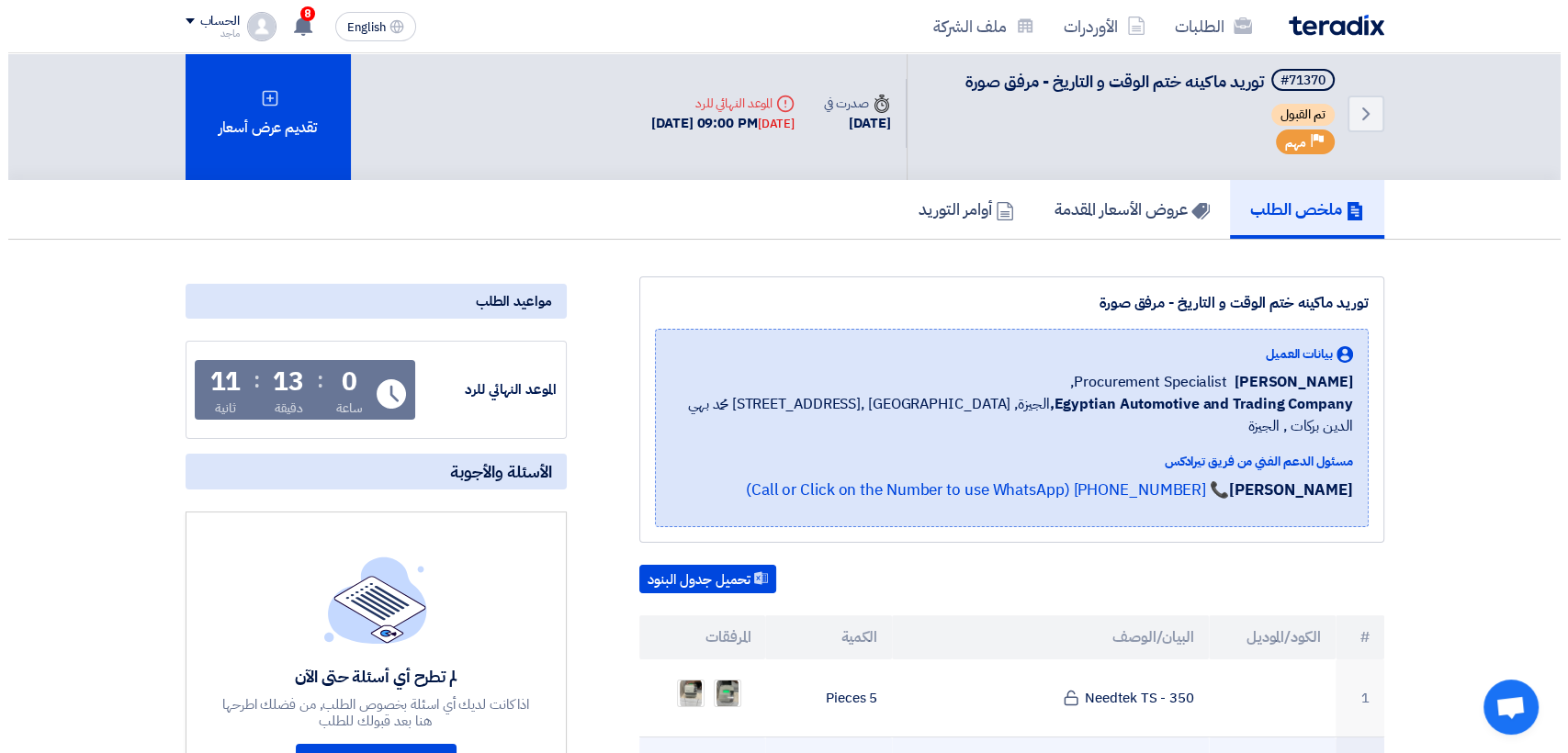
scroll to position [6, 0]
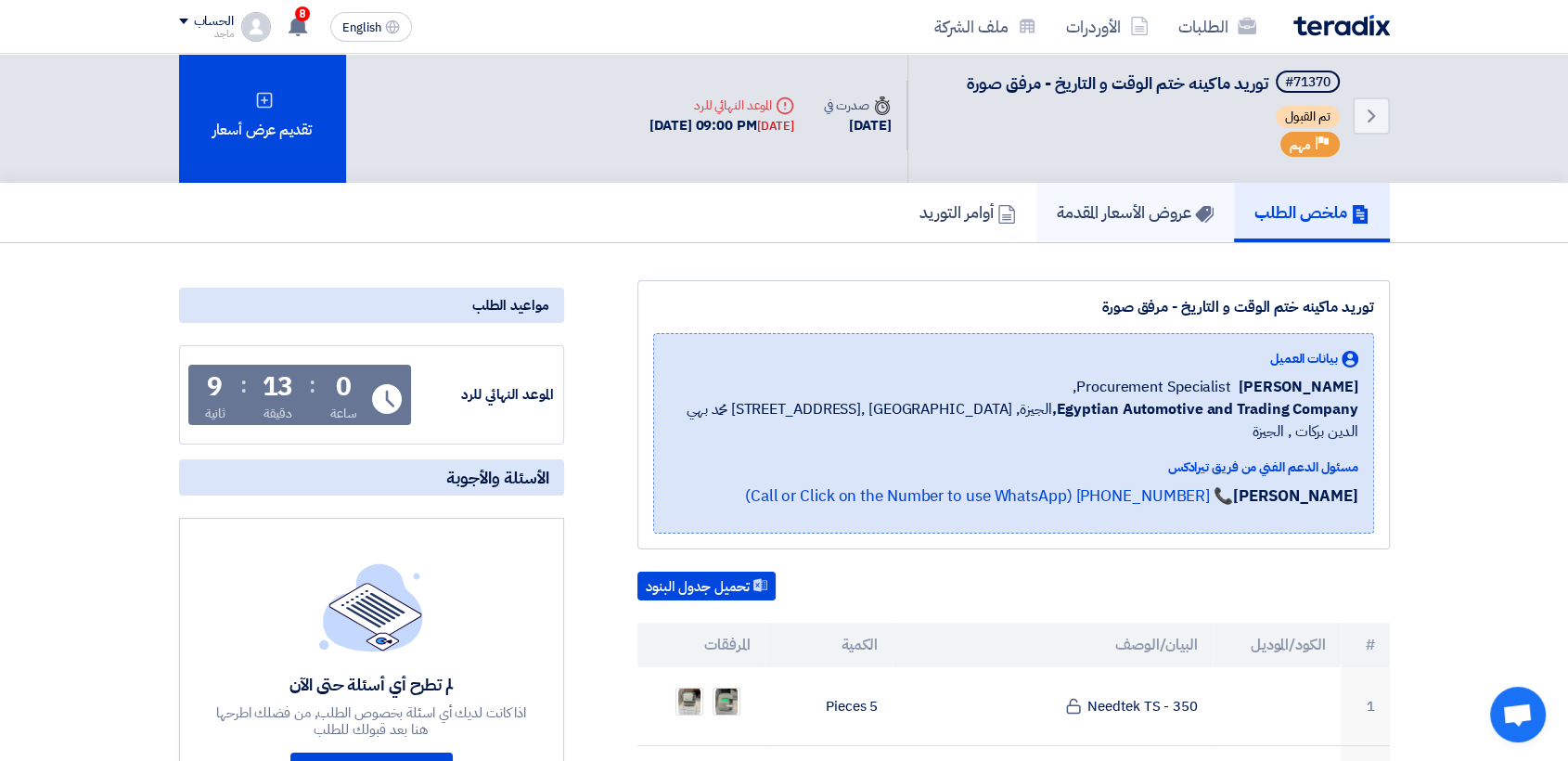
click at [1128, 232] on link "عروض الأسعار المقدمة" at bounding box center [1135, 212] width 198 height 60
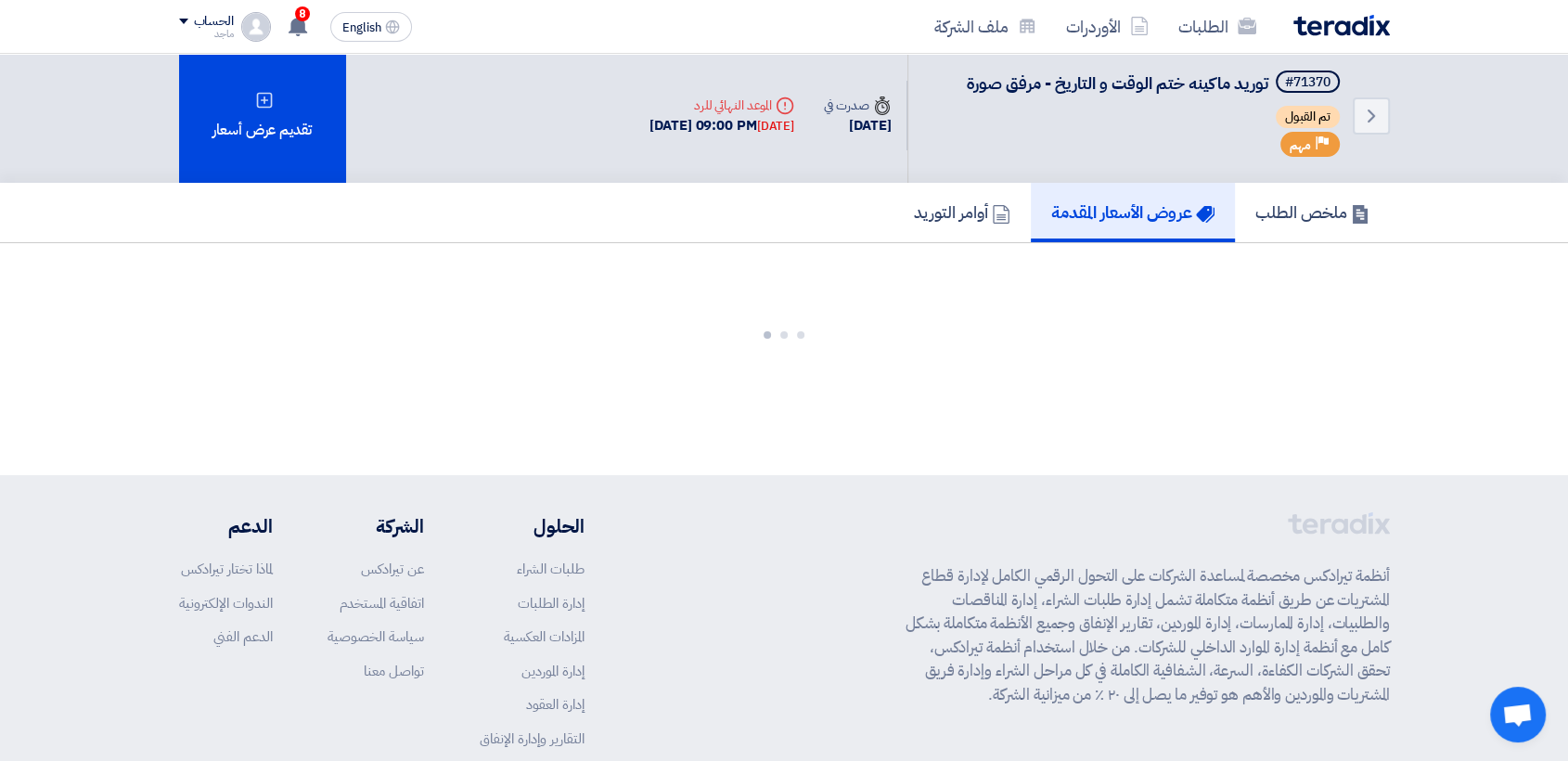
click at [1128, 232] on link "عروض الأسعار المقدمة" at bounding box center [1133, 212] width 204 height 60
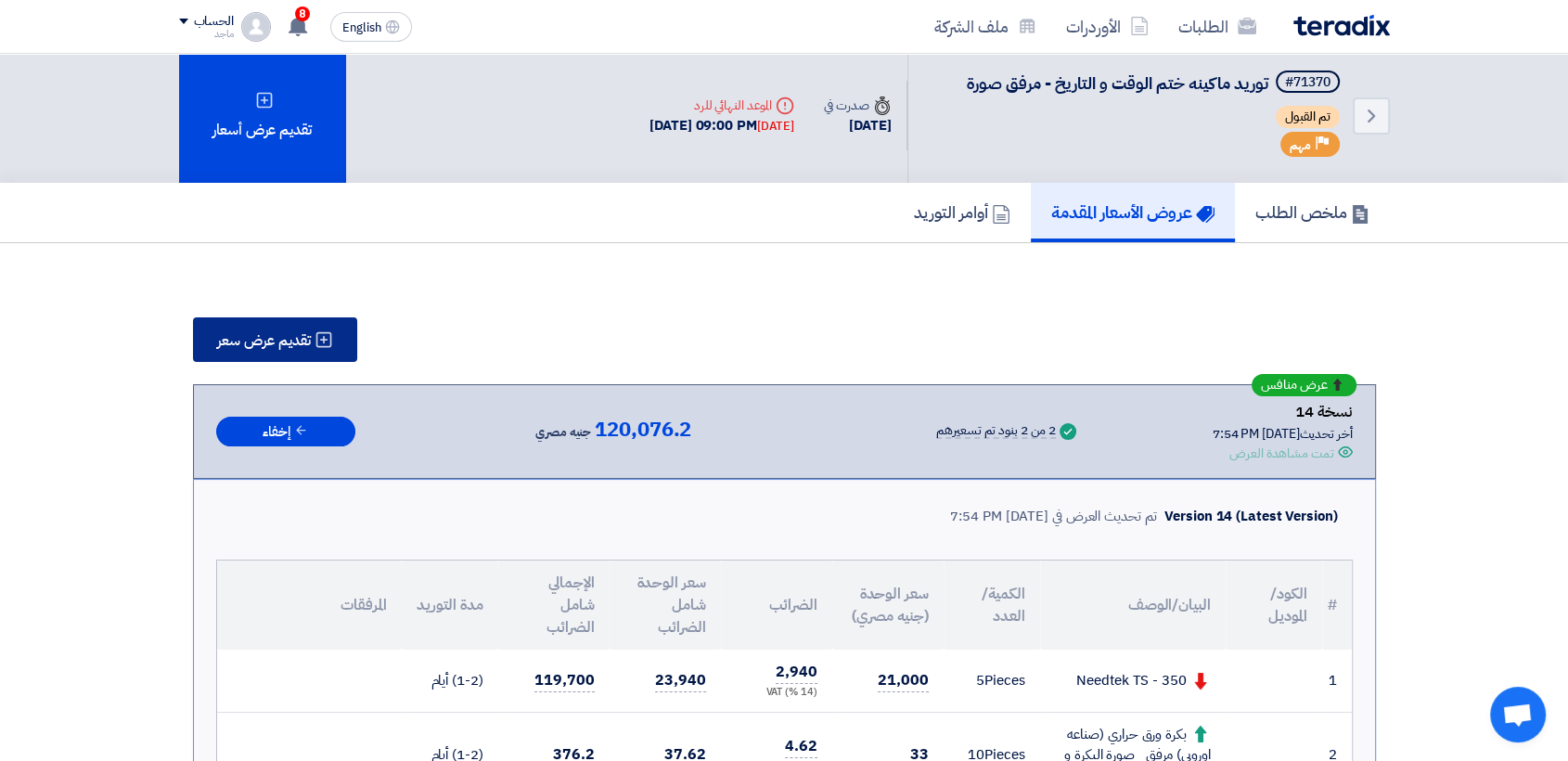
click at [243, 345] on span "تقديم عرض سعر" at bounding box center [263, 341] width 94 height 15
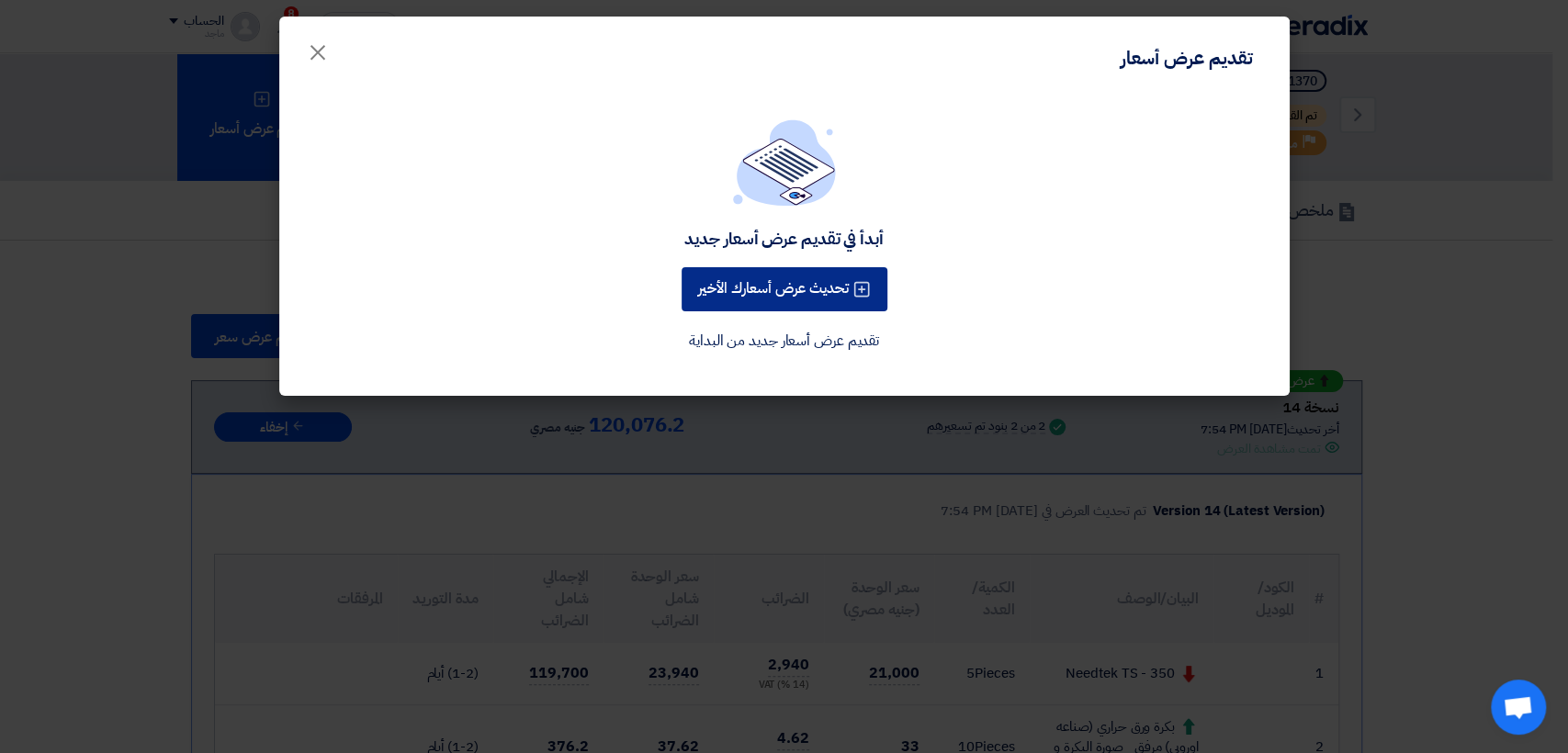
click at [764, 279] on button "تحديث عرض أسعارك الأخير" at bounding box center [785, 288] width 206 height 44
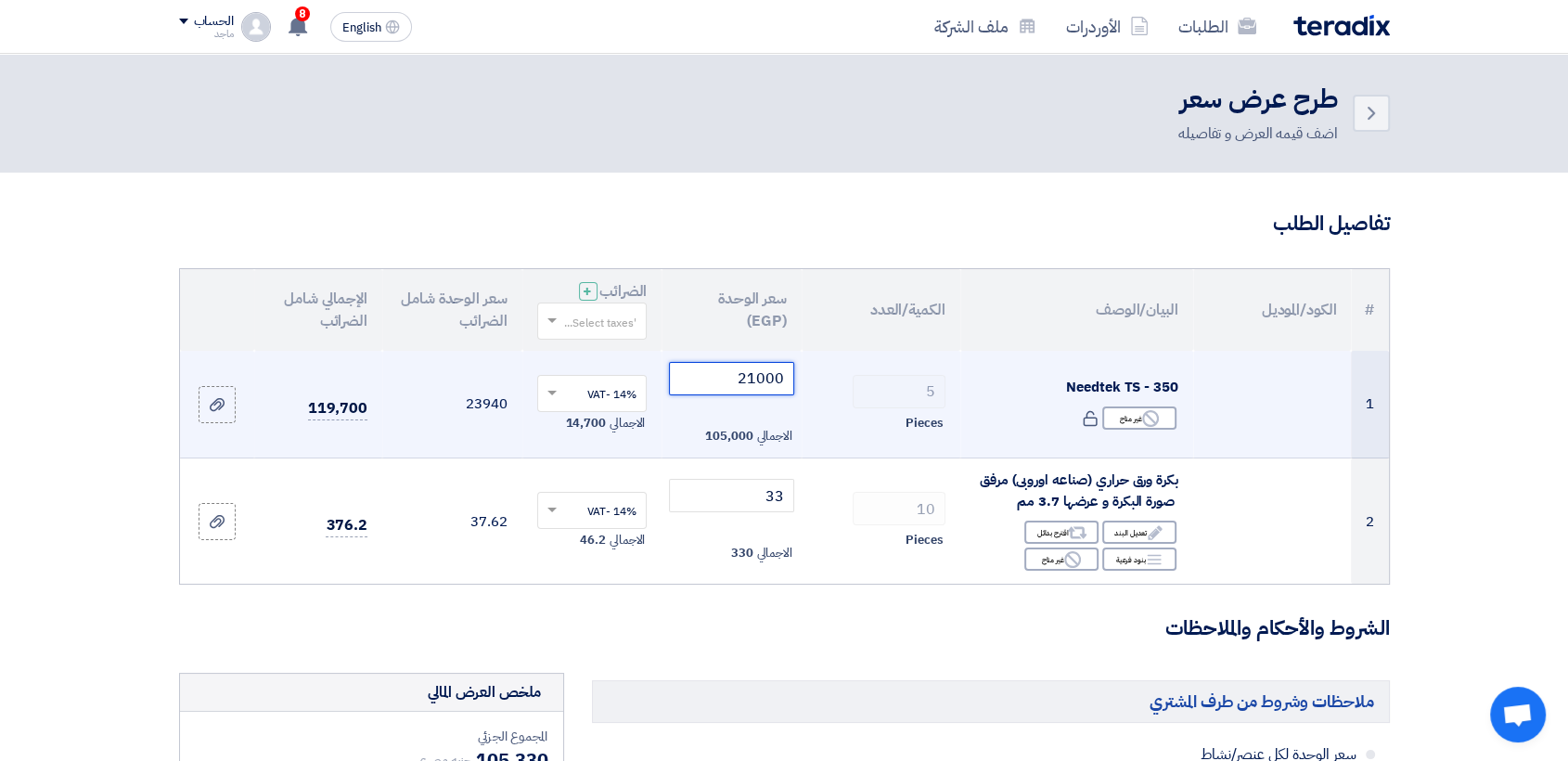
click at [731, 371] on input "21000" at bounding box center [731, 378] width 125 height 33
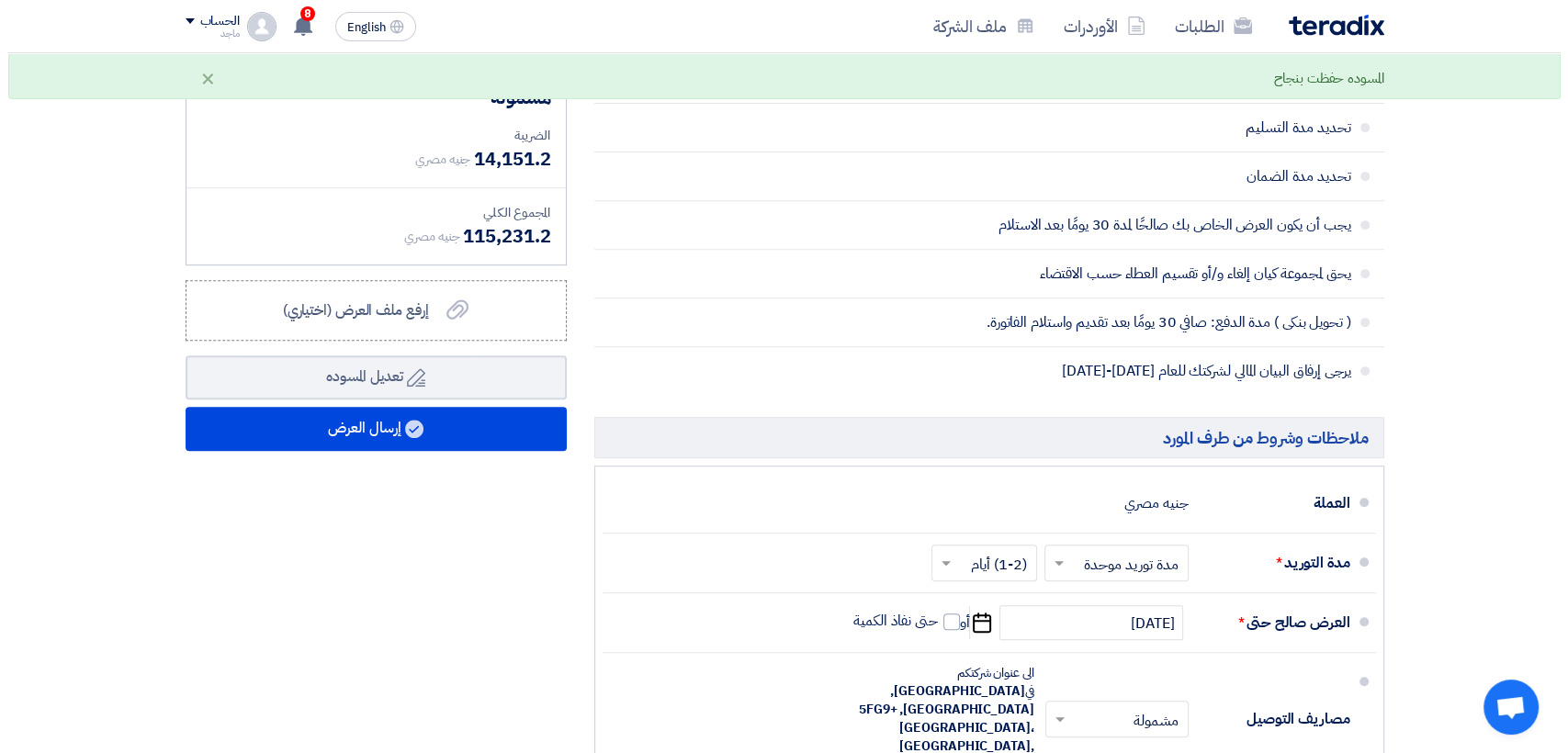
scroll to position [720, 0]
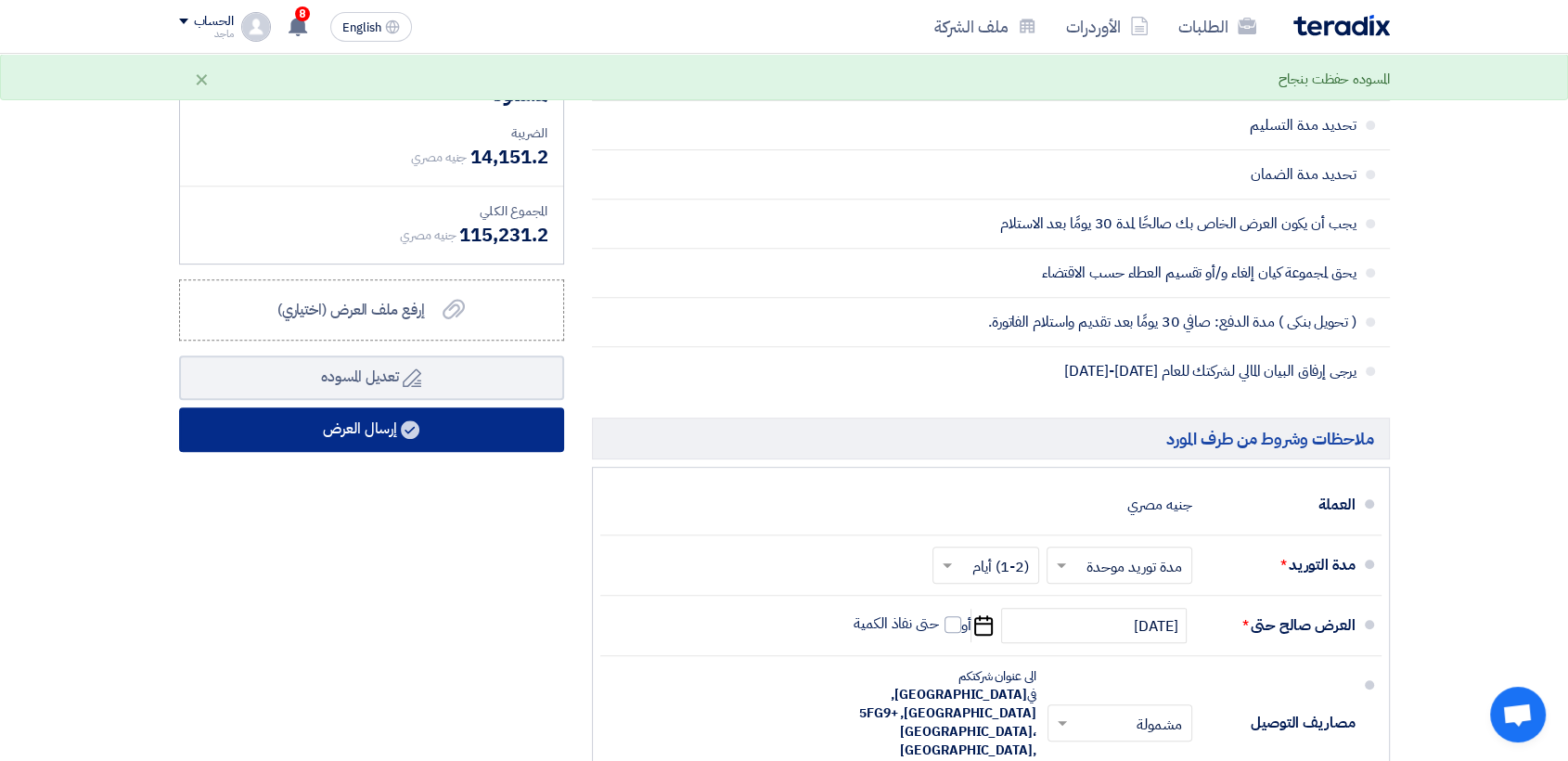
type input "20150"
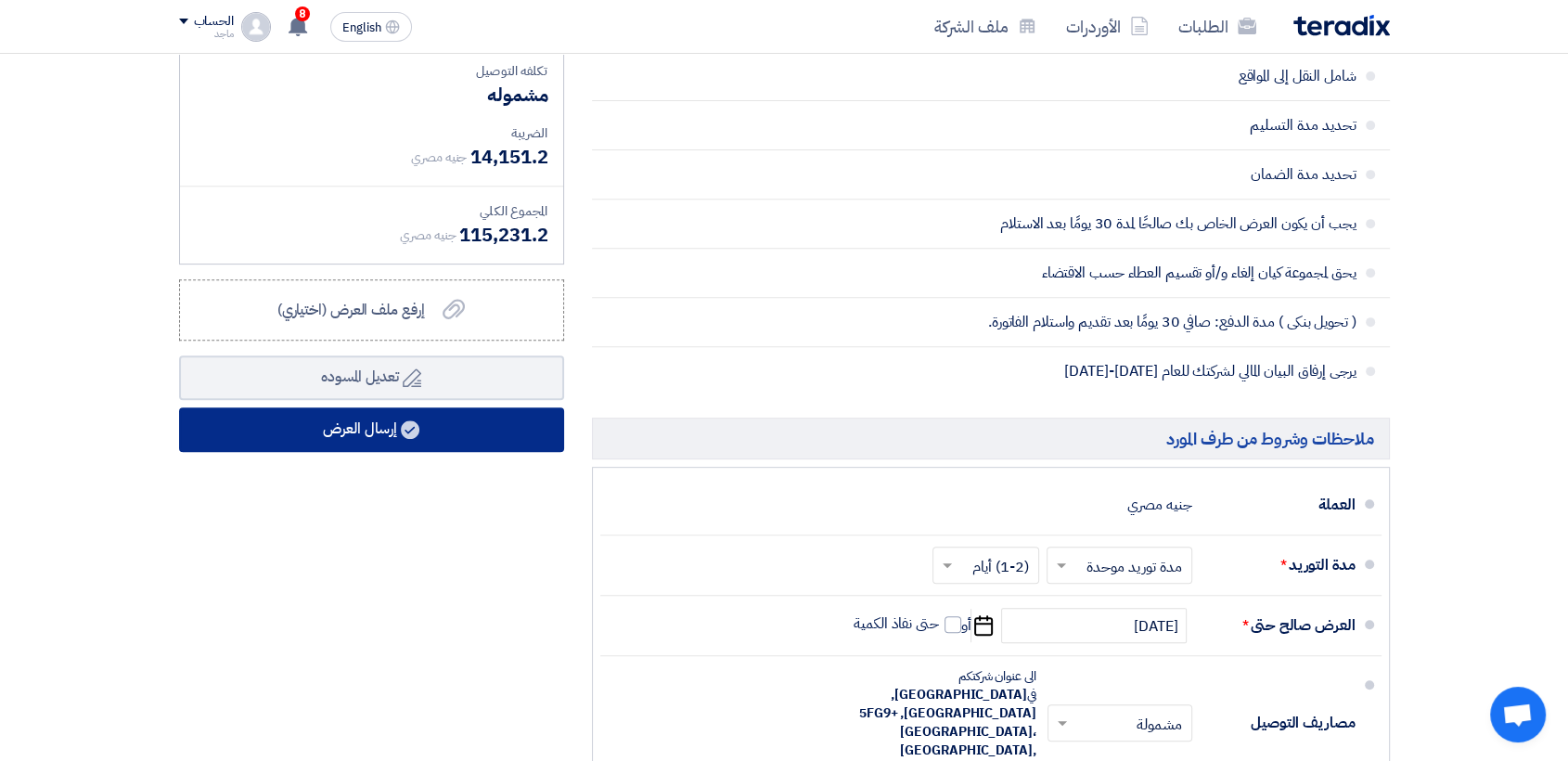
click at [377, 442] on button "إرسال العرض" at bounding box center [371, 429] width 385 height 44
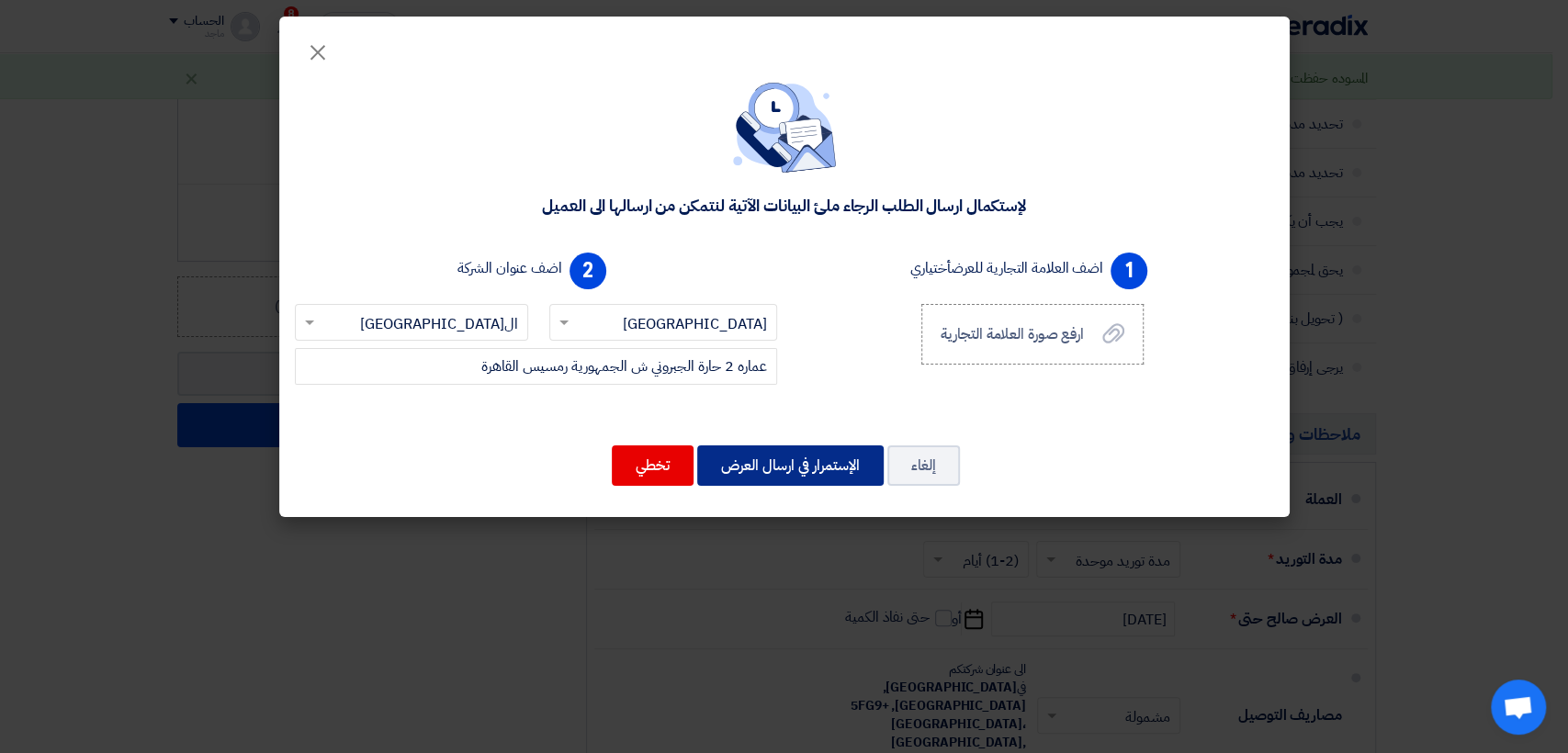
click at [803, 450] on button "الإستمرار في ارسال العرض" at bounding box center [790, 465] width 186 height 40
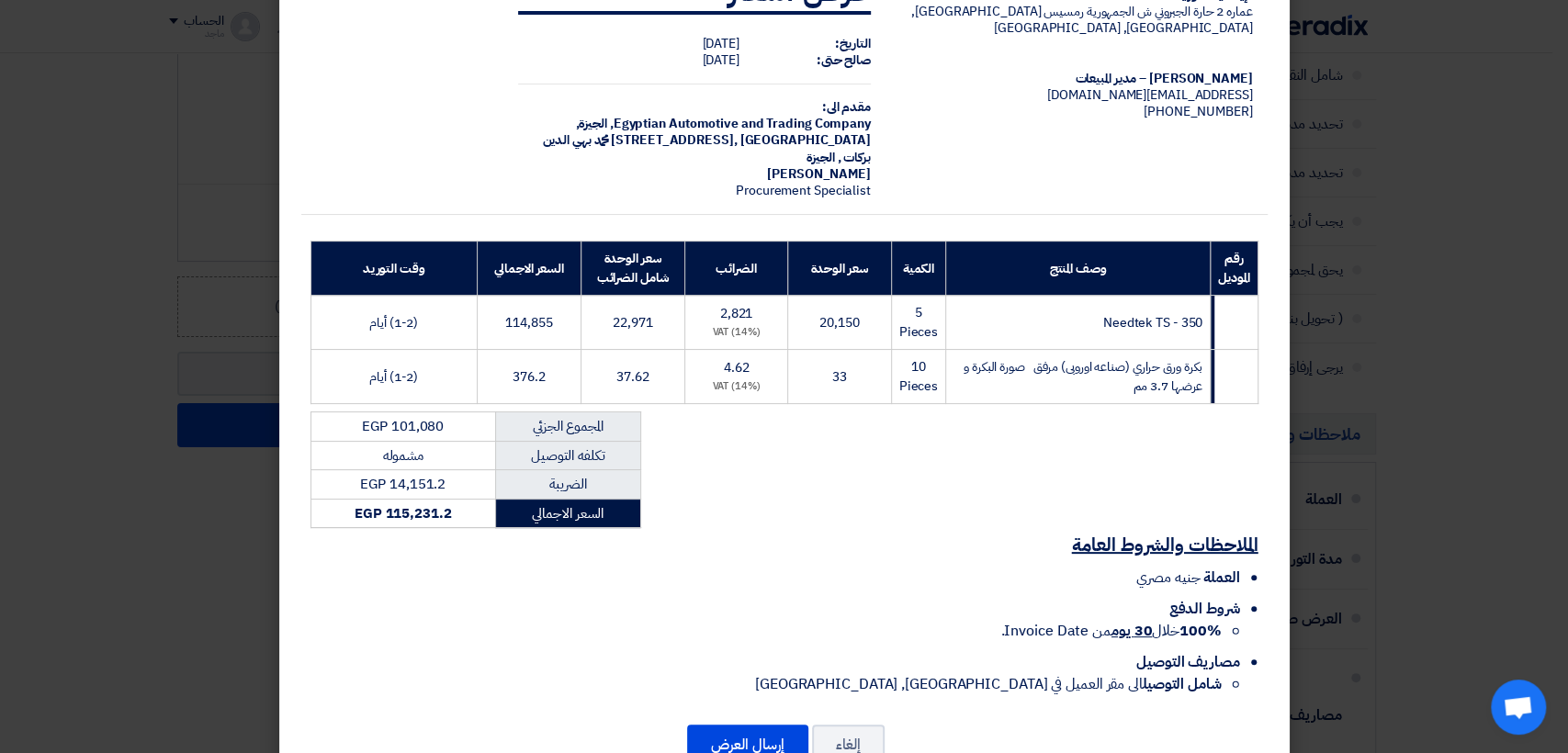
scroll to position [111, 0]
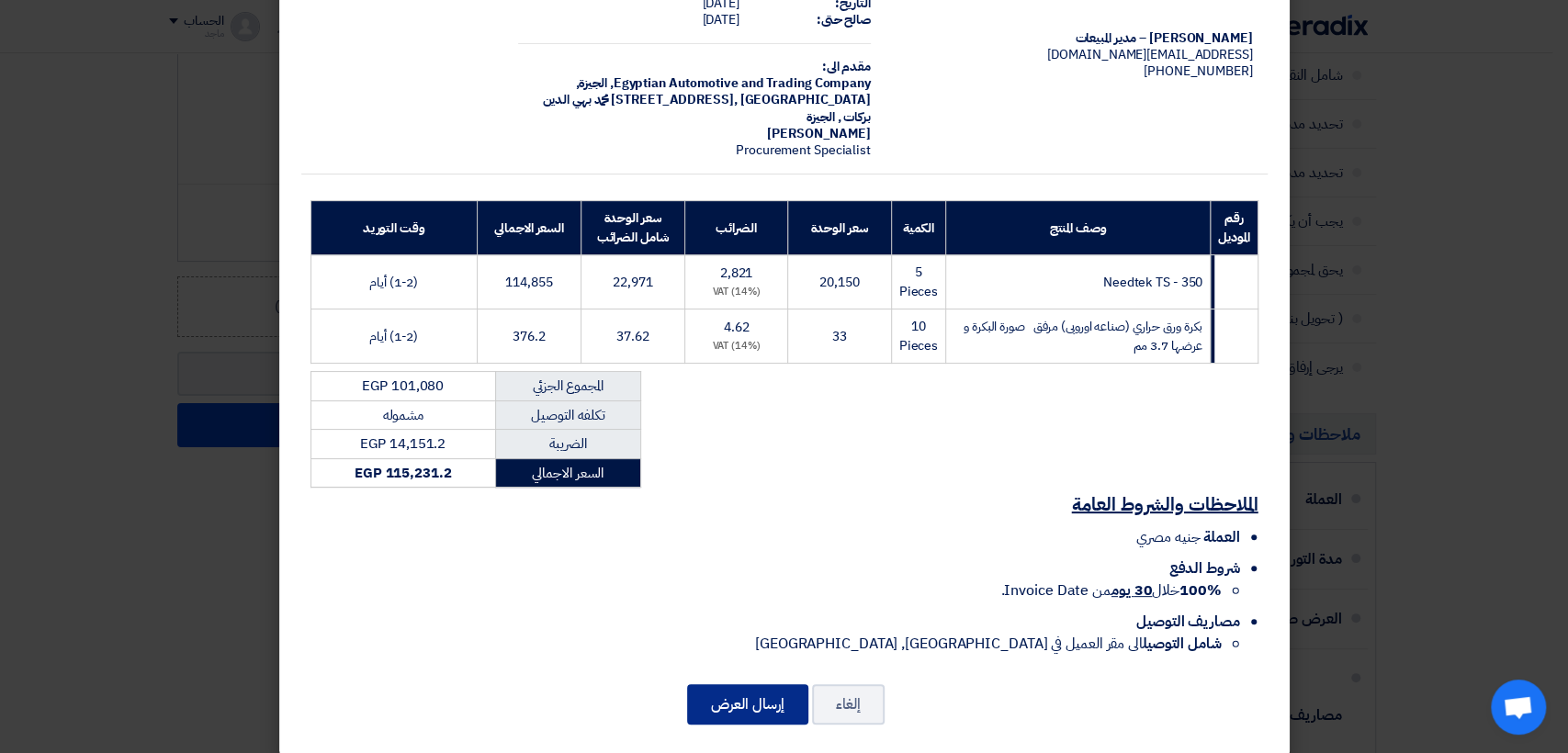
click at [716, 684] on button "إرسال العرض" at bounding box center [747, 703] width 121 height 40
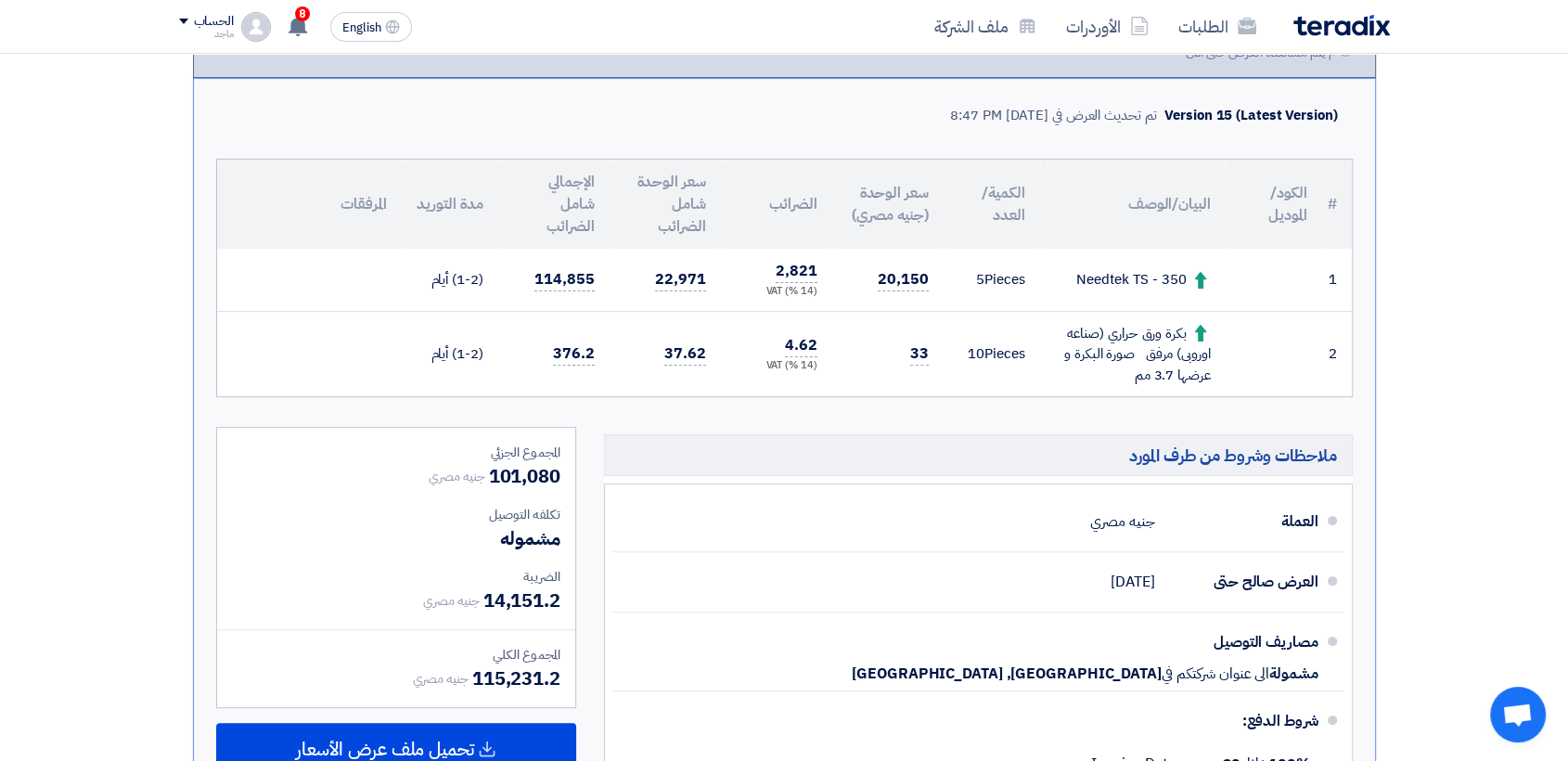
scroll to position [469, 0]
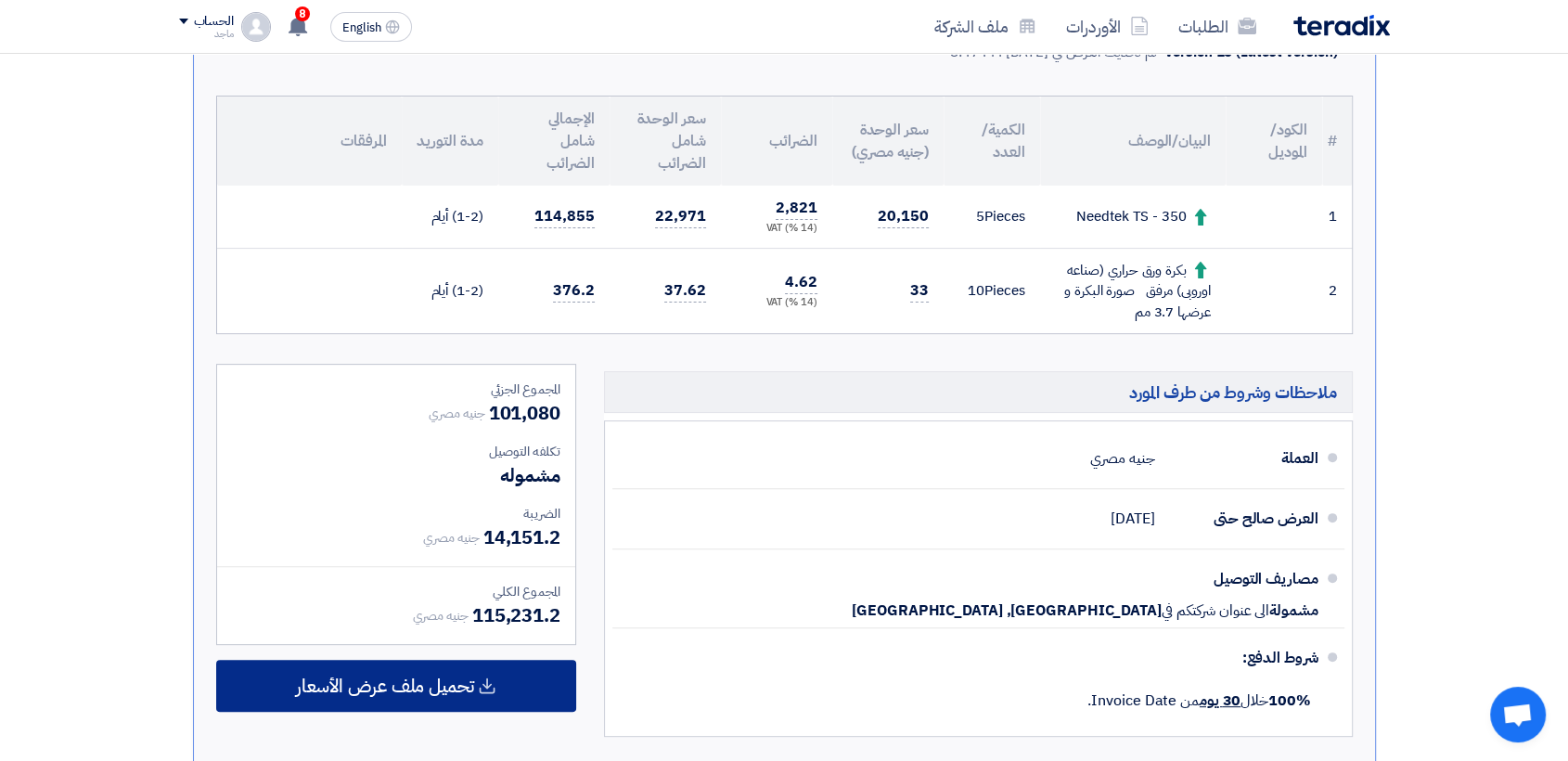
click at [385, 694] on span "تحميل ملف عرض الأسعار" at bounding box center [385, 686] width 178 height 17
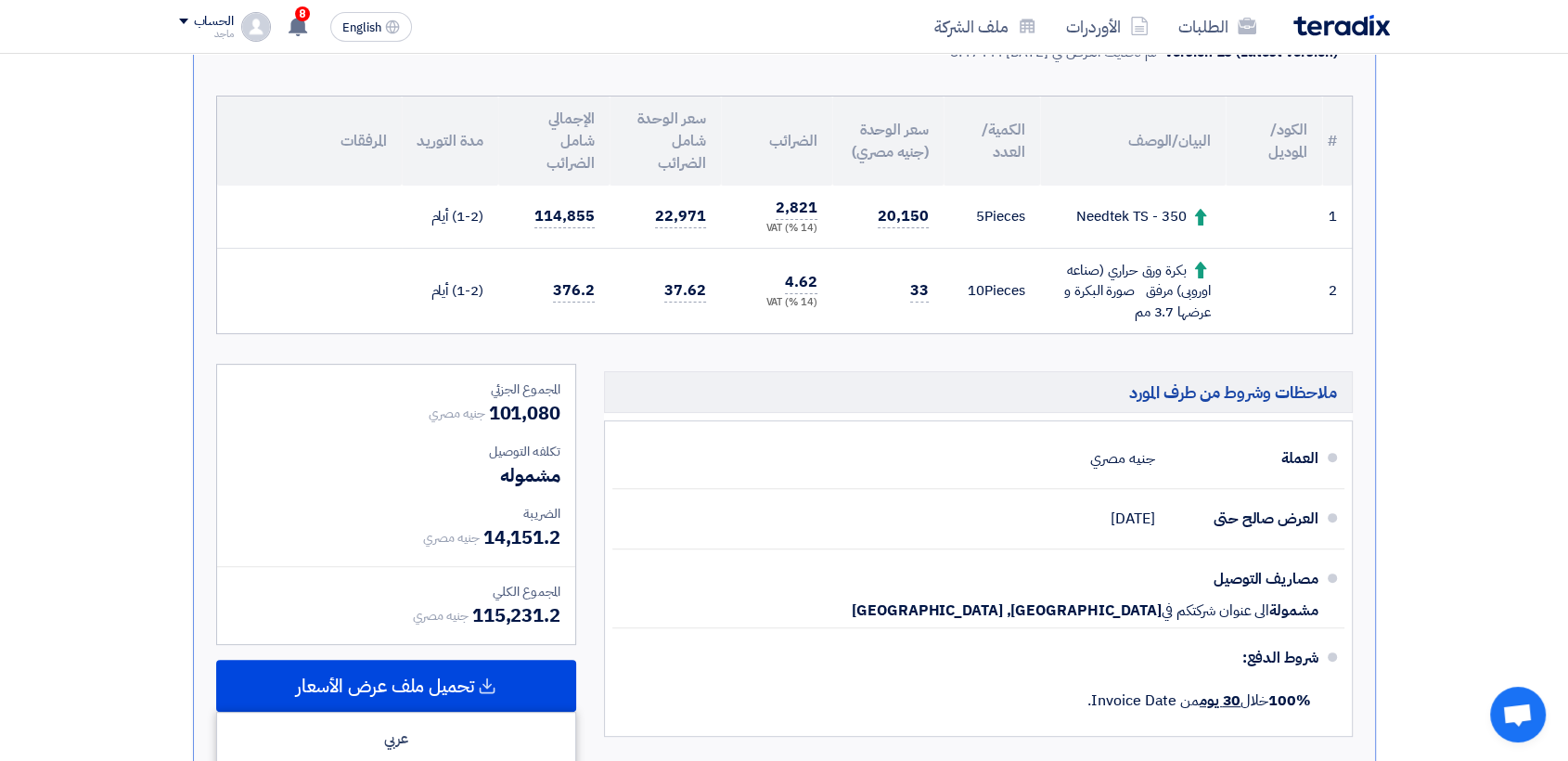
click at [461, 601] on div "جنيه مصري 115,231.2" at bounding box center [486, 614] width 148 height 27
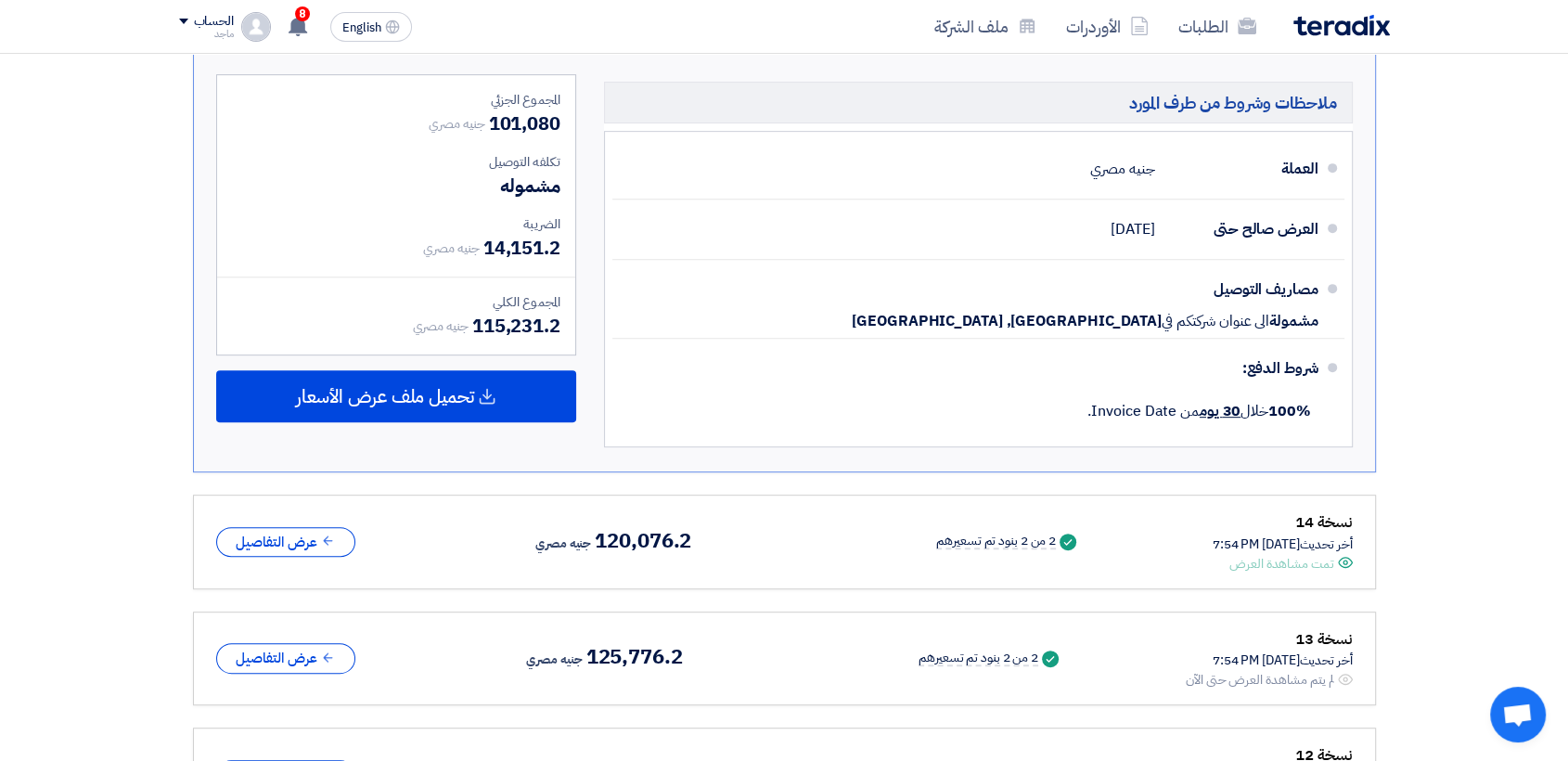
scroll to position [771, 0]
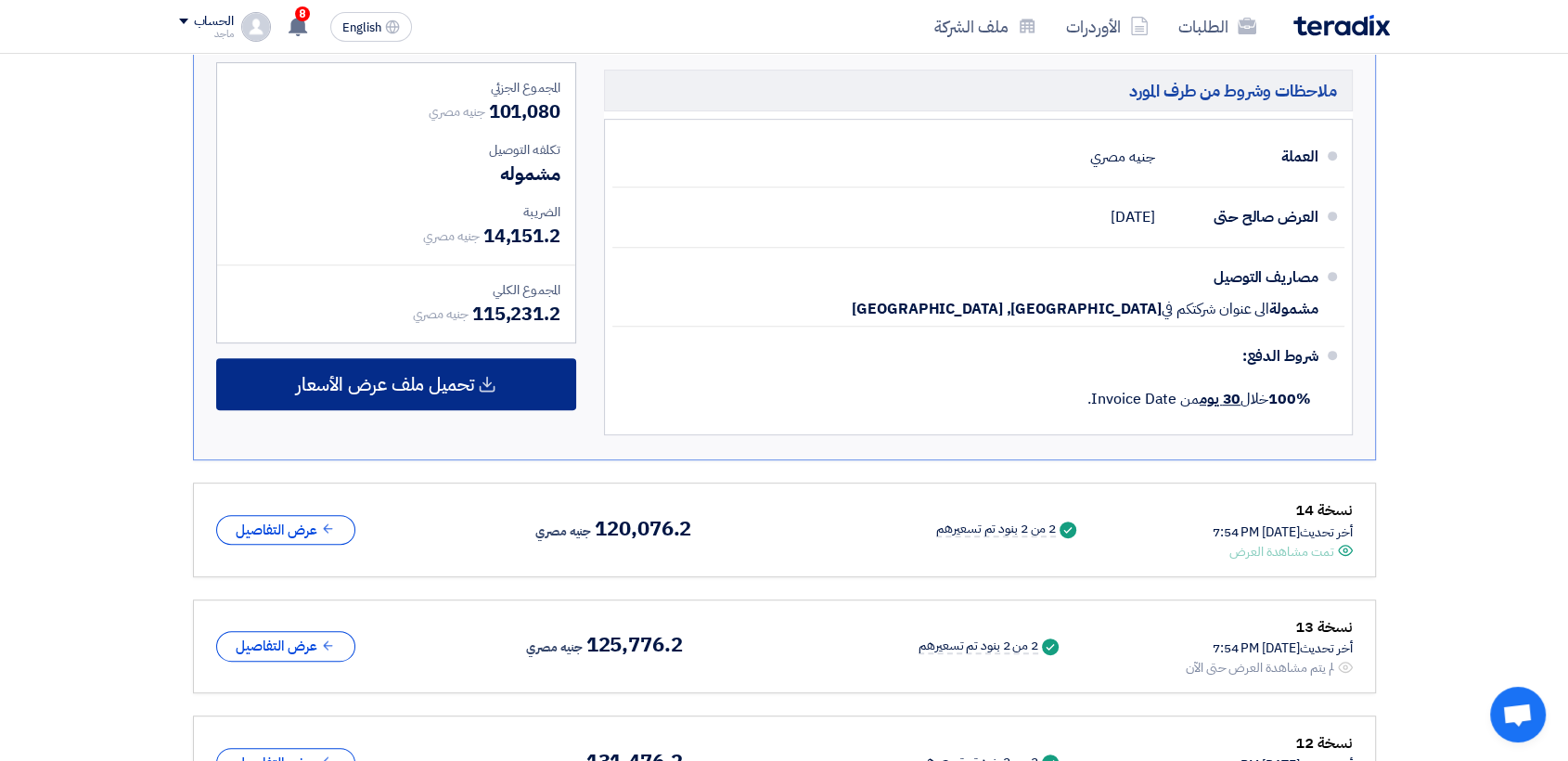
click at [460, 398] on div "تحميل ملف عرض الأسعار" at bounding box center [396, 383] width 360 height 52
click at [504, 381] on div "تحميل ملف عرض الأسعار" at bounding box center [396, 383] width 360 height 52
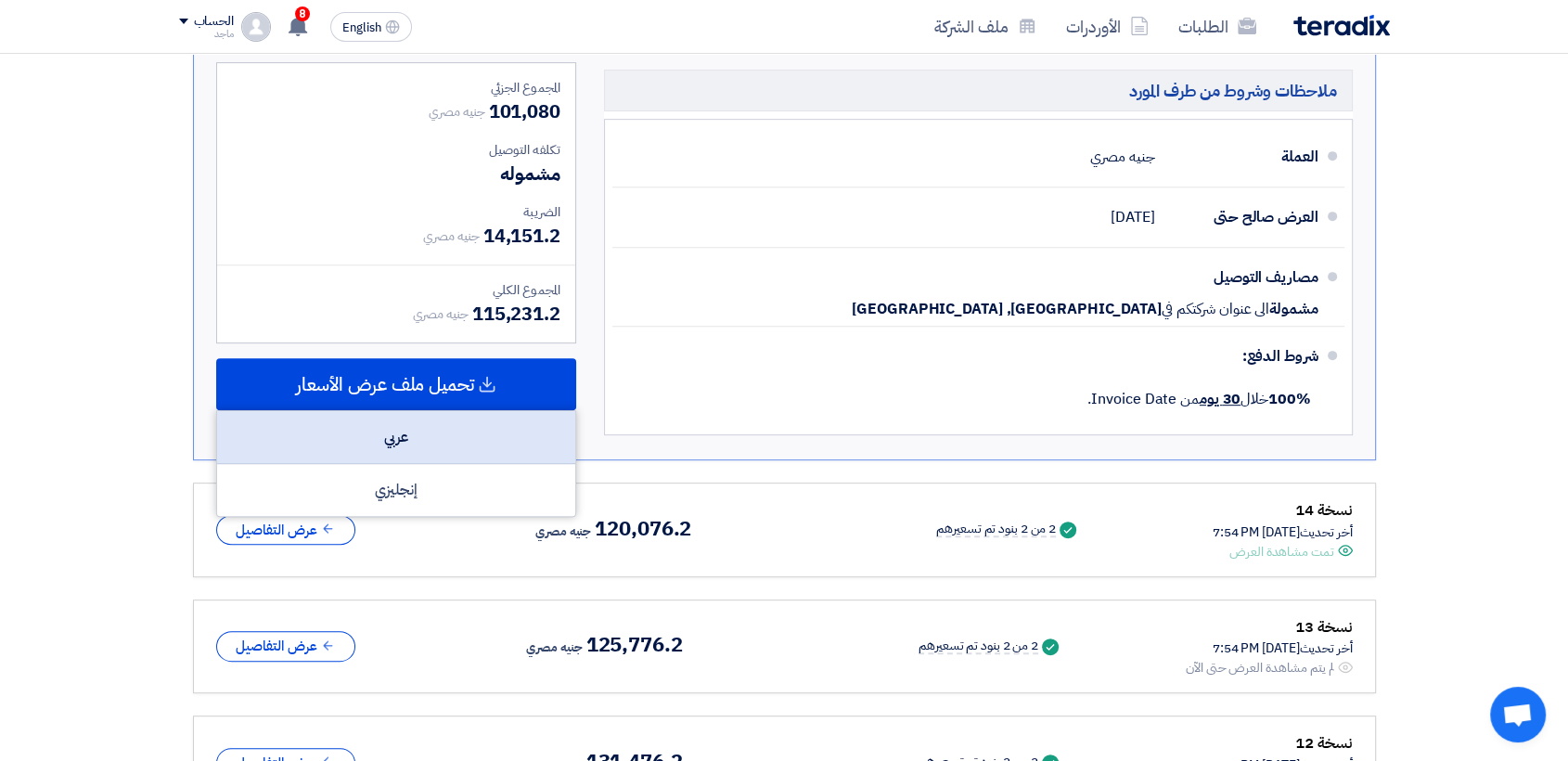
click at [404, 434] on div "عربي" at bounding box center [396, 437] width 358 height 53
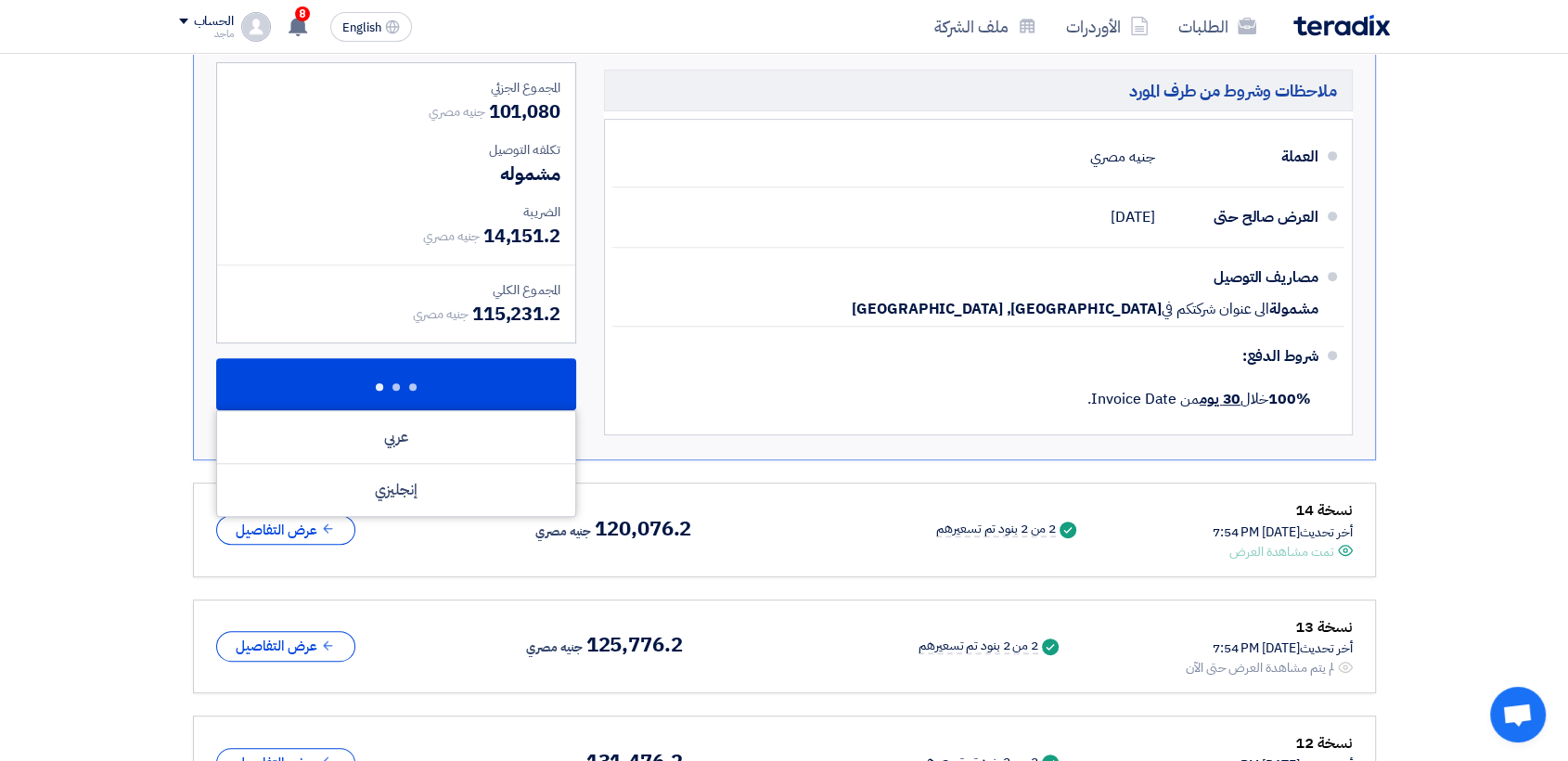
drag, startPoint x: 404, startPoint y: 434, endPoint x: 326, endPoint y: 65, distance: 377.2
click at [326, 65] on div "المجموع الجزئي جنيه مصري 101,080 تكلفه التوصيل مشموله الضريبة" at bounding box center [396, 254] width 388 height 382
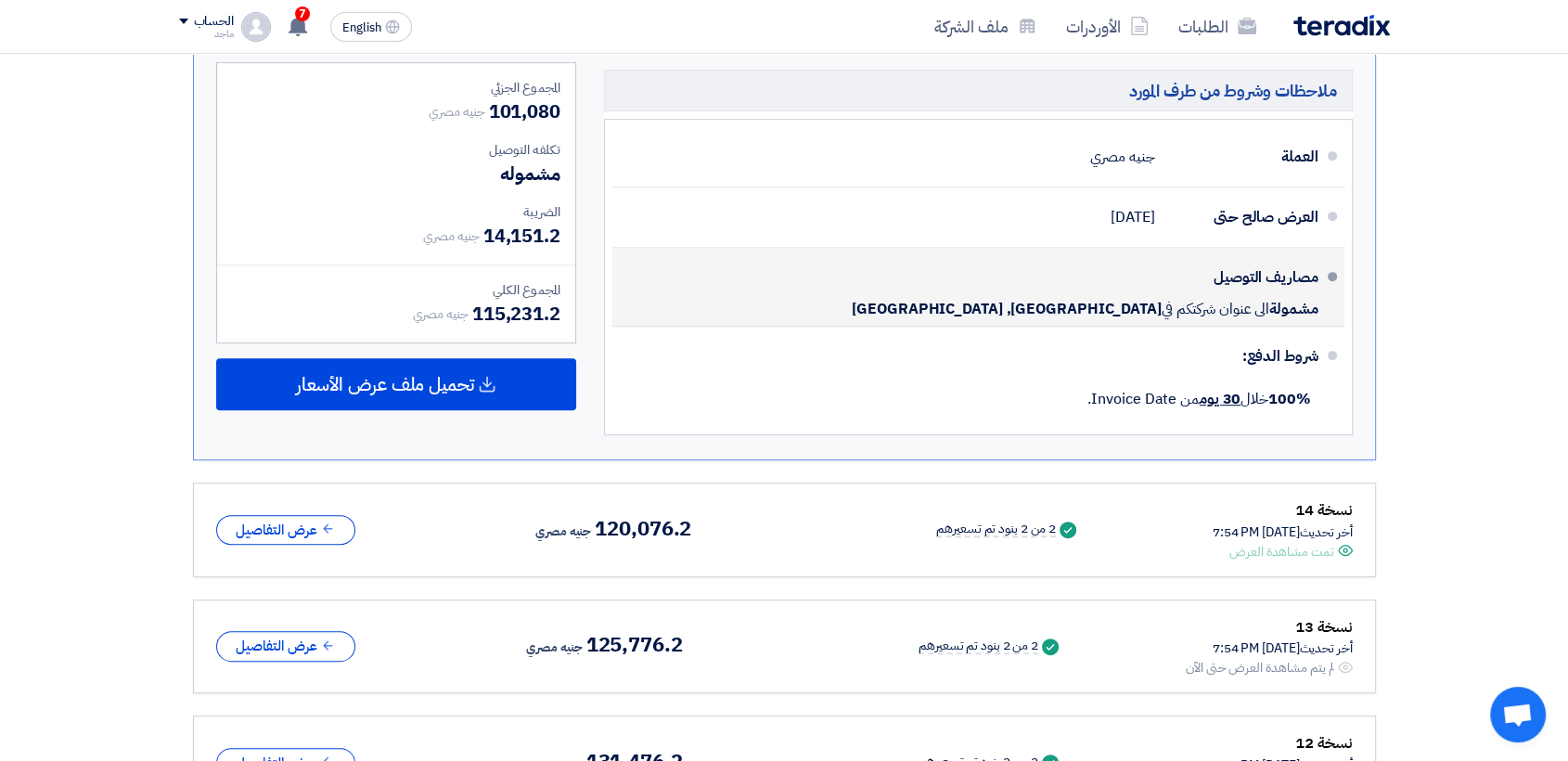
click at [791, 287] on div "مصاريف التوصيل مشمولة الى عنوان شركتكم في Egypt, القاهرة" at bounding box center [973, 287] width 691 height 63
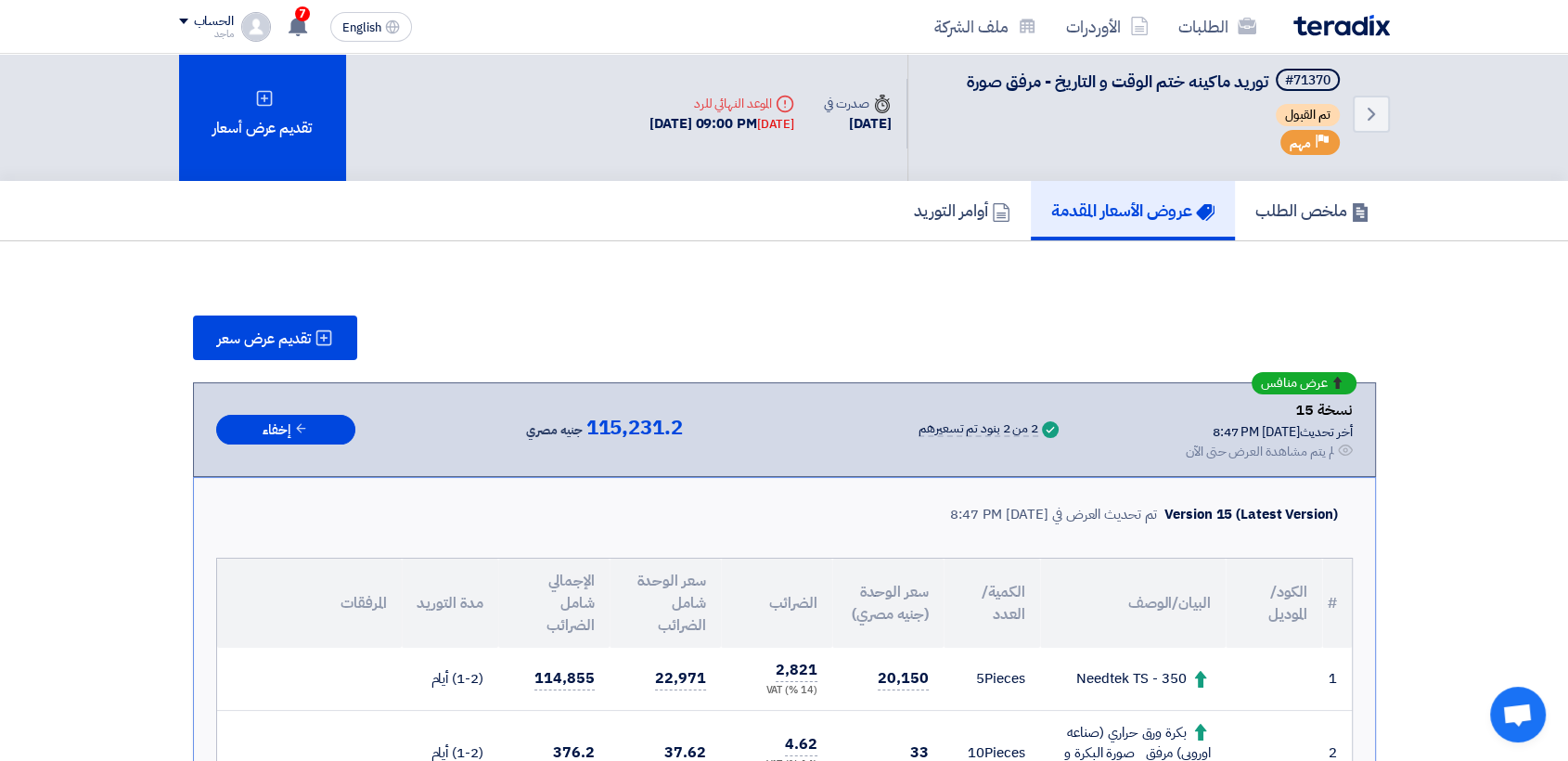
scroll to position [0, 0]
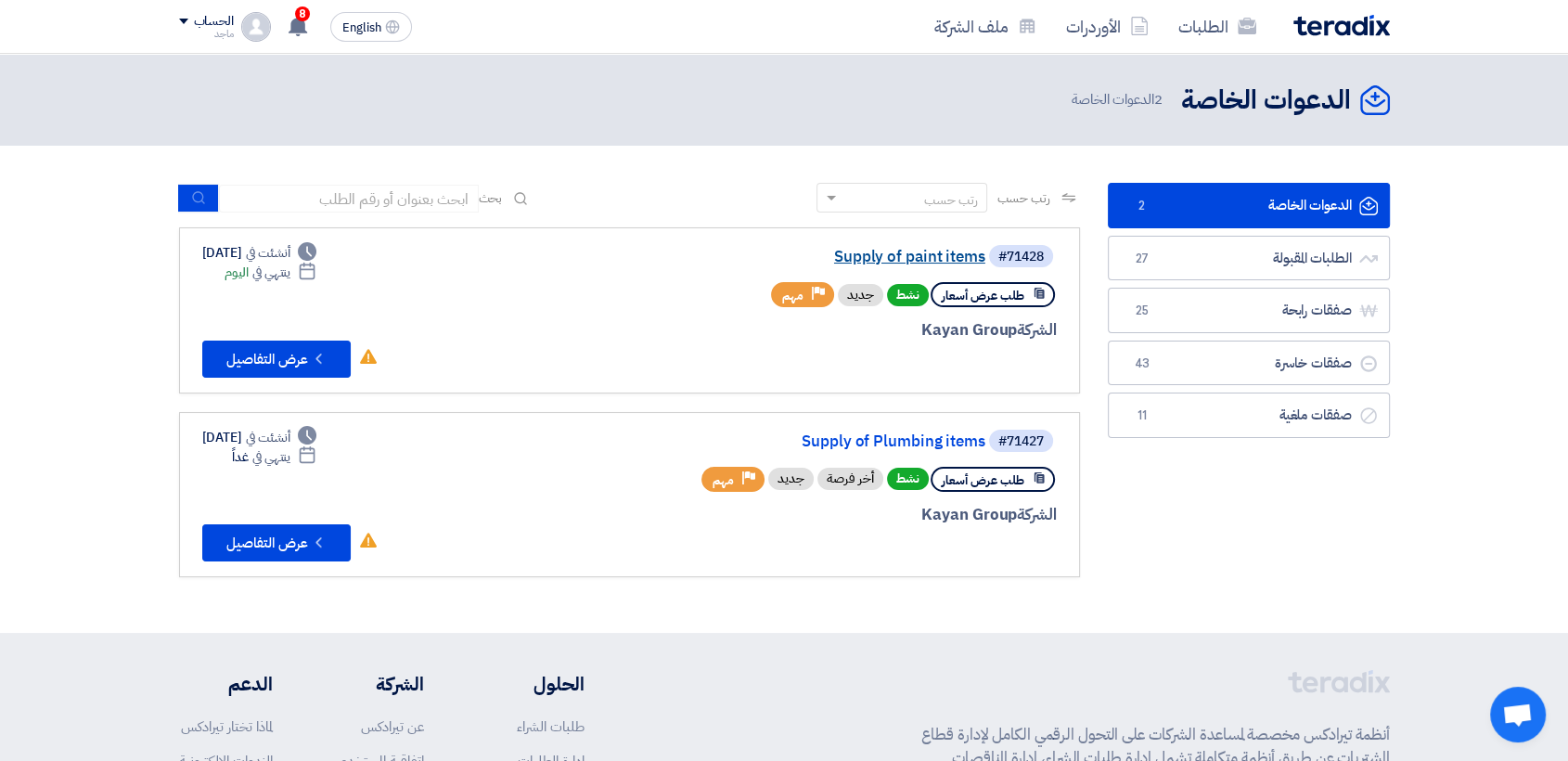
click at [958, 258] on link "Supply of paint items" at bounding box center [800, 257] width 371 height 17
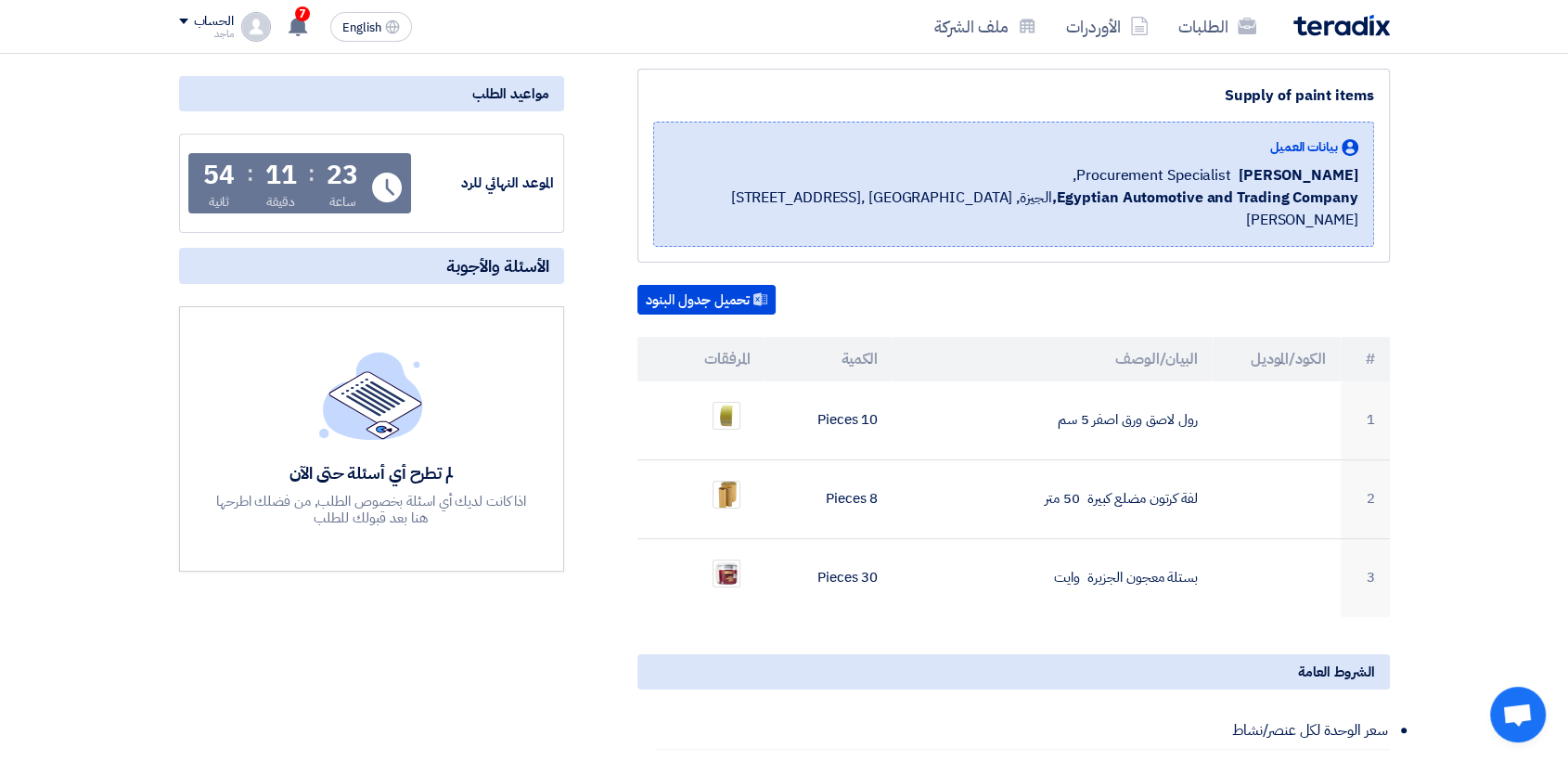
scroll to position [233, 0]
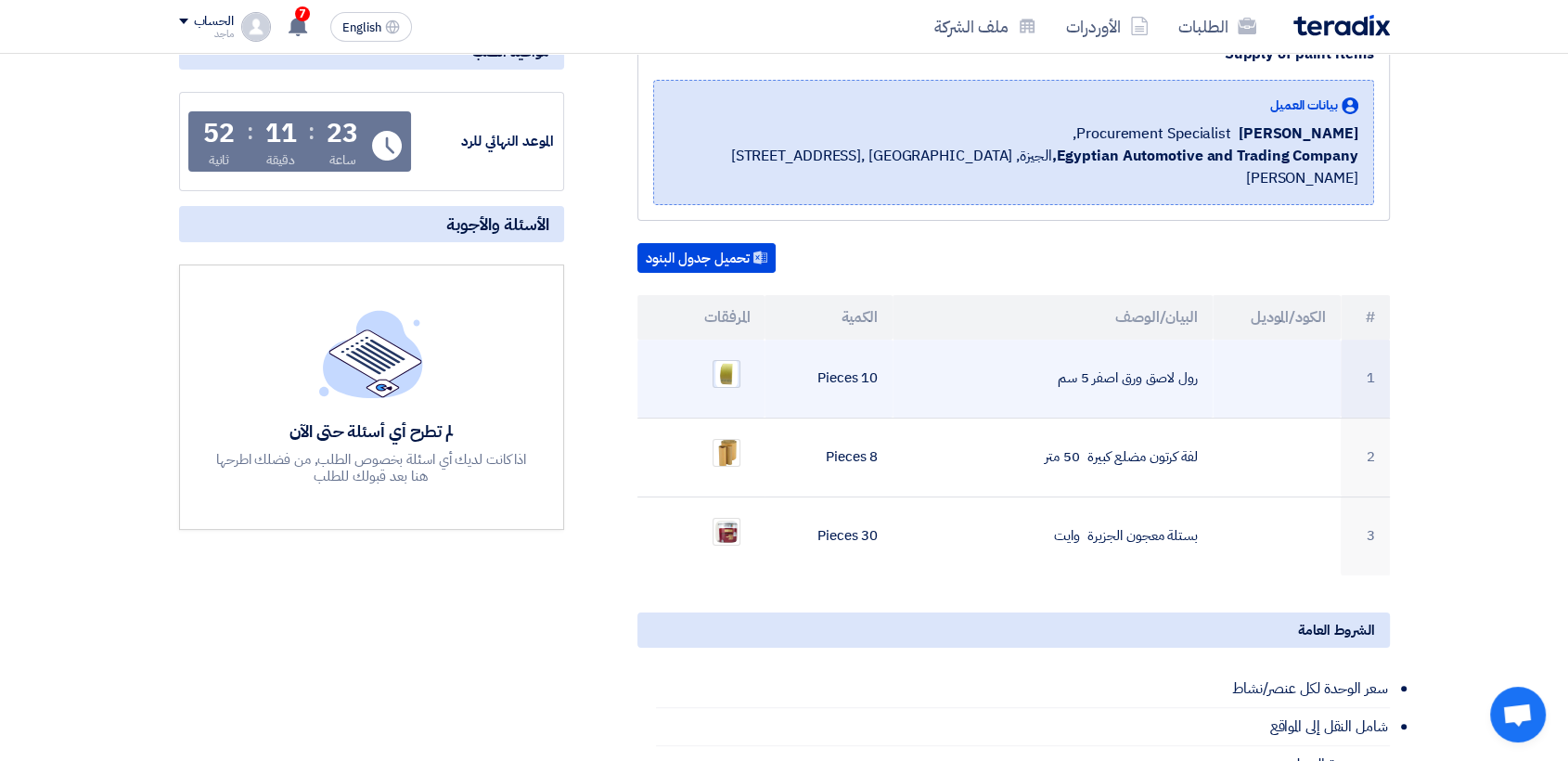
click at [716, 357] on img at bounding box center [726, 373] width 26 height 32
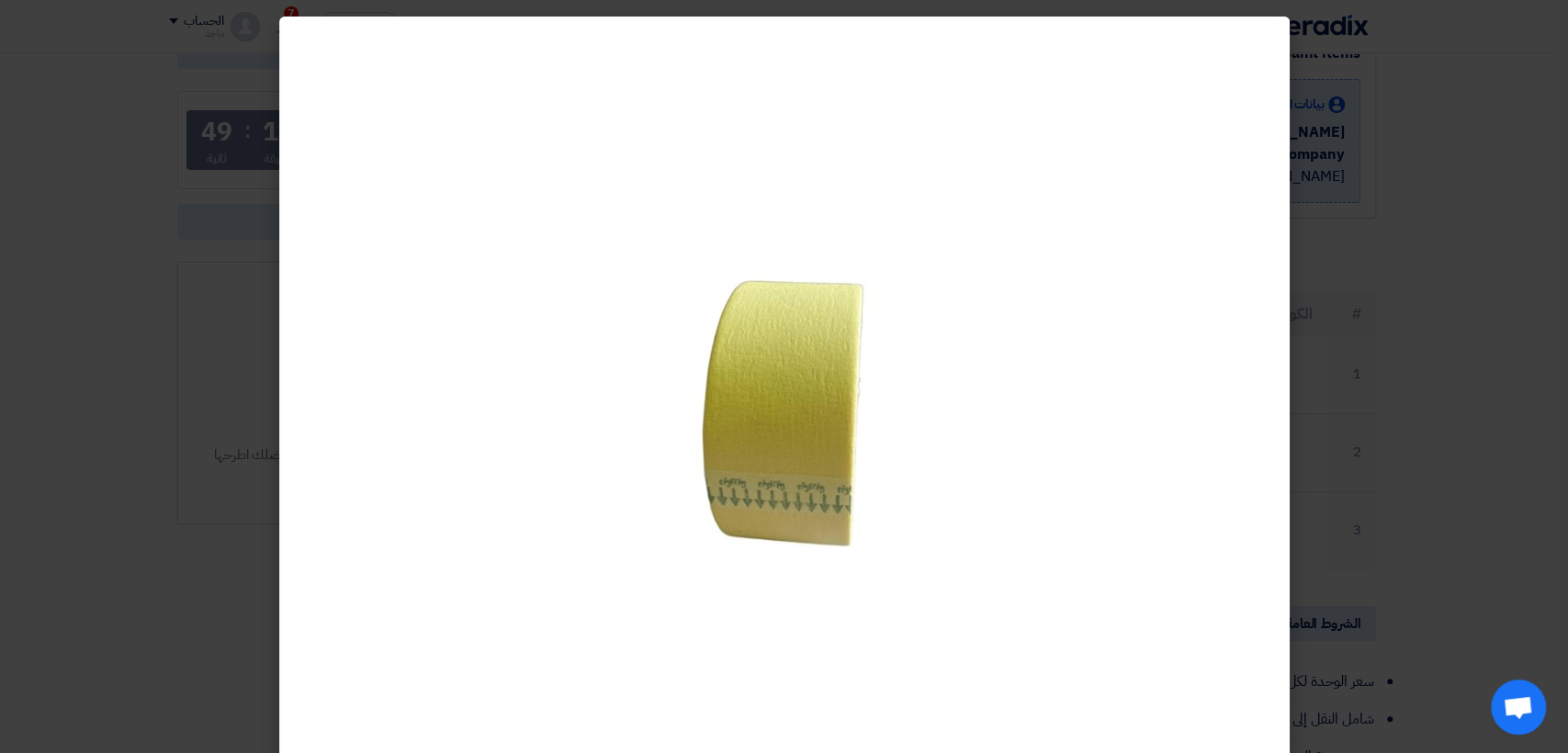
click at [1305, 332] on modal-container at bounding box center [784, 376] width 1568 height 753
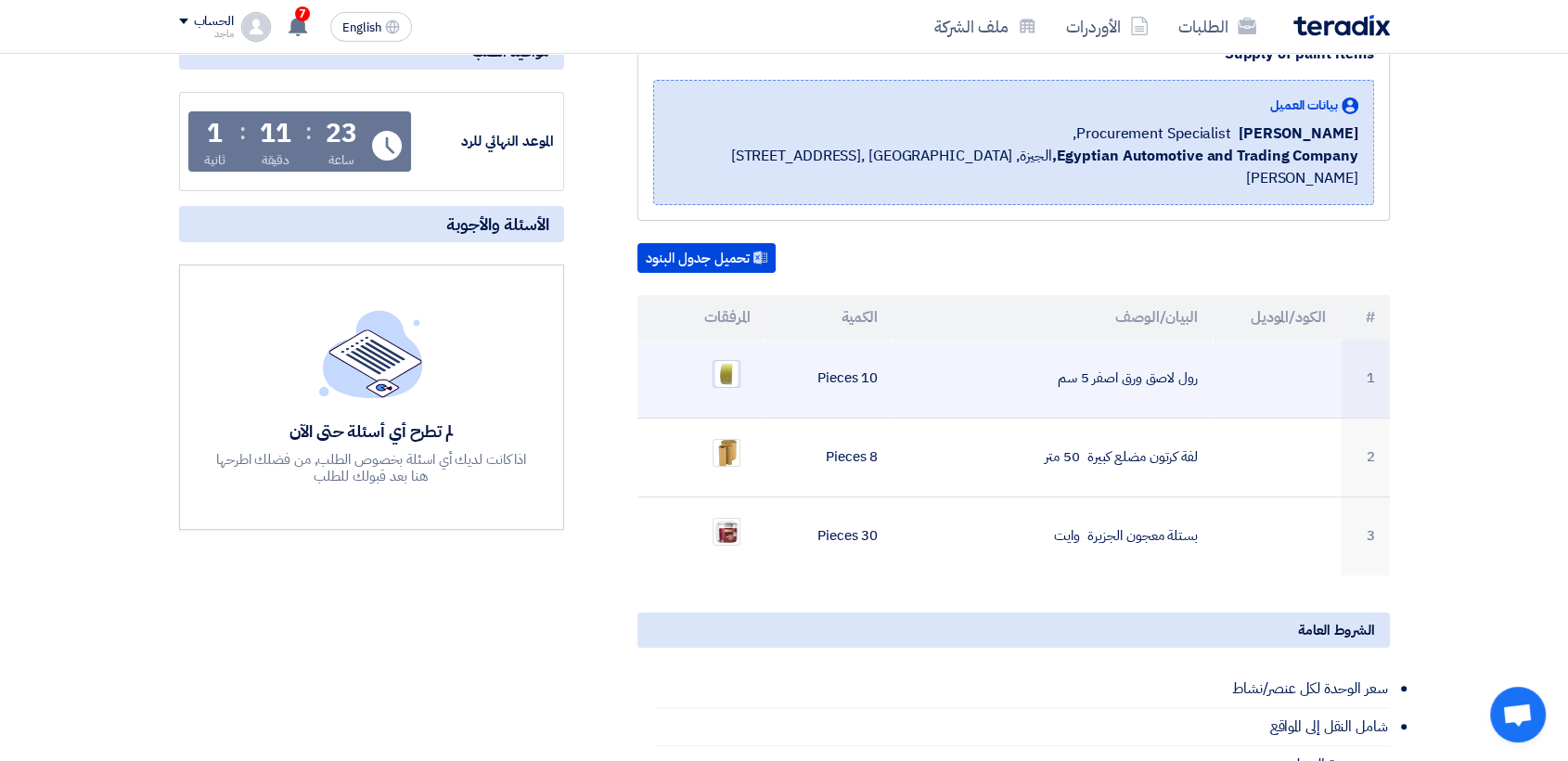
click at [716, 361] on img at bounding box center [726, 373] width 26 height 32
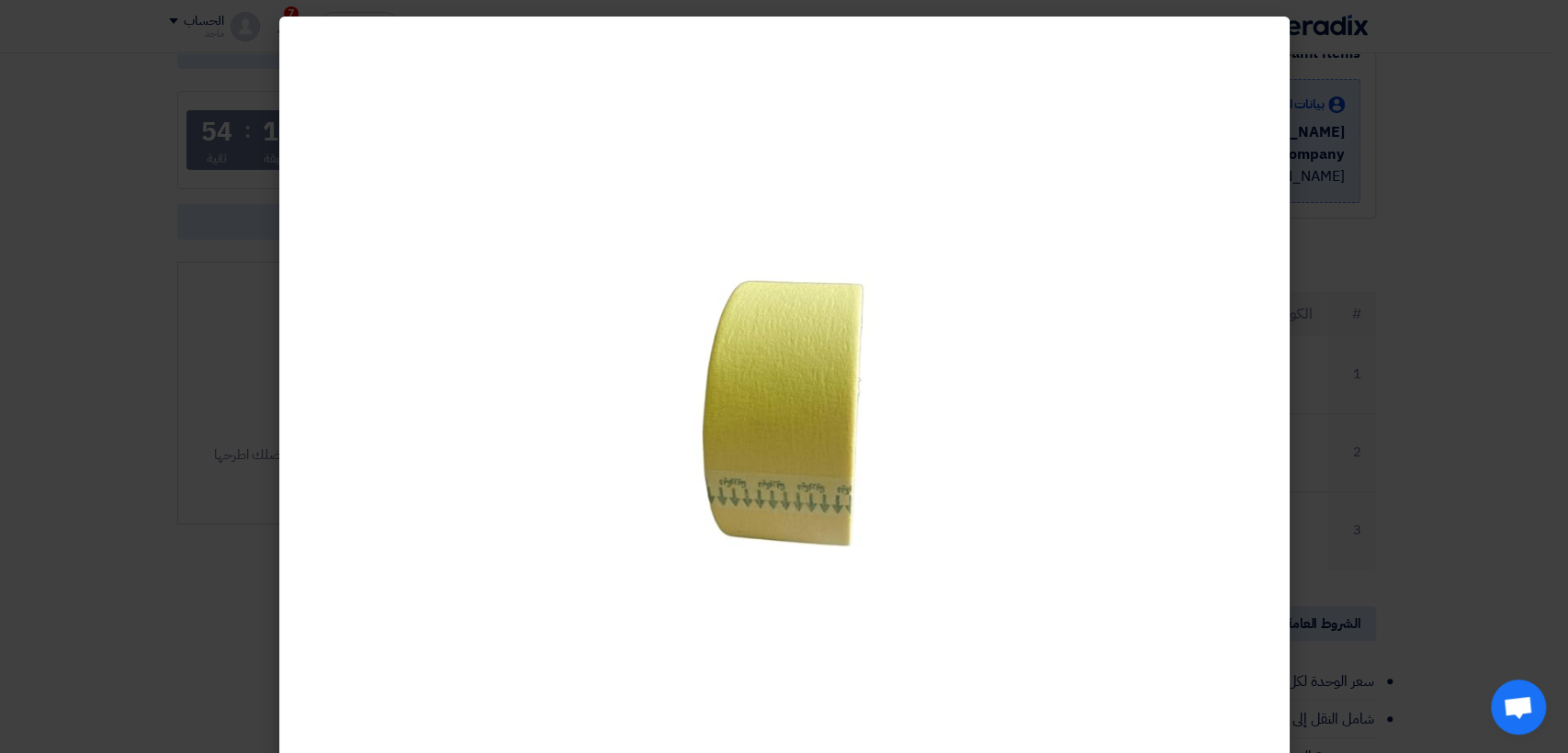
click at [53, 665] on modal-container at bounding box center [784, 376] width 1568 height 753
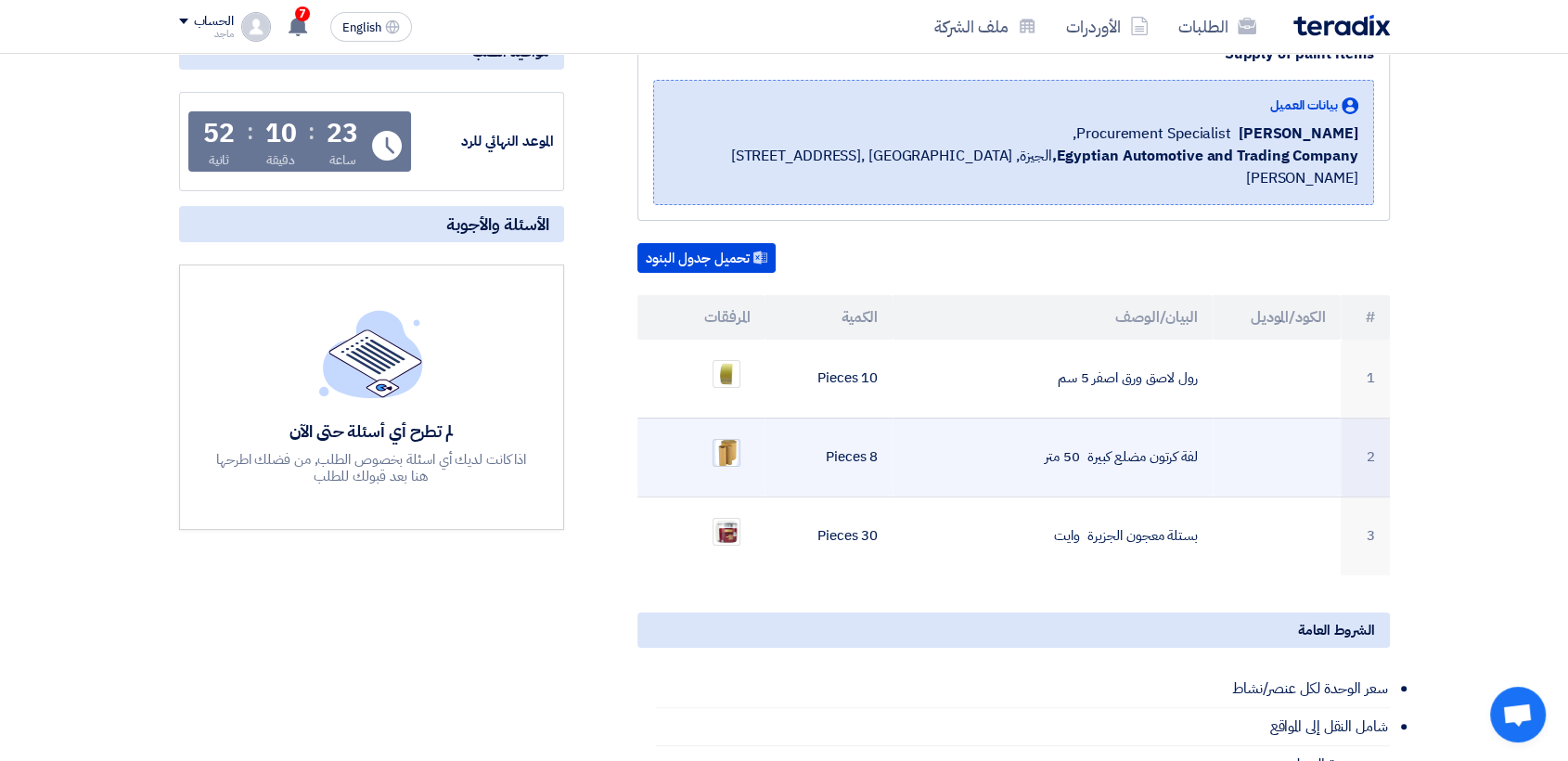
click at [728, 436] on img at bounding box center [726, 452] width 26 height 32
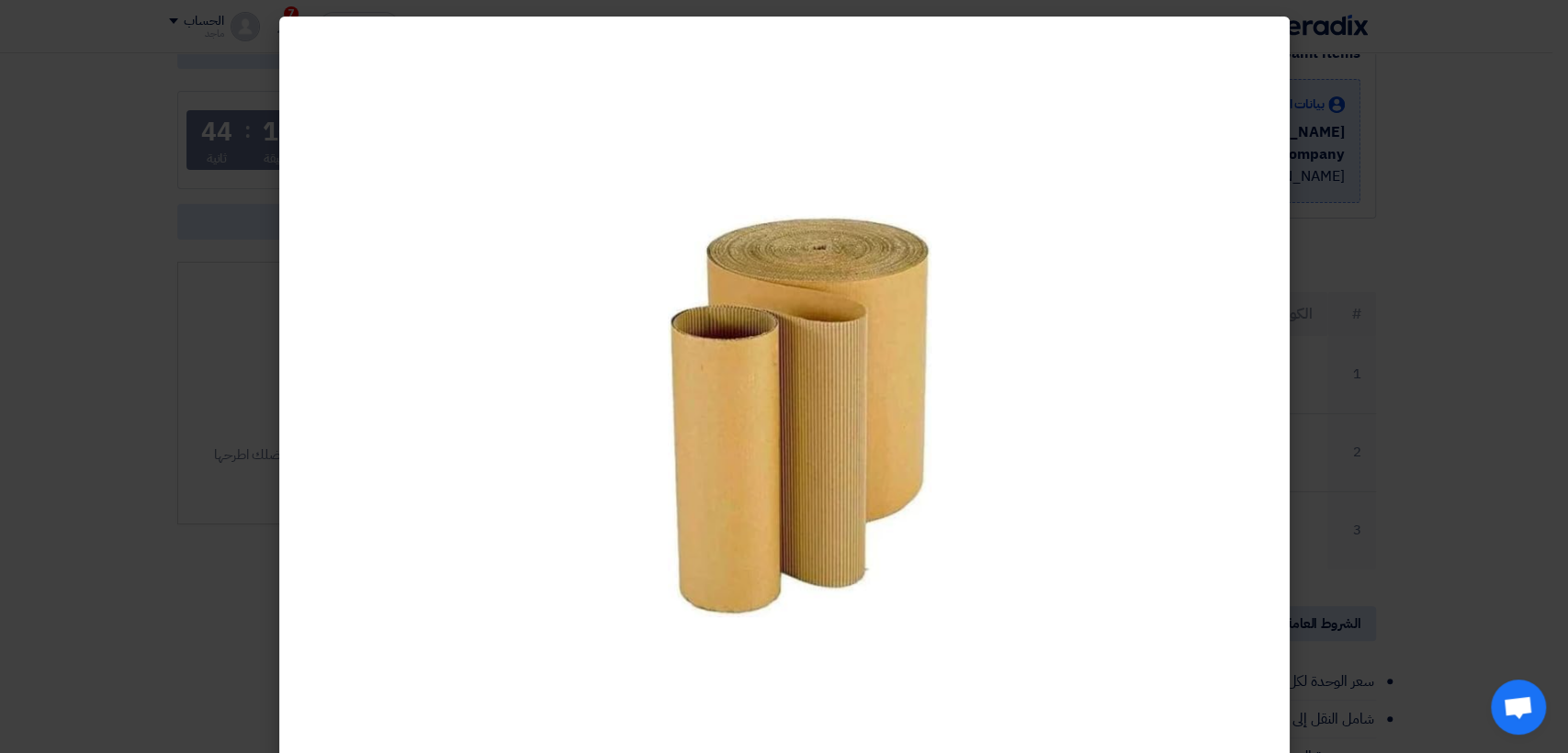
click at [109, 580] on modal-container at bounding box center [784, 376] width 1568 height 753
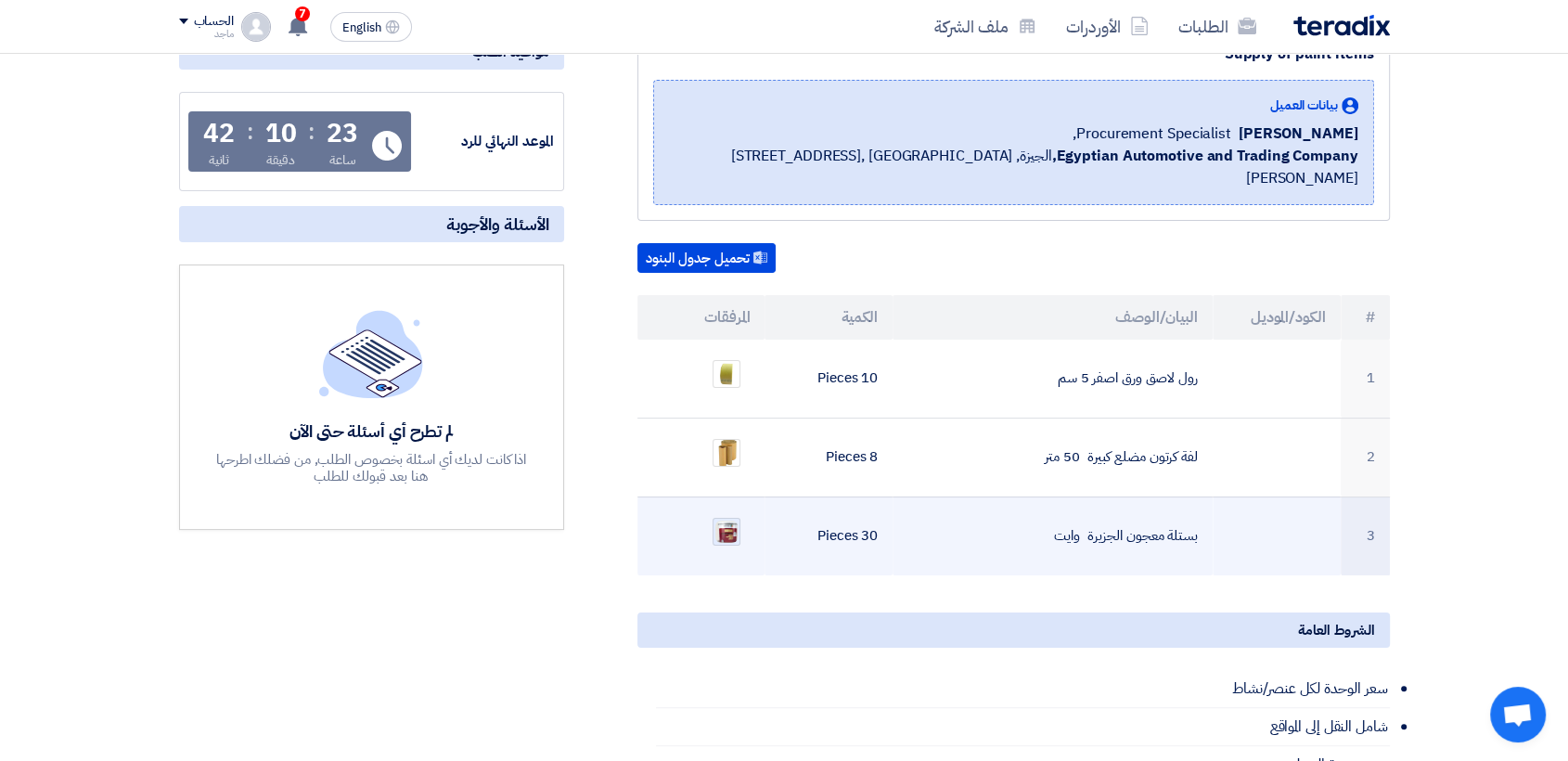
click at [740, 518] on div at bounding box center [726, 531] width 27 height 27
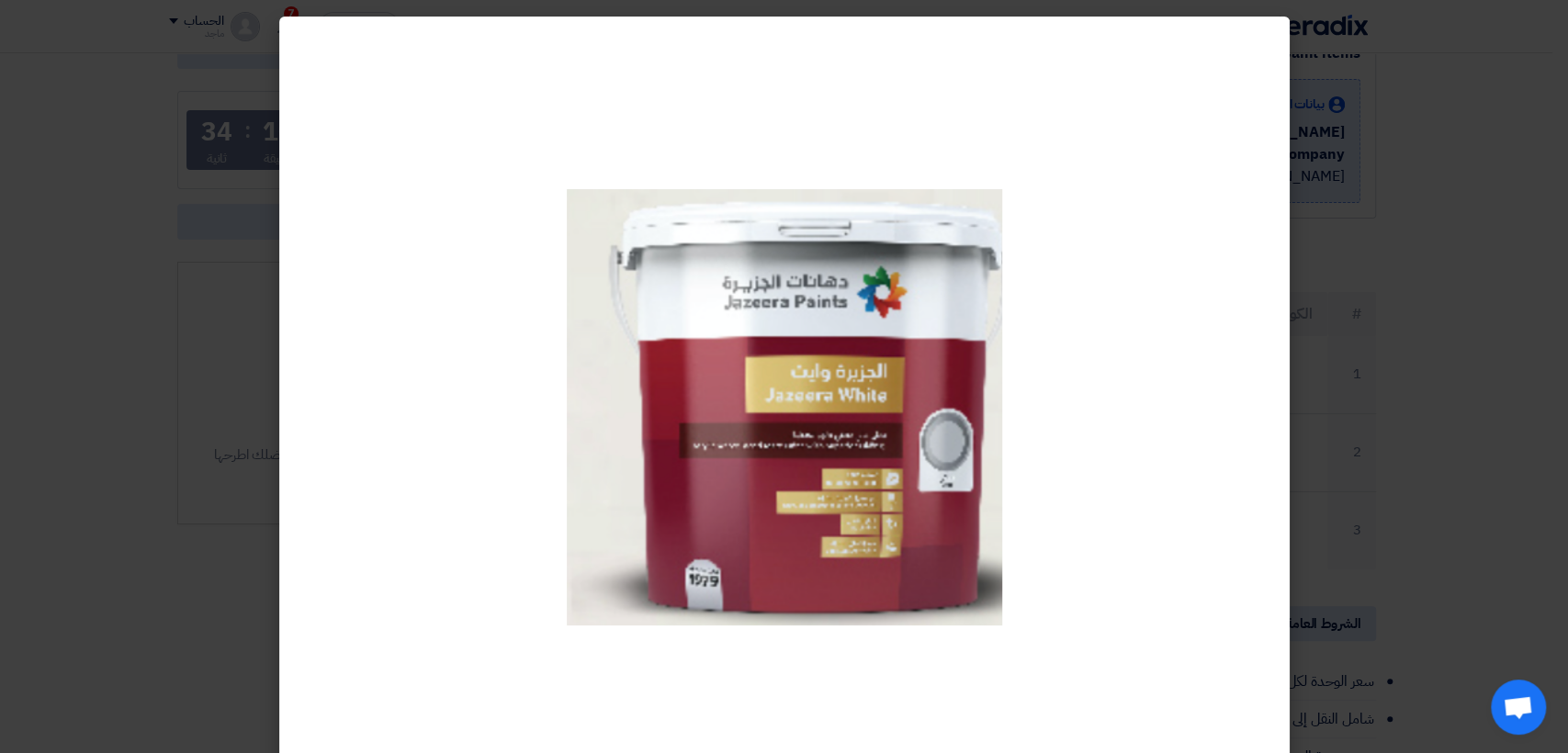
click at [1478, 341] on modal-container at bounding box center [784, 376] width 1568 height 753
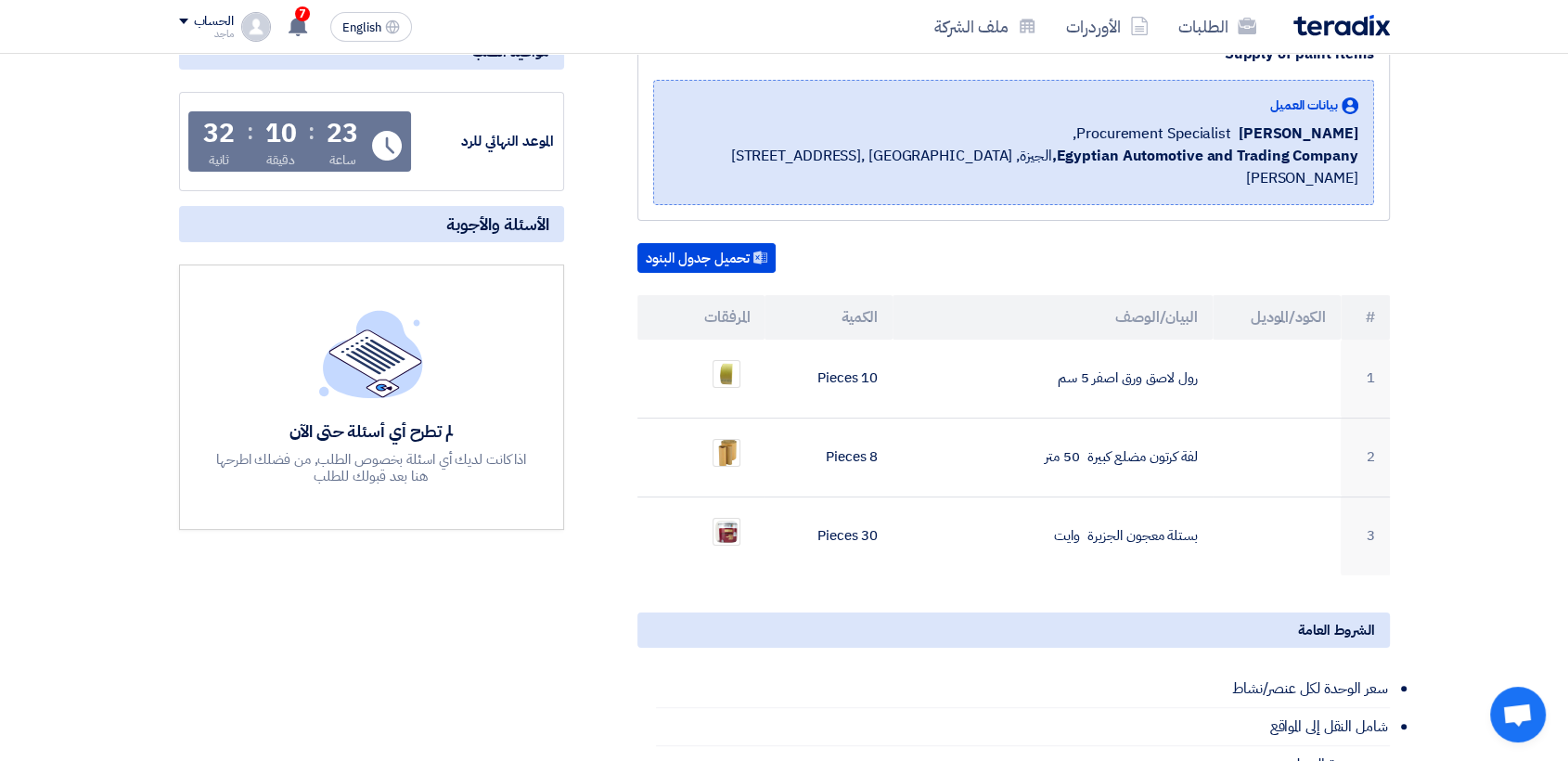
drag, startPoint x: 678, startPoint y: 597, endPoint x: 691, endPoint y: 564, distance: 35.5
click at [691, 564] on div "Supply of paint items بيانات العميل [PERSON_NAME] Procurement Specialist, Egypt…" at bounding box center [991, 632] width 826 height 1212
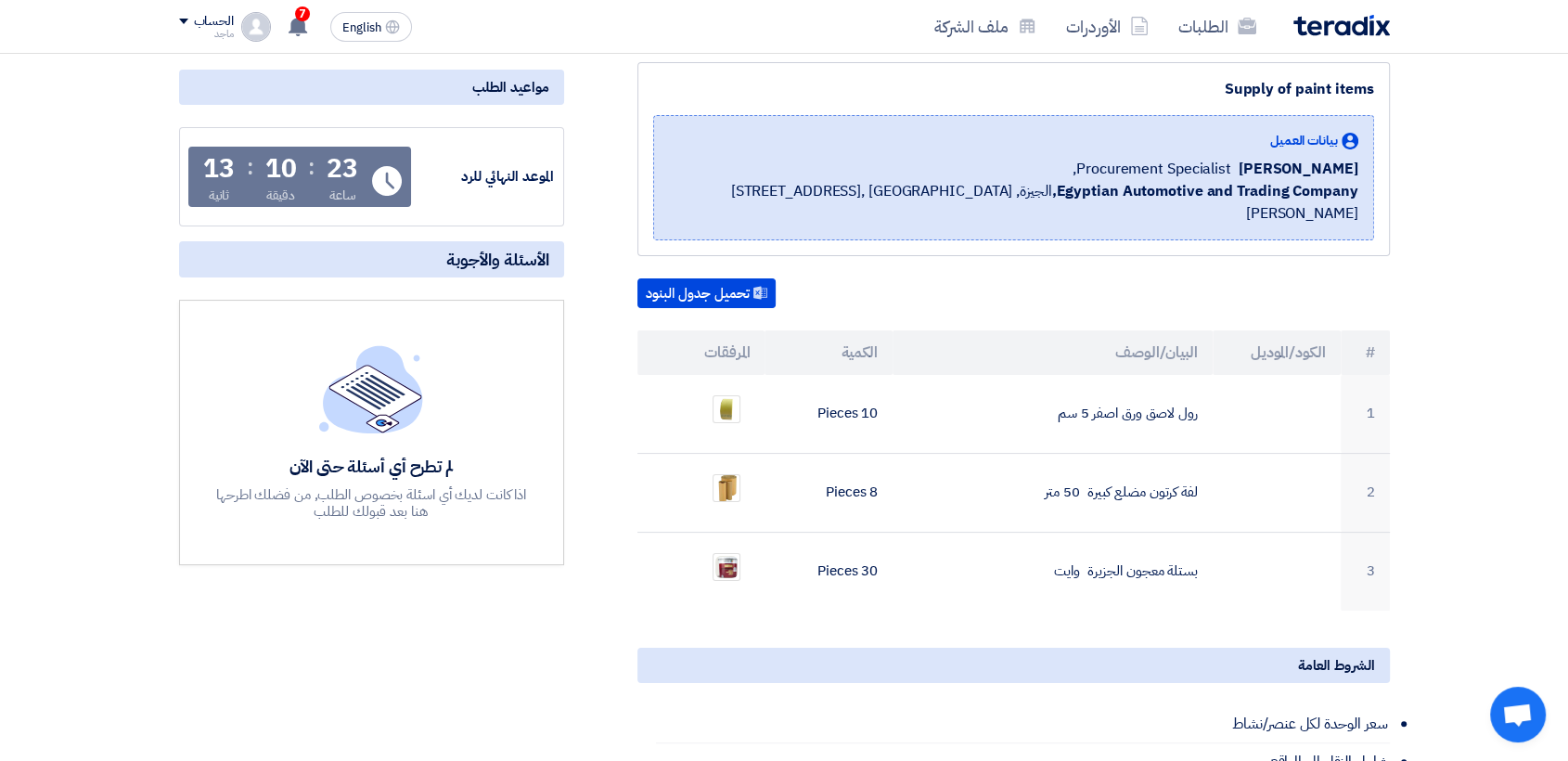
scroll to position [245, 0]
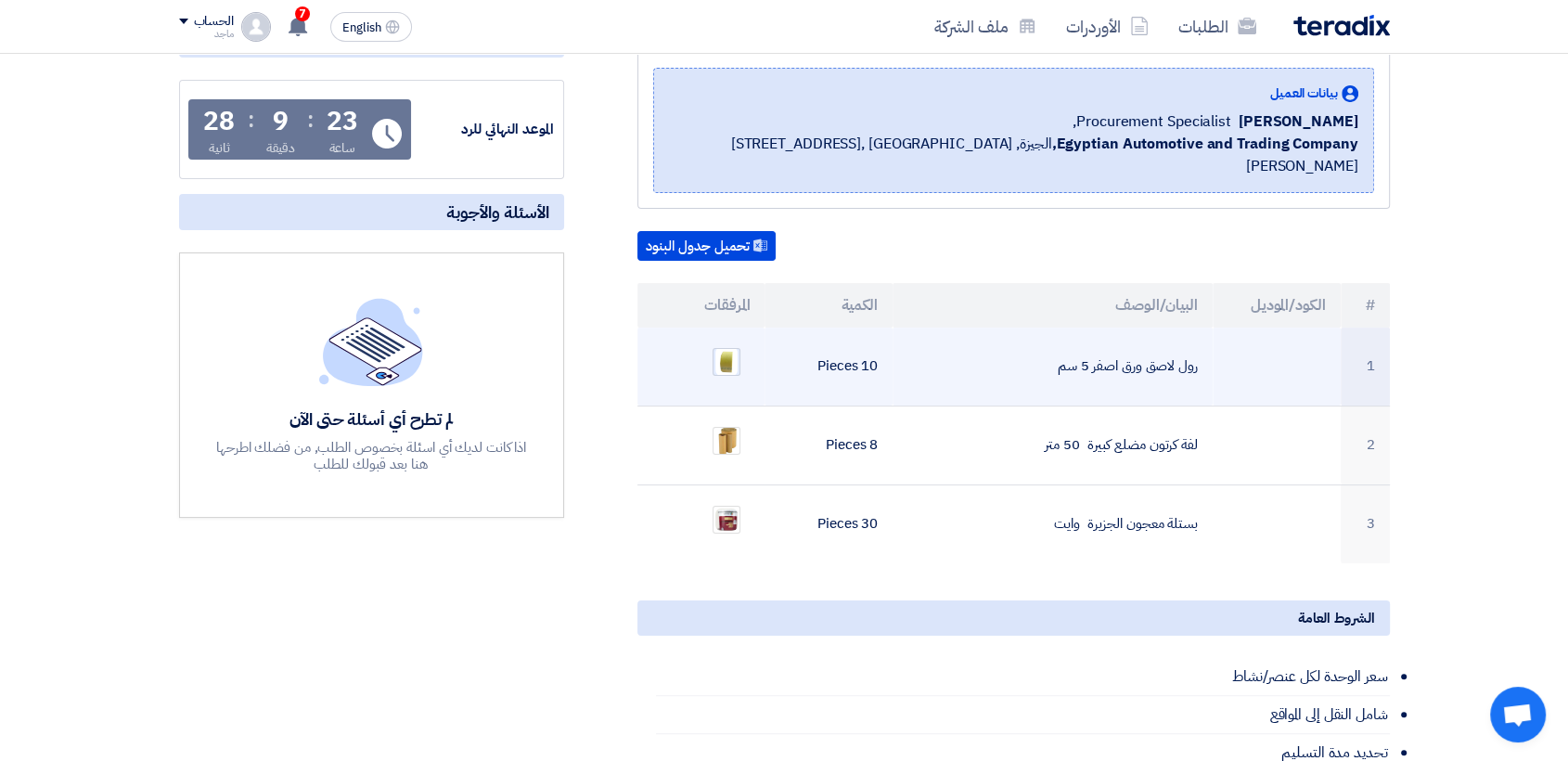
click at [726, 345] on img at bounding box center [726, 362] width 26 height 32
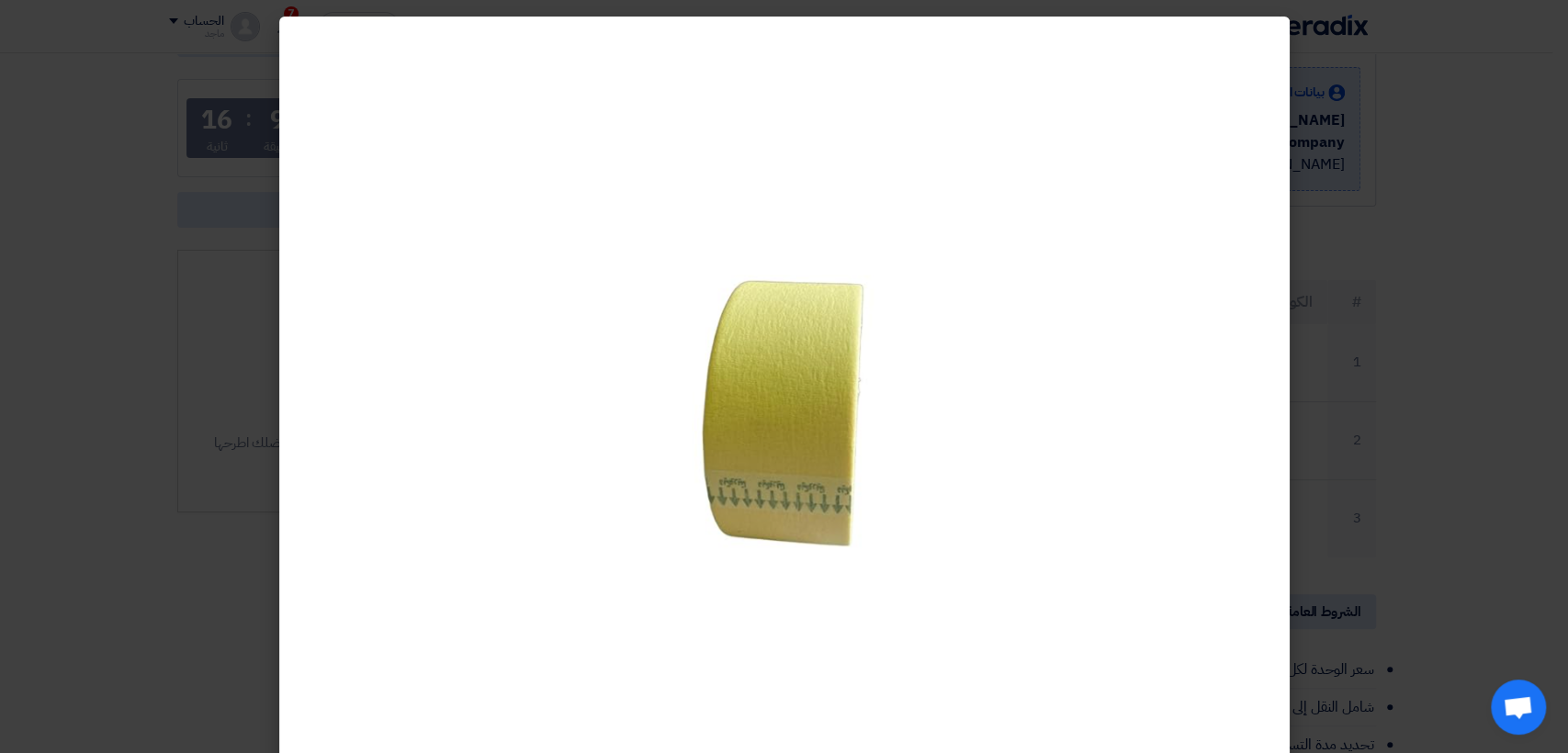
click at [1549, 413] on modal-container at bounding box center [784, 376] width 1568 height 753
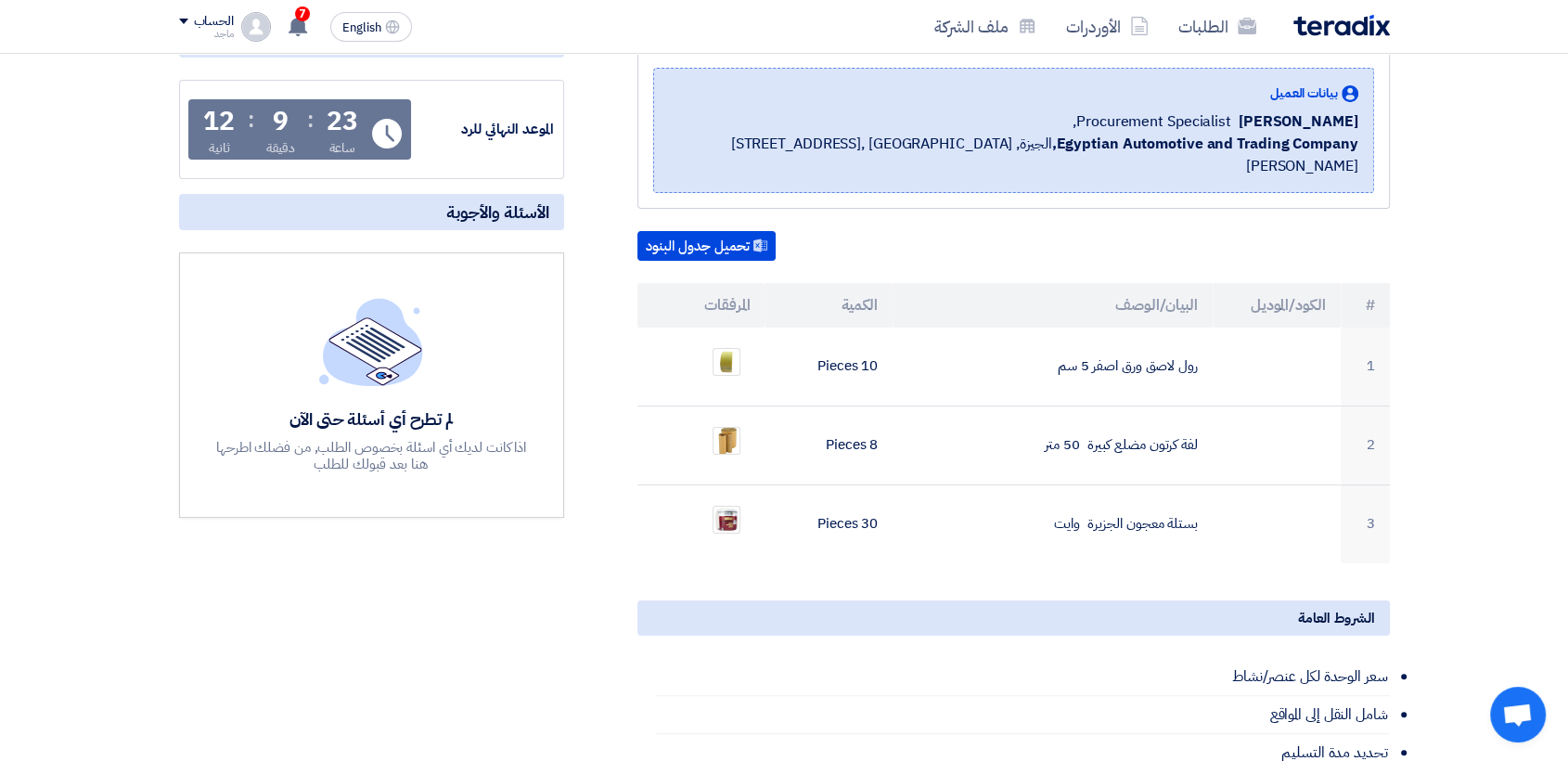
click at [730, 564] on div "Supply of paint items بيانات العميل [PERSON_NAME] Procurement Specialist, Egypt…" at bounding box center [991, 621] width 826 height 1212
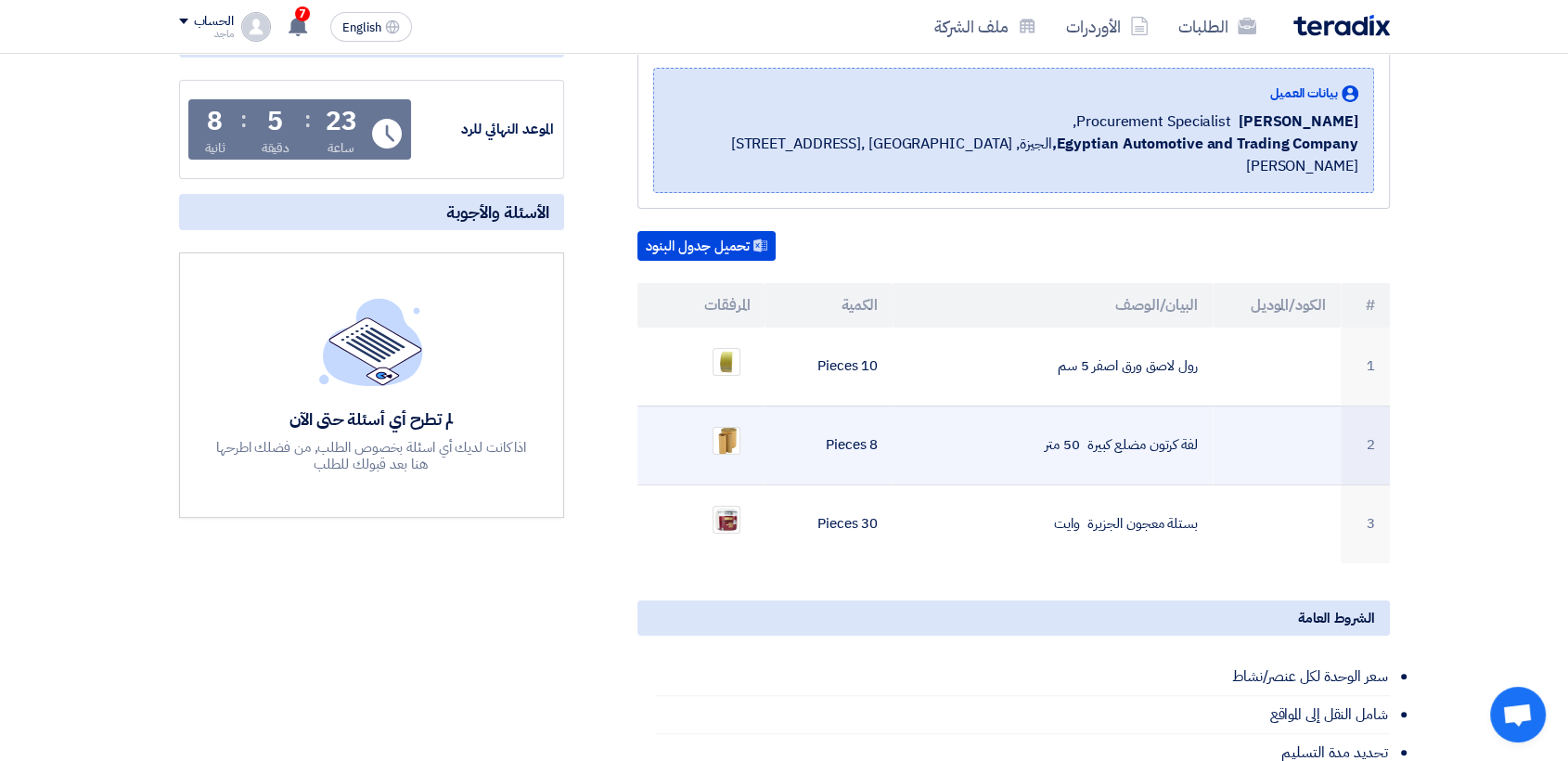
click at [773, 416] on td "8 Pieces" at bounding box center [828, 444] width 128 height 79
click at [714, 424] on img at bounding box center [726, 440] width 26 height 32
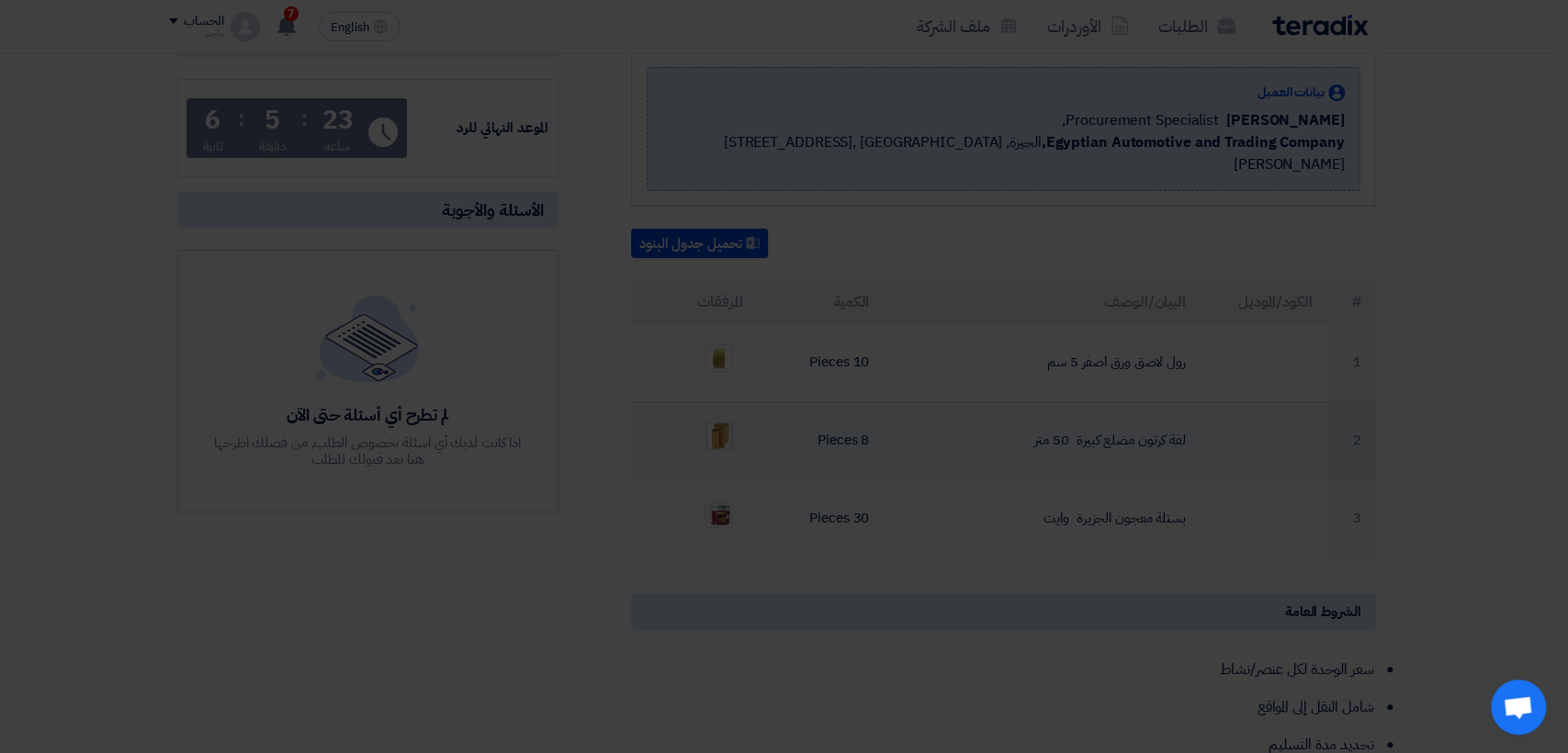
click at [705, 406] on img at bounding box center [784, 362] width 323 height 421
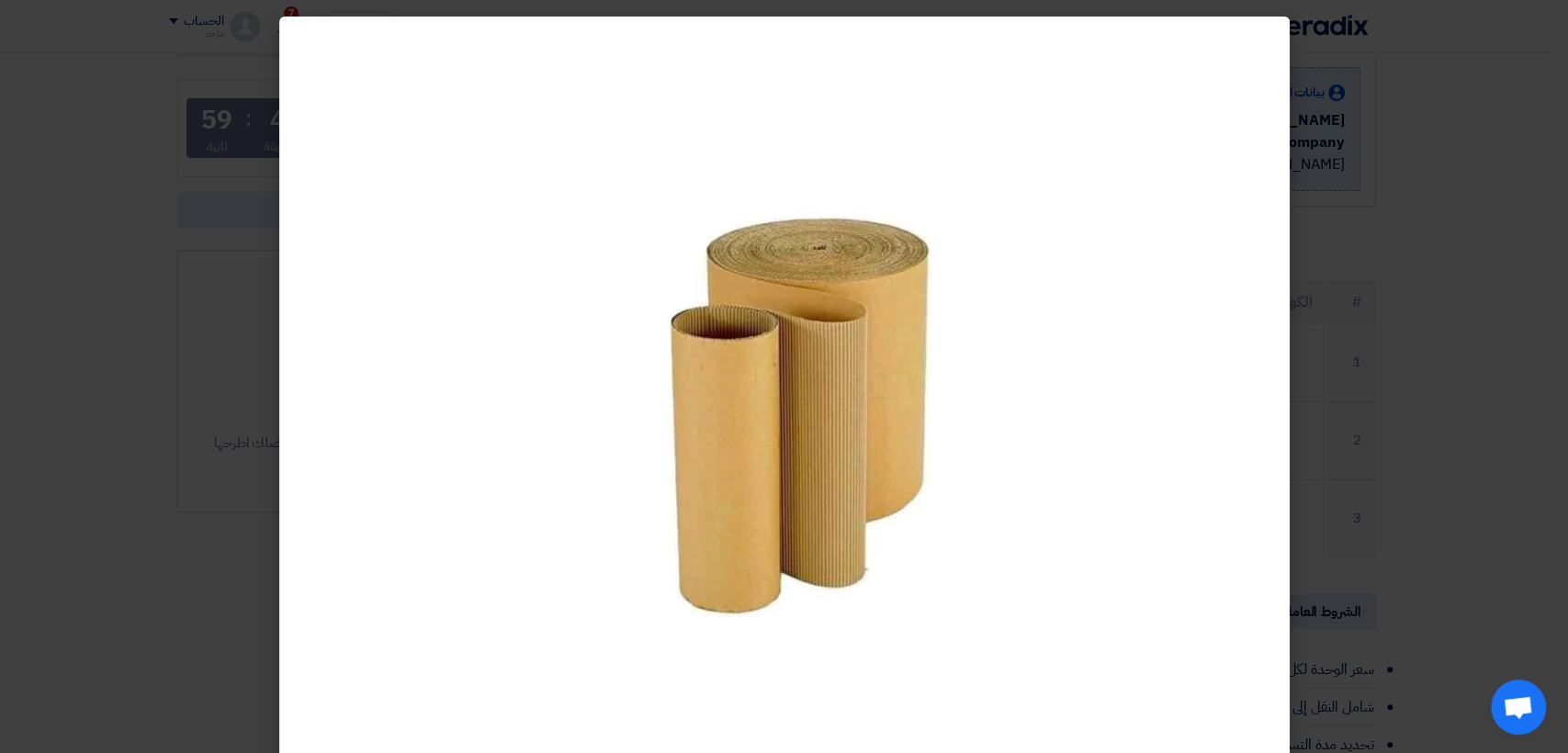
click at [1522, 199] on modal-container at bounding box center [784, 376] width 1568 height 753
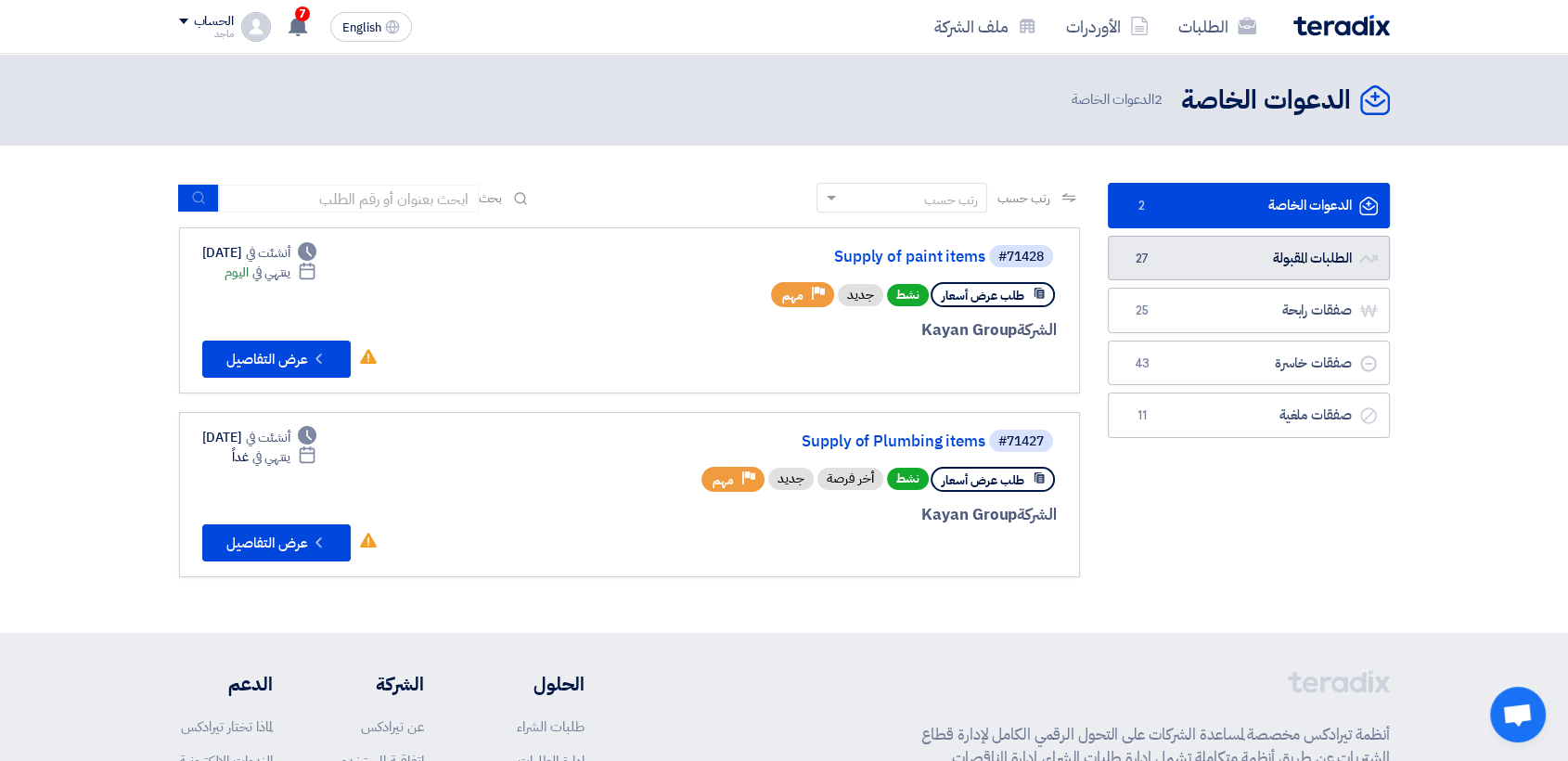
click at [1237, 253] on link "الطلبات المقبولة الطلبات المقبولة 27" at bounding box center [1249, 258] width 282 height 45
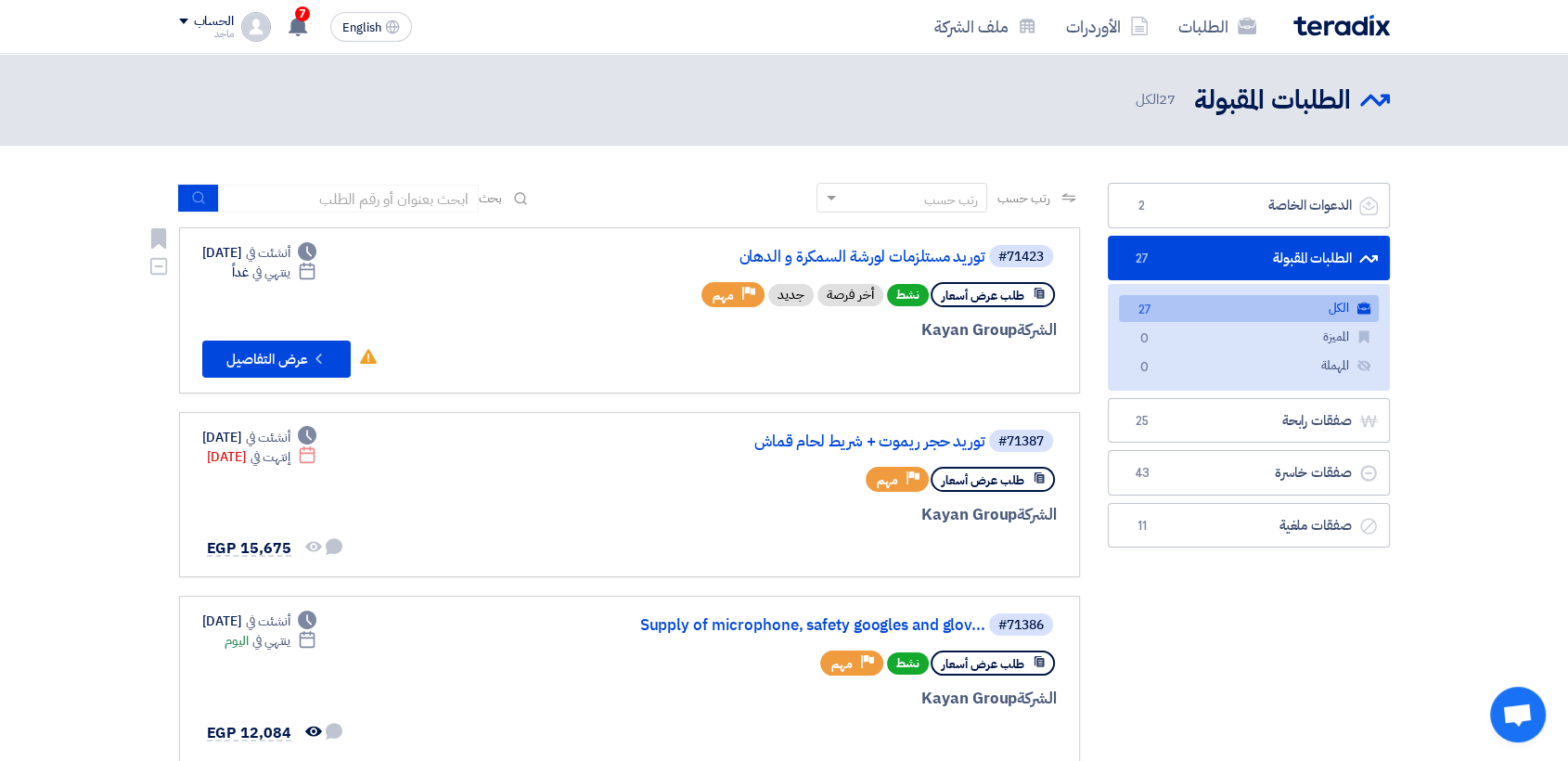
click at [876, 247] on div "#71423 توريد مستلزمات لورشة السمكرة و الدهان" at bounding box center [834, 256] width 447 height 26
click at [869, 260] on link "توريد مستلزمات لورشة السمكرة و الدهان" at bounding box center [800, 257] width 371 height 17
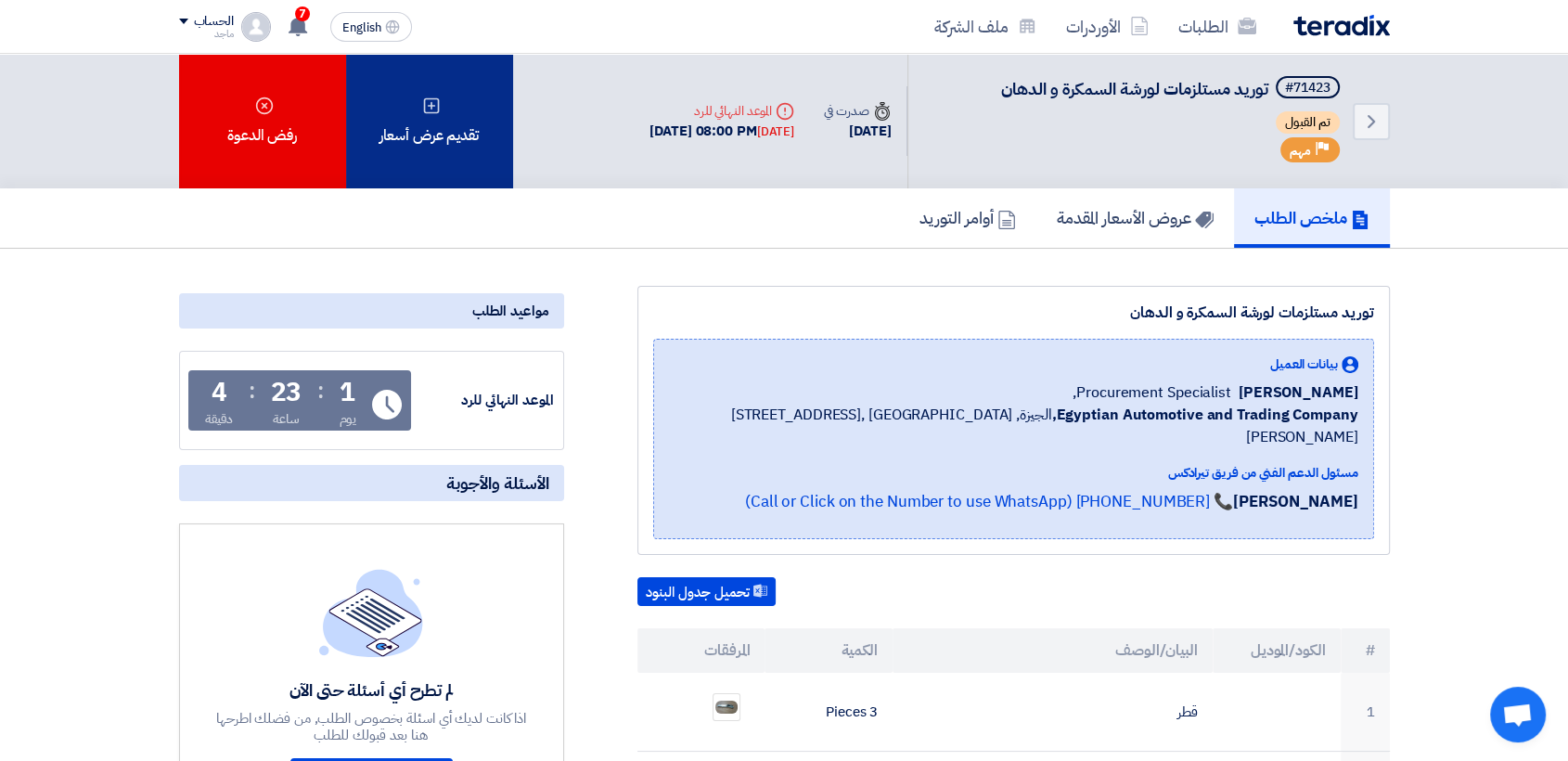
click at [467, 122] on div "تقديم عرض أسعار" at bounding box center [430, 121] width 167 height 134
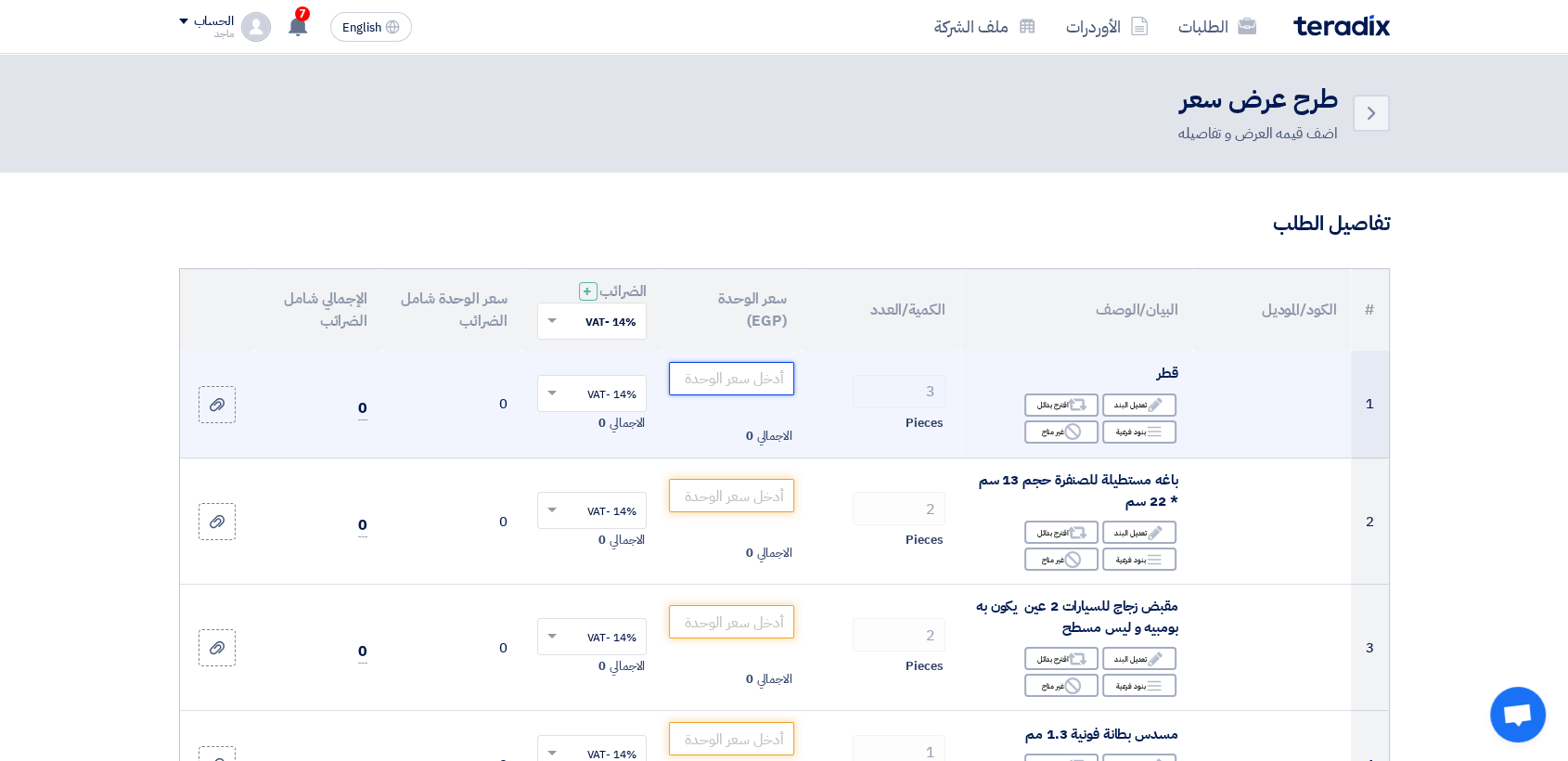
click at [733, 373] on input "number" at bounding box center [731, 378] width 125 height 33
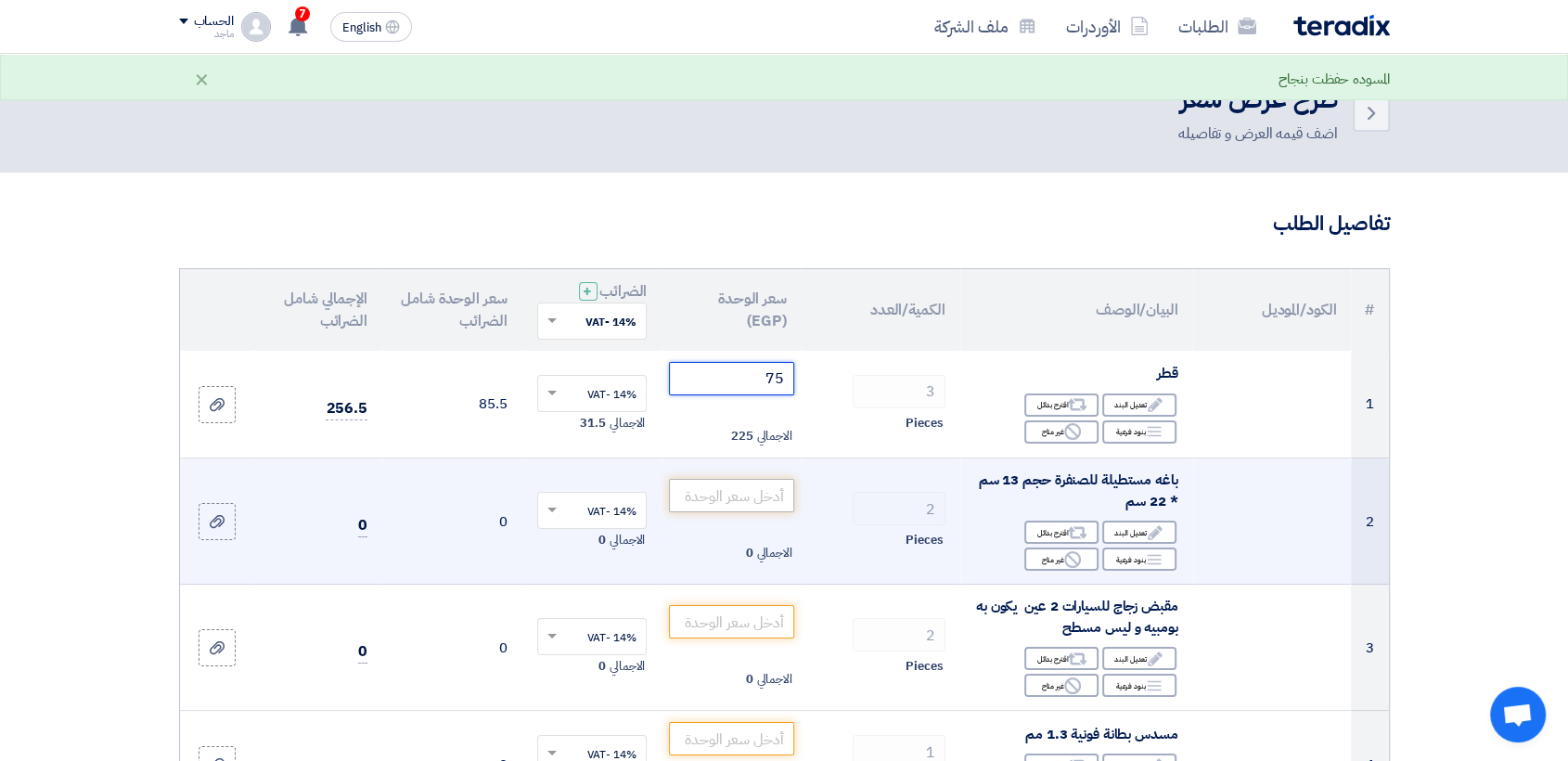
type input "75"
click at [736, 500] on input "number" at bounding box center [731, 495] width 125 height 33
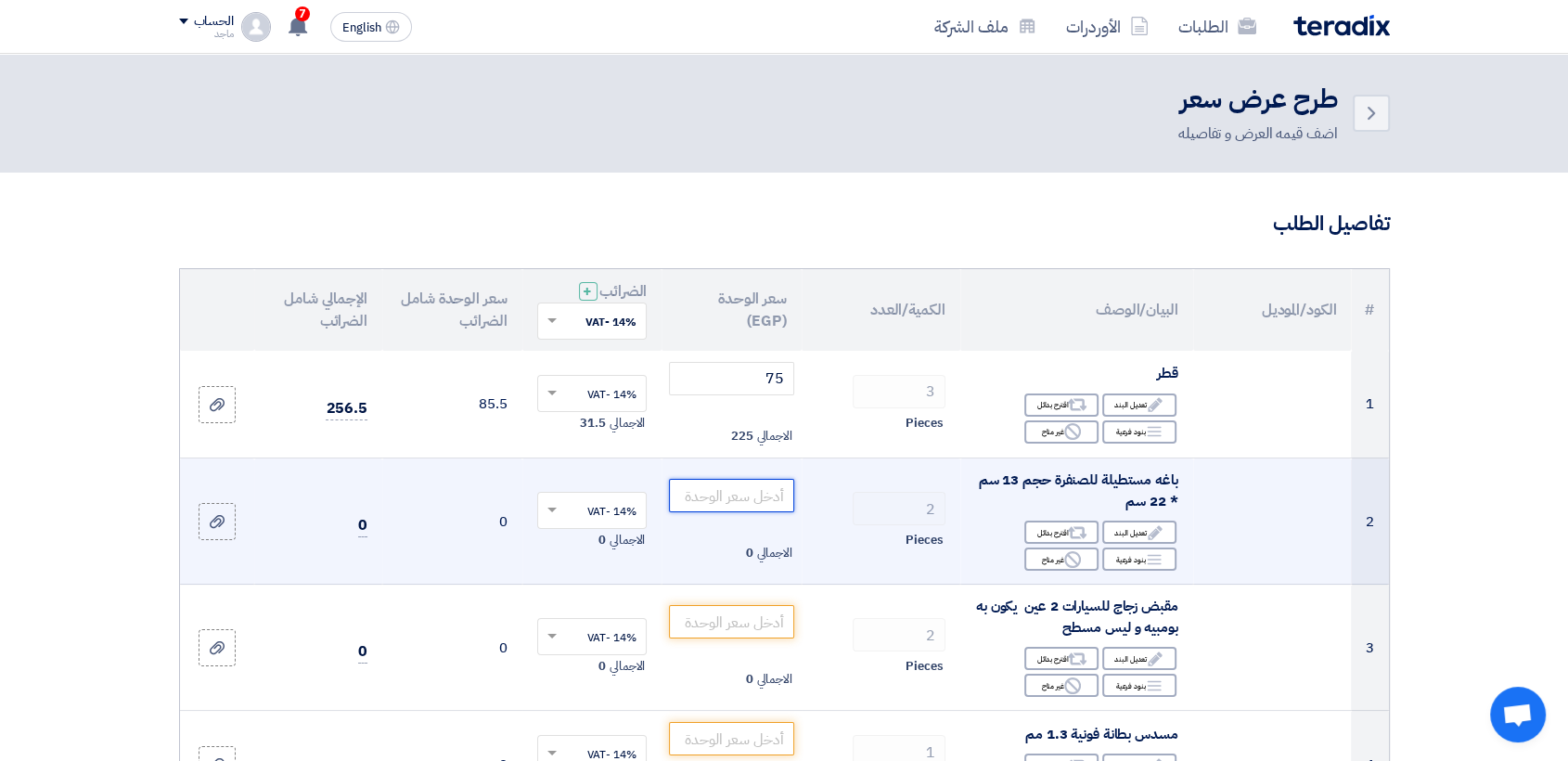
click at [736, 500] on input "number" at bounding box center [731, 495] width 125 height 33
click at [709, 500] on input "number" at bounding box center [731, 495] width 125 height 33
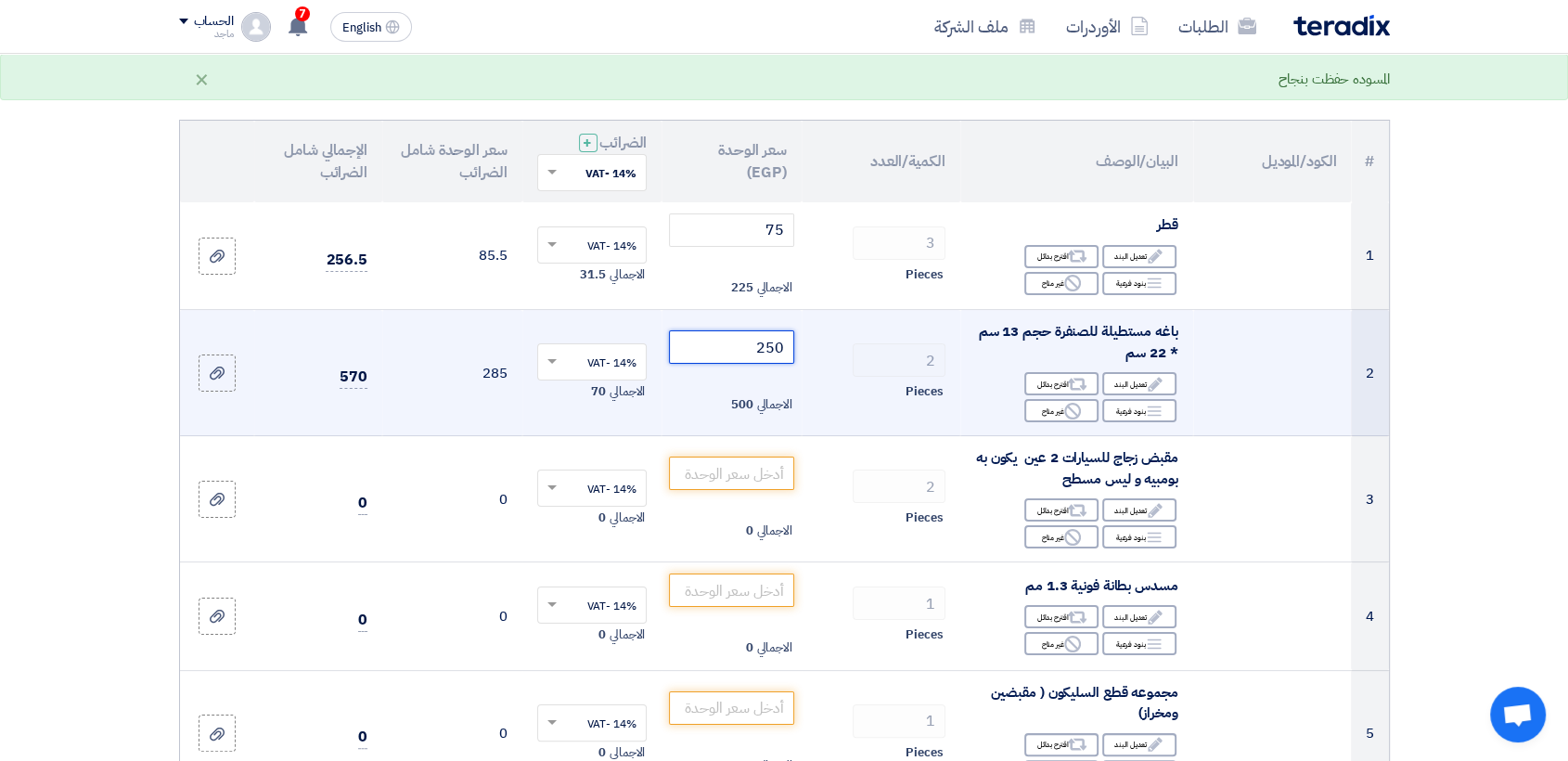
scroll to position [152, 0]
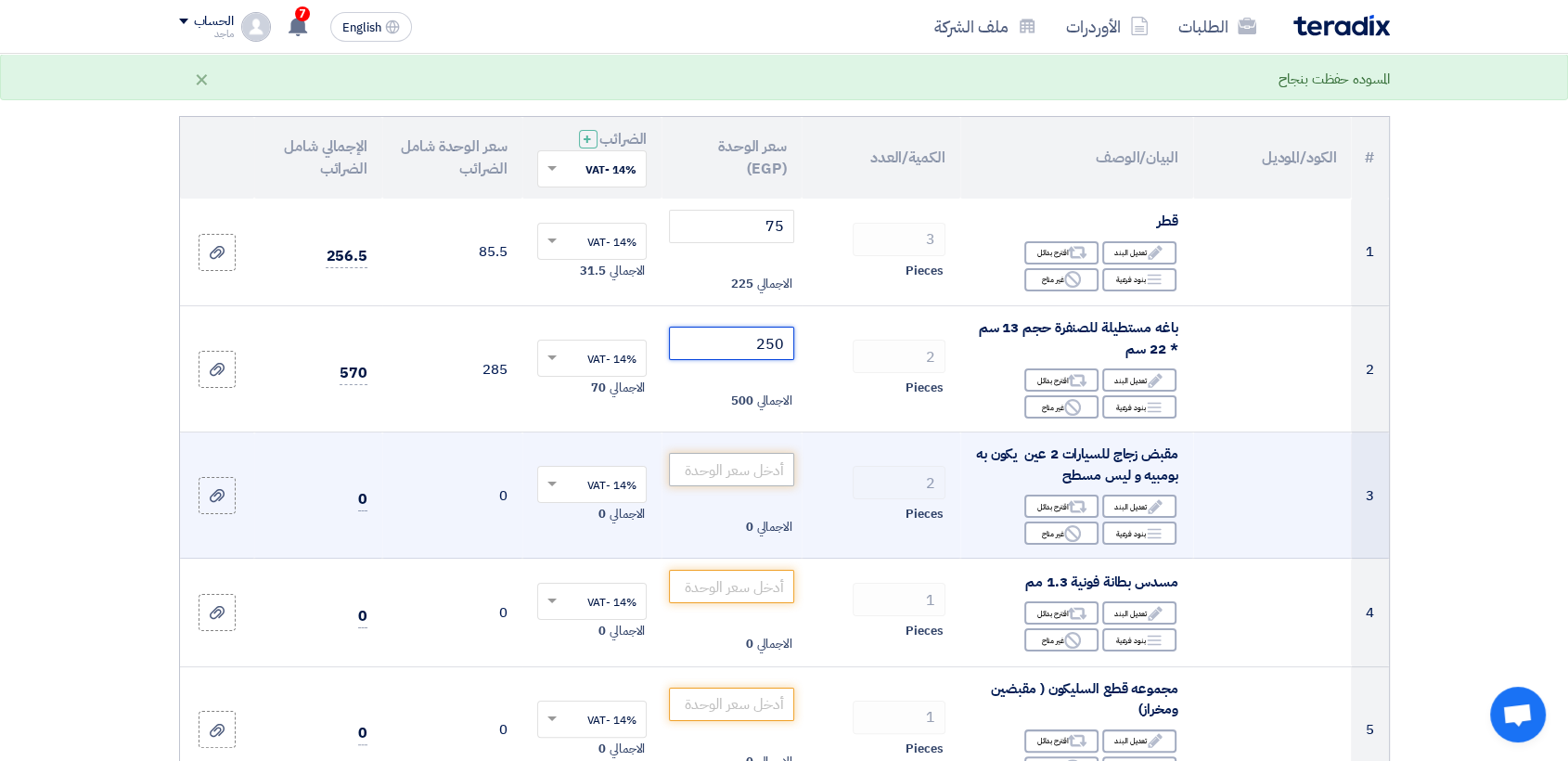
type input "250"
click at [709, 477] on input "number" at bounding box center [731, 469] width 125 height 33
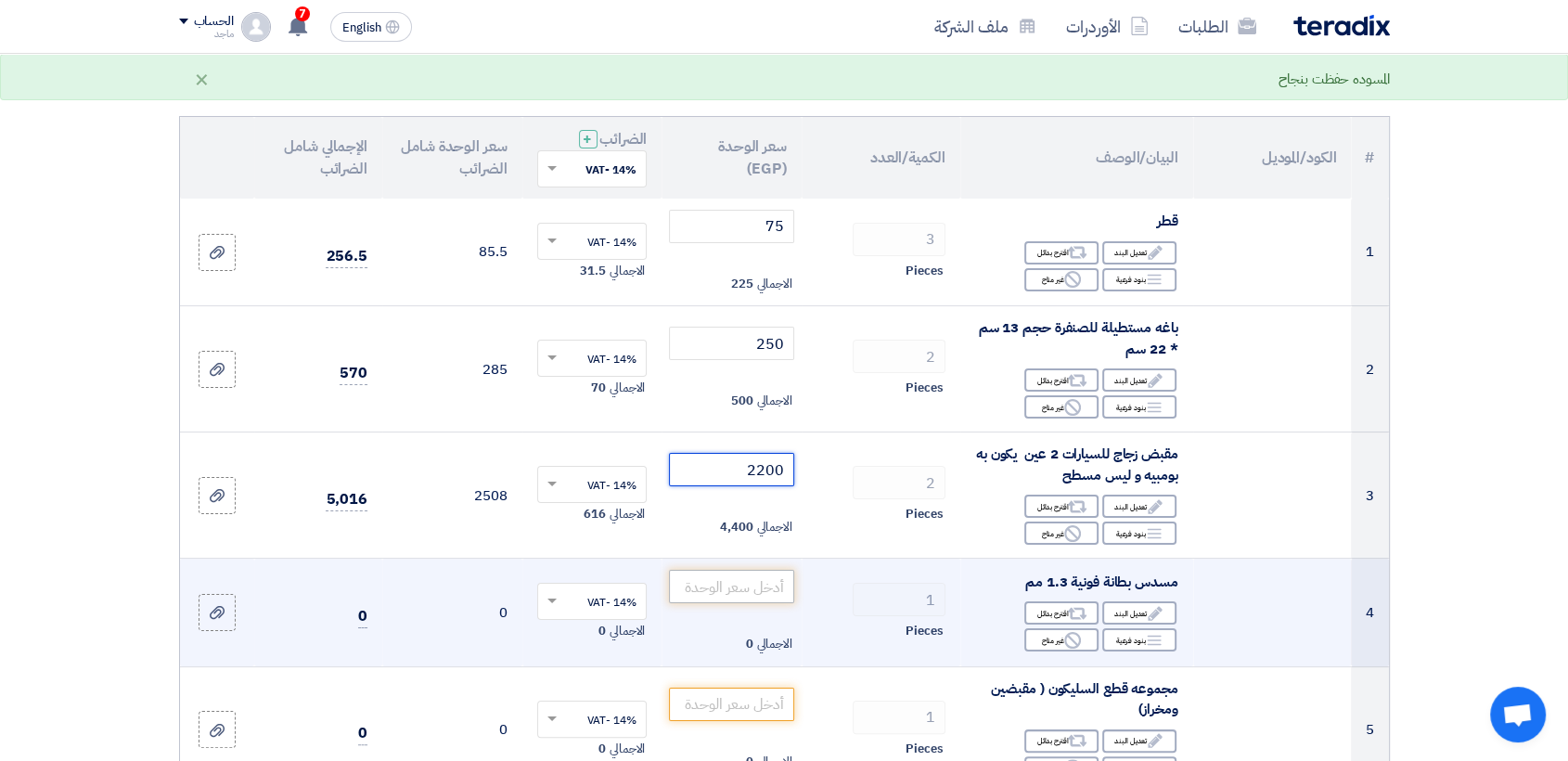
type input "2200"
click at [705, 574] on input "number" at bounding box center [731, 586] width 125 height 33
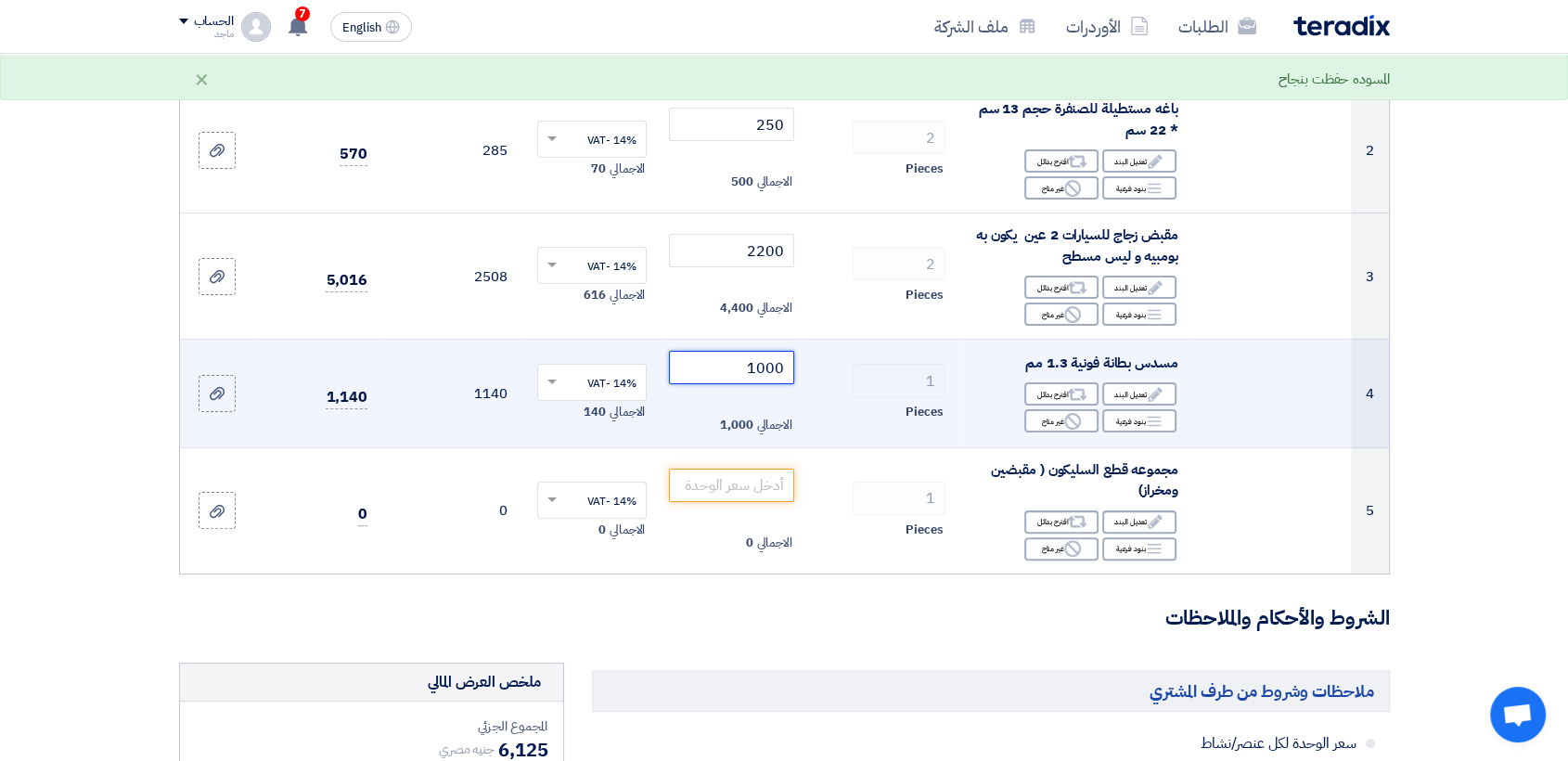
scroll to position [371, 0]
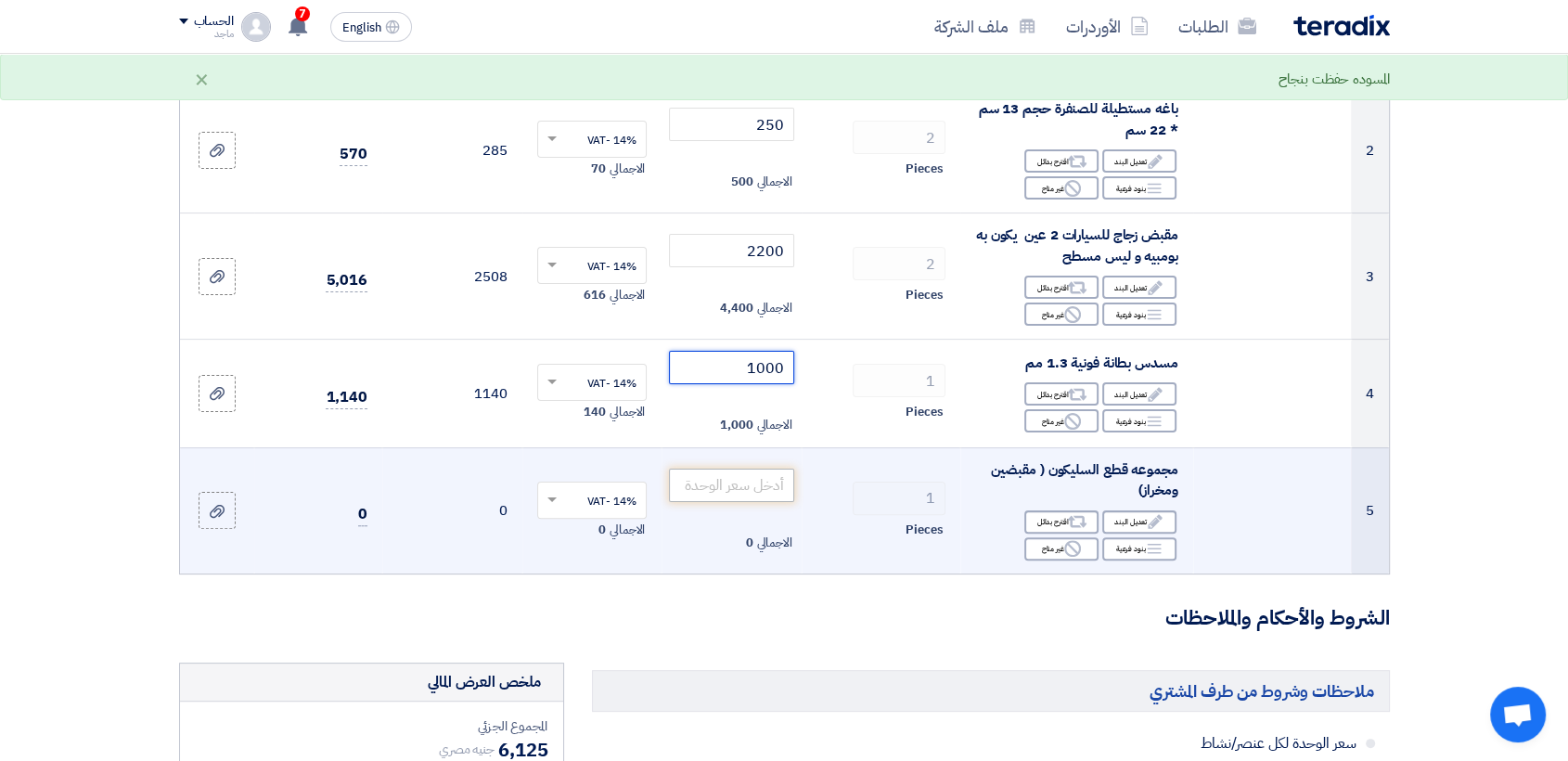
type input "1000"
click at [726, 487] on input "number" at bounding box center [731, 485] width 125 height 33
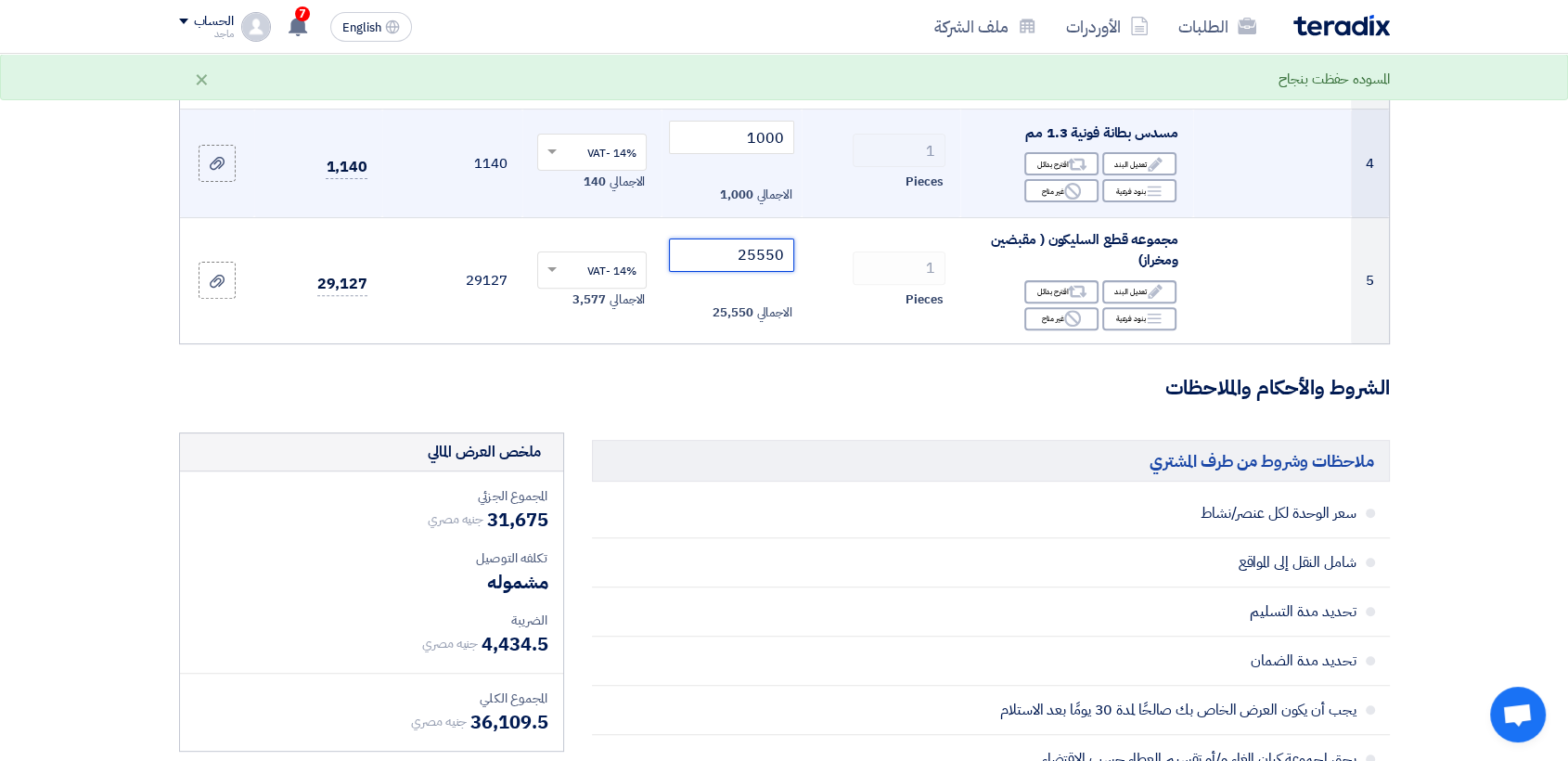
scroll to position [586, 0]
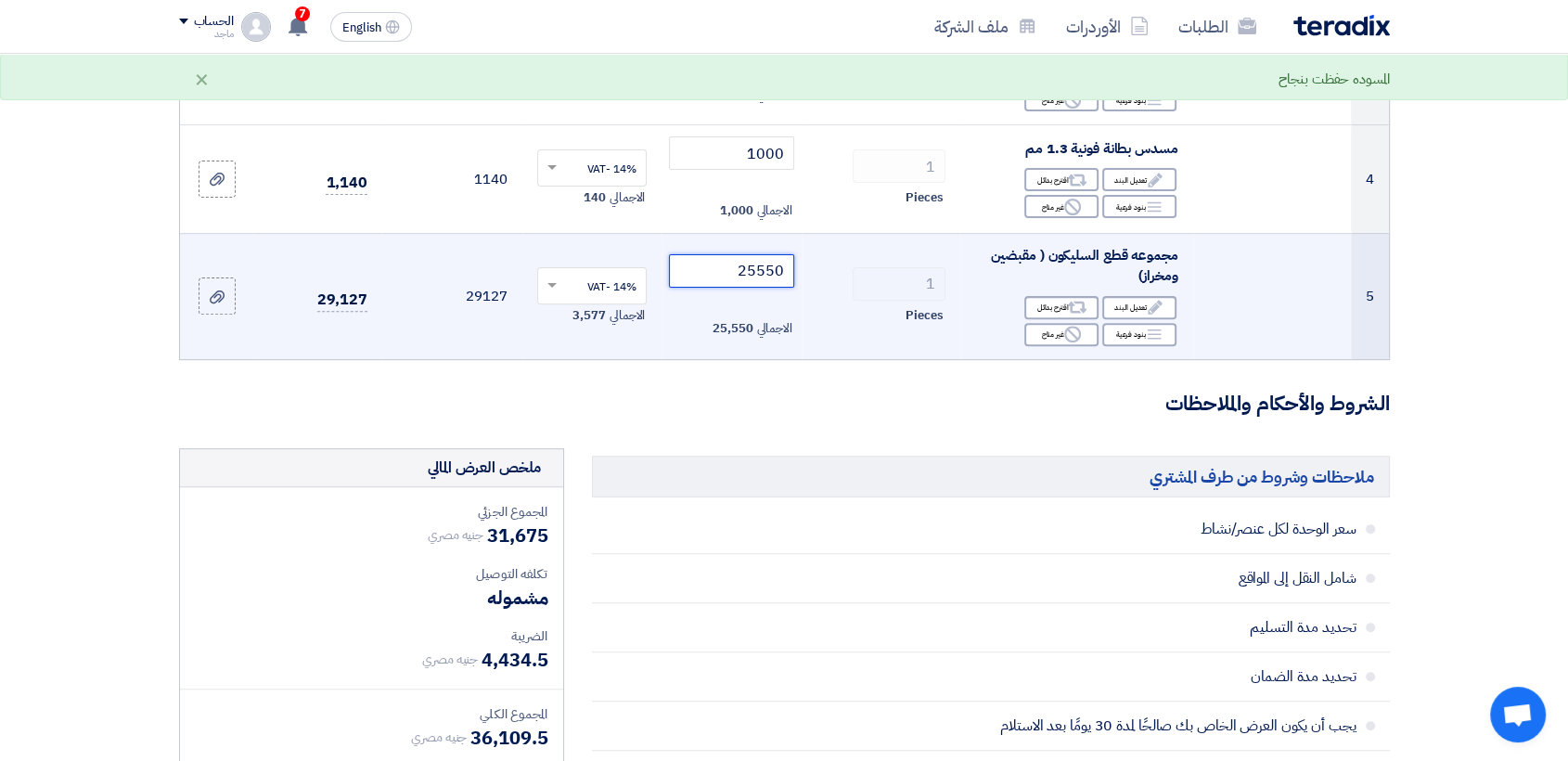
click at [771, 268] on input "25550" at bounding box center [731, 271] width 125 height 33
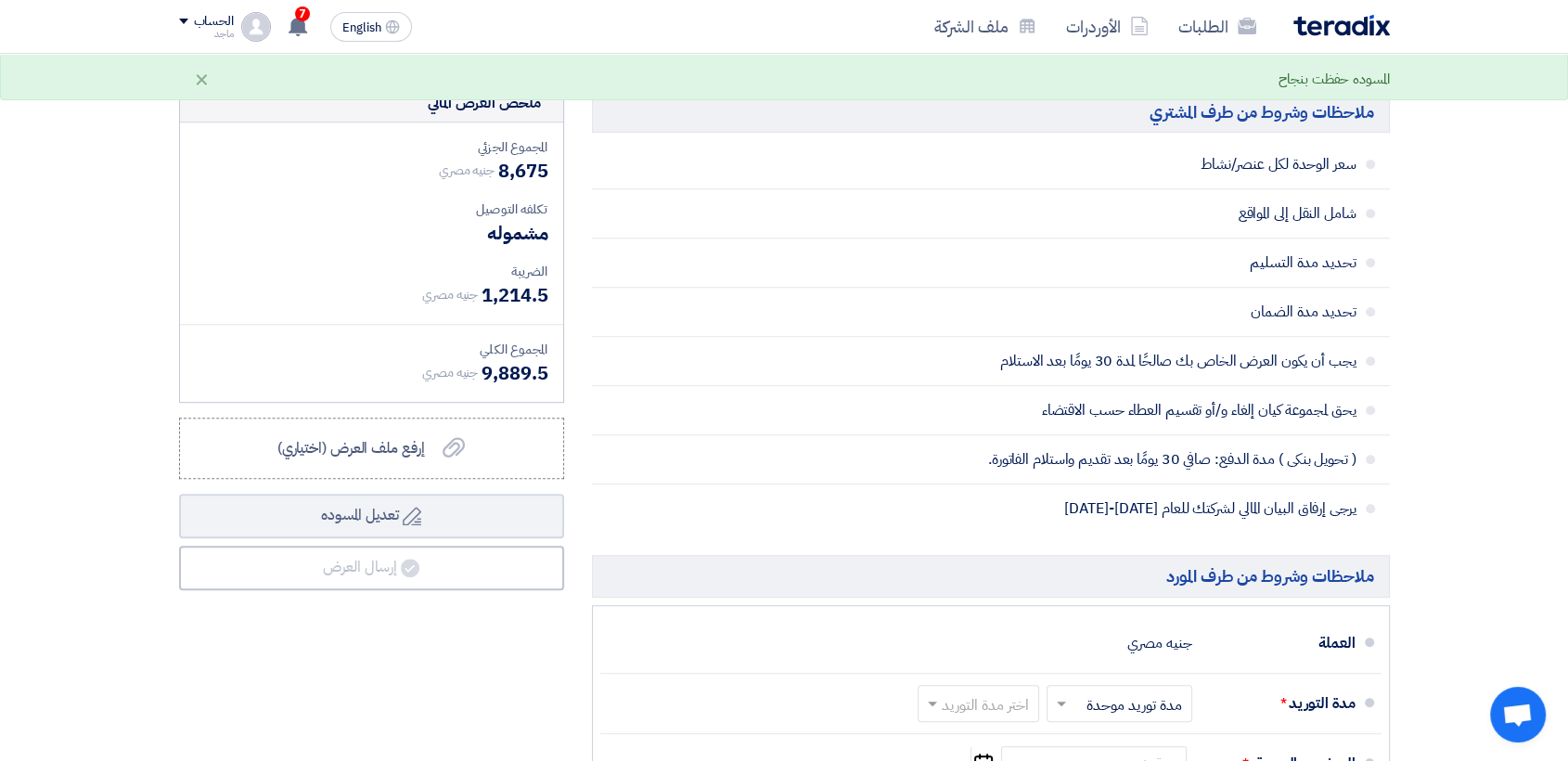
scroll to position [950, 0]
type input "2550"
click at [351, 219] on div "مشموله" at bounding box center [372, 232] width 354 height 27
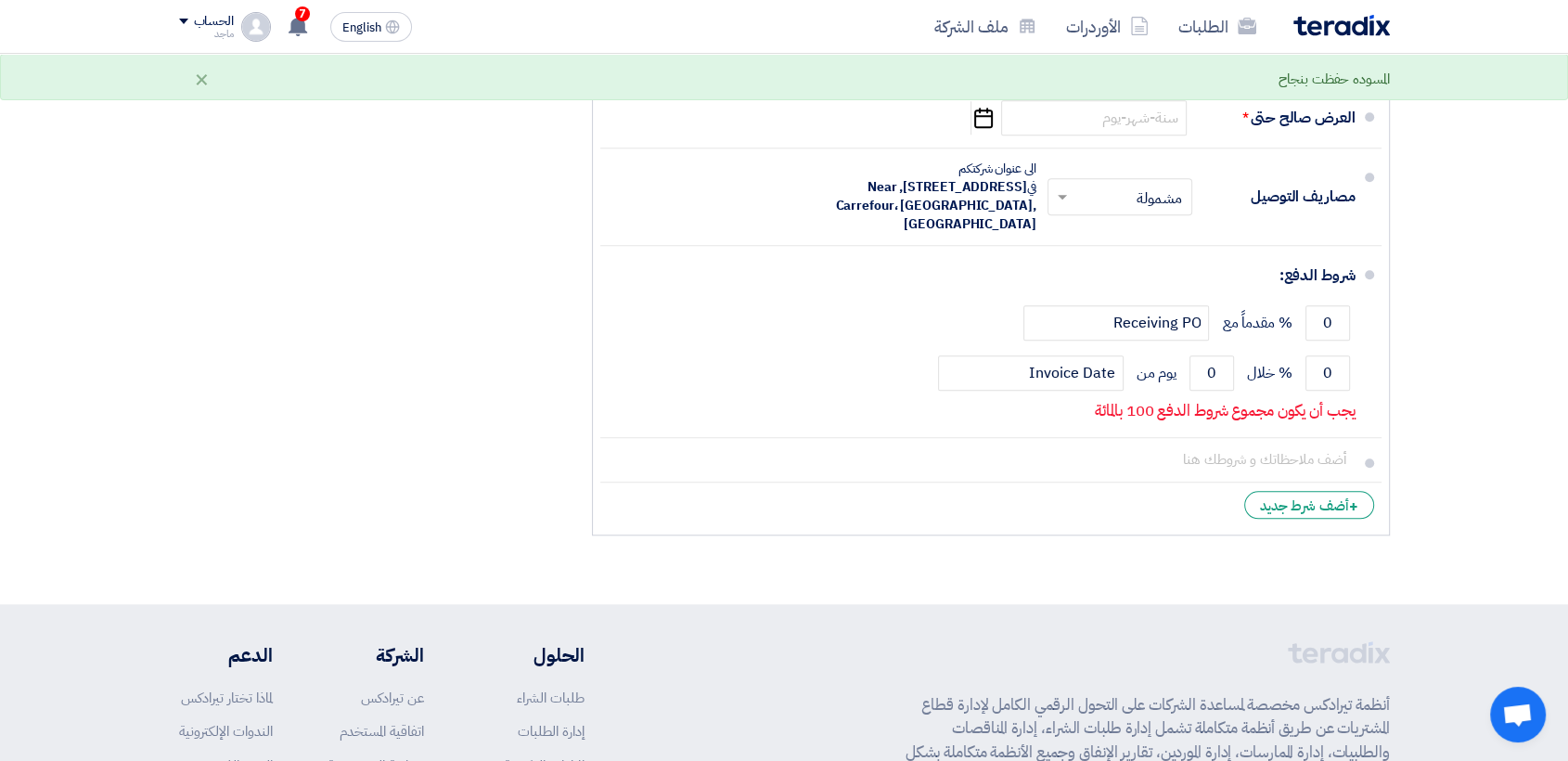
scroll to position [1570, 0]
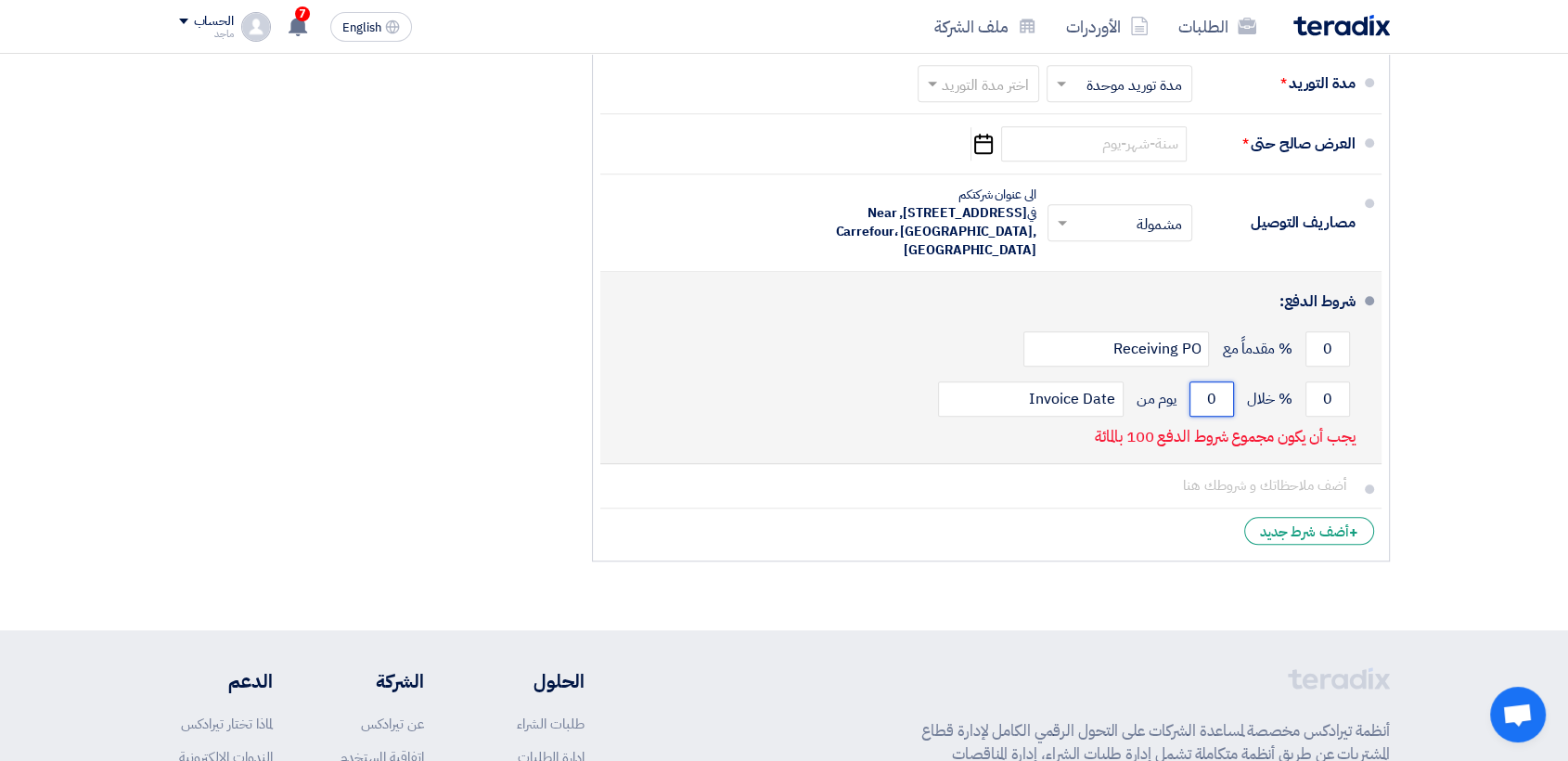
click at [1204, 396] on input "0" at bounding box center [1211, 398] width 44 height 35
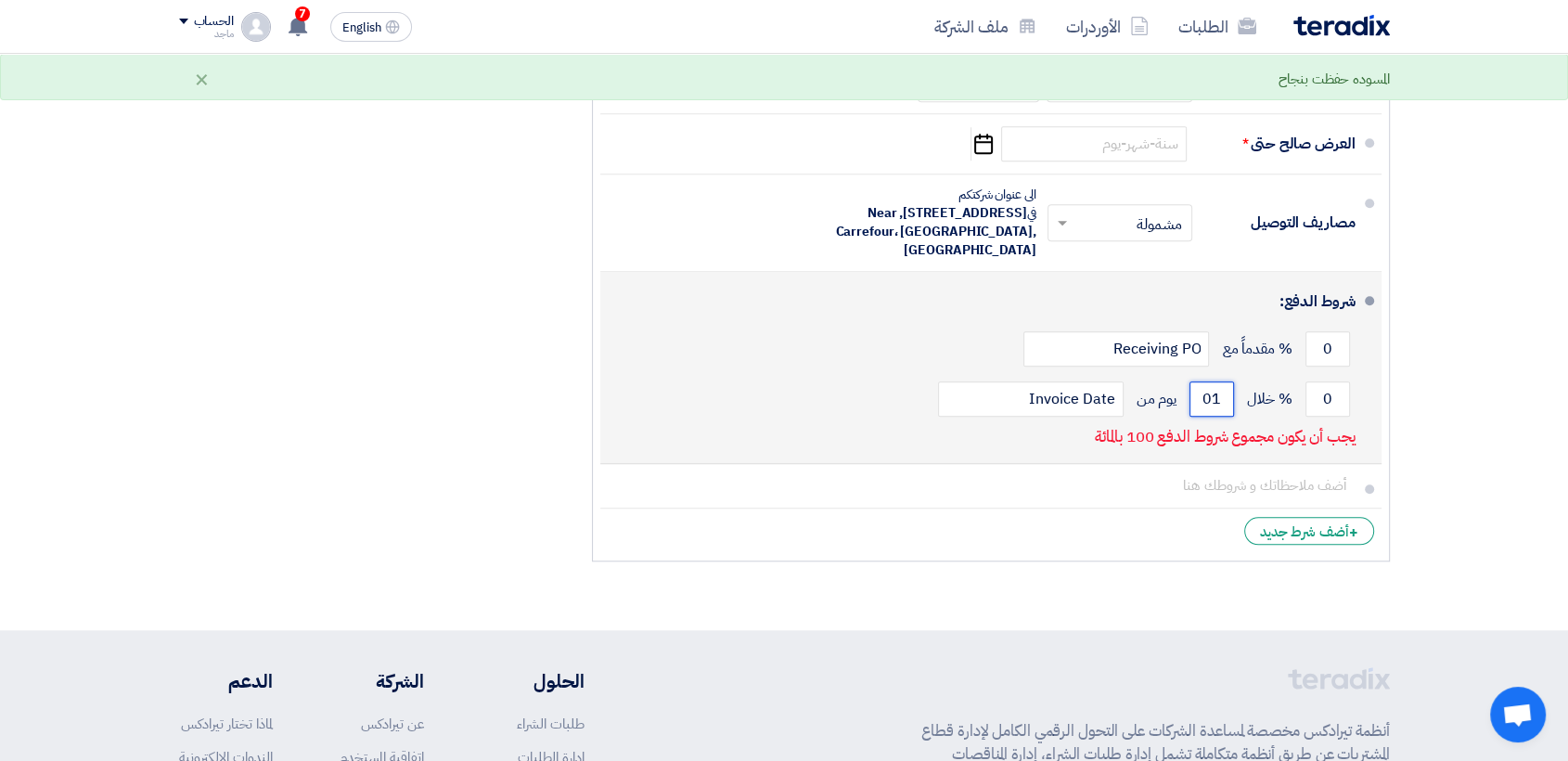
type input "0"
type input "100"
click at [1322, 395] on input "0" at bounding box center [1328, 398] width 44 height 35
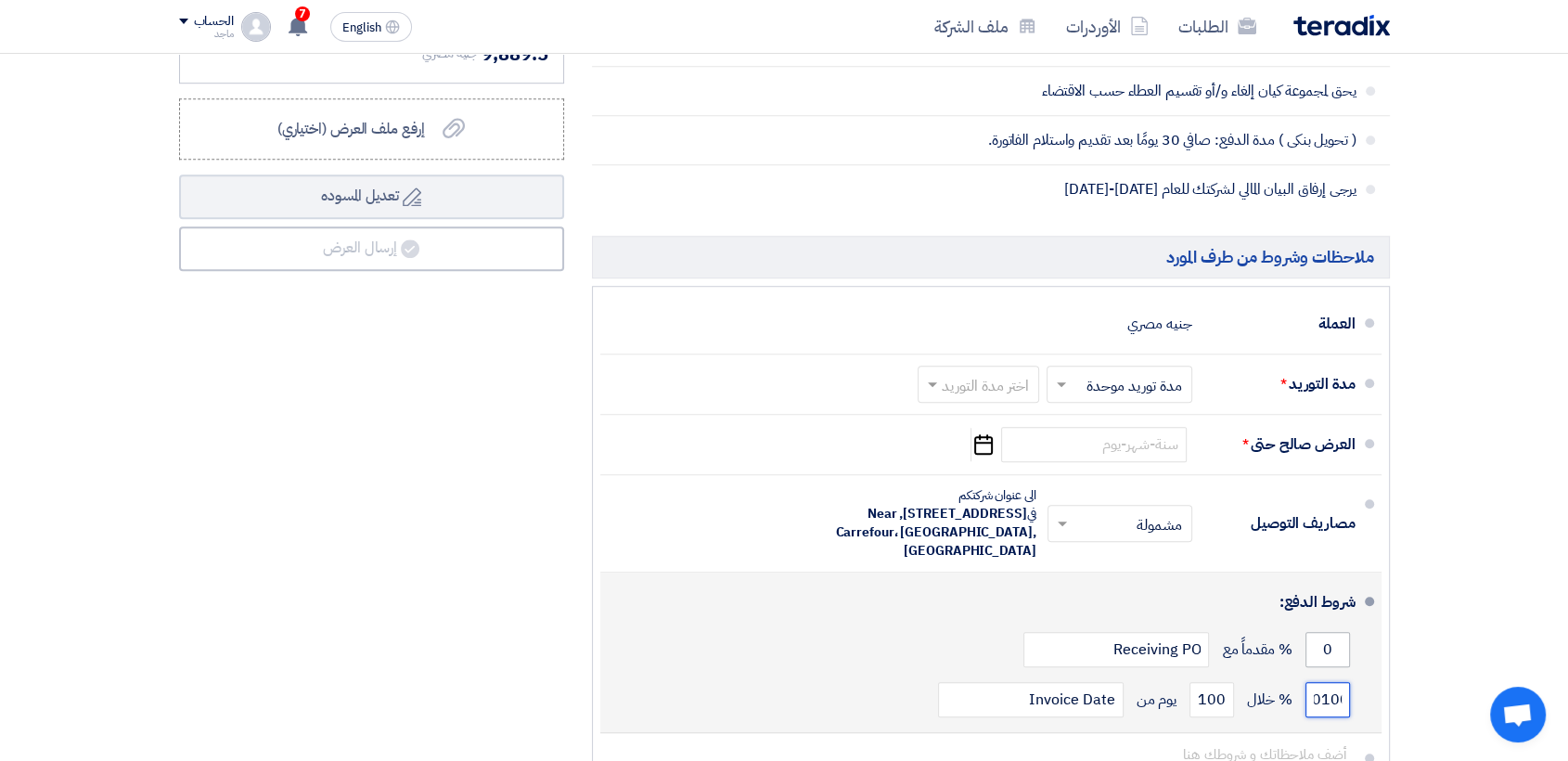
scroll to position [1286, 0]
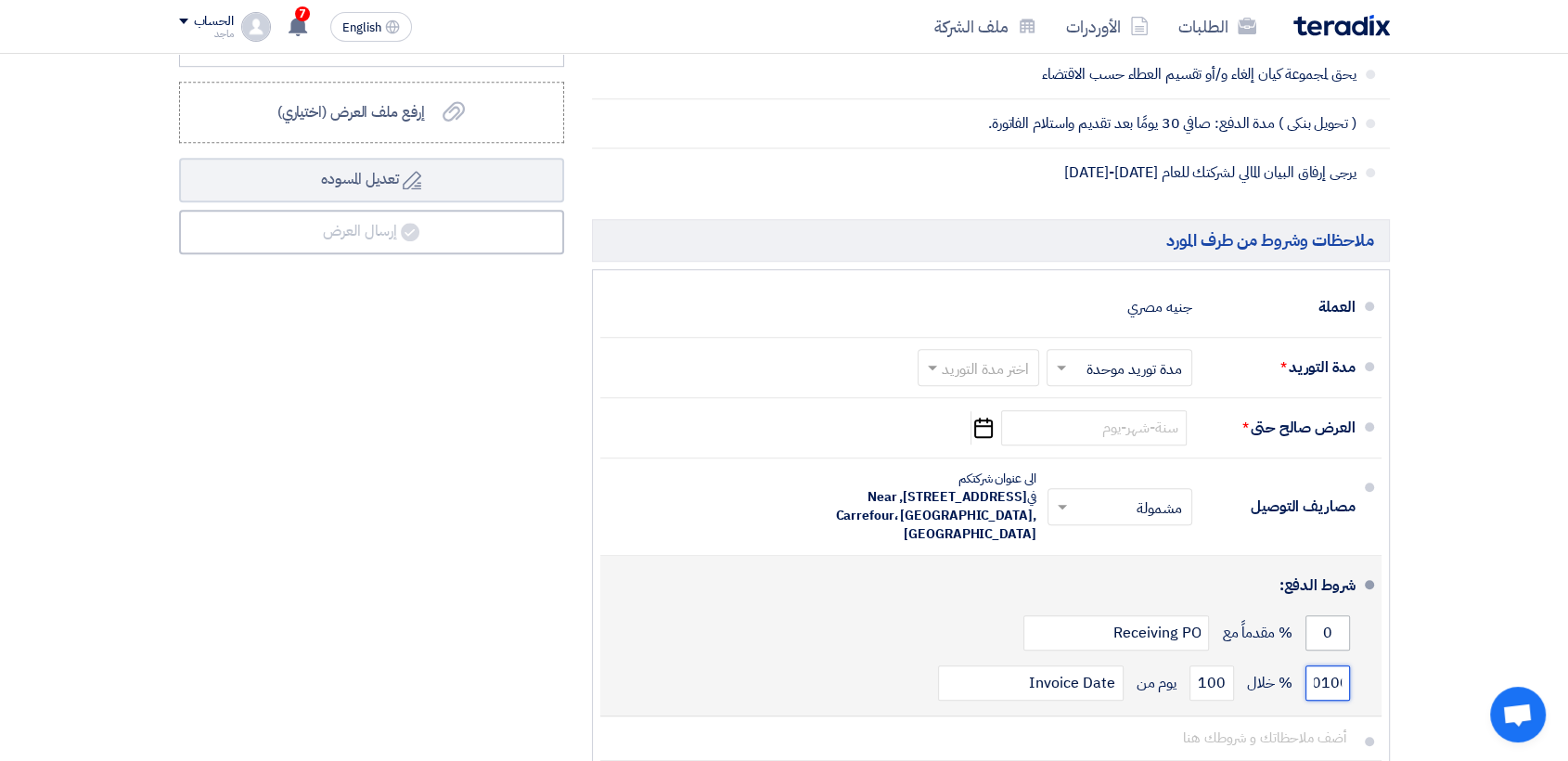
type input "0100"
click at [1313, 636] on input "0" at bounding box center [1328, 632] width 44 height 35
type input "0"
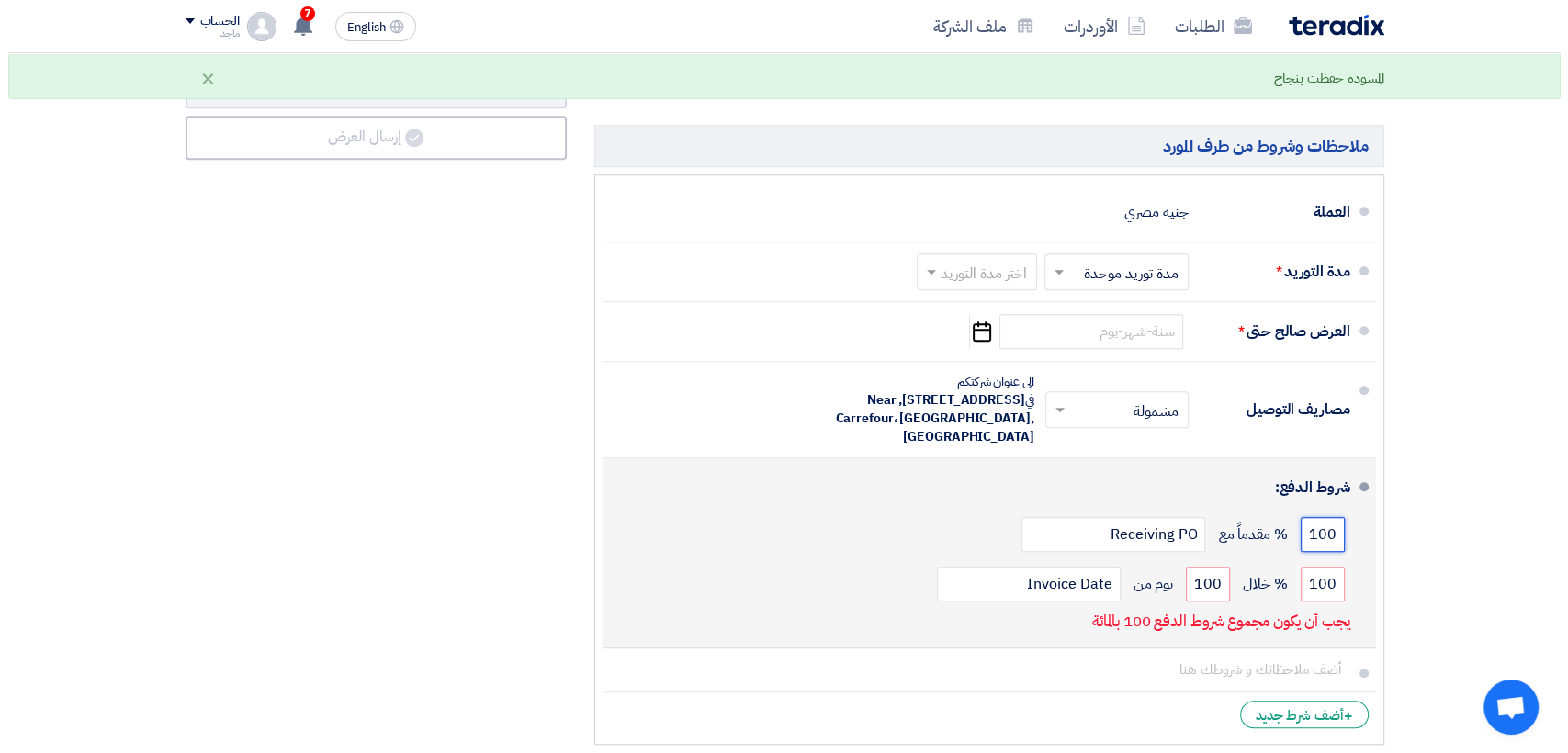
scroll to position [1376, 0]
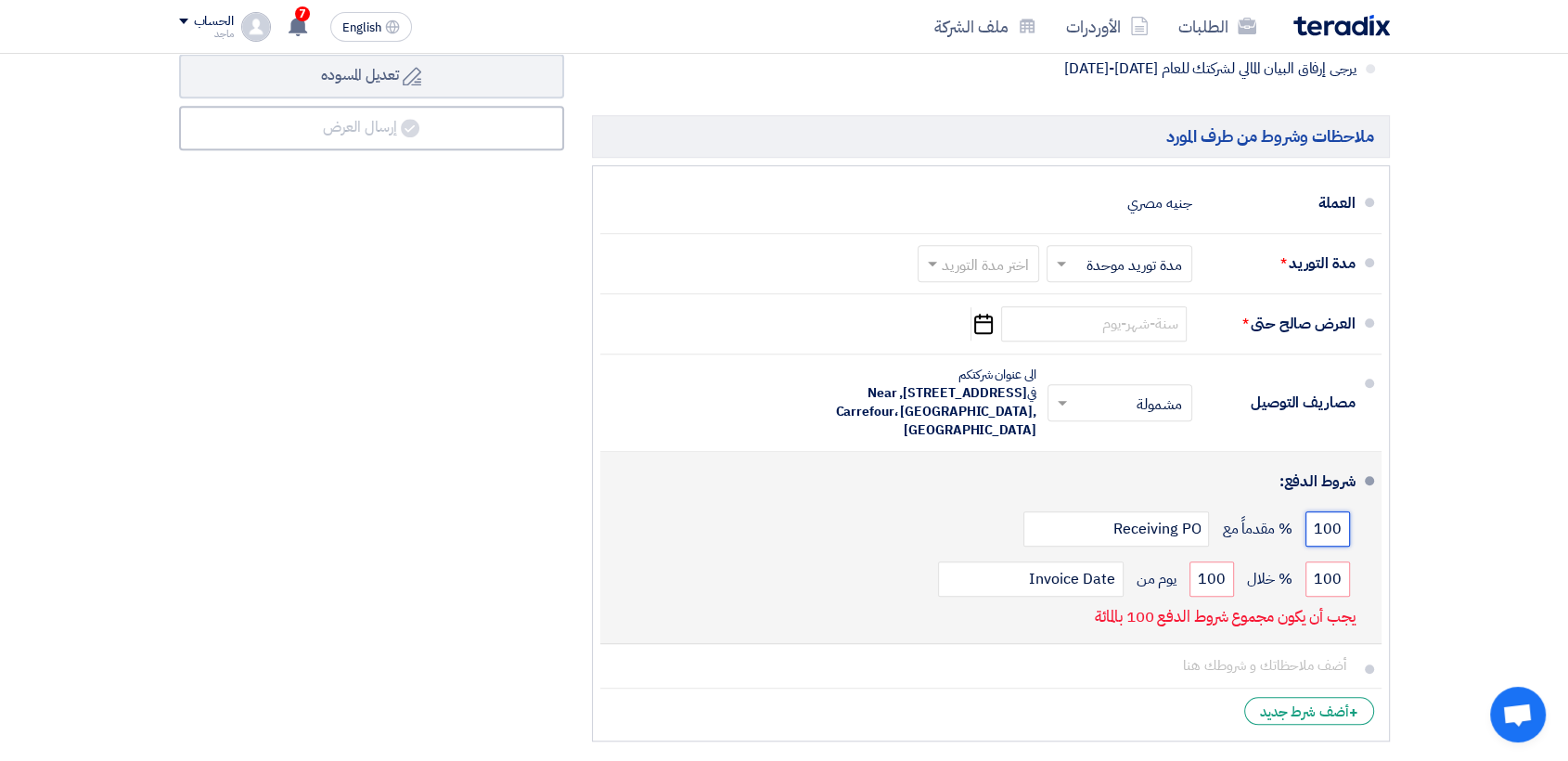
type input "100"
click at [1186, 573] on div "0100 % خلال 100 يوم من Invoice Date" at bounding box center [985, 578] width 740 height 50
click at [1309, 572] on input "0100" at bounding box center [1328, 578] width 44 height 35
type input "0"
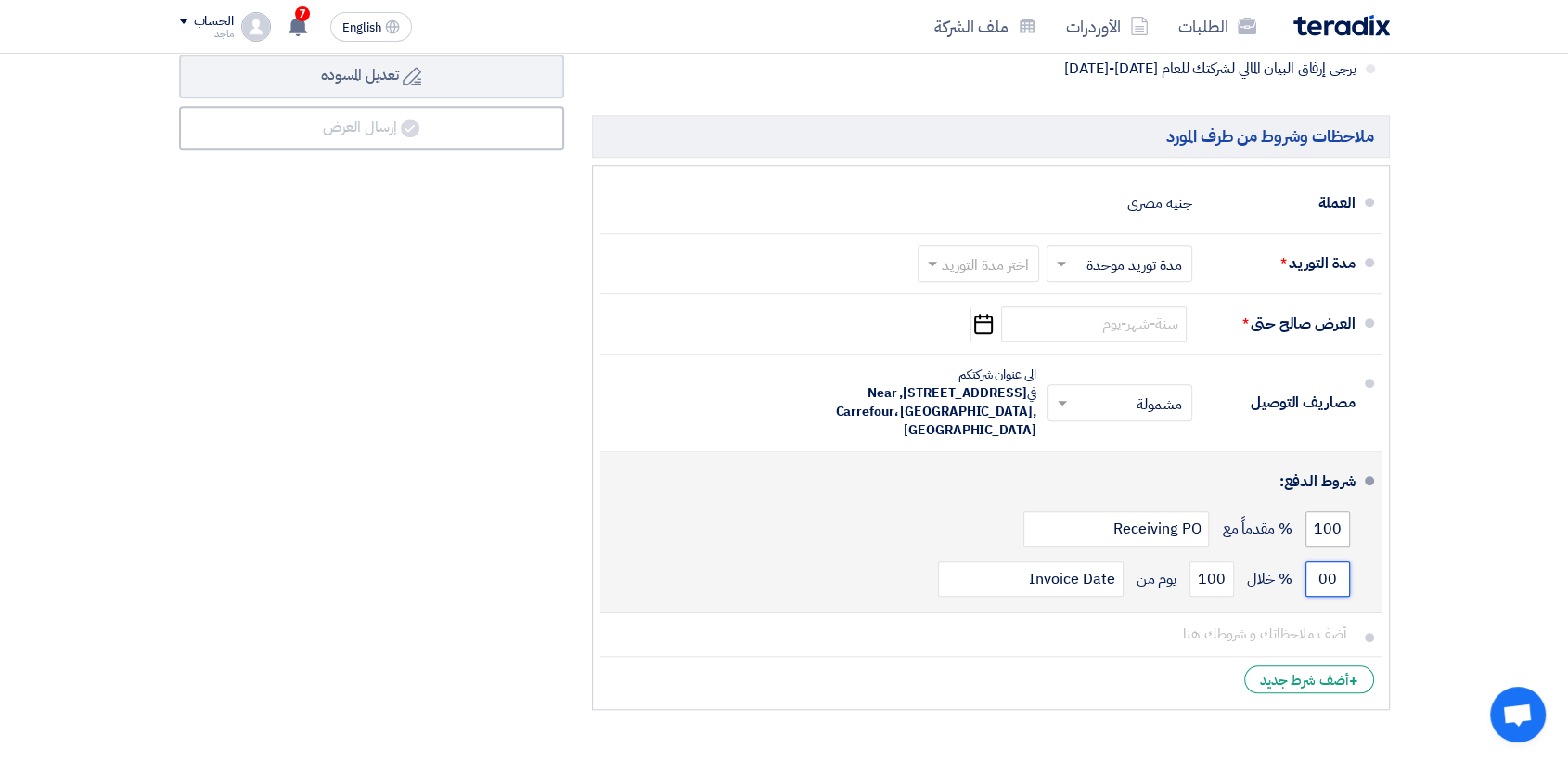
type input "00"
click at [1314, 535] on input "100" at bounding box center [1328, 528] width 44 height 35
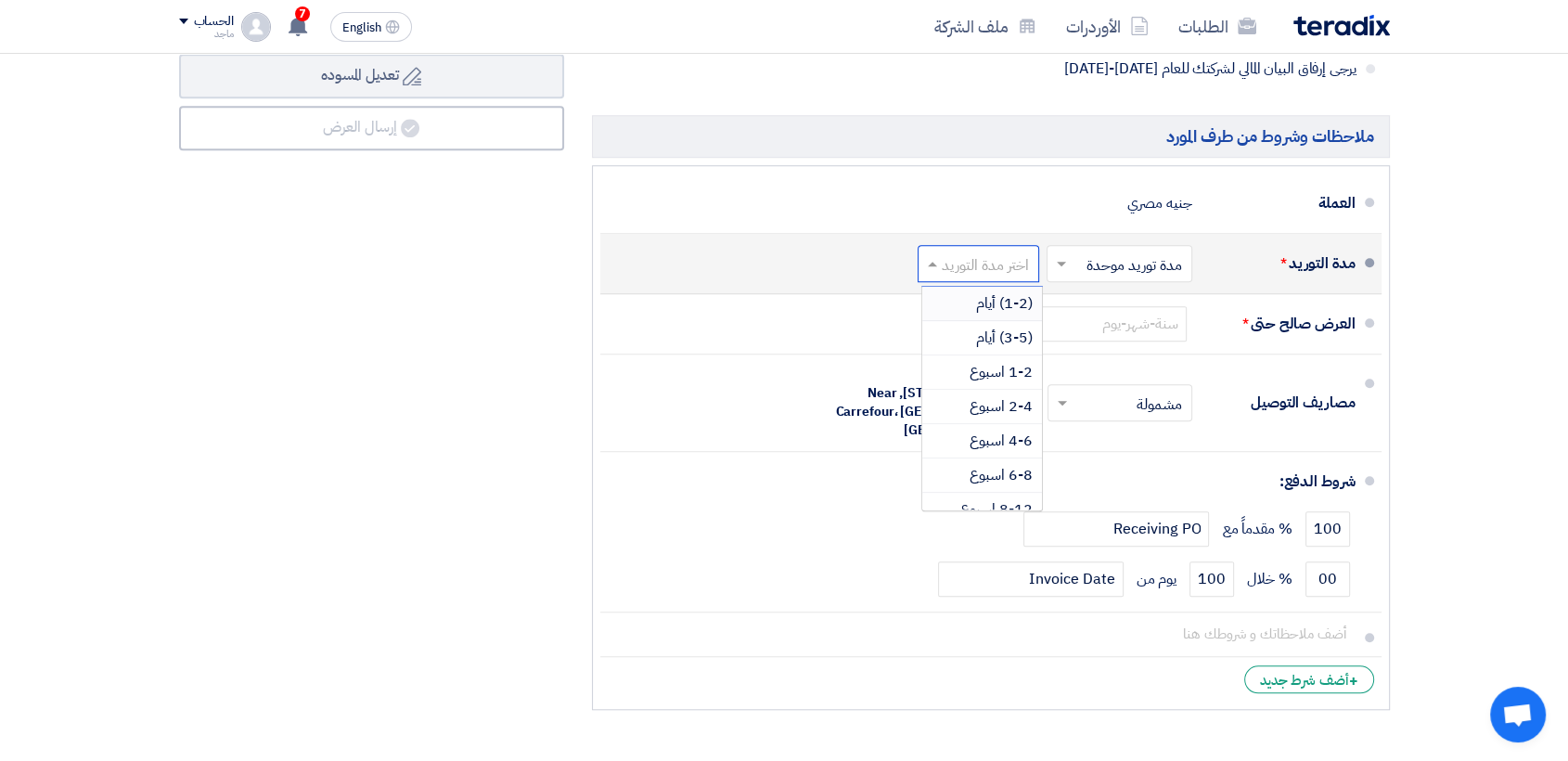
click at [995, 255] on input "text" at bounding box center [975, 265] width 113 height 27
click at [992, 336] on span "(3-5) أيام" at bounding box center [1004, 338] width 57 height 23
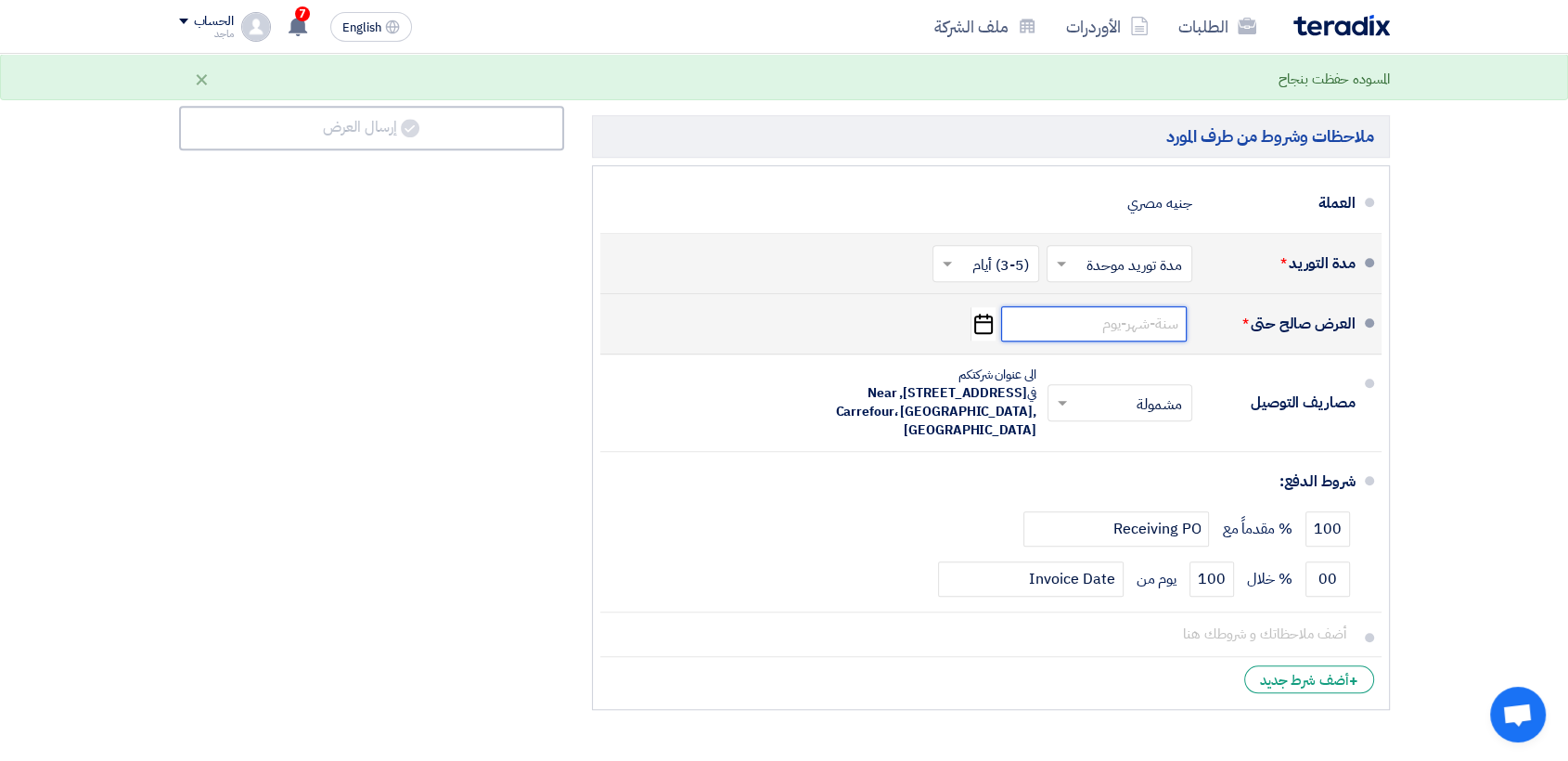
click at [1138, 320] on input at bounding box center [1094, 324] width 185 height 35
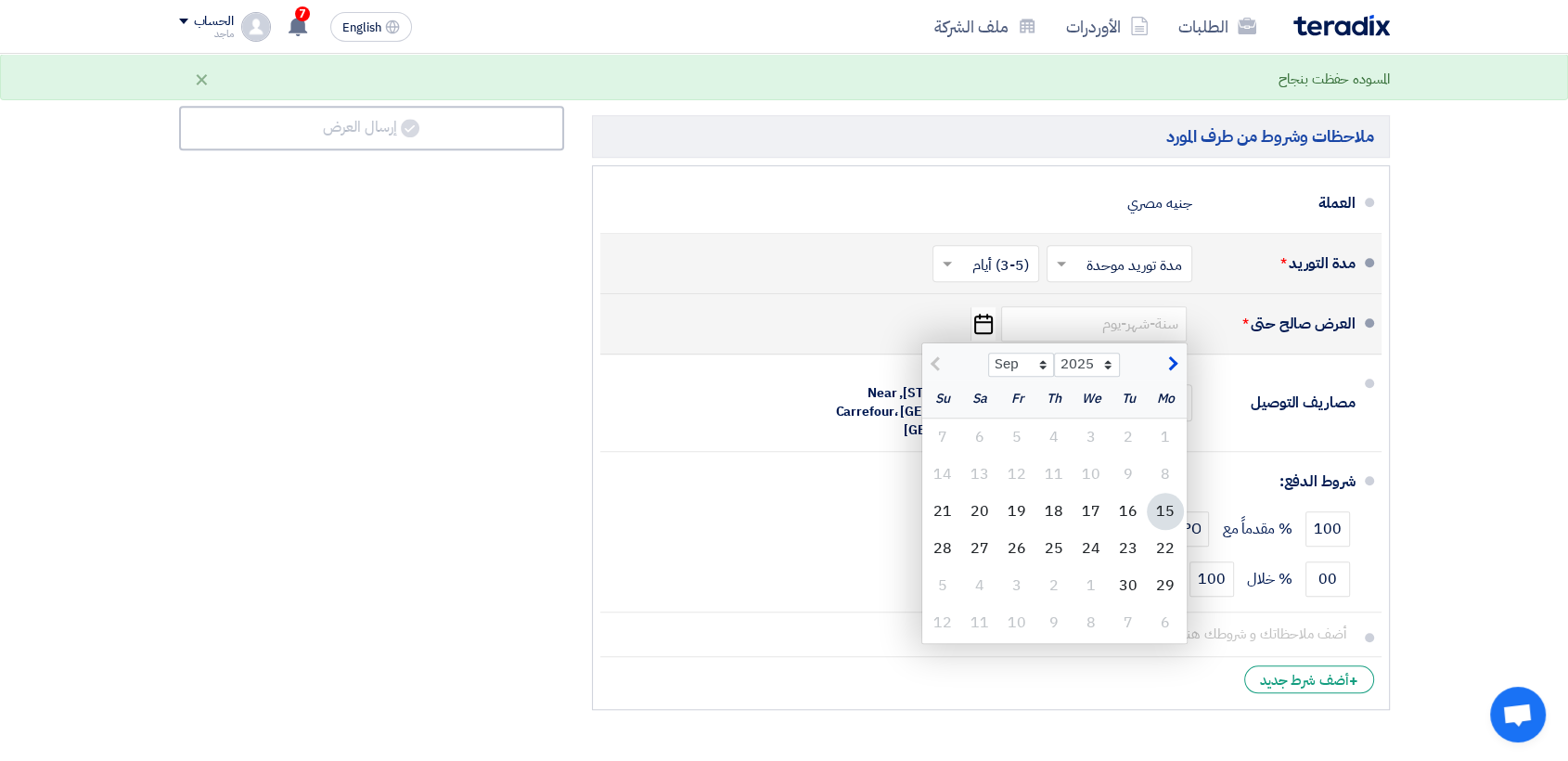
click at [1168, 515] on div "15" at bounding box center [1165, 511] width 37 height 37
type input "9/15/2025"
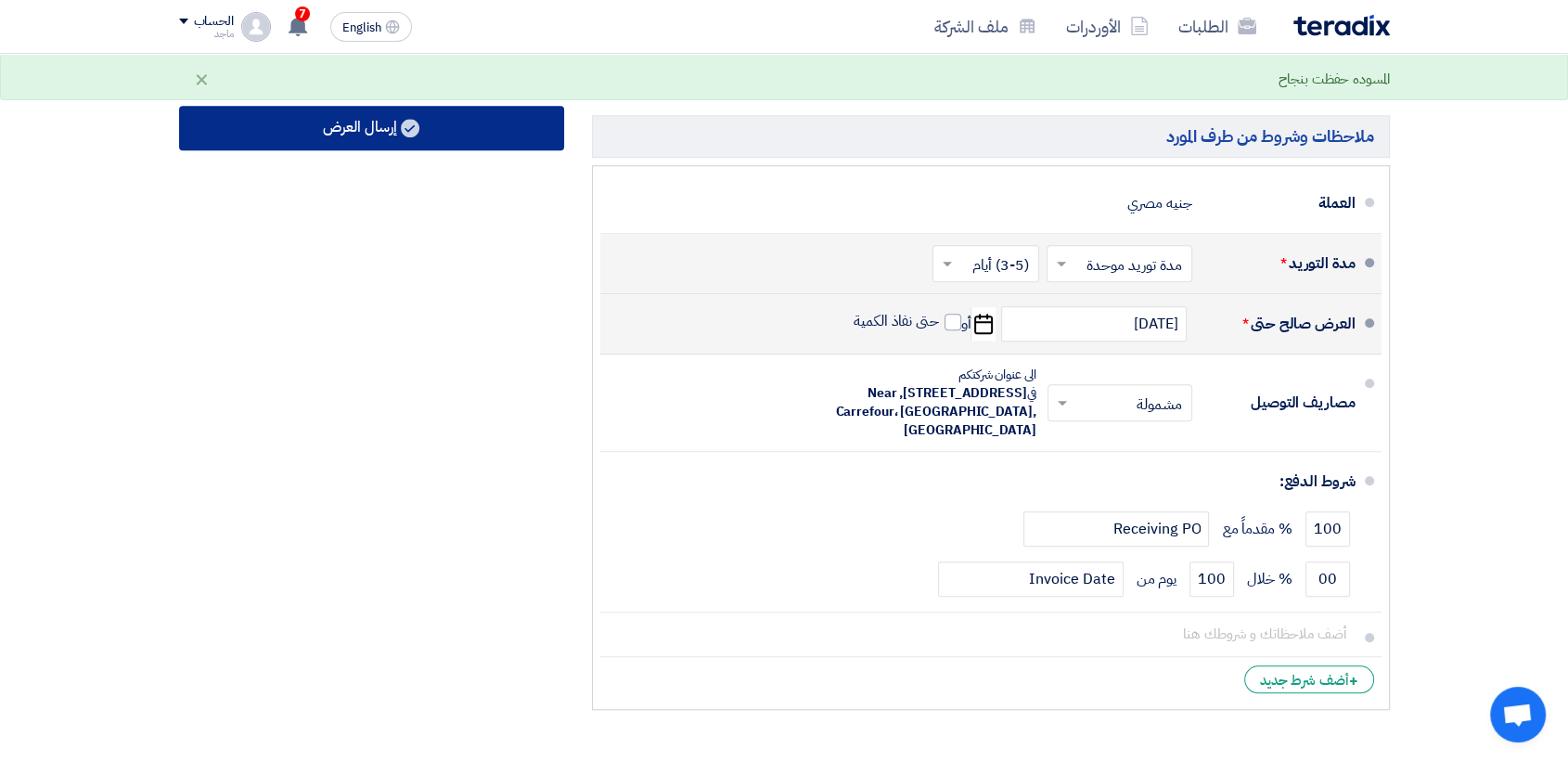
click at [485, 126] on button "إرسال العرض" at bounding box center [371, 128] width 385 height 44
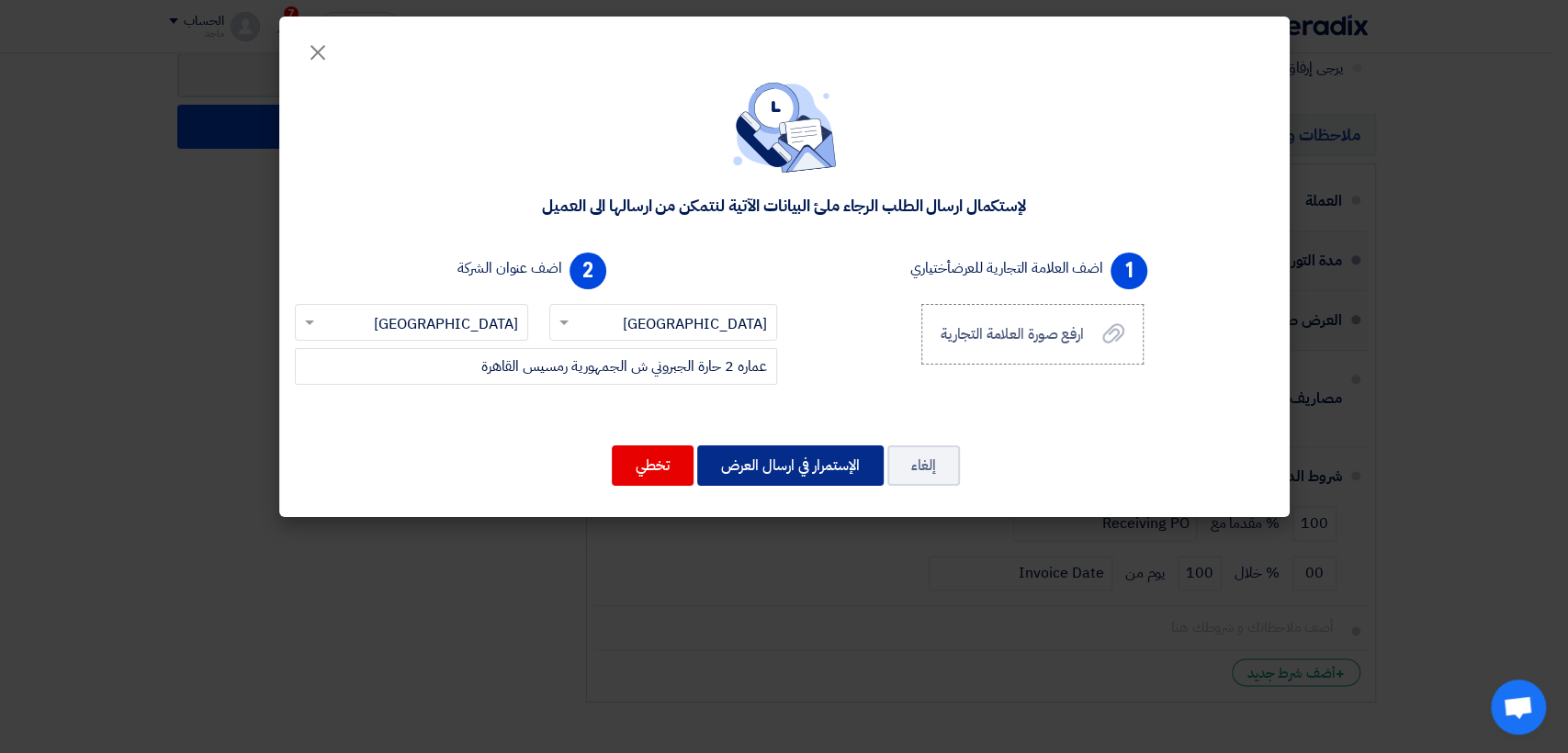
click at [814, 469] on button "الإستمرار في ارسال العرض" at bounding box center [790, 465] width 186 height 40
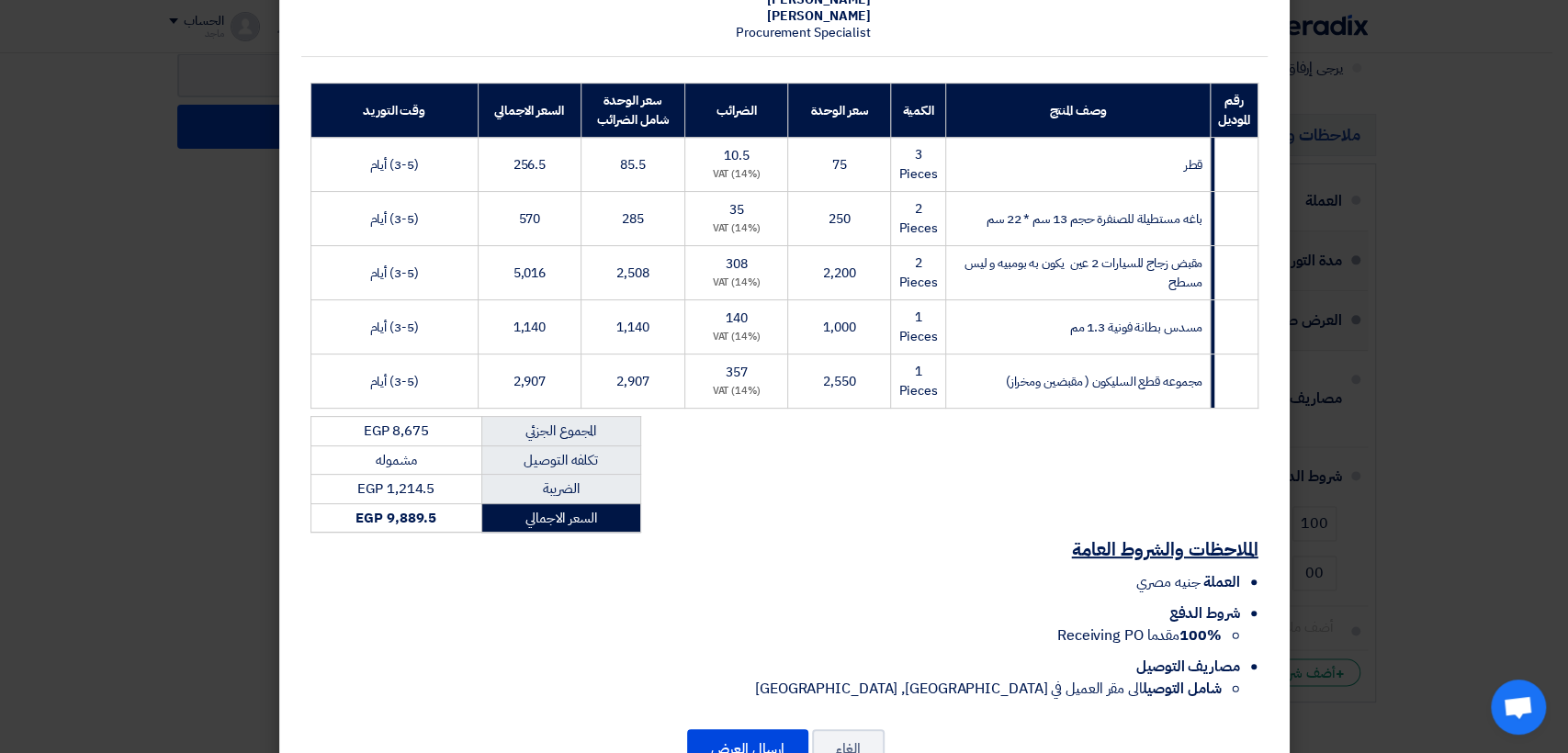
scroll to position [273, 0]
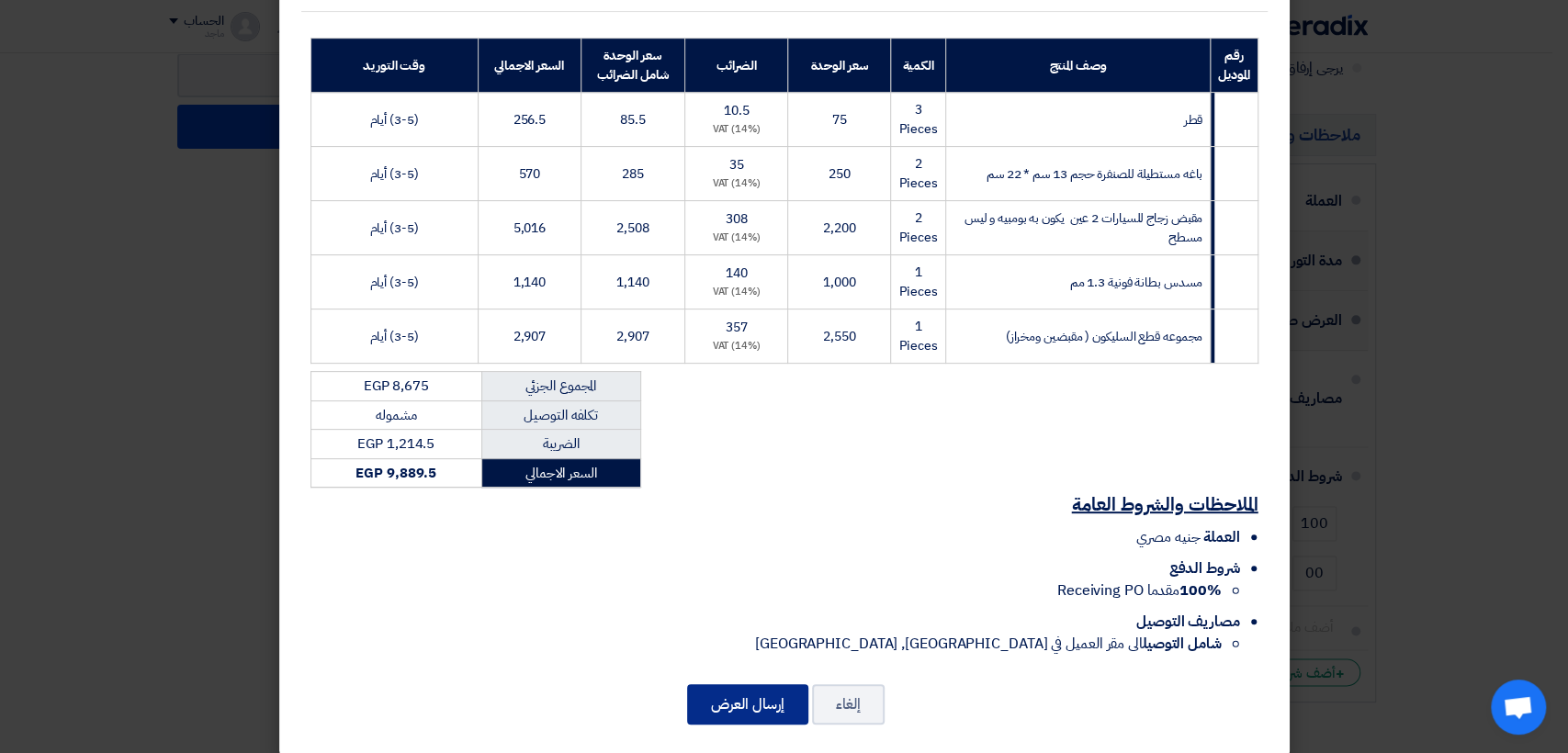
click at [714, 686] on button "إرسال العرض" at bounding box center [747, 703] width 121 height 40
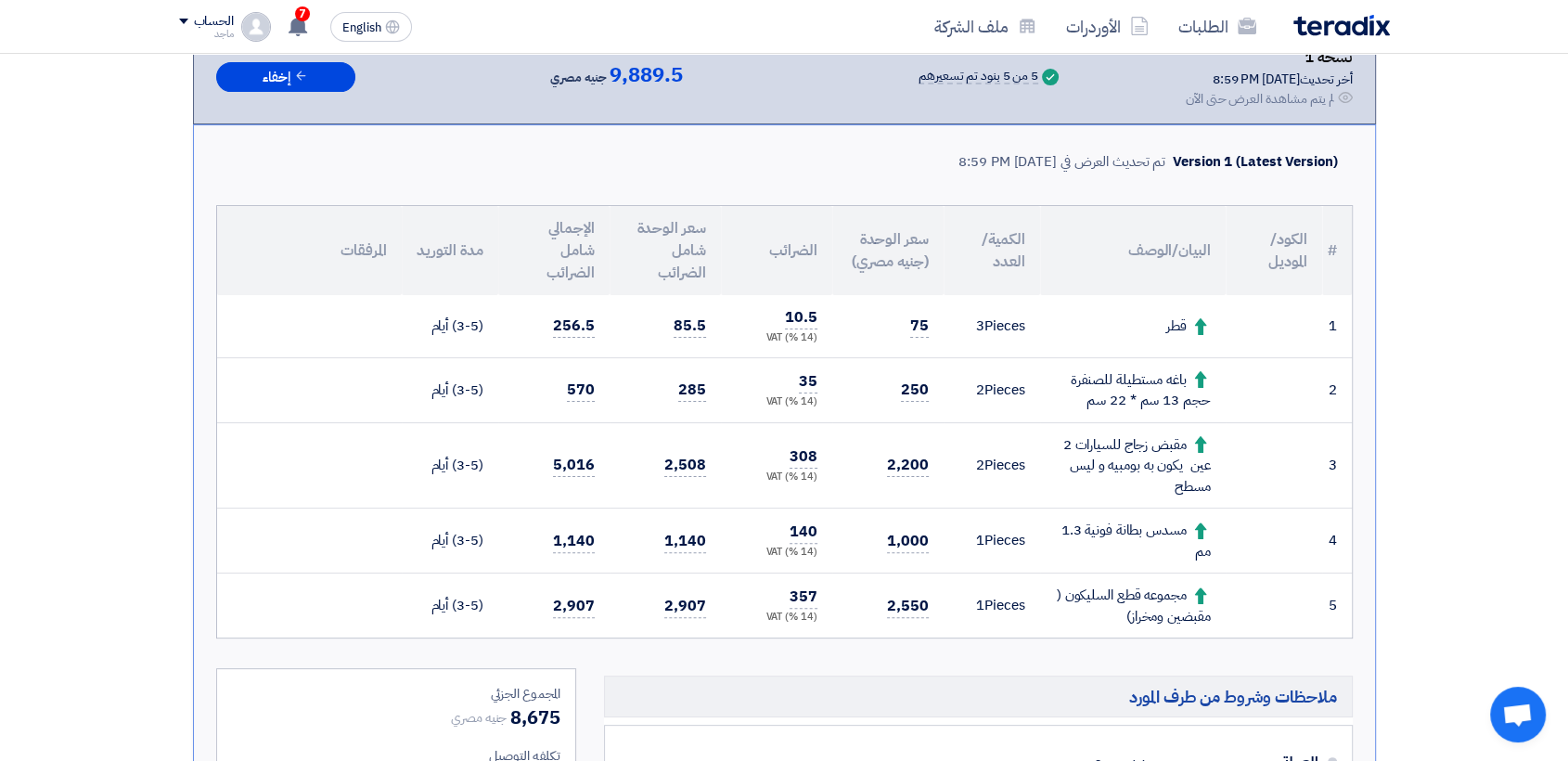
scroll to position [382, 0]
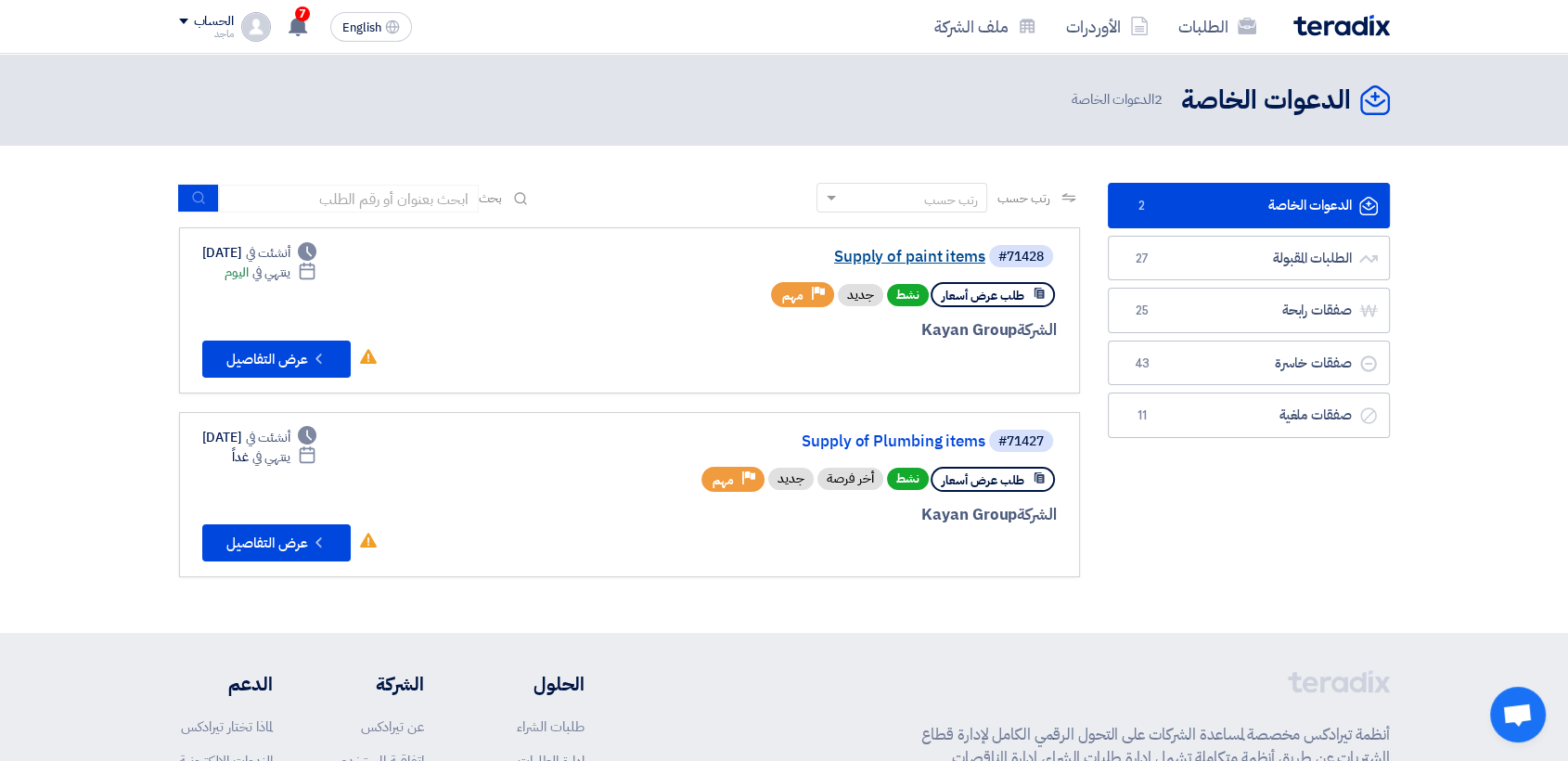
click at [951, 261] on link "Supply of paint items" at bounding box center [800, 257] width 371 height 17
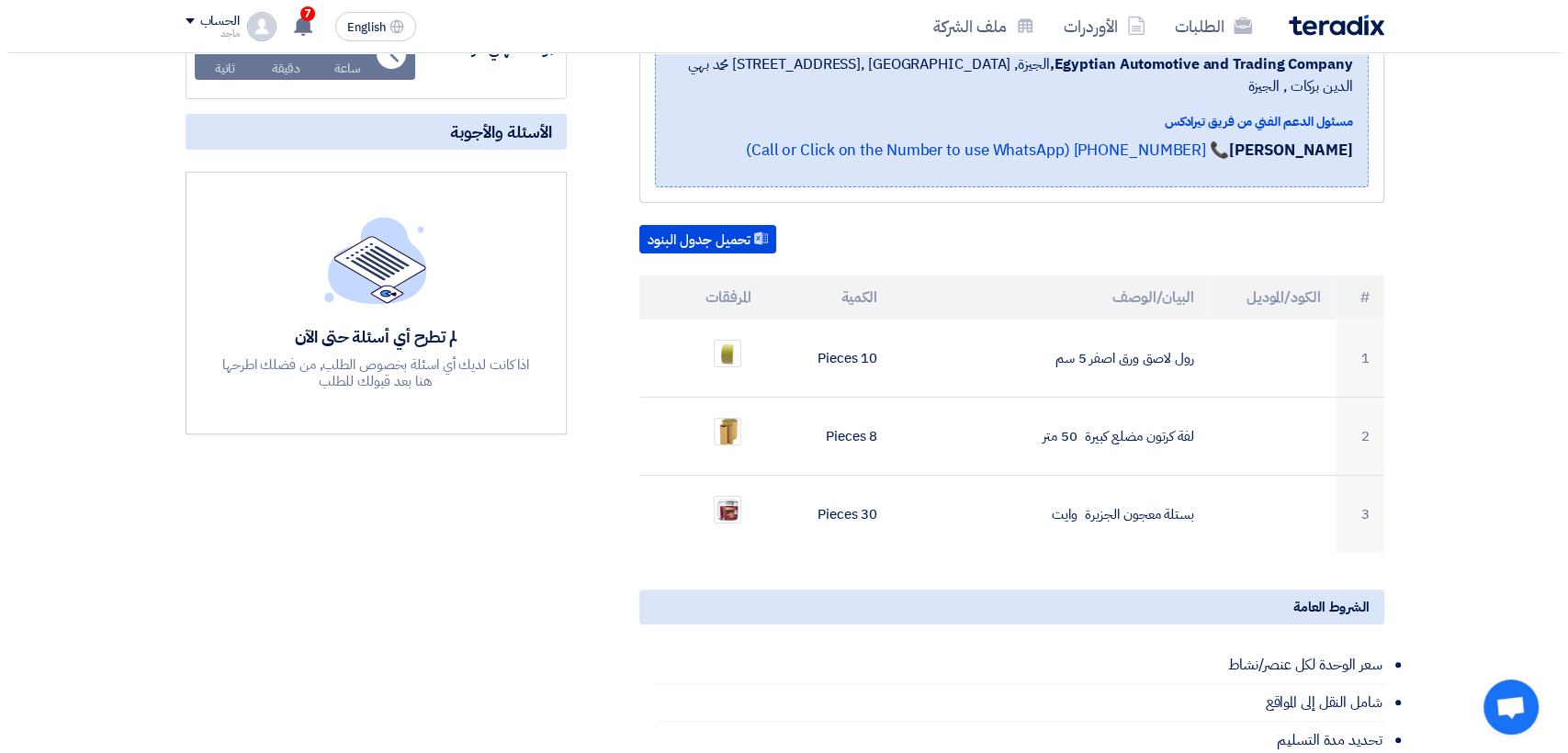
scroll to position [390, 0]
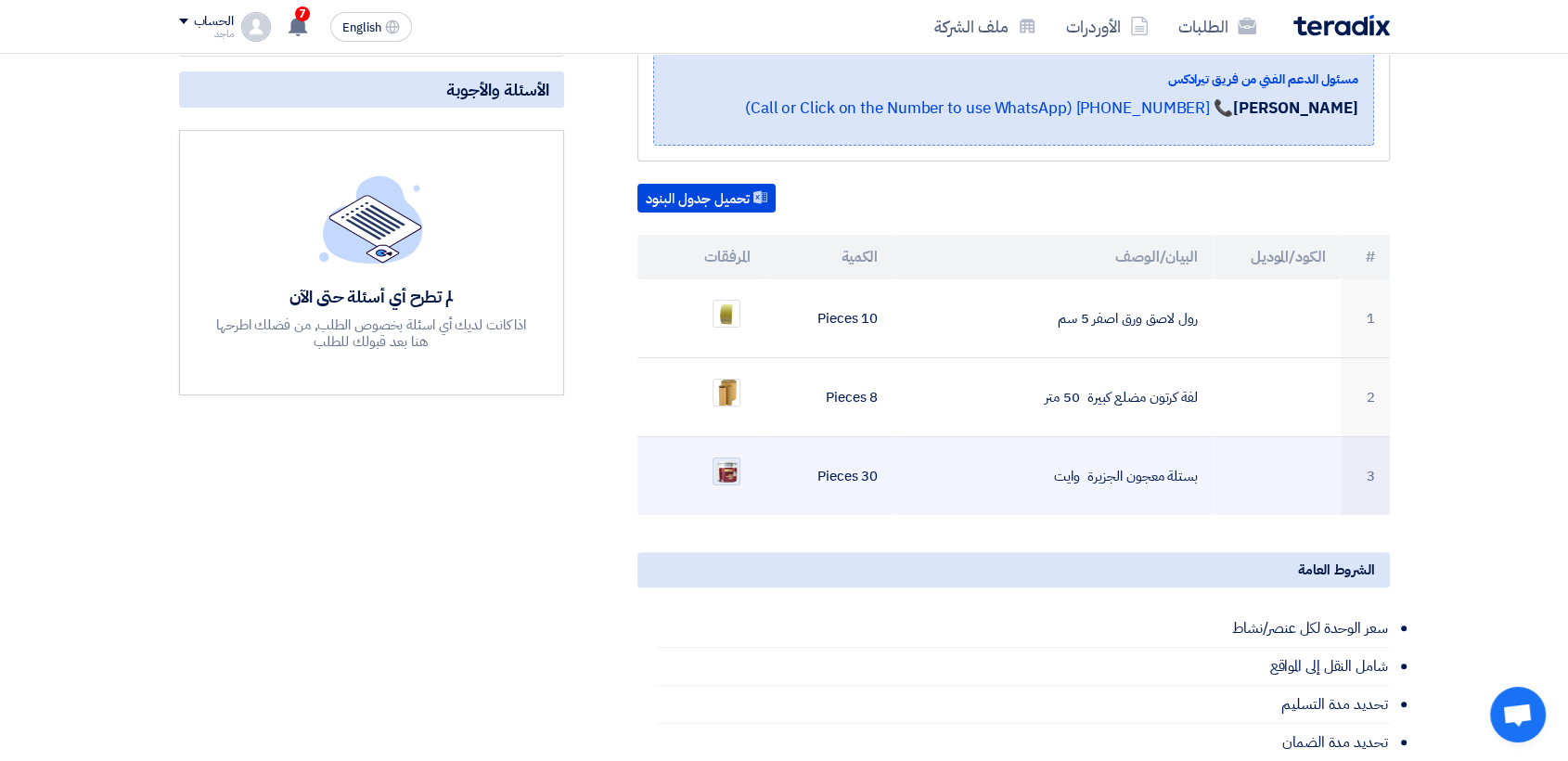
click at [735, 458] on img at bounding box center [726, 470] width 26 height 26
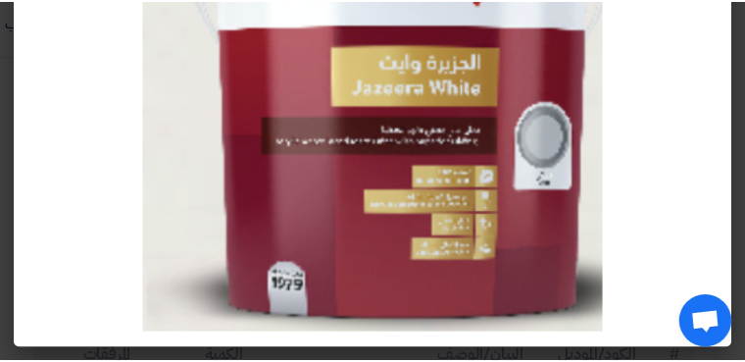
scroll to position [169, 0]
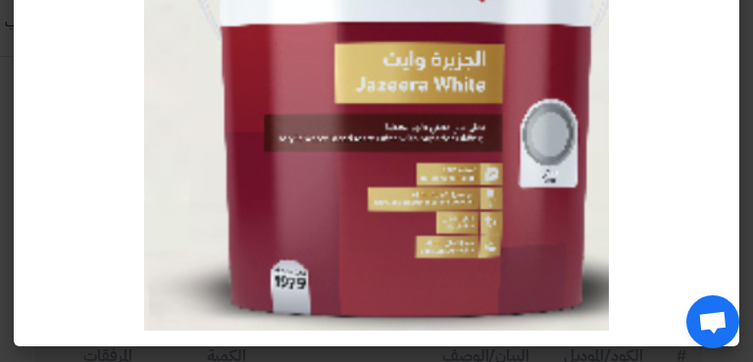
click at [743, 111] on modal-container at bounding box center [376, 181] width 753 height 362
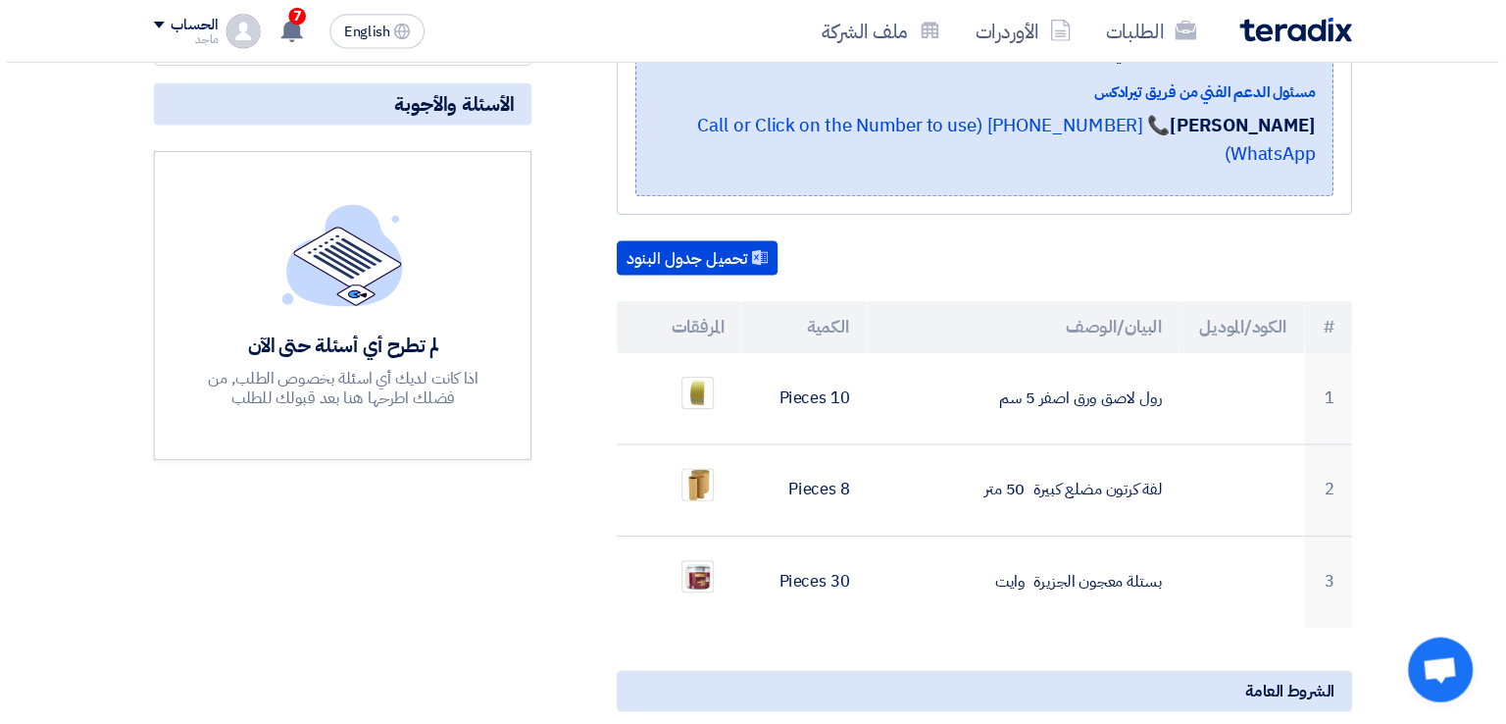
scroll to position [416, 0]
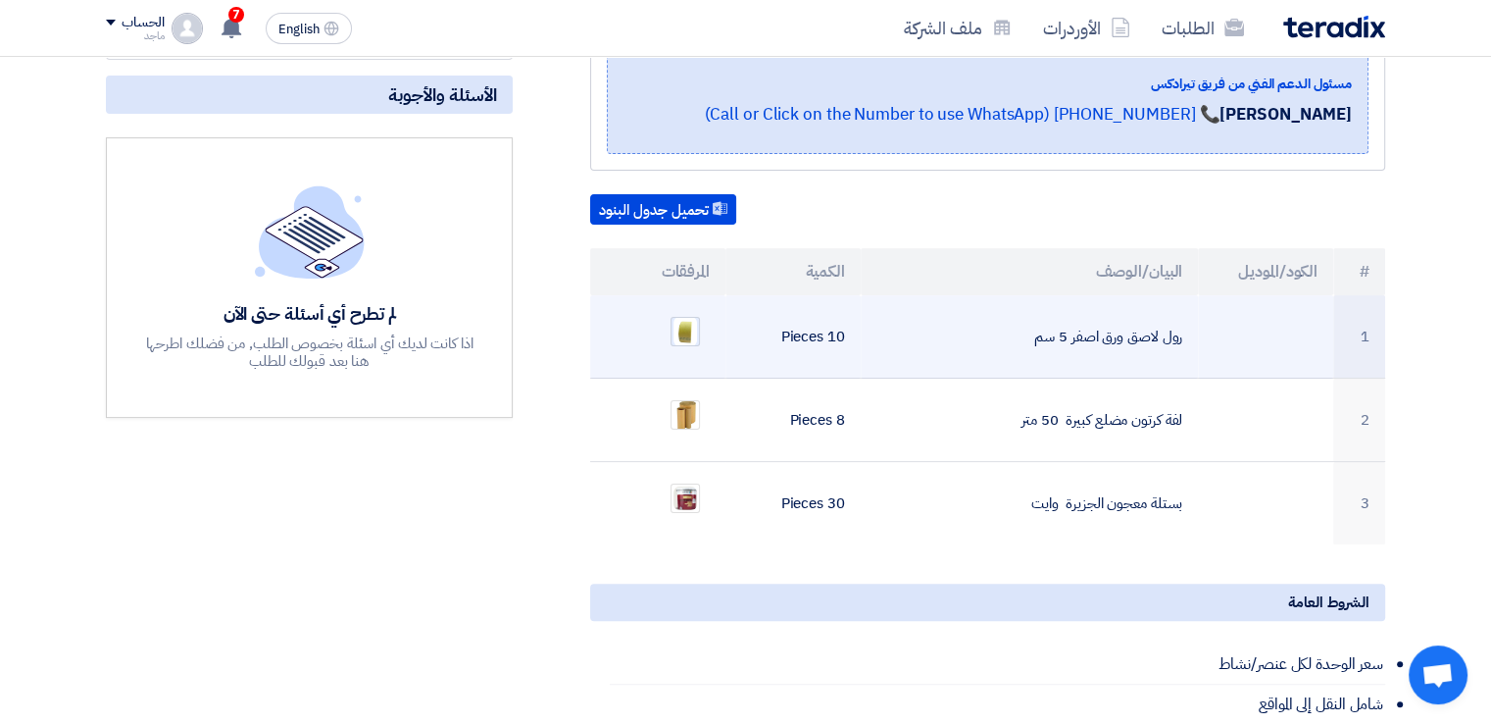
click at [682, 315] on img at bounding box center [685, 332] width 27 height 34
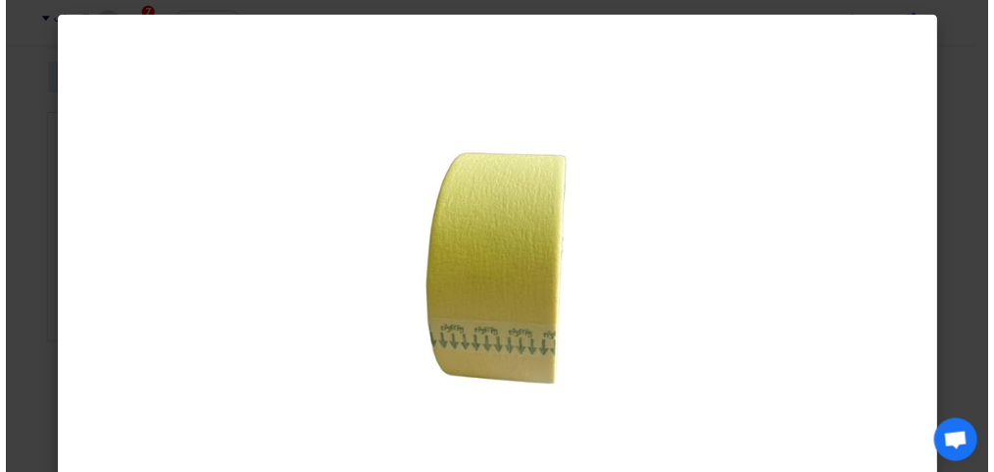
scroll to position [417, 0]
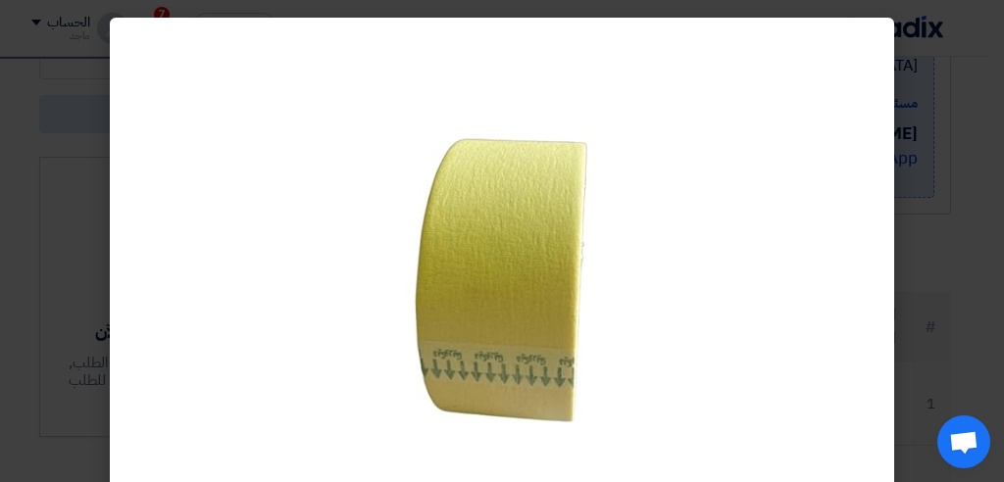
click at [968, 155] on modal-container at bounding box center [502, 241] width 1004 height 482
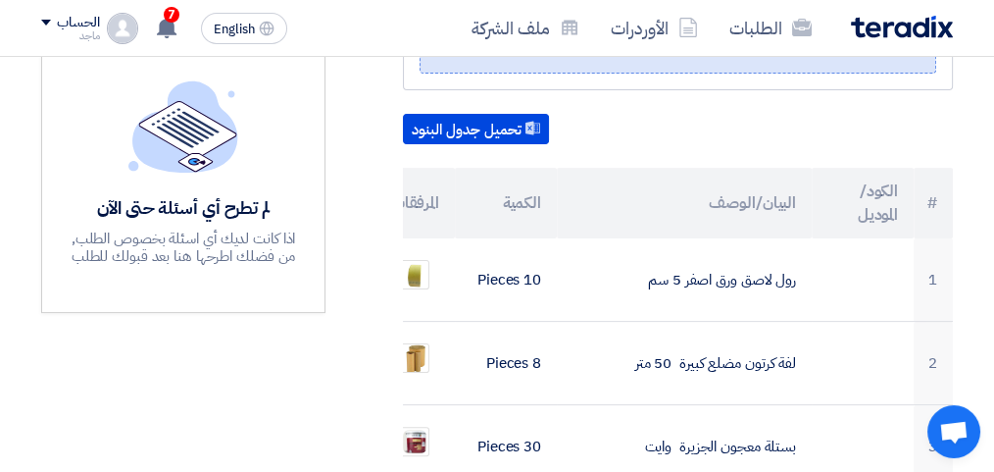
scroll to position [546, 0]
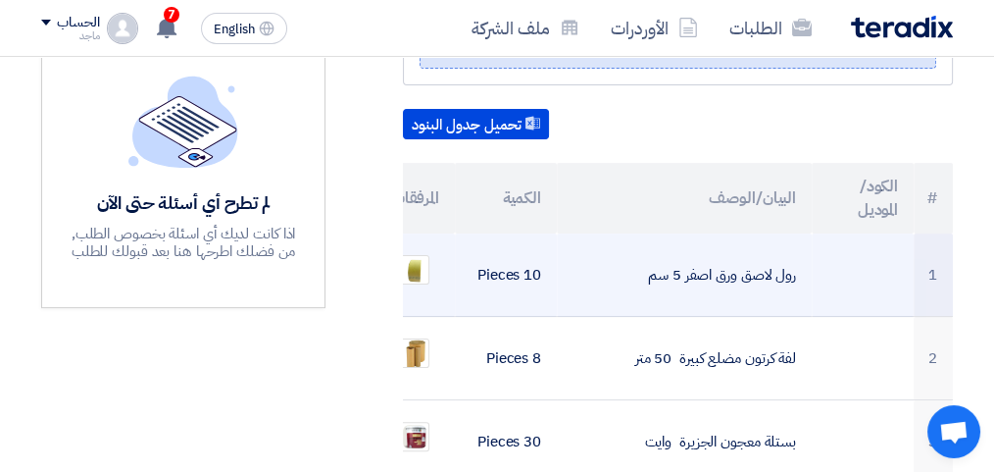
click at [418, 290] on td at bounding box center [404, 274] width 102 height 83
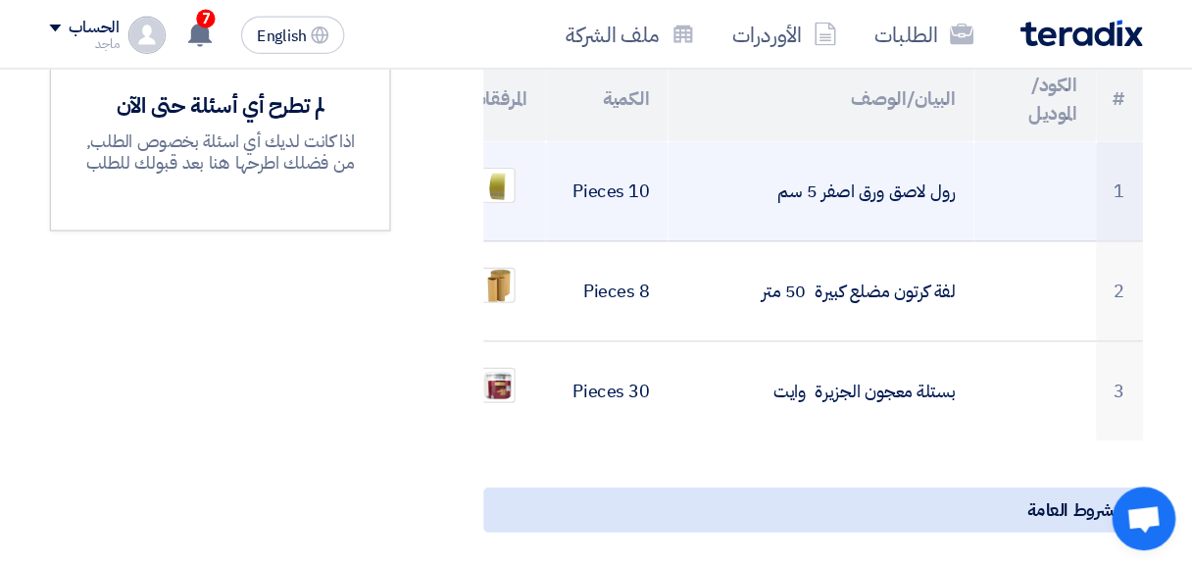
scroll to position [592, 0]
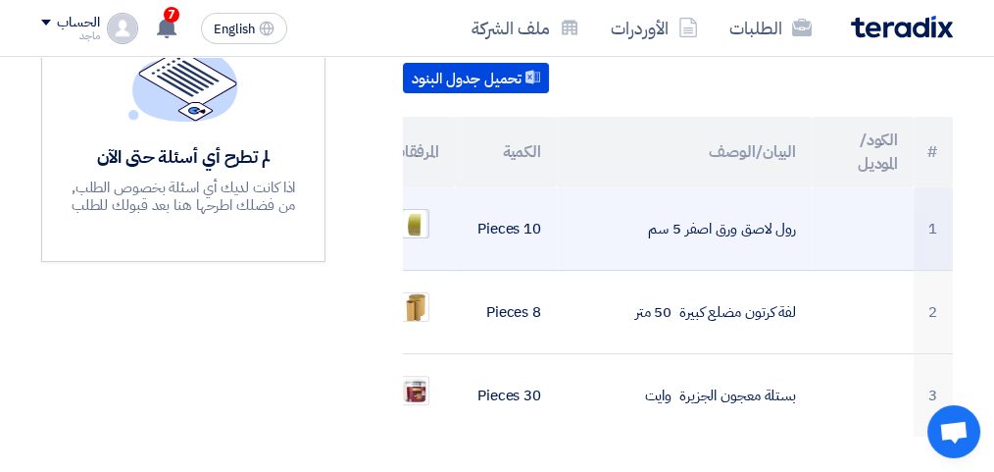
click at [409, 219] on img at bounding box center [414, 224] width 27 height 34
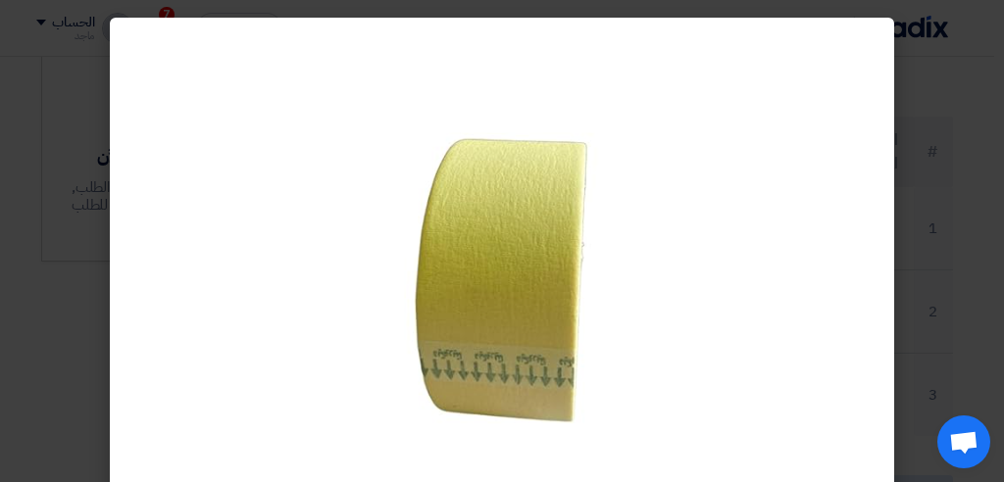
click at [974, 260] on modal-container at bounding box center [502, 241] width 1004 height 482
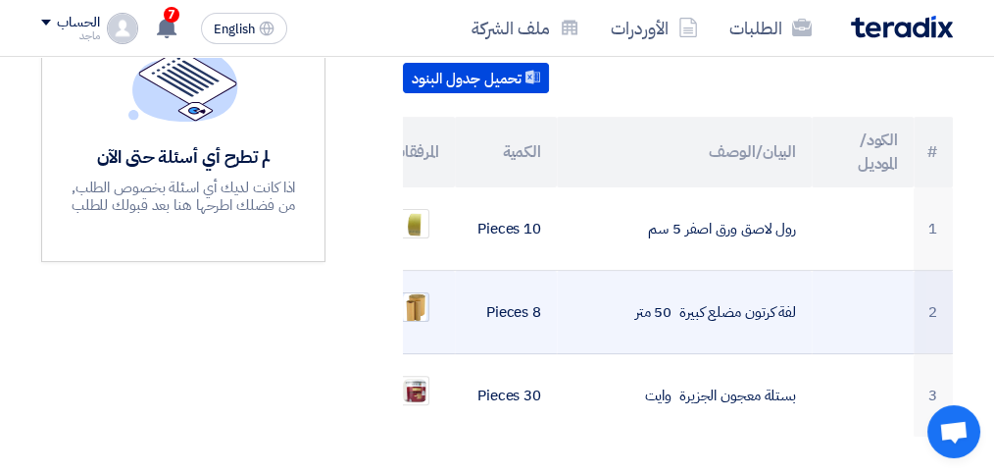
click at [406, 312] on img at bounding box center [414, 307] width 27 height 34
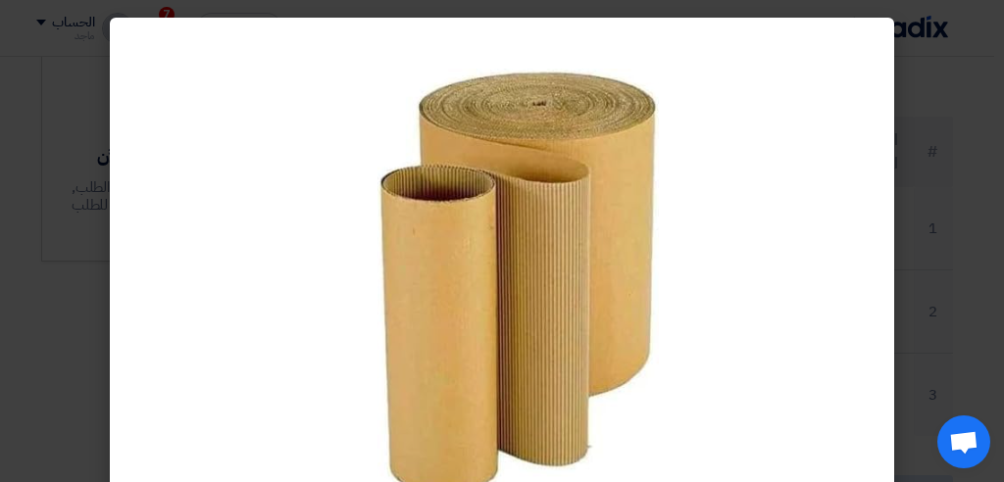
click at [1003, 245] on modal-container at bounding box center [502, 241] width 1004 height 482
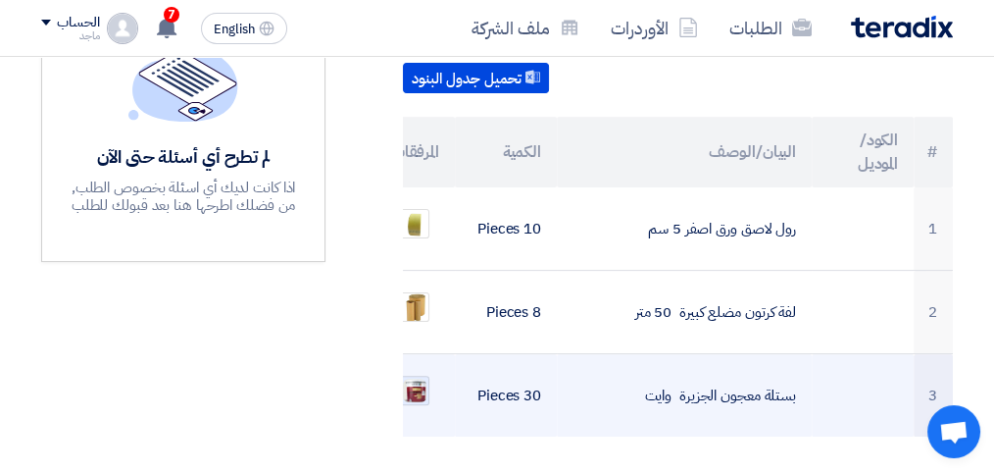
click at [416, 380] on img at bounding box center [414, 390] width 27 height 27
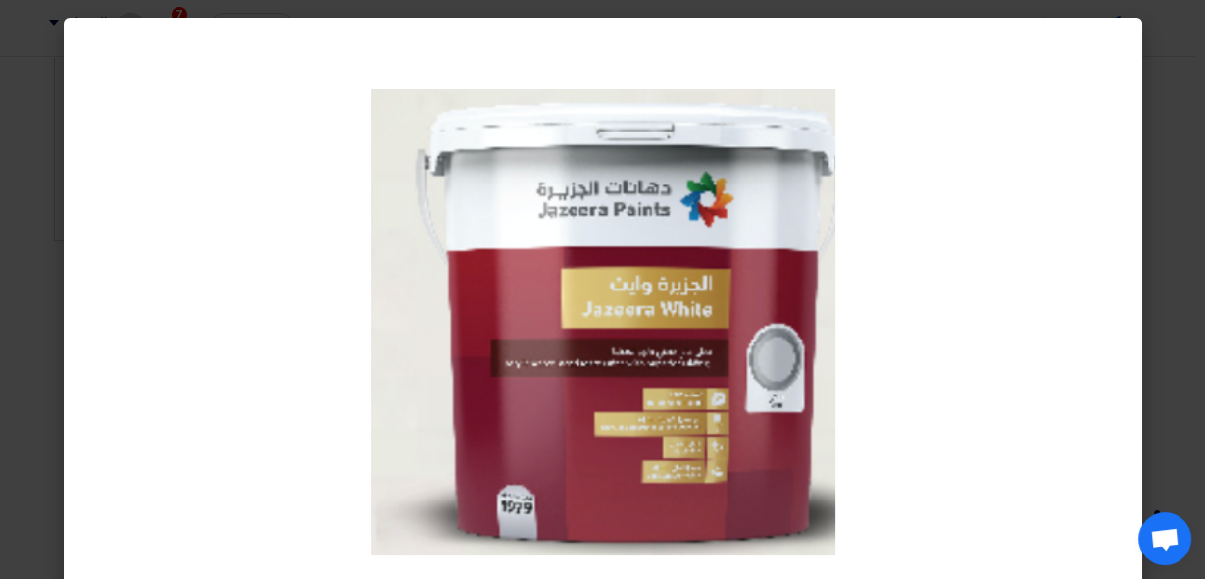
click at [148, 385] on div at bounding box center [603, 323] width 1079 height 610
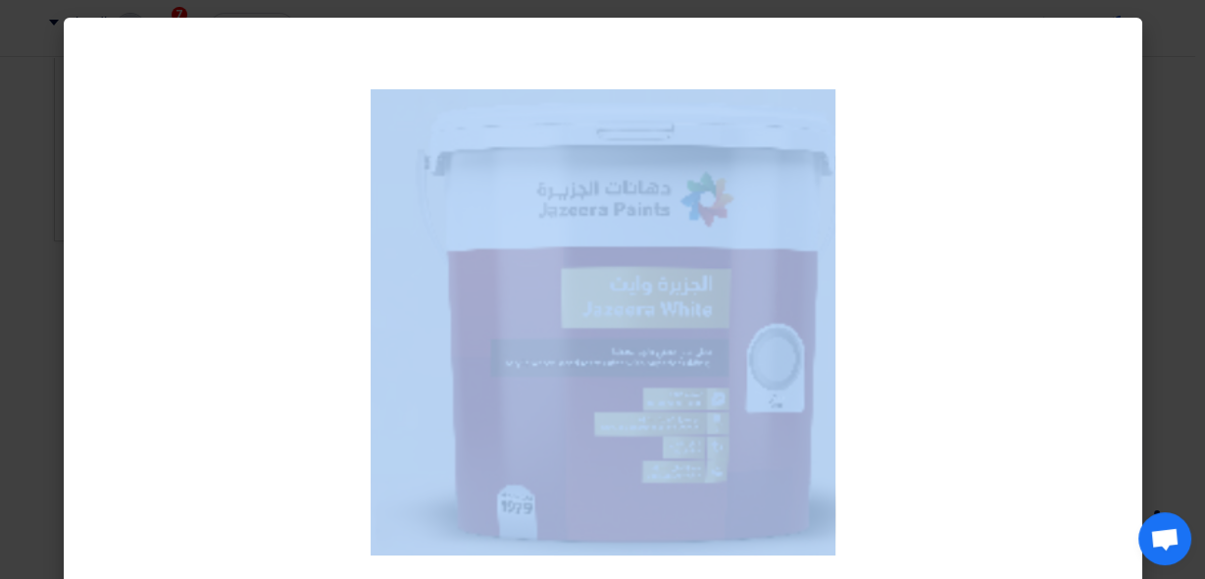
click at [148, 385] on div at bounding box center [603, 323] width 1079 height 610
click at [1021, 205] on div at bounding box center [603, 323] width 1079 height 610
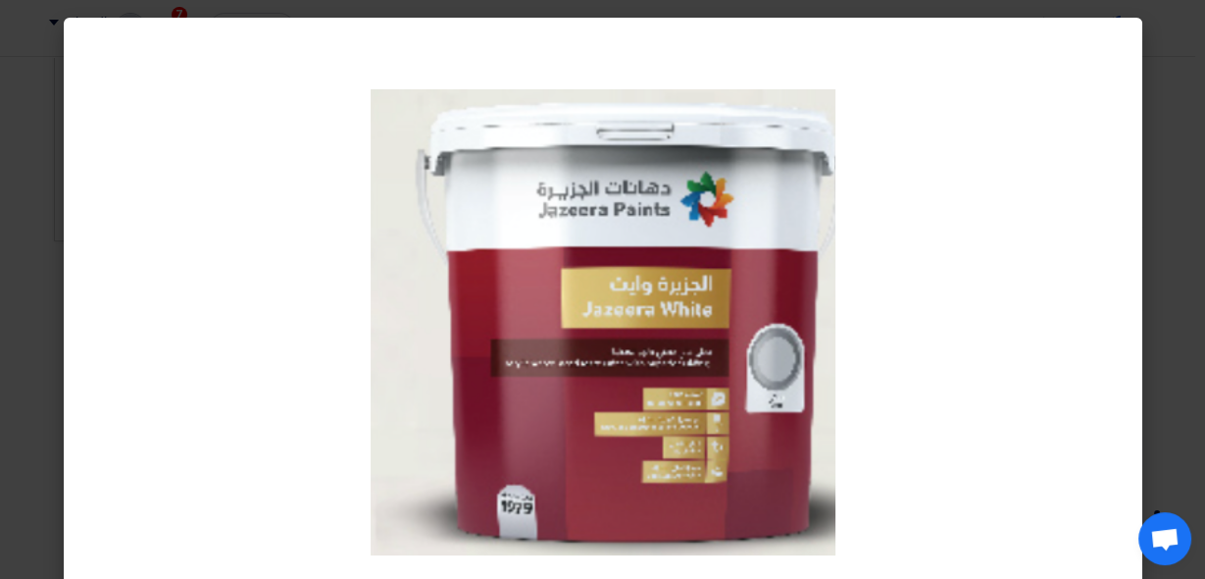
click at [1021, 205] on div at bounding box center [603, 323] width 1079 height 610
click at [176, 219] on div at bounding box center [603, 323] width 1079 height 610
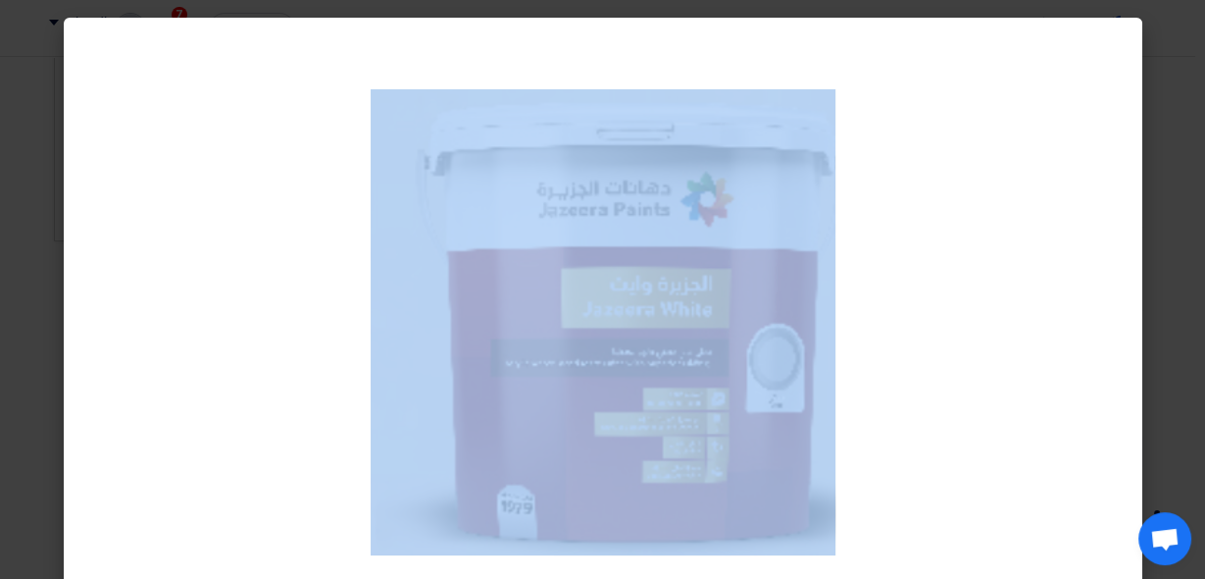
click at [176, 219] on div at bounding box center [603, 323] width 1079 height 610
click at [1200, 99] on modal-container at bounding box center [602, 289] width 1205 height 579
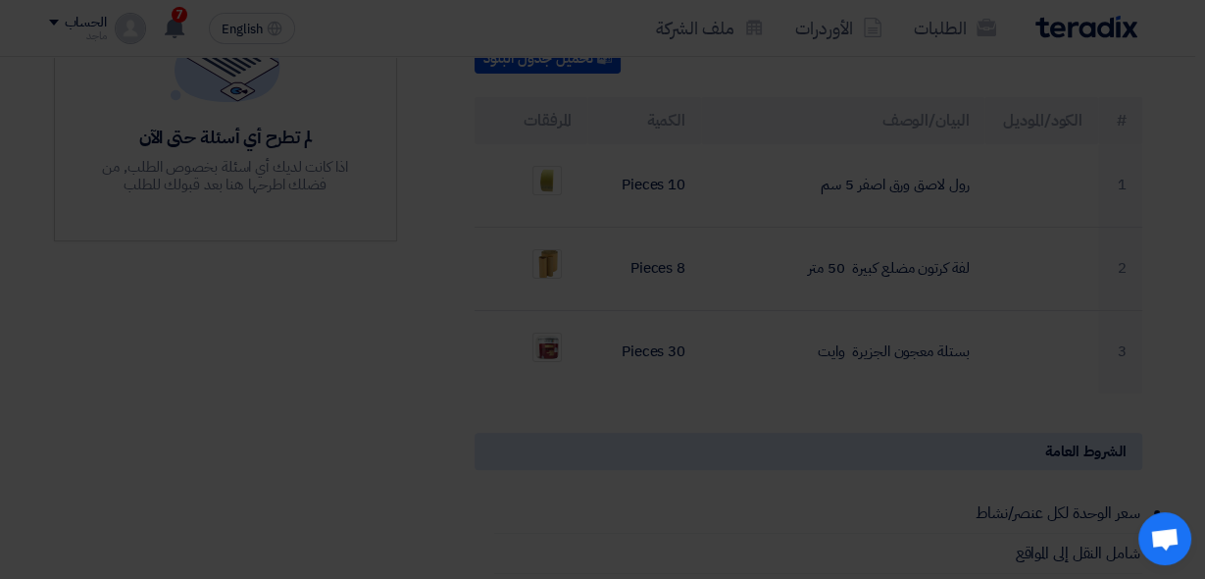
click at [1200, 99] on modal-container at bounding box center [602, 289] width 1205 height 579
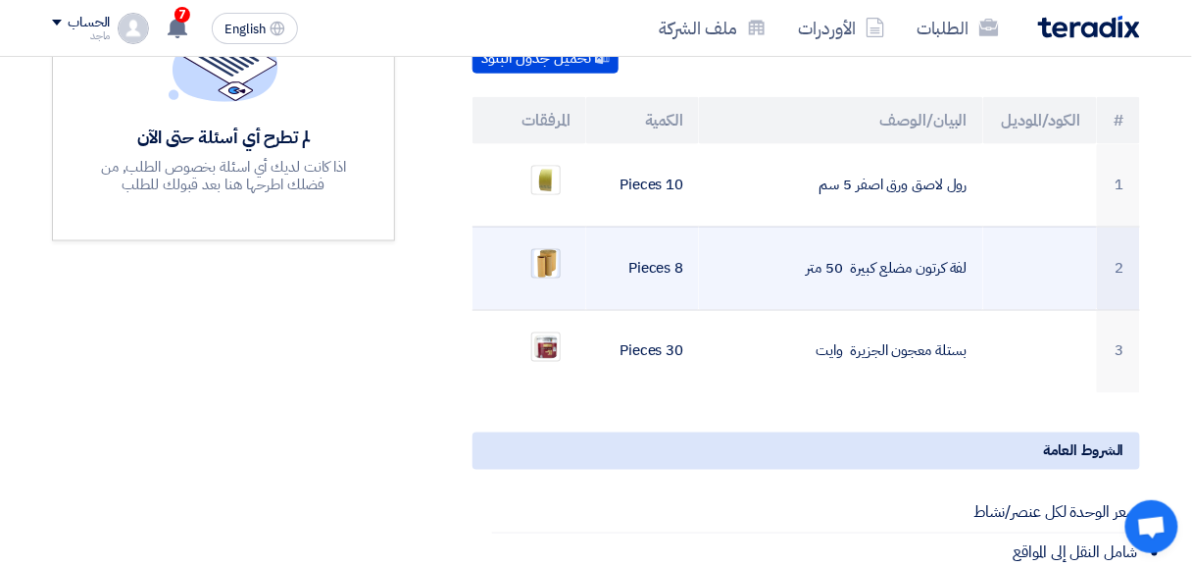
click at [542, 246] on img at bounding box center [545, 263] width 27 height 34
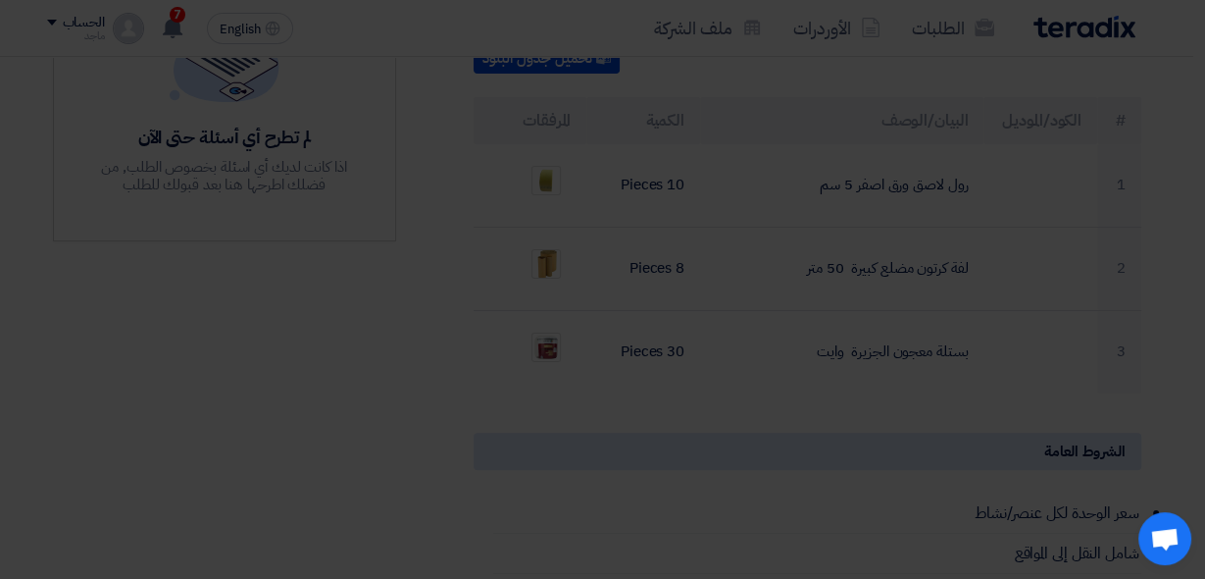
click at [542, 237] on img at bounding box center [602, 273] width 345 height 450
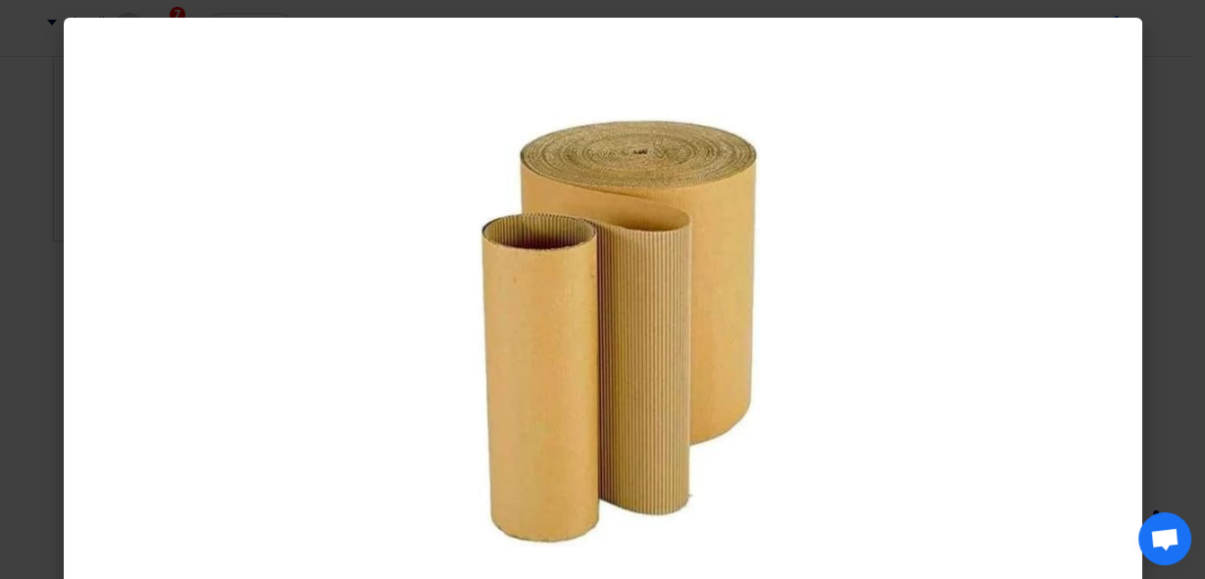
click at [1163, 77] on modal-container at bounding box center [602, 289] width 1205 height 579
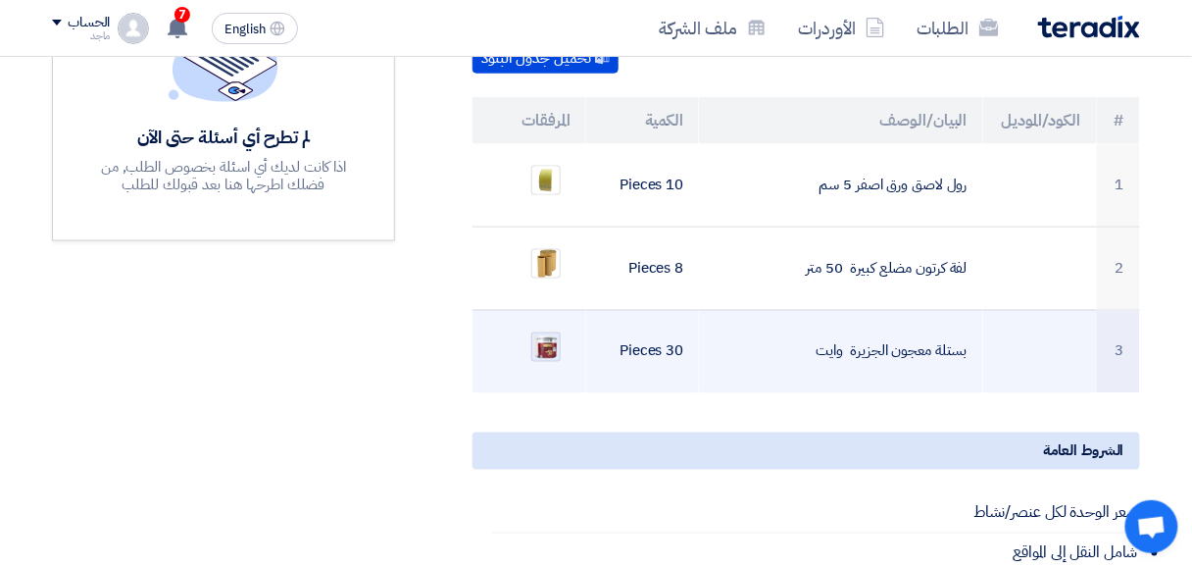
click at [549, 333] on img at bounding box center [545, 346] width 27 height 27
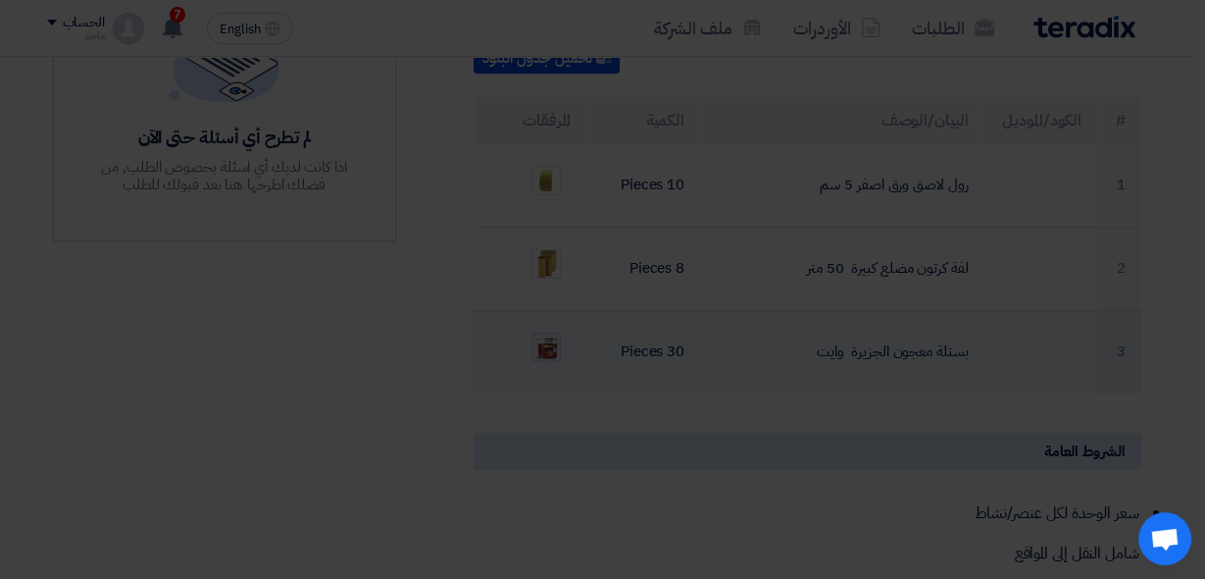
click at [549, 325] on img at bounding box center [603, 273] width 465 height 466
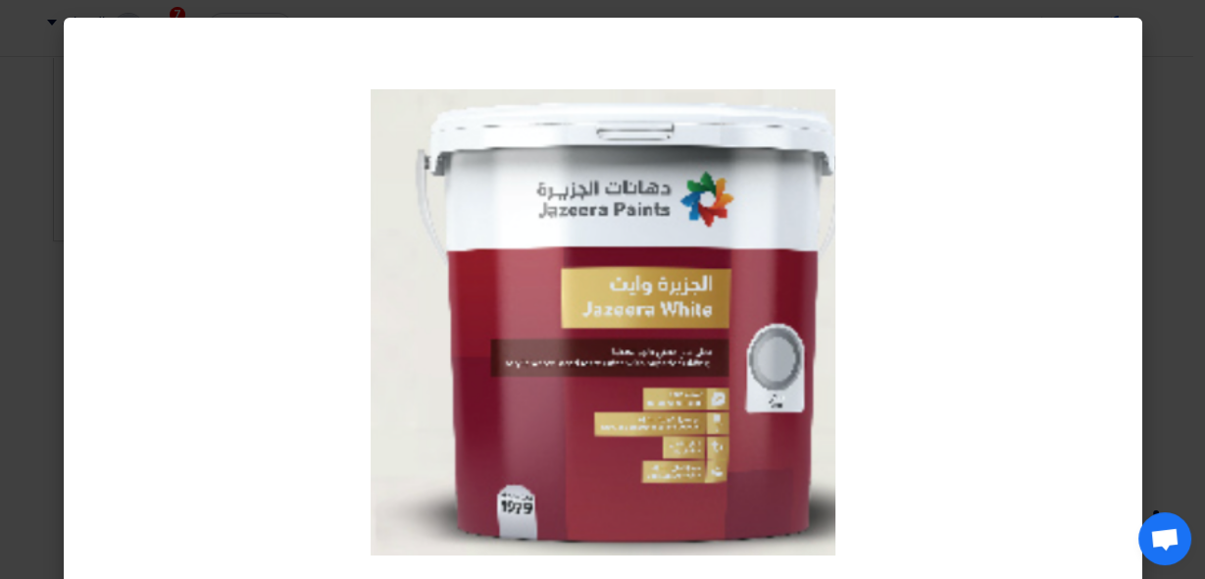
click at [1171, 232] on modal-container at bounding box center [602, 289] width 1205 height 579
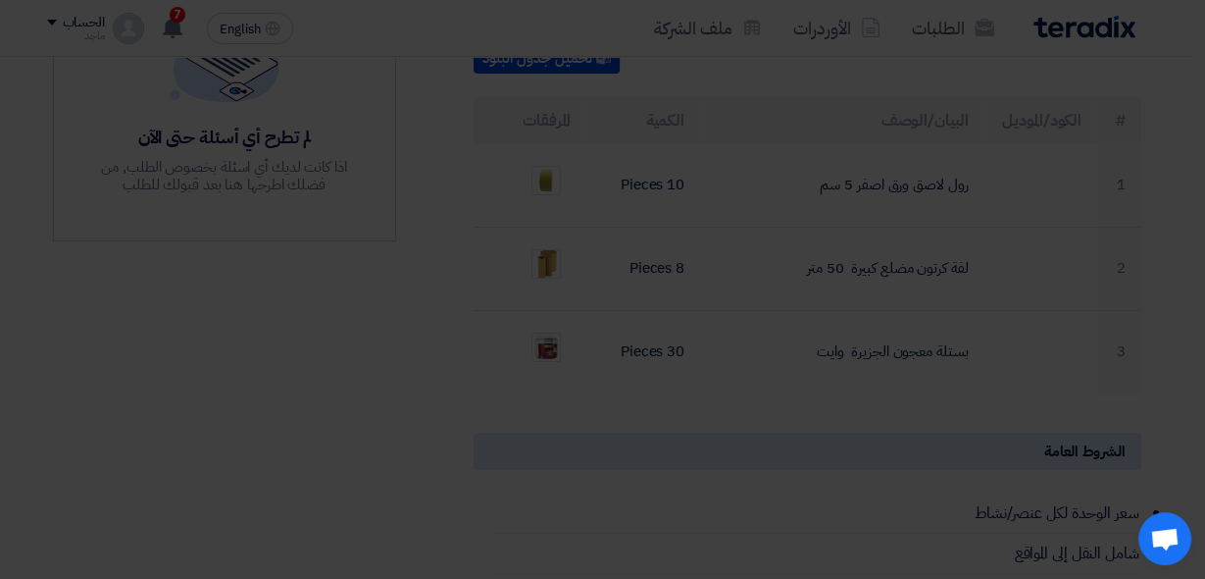
click at [1171, 232] on modal-container at bounding box center [602, 289] width 1205 height 579
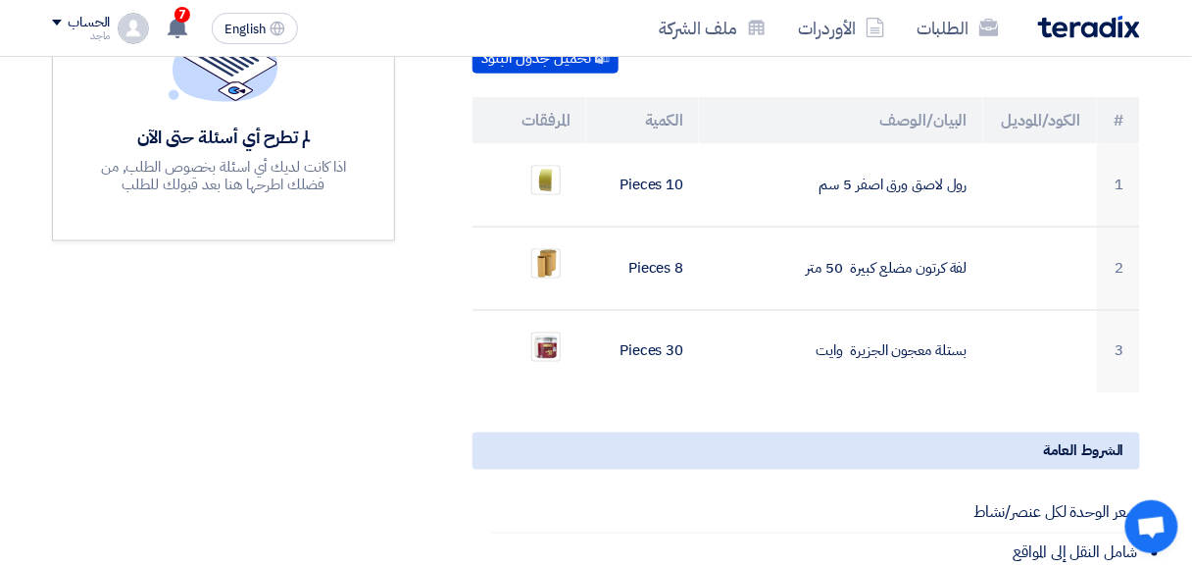
click at [55, 527] on div "مواعيد الطلب الموعد النهائي للرد Time Remaining 22 ساعة : 17 دقيقة : 30 ثانية ا…" at bounding box center [223, 411] width 373 height 1403
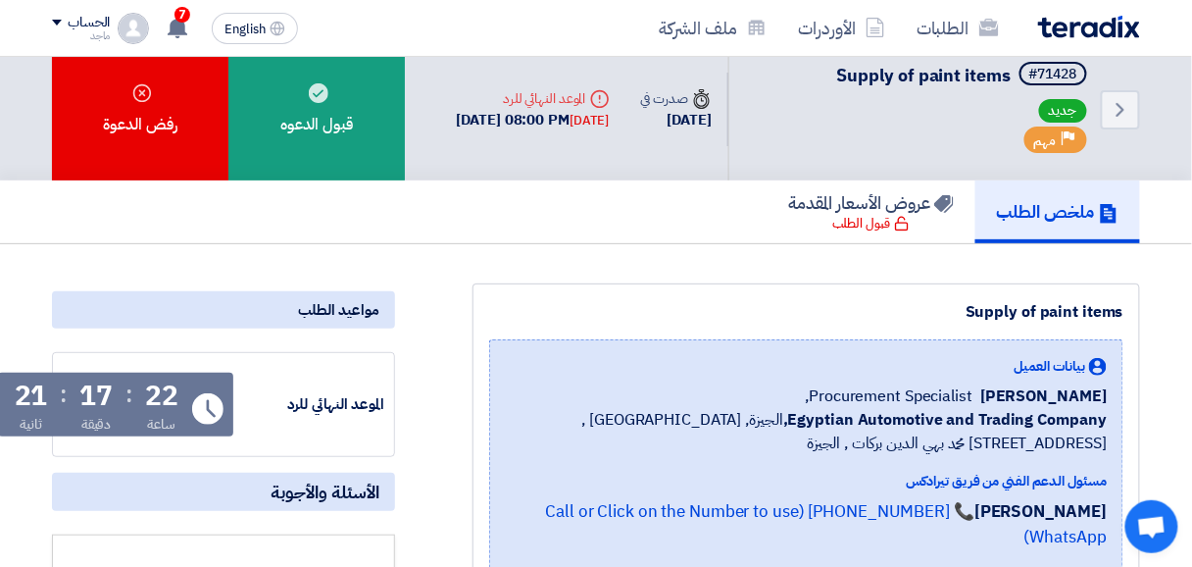
scroll to position [0, 0]
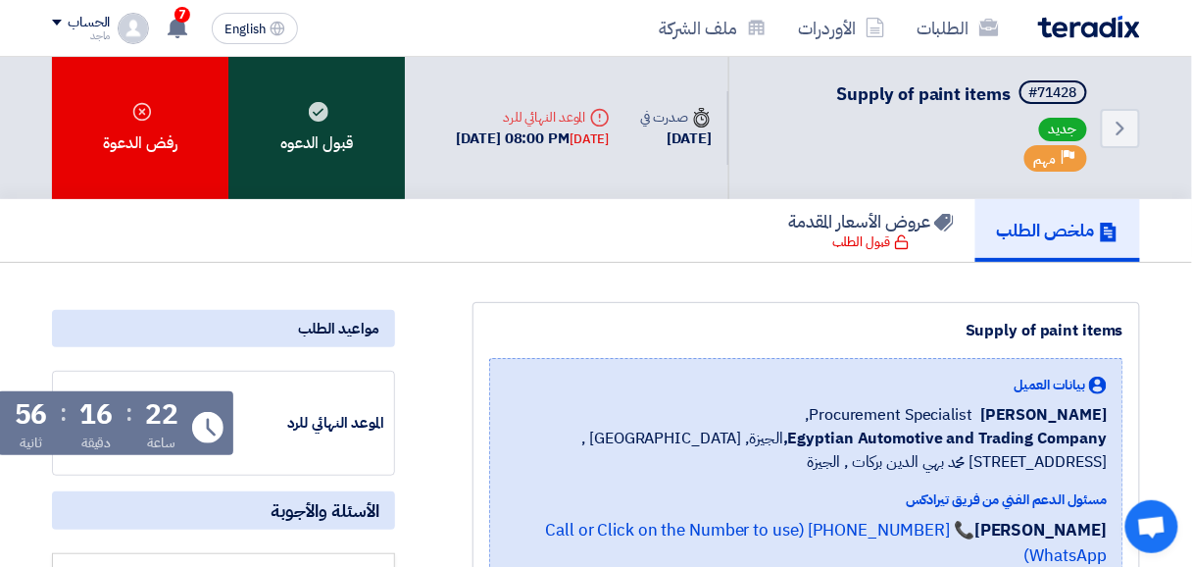
click at [300, 138] on div "قبول الدعوه" at bounding box center [316, 128] width 176 height 142
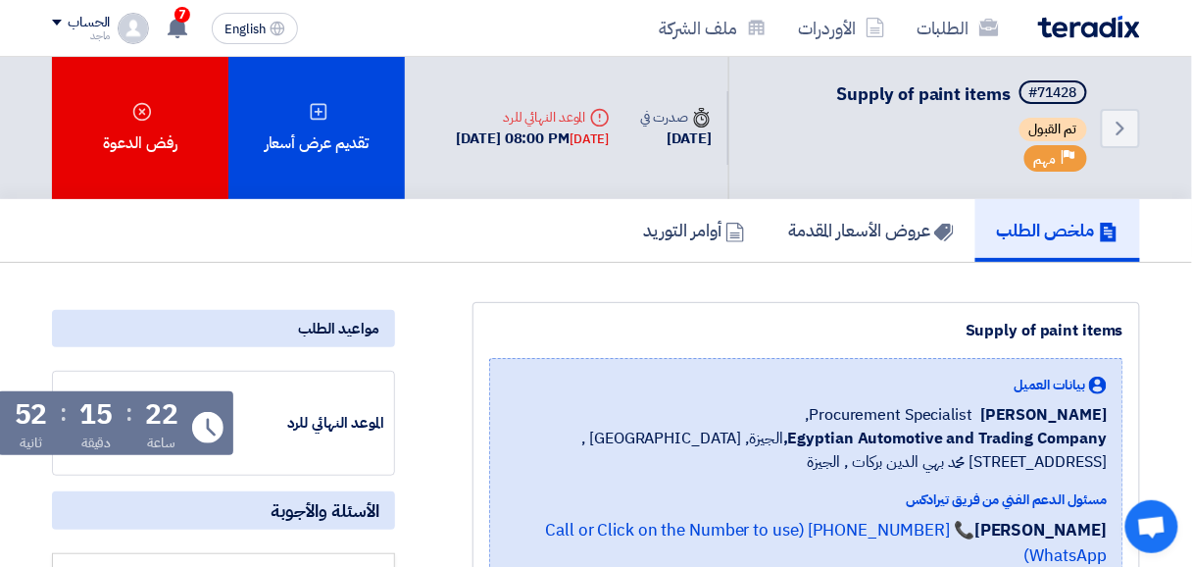
click at [33, 20] on nav "الطلبات الأوردرات ملف الشركة English EN 7 تم مشاهدة العرض المقدم للطلب "توريد م…" at bounding box center [596, 28] width 1192 height 57
